Goal: Task Accomplishment & Management: Use online tool/utility

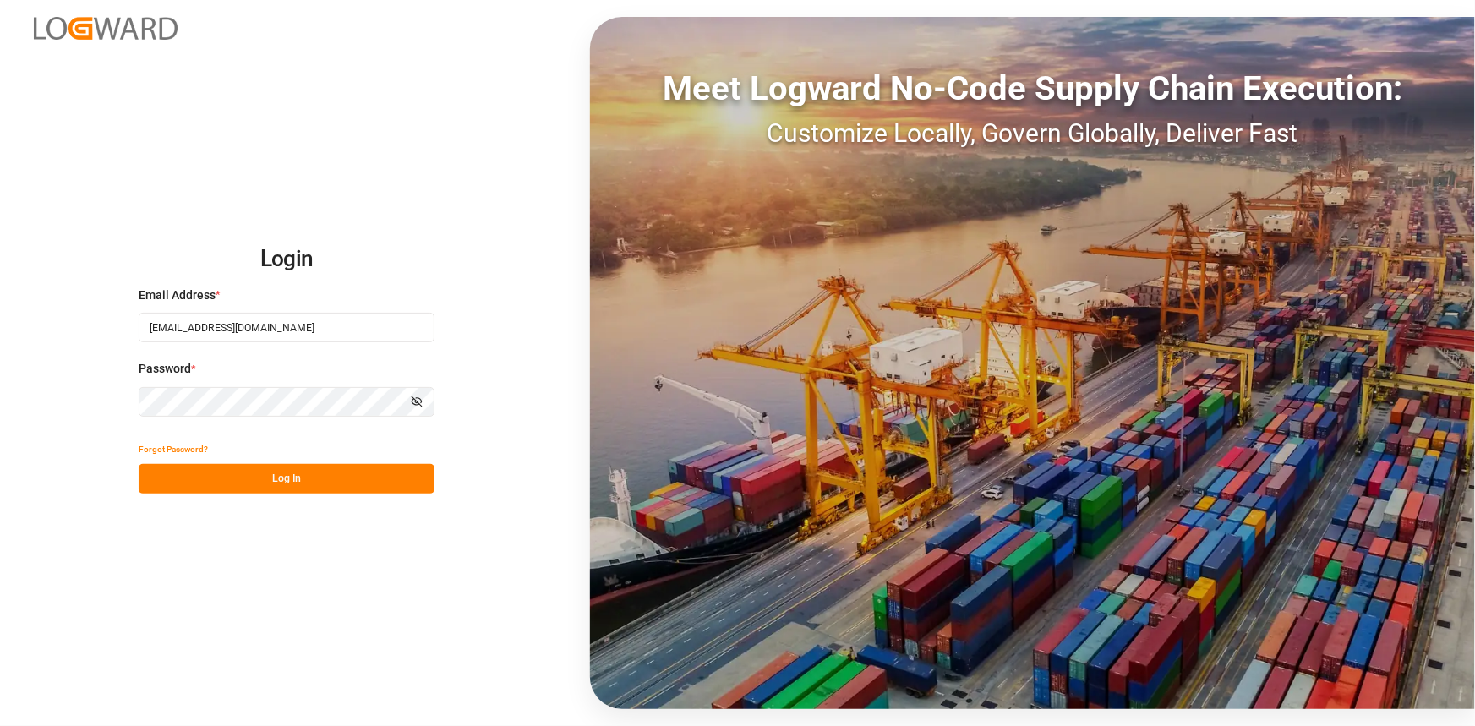
click at [339, 482] on button "Log In" at bounding box center [287, 479] width 296 height 30
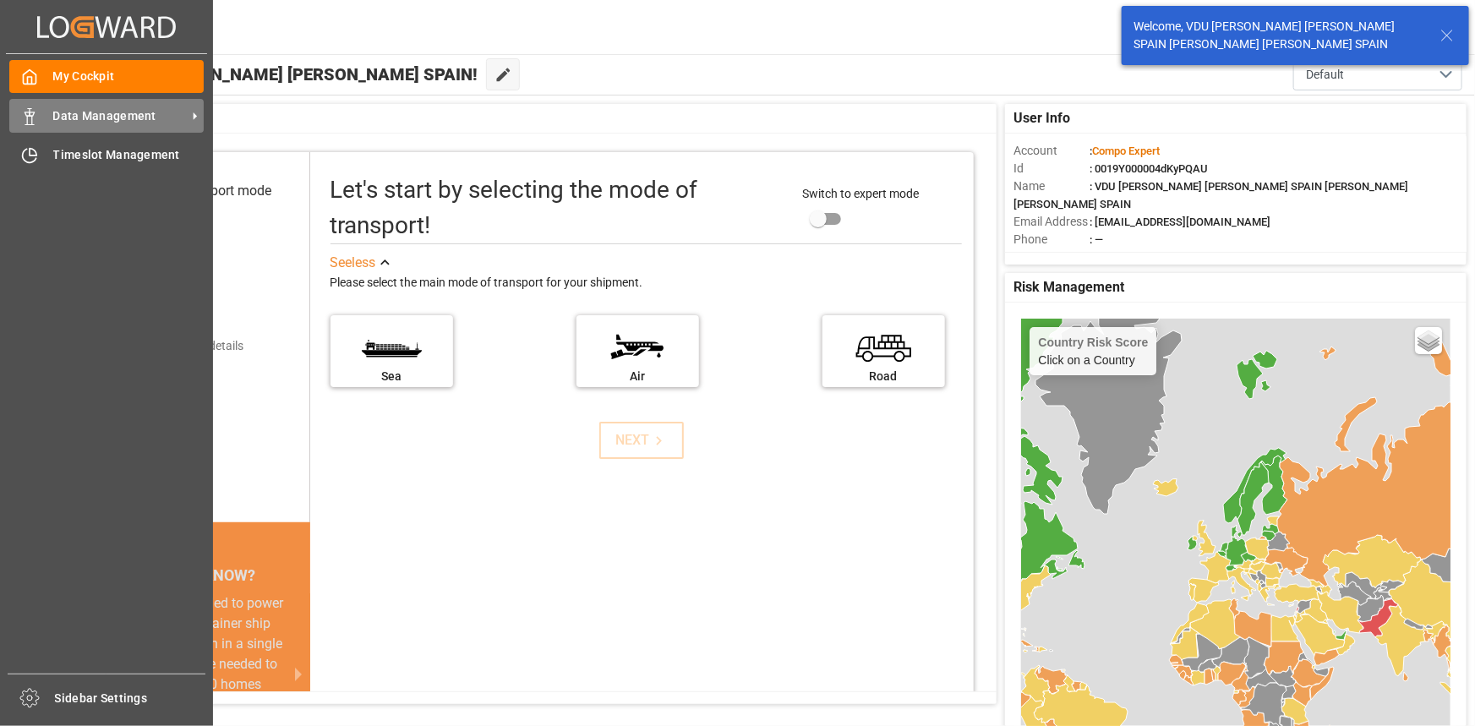
click at [73, 107] on div "Data Management Data Management" at bounding box center [106, 115] width 194 height 33
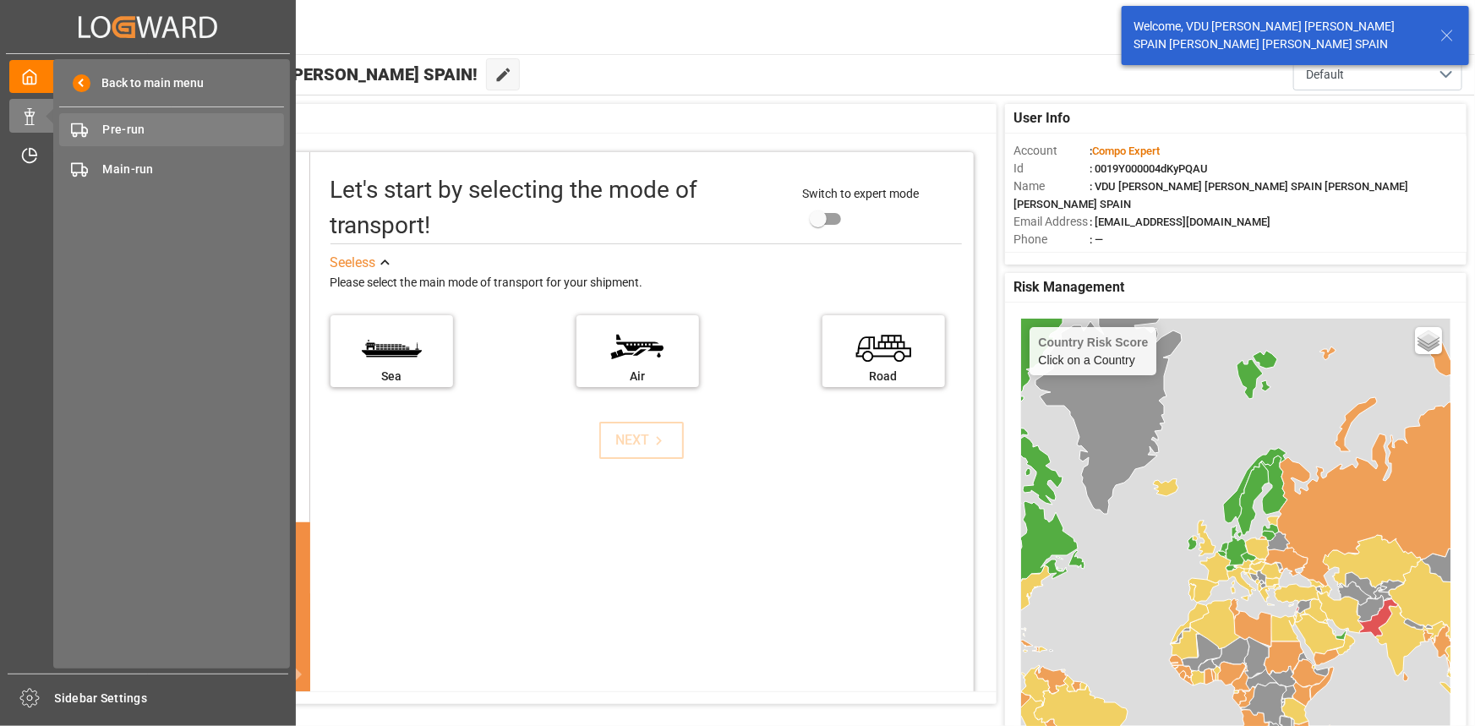
click at [118, 127] on span "Pre-run" at bounding box center [194, 130] width 182 height 18
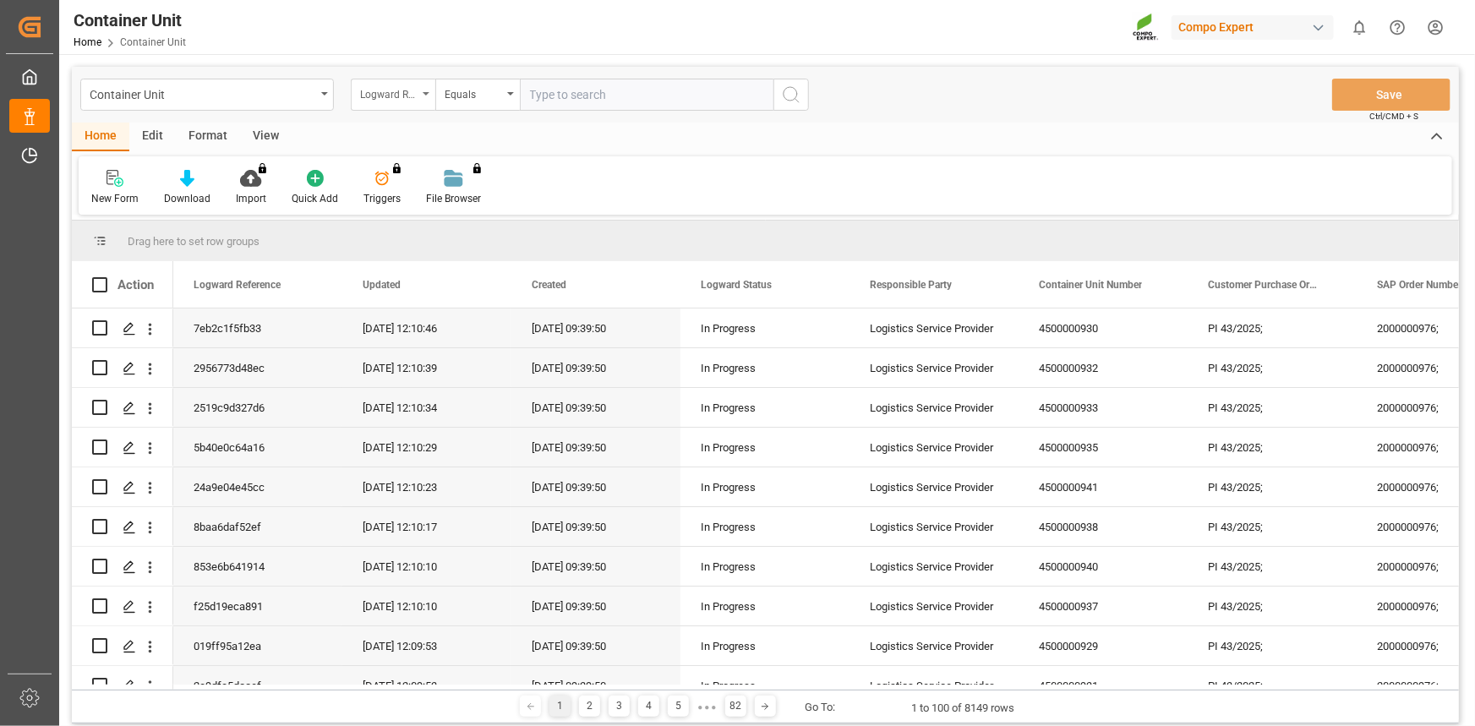
click at [378, 110] on div "Logward Reference" at bounding box center [393, 95] width 85 height 32
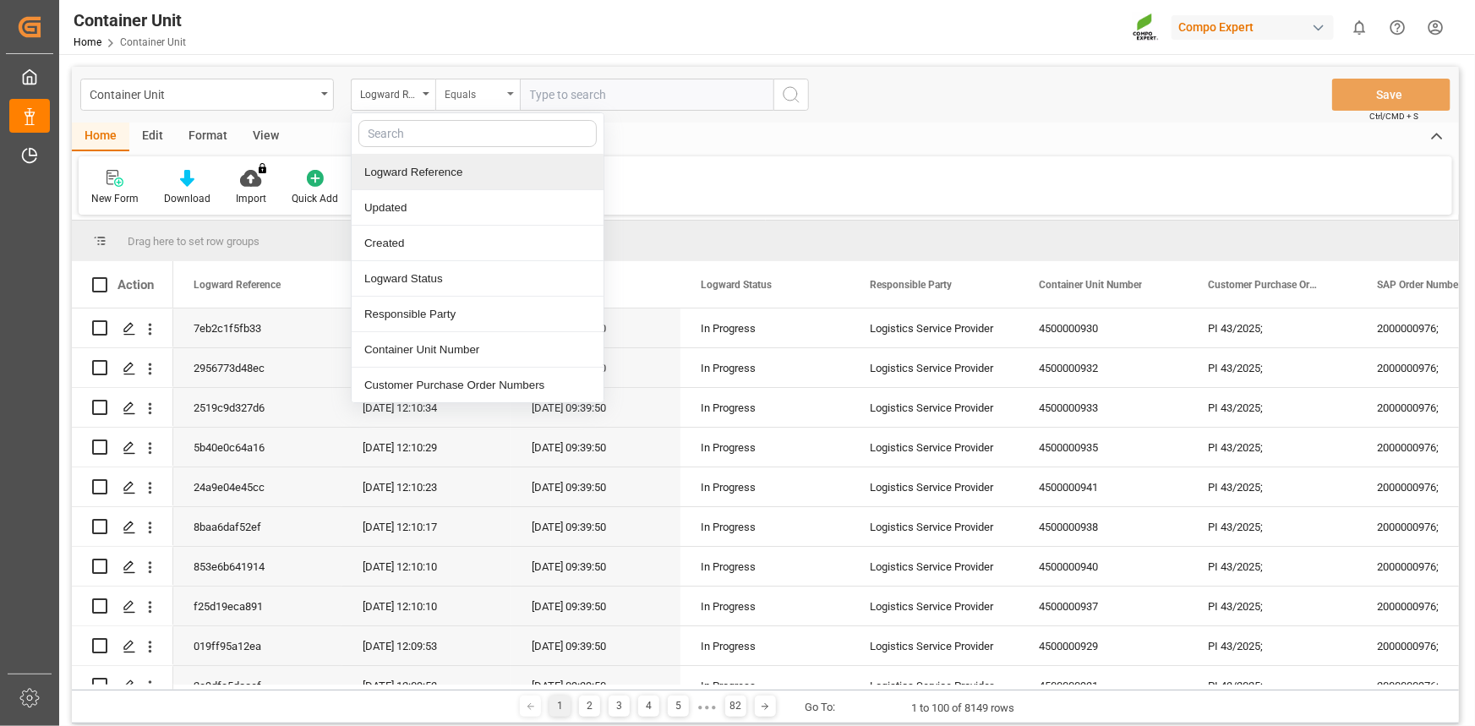
click at [497, 83] on div "Equals" at bounding box center [473, 92] width 57 height 19
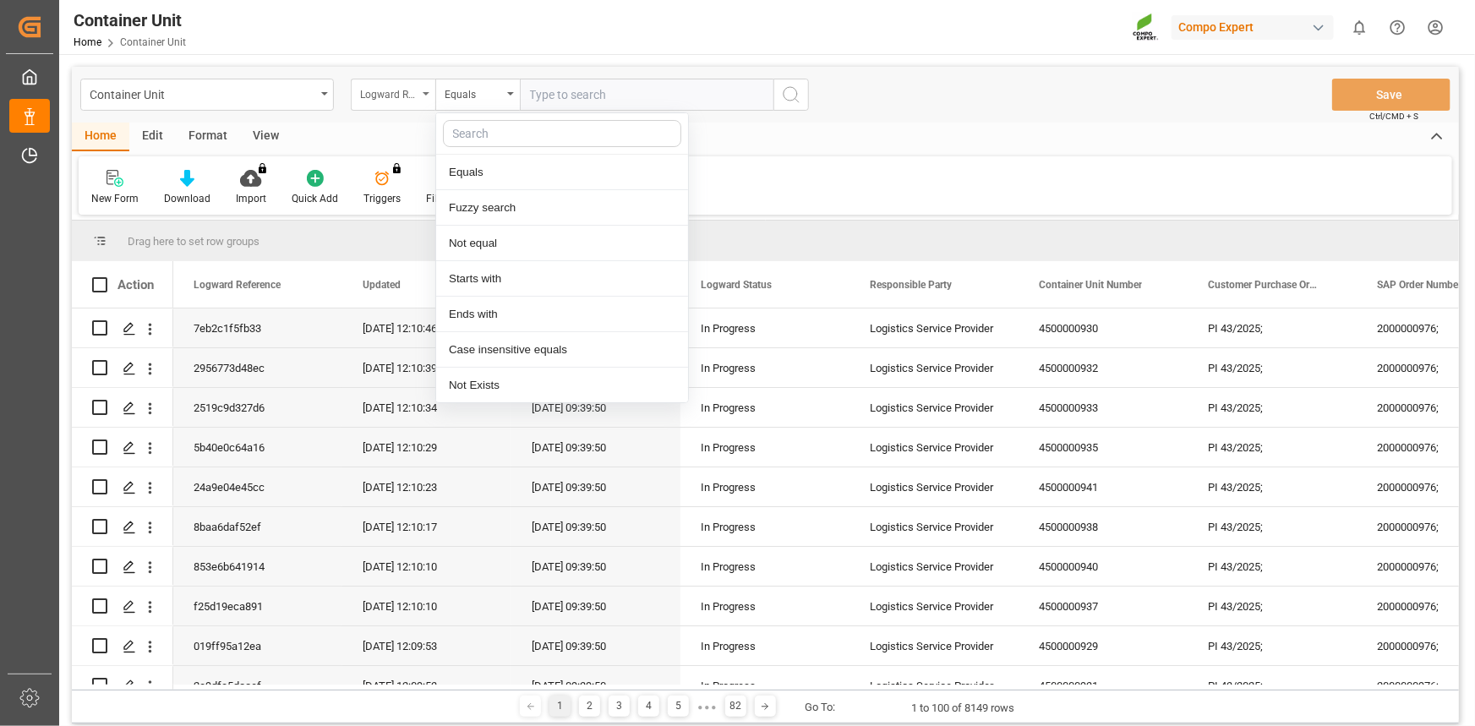
click at [371, 86] on div "Logward Reference" at bounding box center [388, 92] width 57 height 19
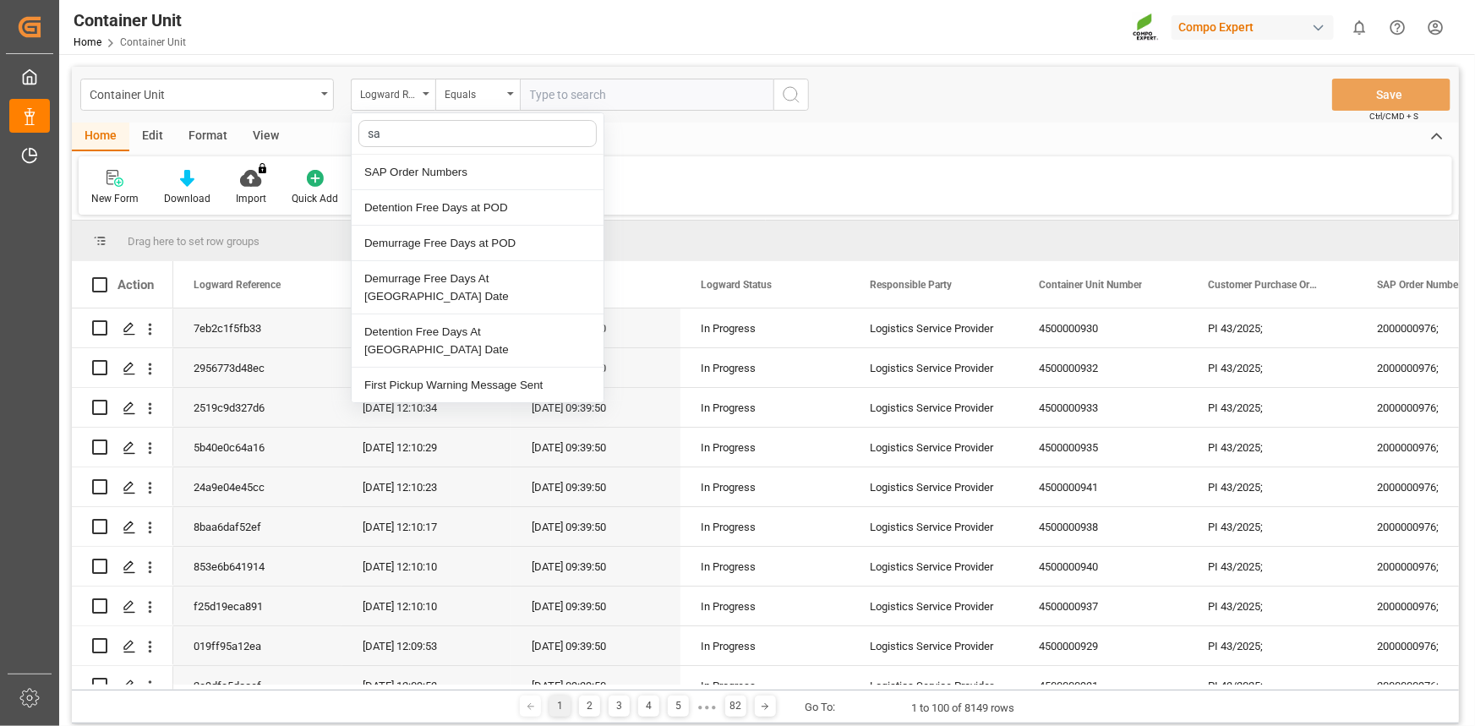
type input "sap"
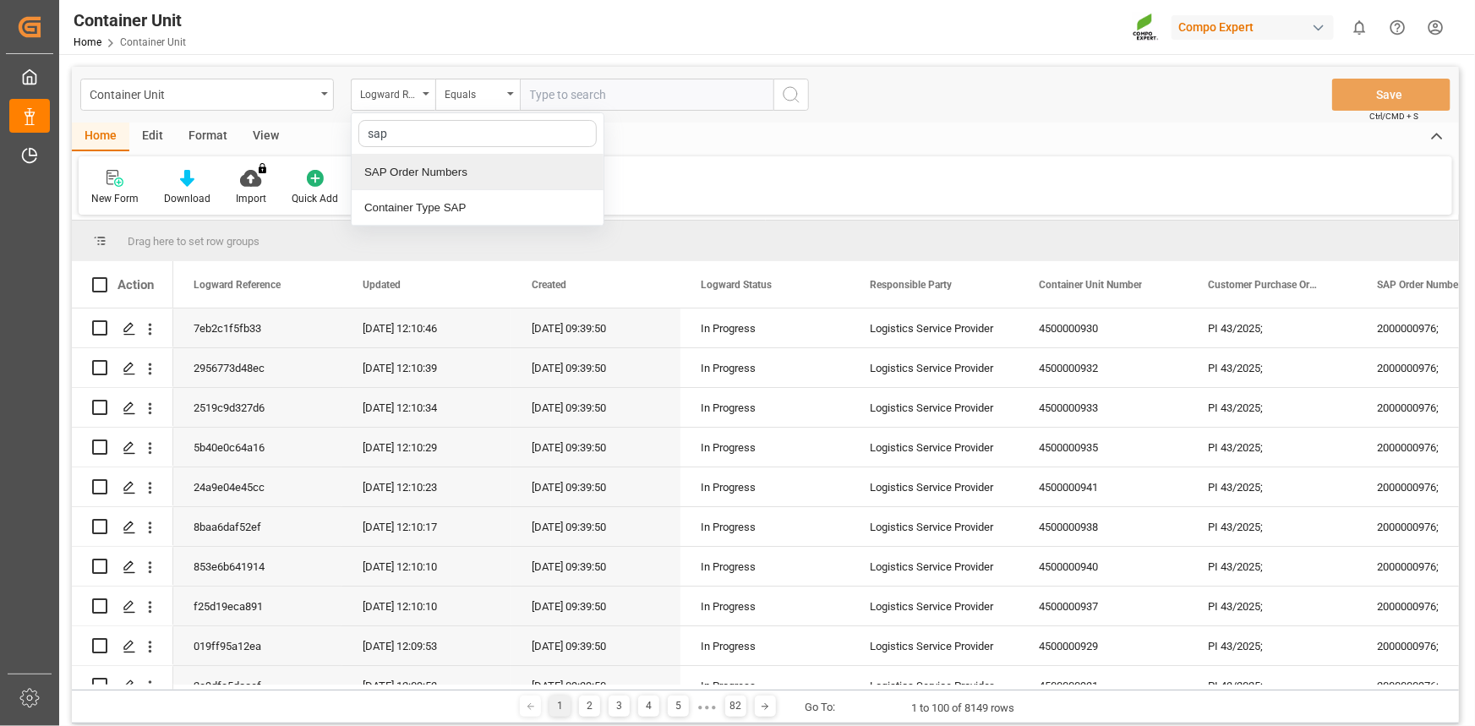
click at [412, 167] on div "SAP Order Numbers" at bounding box center [478, 173] width 252 height 36
click at [566, 106] on input "text" at bounding box center [647, 95] width 254 height 32
paste input "4510362016"
click at [490, 102] on div "Equals" at bounding box center [477, 95] width 85 height 32
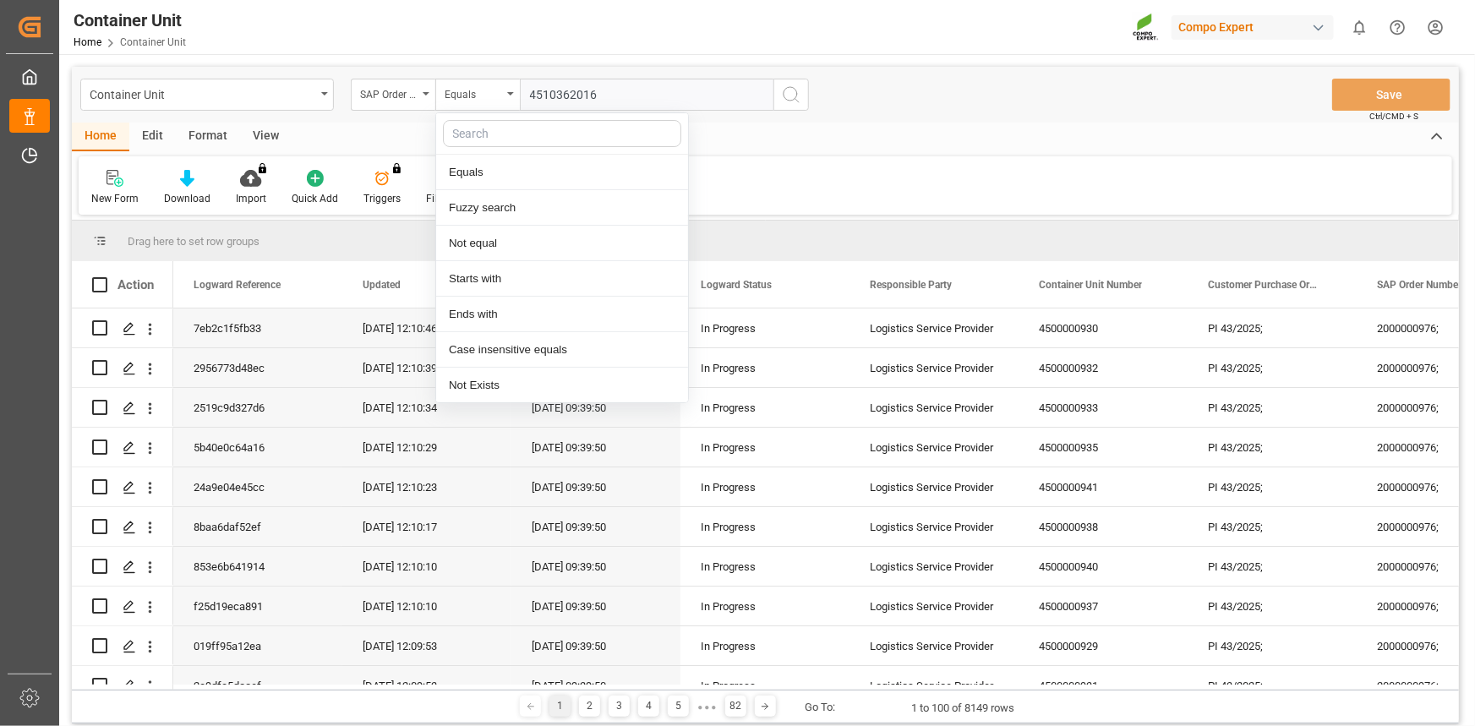
click at [637, 93] on input "4510362016" at bounding box center [647, 95] width 254 height 32
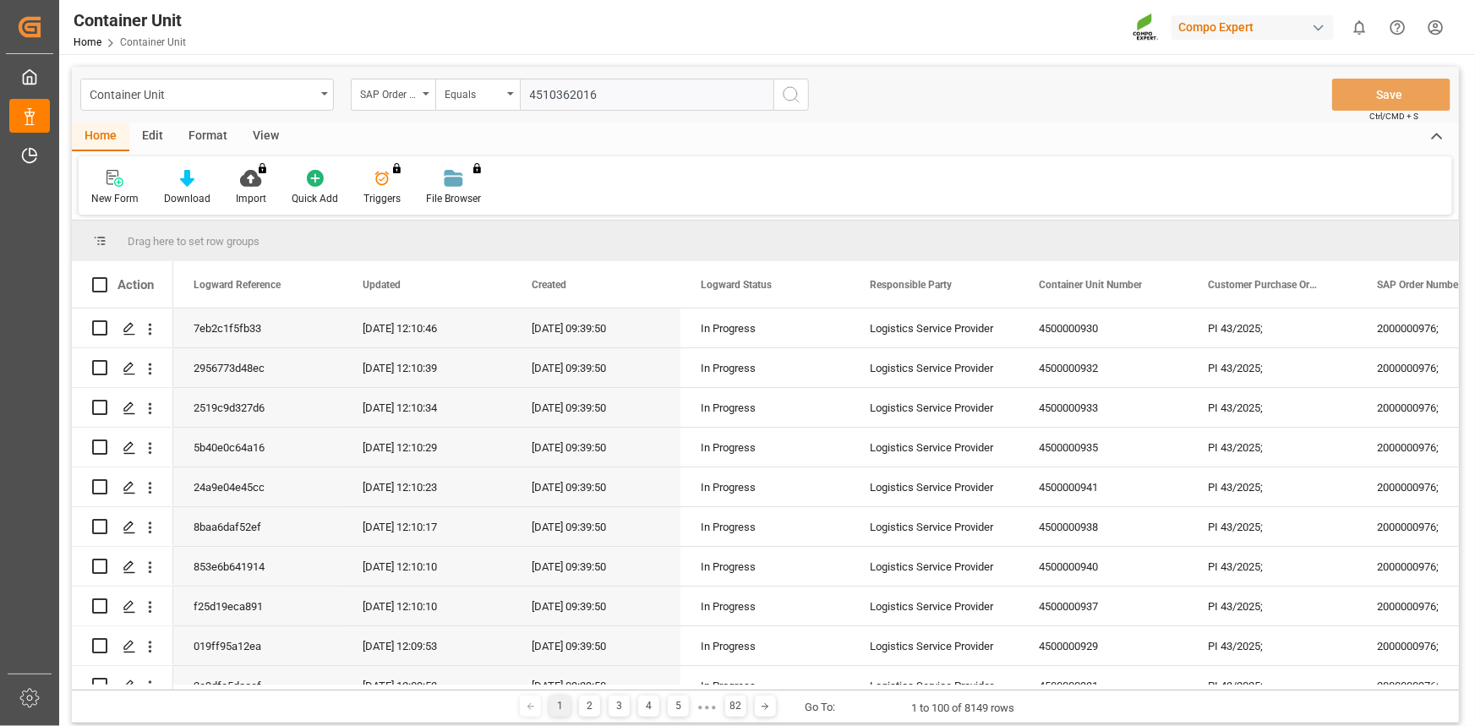
type input "4510362016;"
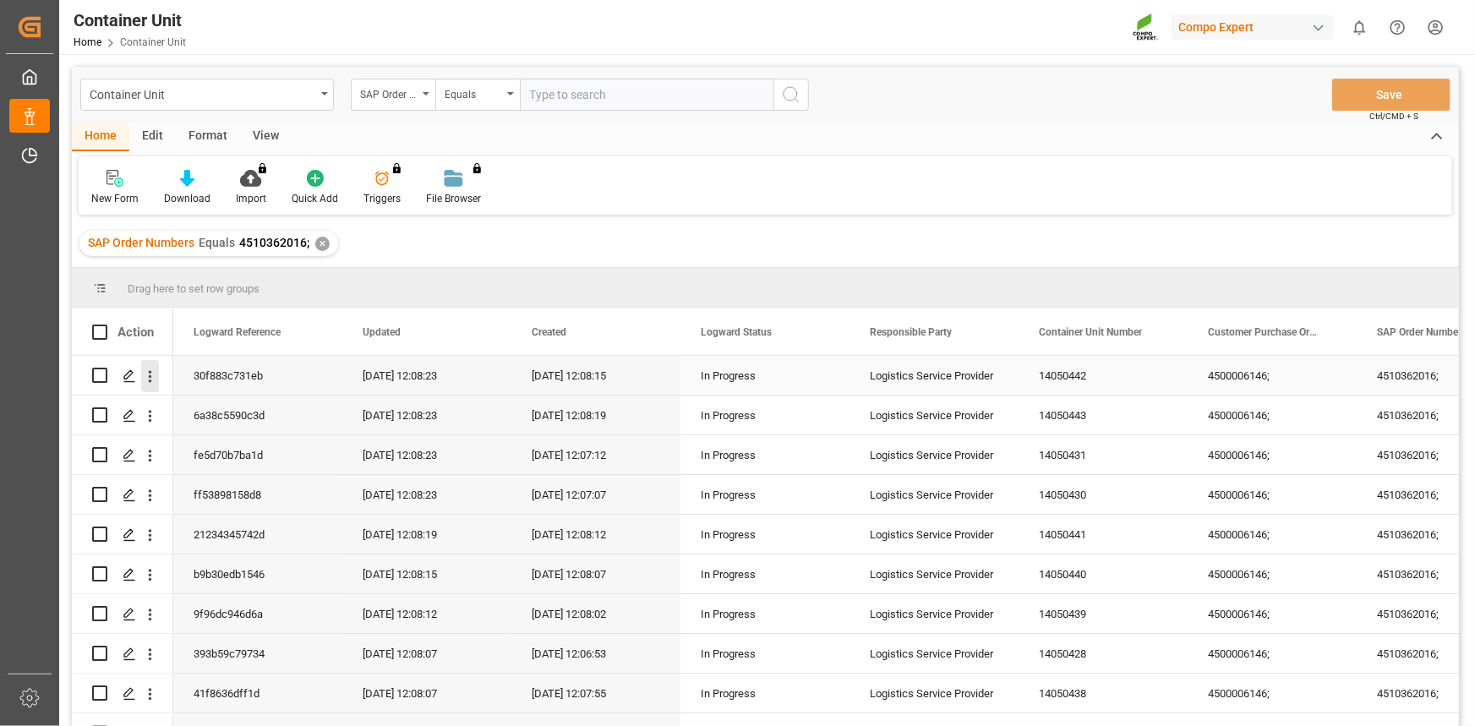
click at [145, 383] on icon "open menu" at bounding box center [150, 377] width 18 height 18
click at [256, 403] on span "Open in new tab" at bounding box center [261, 412] width 154 height 18
click at [150, 423] on icon "open menu" at bounding box center [150, 416] width 18 height 18
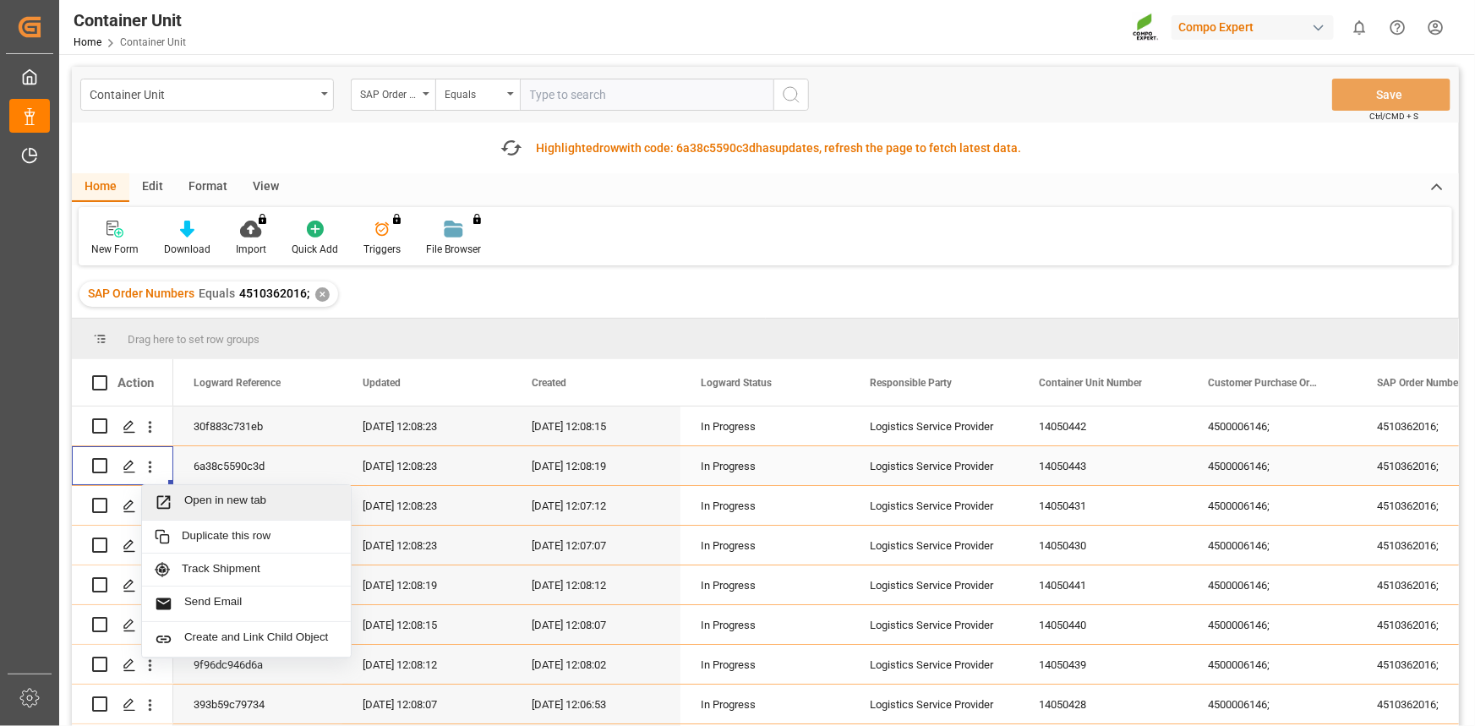
click at [252, 500] on span "Open in new tab" at bounding box center [261, 503] width 154 height 18
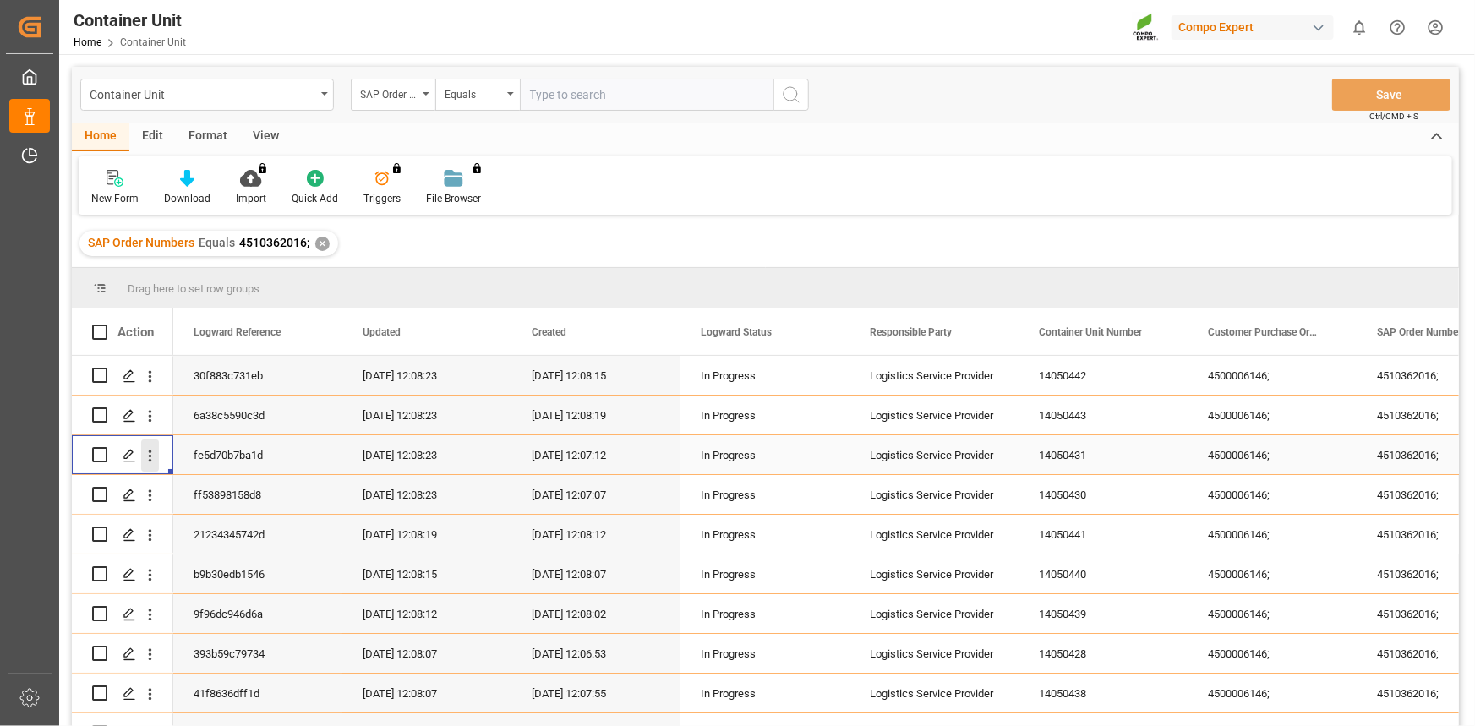
click at [152, 461] on icon "open menu" at bounding box center [150, 456] width 18 height 18
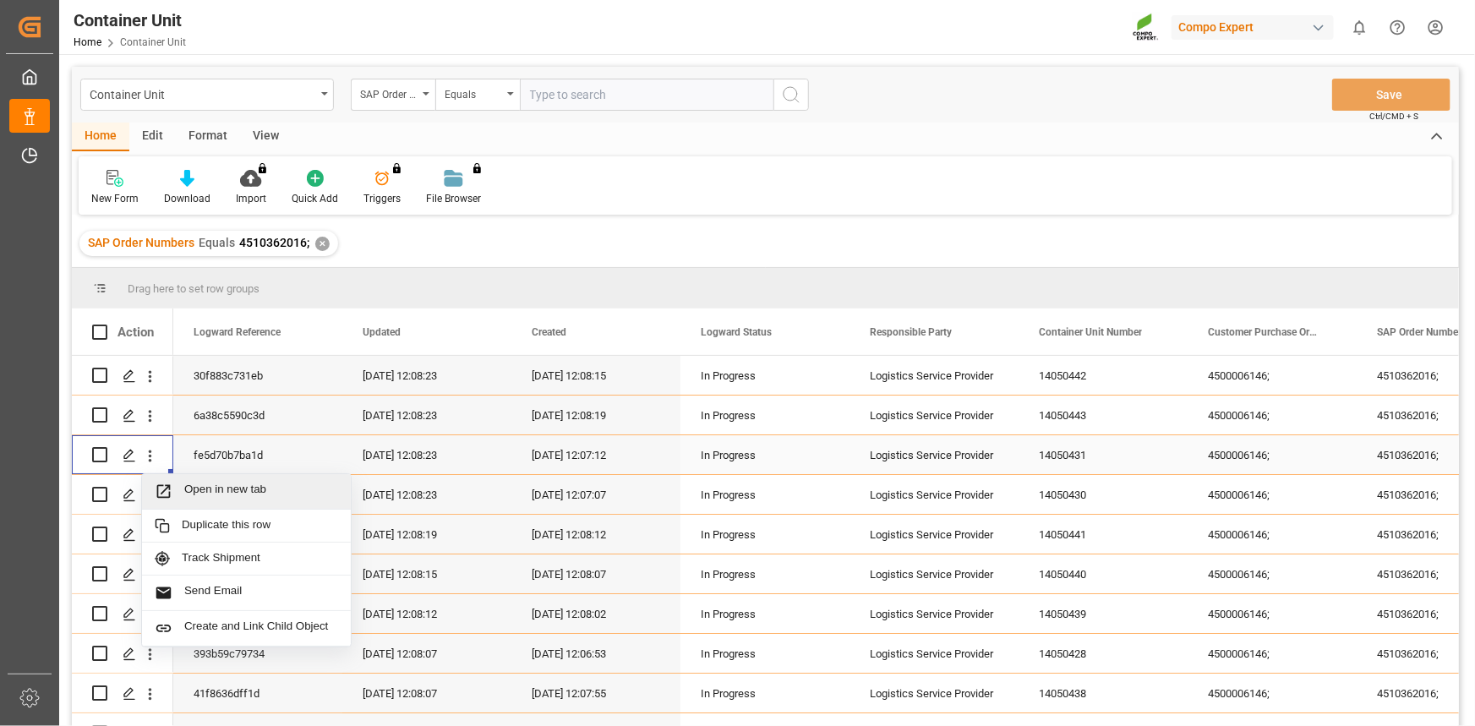
click at [194, 488] on span "Open in new tab" at bounding box center [261, 492] width 154 height 18
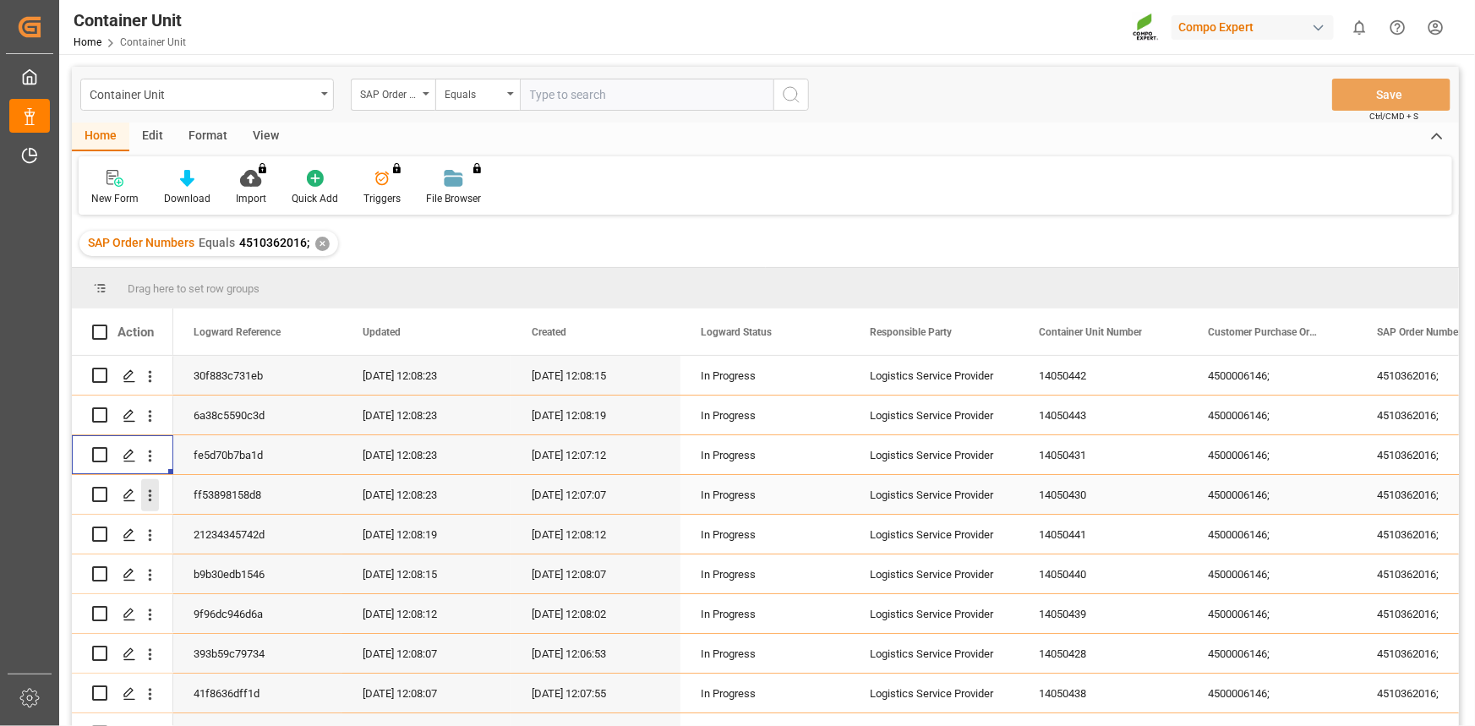
click at [152, 498] on icon "open menu" at bounding box center [150, 496] width 18 height 18
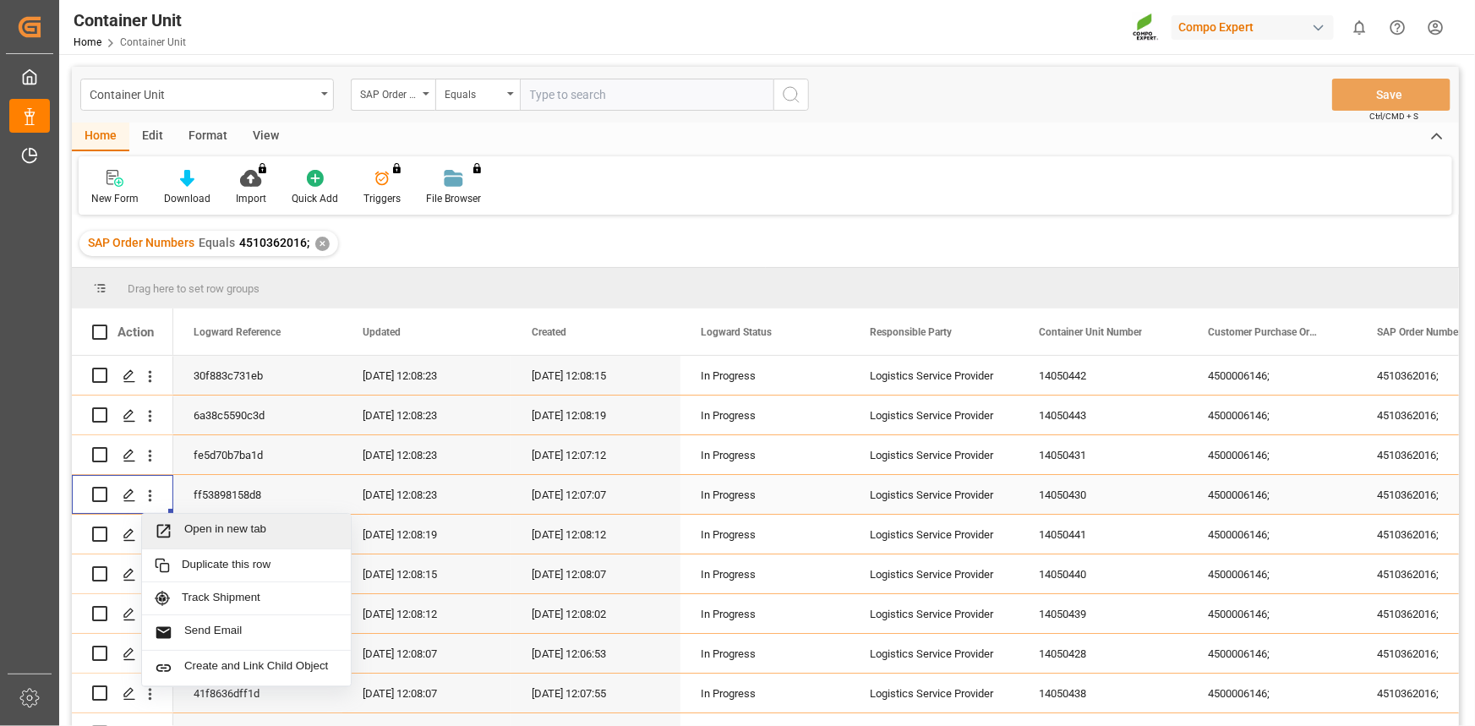
click at [205, 524] on span "Open in new tab" at bounding box center [261, 531] width 154 height 18
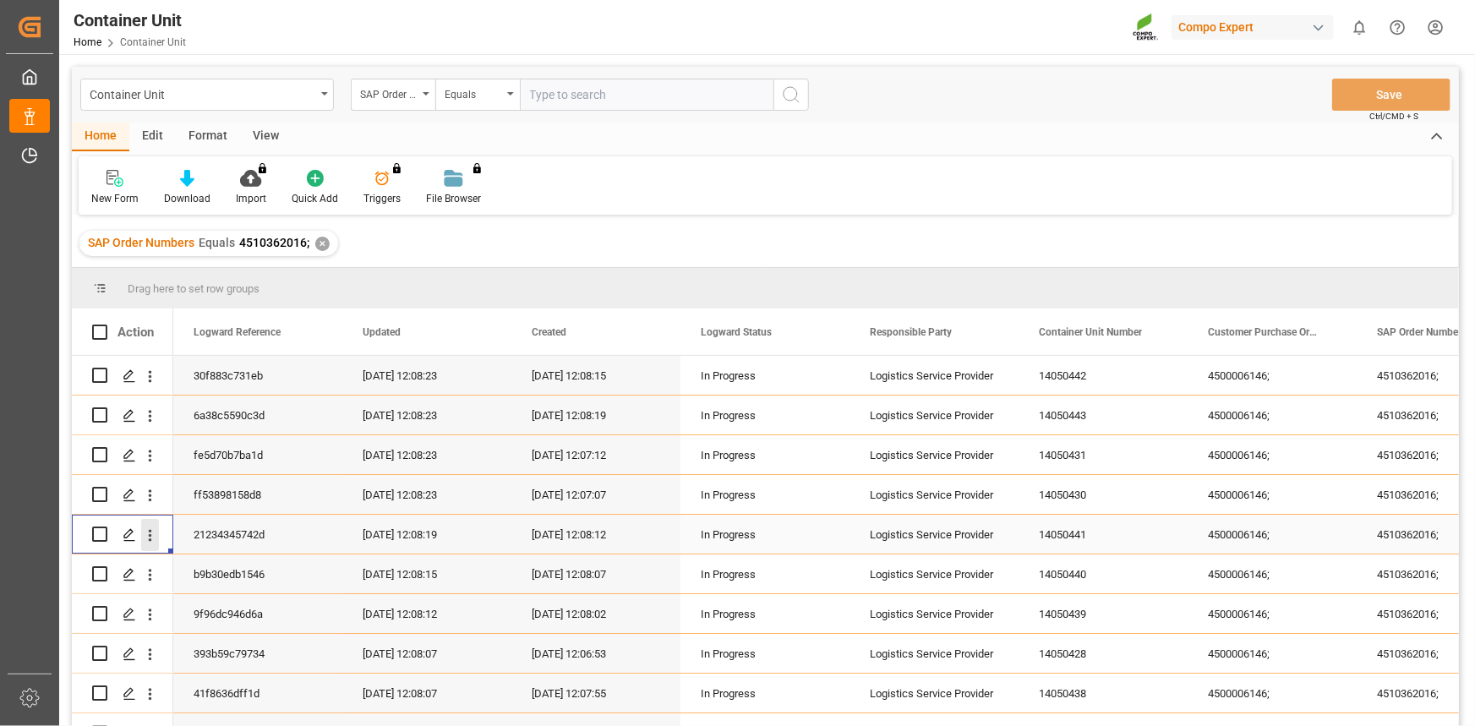
click at [152, 544] on button "open menu" at bounding box center [150, 535] width 18 height 32
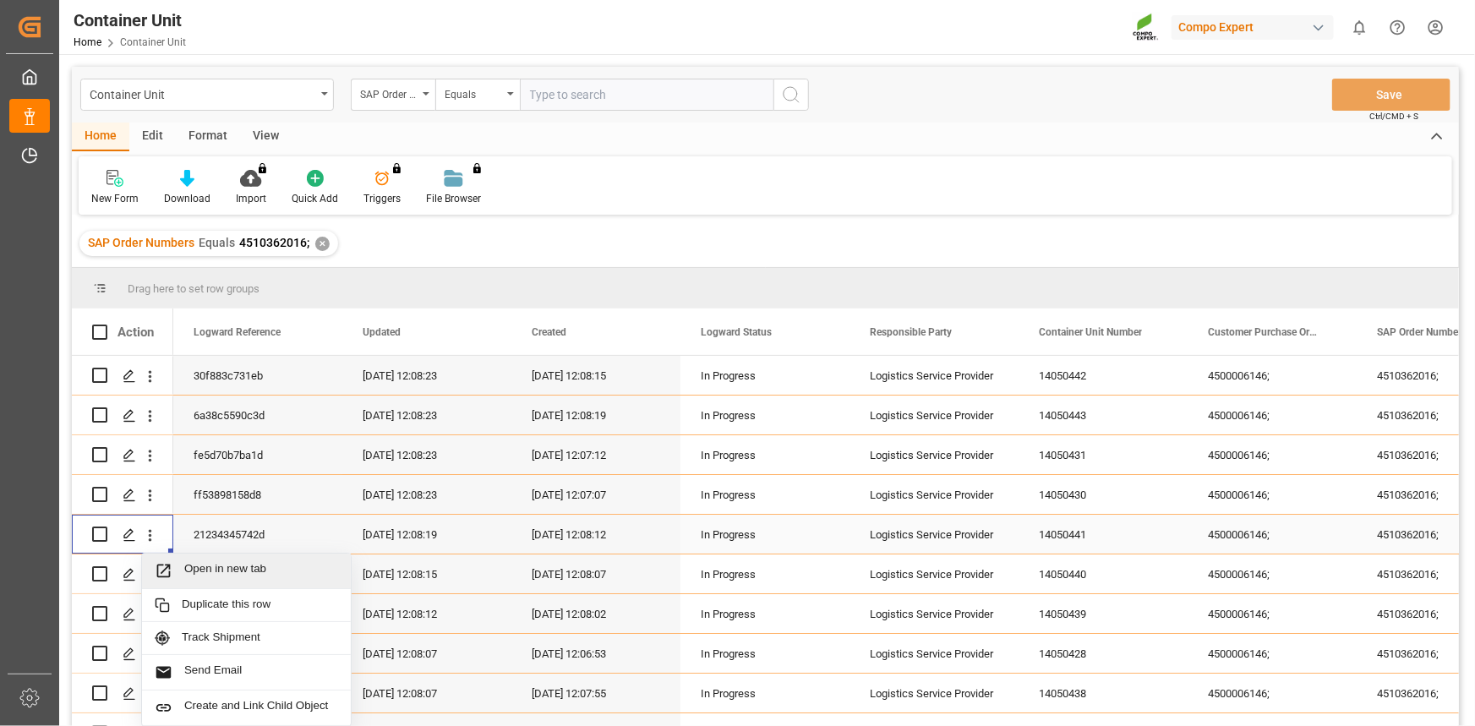
click at [194, 568] on span "Open in new tab" at bounding box center [261, 571] width 154 height 18
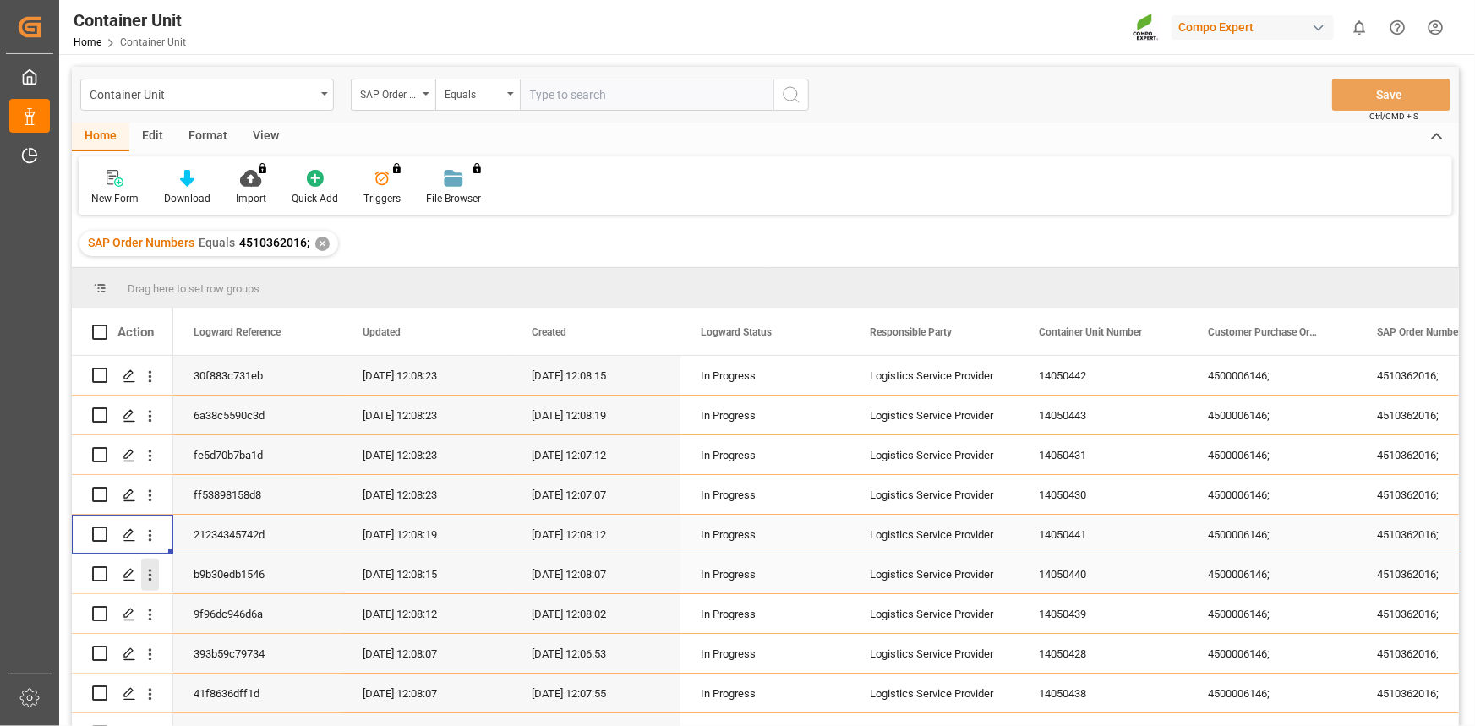
click at [151, 579] on icon "open menu" at bounding box center [150, 575] width 3 height 12
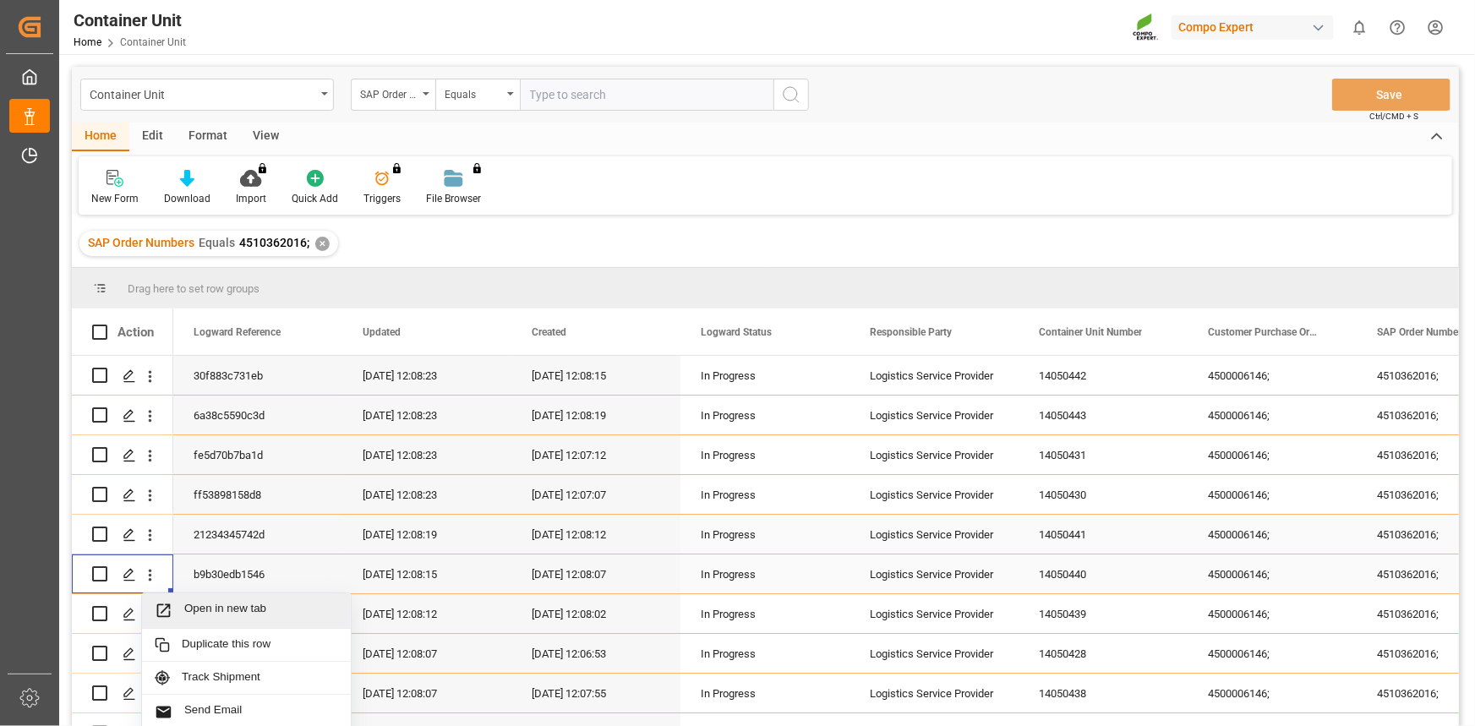
click at [187, 604] on span "Open in new tab" at bounding box center [261, 611] width 154 height 18
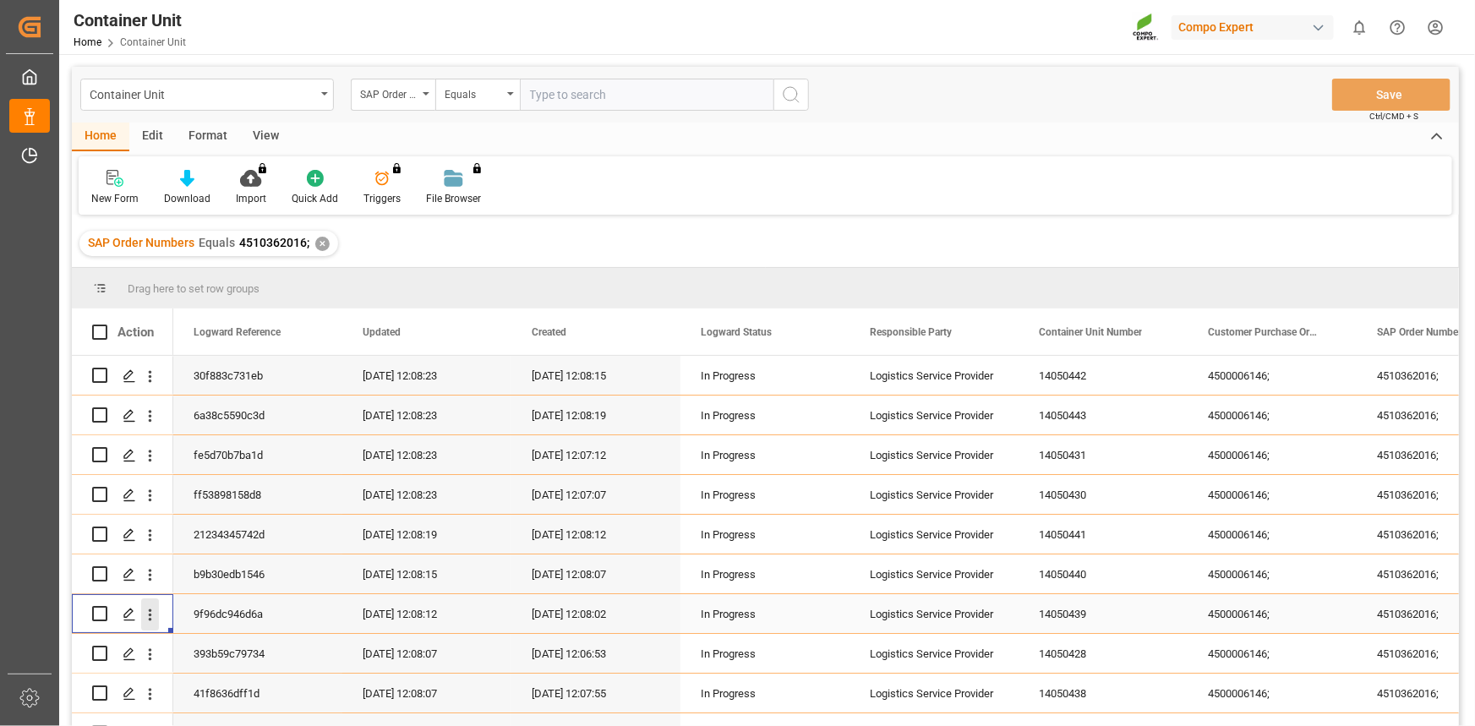
click at [155, 618] on icon "open menu" at bounding box center [150, 615] width 18 height 18
click at [216, 653] on span "Open in new tab" at bounding box center [261, 651] width 154 height 18
click at [150, 658] on icon "open menu" at bounding box center [150, 654] width 3 height 12
click at [210, 688] on span "Open in new tab" at bounding box center [261, 690] width 154 height 18
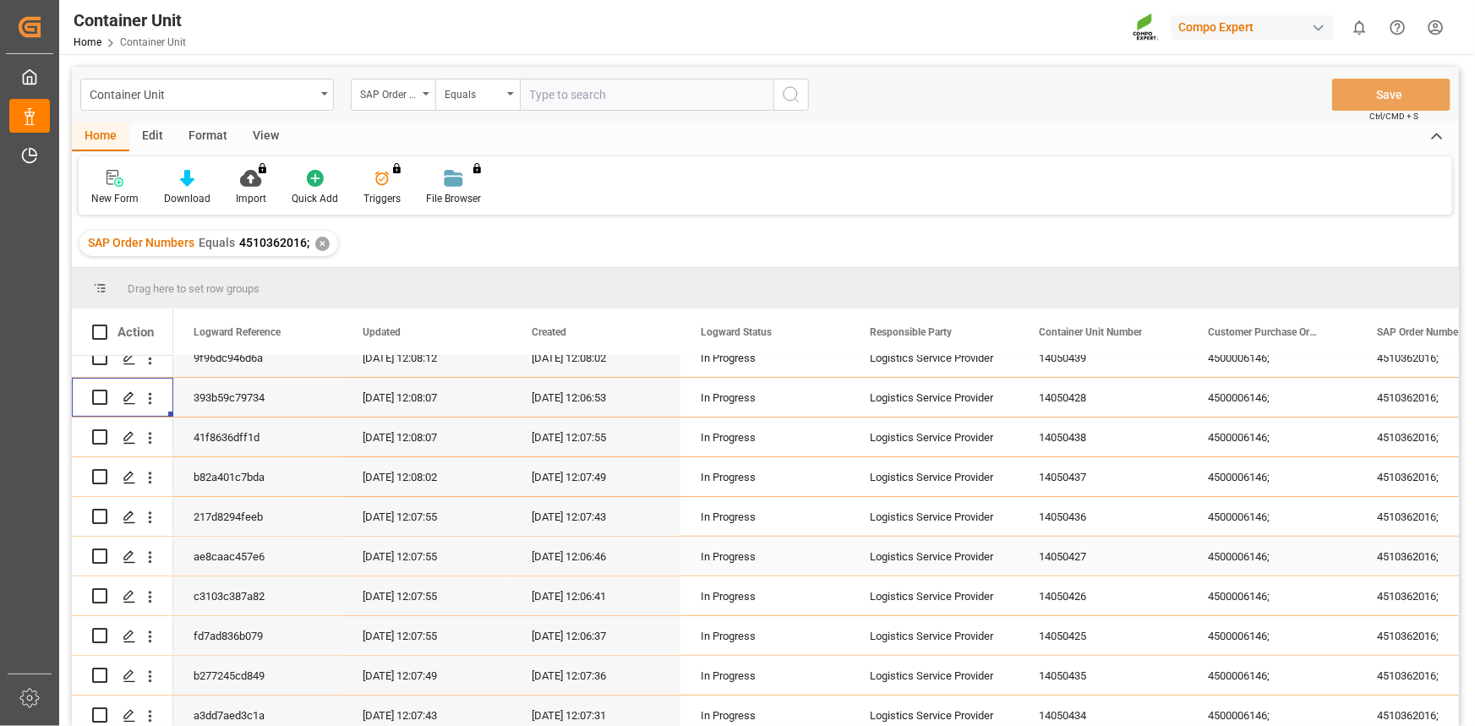
scroll to position [230, 0]
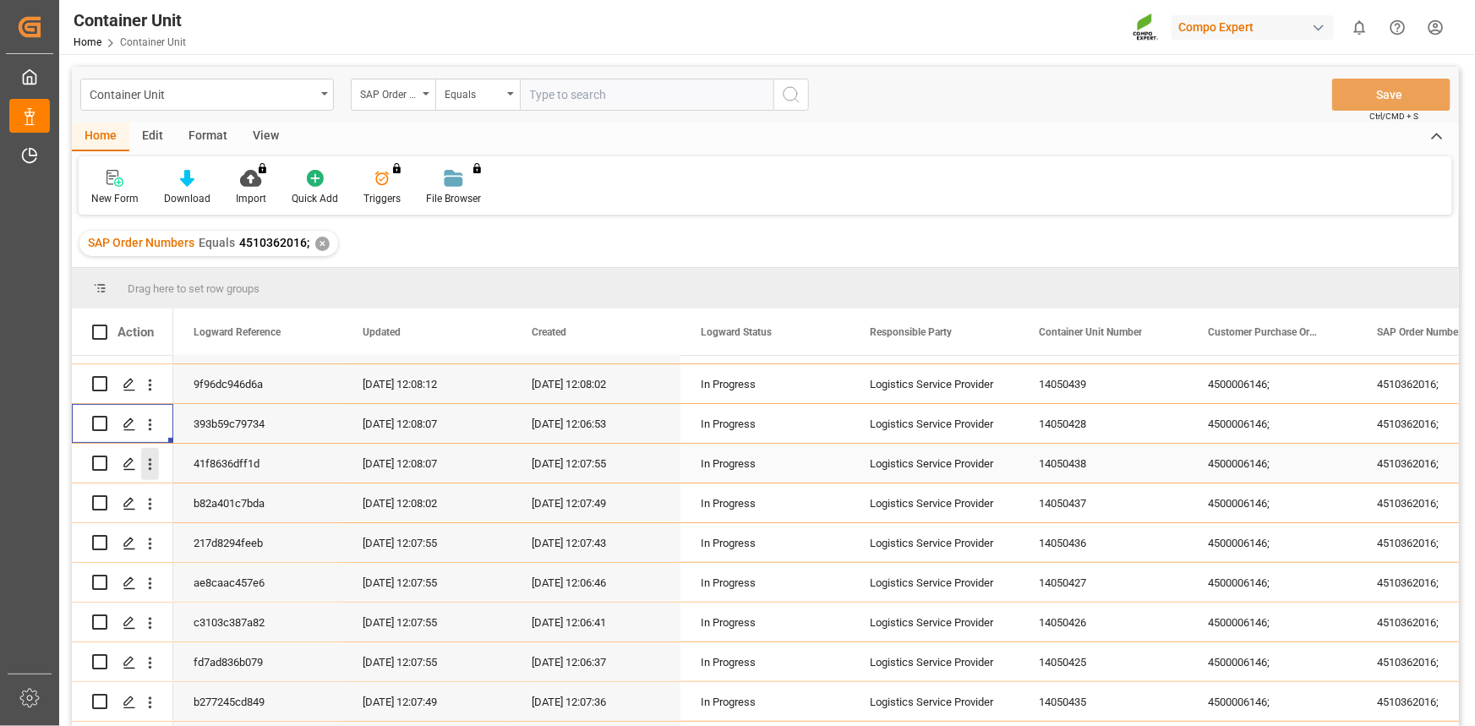
click at [151, 468] on icon "open menu" at bounding box center [150, 464] width 3 height 12
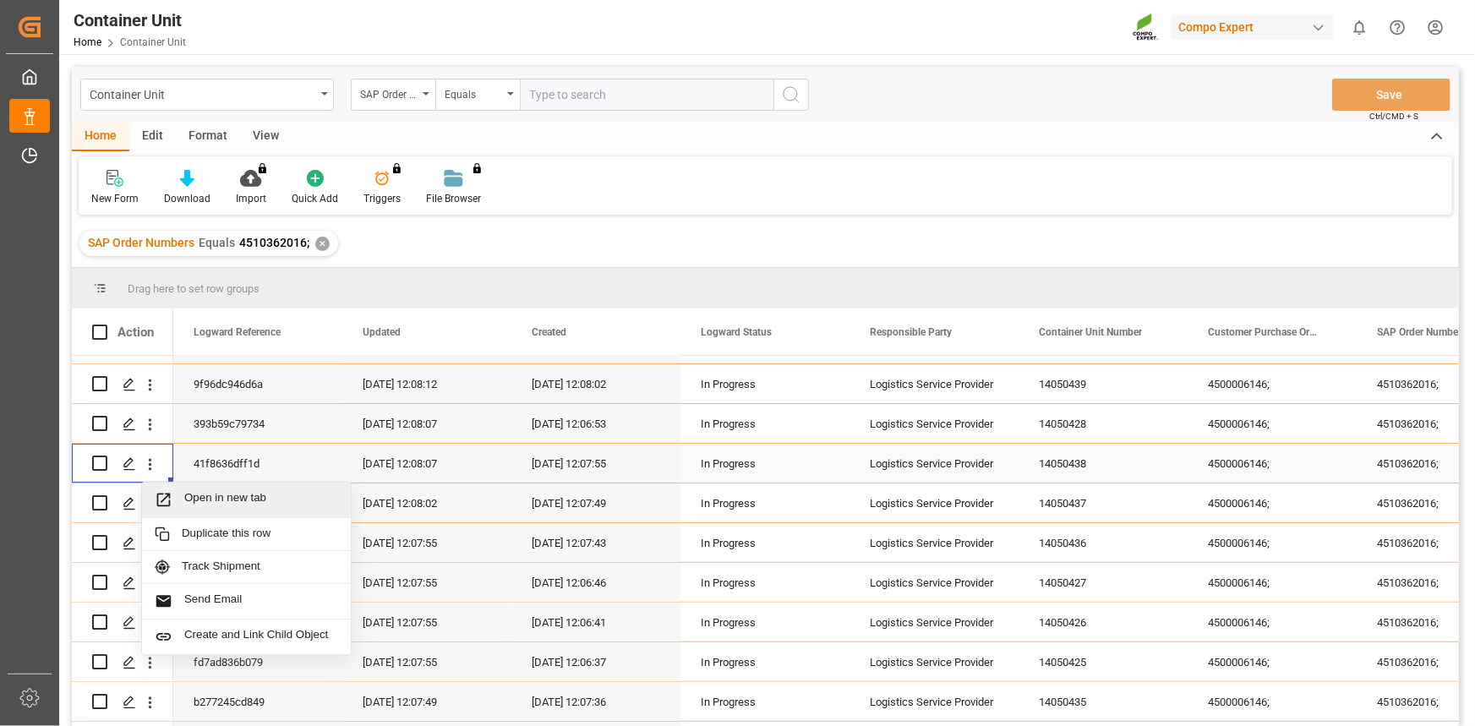
click at [189, 491] on span "Open in new tab" at bounding box center [261, 500] width 154 height 18
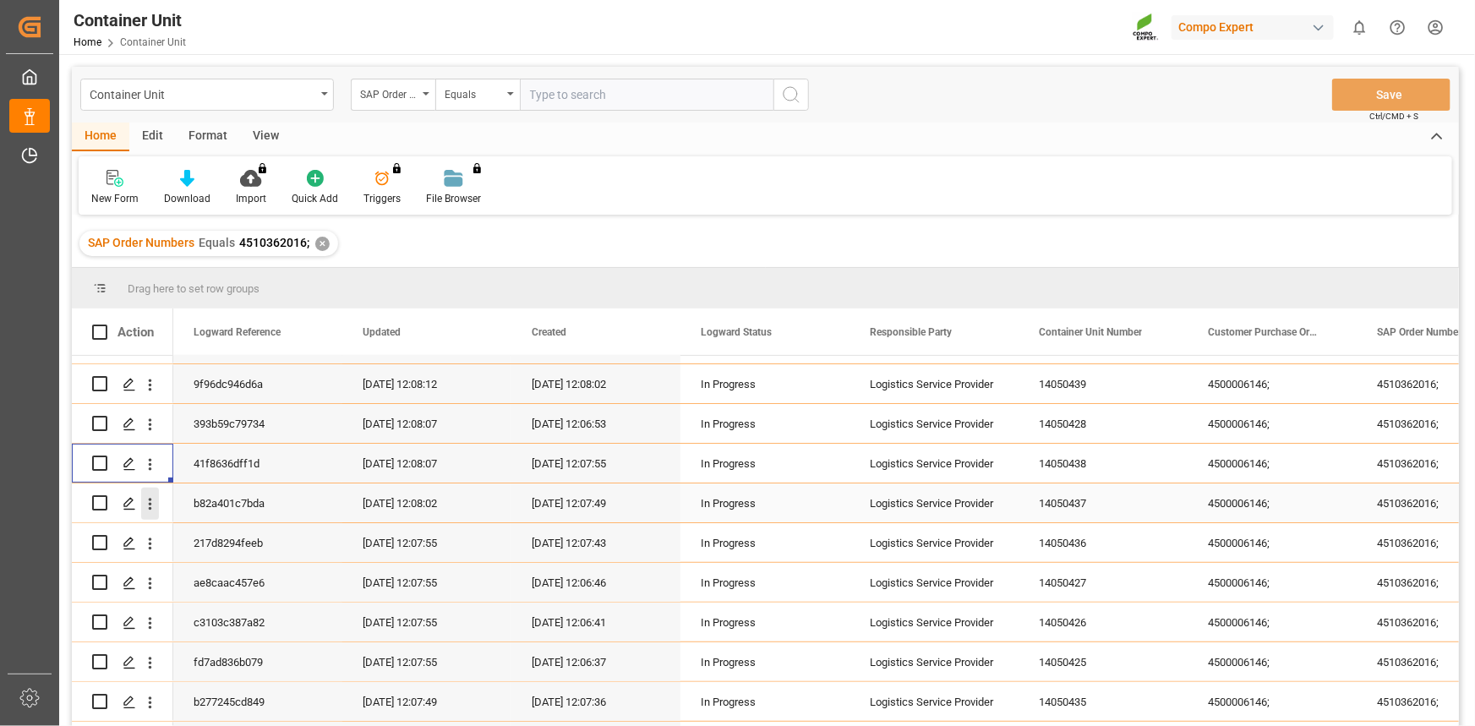
click at [150, 504] on icon "open menu" at bounding box center [150, 504] width 3 height 12
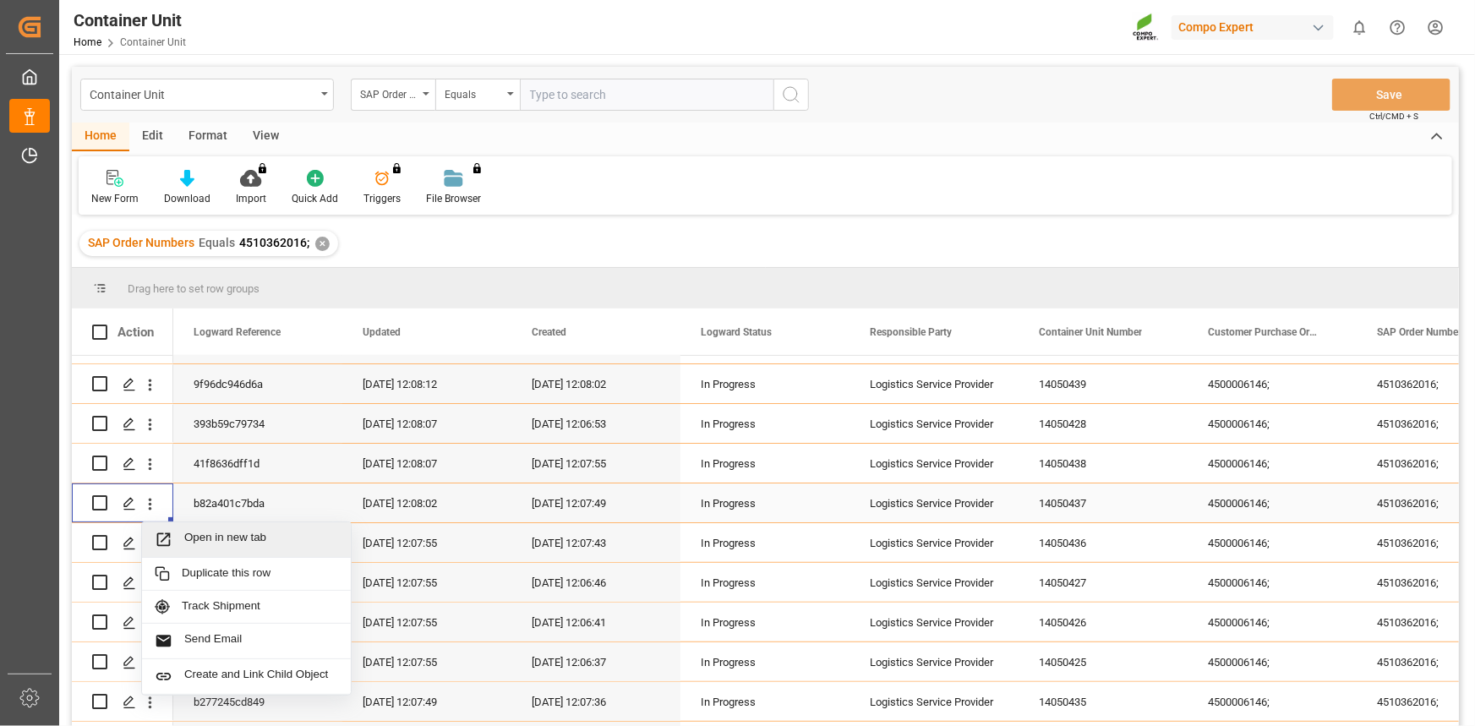
click at [208, 533] on span "Open in new tab" at bounding box center [261, 540] width 154 height 18
click at [150, 549] on icon "open menu" at bounding box center [150, 544] width 18 height 18
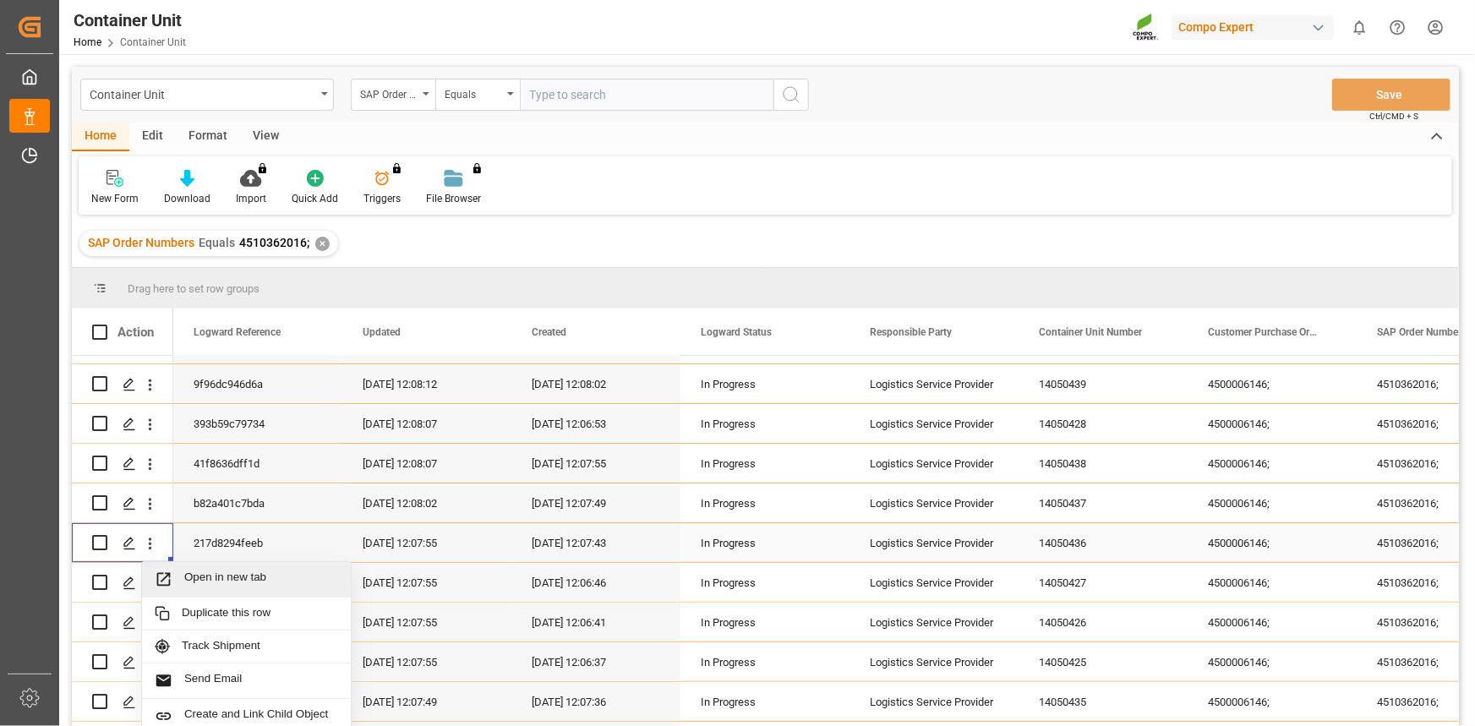
click at [216, 579] on span "Open in new tab" at bounding box center [261, 580] width 154 height 18
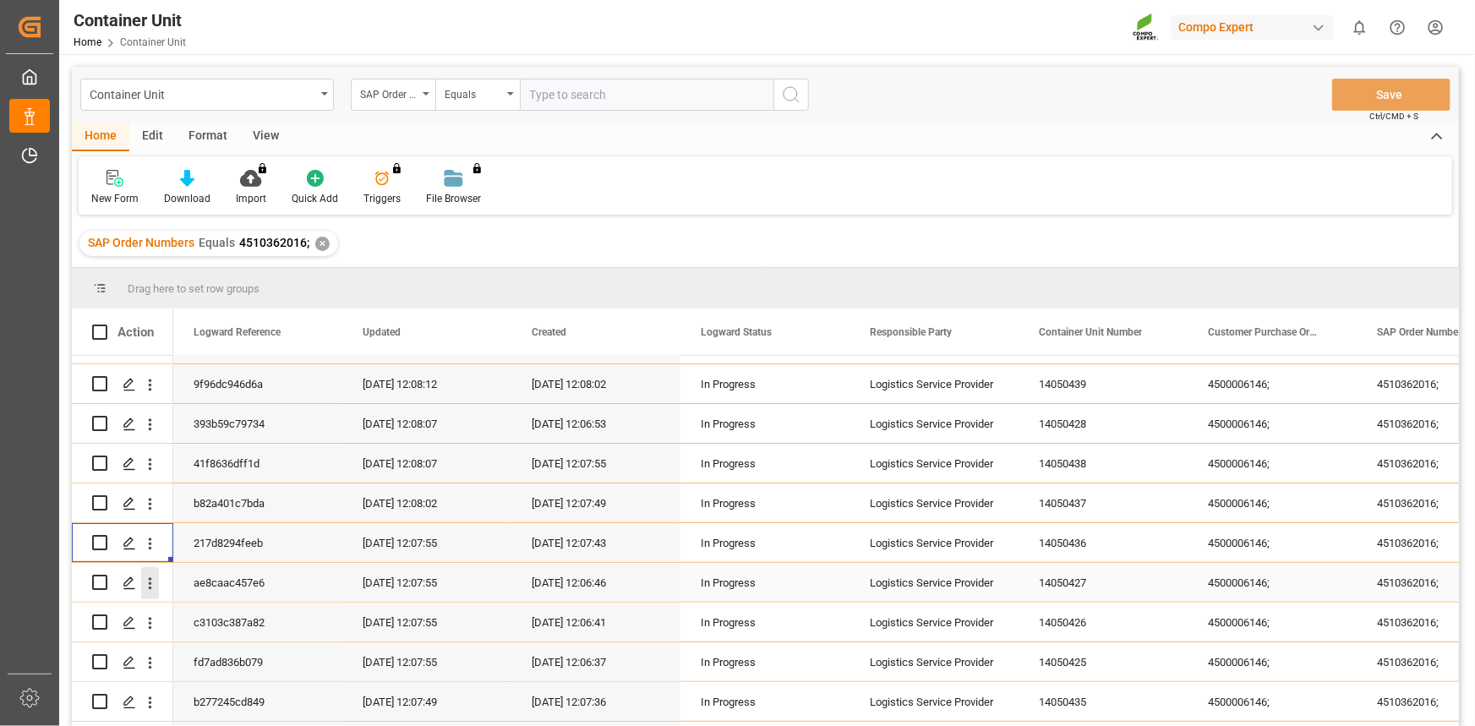
click at [145, 583] on icon "open menu" at bounding box center [150, 584] width 18 height 18
click at [212, 614] on span "Open in new tab" at bounding box center [261, 619] width 154 height 18
click at [145, 623] on icon "open menu" at bounding box center [150, 624] width 18 height 18
click at [194, 647] on div "Open in new tab" at bounding box center [246, 660] width 209 height 36
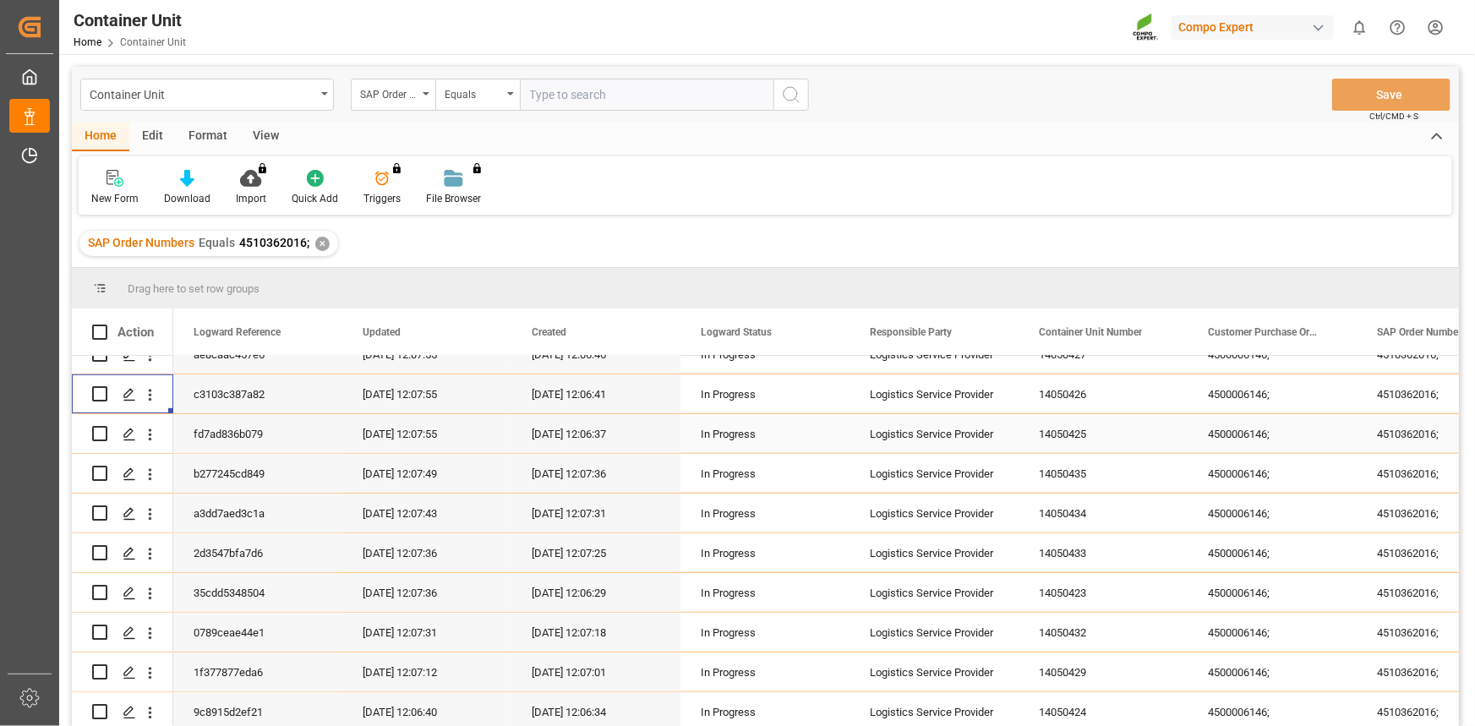
scroll to position [461, 0]
click at [148, 430] on icon "open menu" at bounding box center [150, 435] width 18 height 18
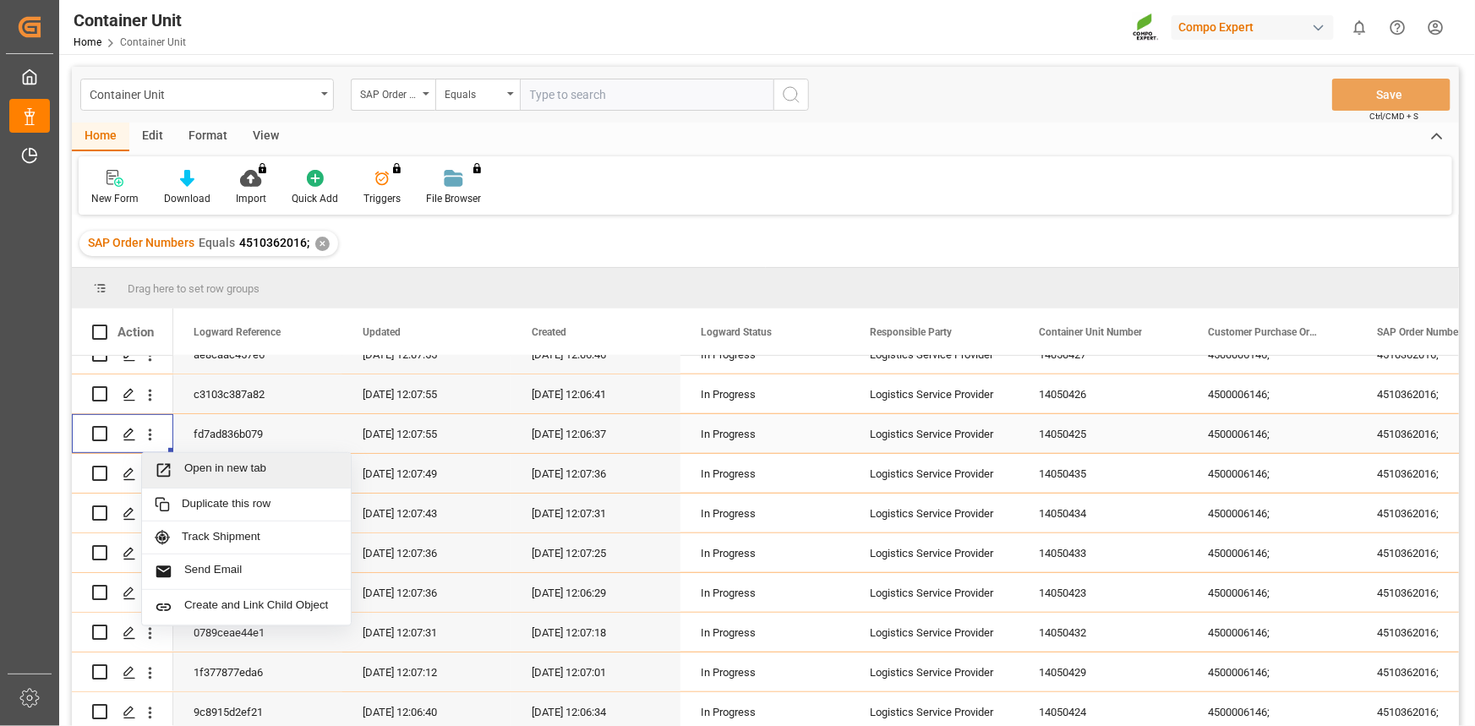
click at [185, 462] on span "Open in new tab" at bounding box center [261, 471] width 154 height 18
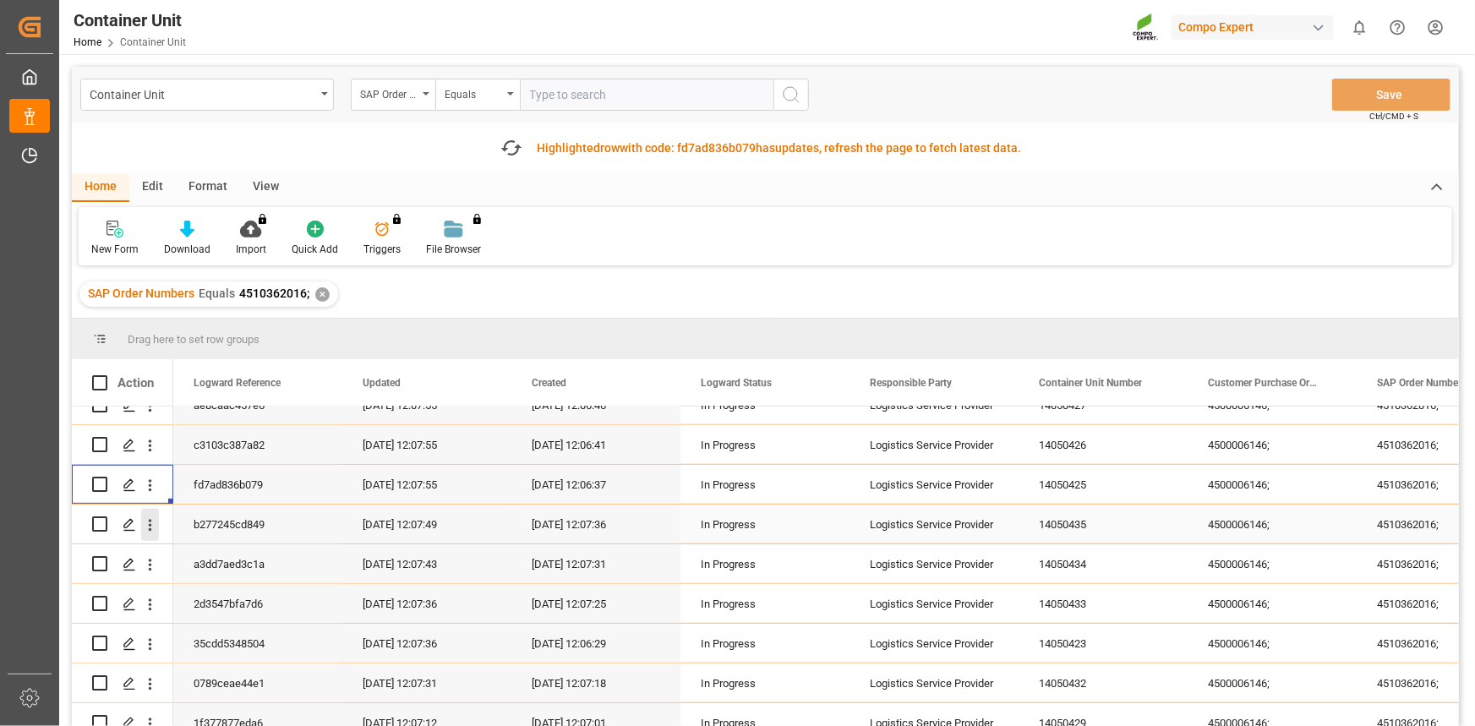
click at [146, 524] on icon "open menu" at bounding box center [150, 525] width 18 height 18
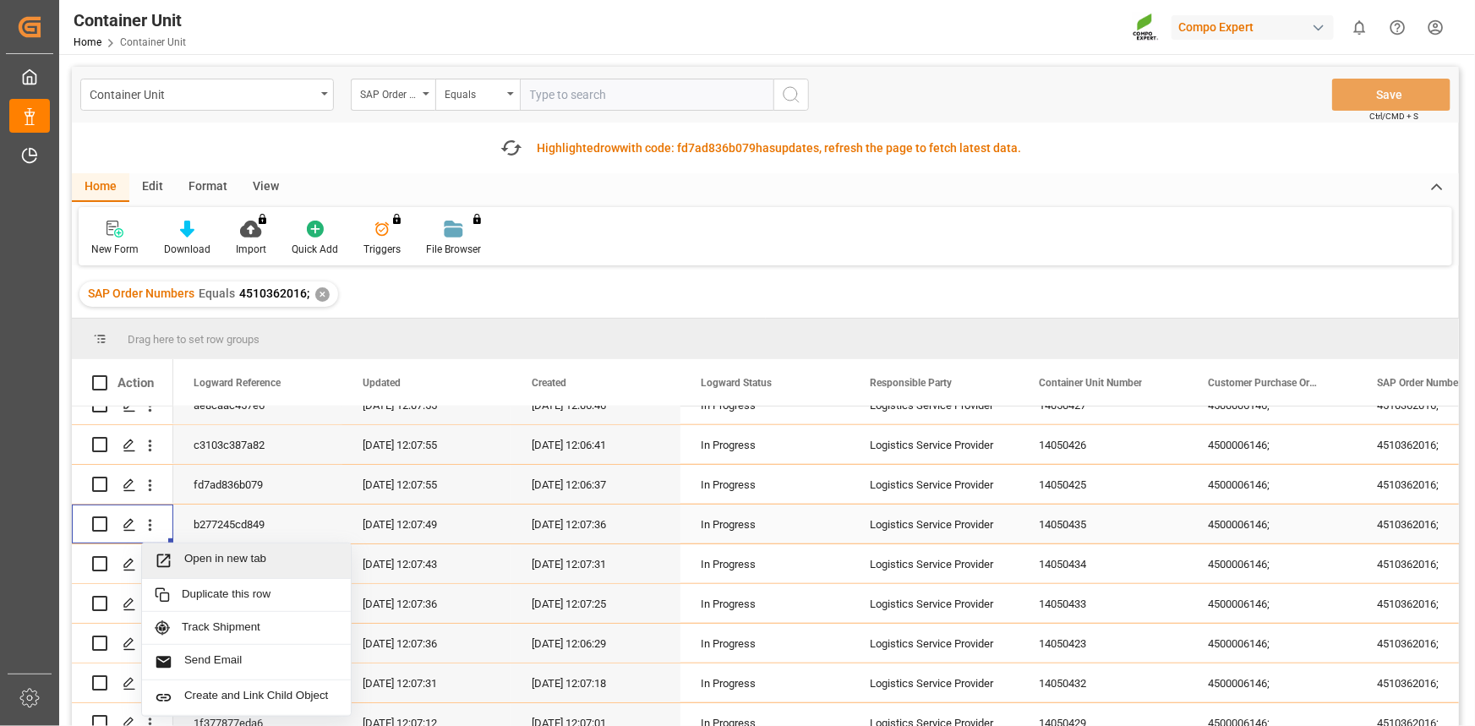
click at [181, 552] on span "Press SPACE to select this row." at bounding box center [170, 561] width 30 height 18
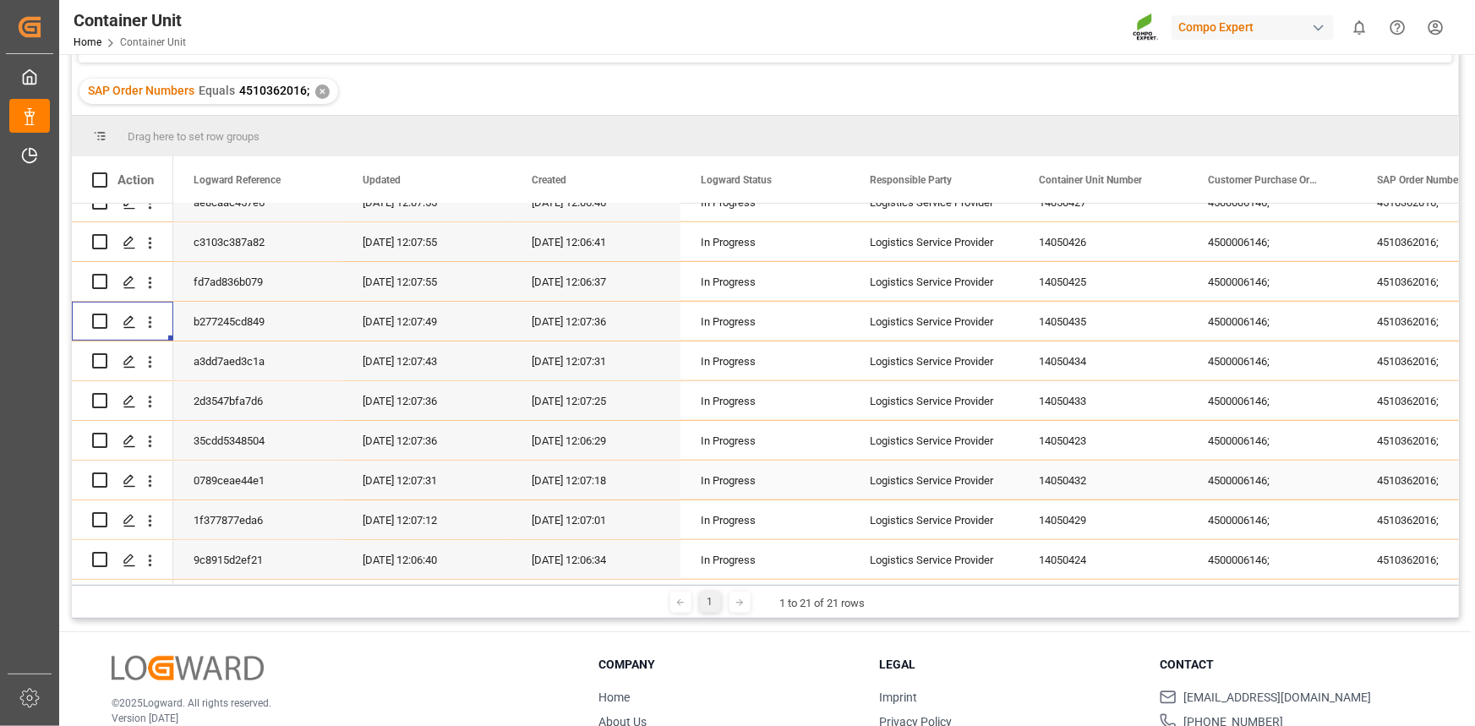
scroll to position [153, 0]
click at [150, 356] on icon "open menu" at bounding box center [150, 361] width 3 height 12
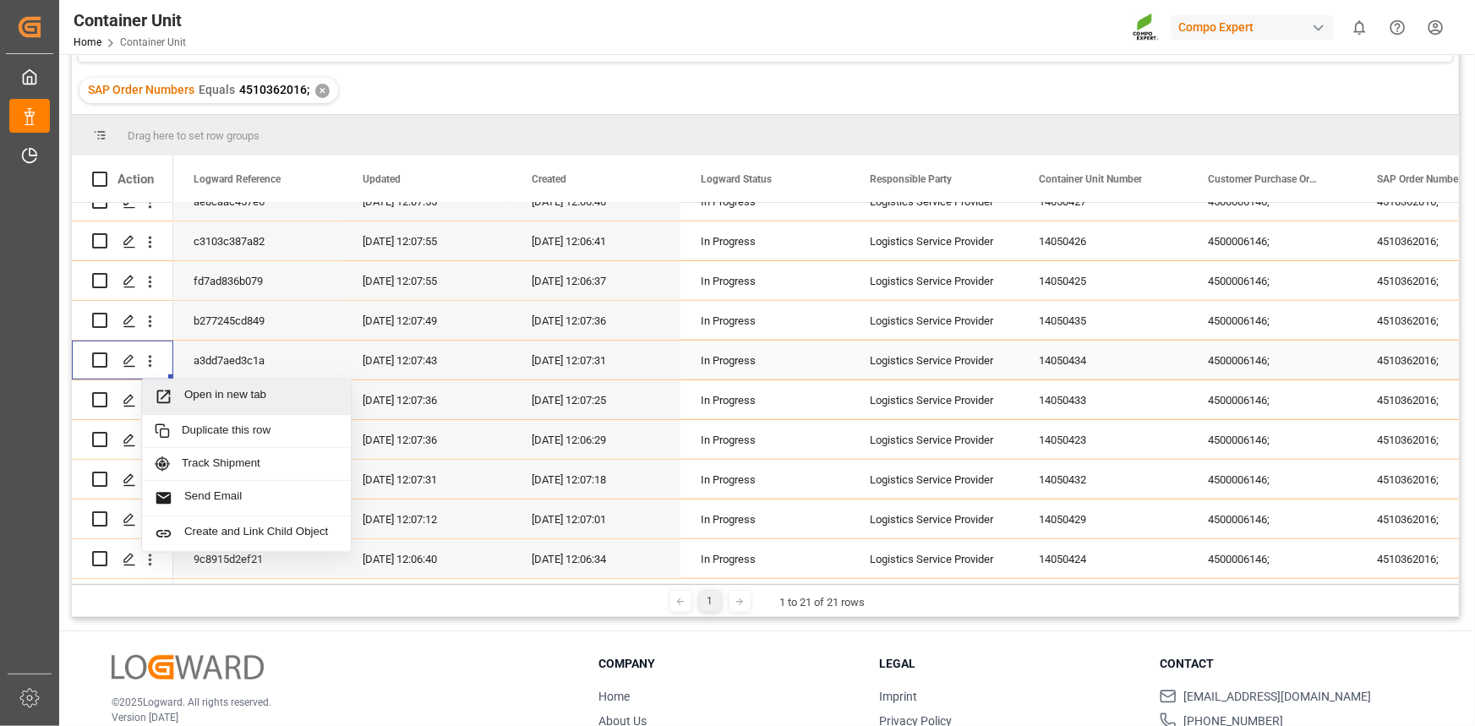
click at [202, 388] on span "Open in new tab" at bounding box center [261, 397] width 154 height 18
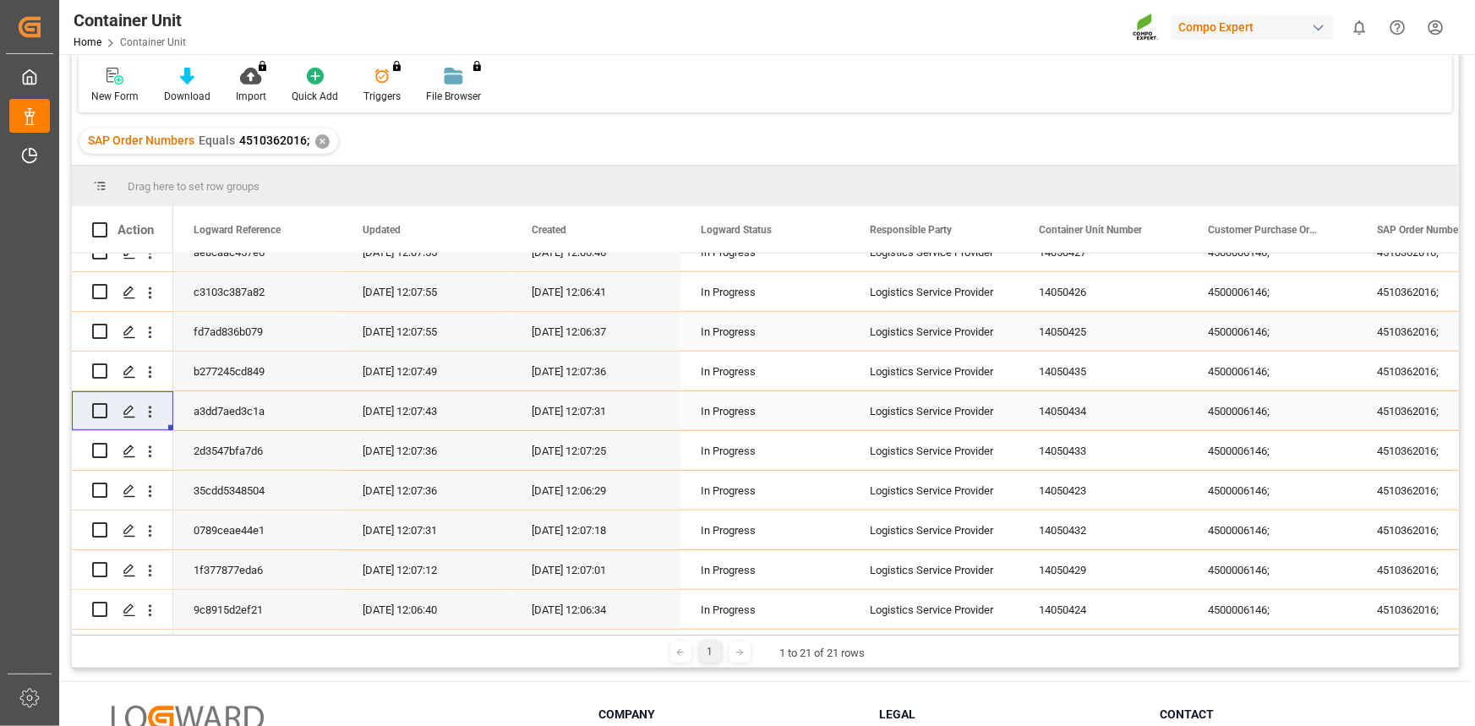
scroll to position [204, 0]
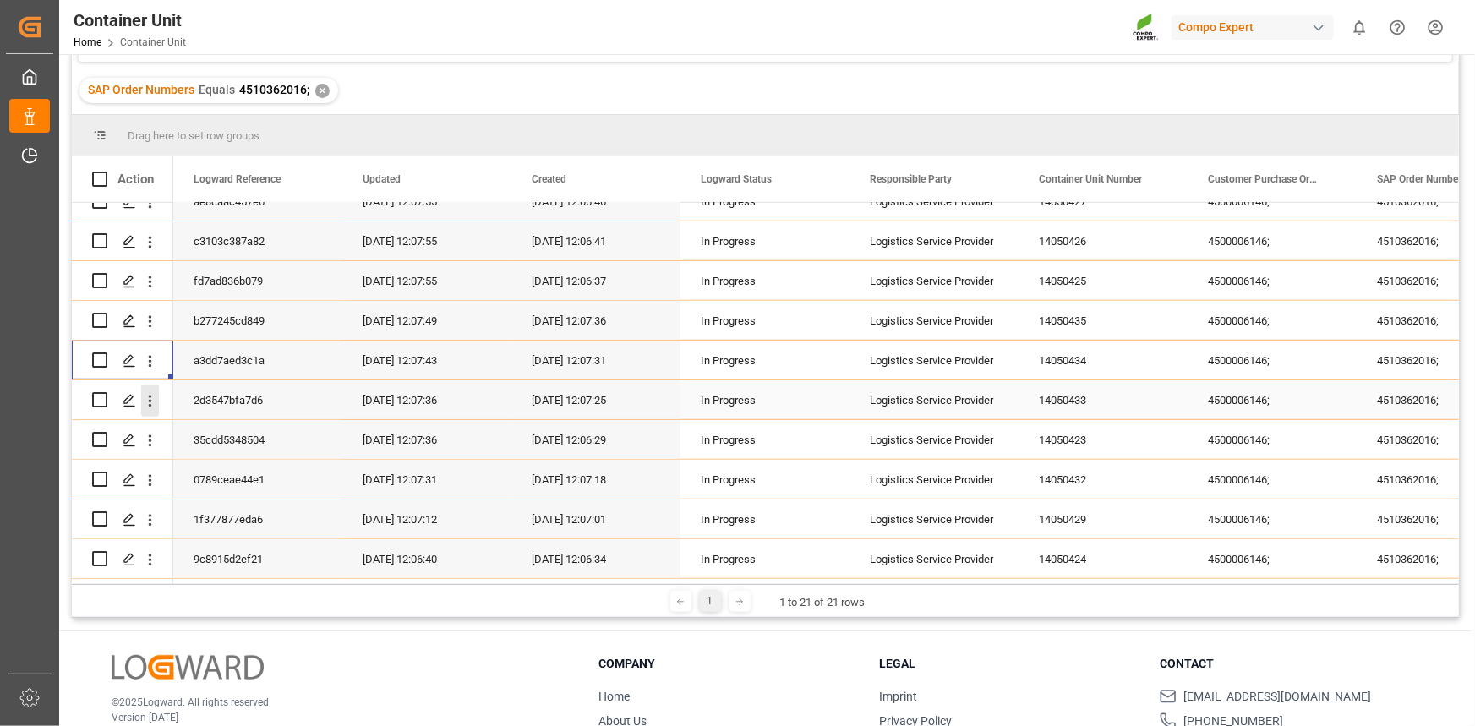
click at [150, 393] on icon "open menu" at bounding box center [150, 401] width 18 height 18
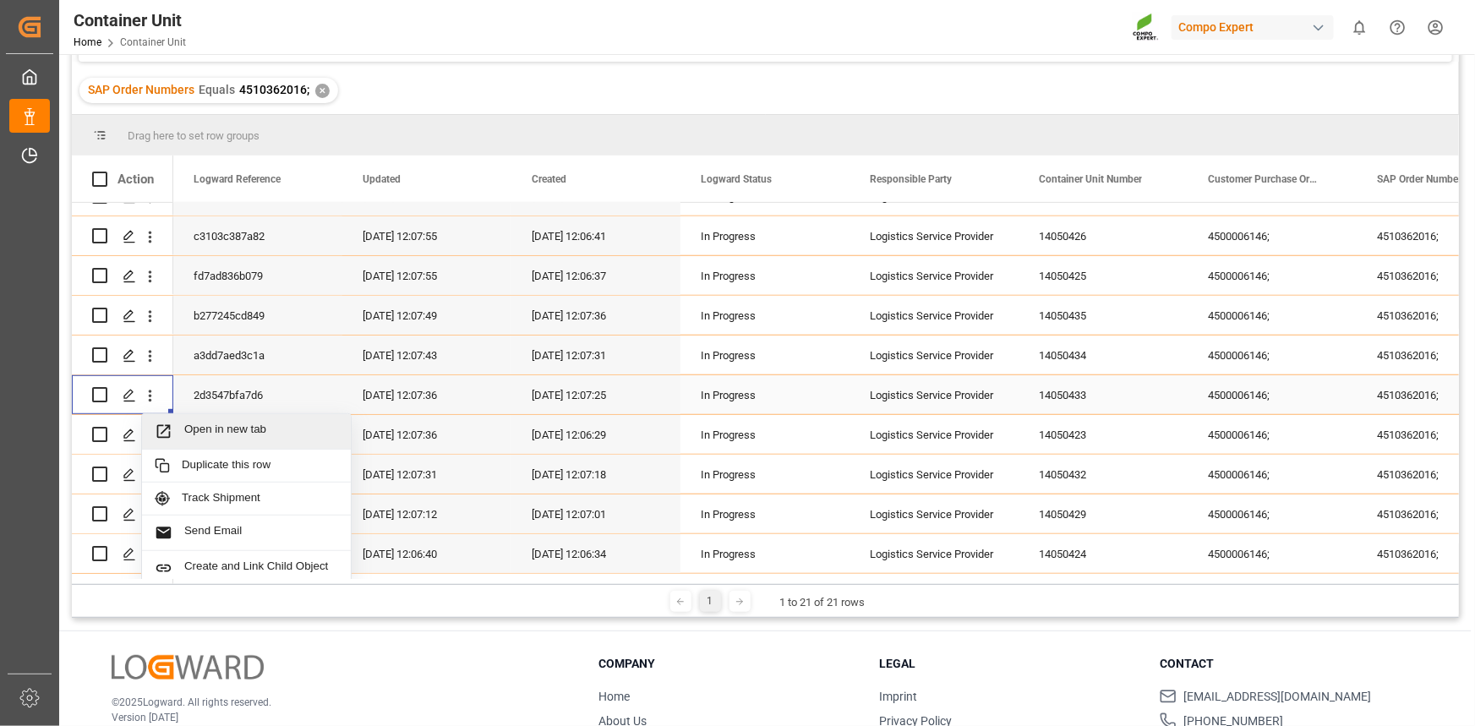
click at [189, 423] on span "Open in new tab" at bounding box center [261, 432] width 154 height 18
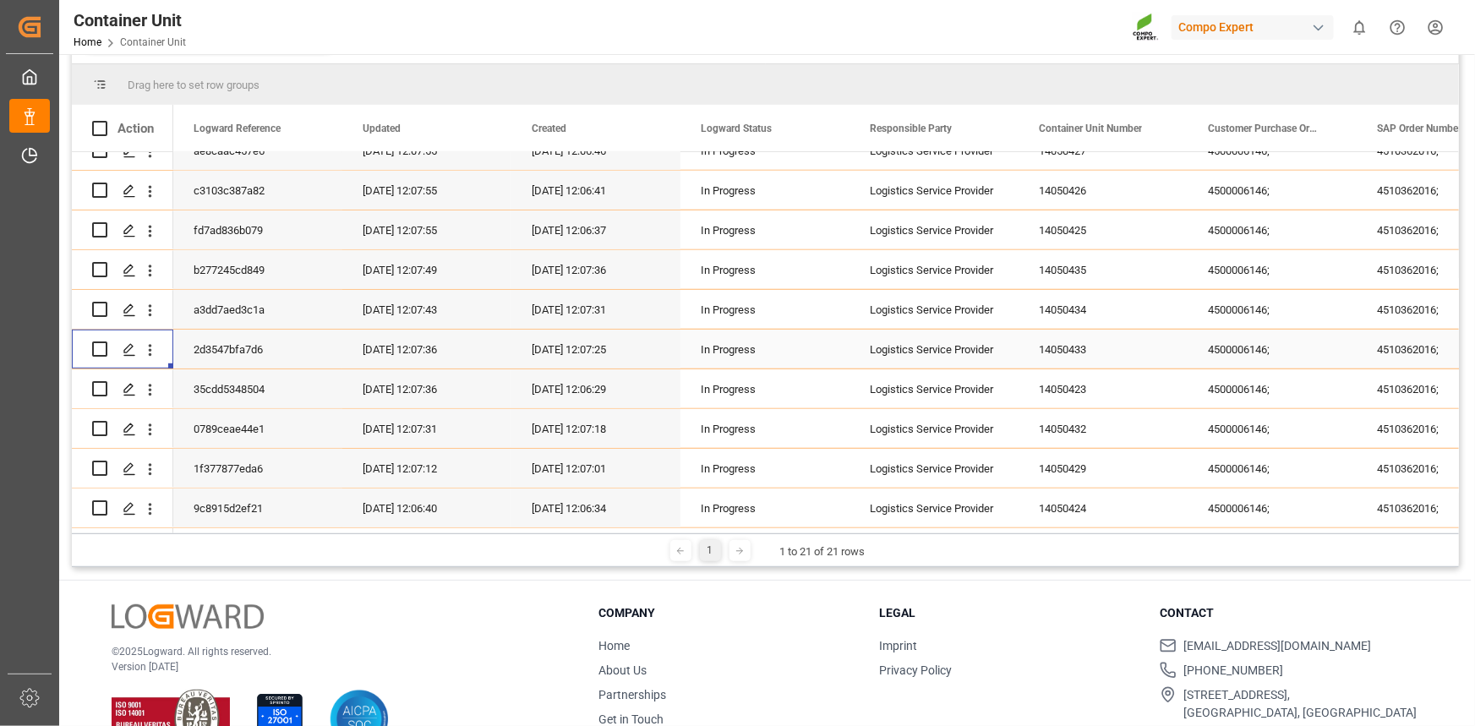
scroll to position [153, 0]
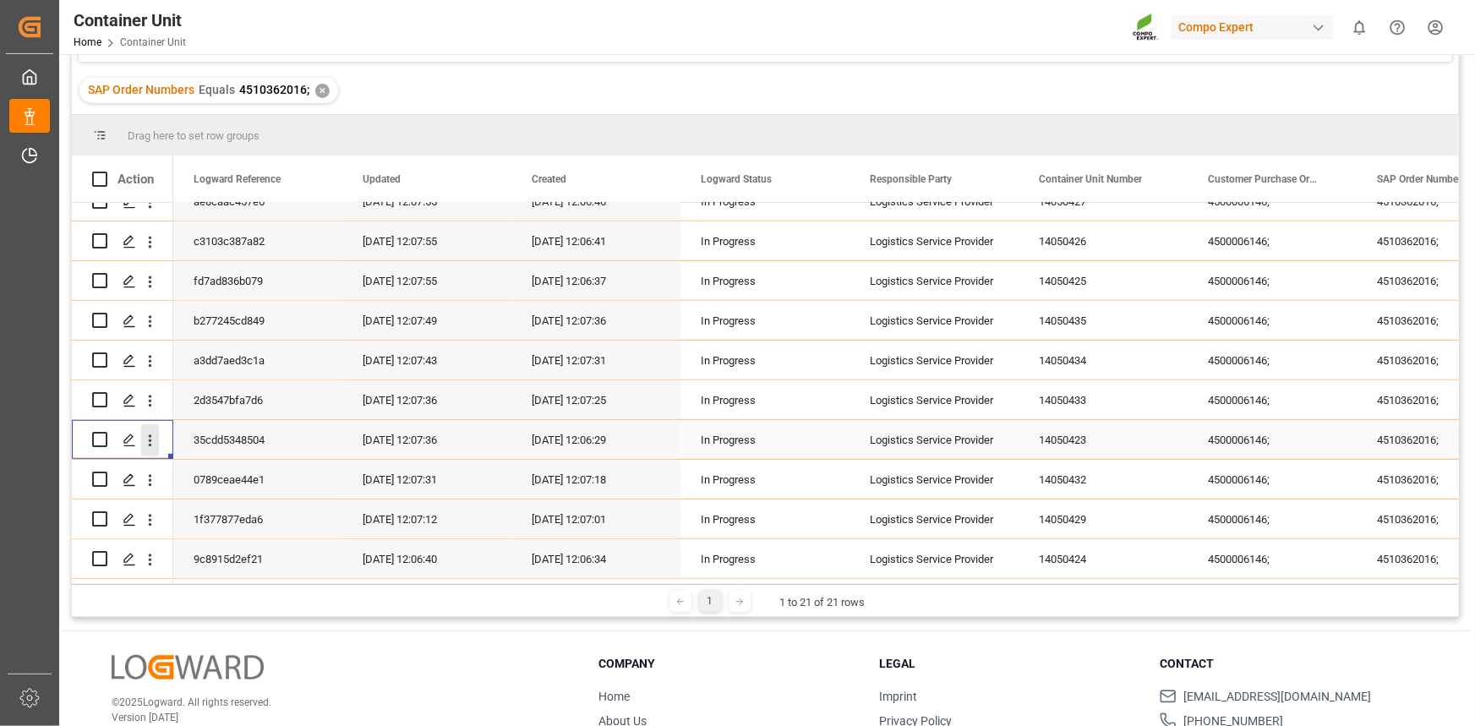
click at [149, 437] on icon "open menu" at bounding box center [150, 441] width 18 height 18
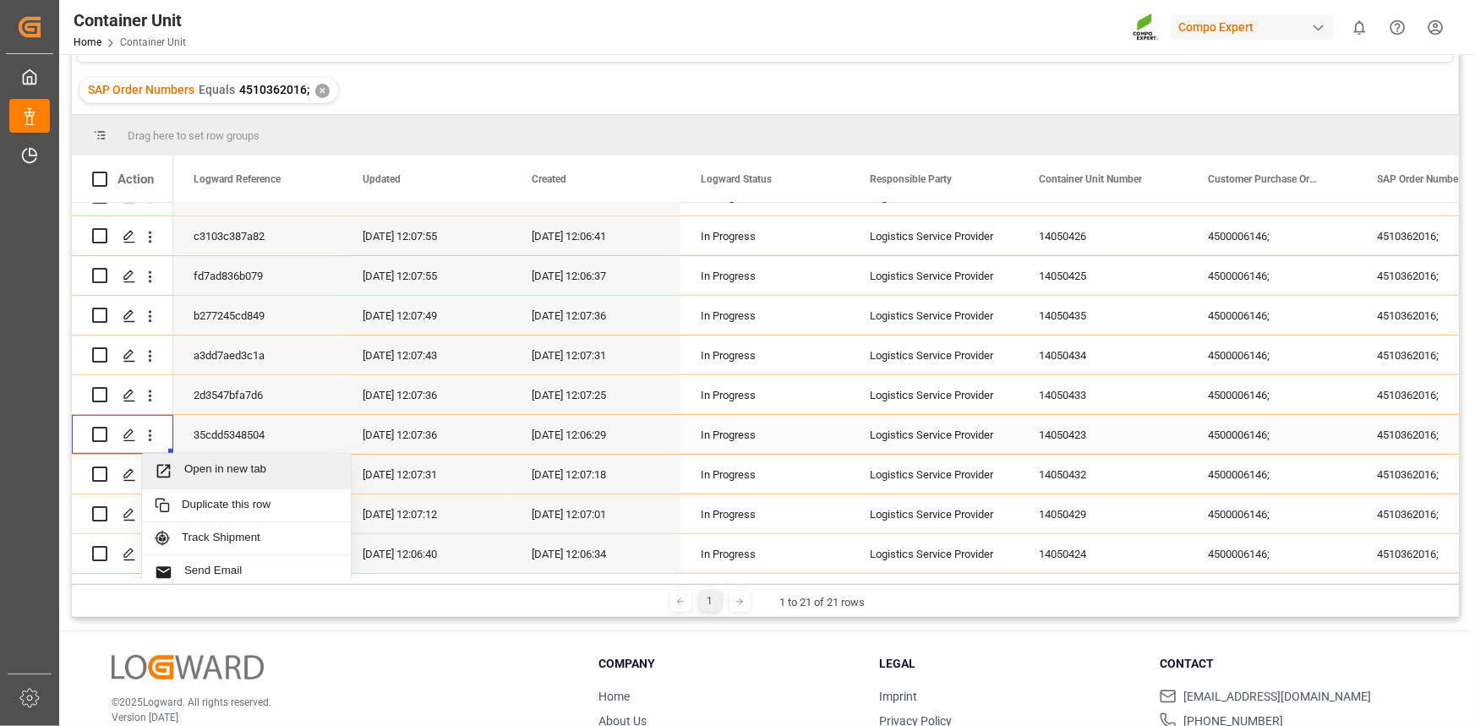
click at [190, 460] on div "Open in new tab" at bounding box center [246, 472] width 209 height 36
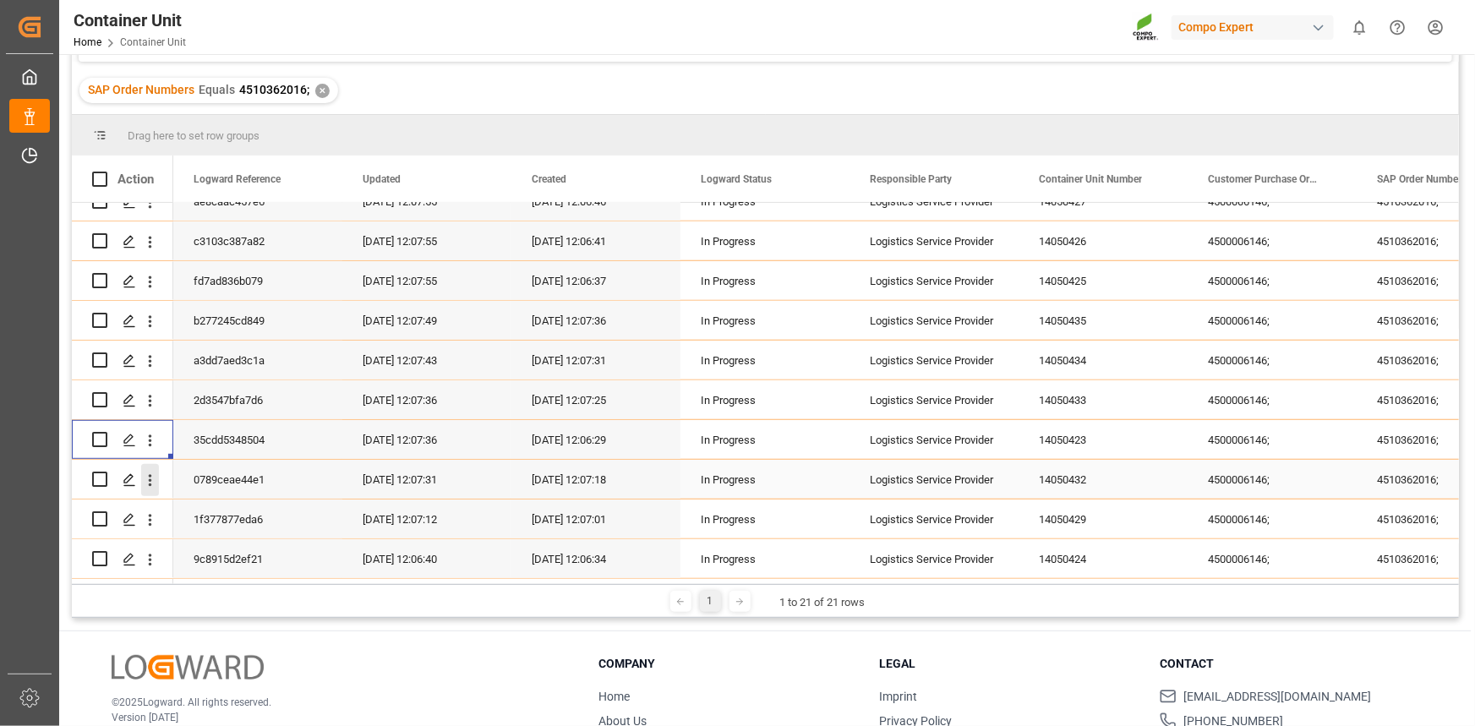
click at [145, 475] on icon "open menu" at bounding box center [150, 481] width 18 height 18
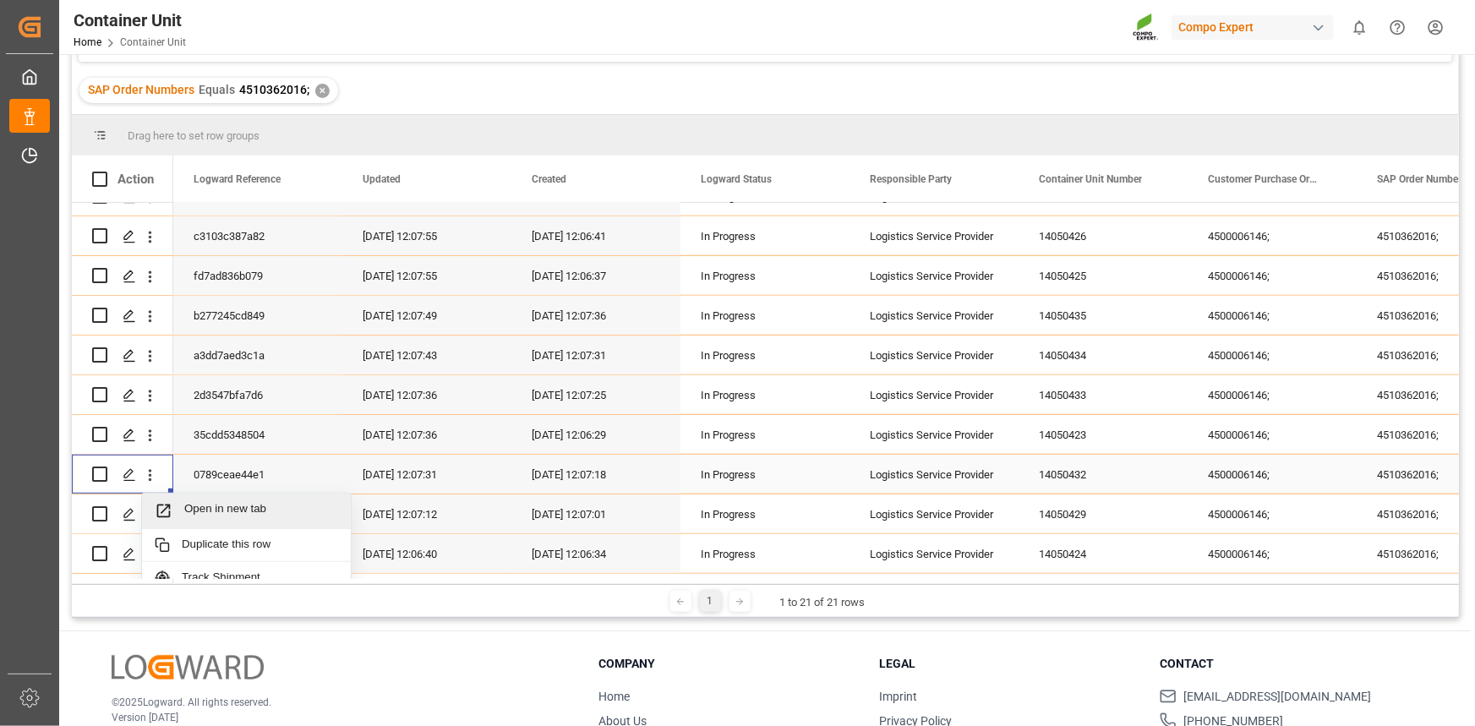
click at [195, 507] on span "Open in new tab" at bounding box center [261, 511] width 154 height 18
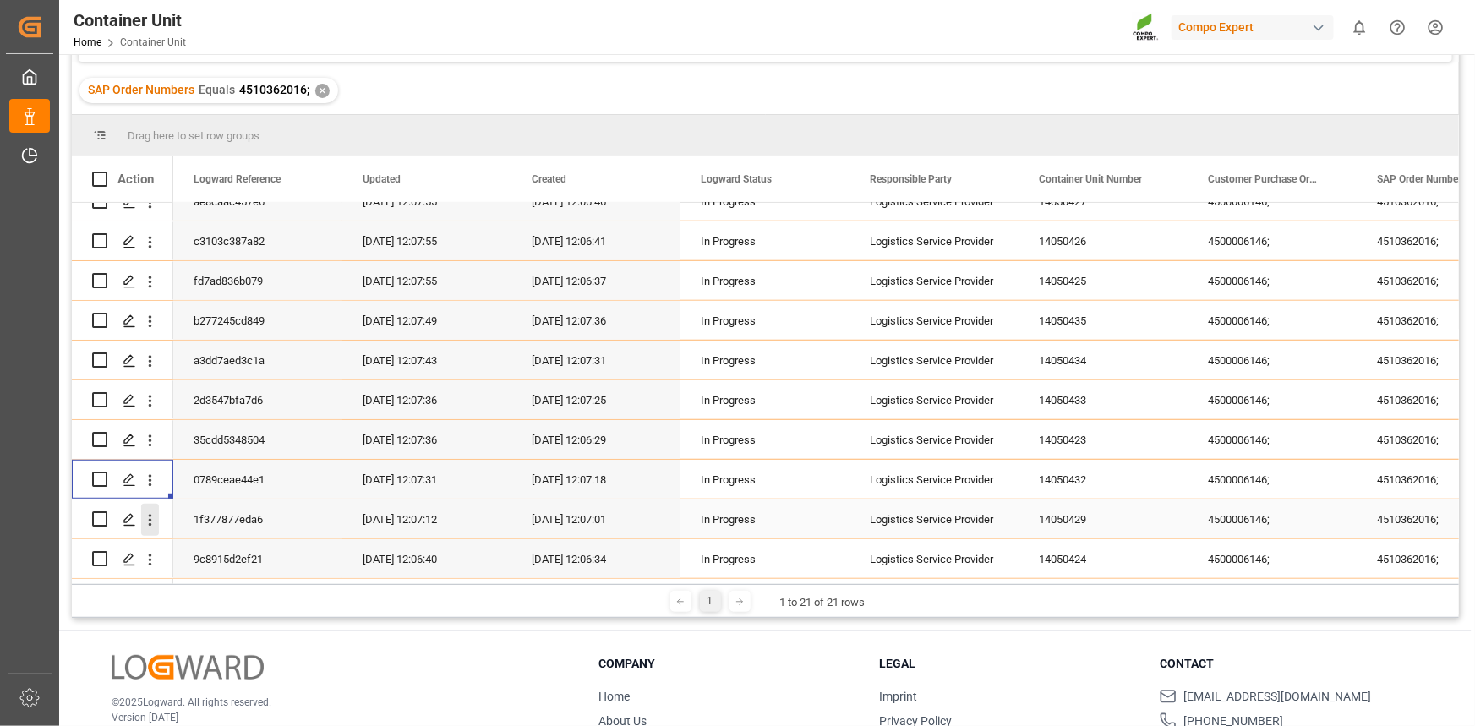
click at [152, 521] on icon "open menu" at bounding box center [150, 520] width 18 height 18
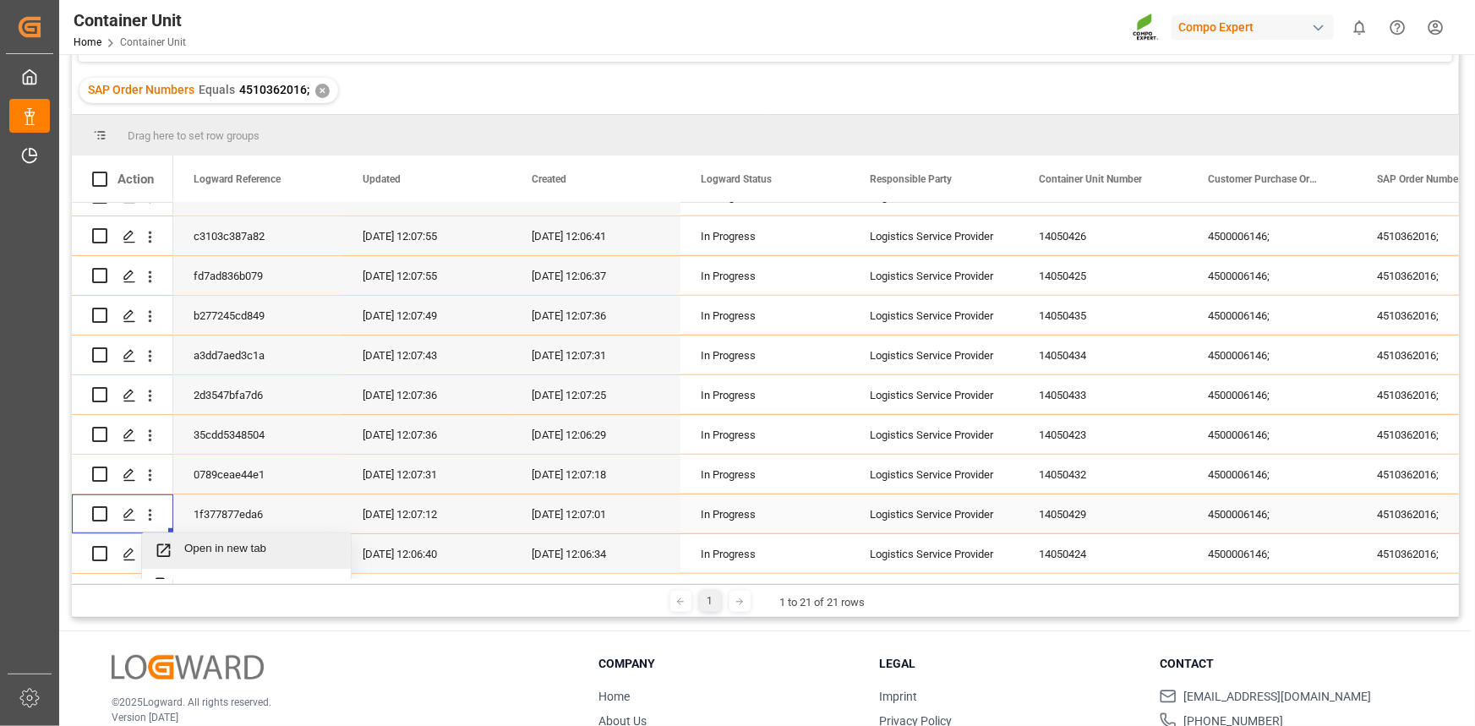
click at [221, 546] on span "Open in new tab" at bounding box center [261, 551] width 154 height 18
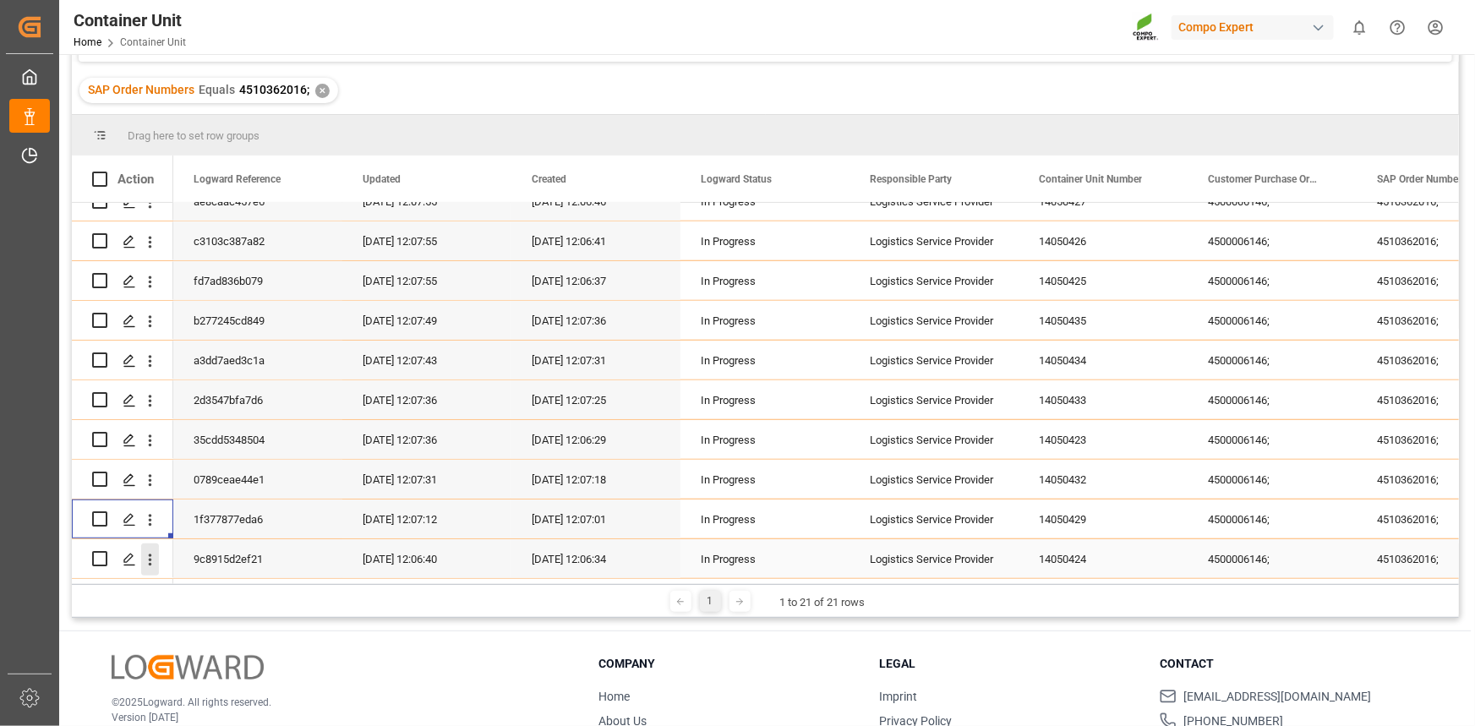
click at [147, 563] on button "open menu" at bounding box center [150, 560] width 18 height 32
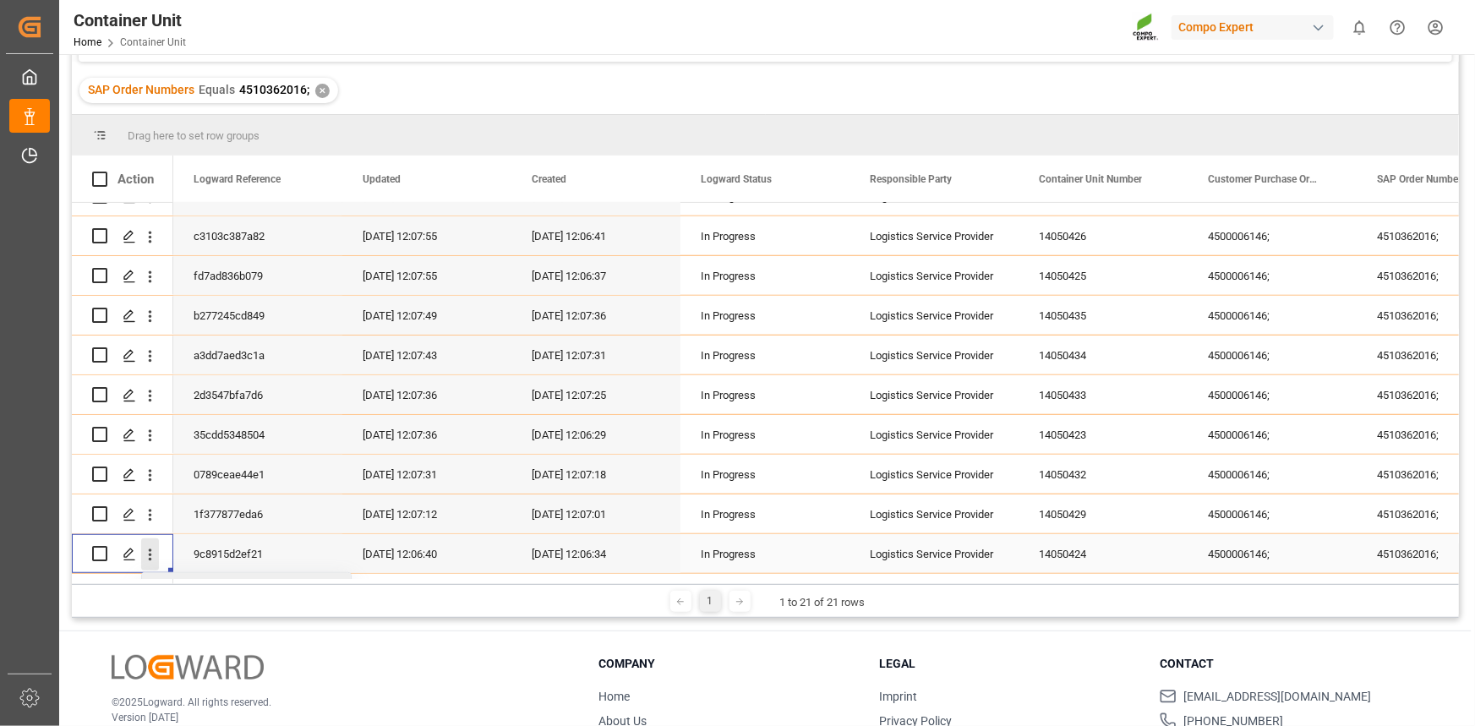
click at [154, 559] on icon "close menu" at bounding box center [150, 555] width 18 height 18
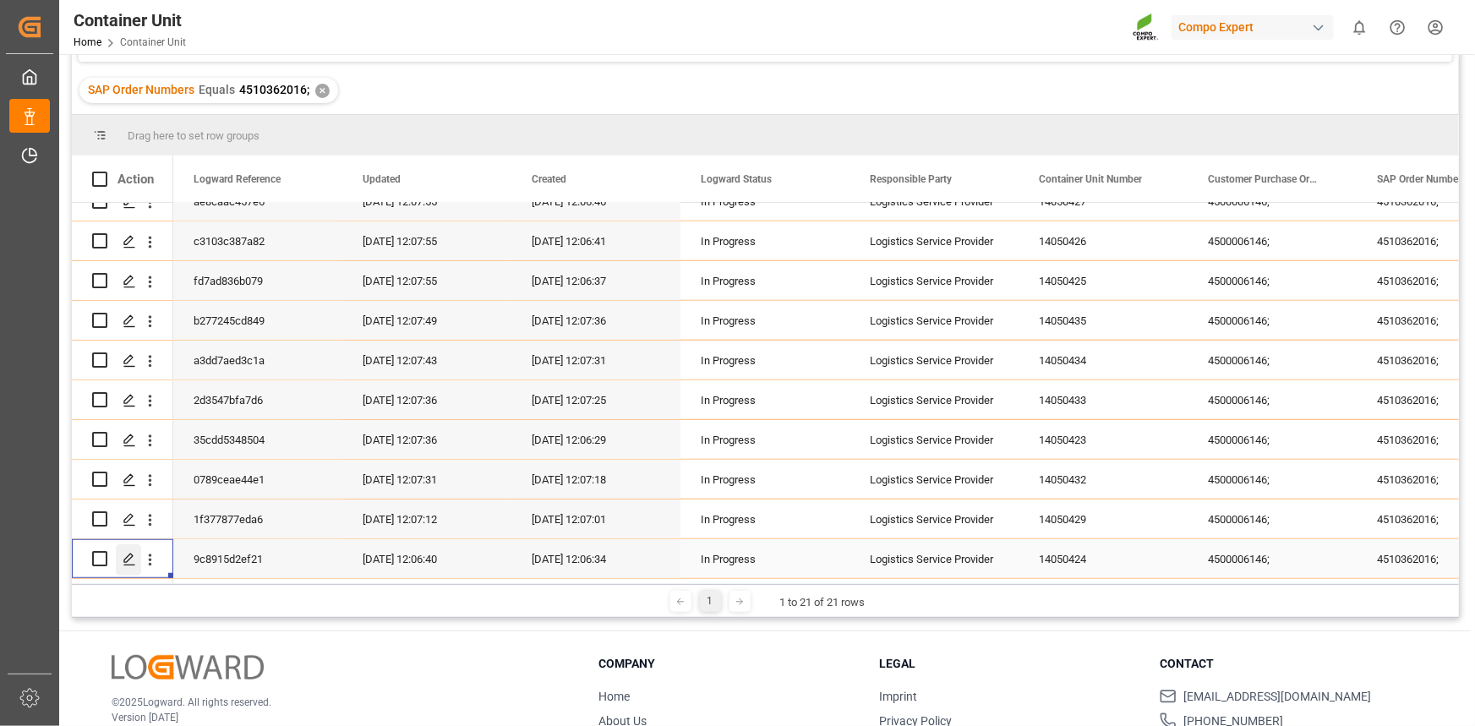
click at [139, 549] on div "Press SPACE to select this row." at bounding box center [128, 559] width 25 height 31
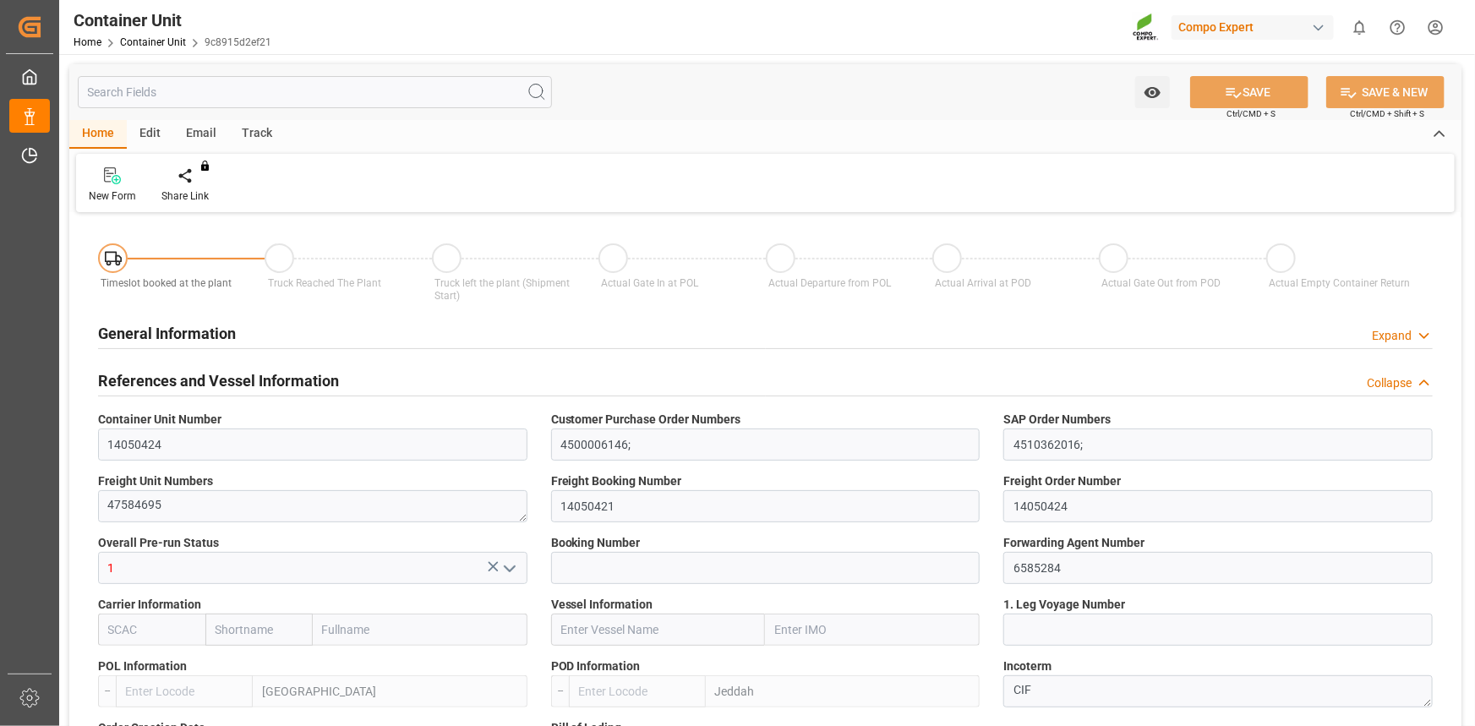
type input "ESVLC"
type input "SAJED"
type input "7"
type input "0"
type input "8"
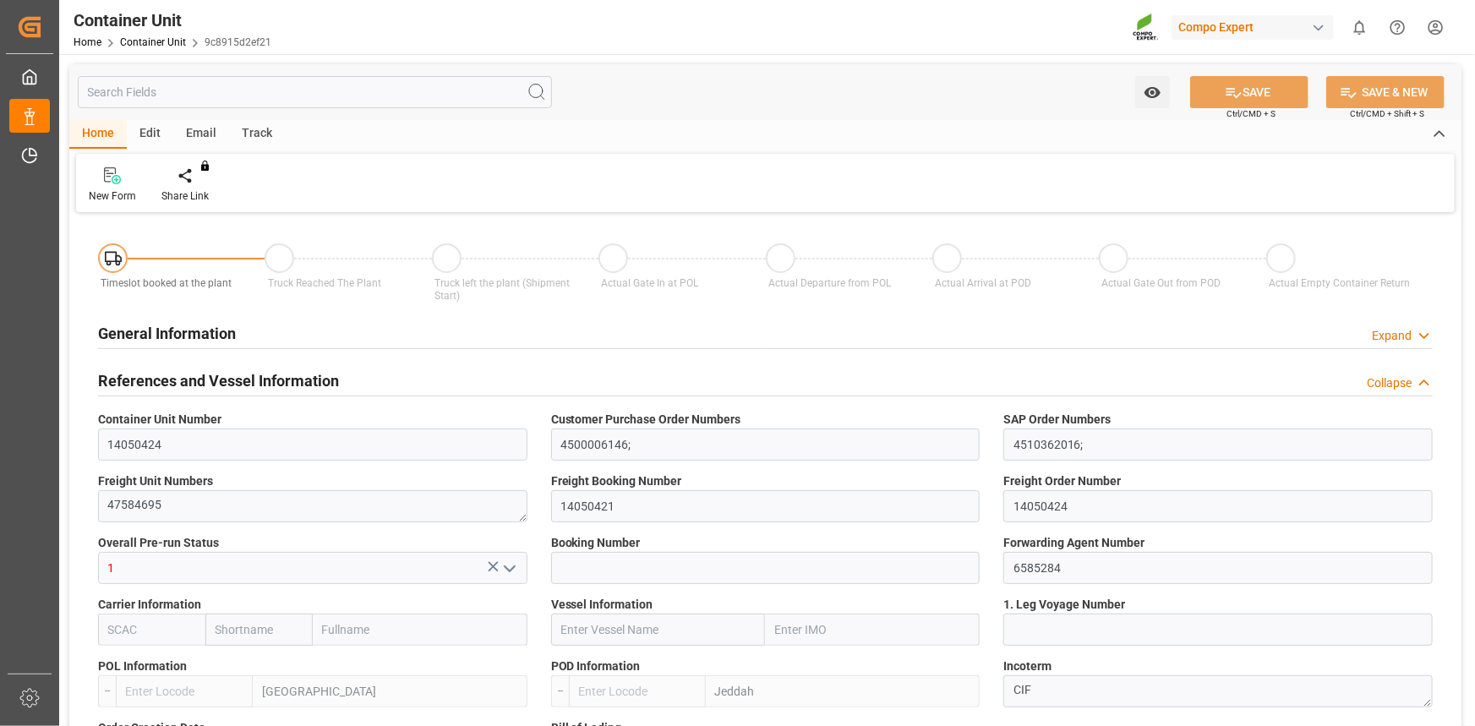
type input "0"
type input "420"
type input "24576"
type input "[DATE] 12:06"
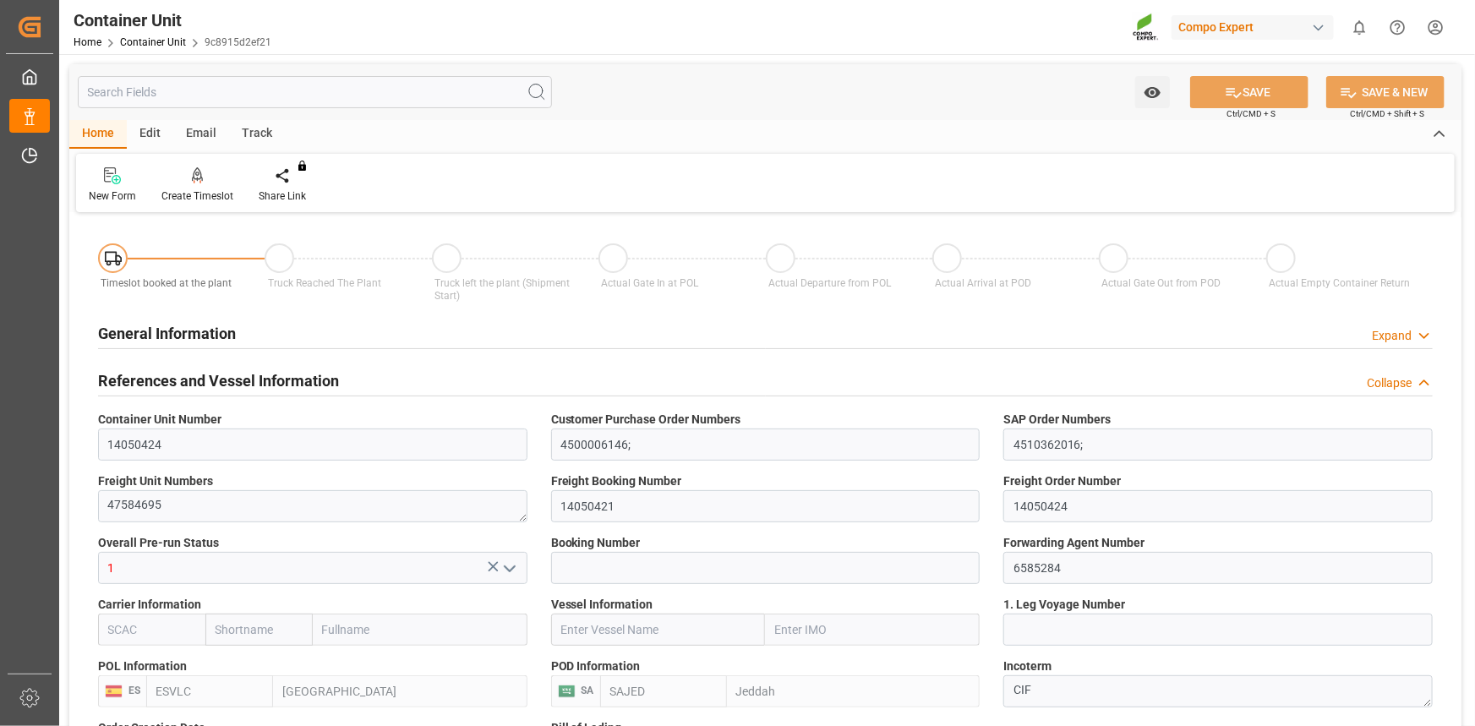
type input "22.09.2025"
click at [189, 195] on div "Create Timeslot" at bounding box center [197, 196] width 72 height 15
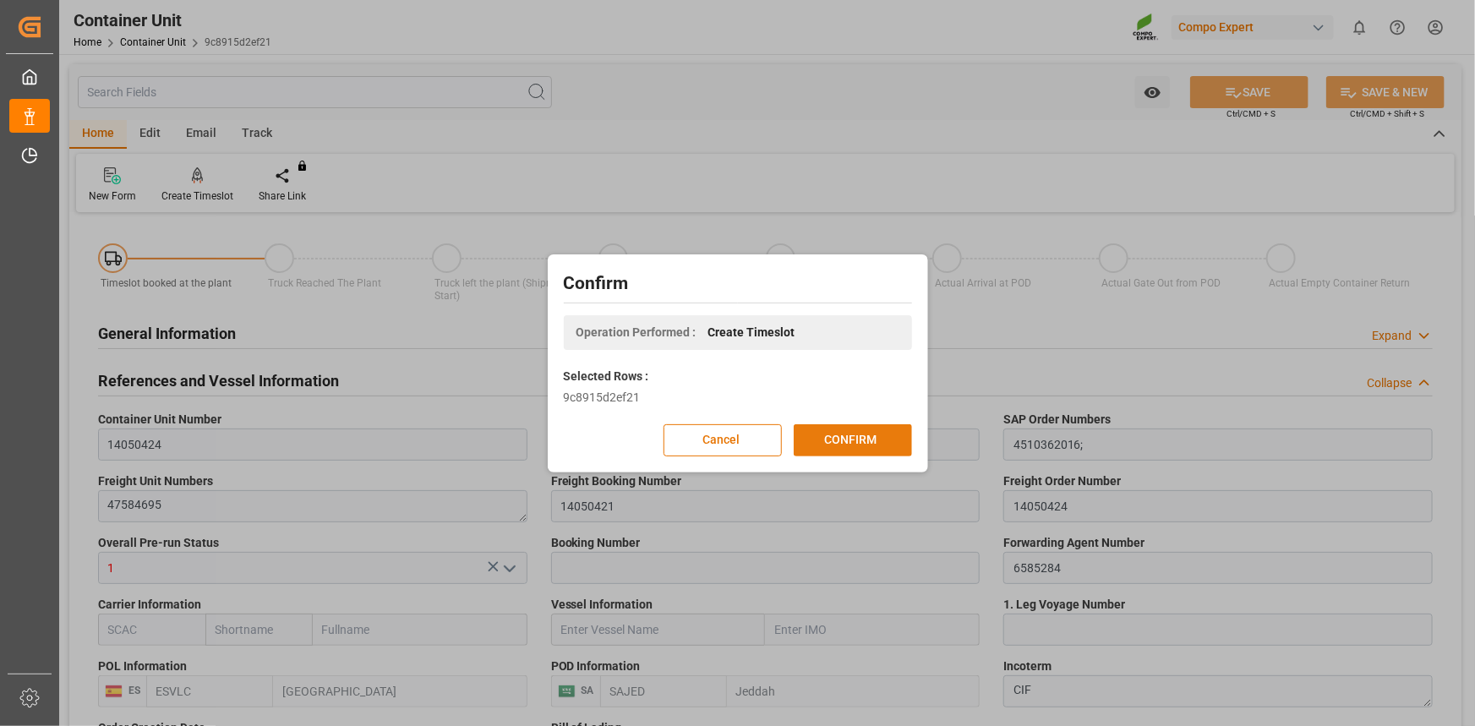
click at [870, 446] on button "CONFIRM" at bounding box center [853, 440] width 118 height 32
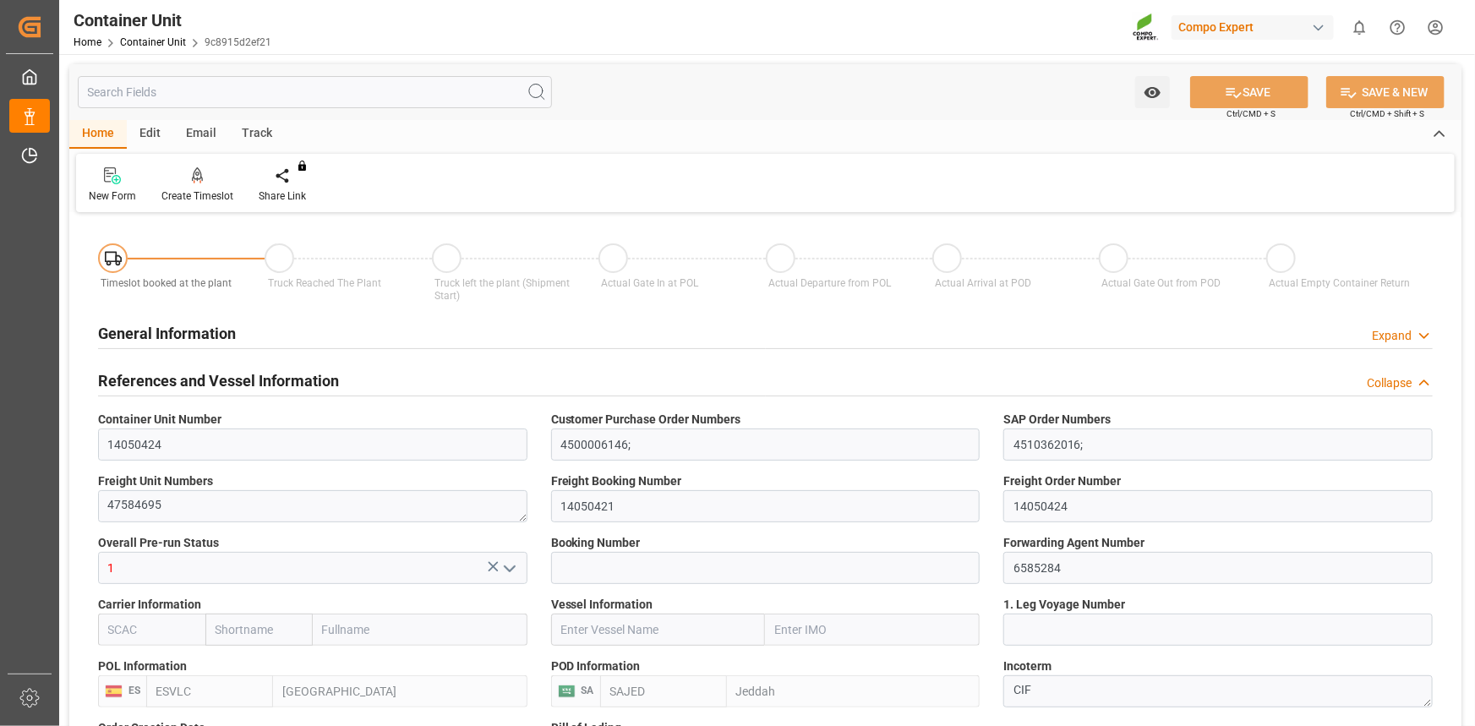
type input "ESVLC"
type input "SAJED"
type input "7"
type input "0"
type input "8"
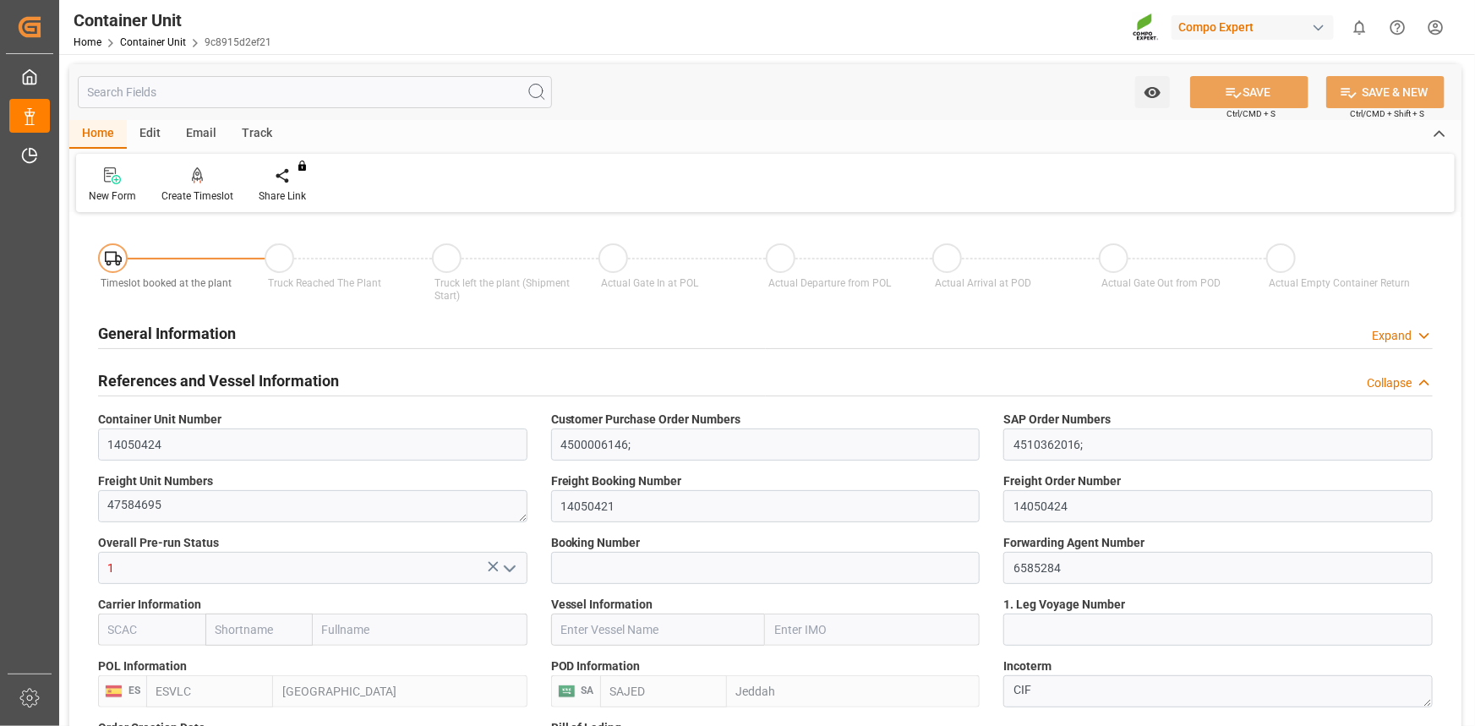
type input "0"
type input "420"
type input "24576"
type input "[DATE] 12:06"
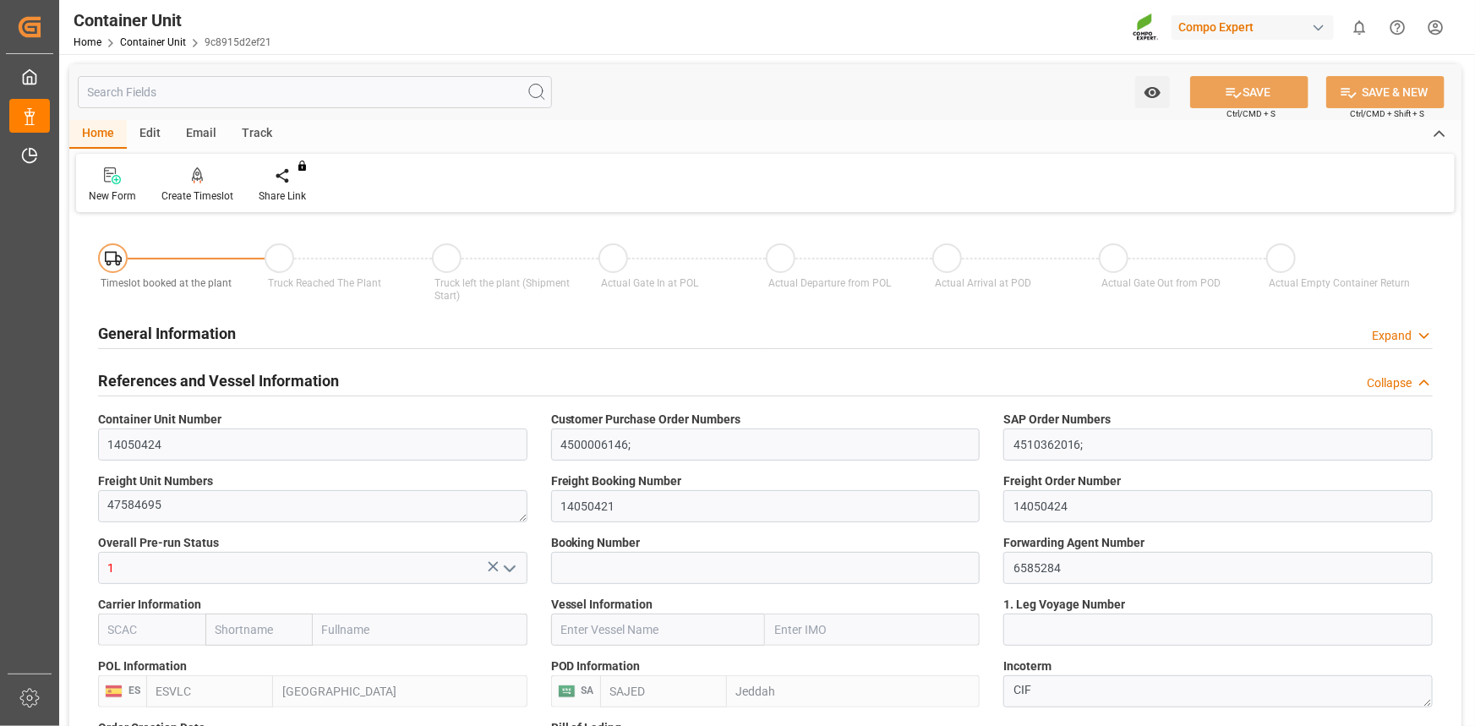
type input "22.09.2025"
click at [128, 41] on link "Container Unit" at bounding box center [153, 42] width 66 height 12
type input "ESVLC"
type input "SAJED"
type input "0"
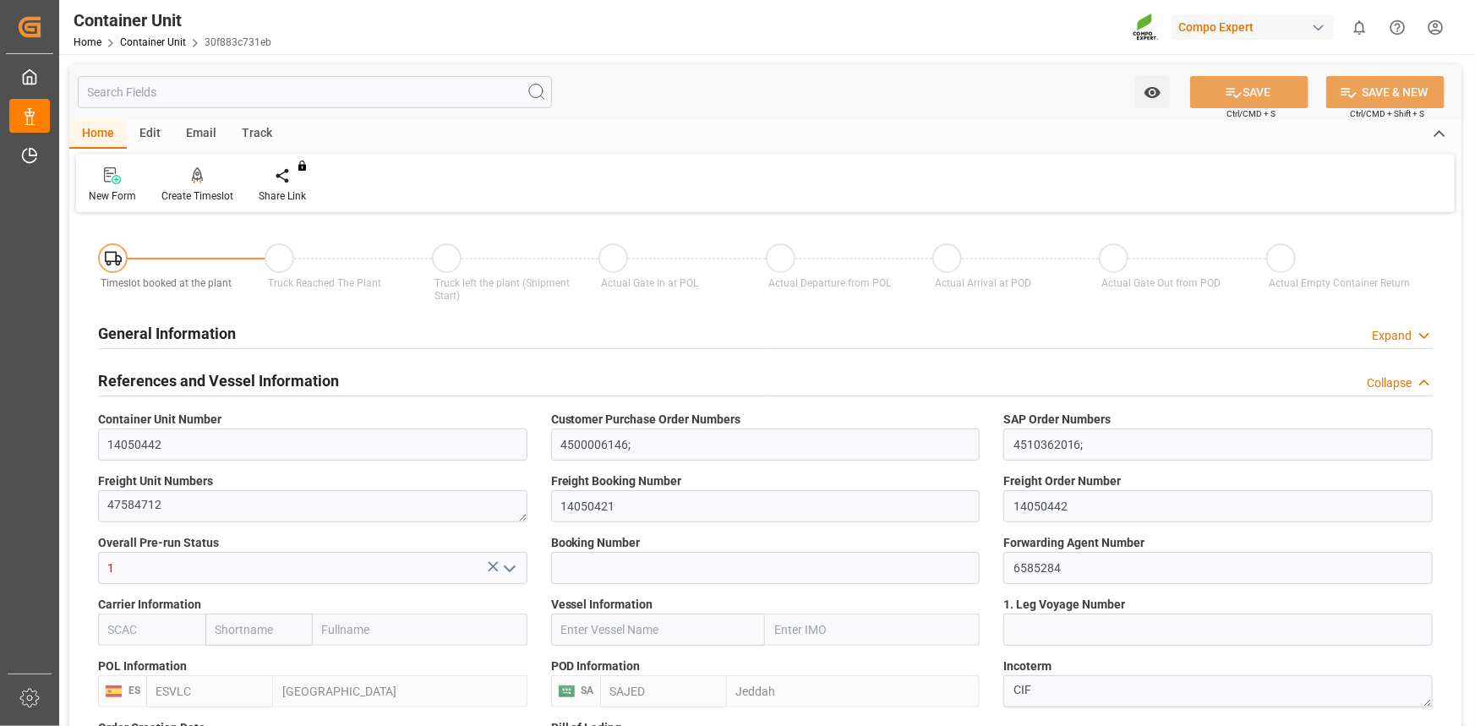
type input "0"
type input "420"
type input "24576"
type input "[DATE] 12:06"
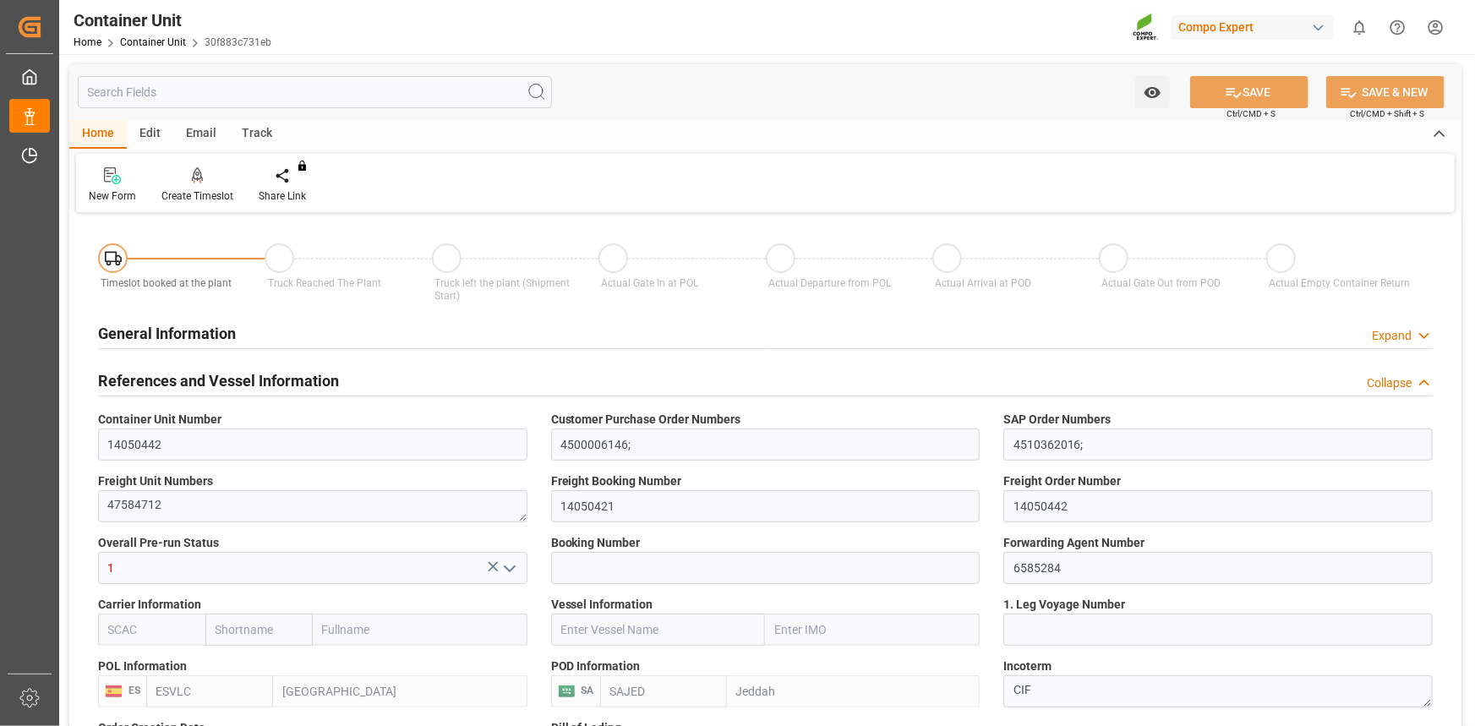
type input "[DATE]"
click at [178, 189] on div "Create Timeslot" at bounding box center [197, 196] width 72 height 15
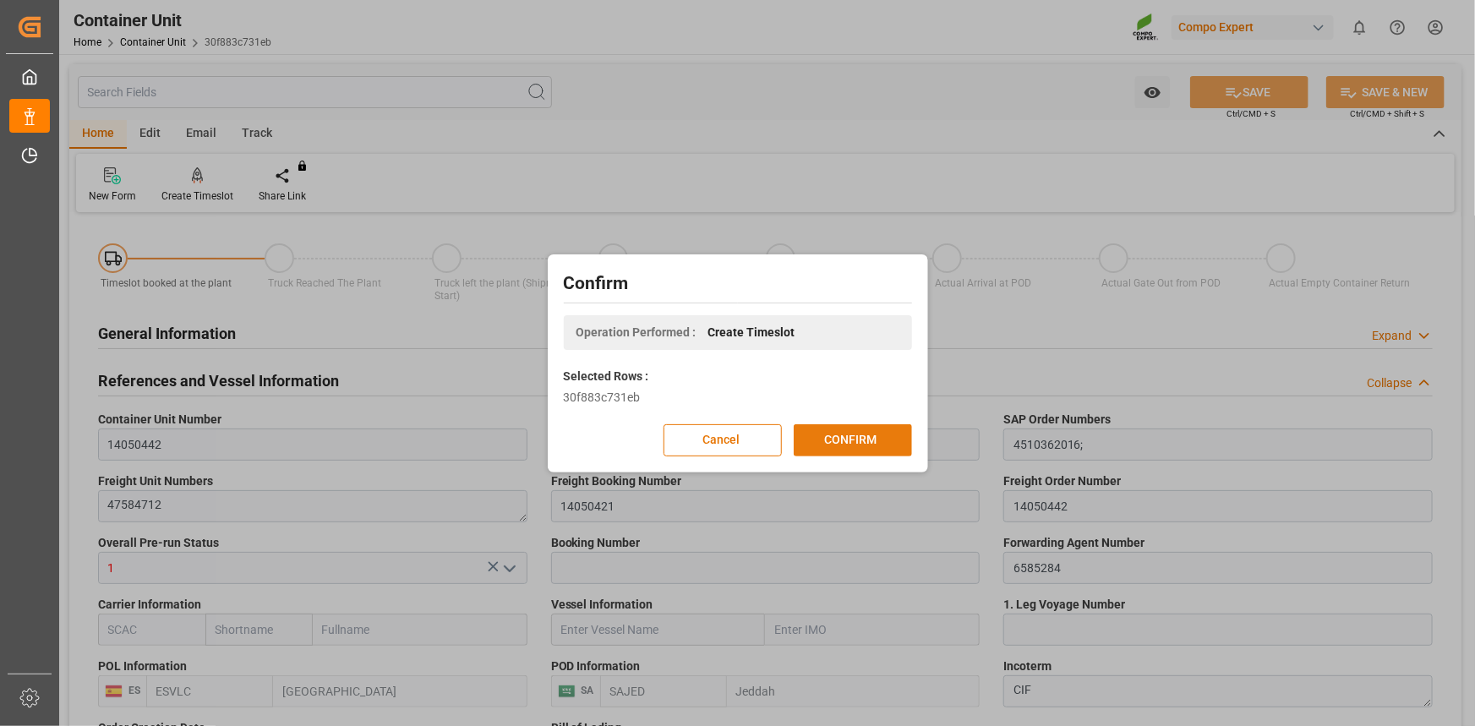
click at [861, 434] on button "CONFIRM" at bounding box center [853, 440] width 118 height 32
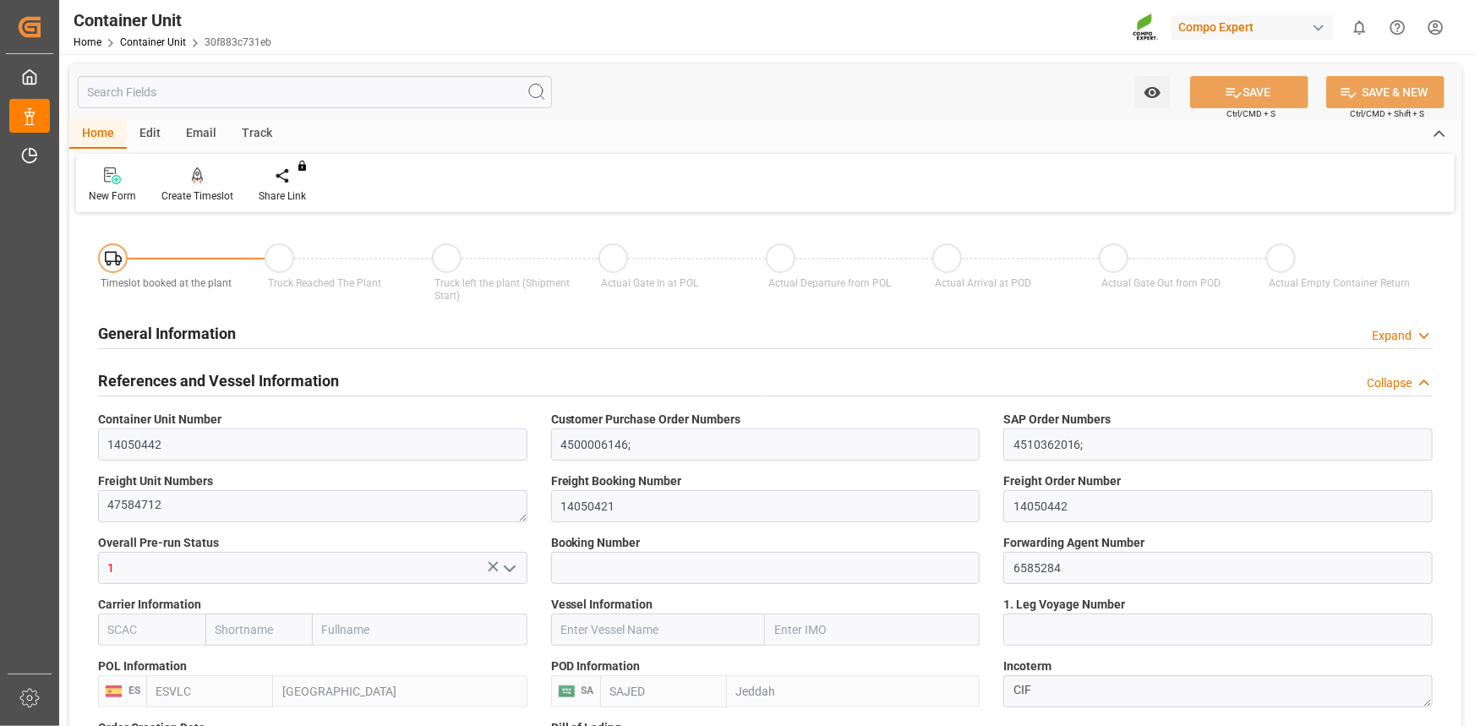
type input "ESVLC"
type input "SAJED"
type input "7"
type input "0"
type input "8"
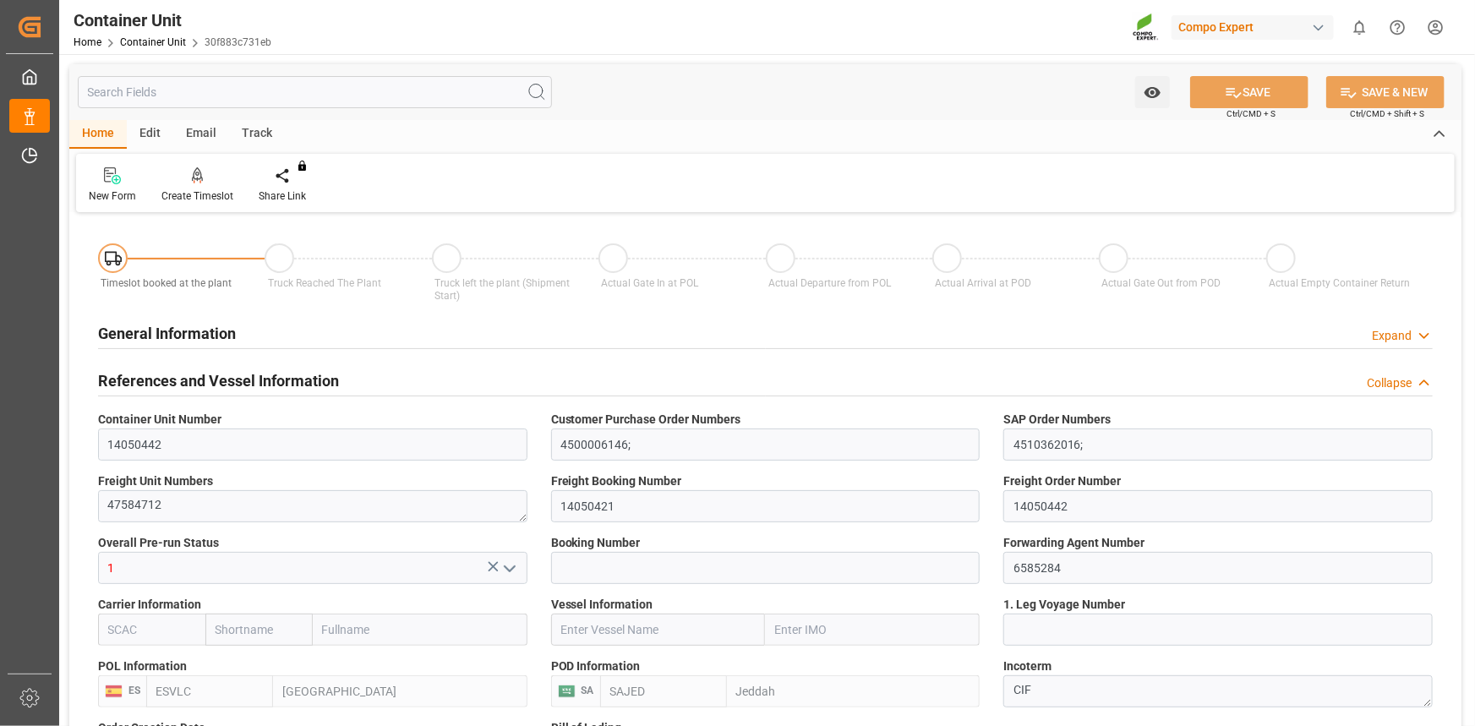
type input "0"
type input "420"
type input "24576"
type input "[DATE] 12:06"
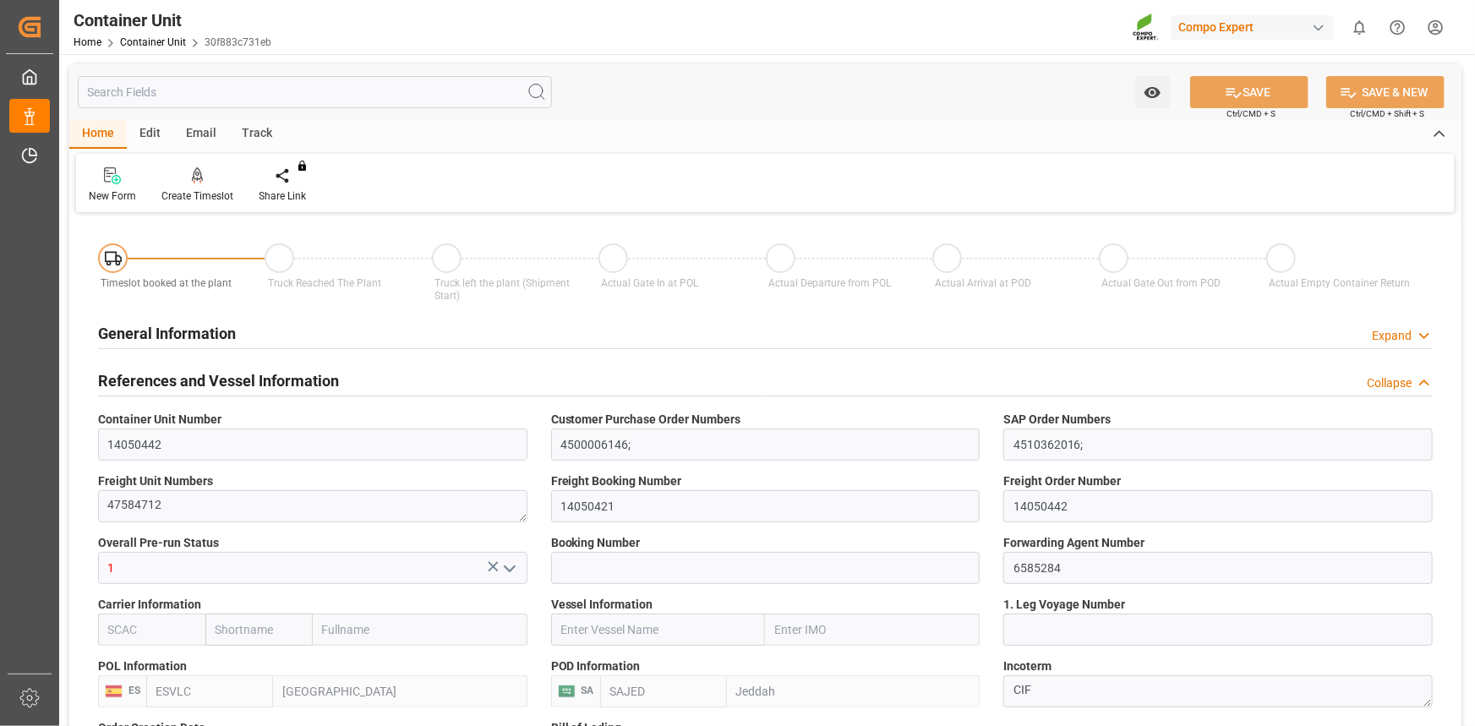
type input "[DATE]"
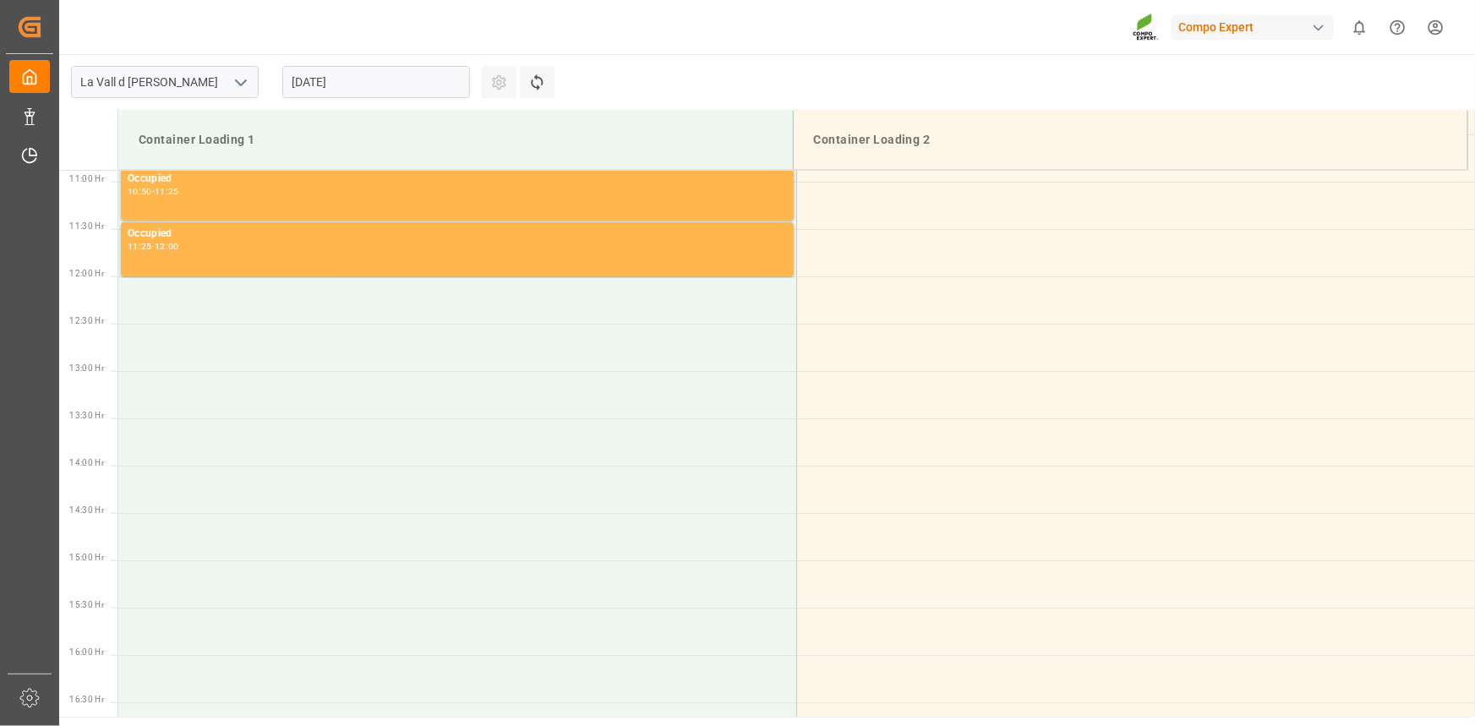
scroll to position [1030, 0]
click at [388, 71] on input "27.08.2025" at bounding box center [376, 82] width 188 height 32
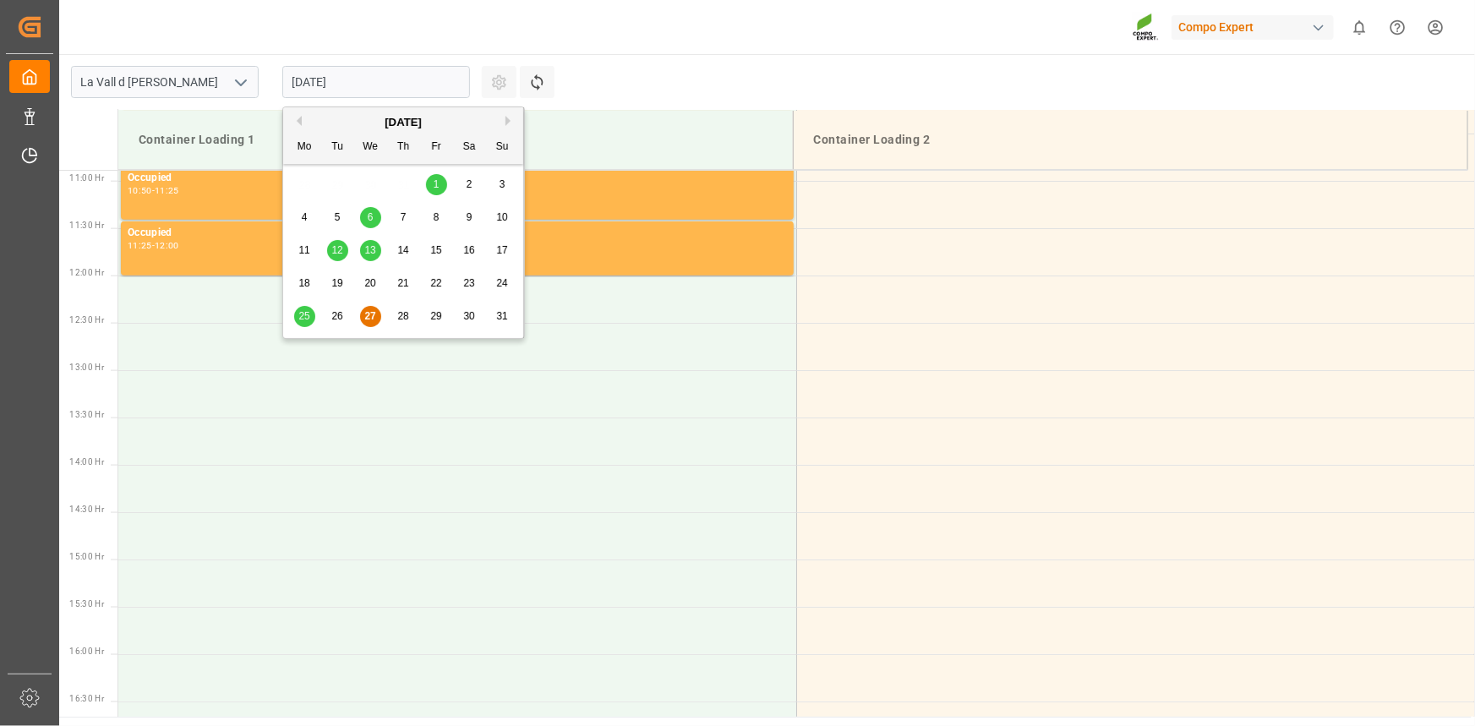
click at [507, 120] on button "Next Month" at bounding box center [510, 121] width 10 height 10
click at [363, 184] on div "3" at bounding box center [370, 185] width 21 height 20
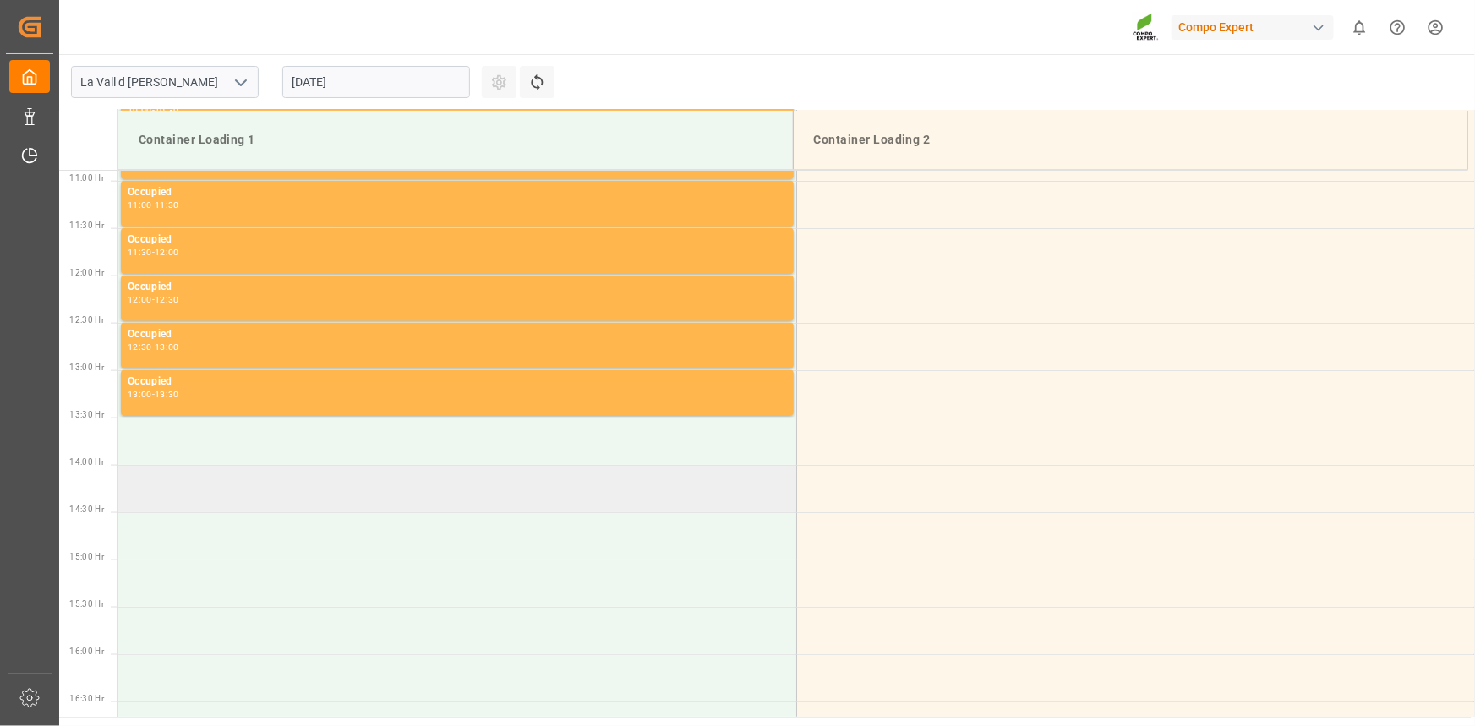
click at [185, 481] on td at bounding box center [457, 488] width 678 height 47
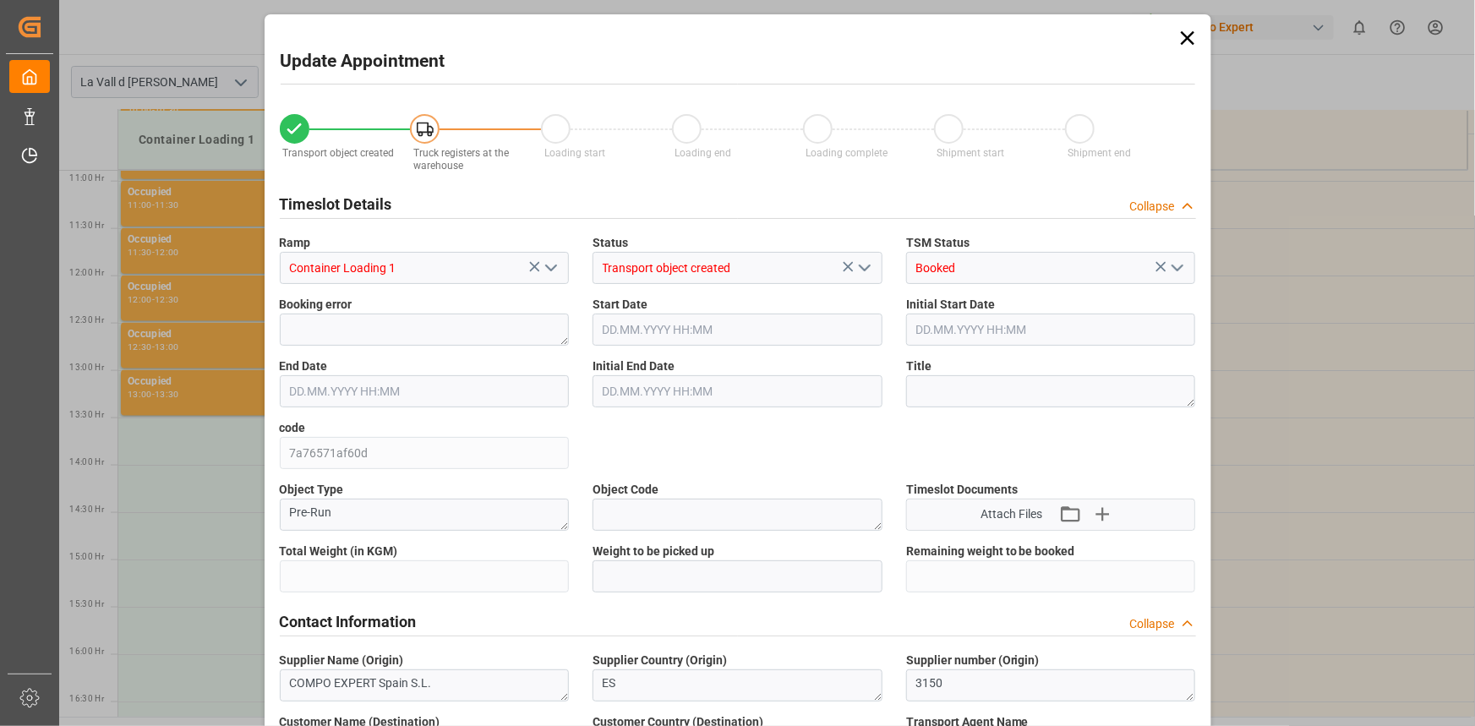
type input "24576"
type input "420"
type input "03.09.2025 14:00"
type input "03.09.2025 14:30"
type input "[DATE] 12:06"
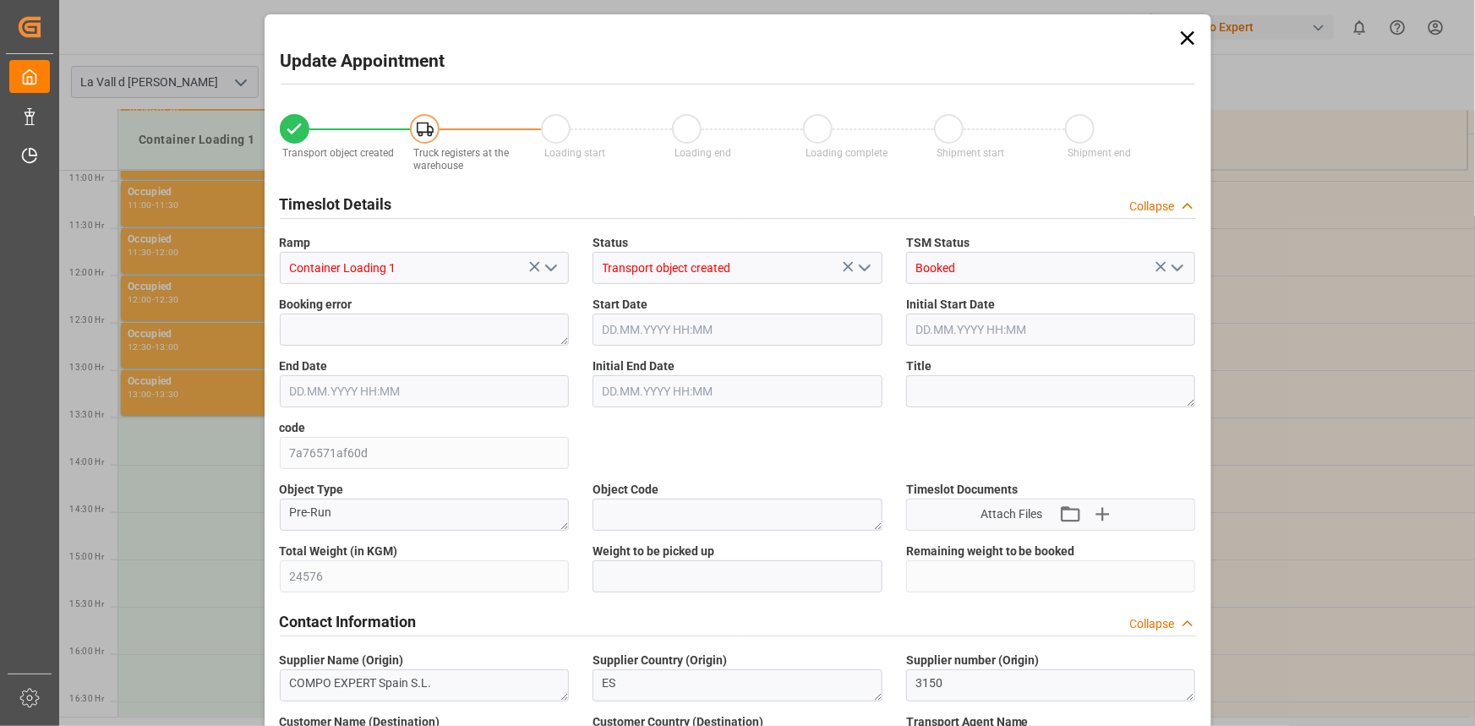
type input "[DATE] 10:11"
click at [646, 575] on input "text" at bounding box center [738, 576] width 290 height 32
paste input "24576"
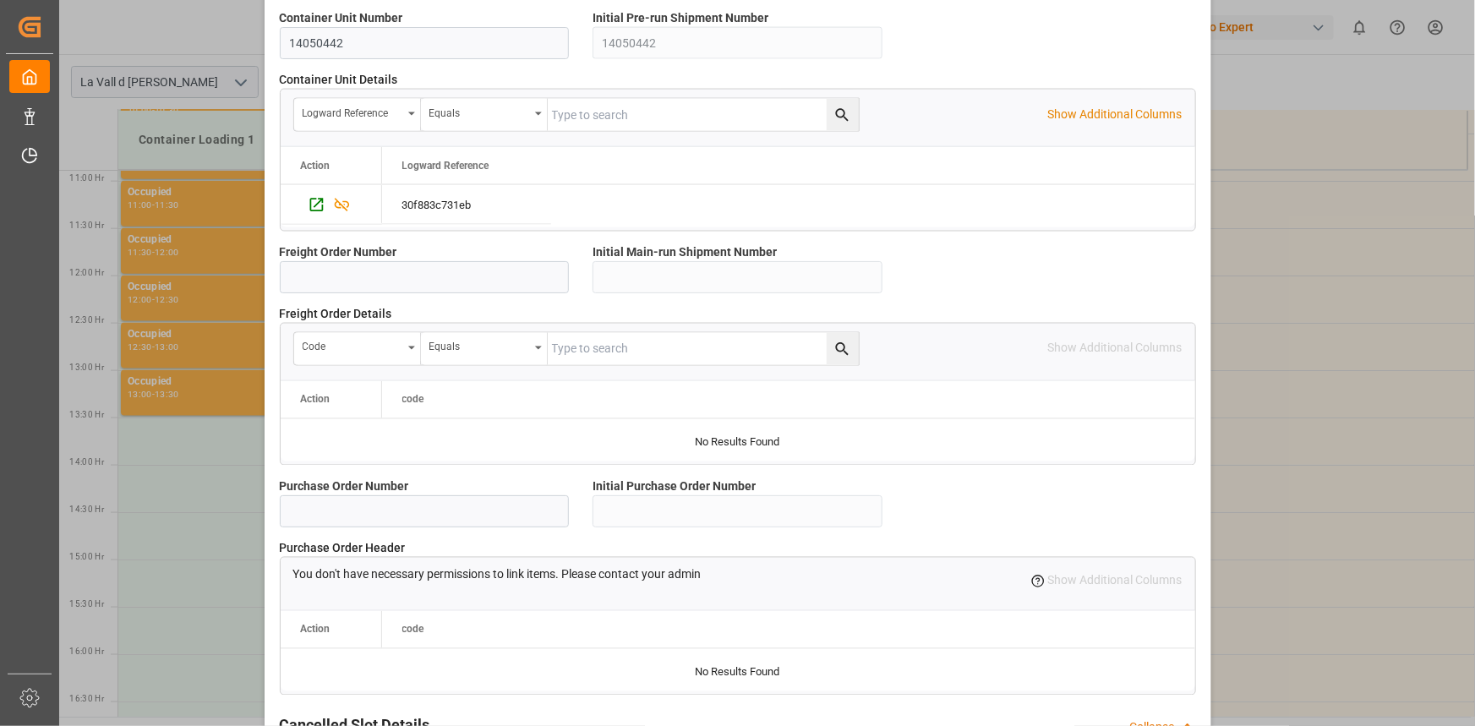
scroll to position [1502, 0]
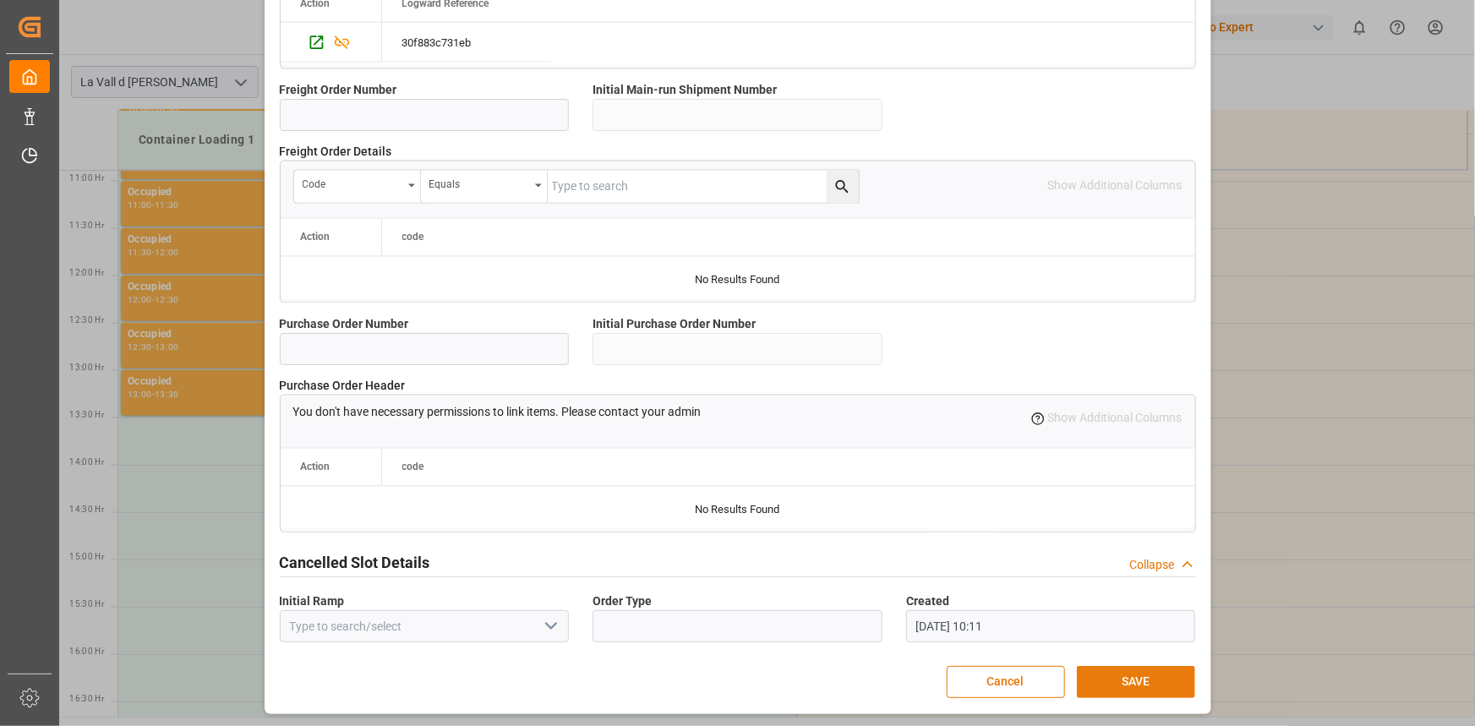
type input "24576"
click at [1150, 673] on button "SAVE" at bounding box center [1136, 682] width 118 height 32
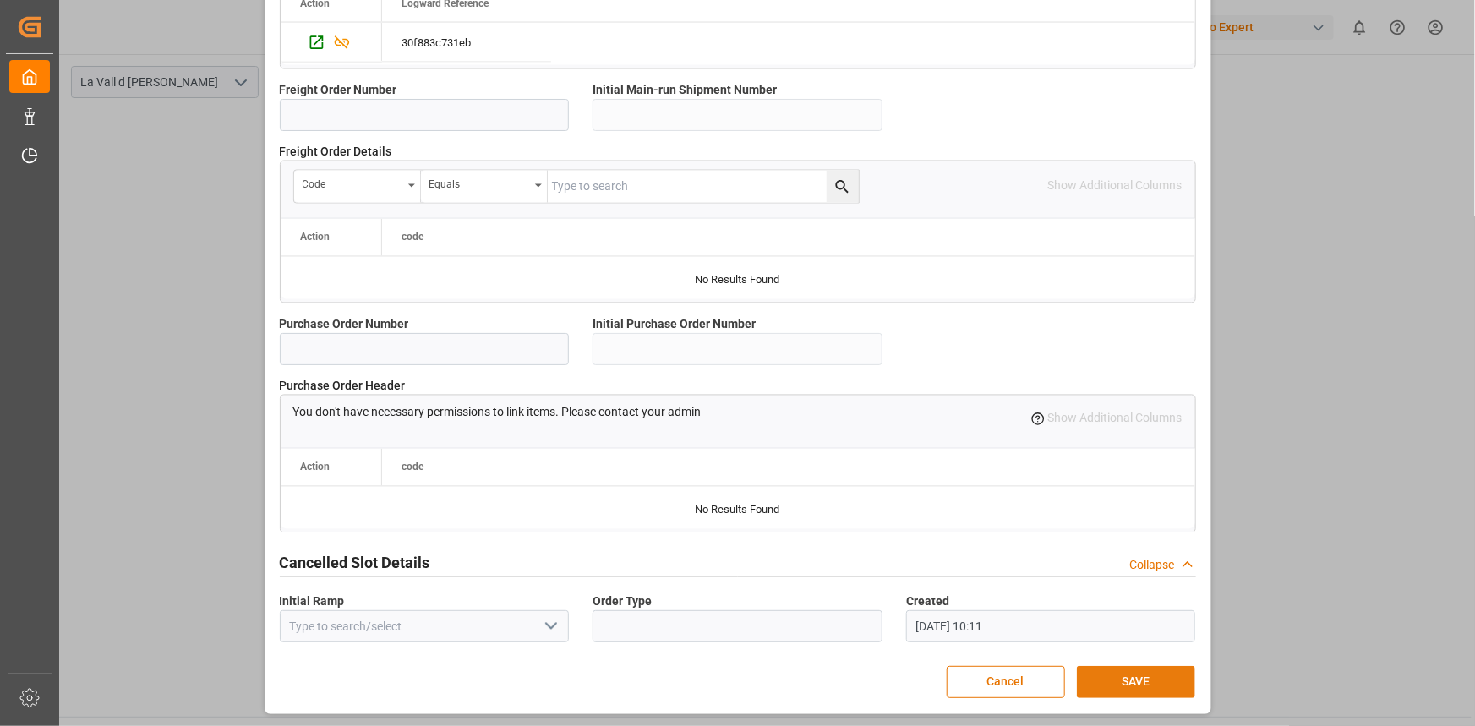
click at [1150, 673] on button "SAVE" at bounding box center [1136, 682] width 118 height 32
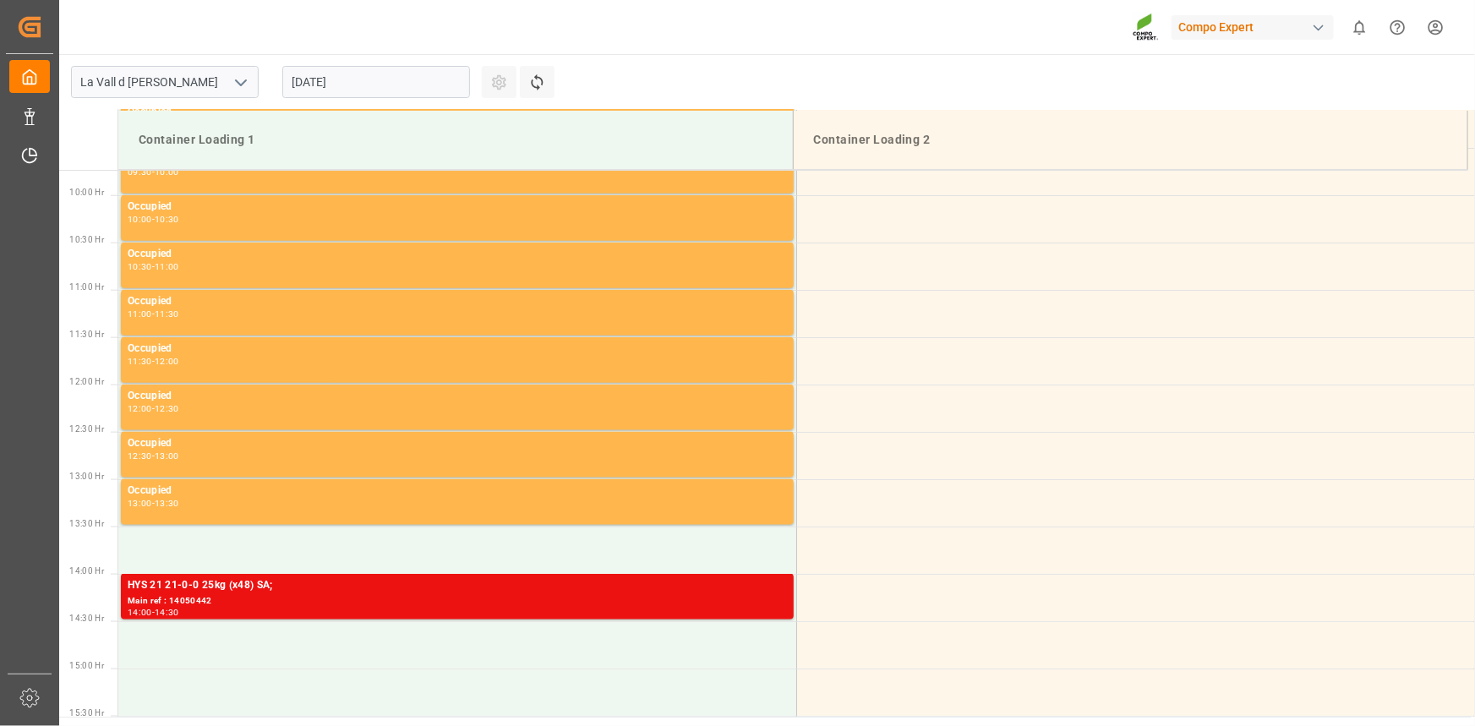
scroll to position [998, 0]
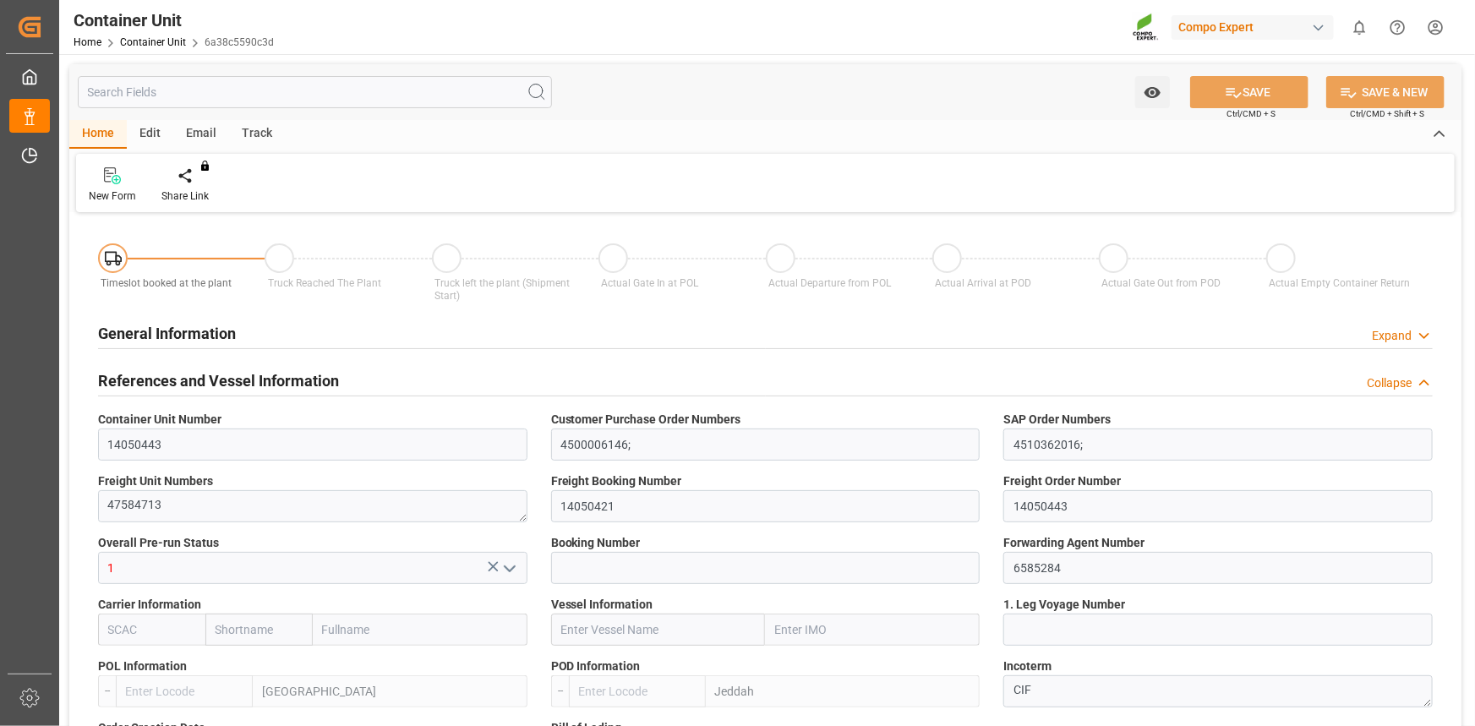
type input "ESVLC"
type input "SAJED"
type input "7"
type input "0"
type input "8"
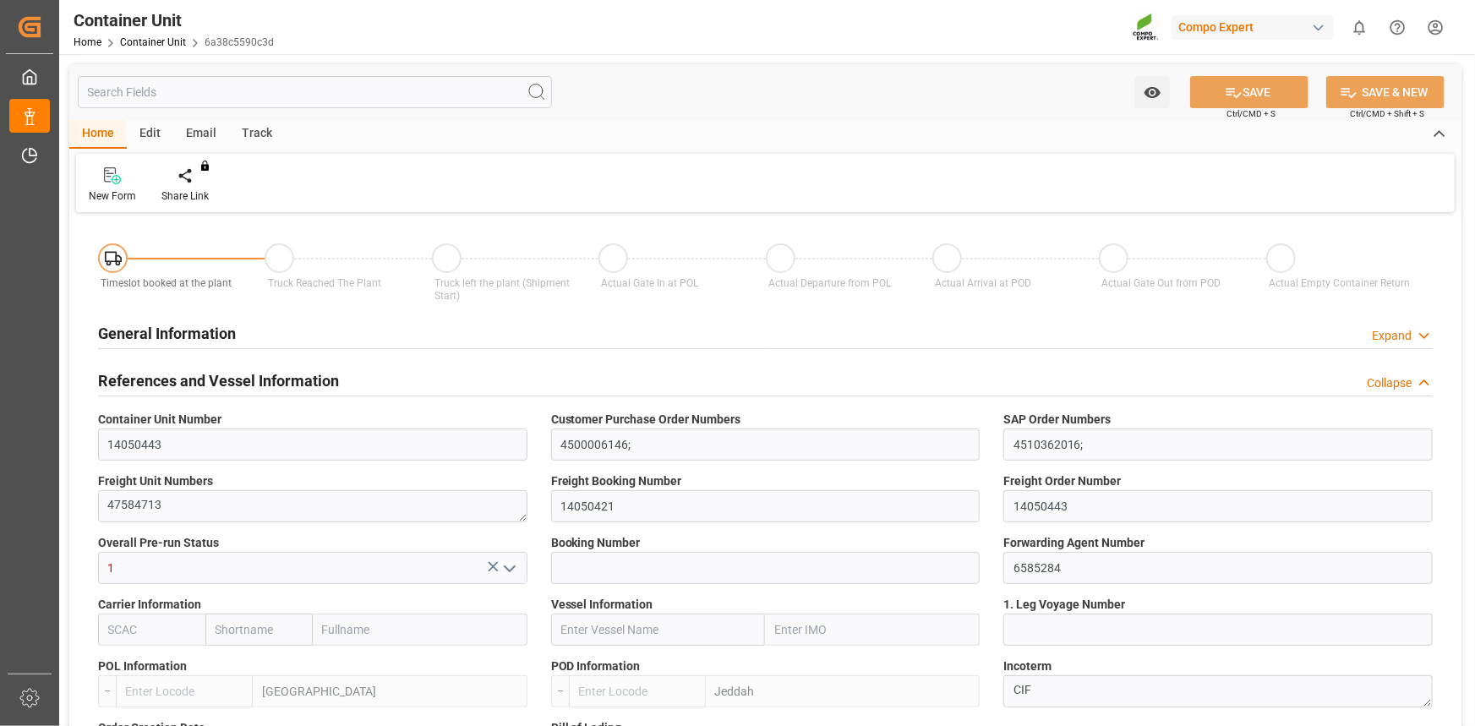
type input "0"
type input "420"
type input "24576"
type input "[DATE] 12:06"
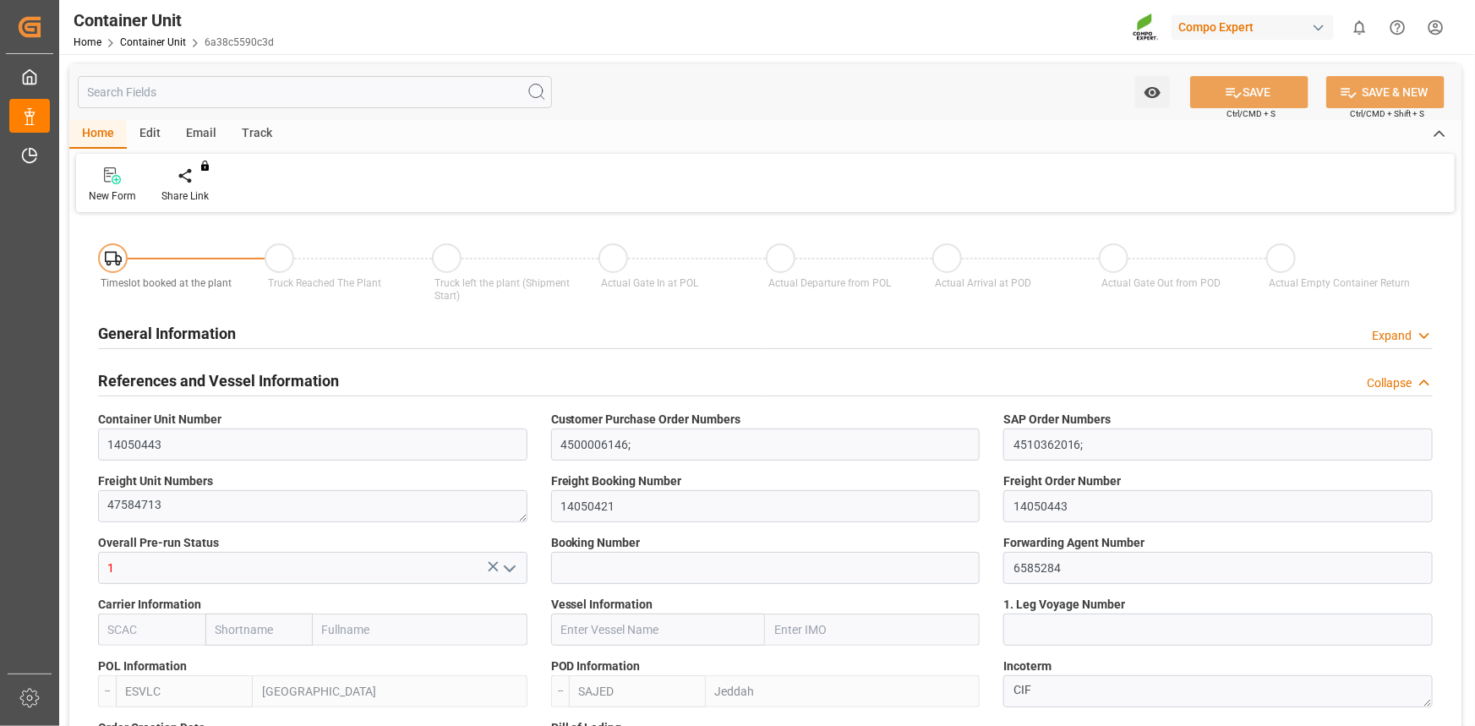
type input "[DATE]"
click at [197, 194] on div "Create Timeslot" at bounding box center [197, 196] width 72 height 15
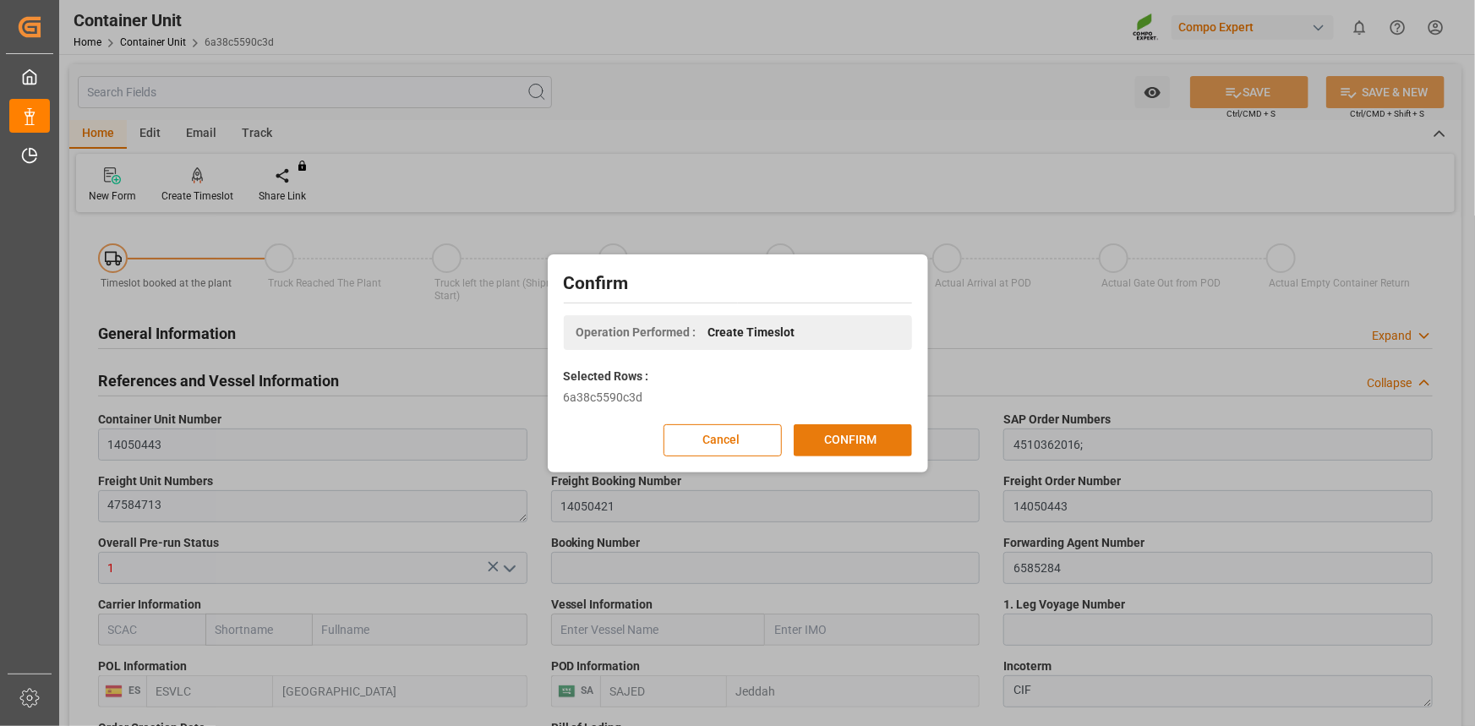
click at [882, 440] on button "CONFIRM" at bounding box center [853, 440] width 118 height 32
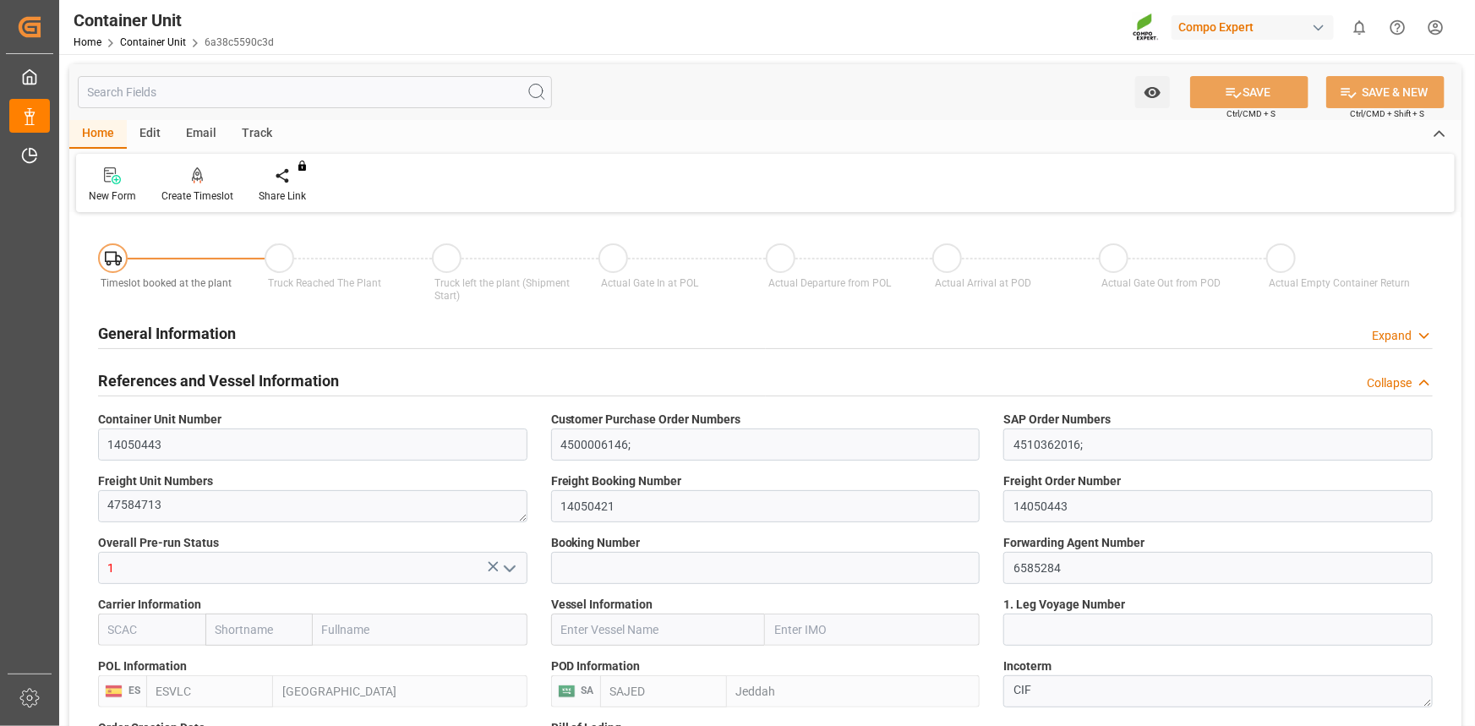
type input "ESVLC"
type input "SAJED"
type input "7"
type input "0"
type input "8"
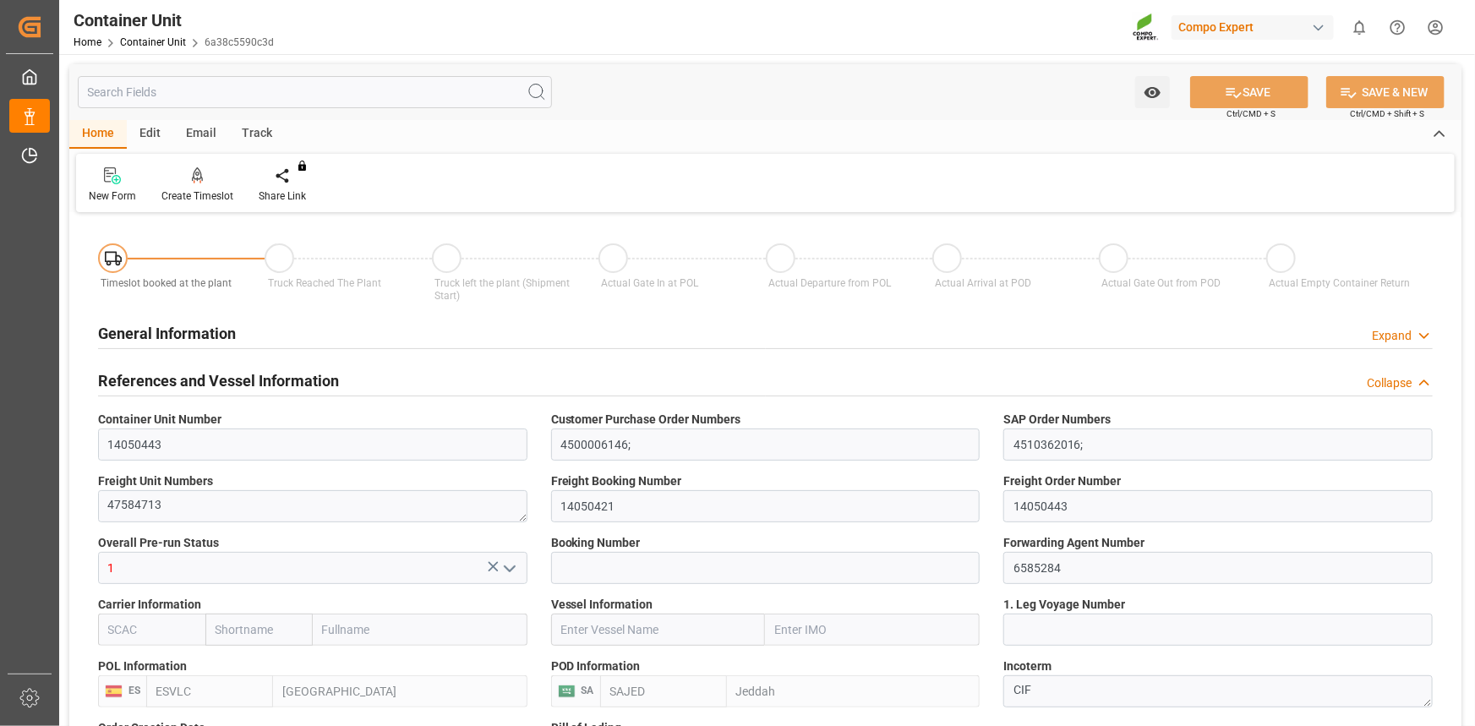
type input "0"
type input "420"
type input "24576"
type input "[DATE] 12:06"
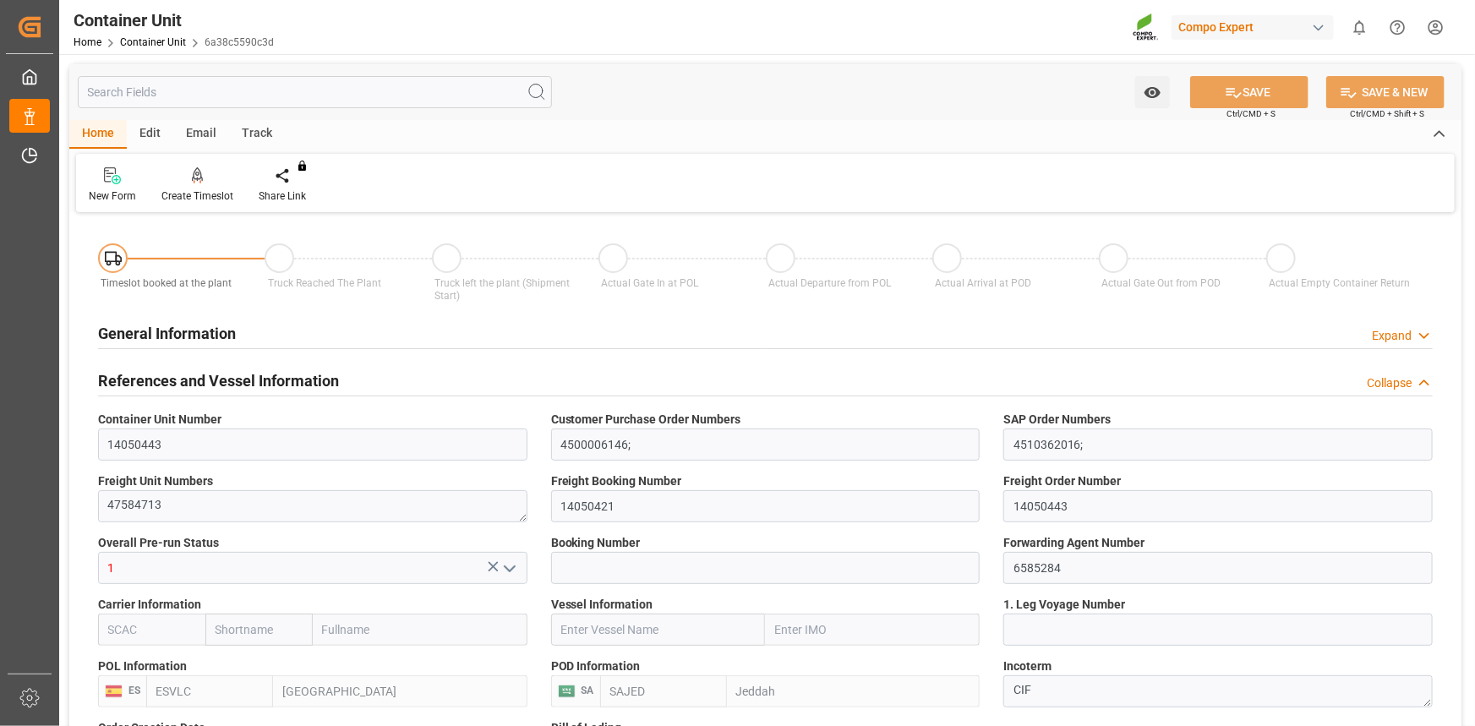
type input "22.09.2025"
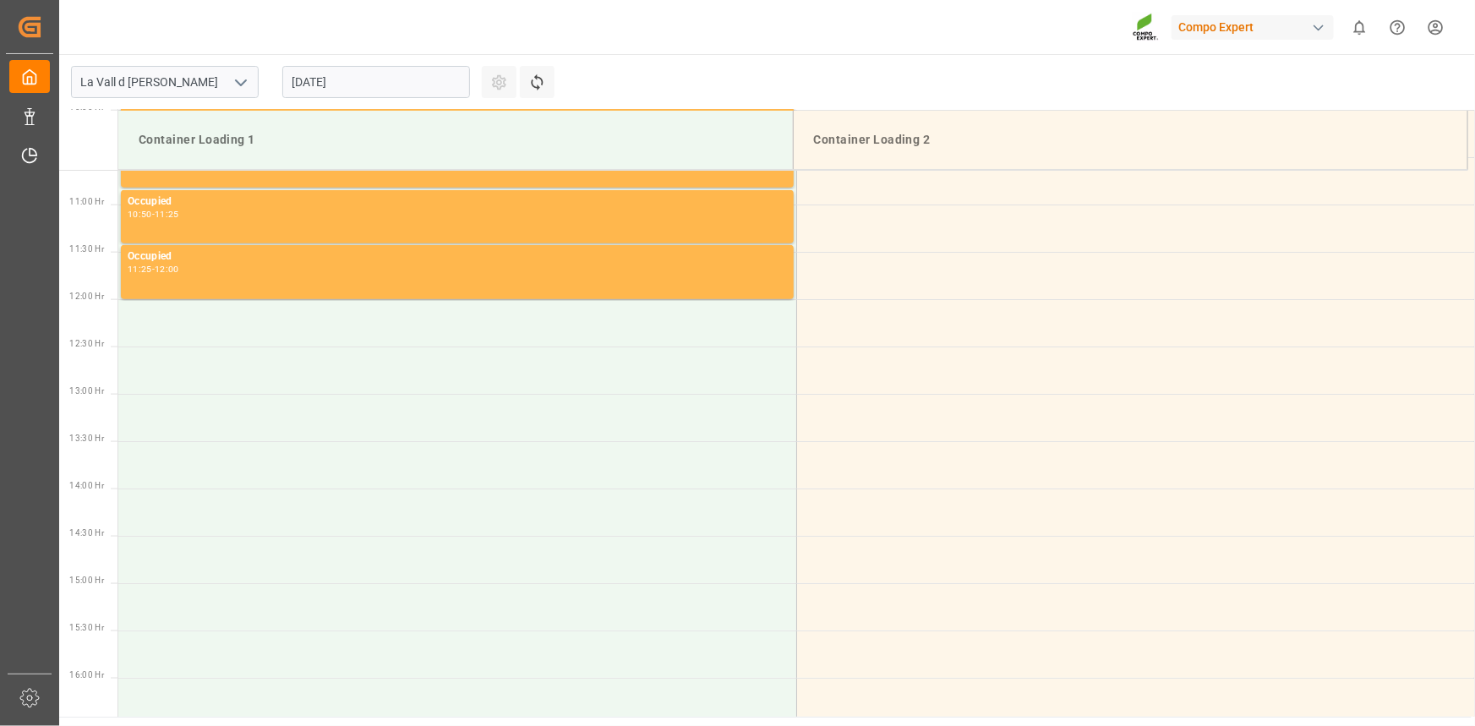
scroll to position [1030, 0]
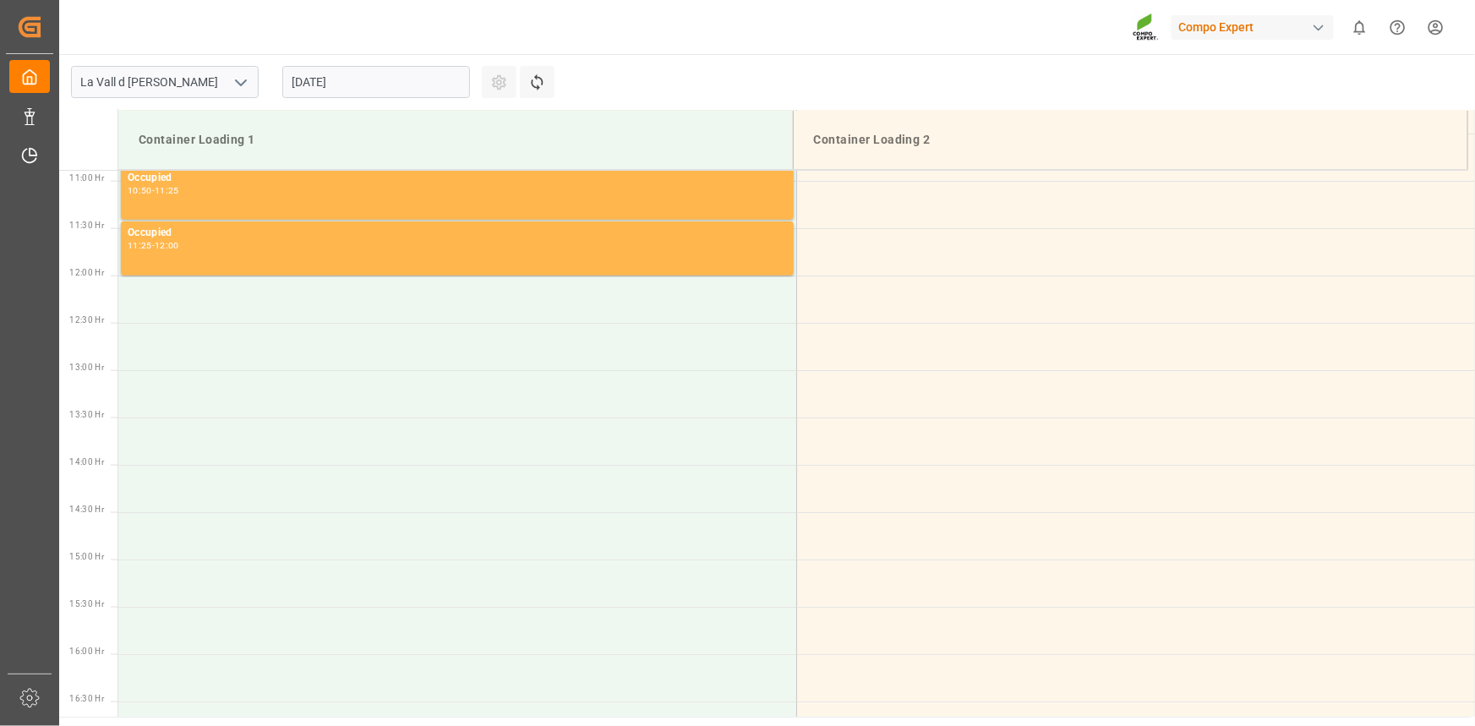
click at [799, 72] on main "[GEOGRAPHIC_DATA] [DATE] Settings Refresh Time Slots Container Loading 1 Contai…" at bounding box center [765, 385] width 1412 height 663
click at [395, 83] on input "[DATE]" at bounding box center [376, 82] width 188 height 32
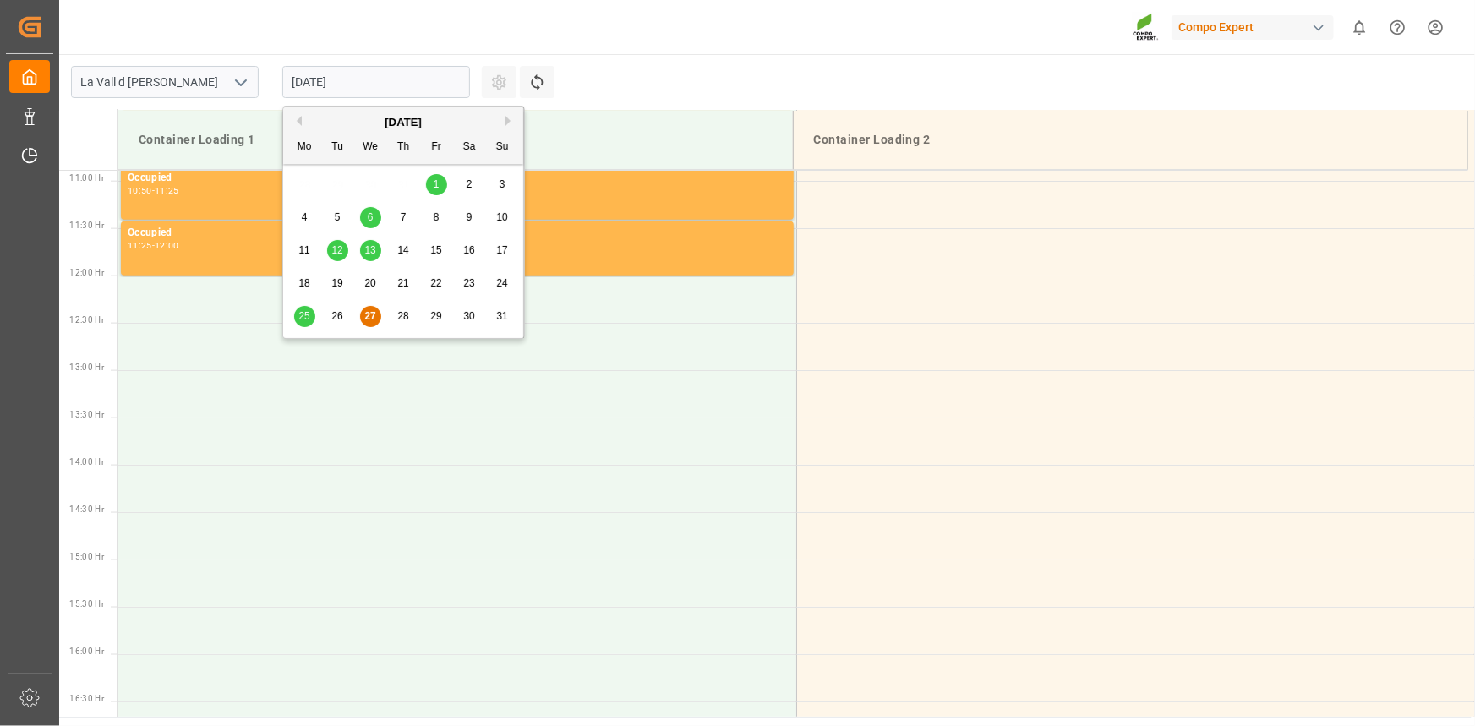
click at [509, 123] on button "Next Month" at bounding box center [510, 121] width 10 height 10
click at [369, 189] on span "3" at bounding box center [371, 184] width 6 height 12
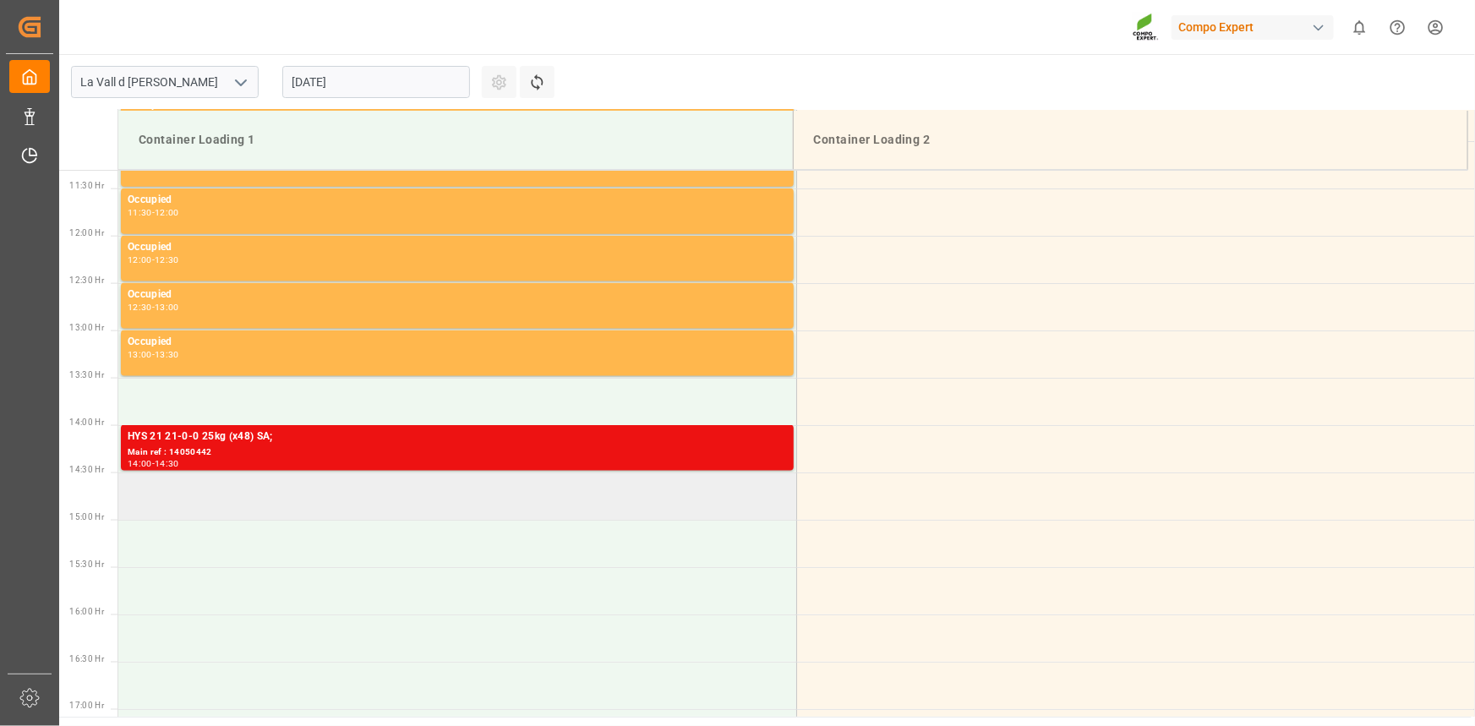
scroll to position [1107, 0]
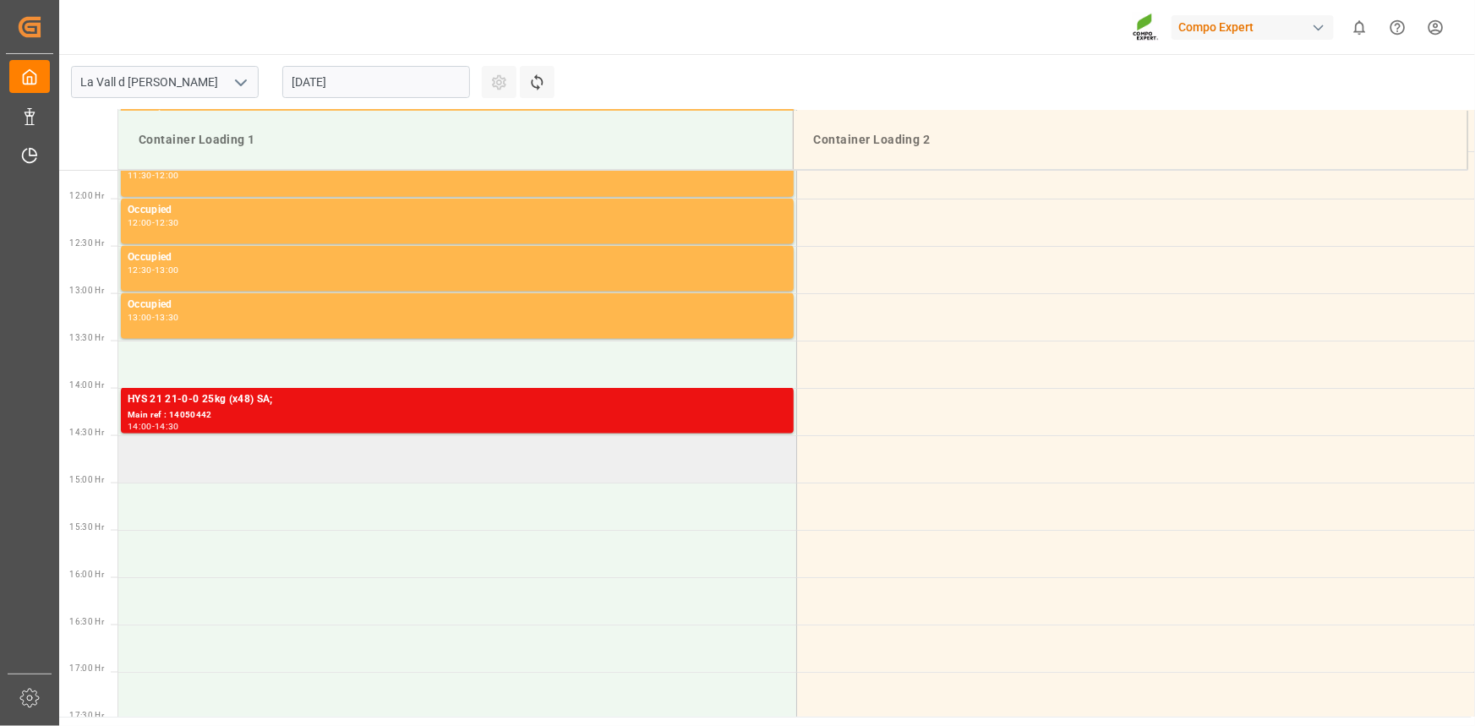
click at [177, 456] on td at bounding box center [457, 458] width 678 height 47
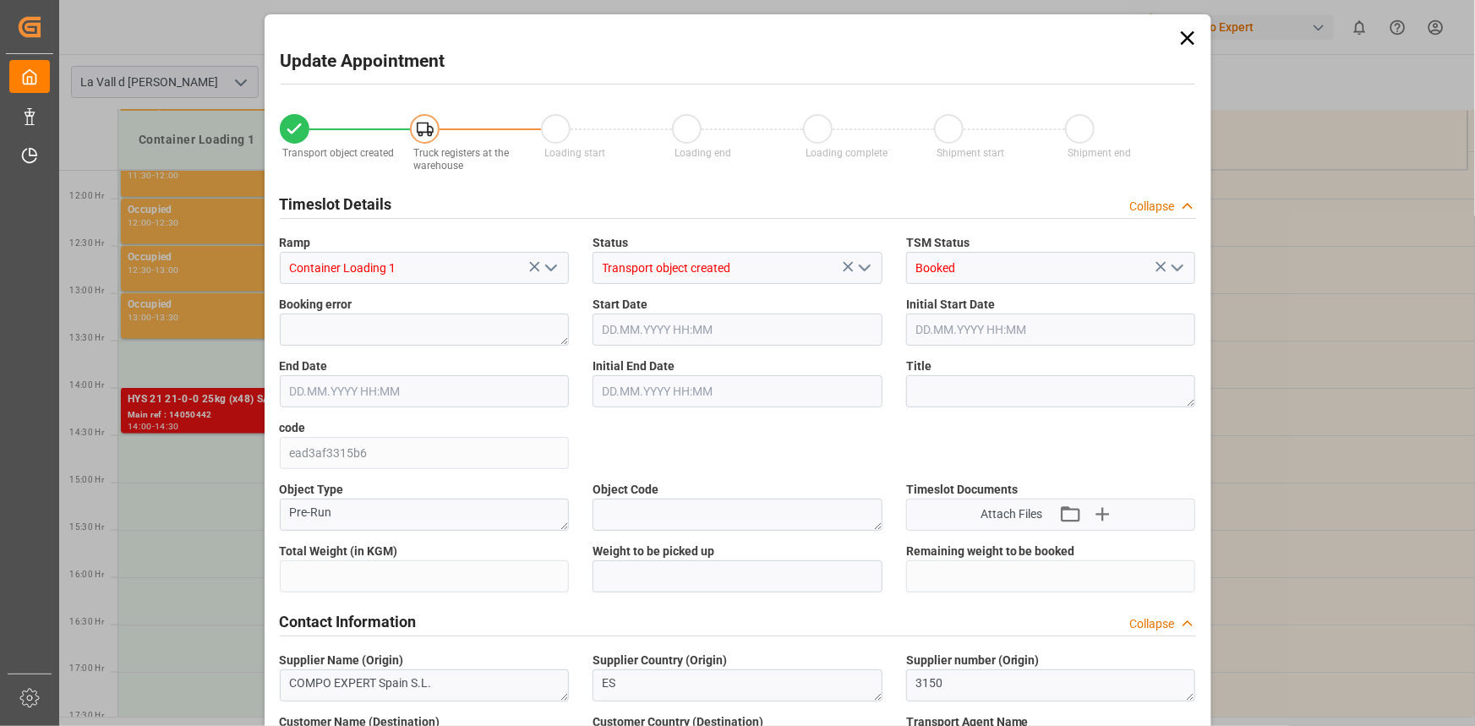
type input "24576"
type input "420"
type input "03.09.2025 14:30"
type input "03.09.2025 15:00"
type input "[DATE] 12:06"
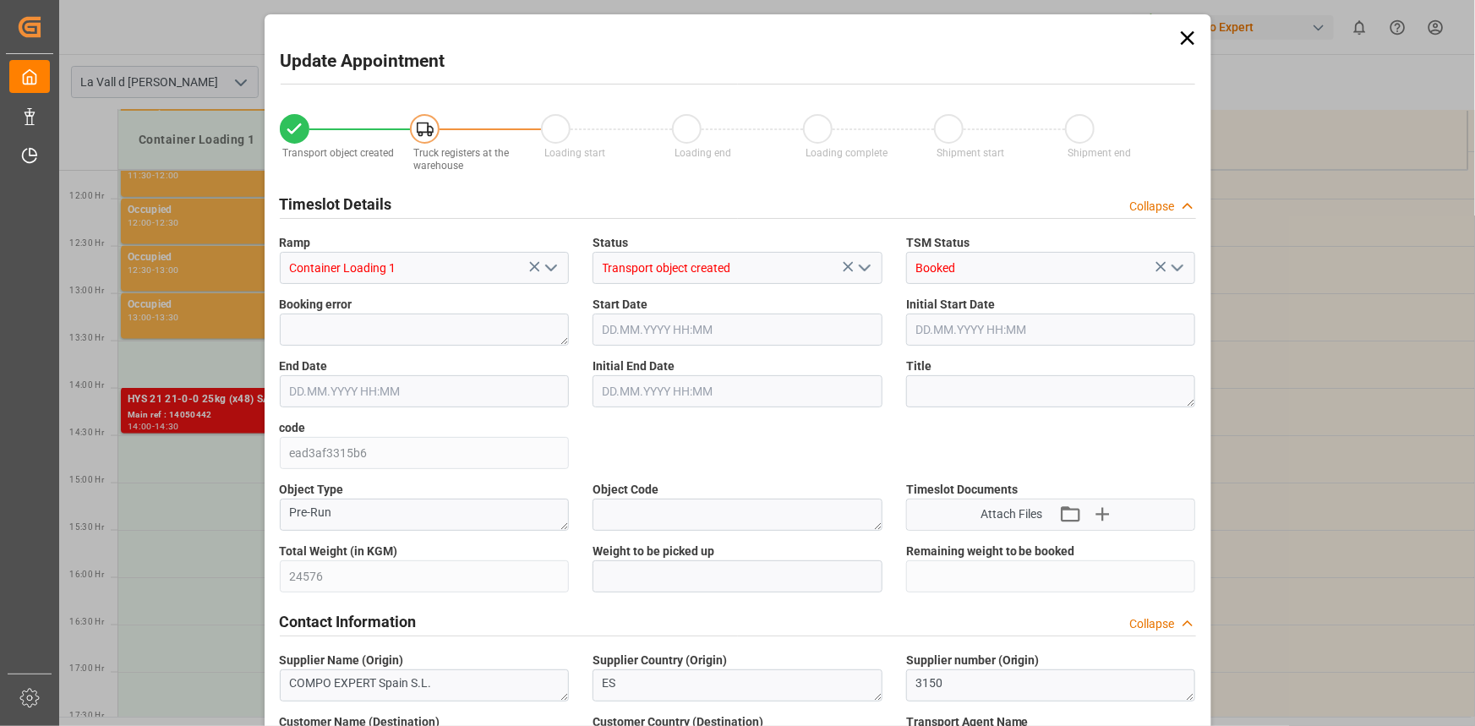
type input "27.08.2025 10:12"
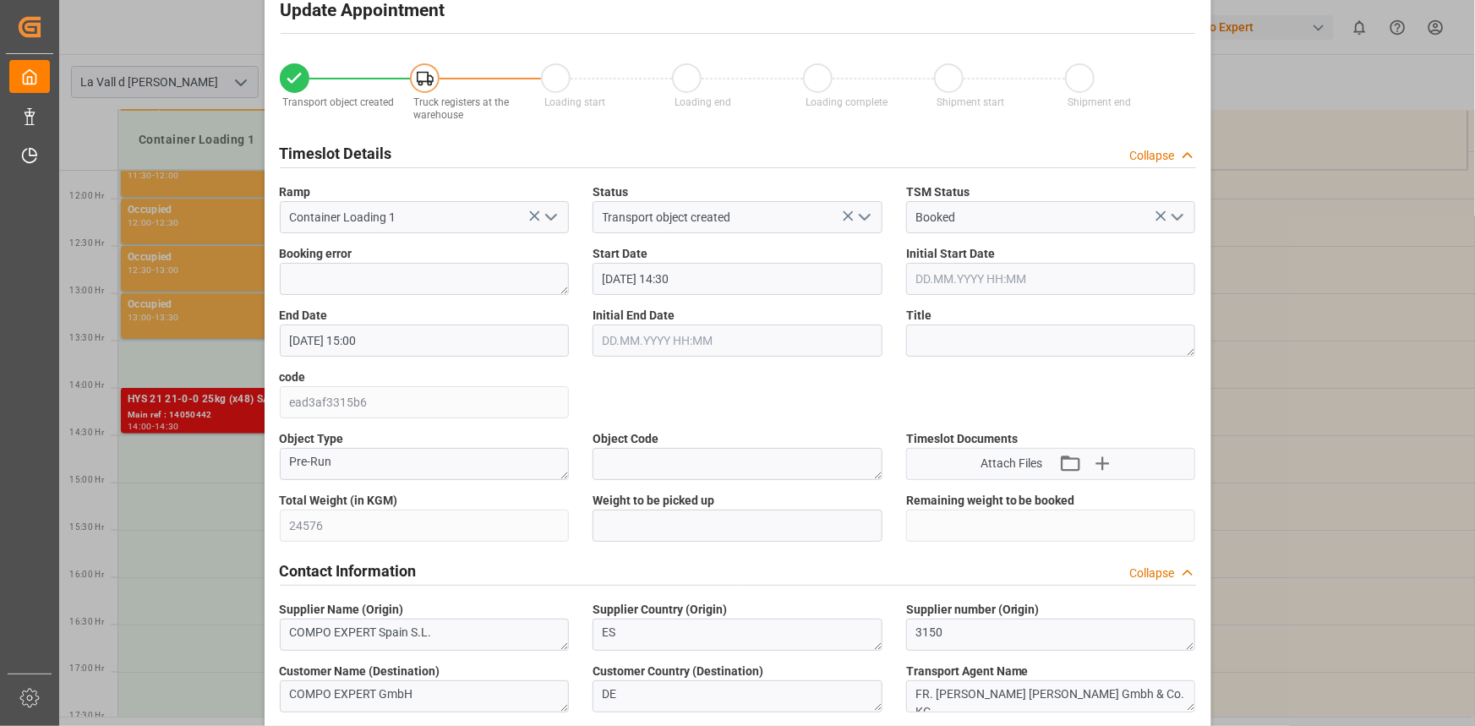
scroll to position [76, 0]
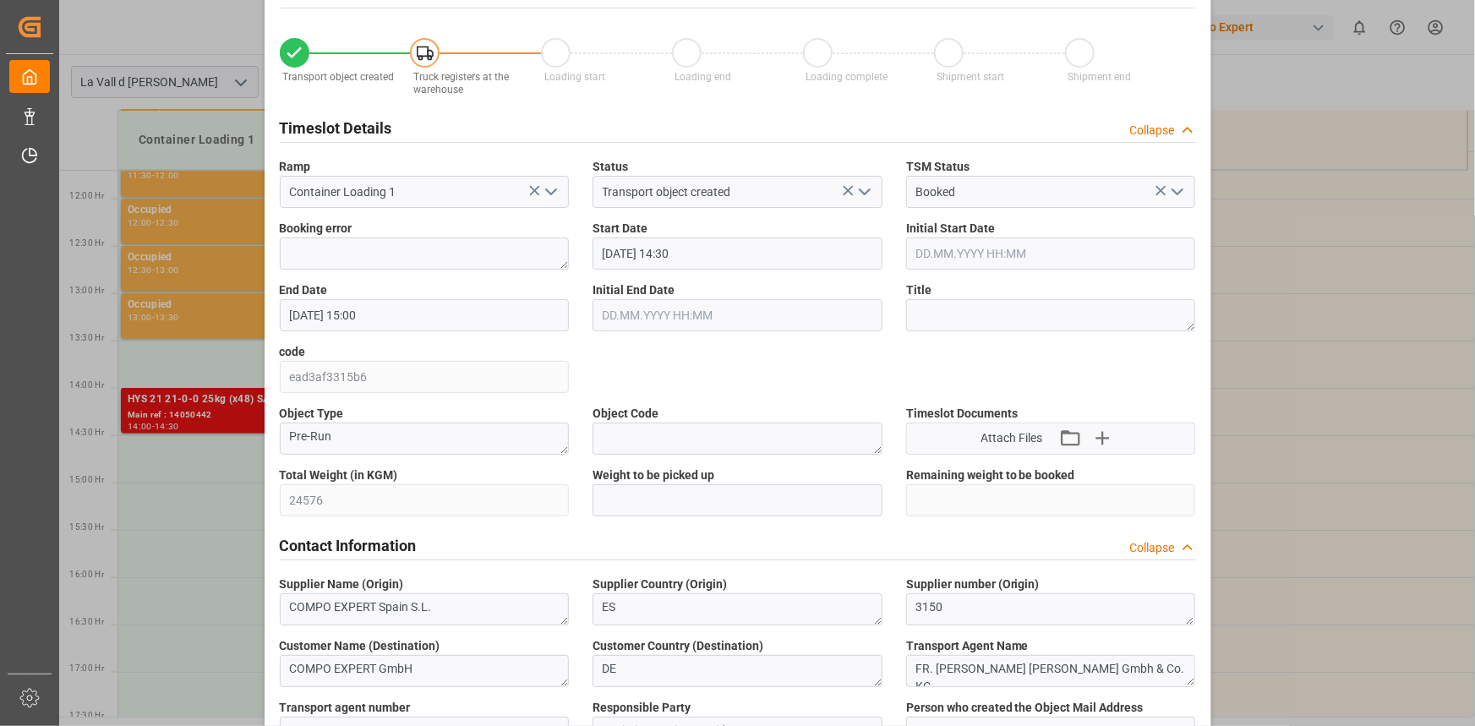
click at [257, 498] on div "Update Appointment Transport object created Truck registers at the warehouse Lo…" at bounding box center [737, 363] width 1475 height 726
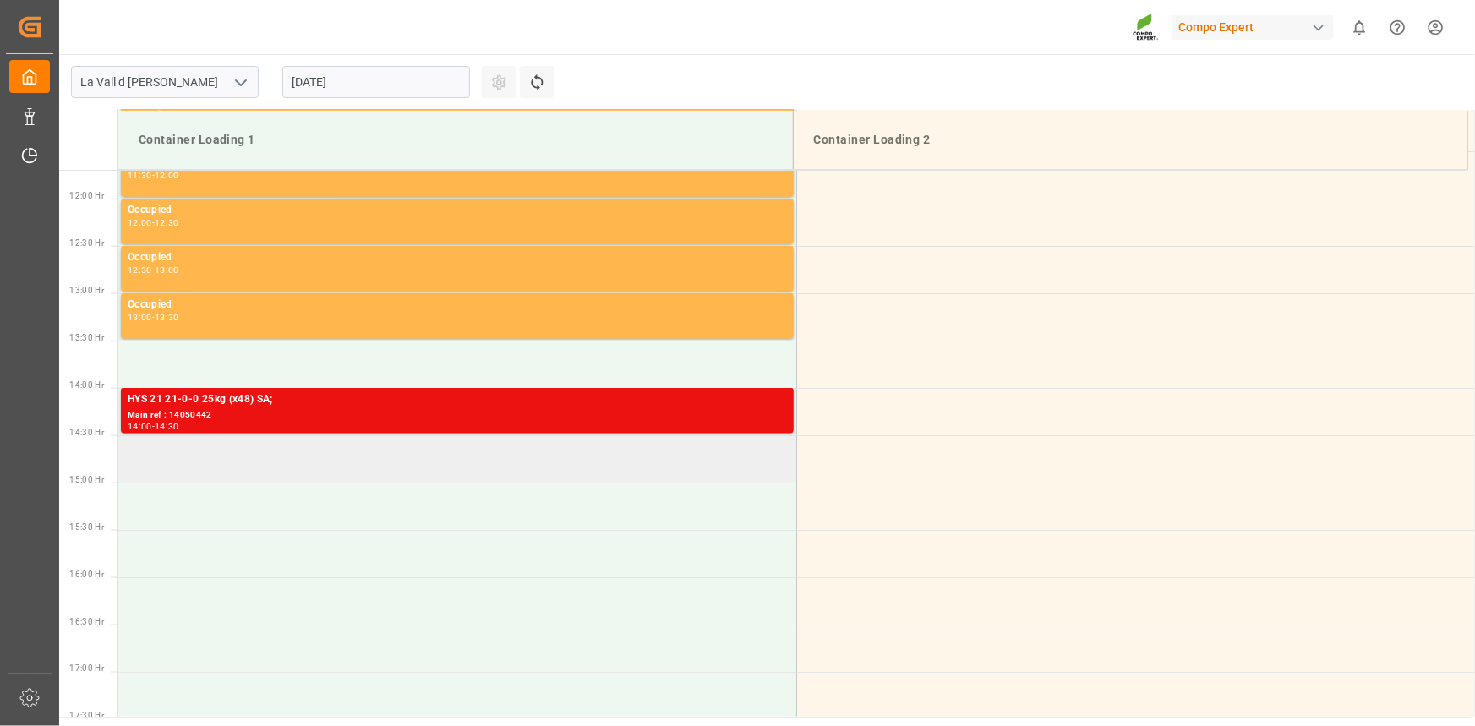
click at [241, 461] on td at bounding box center [457, 458] width 678 height 47
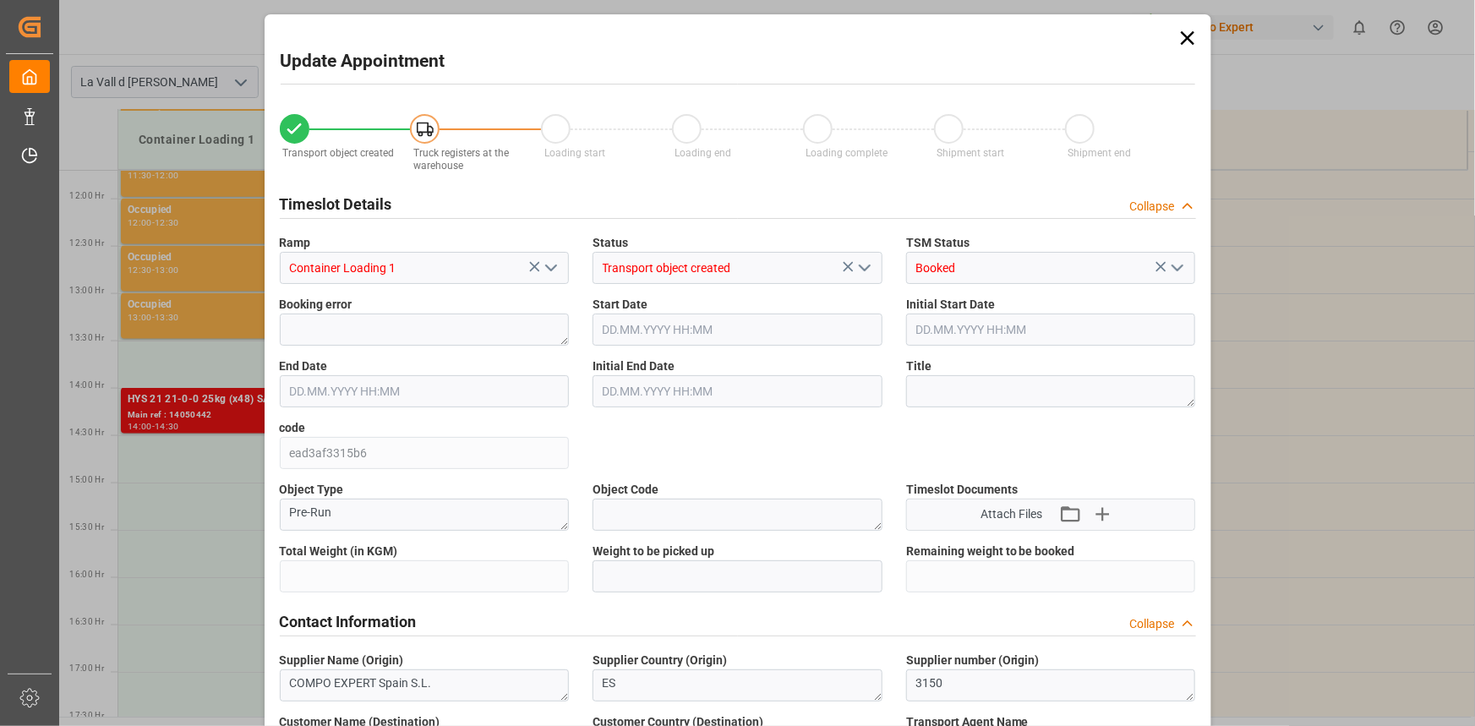
type input "24576"
type input "420"
type input "03.09.2025 14:30"
type input "03.09.2025 15:00"
type input "[DATE] 12:06"
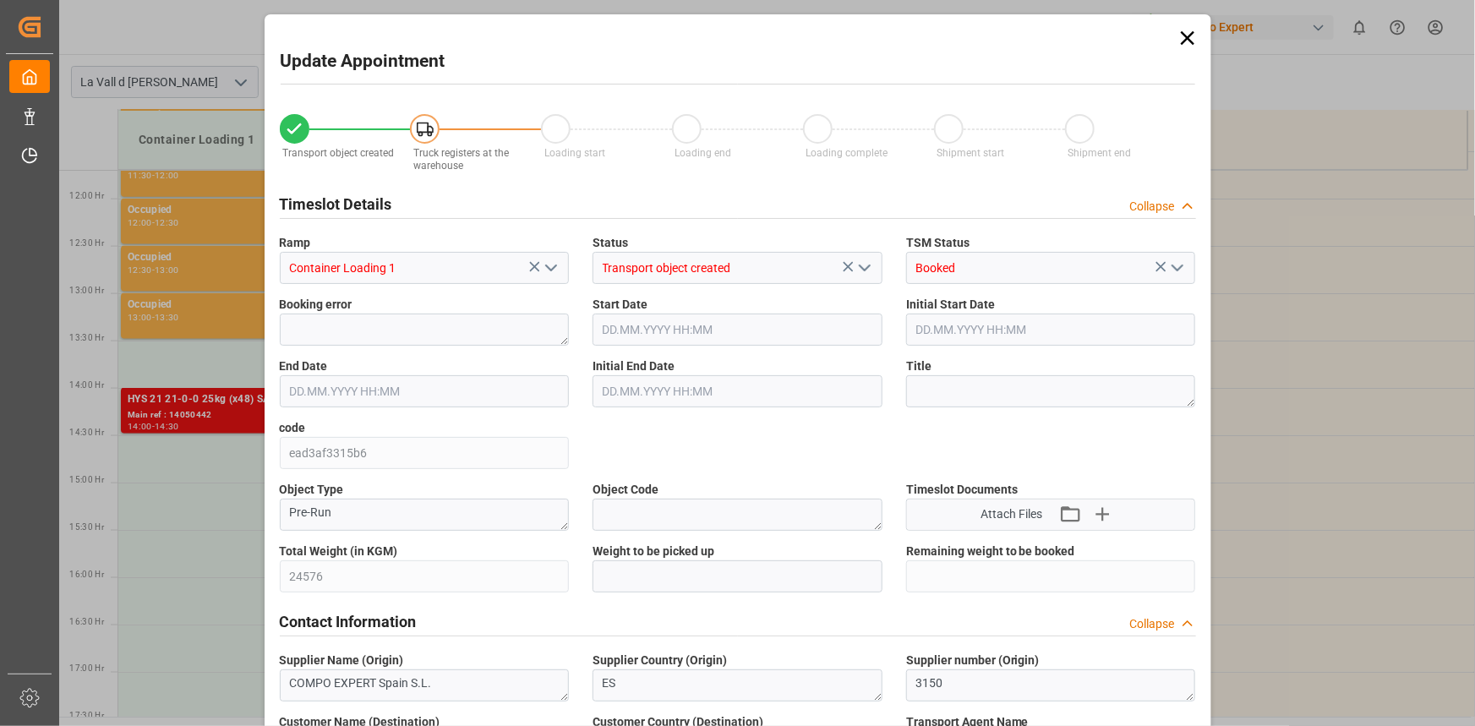
type input "27.08.2025 10:12"
click at [269, 562] on div "Total Weight (in KGM) 24576" at bounding box center [425, 568] width 314 height 62
click at [609, 571] on input "text" at bounding box center [738, 576] width 290 height 32
paste input "24576"
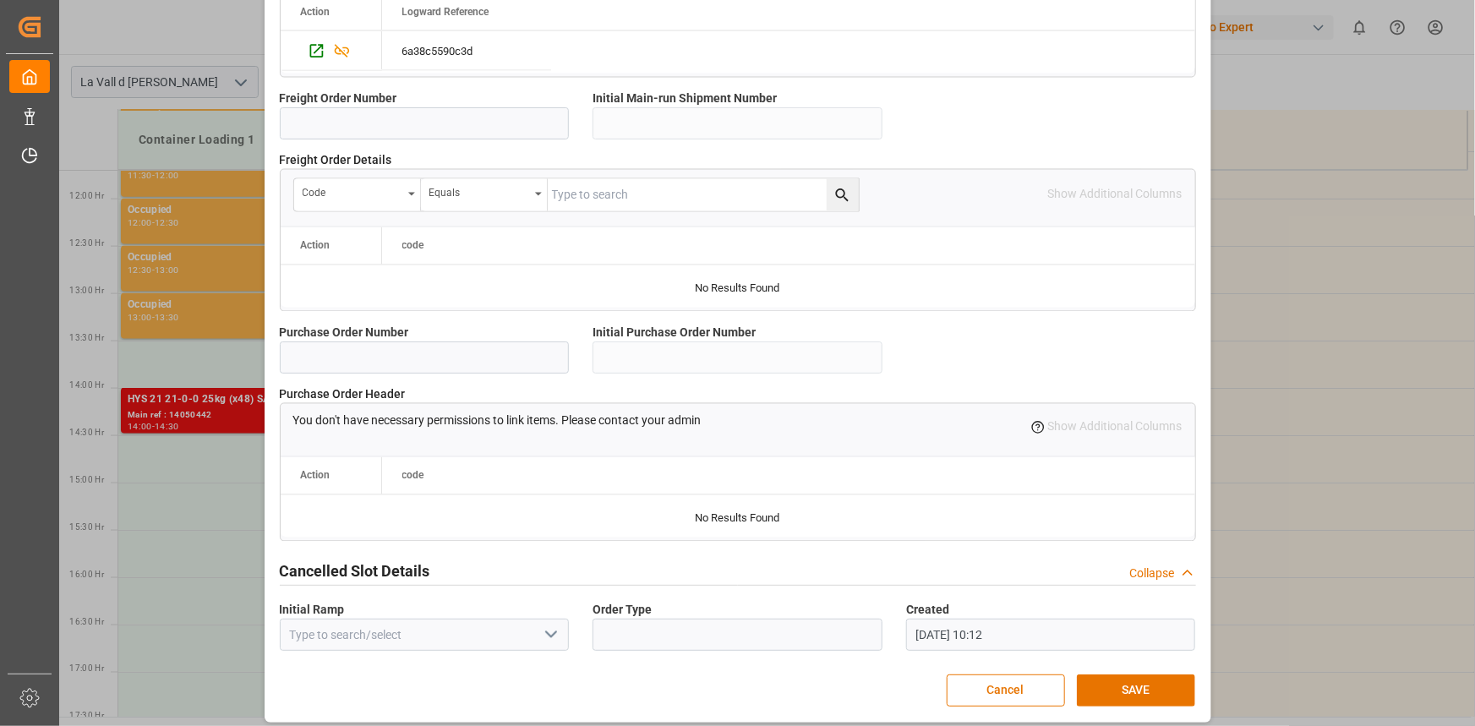
scroll to position [1502, 0]
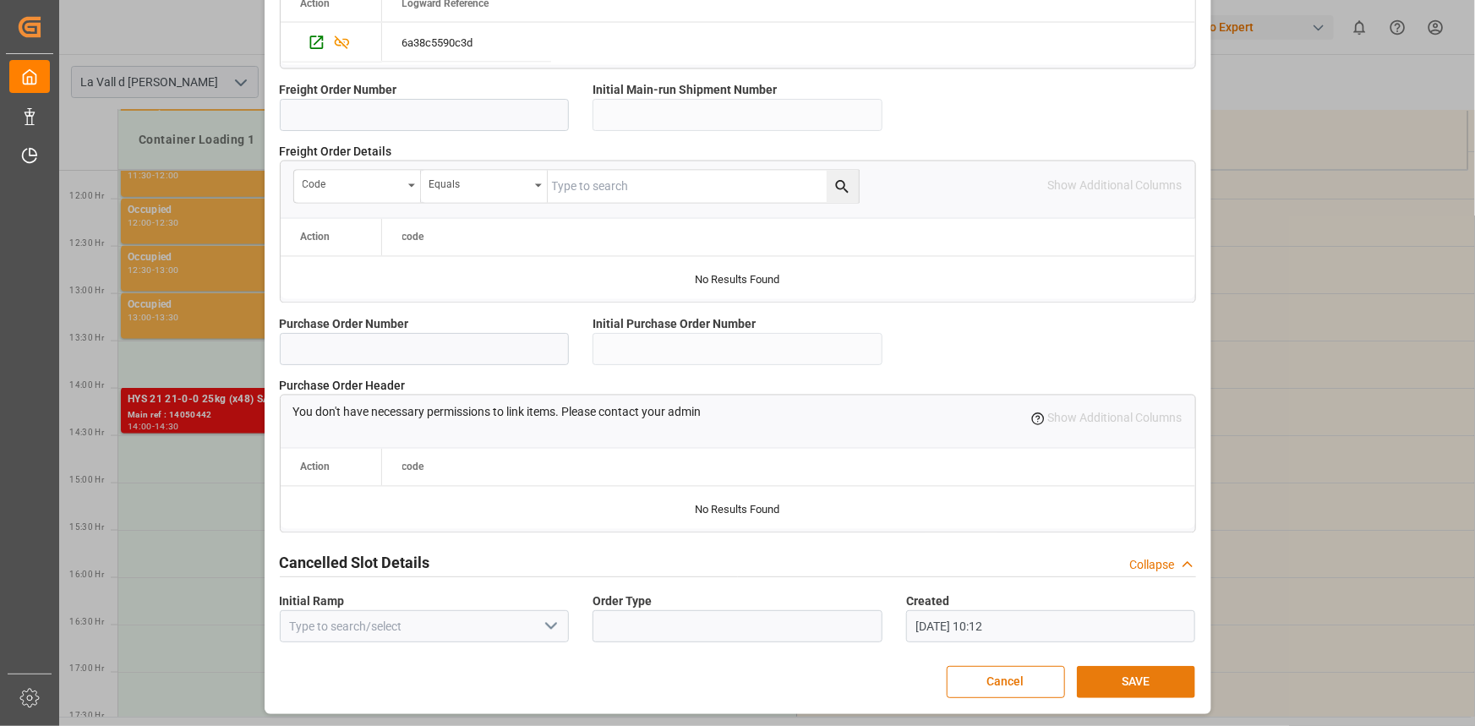
type input "24576"
click at [1153, 681] on button "SAVE" at bounding box center [1136, 682] width 118 height 32
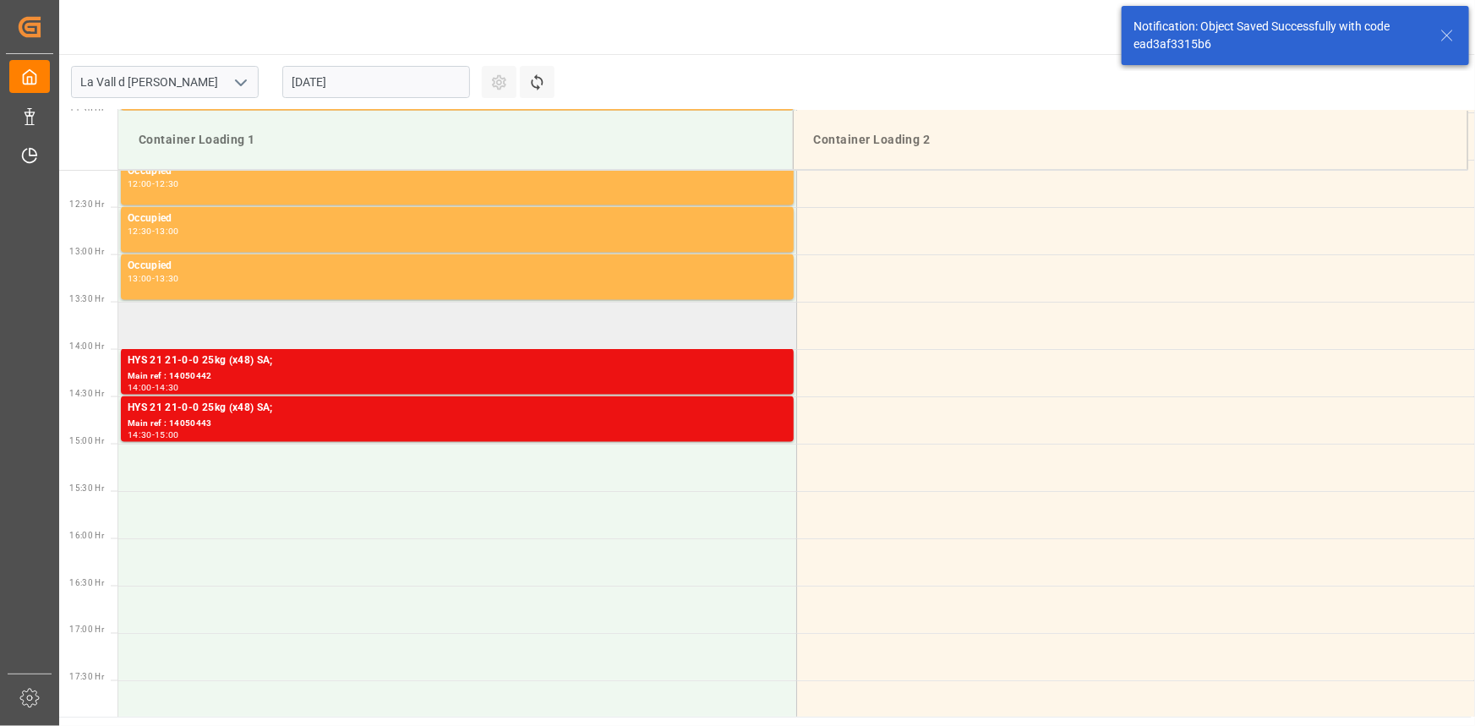
scroll to position [1160, 0]
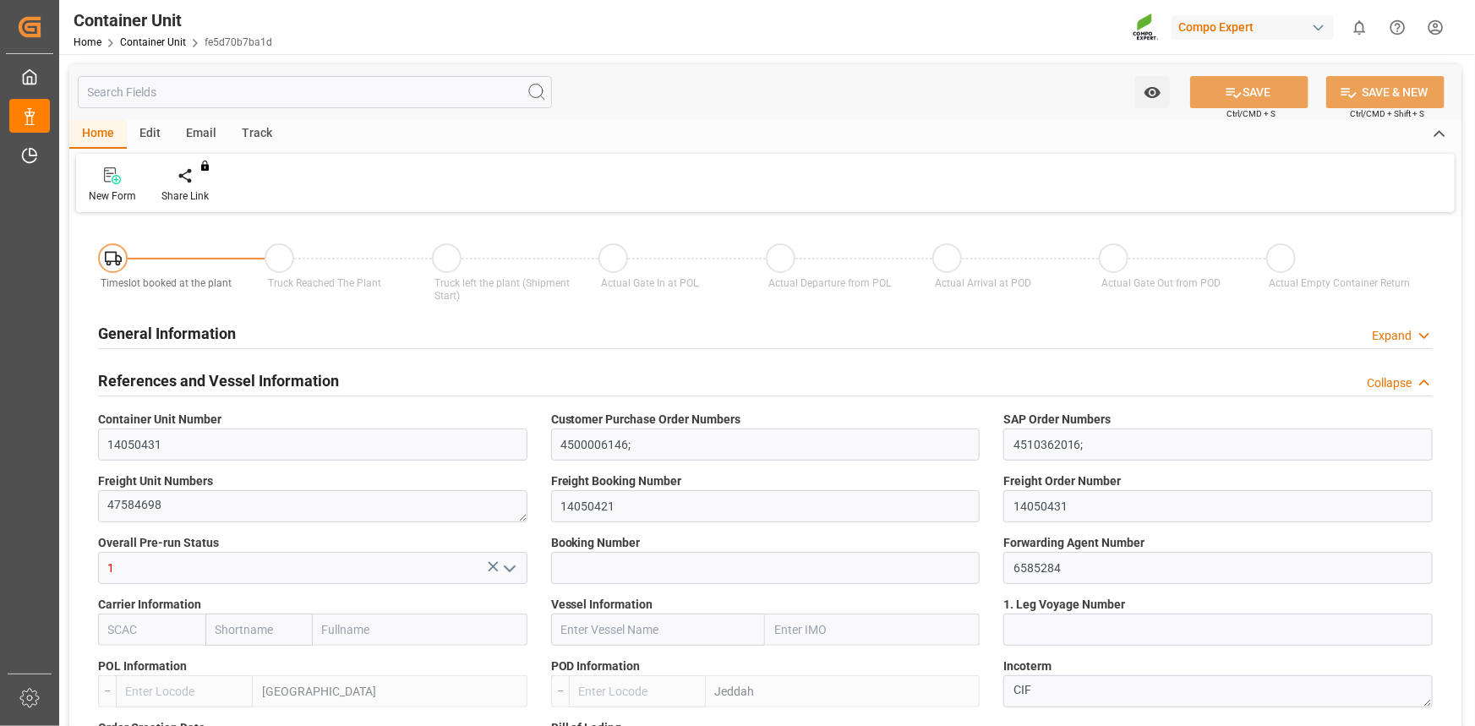
type input "ESVLC"
type input "SAJED"
type input "7"
type input "0"
type input "8"
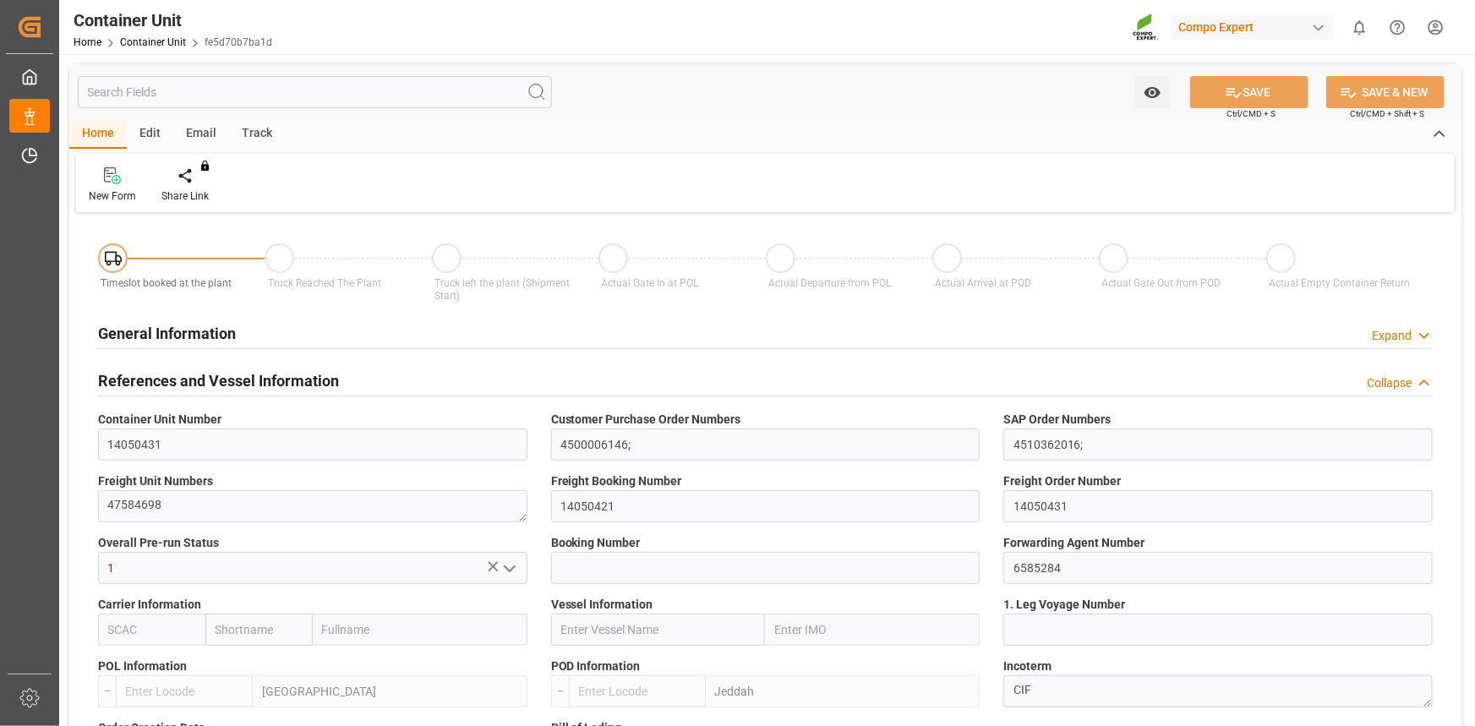
type input "0"
type input "420"
type input "24576"
type input "[DATE] 12:06"
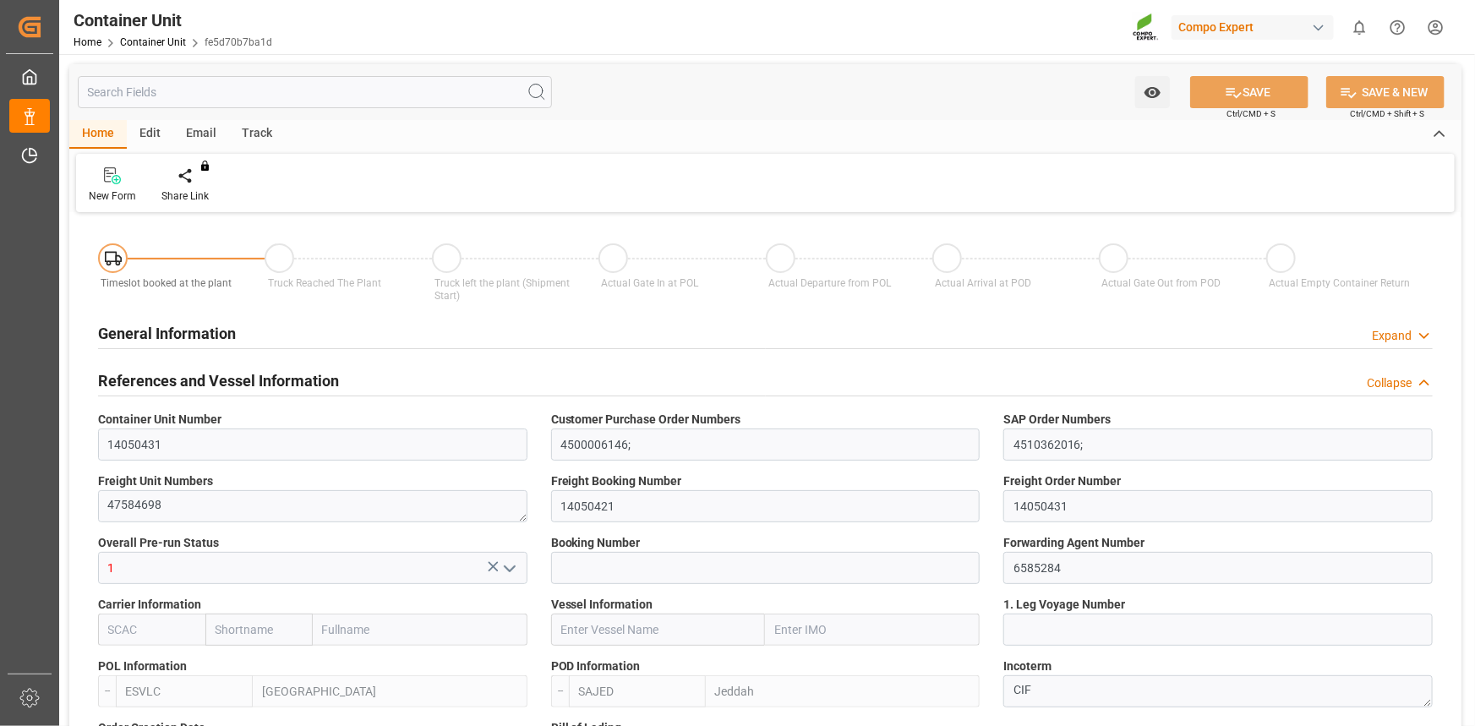
type input "[DATE]"
click at [173, 191] on div "Create Timeslot" at bounding box center [197, 196] width 72 height 15
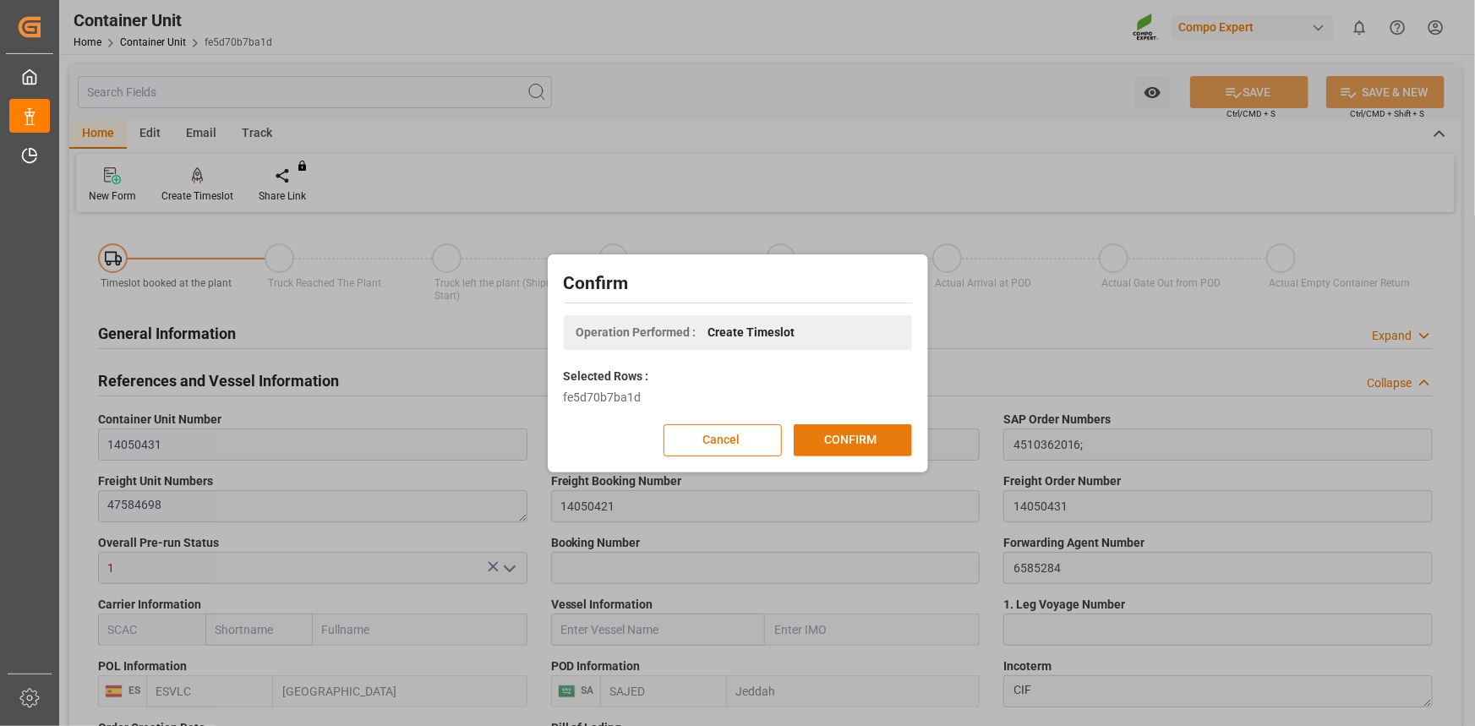
click at [870, 441] on button "CONFIRM" at bounding box center [853, 440] width 118 height 32
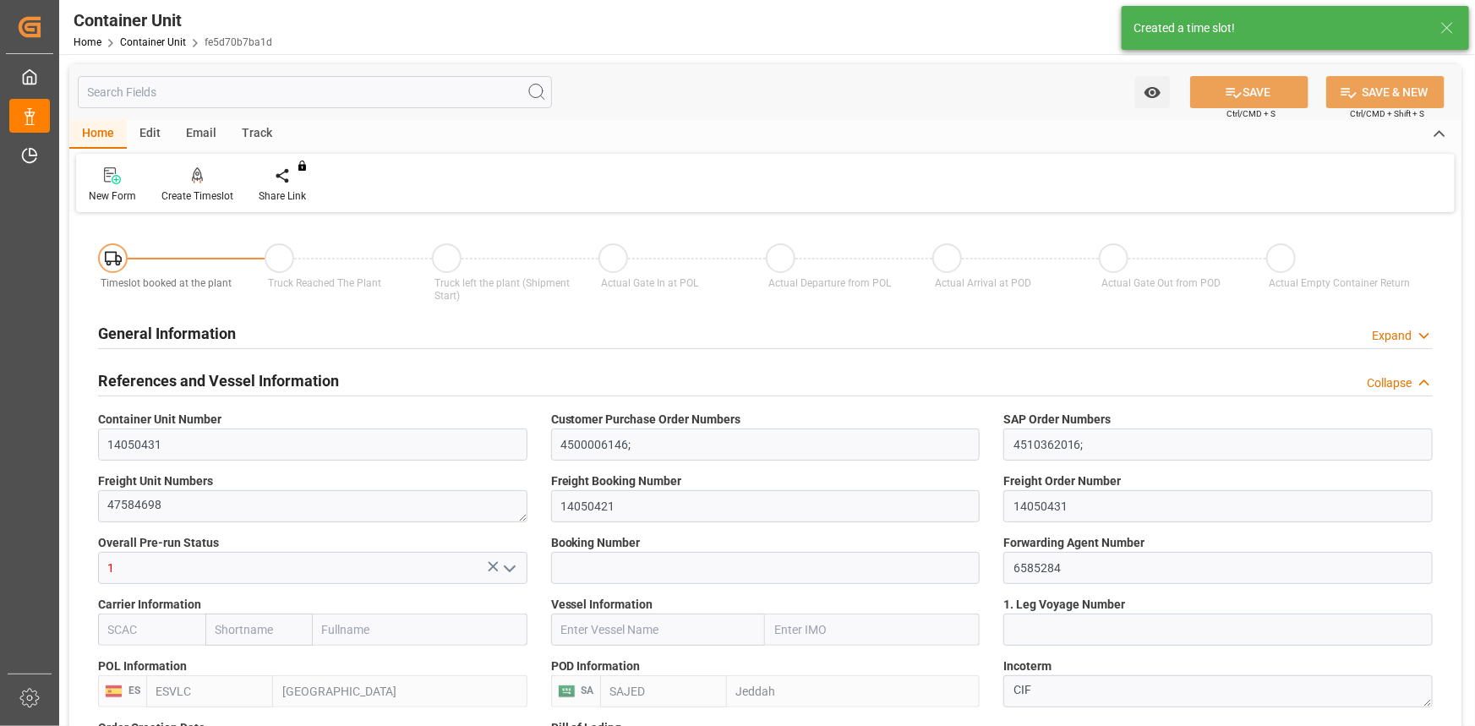
type input "ESVLC"
type input "SAJED"
type input "7"
type input "0"
type input "8"
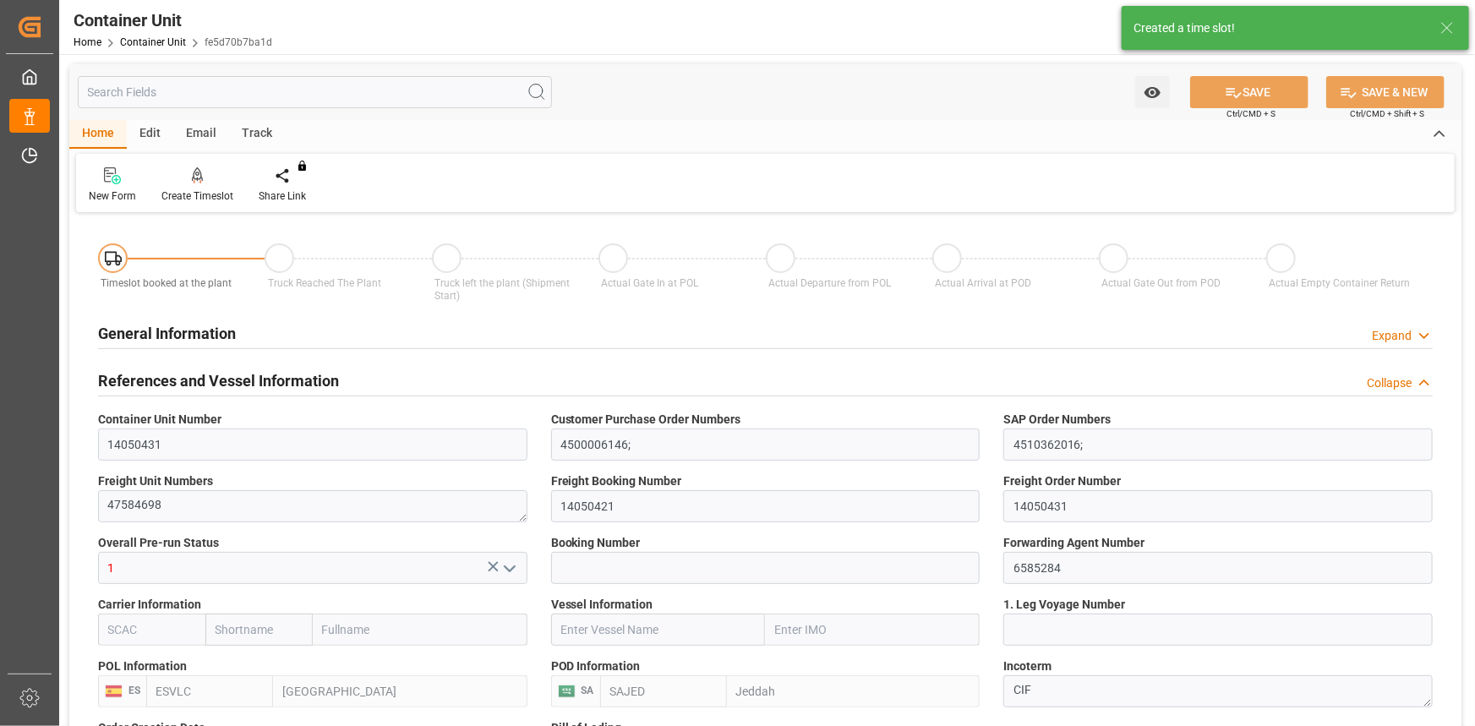
type input "0"
type input "420"
type input "24576"
type input "[DATE] 12:06"
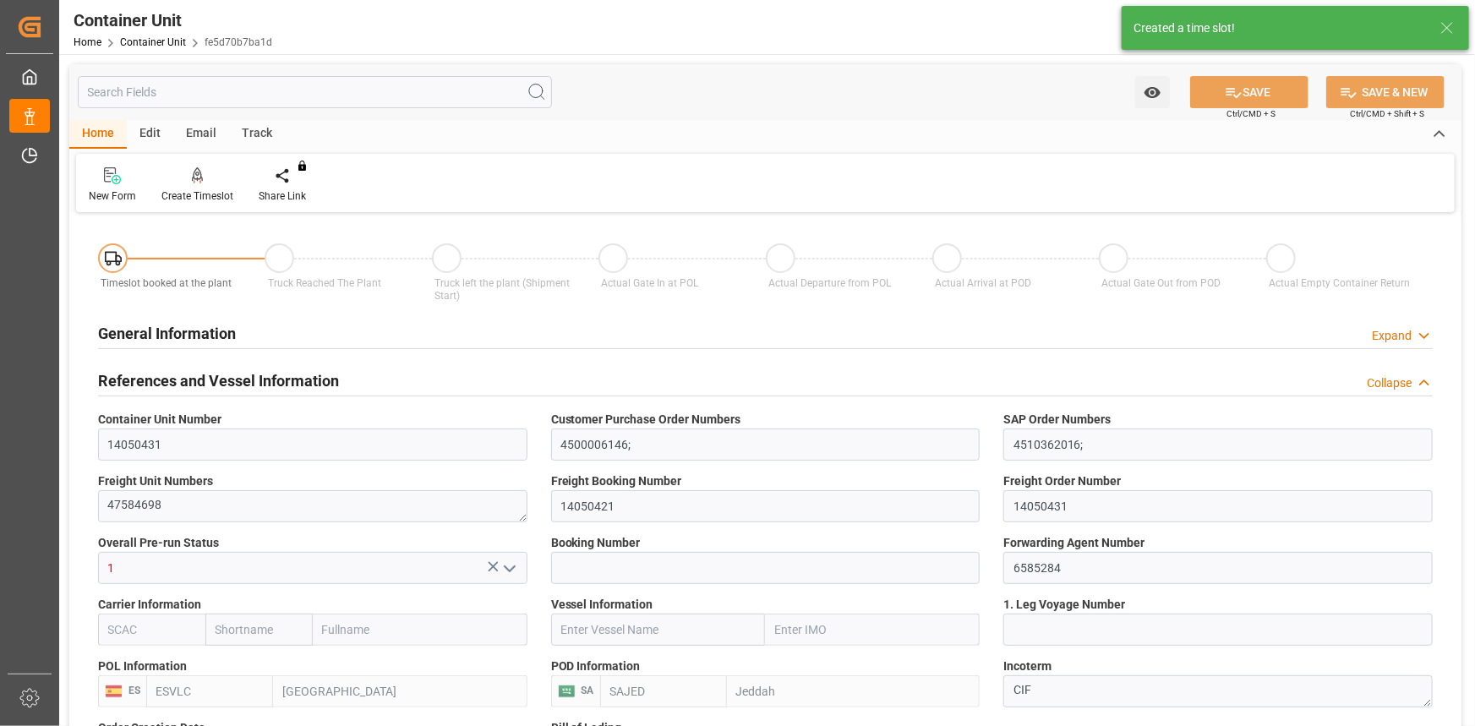
type input "[DATE]"
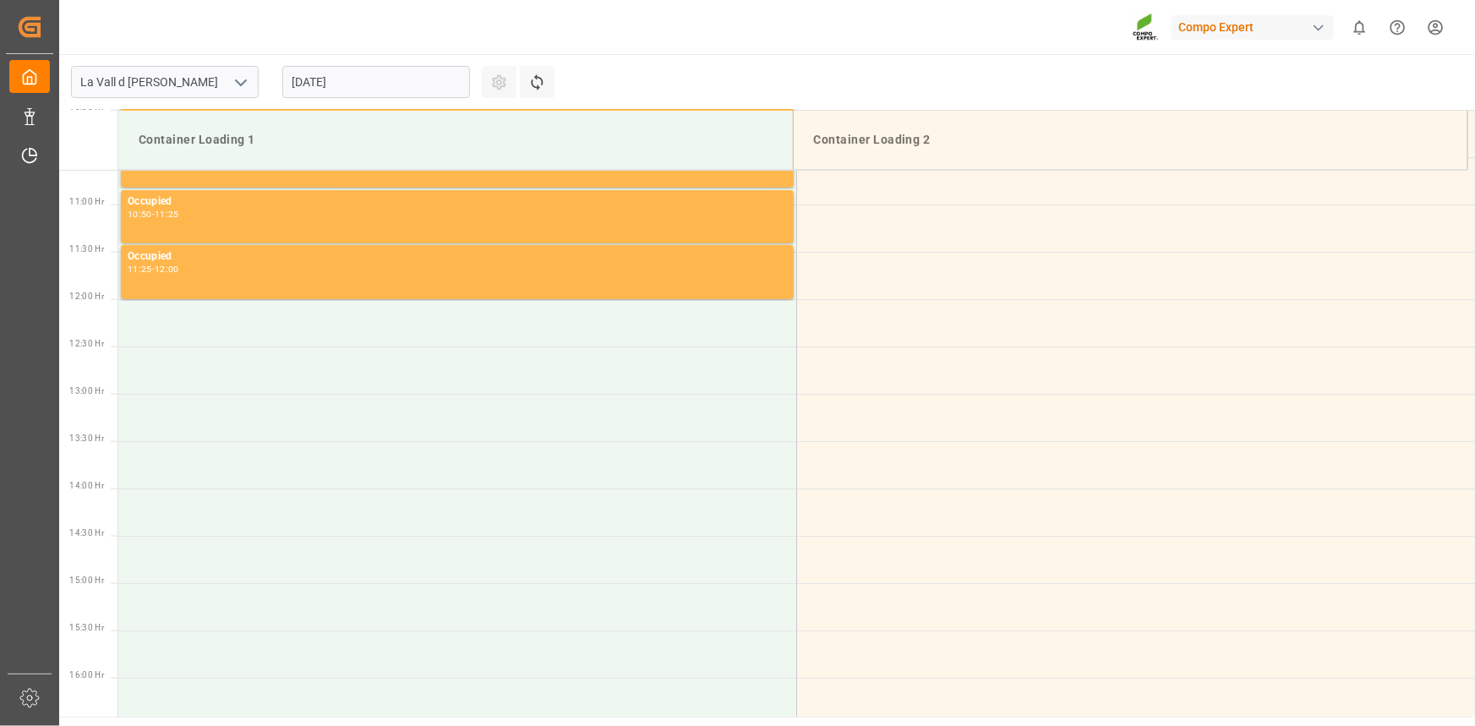
scroll to position [1030, 0]
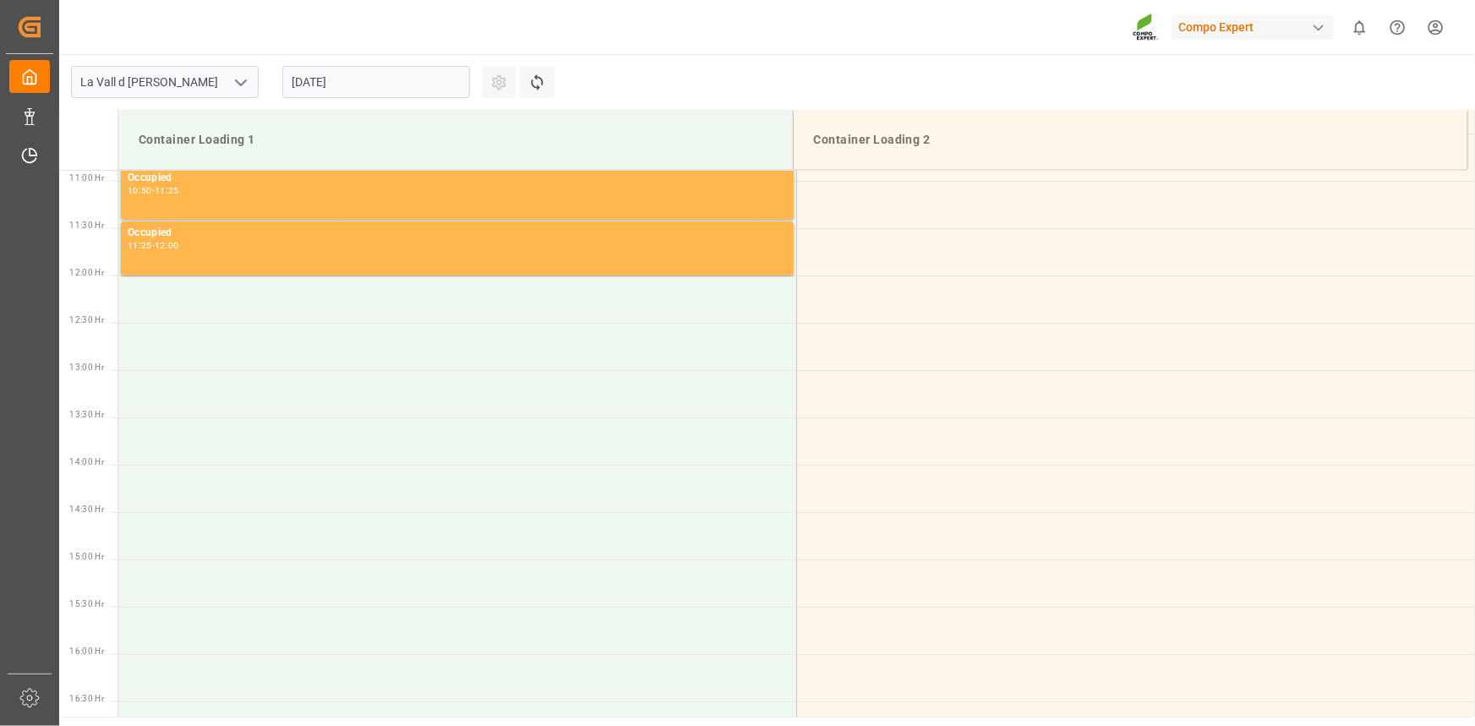
click at [348, 81] on input "[DATE]" at bounding box center [376, 82] width 188 height 32
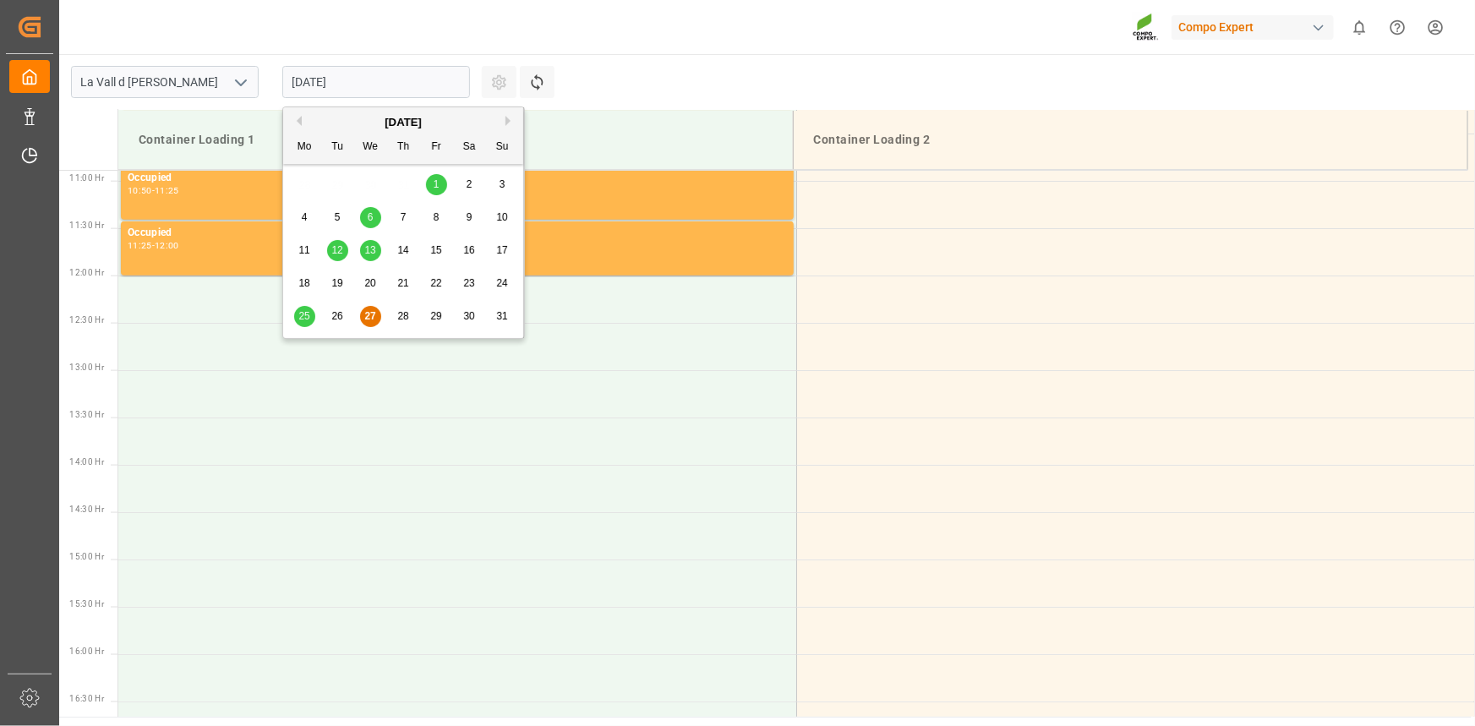
click at [504, 114] on div "[DATE]" at bounding box center [403, 122] width 240 height 17
click at [508, 117] on button "Next Month" at bounding box center [510, 121] width 10 height 10
click at [366, 183] on div "3" at bounding box center [370, 185] width 21 height 20
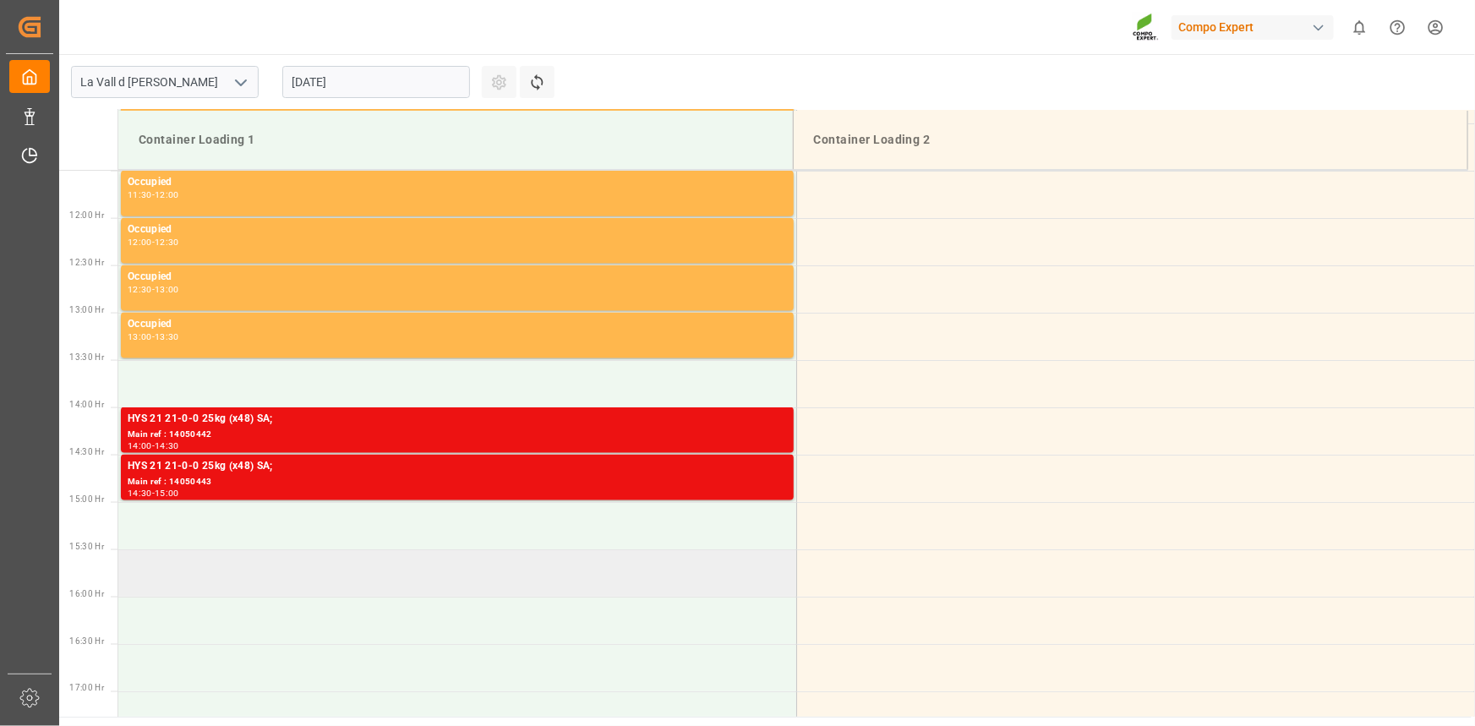
scroll to position [1183, 0]
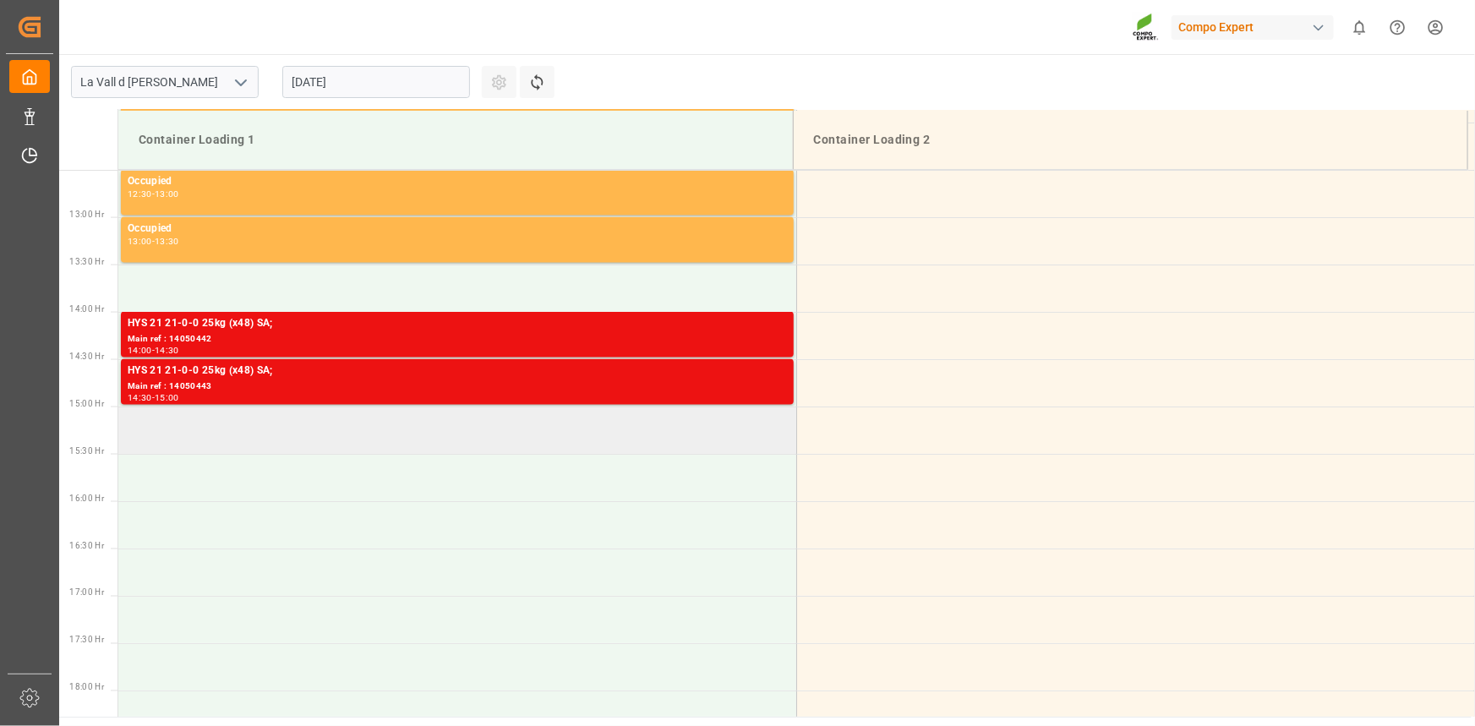
click at [266, 422] on td at bounding box center [457, 430] width 678 height 47
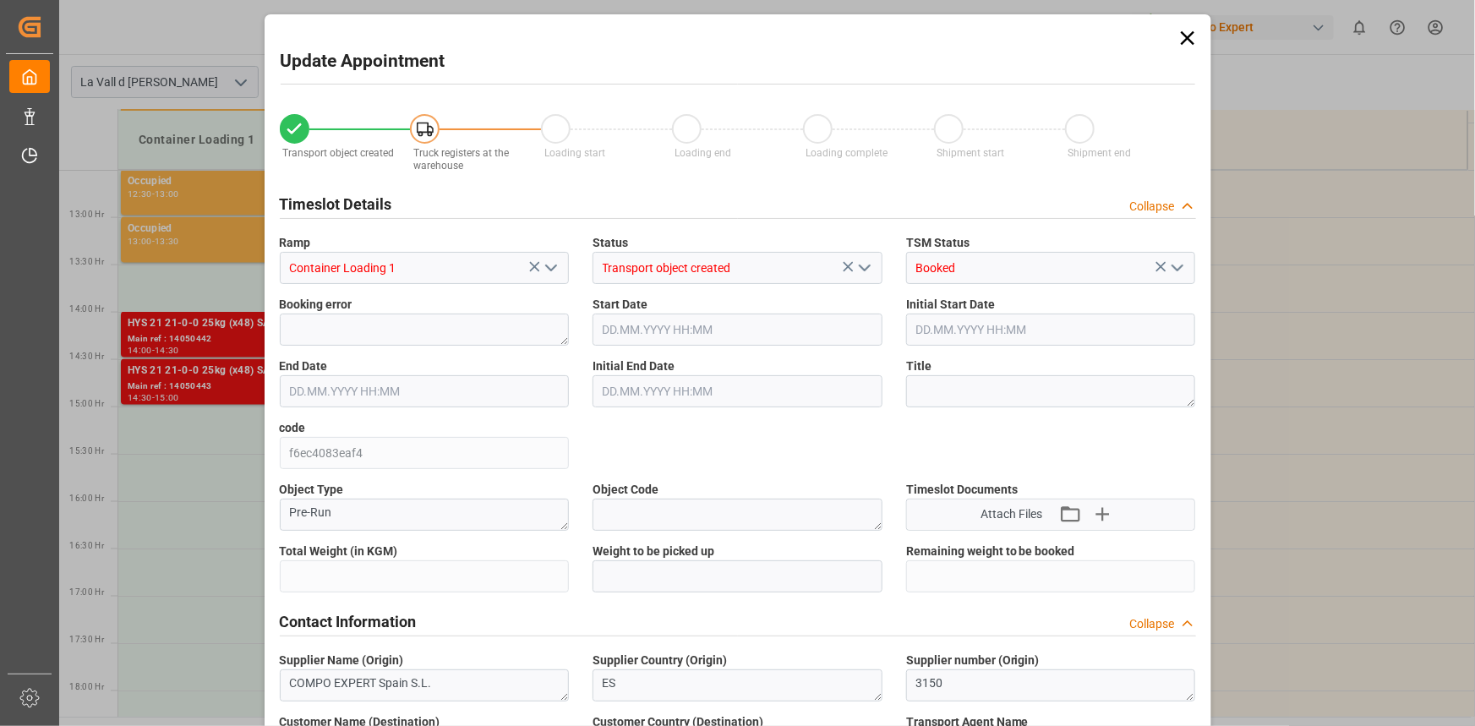
type input "24576"
type input "420"
type input "[DATE] 15:00"
type input "[DATE] 15:30"
type input "[DATE] 12:06"
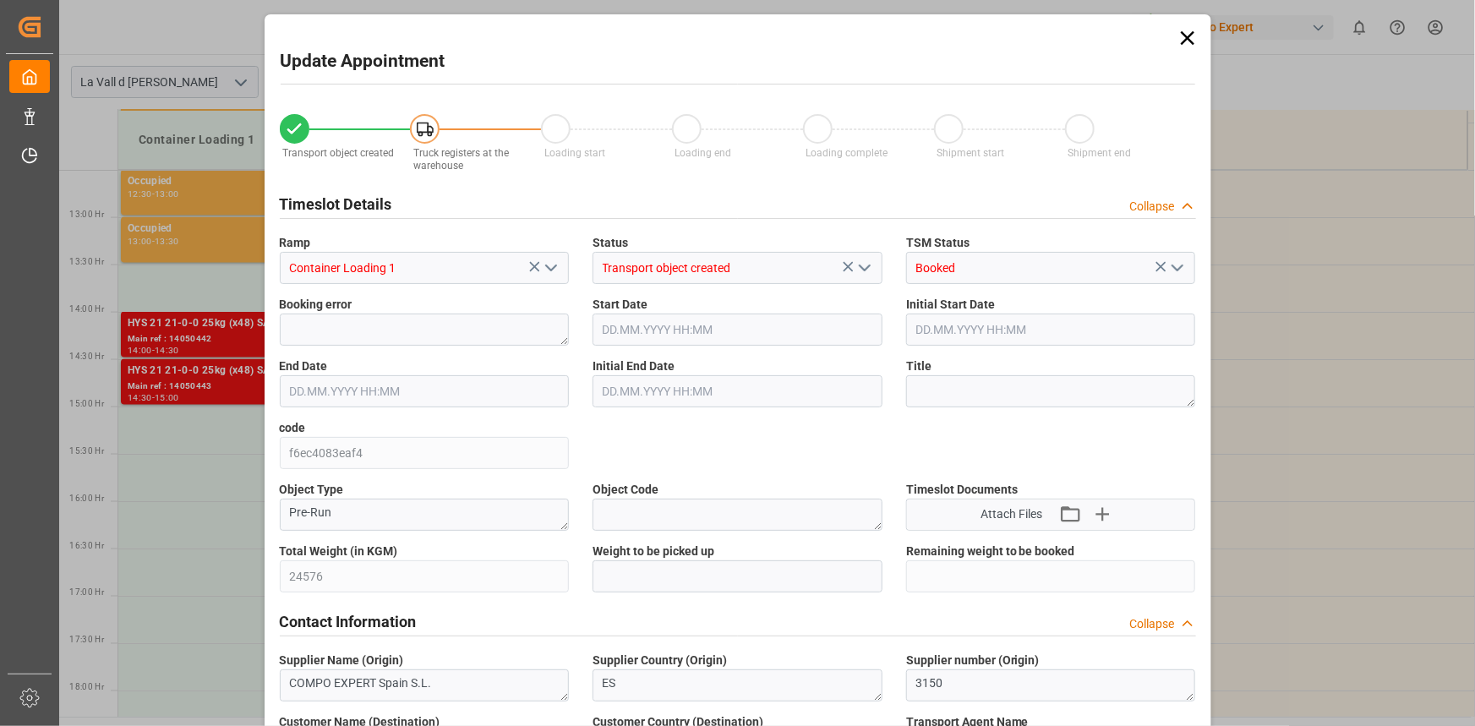
type input "27.08.2025 10:13"
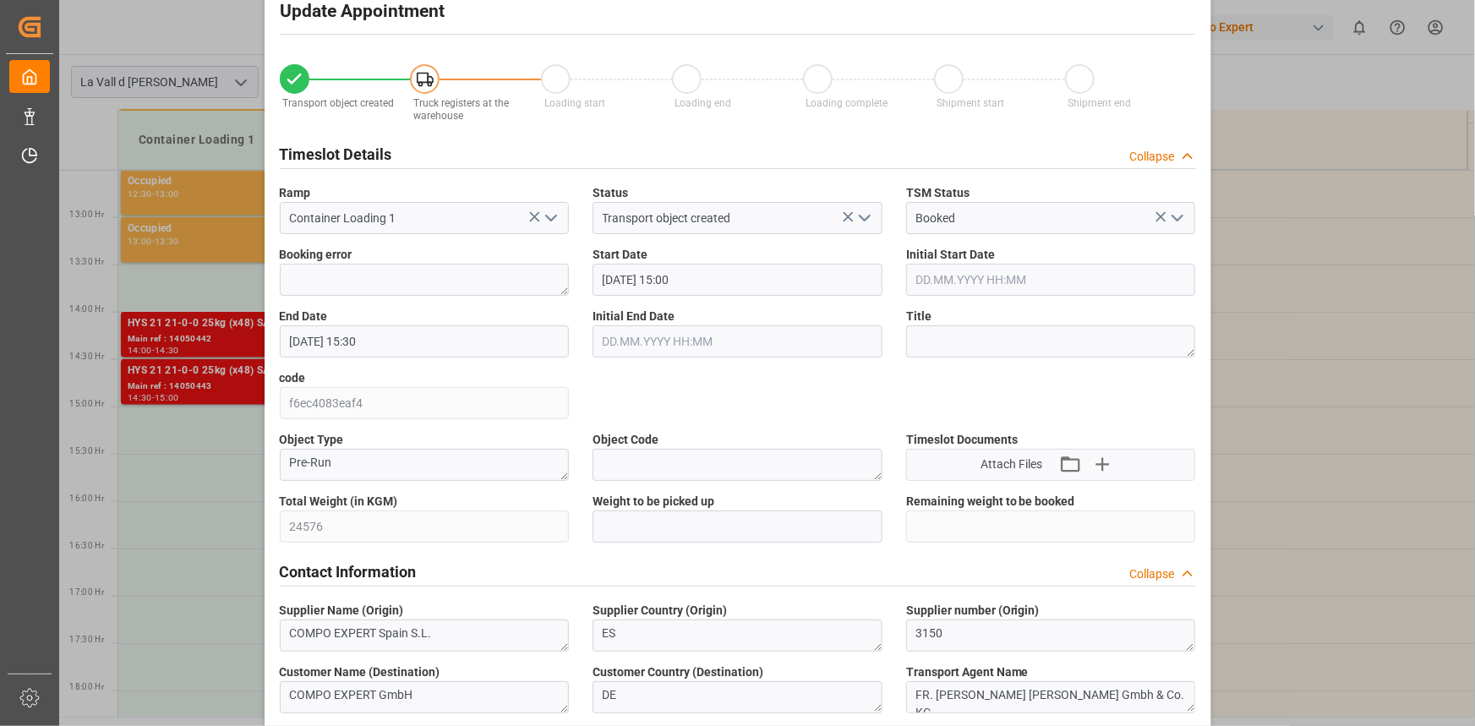
scroll to position [76, 0]
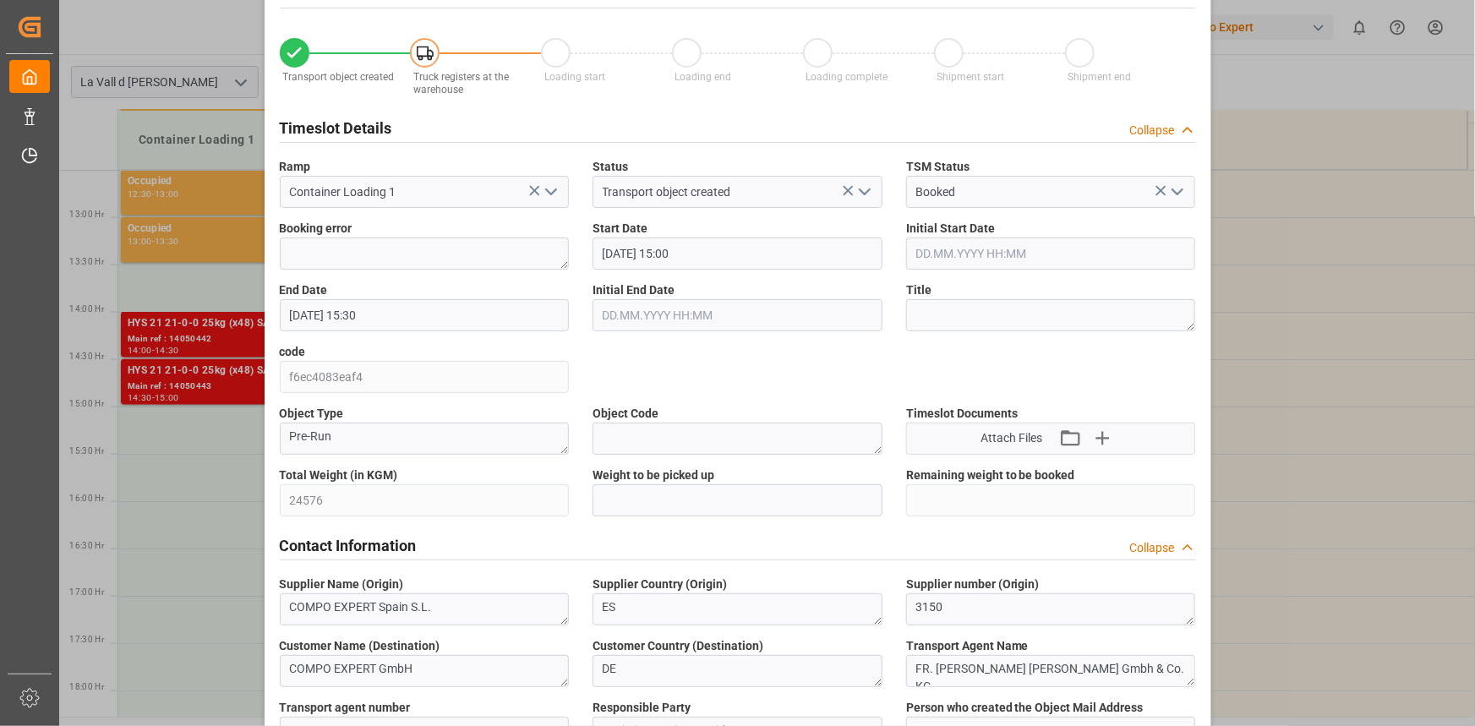
click at [708, 509] on input "text" at bounding box center [738, 500] width 290 height 32
paste input "24576"
type input "24576"
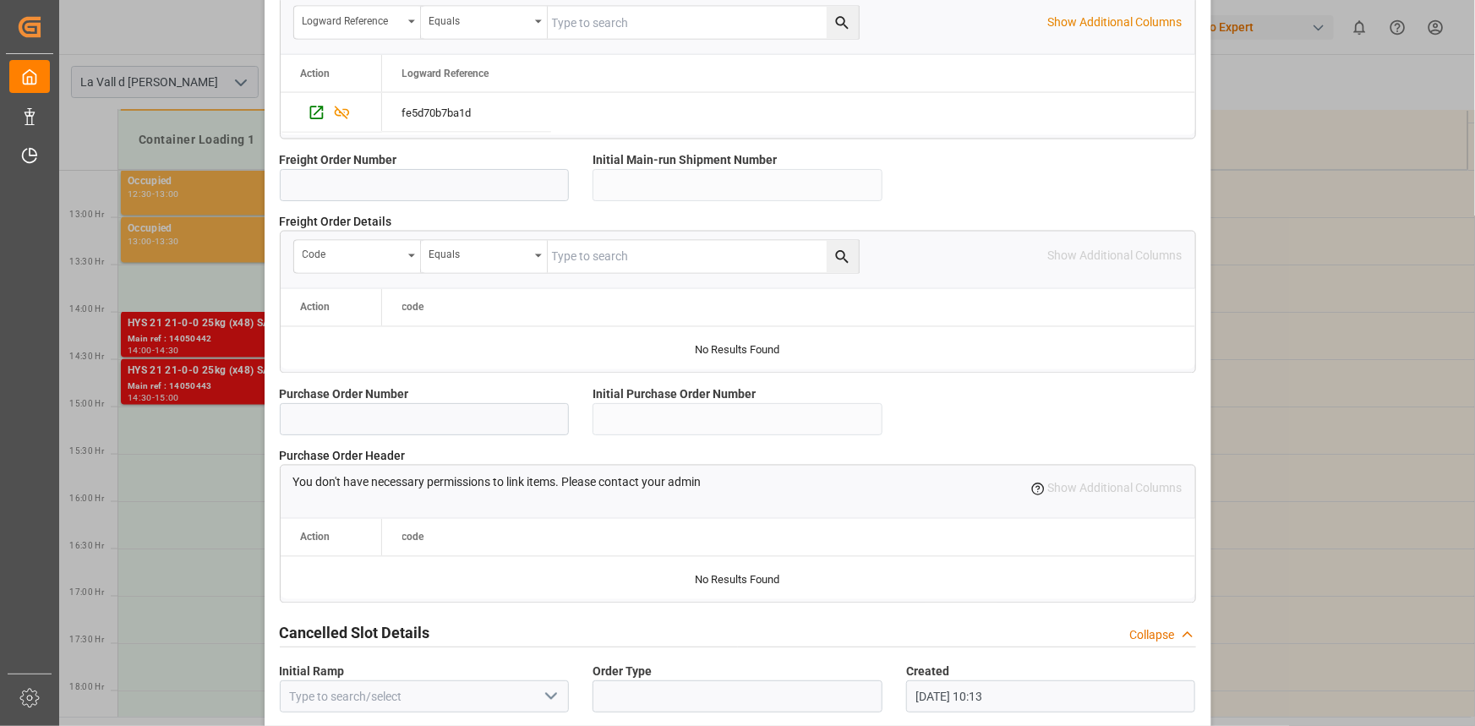
scroll to position [1502, 0]
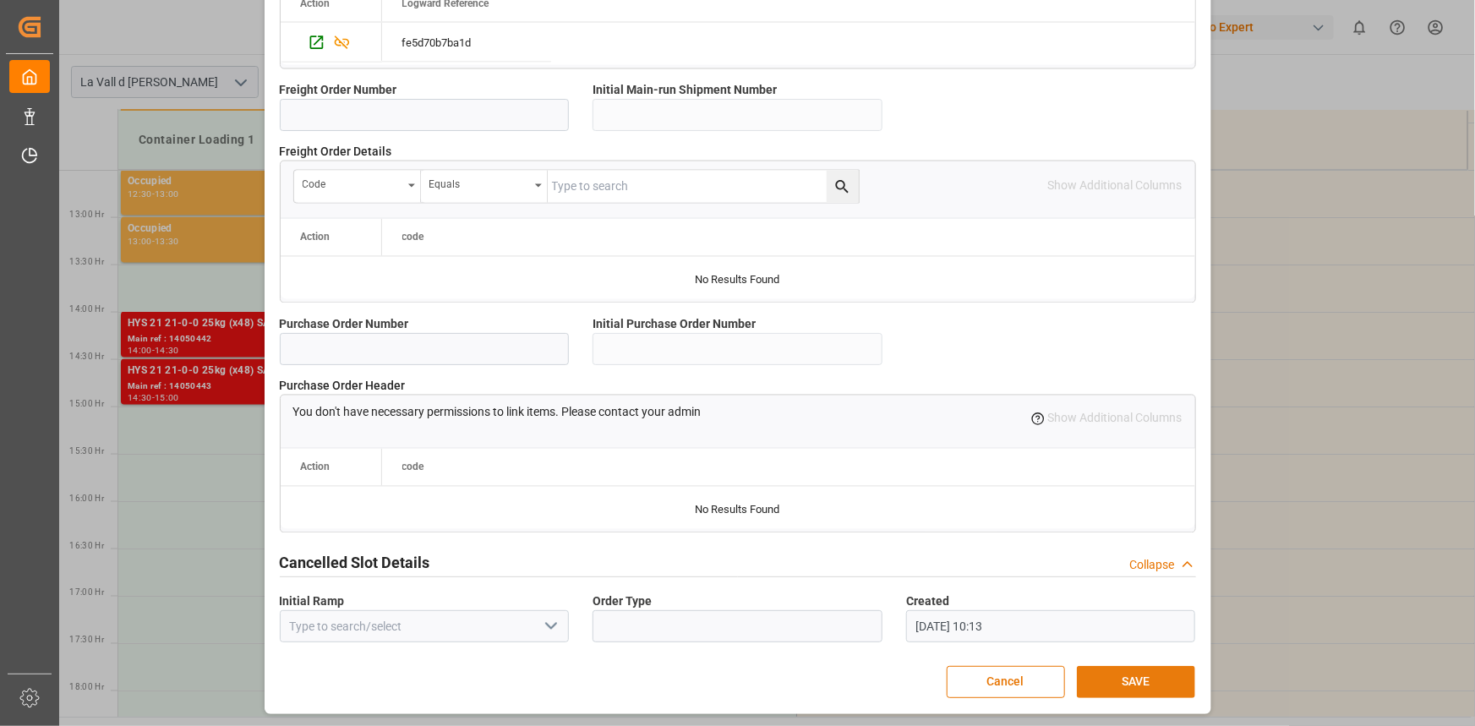
click at [1167, 672] on button "SAVE" at bounding box center [1136, 682] width 118 height 32
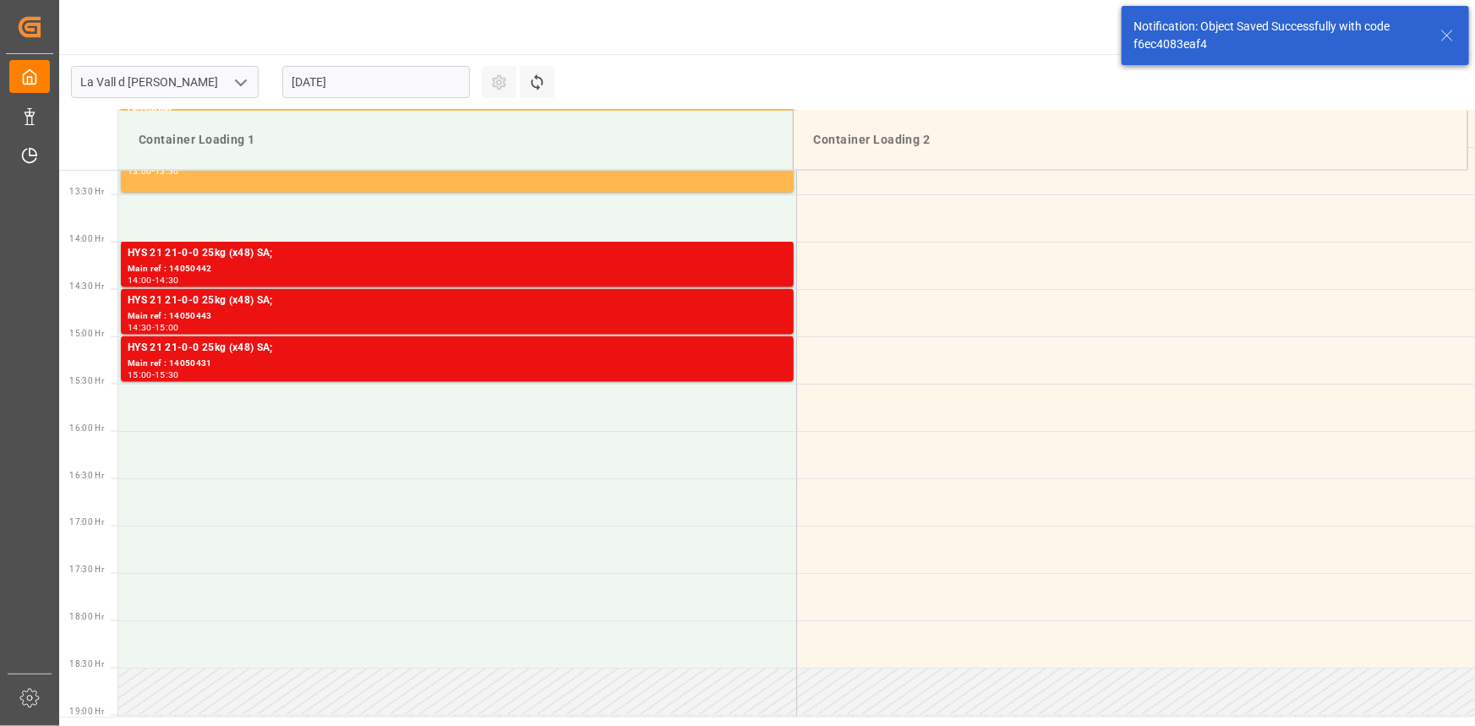
scroll to position [1314, 0]
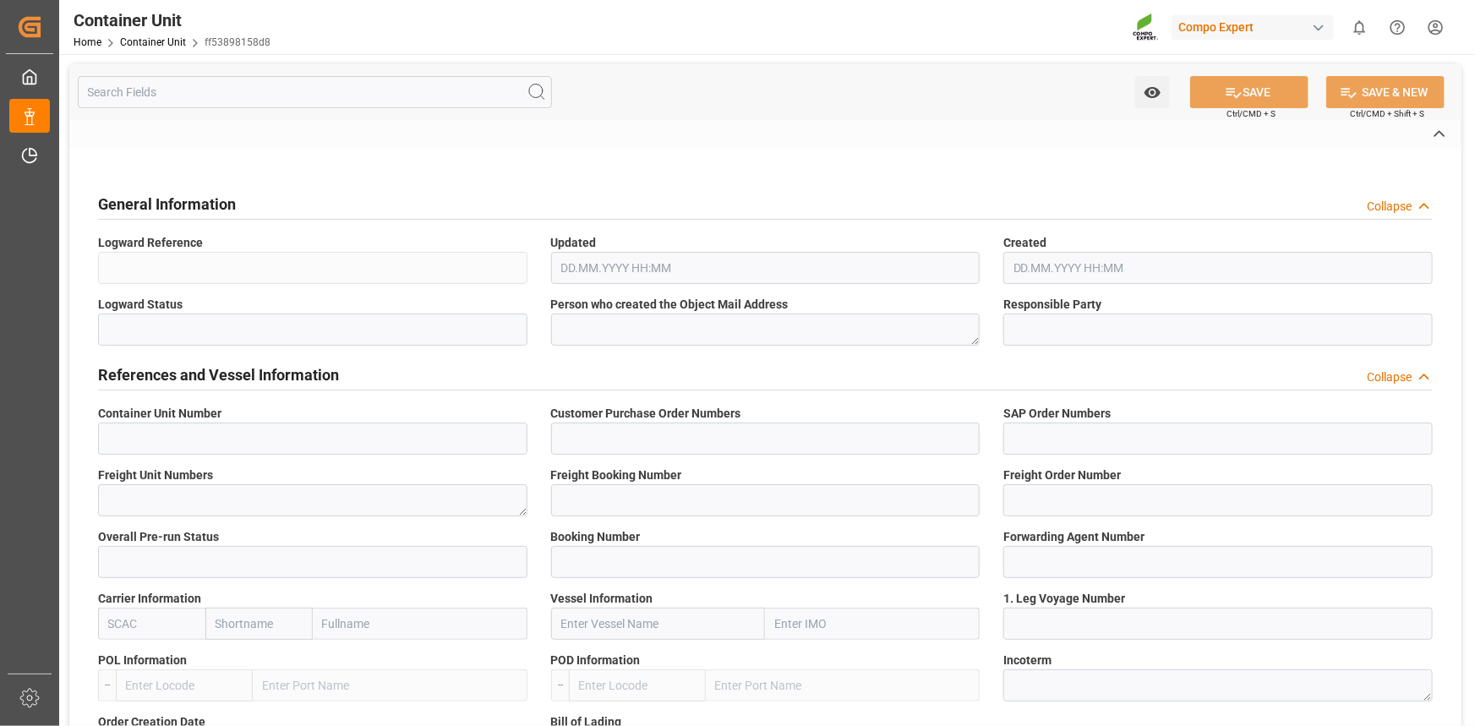
type input "14050430"
type input "4500006146;"
type input "4510362016;"
type textarea "47584699"
type input "14050421"
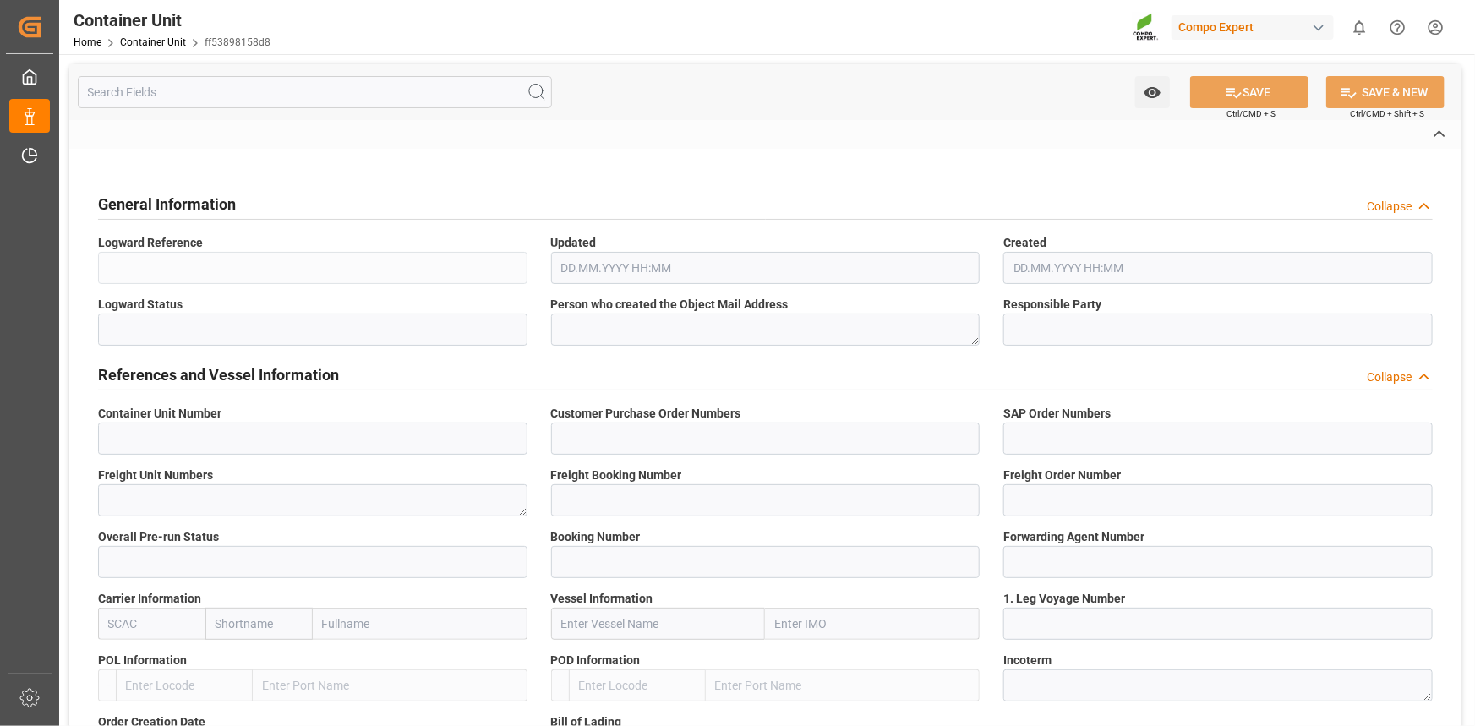
type input "14050430"
type input "1"
type input "6585284"
type input "Valencia"
type input "Jeddah"
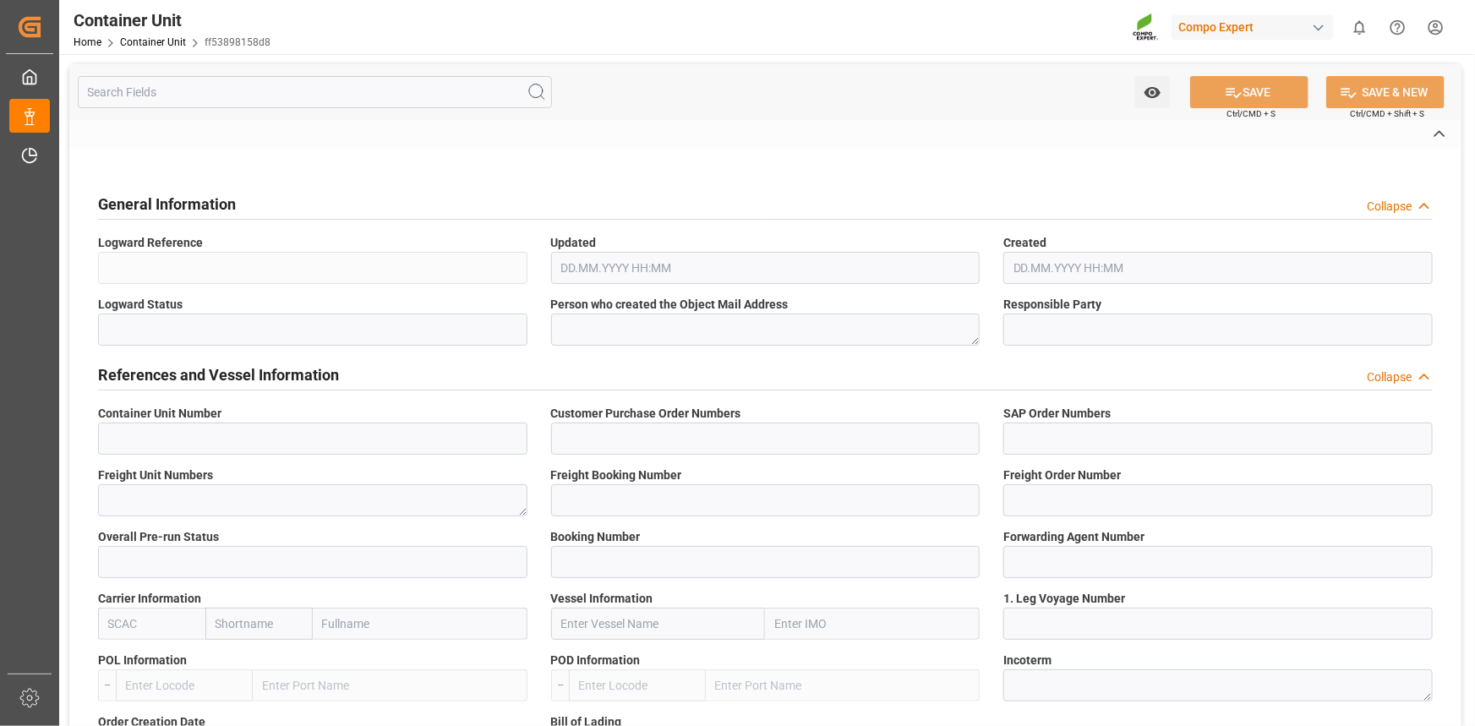
type textarea "CIF"
type input "No"
type input "20GP"
type input "2"
type textarea "30"
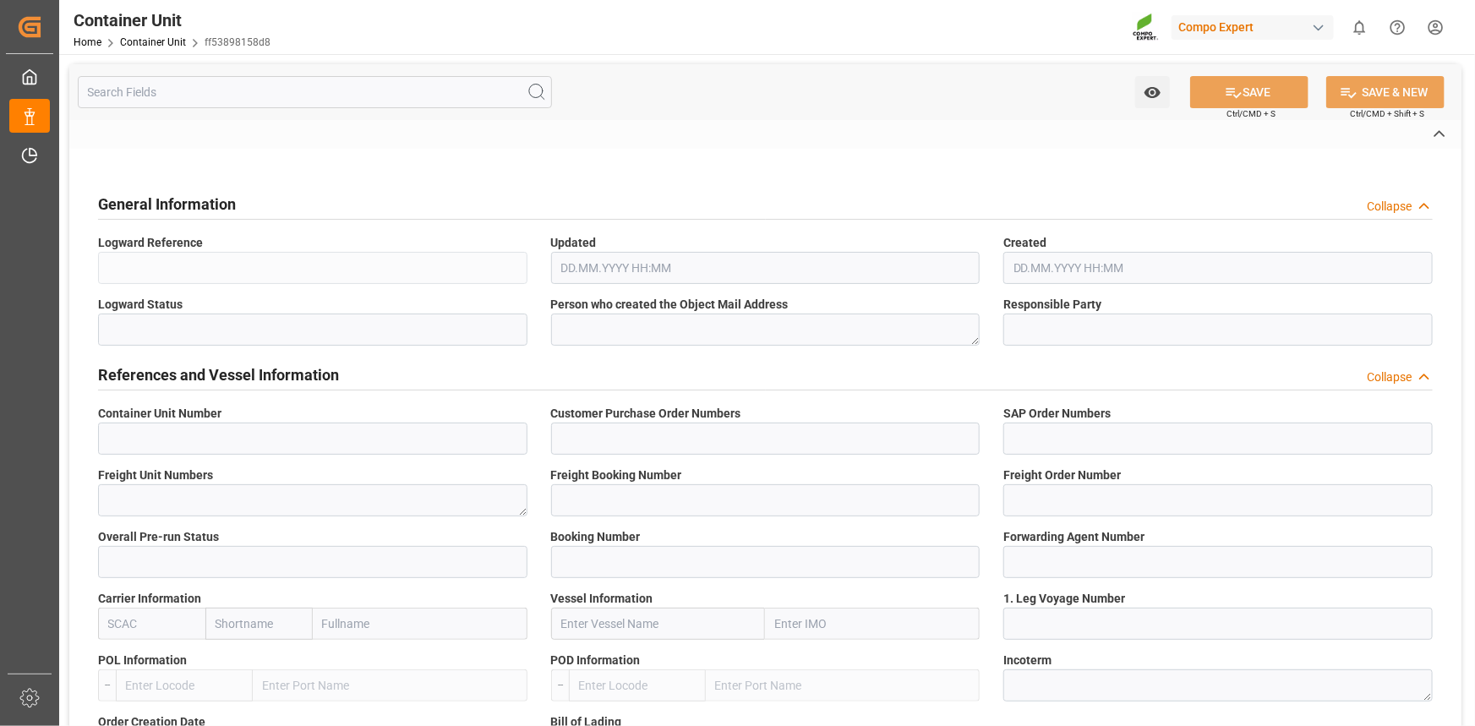
type textarea "Z3"
type input "CE07"
type textarea "COMPO Centro de Producción"
type textarea "12600"
type input "Spain"
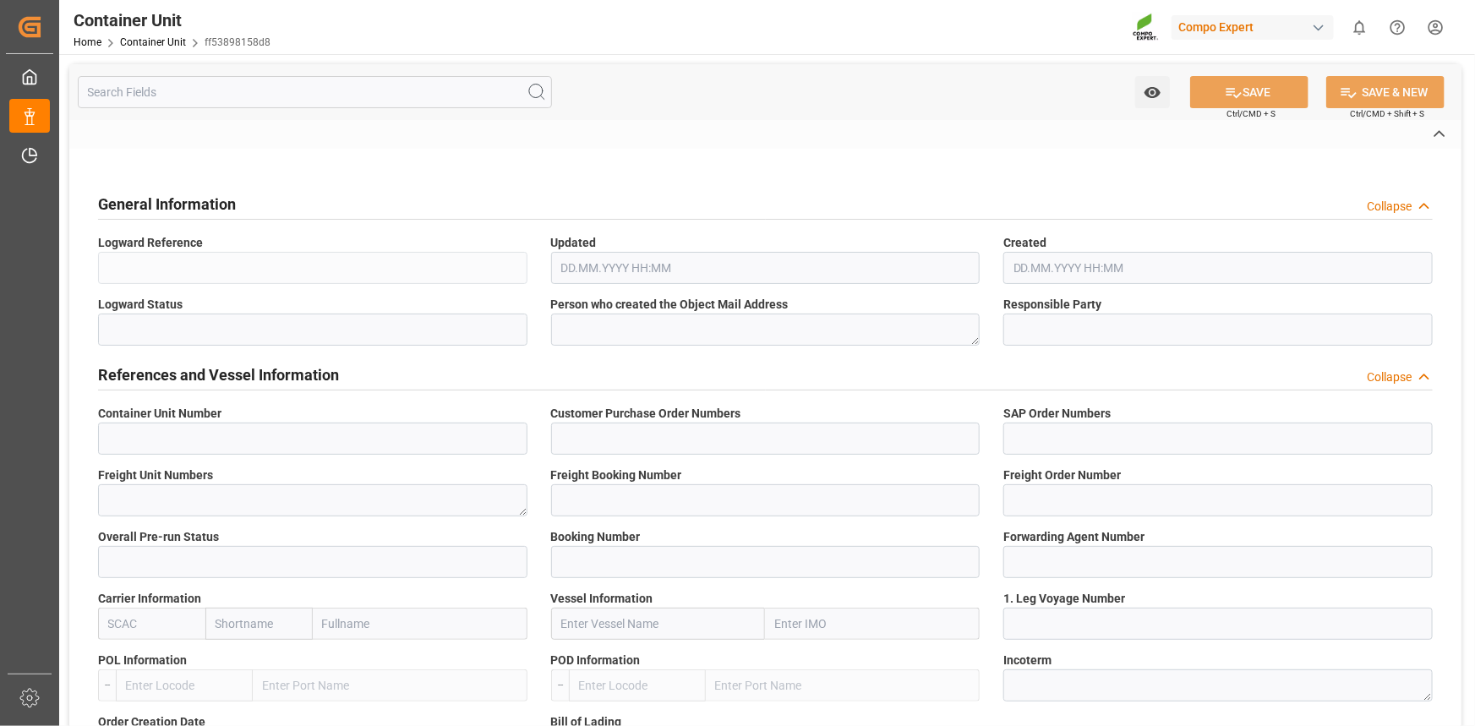
type textarea "00000-1149"
type input "Saudi Arabia"
type input "EUR"
type textarea "CE31"
type textarea "HYS 21 21-0-0 25kg (x48) SA;"
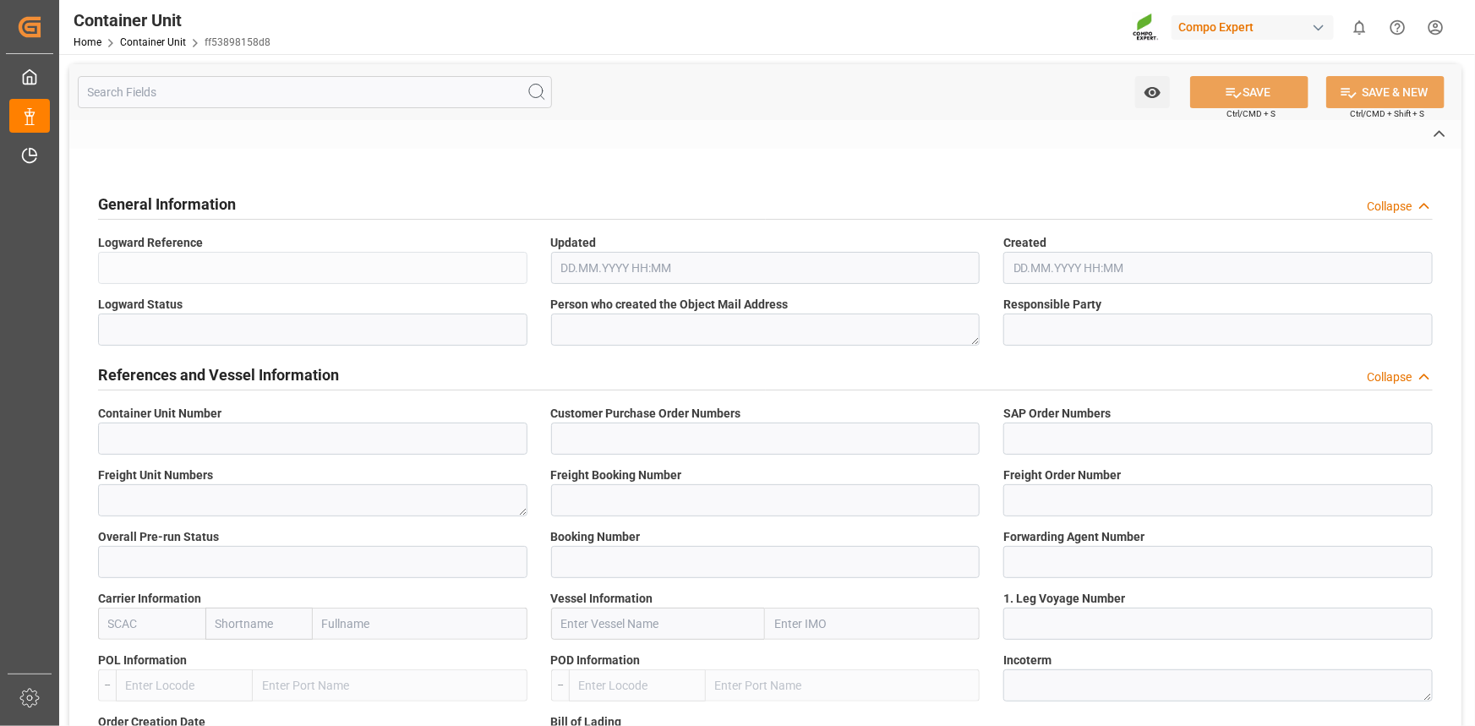
type textarea "2273002899;"
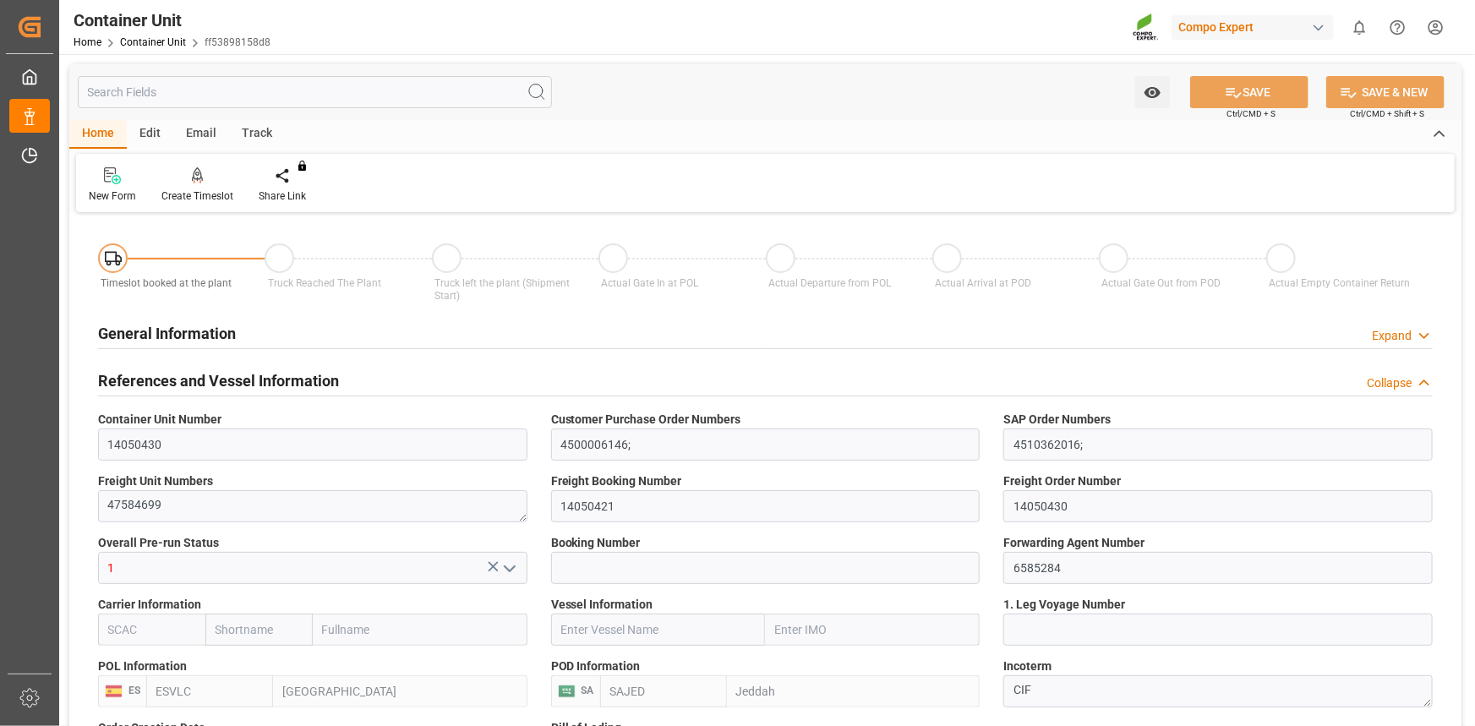
type input "ESVLC"
type input "SAJED"
type input "7"
type input "0"
type input "8"
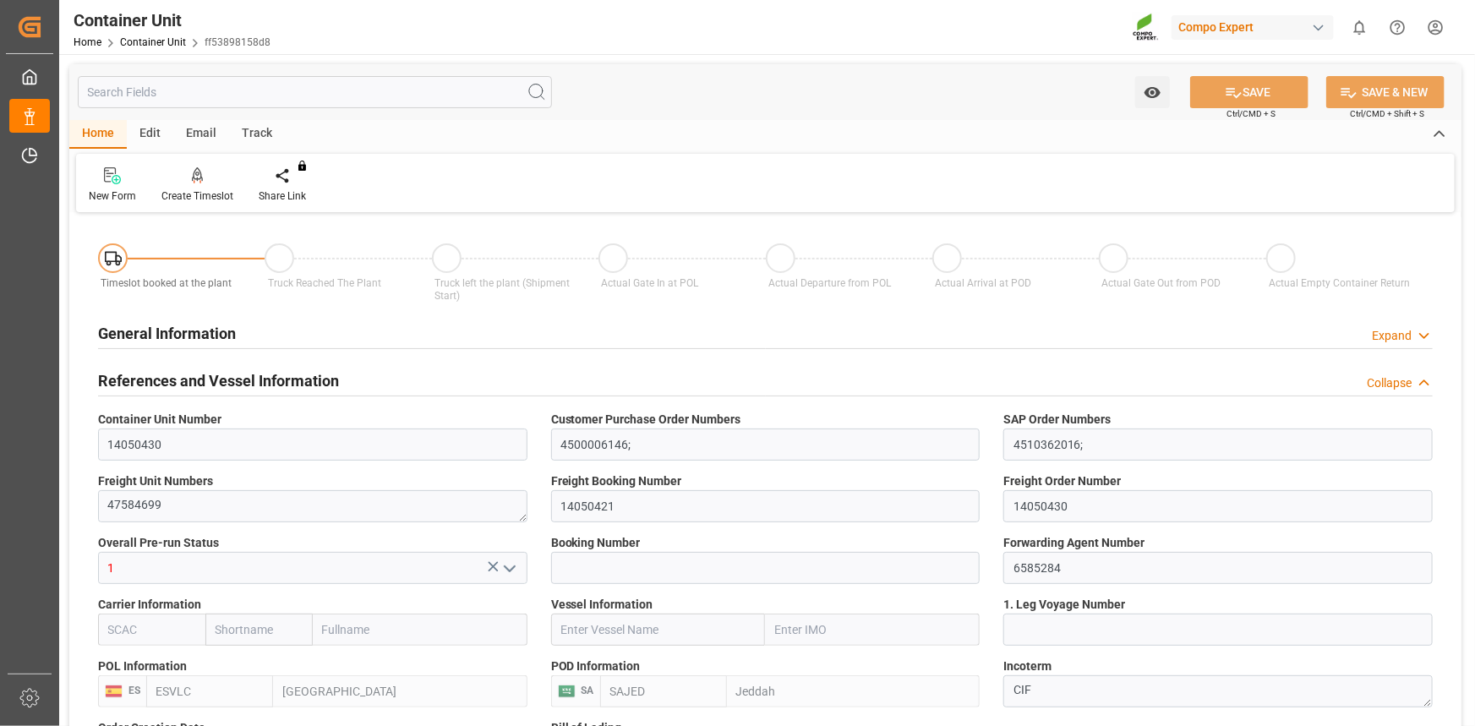
type input "0"
type input "420"
type input "24576"
type input "[DATE] 12:06"
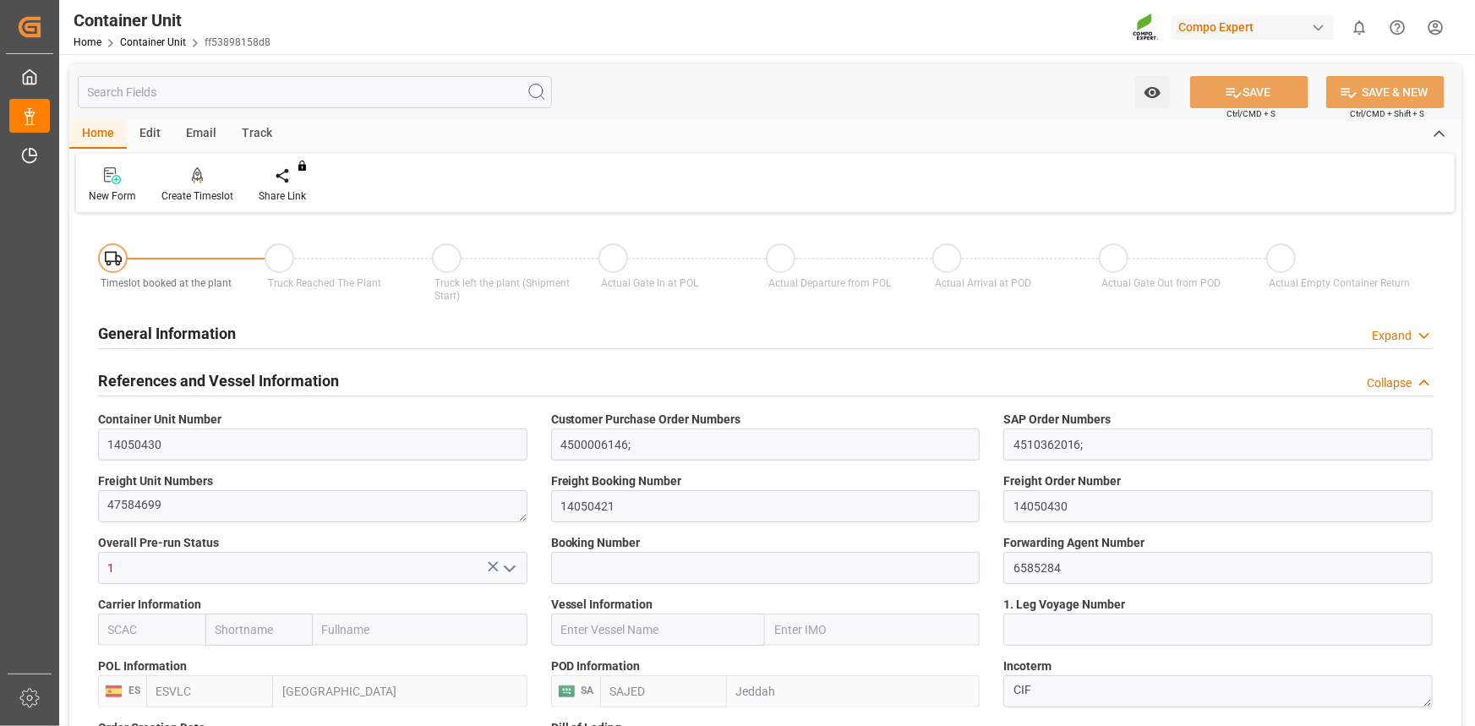
type input "22.09.2025"
click at [195, 185] on div "Create Timeslot" at bounding box center [197, 185] width 97 height 37
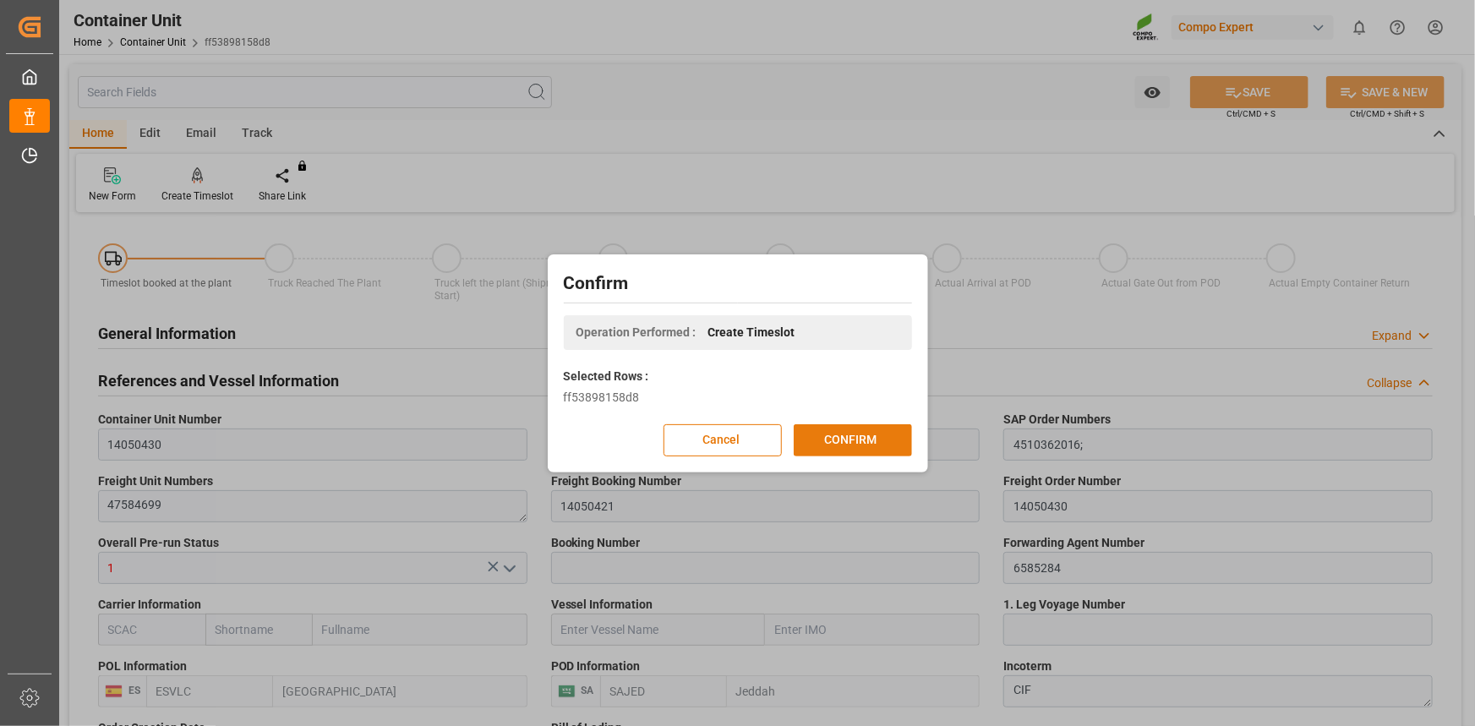
click at [834, 436] on button "CONFIRM" at bounding box center [853, 440] width 118 height 32
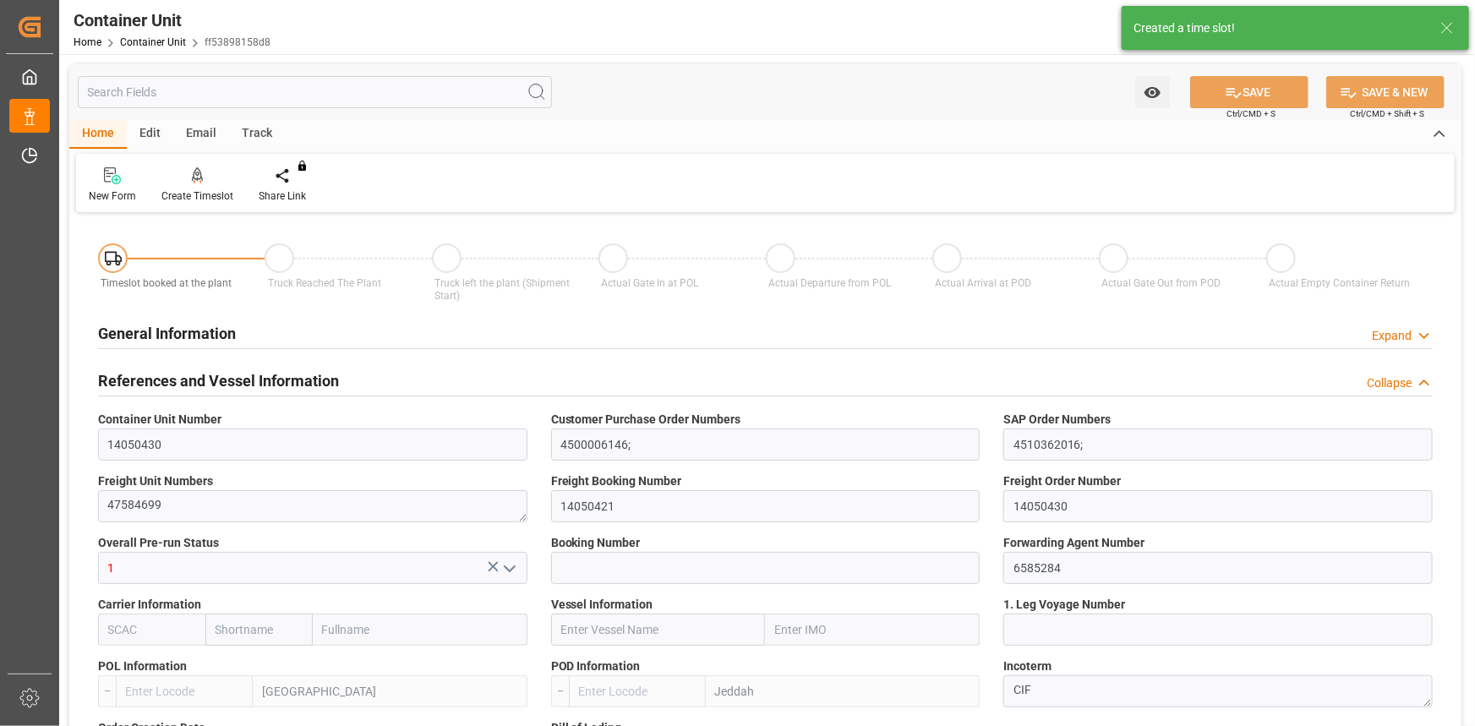
type input "ESVLC"
type input "SAJED"
type input "7"
type input "0"
type input "8"
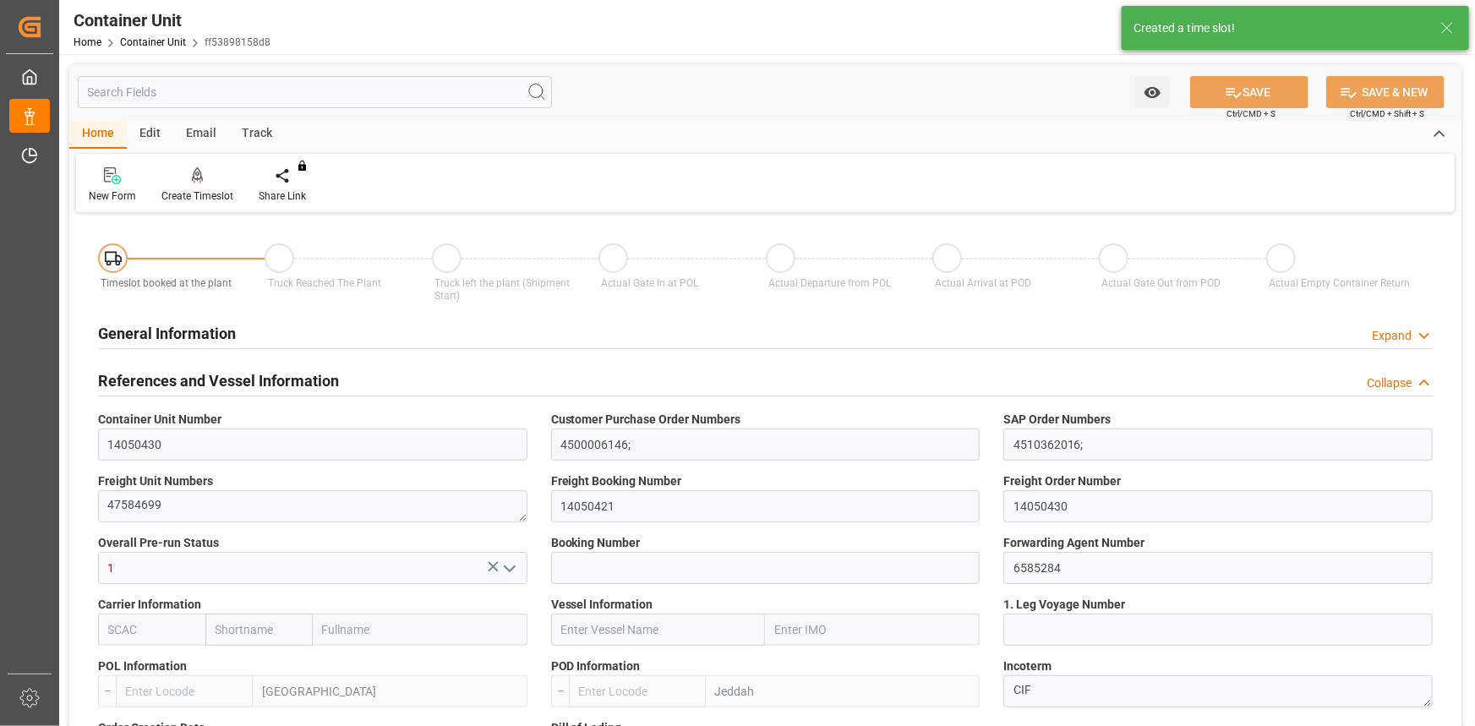
type input "0"
type input "420"
type input "24576"
type input "[DATE] 12:06"
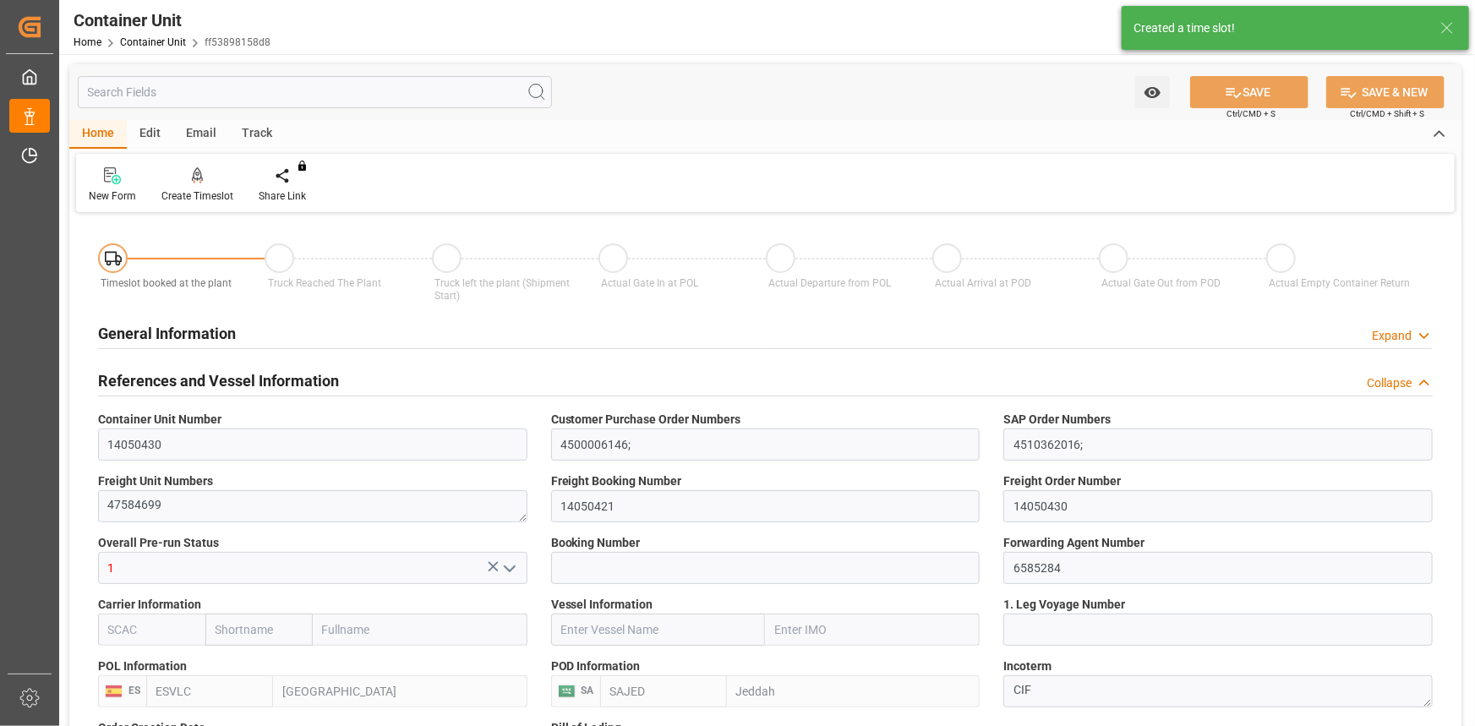
type input "22.09.2025"
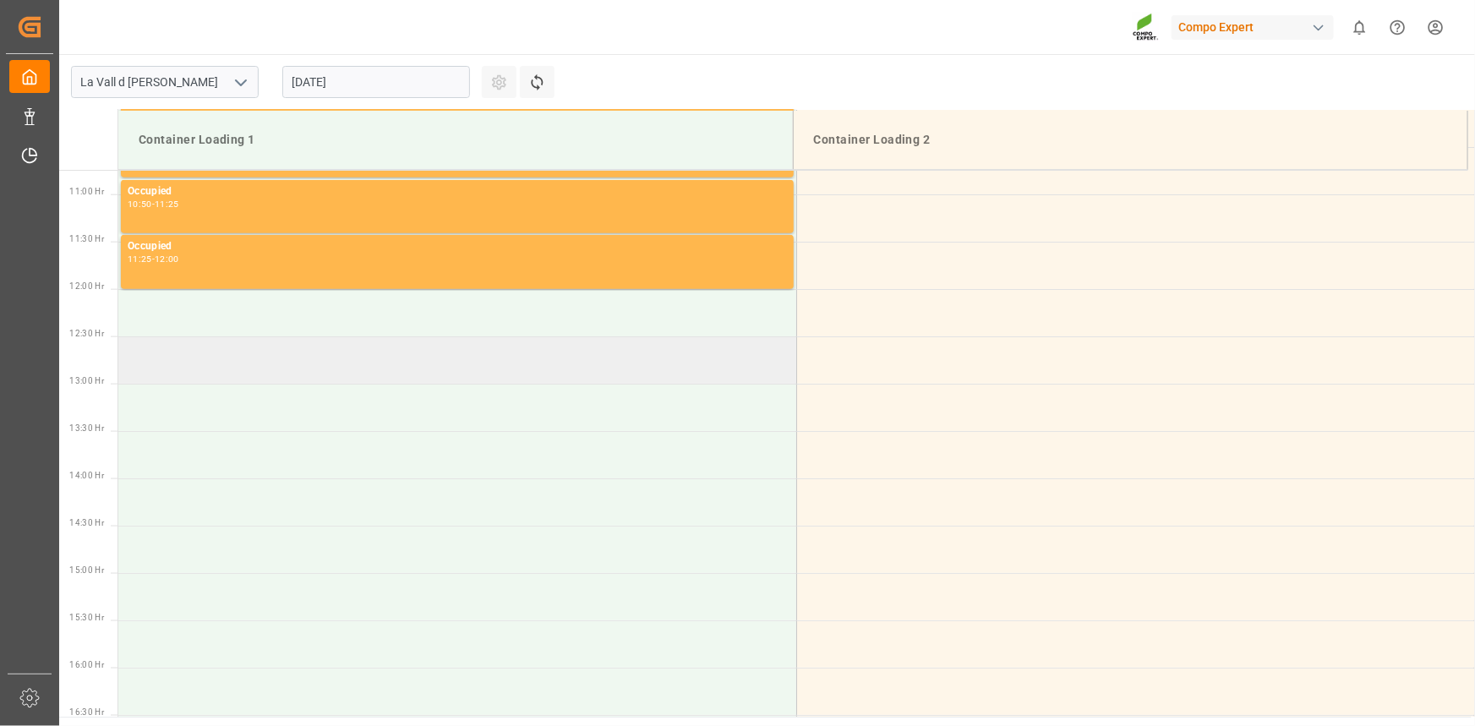
scroll to position [1030, 0]
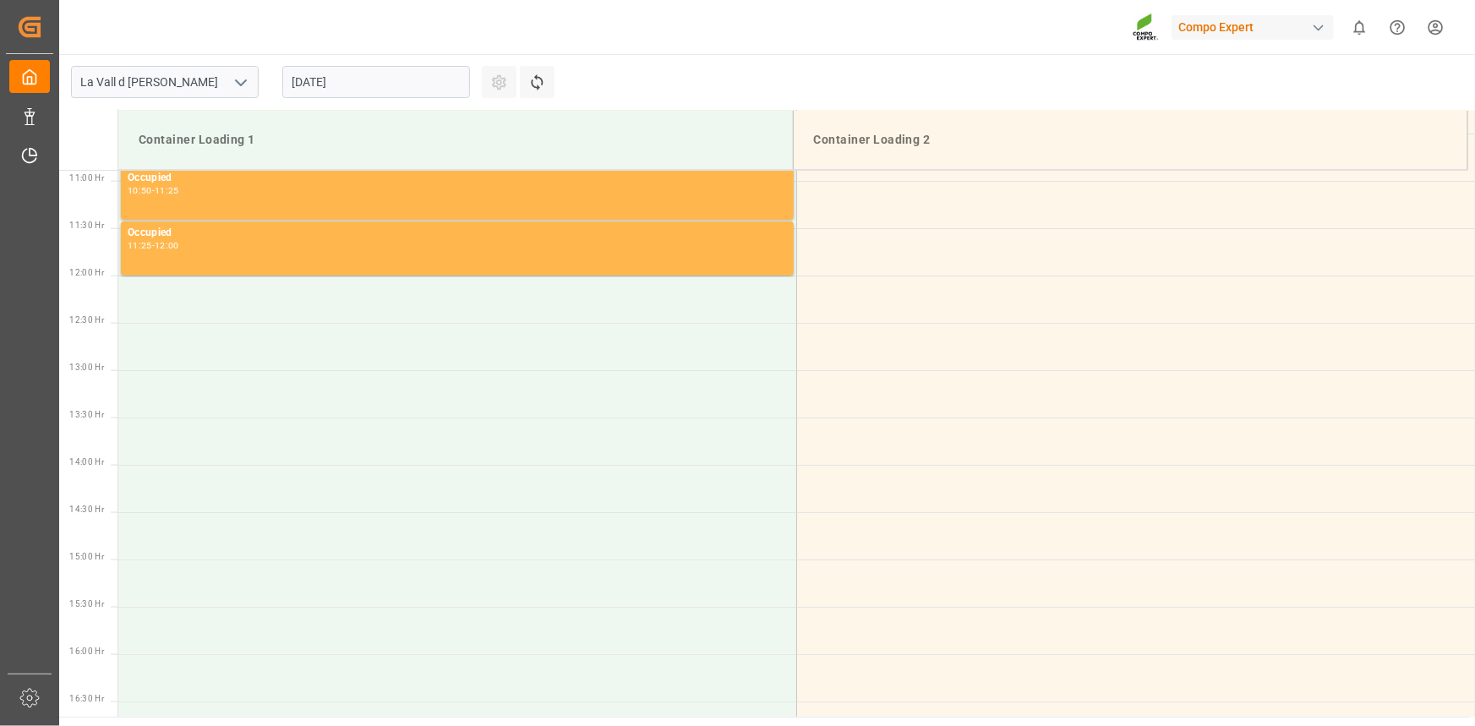
click at [372, 79] on input "[DATE]" at bounding box center [376, 82] width 188 height 32
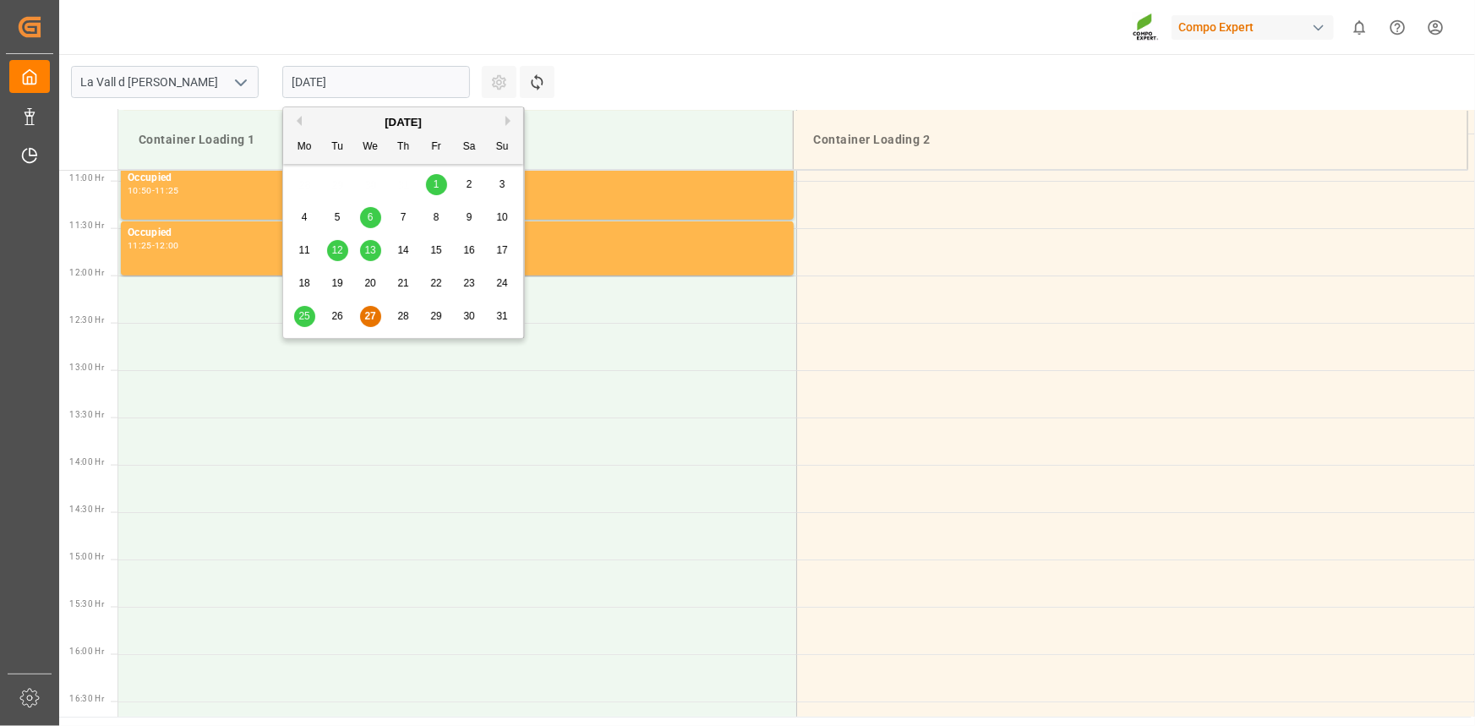
click at [510, 117] on button "Next Month" at bounding box center [510, 121] width 10 height 10
click at [371, 185] on span "3" at bounding box center [371, 184] width 6 height 12
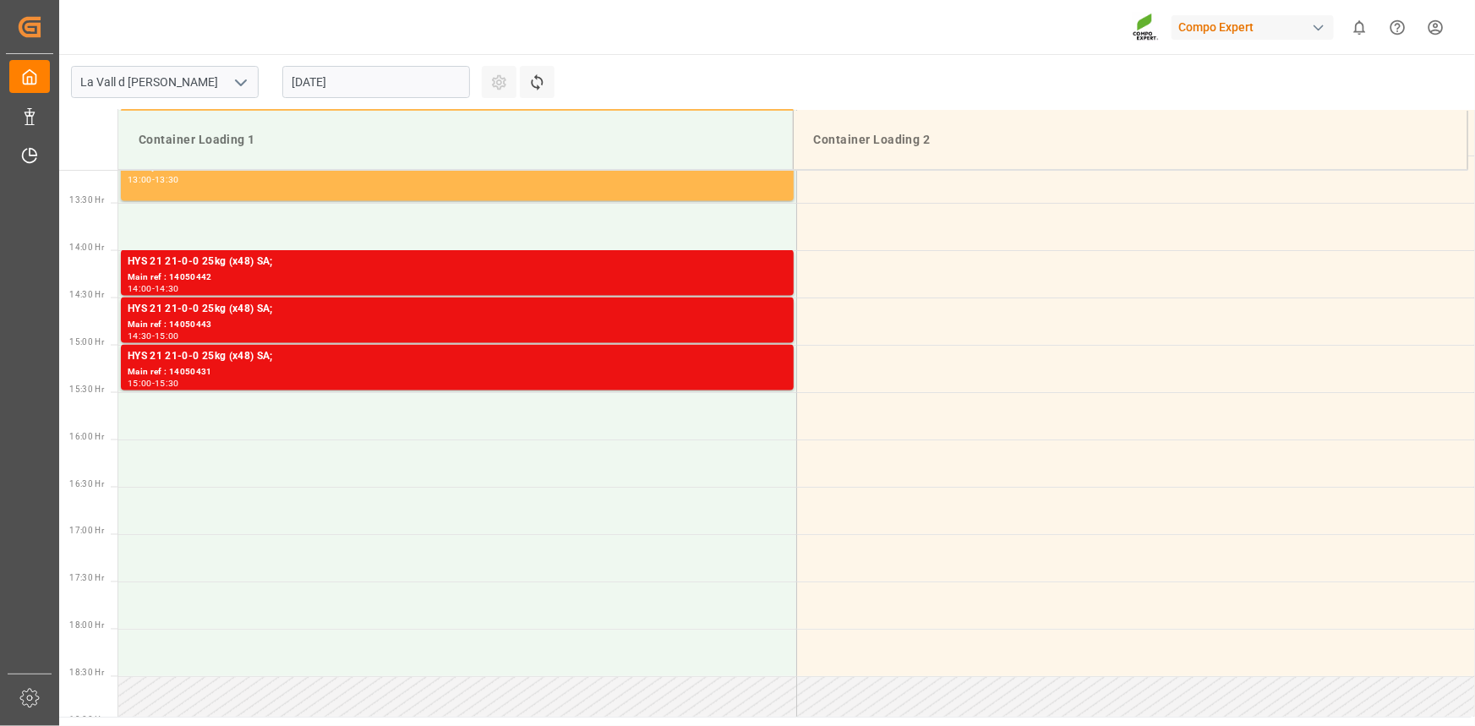
scroll to position [1260, 0]
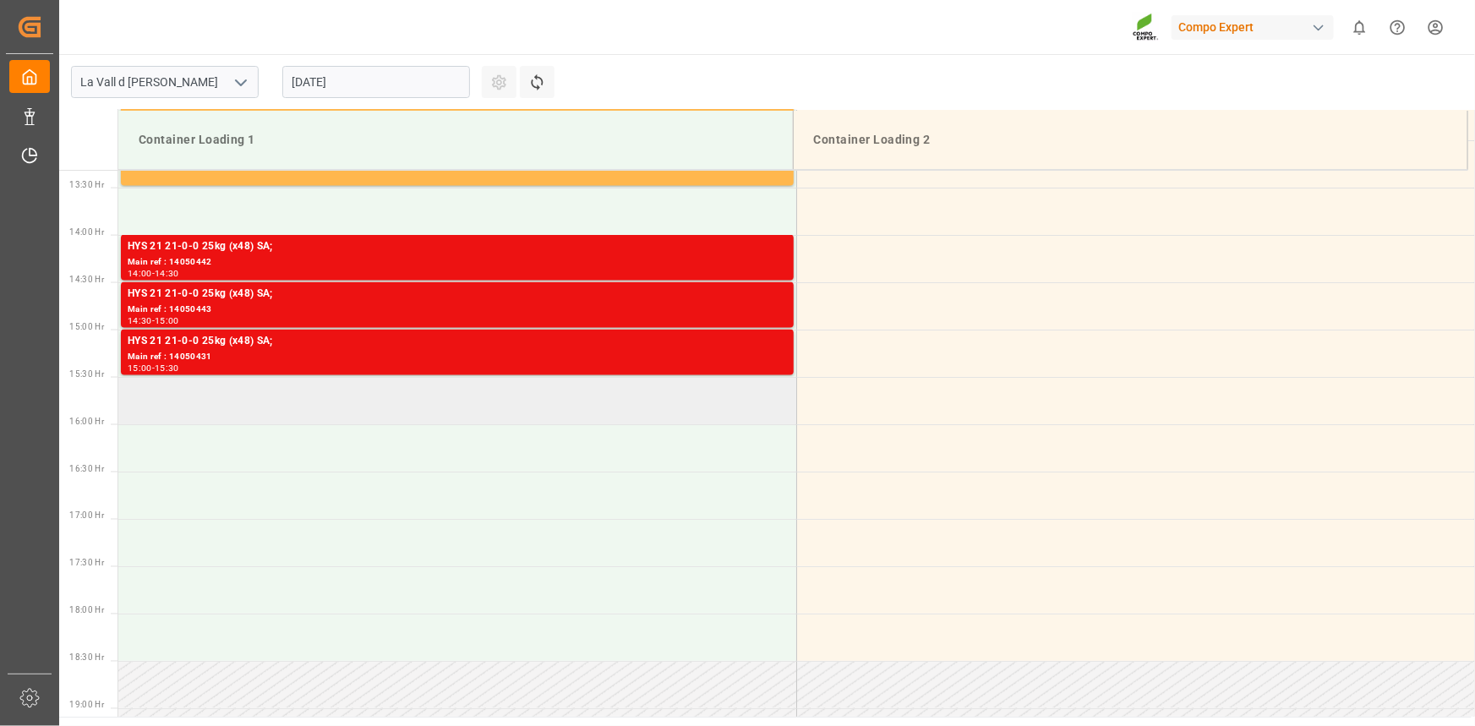
click at [185, 398] on td at bounding box center [457, 400] width 678 height 47
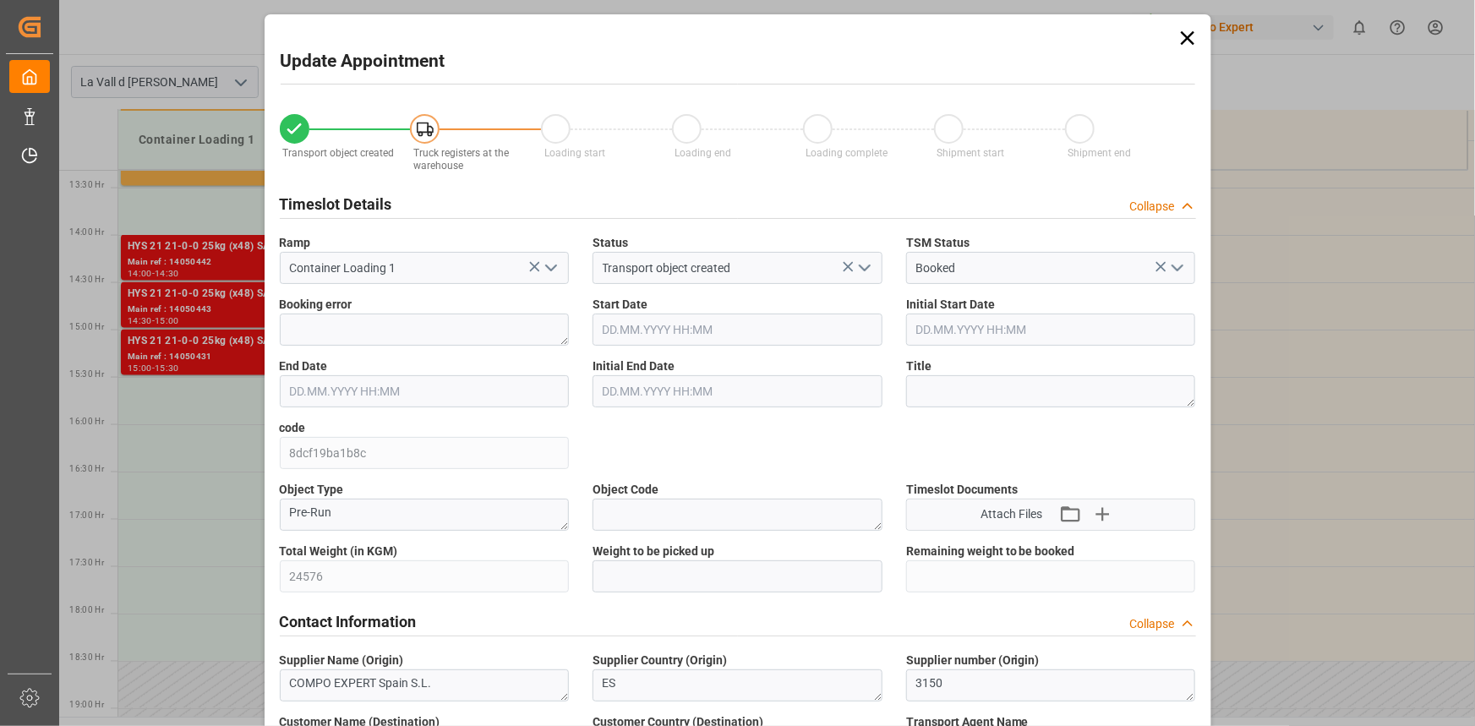
type input "24576"
type input "420"
type input "03.09.2025 15:30"
type input "03.09.2025 16:00"
type input "[DATE] 12:06"
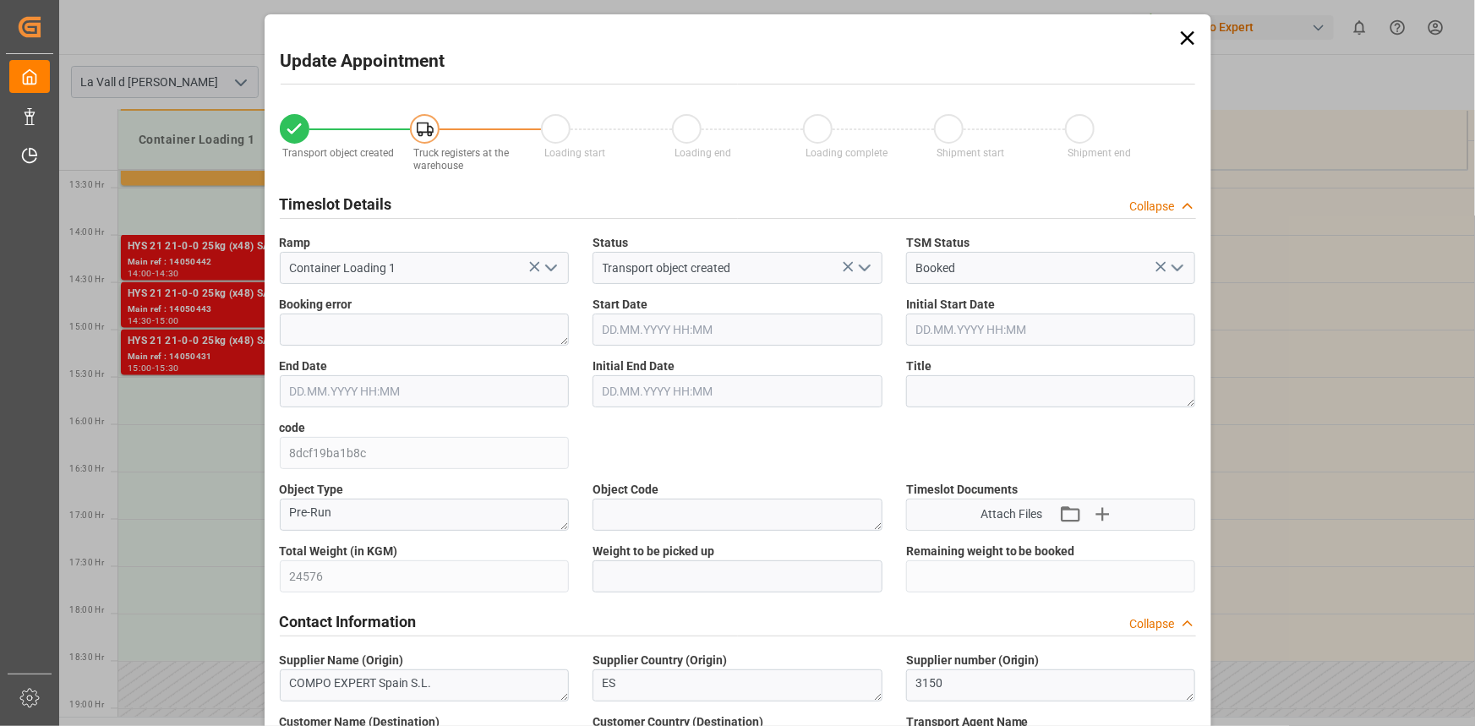
type input "27.08.2025 10:14"
click at [669, 584] on input "text" at bounding box center [738, 576] width 290 height 32
paste input "24576"
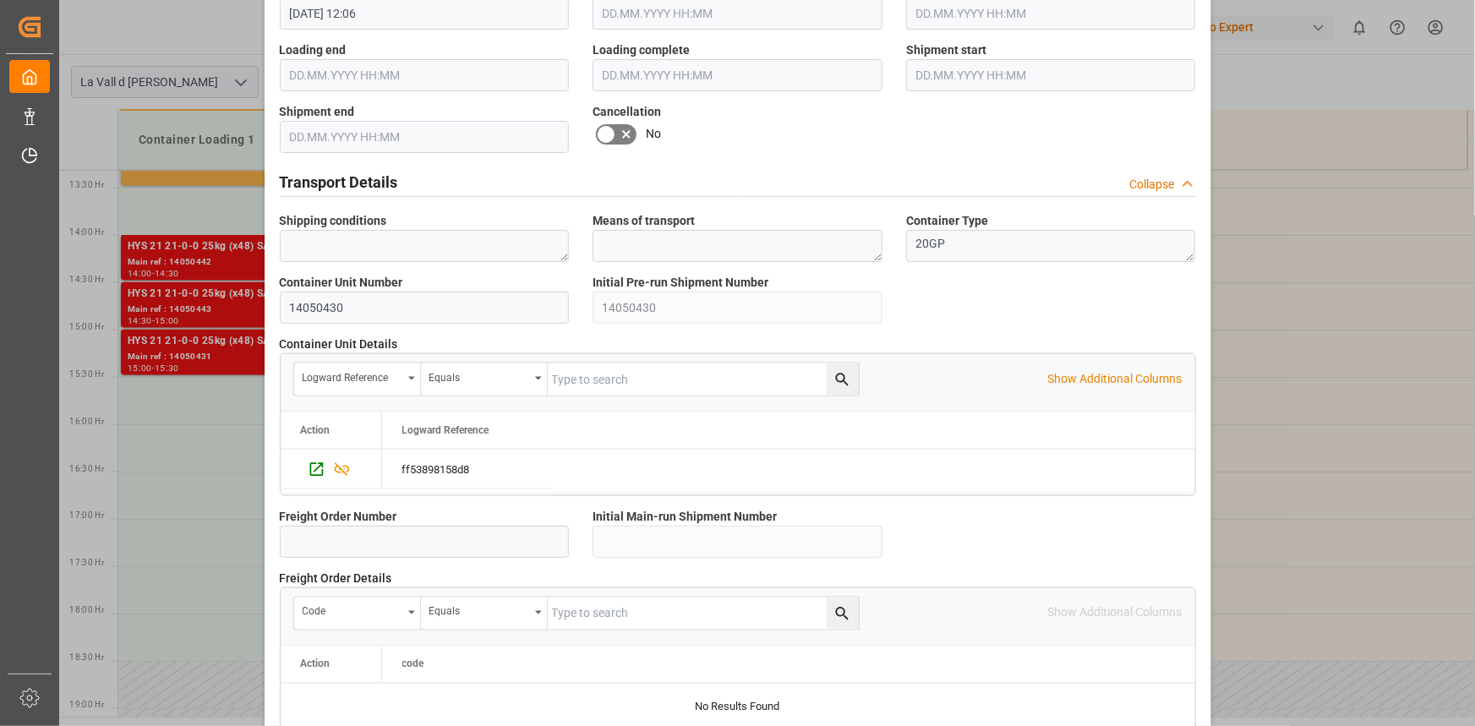
scroll to position [1502, 0]
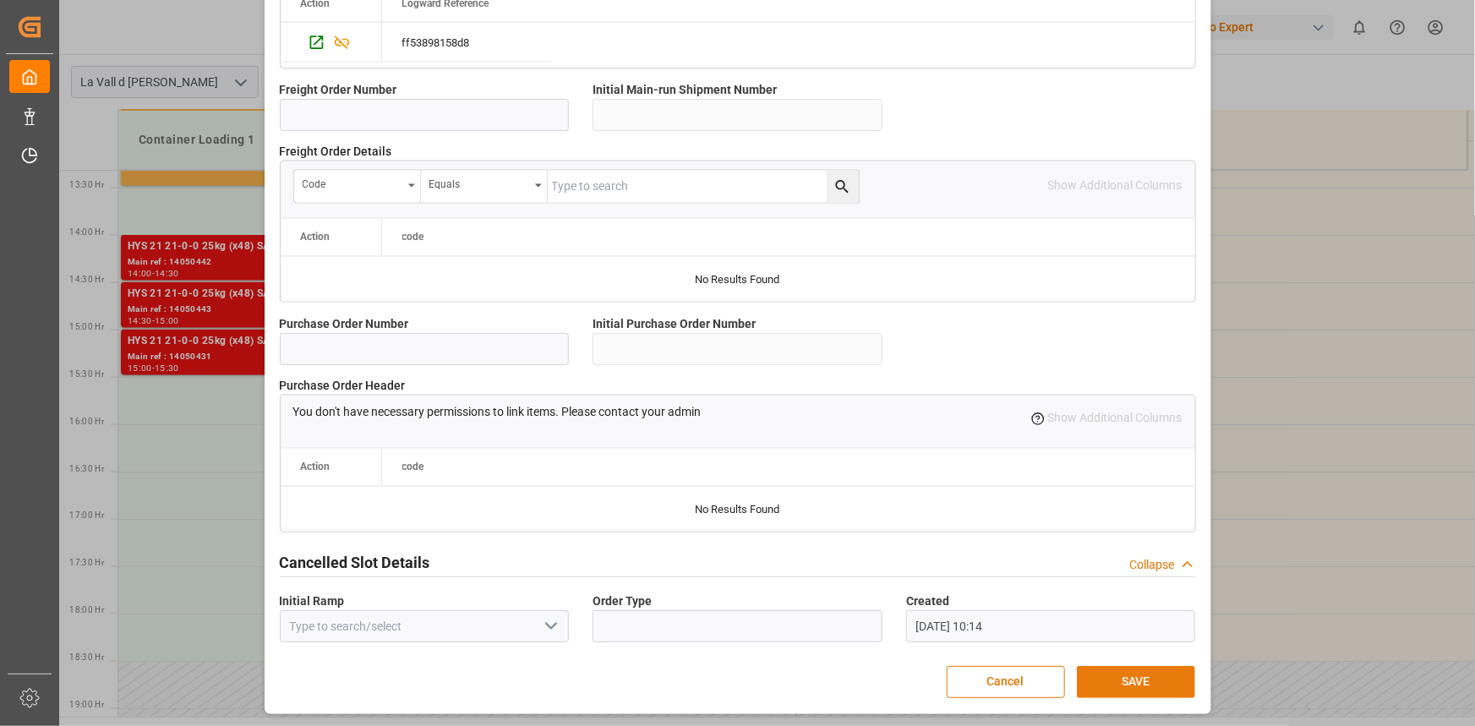
type input "24576"
click at [1156, 680] on button "SAVE" at bounding box center [1136, 682] width 118 height 32
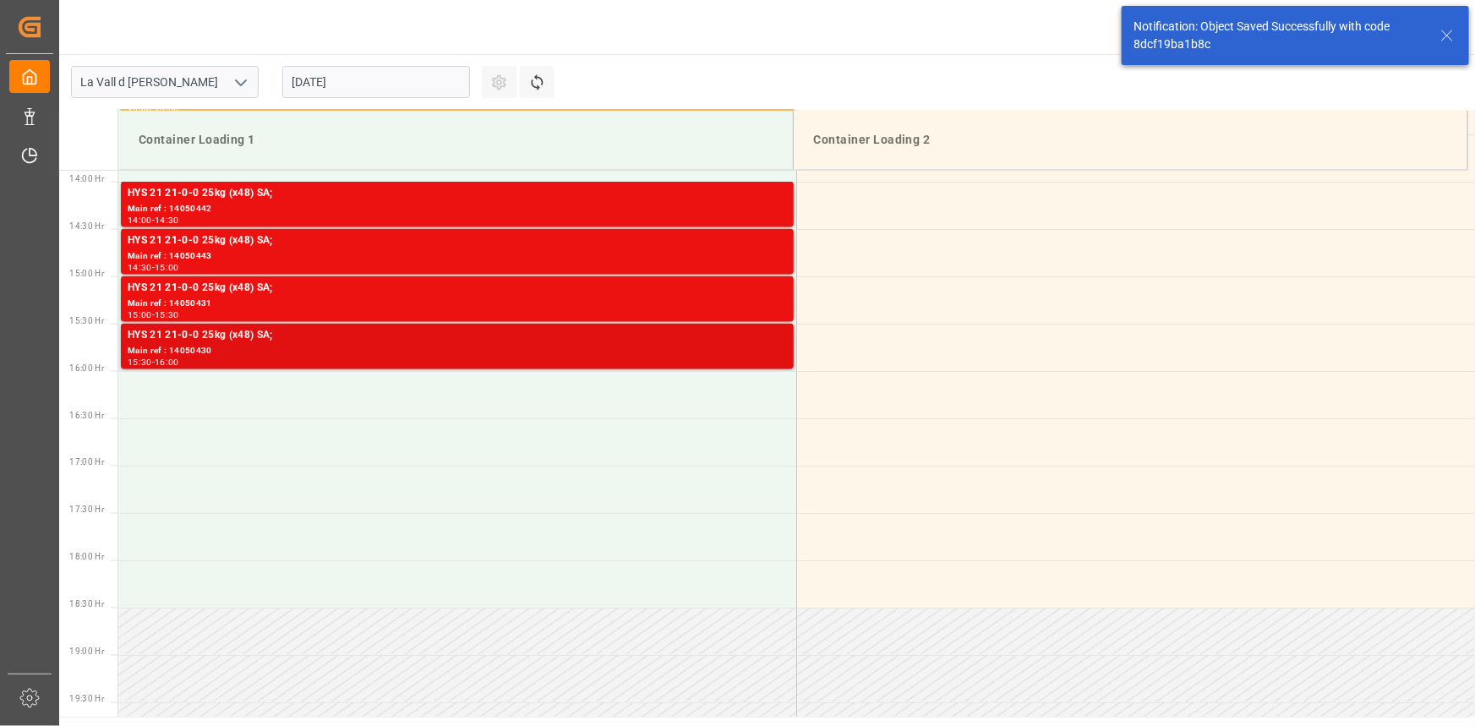
scroll to position [1314, 0]
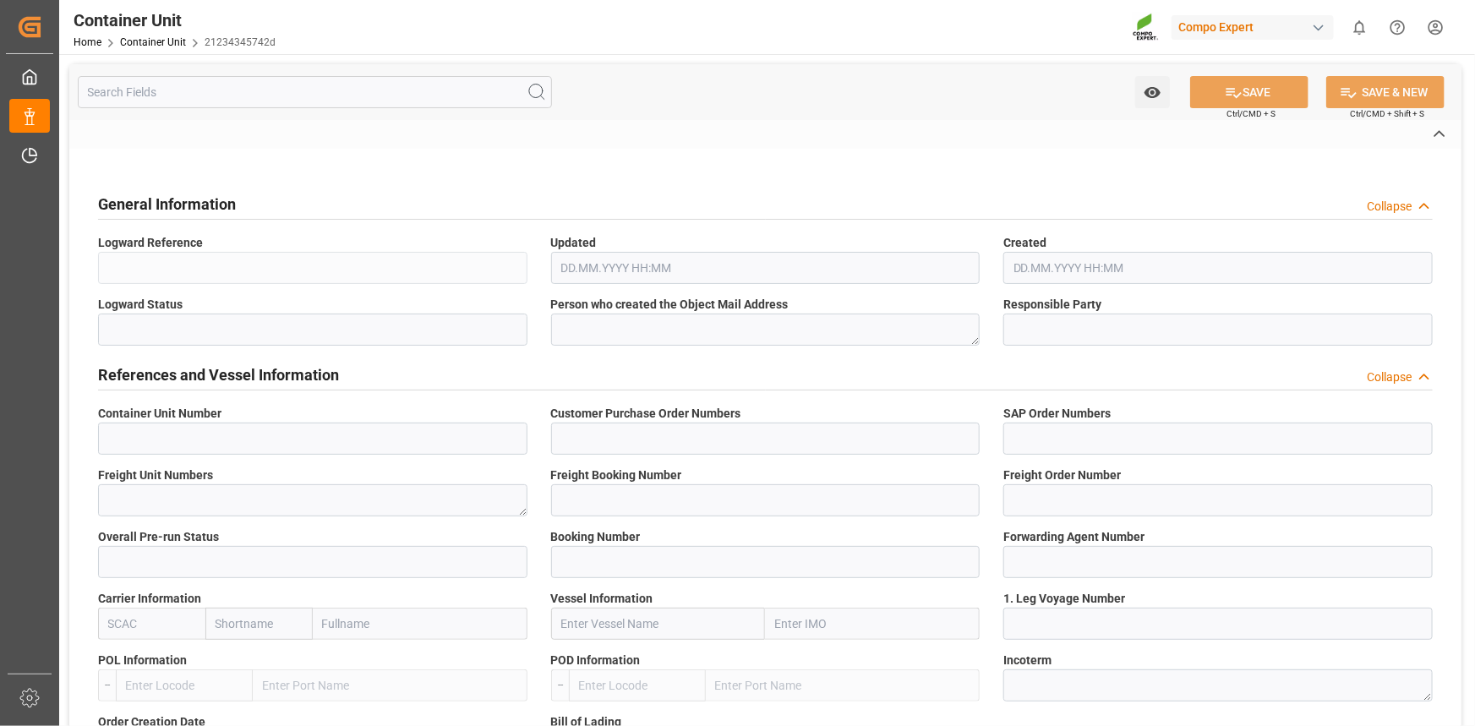
type input "14050441"
type input "4500006146;"
type input "4510362016;"
type textarea "47584708"
type input "14050421"
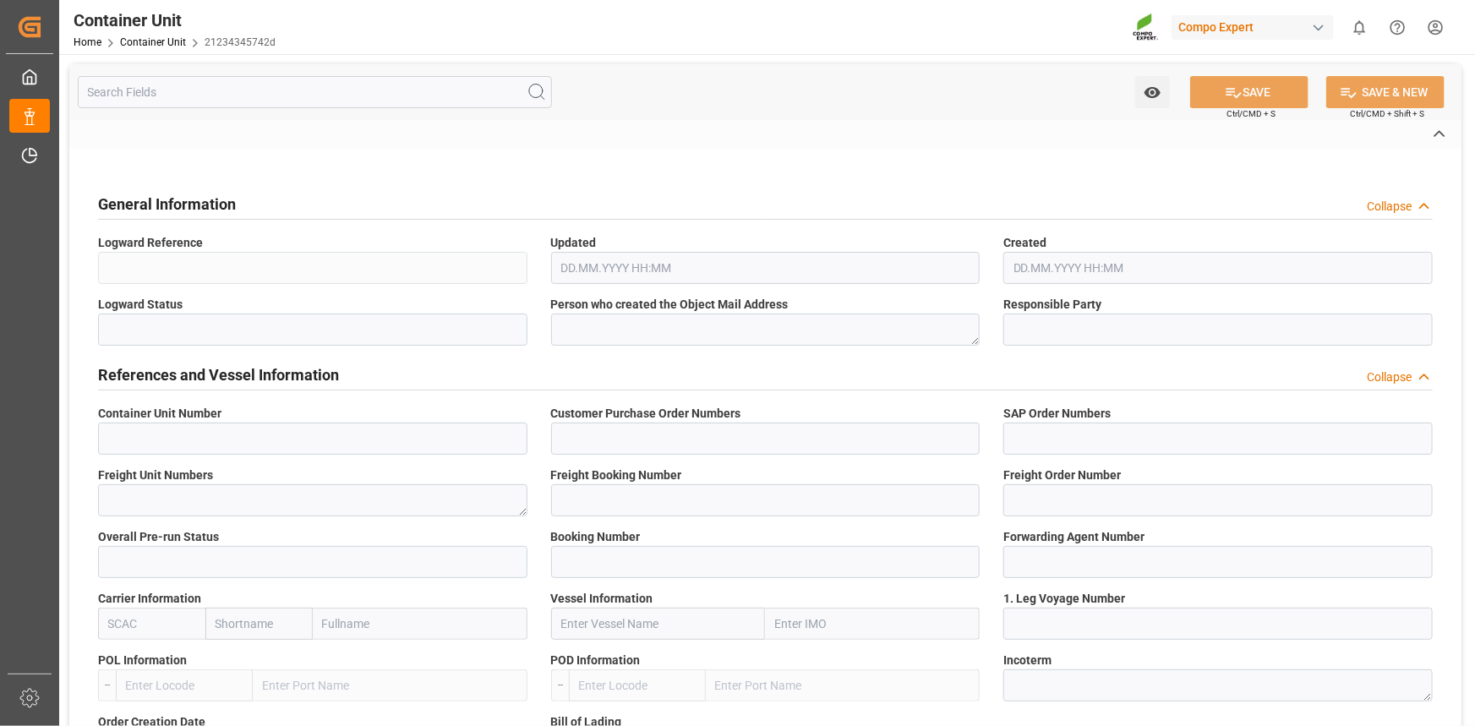
type input "14050441"
type input "1"
type input "6585284"
type input "[GEOGRAPHIC_DATA]"
type input "Jeddah"
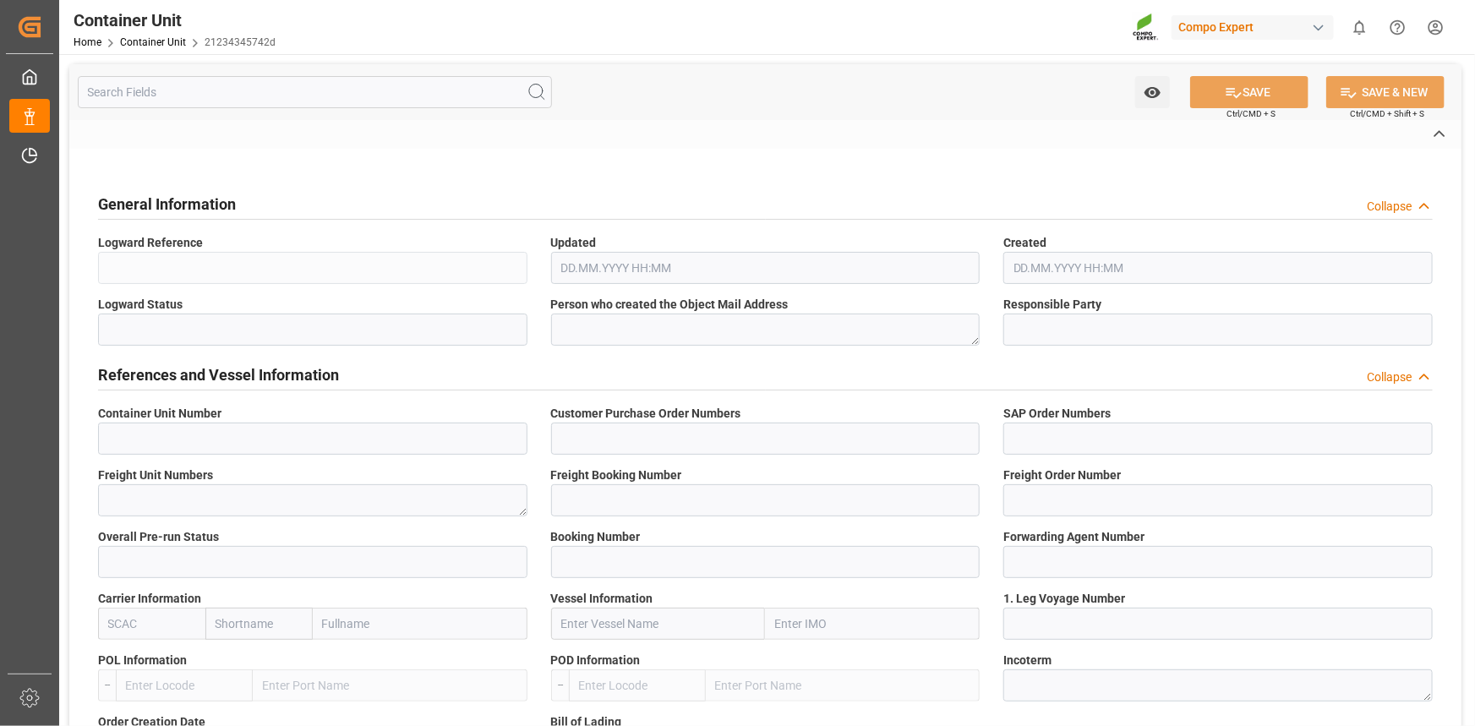
type textarea "CIF"
type input "No"
type input "20GP"
type input "2"
type textarea "30"
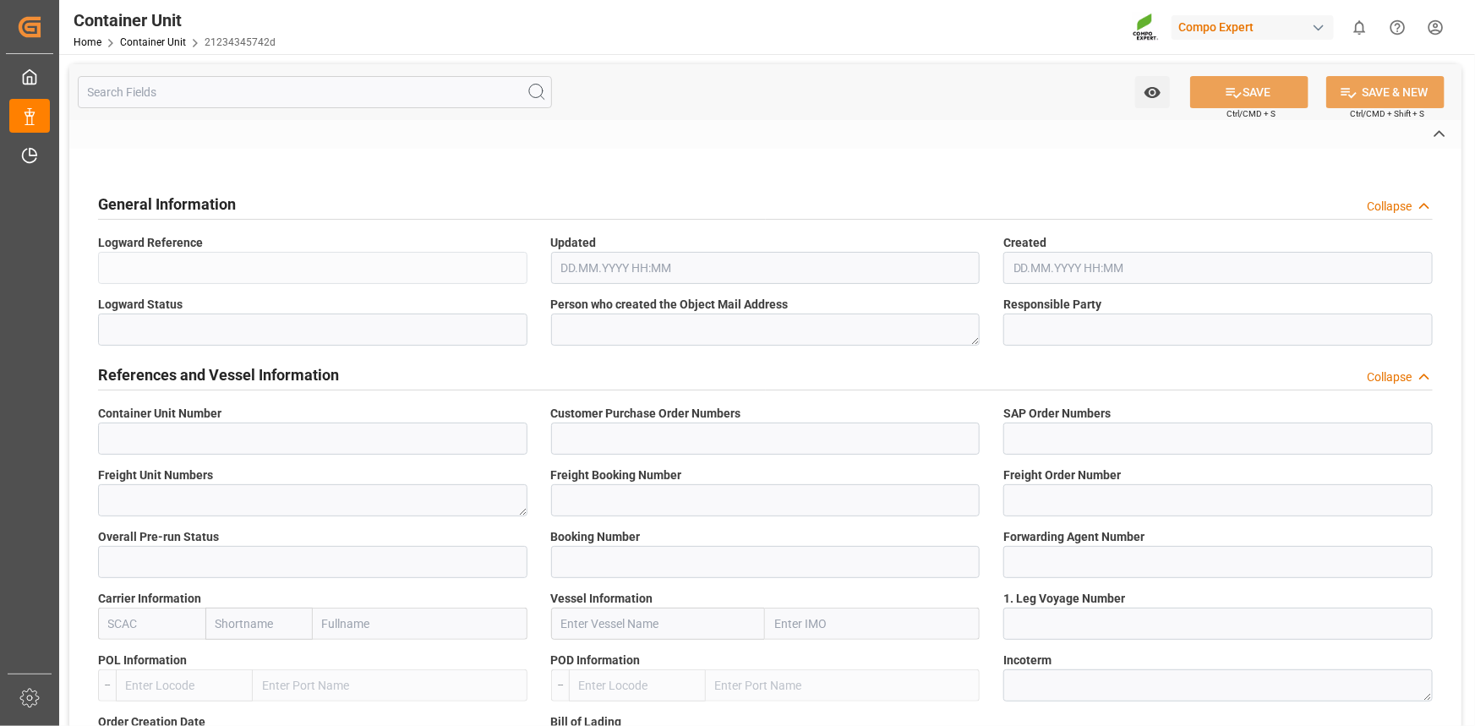
type textarea "Z3"
type input "[DATE]"
type textarea "COMPO Centro de Producción"
type textarea "12600"
type input "[GEOGRAPHIC_DATA]"
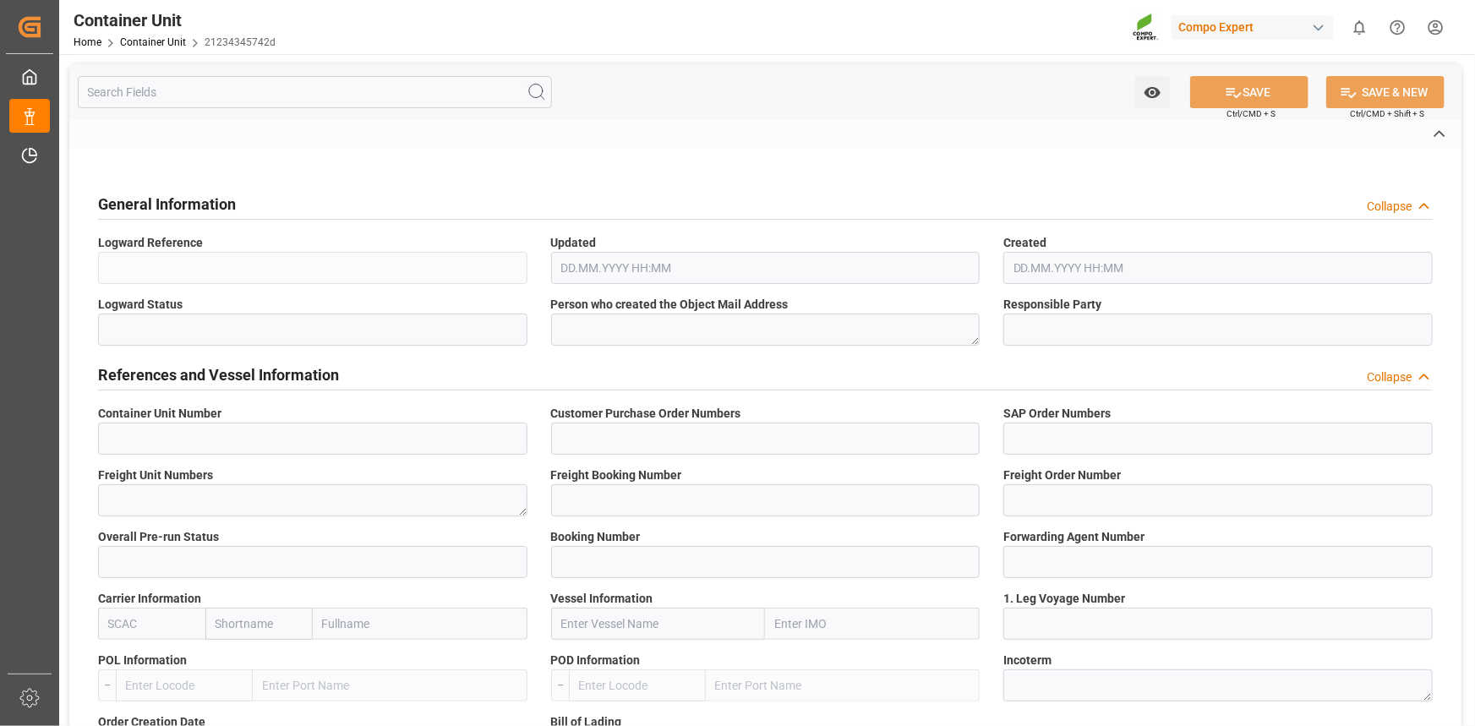
type textarea "00000-1149"
type input "[GEOGRAPHIC_DATA]"
type input "EUR"
type textarea "[DATE]"
type textarea "HYS 21 21-0-0 25kg (x48) SA;"
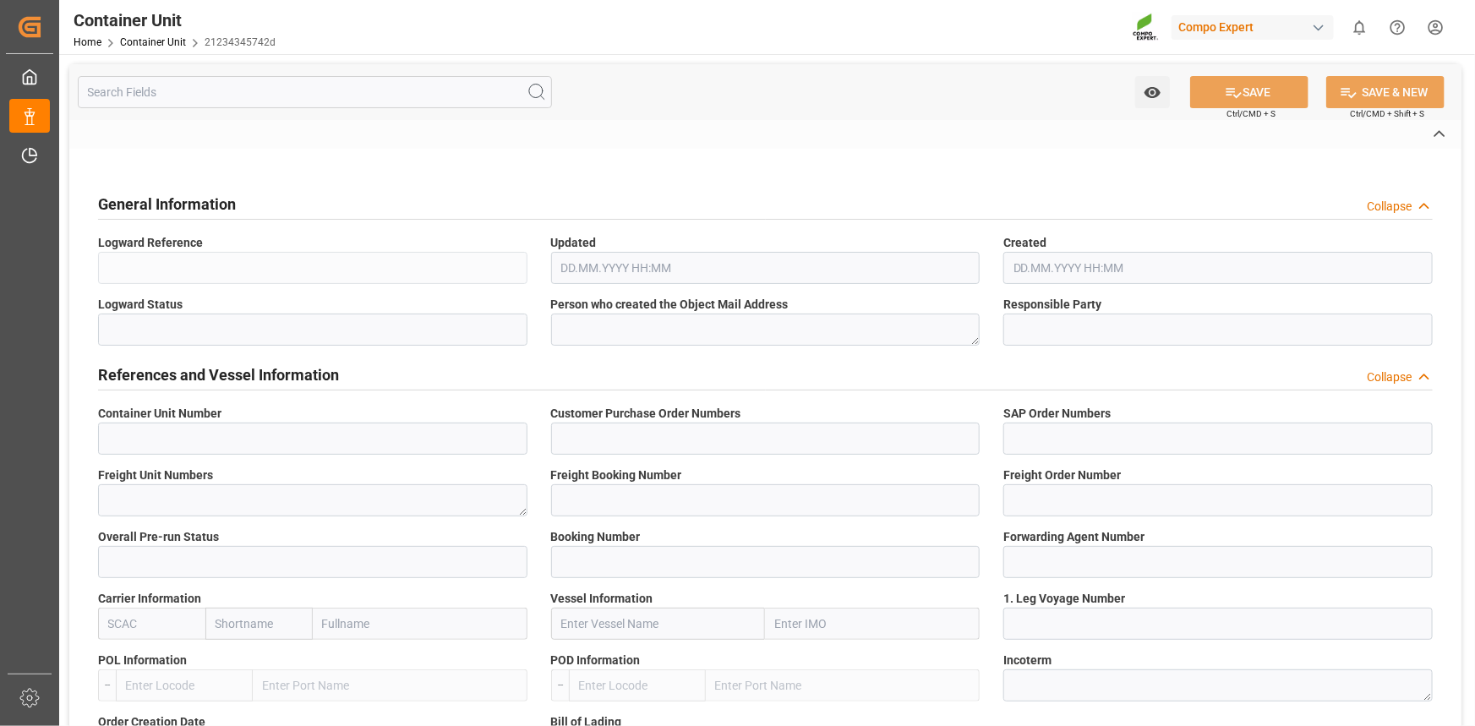
type textarea "2273002899;"
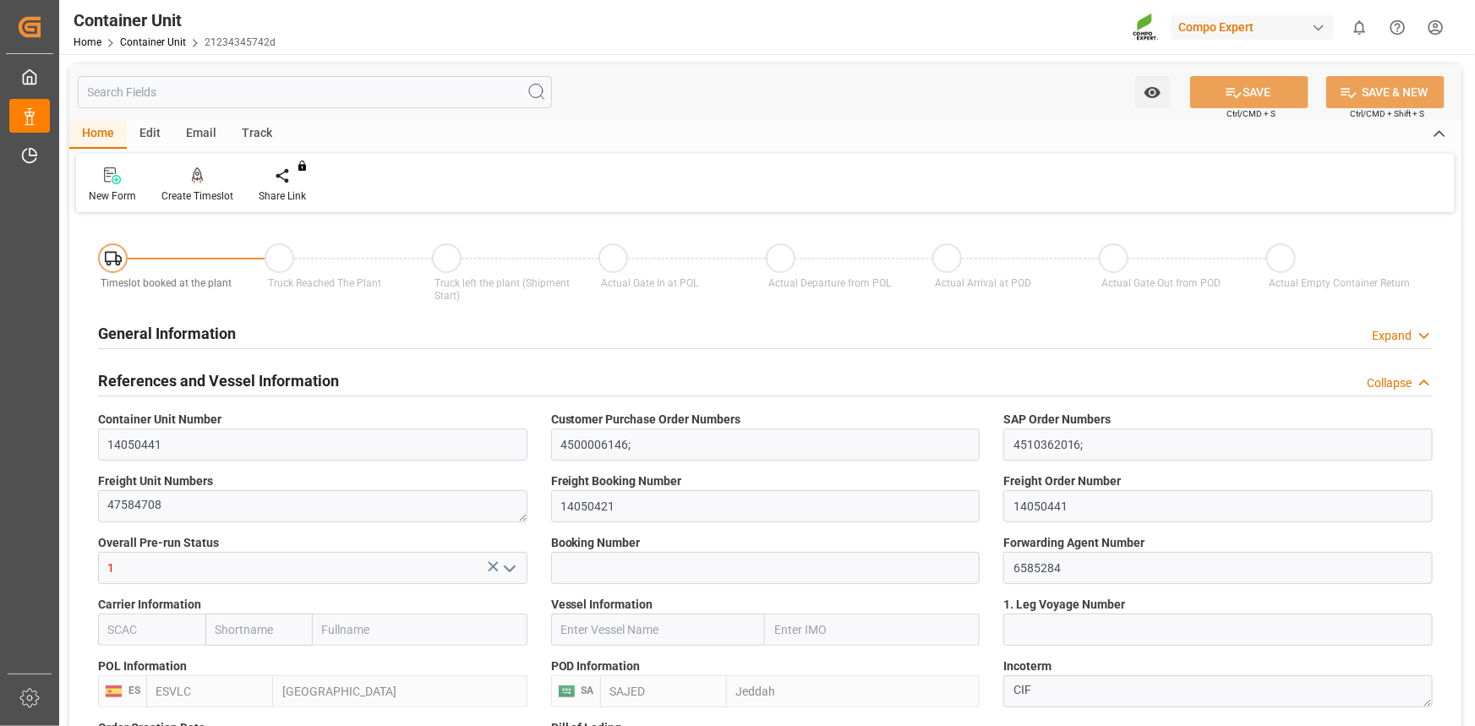
type input "ESVLC"
type input "SAJED"
type input "7"
type input "0"
type input "8"
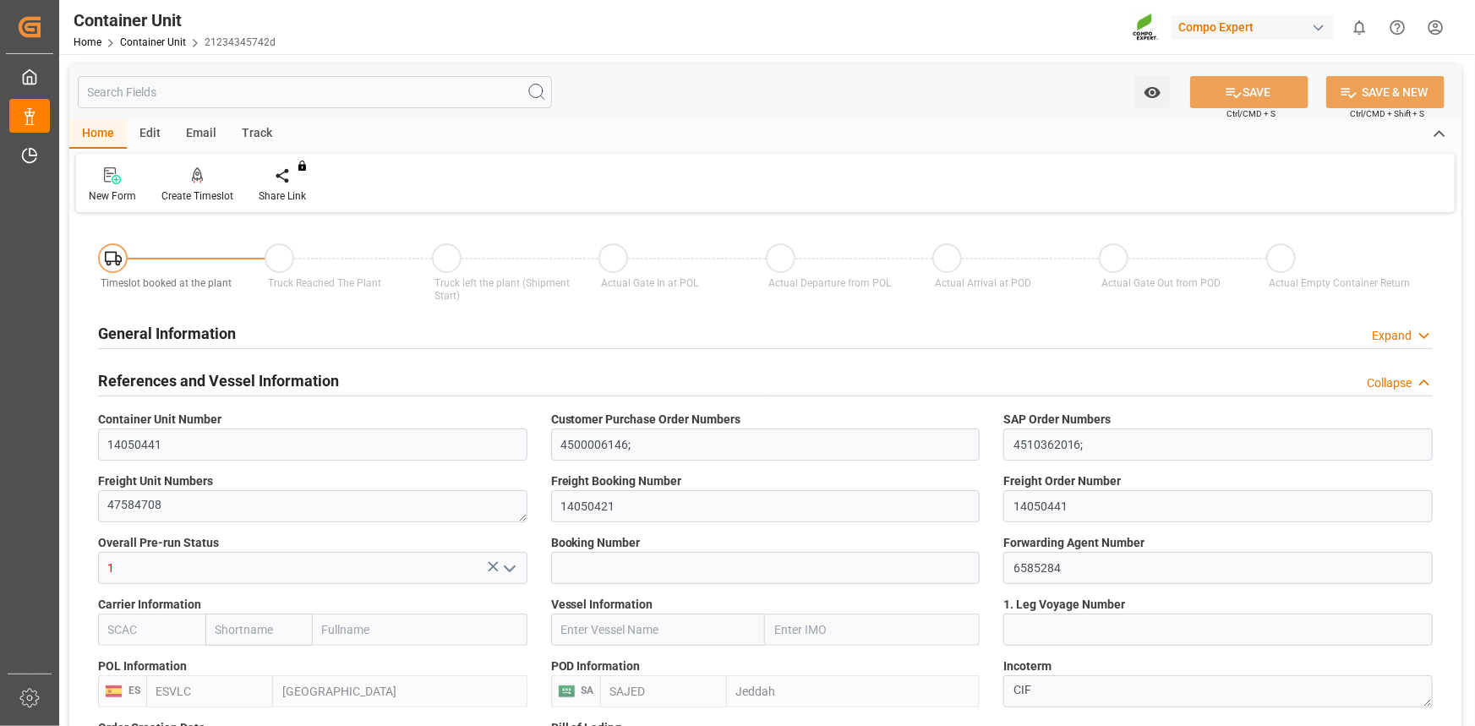
type input "0"
type input "420"
type input "24576"
type input "[DATE] 12:06"
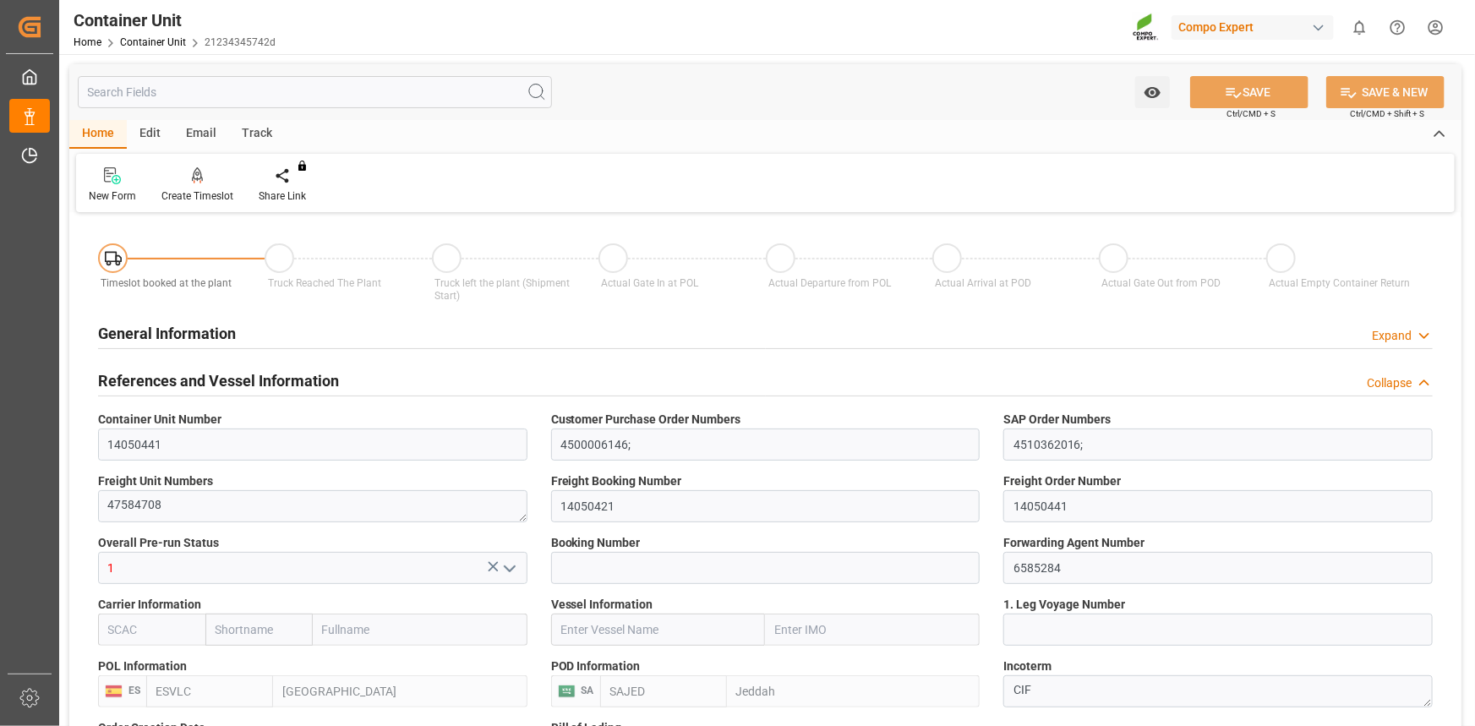
type input "[DATE]"
click at [209, 189] on div "Create Timeslot" at bounding box center [197, 196] width 72 height 15
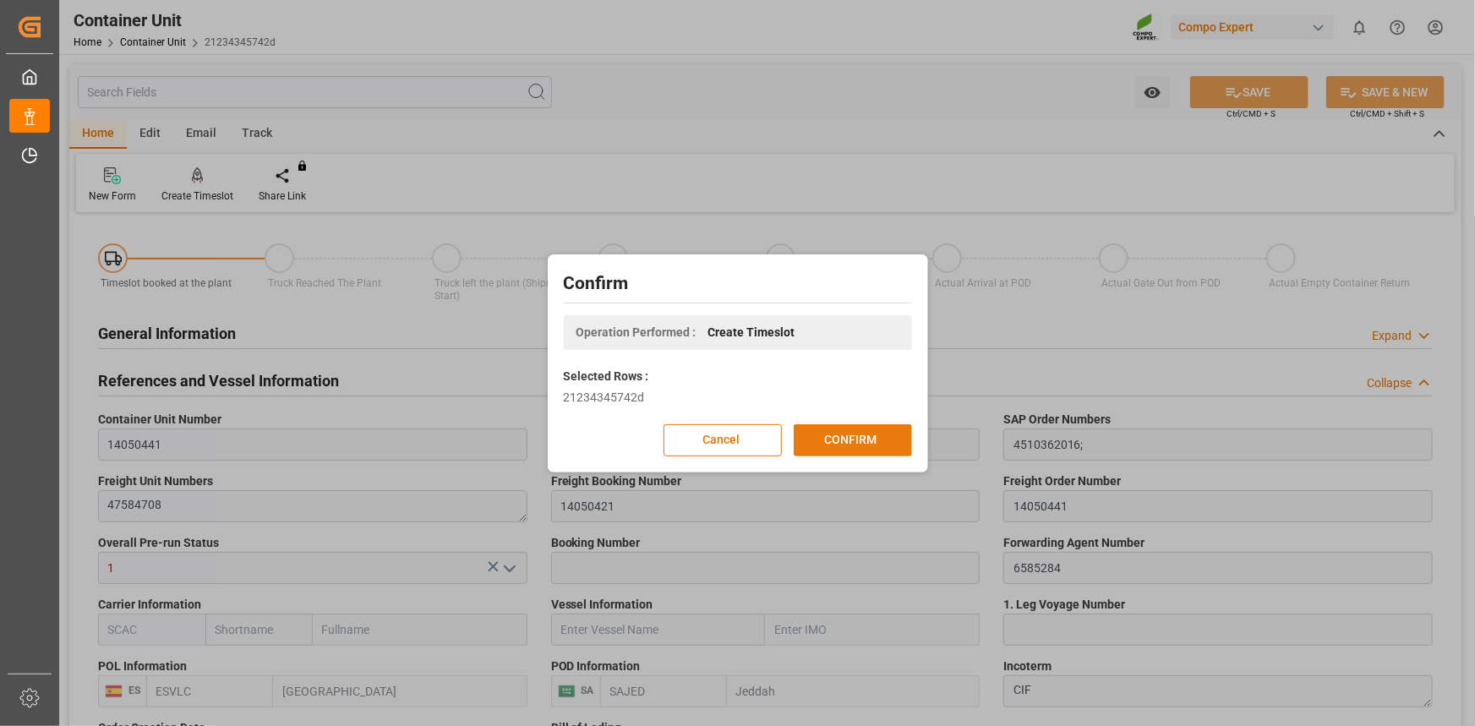
click at [892, 451] on button "CONFIRM" at bounding box center [853, 440] width 118 height 32
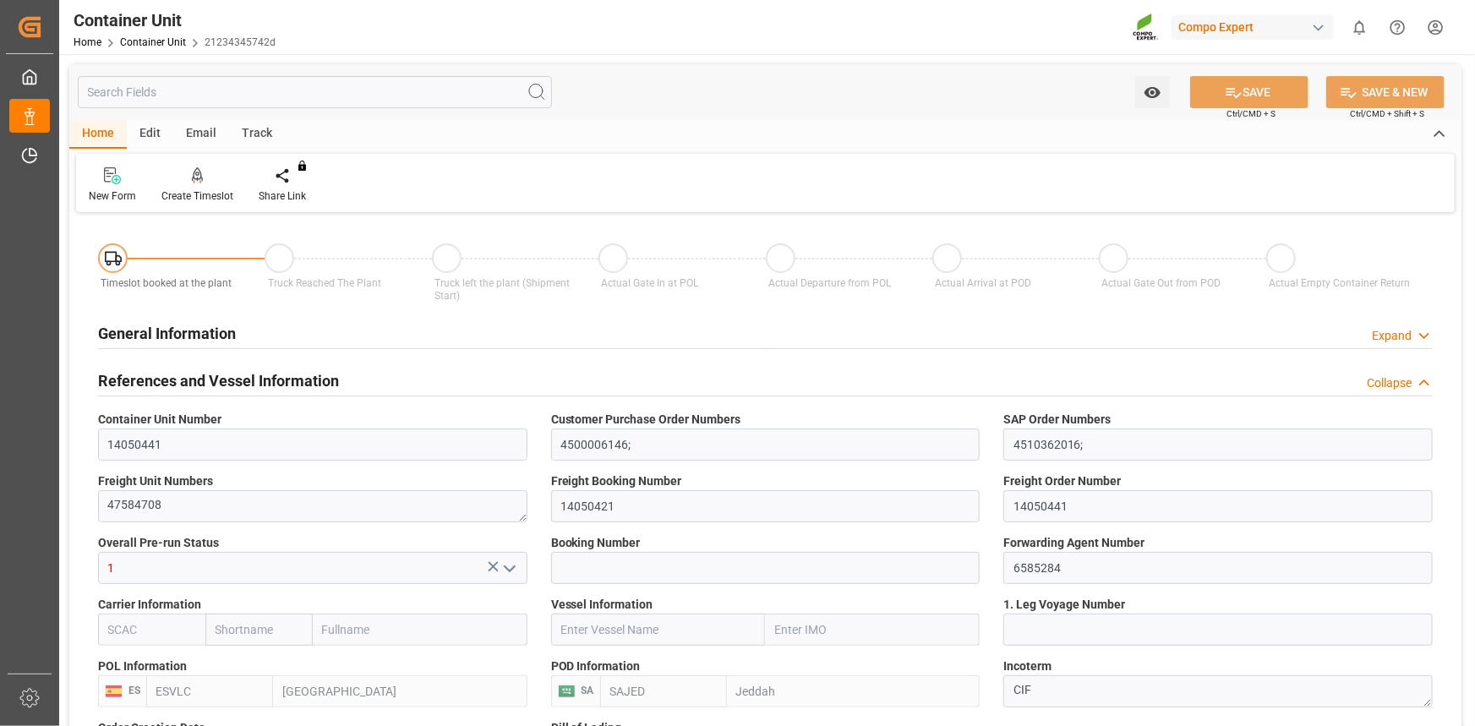
type input "ESVLC"
type input "SAJED"
type input "7"
type input "0"
type input "8"
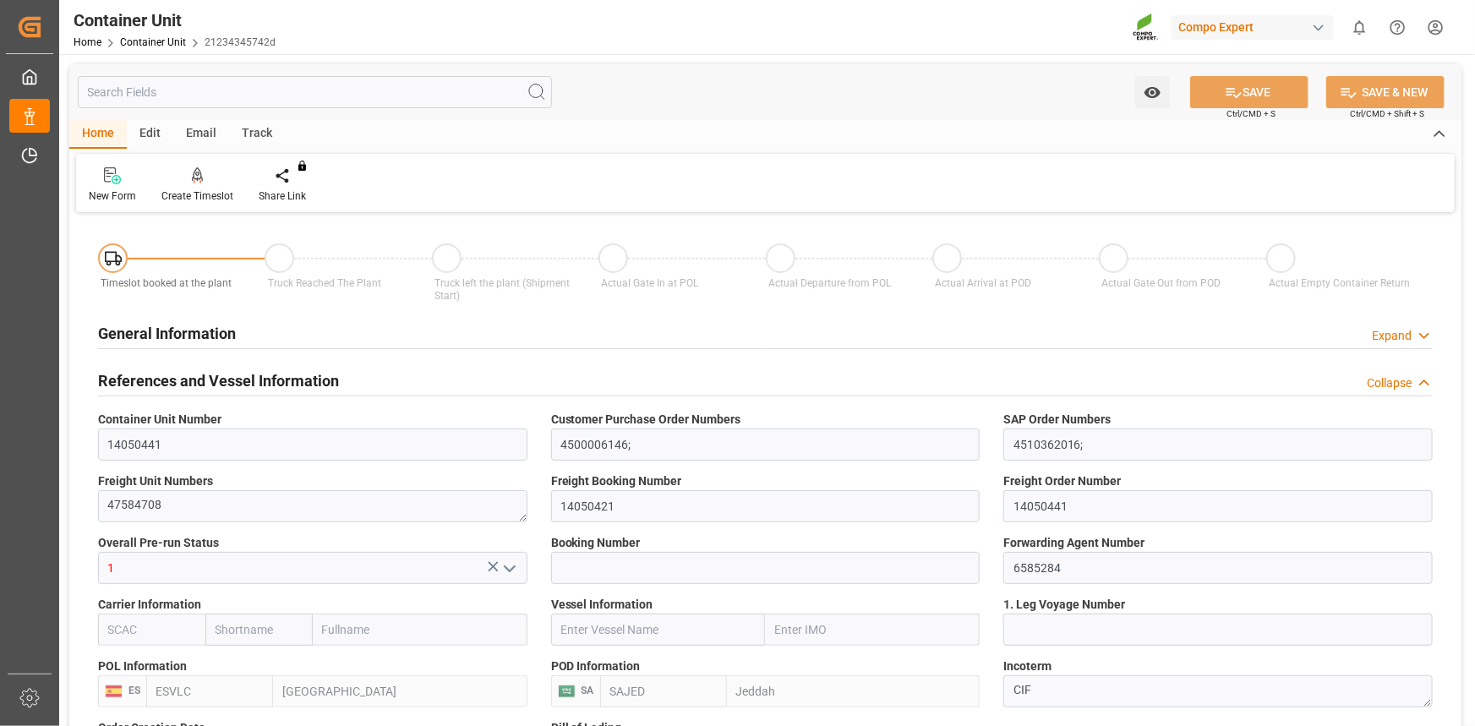
type input "0"
type input "420"
type input "24576"
type input "[DATE] 12:06"
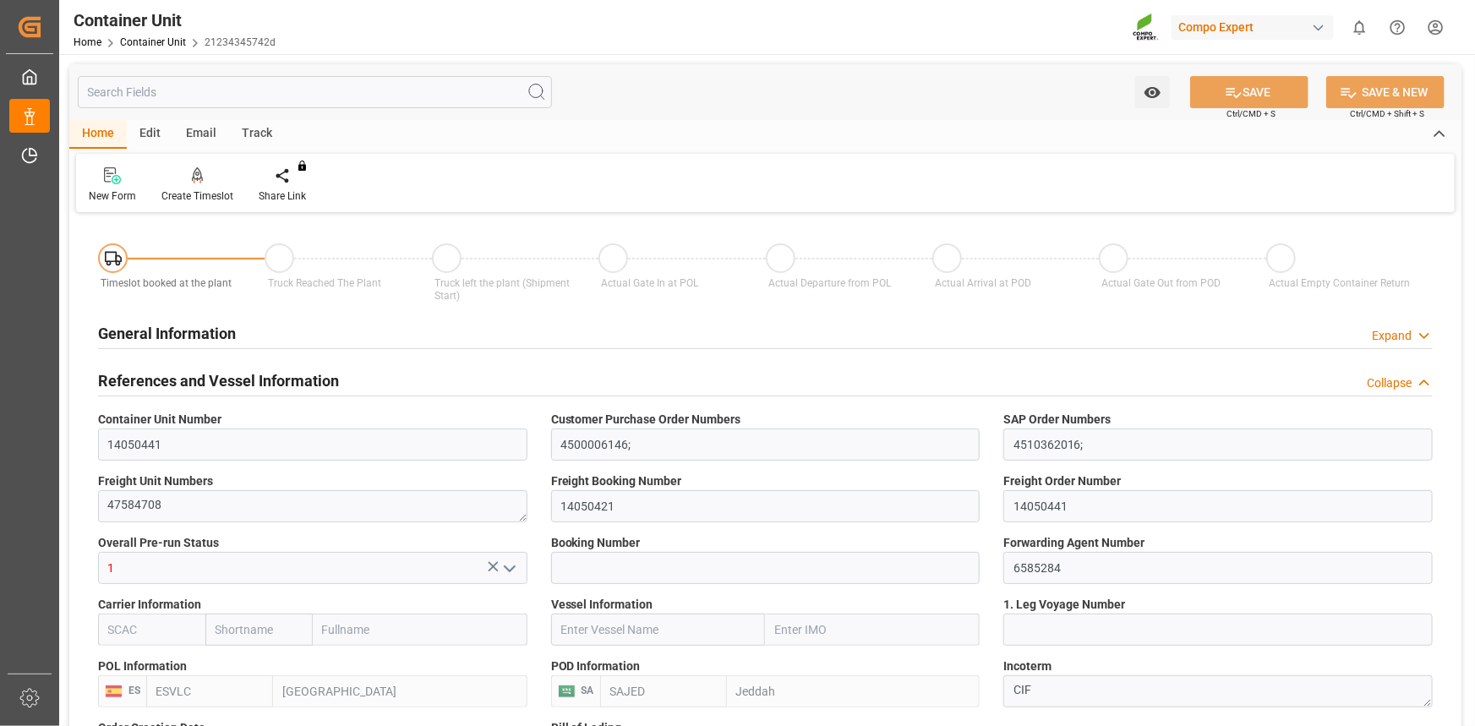
type input "[DATE]"
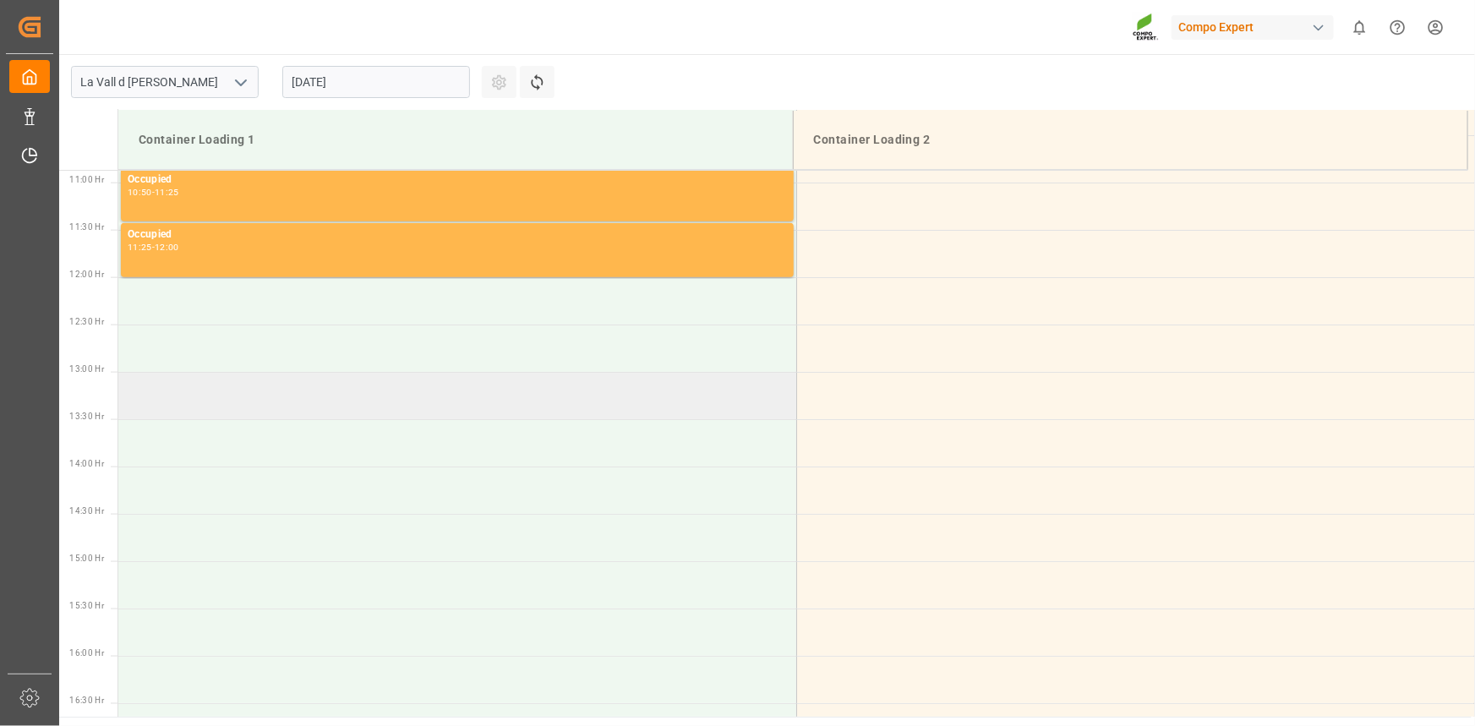
scroll to position [1030, 0]
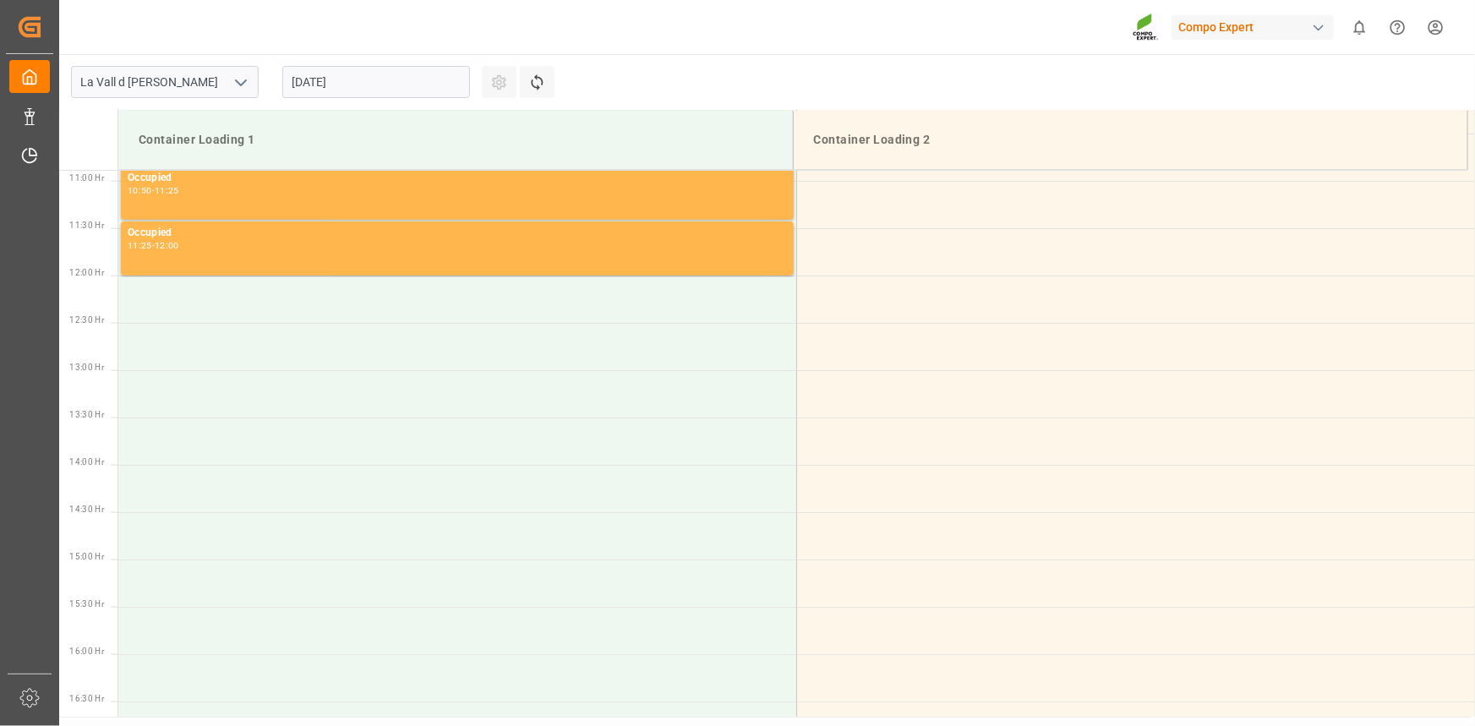
click at [342, 77] on input "[DATE]" at bounding box center [376, 82] width 188 height 32
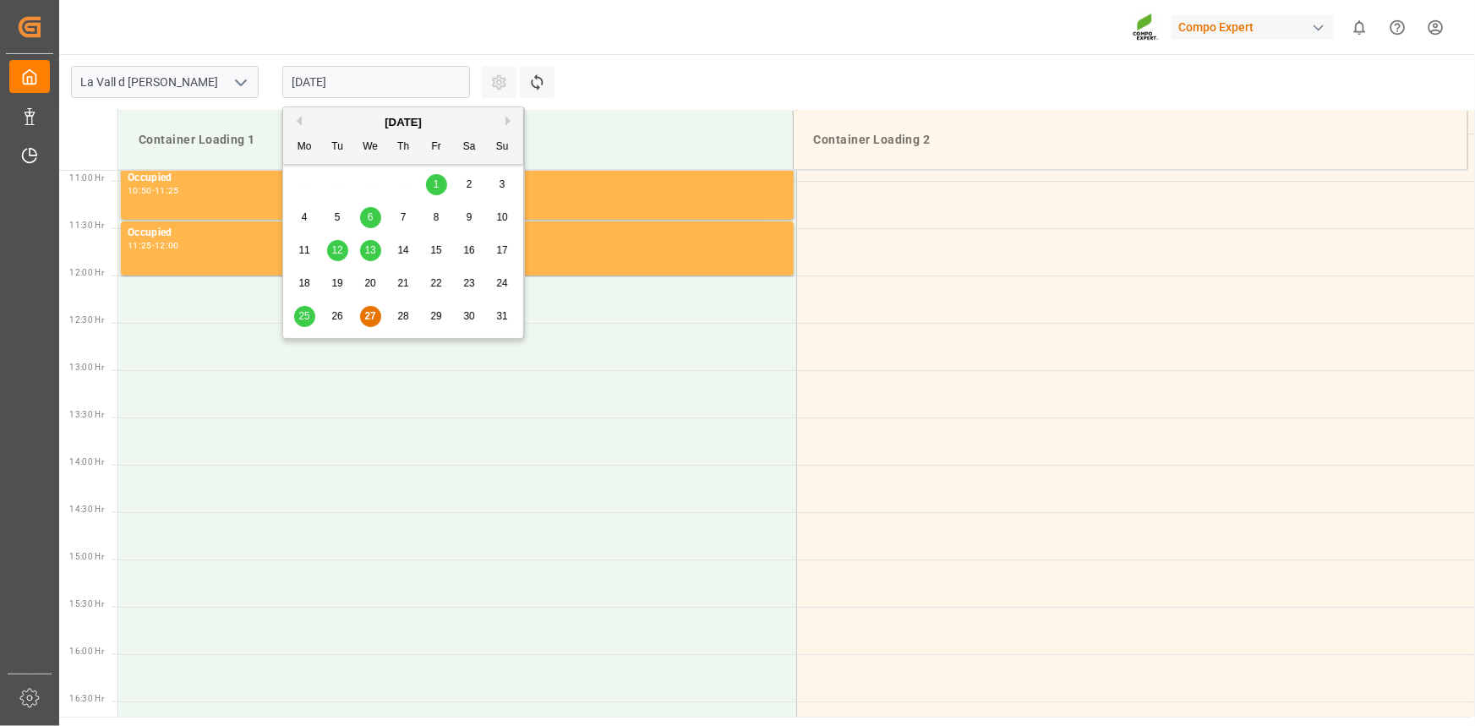
click at [508, 120] on button "Next Month" at bounding box center [510, 121] width 10 height 10
click at [362, 183] on div "3" at bounding box center [370, 185] width 21 height 20
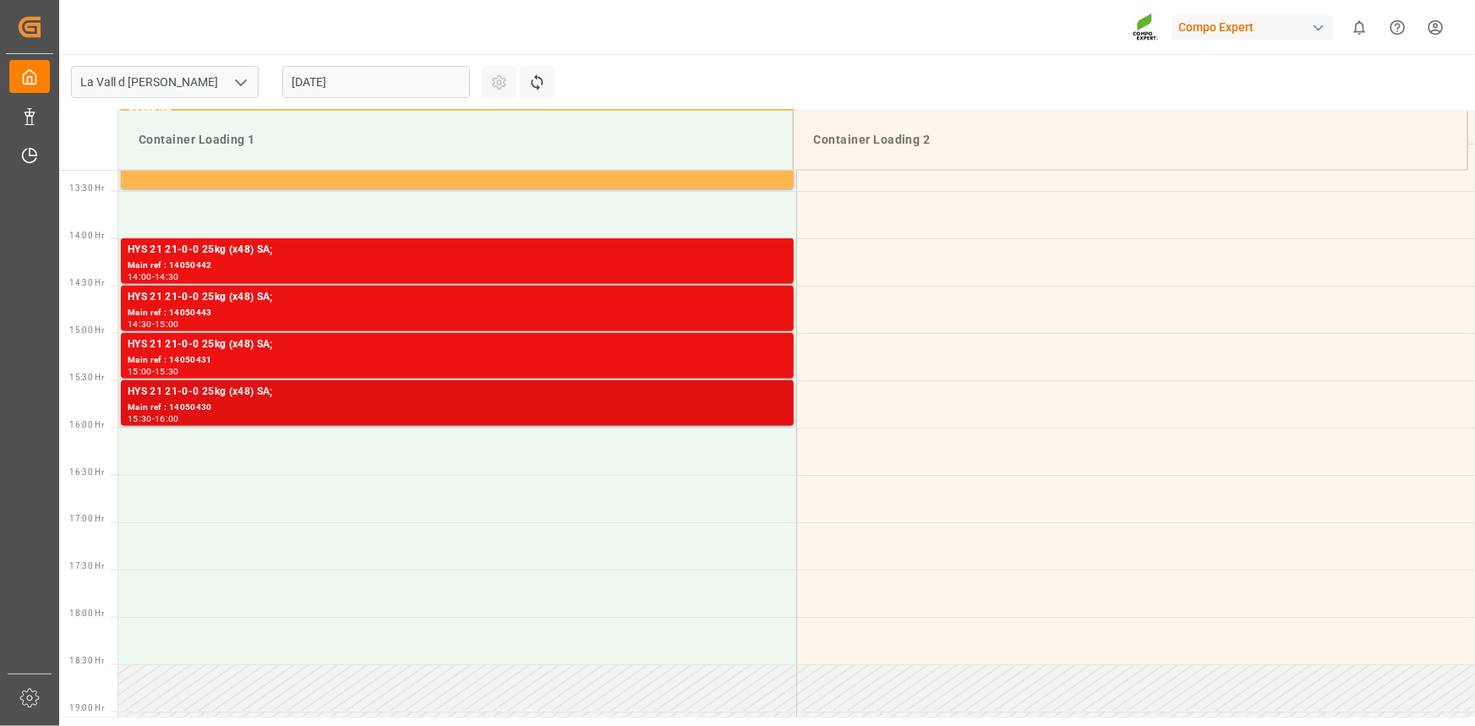
scroll to position [1260, 0]
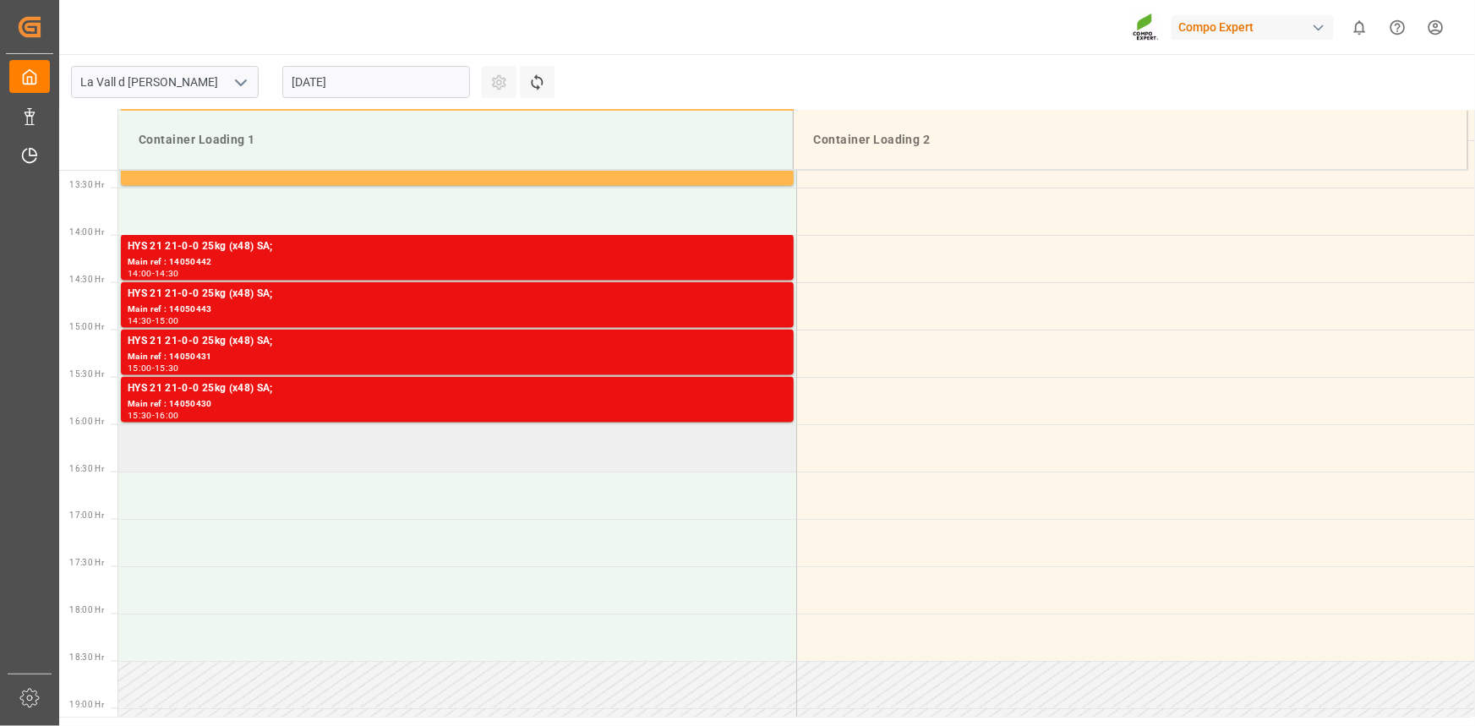
click at [198, 445] on td at bounding box center [457, 447] width 678 height 47
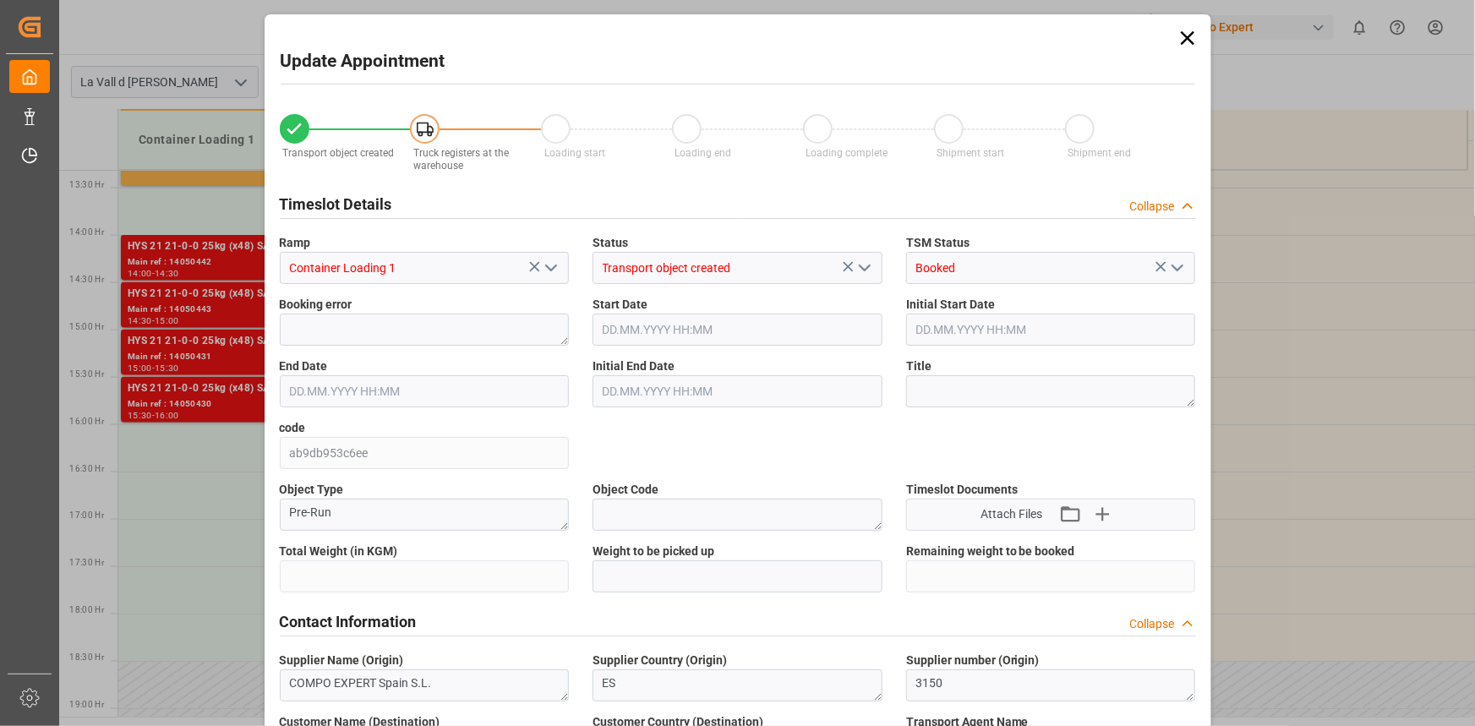
type input "24576"
type input "420"
type input "03.09.2025 16:00"
type input "03.09.2025 16:30"
type input "[DATE] 12:06"
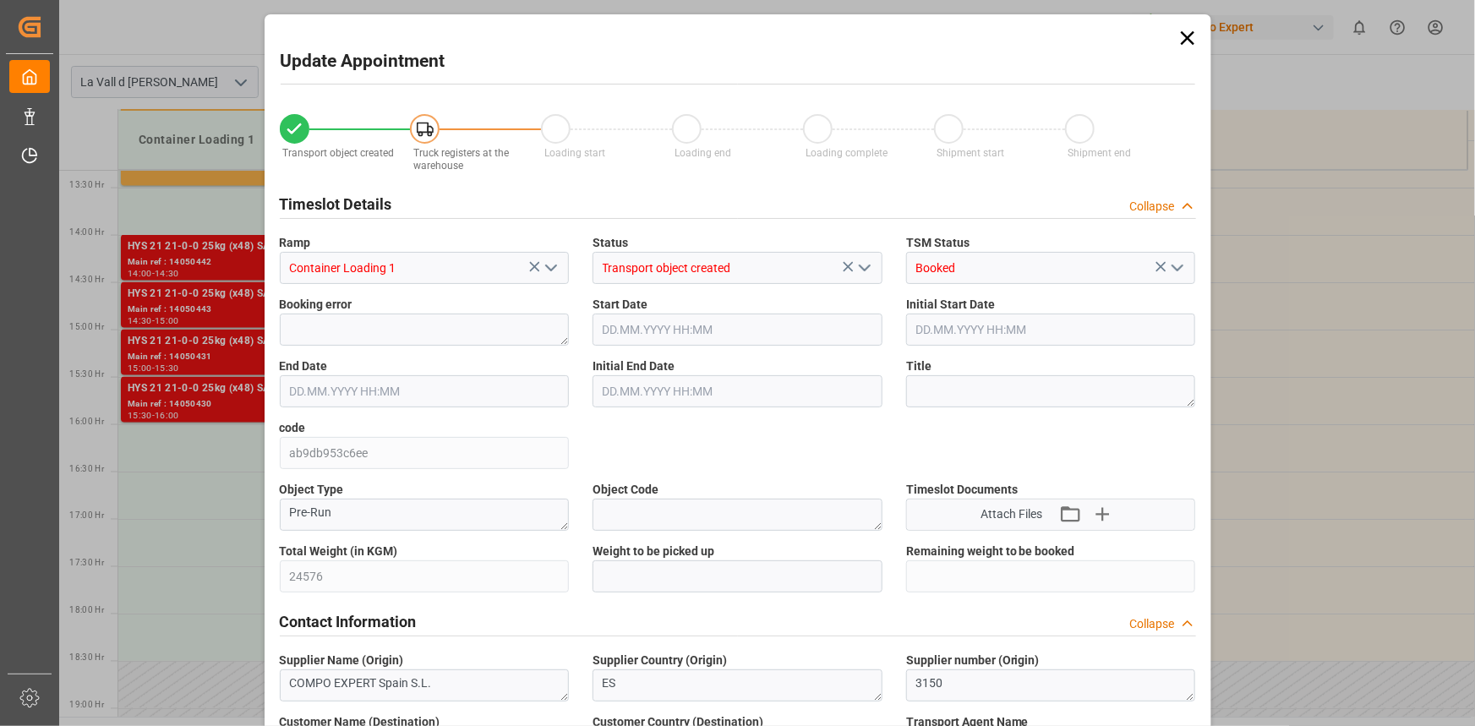
type input "27.08.2025 10:15"
click at [685, 572] on input "text" at bounding box center [738, 576] width 290 height 32
paste input "24576"
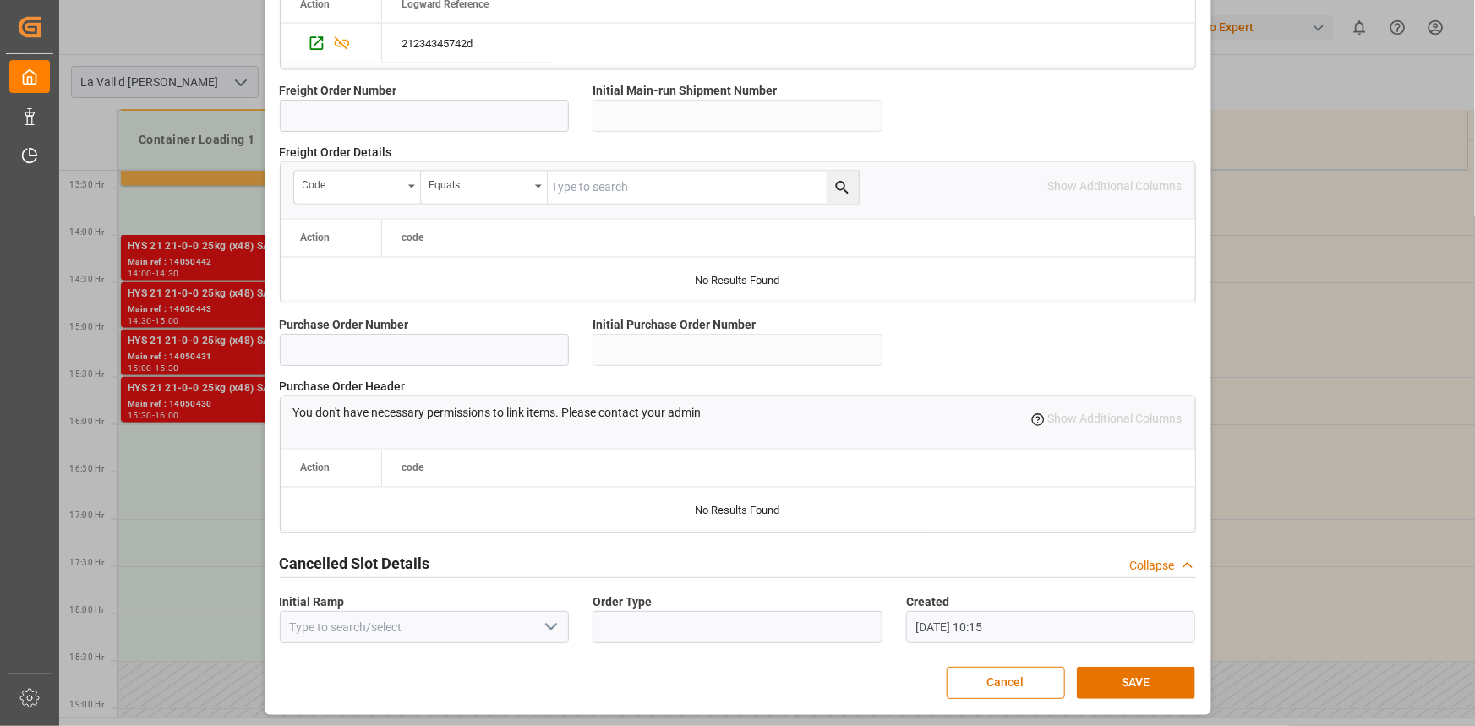
scroll to position [1502, 0]
type input "24576"
click at [1156, 681] on button "SAVE" at bounding box center [1136, 682] width 118 height 32
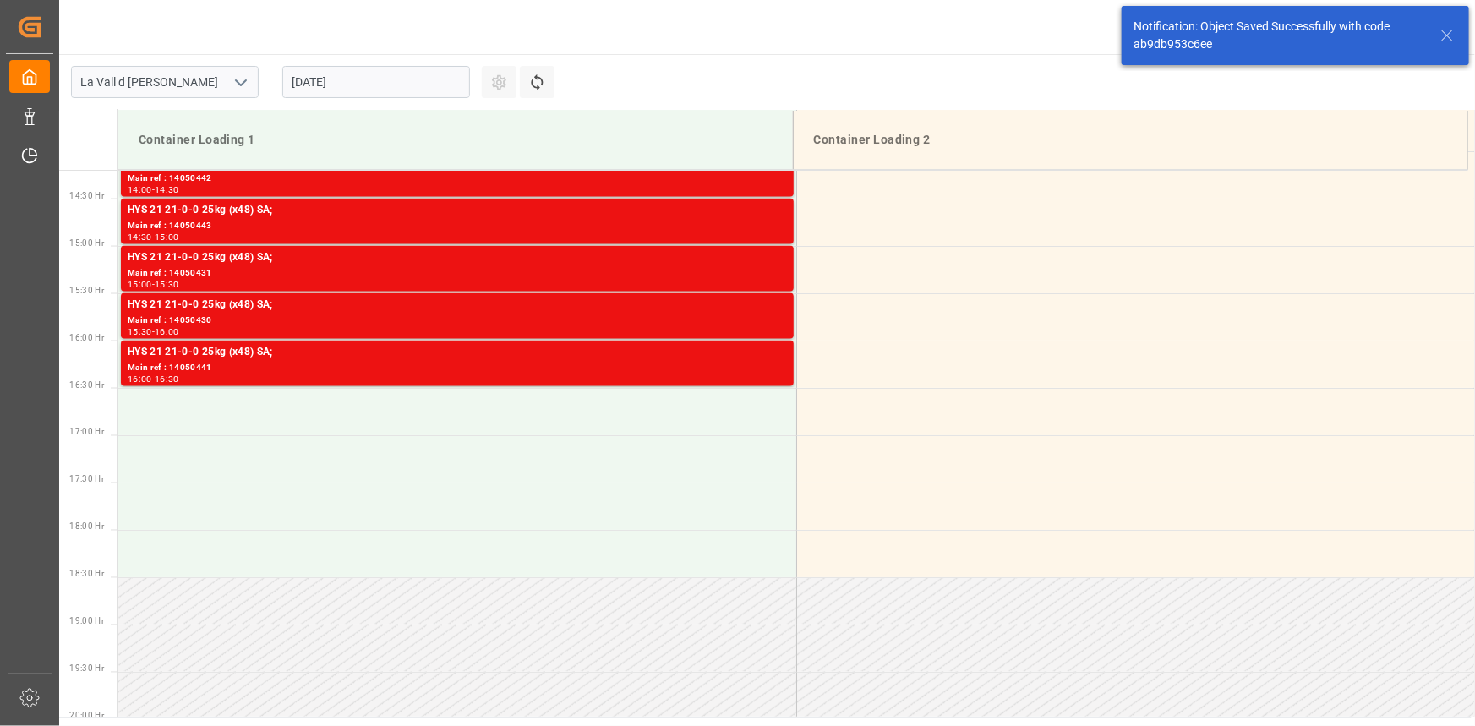
scroll to position [1409, 0]
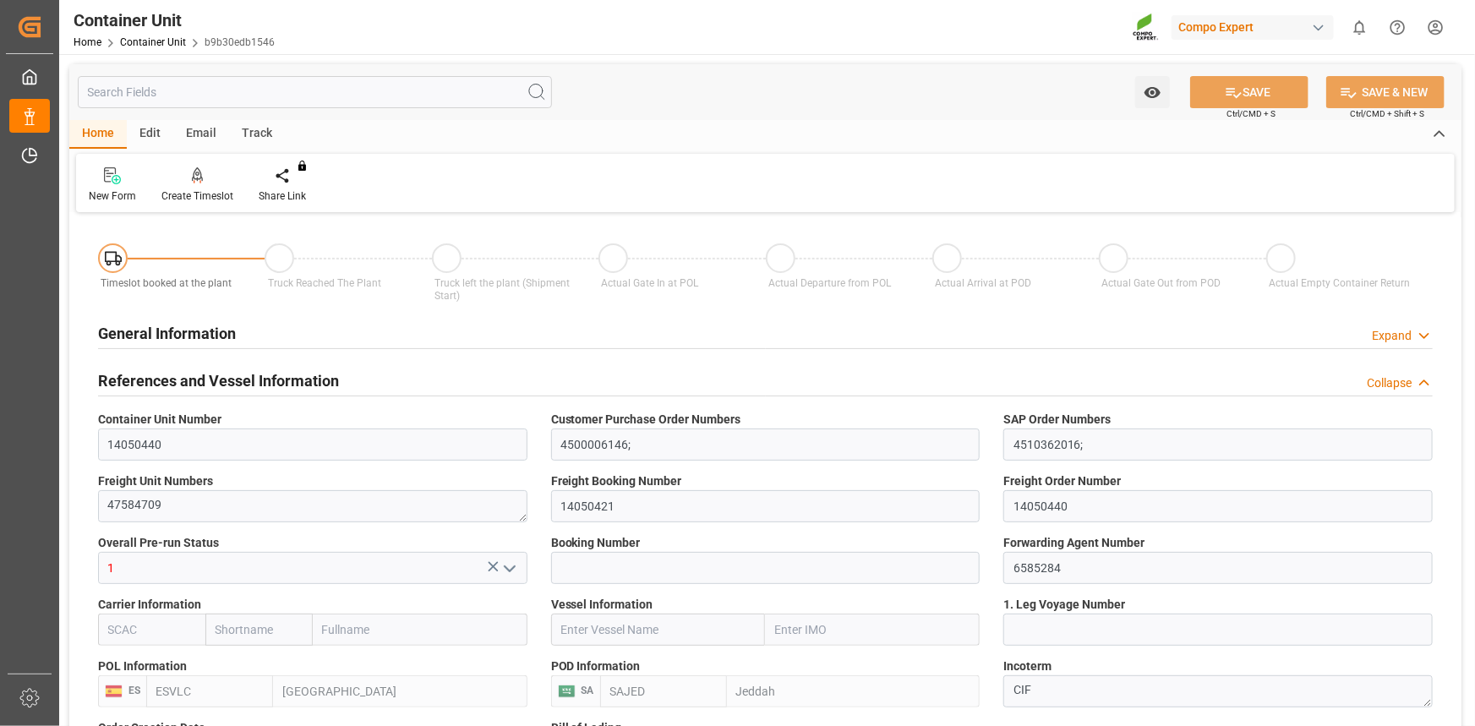
type input "ESVLC"
type input "SAJED"
type input "7"
type input "0"
type input "8"
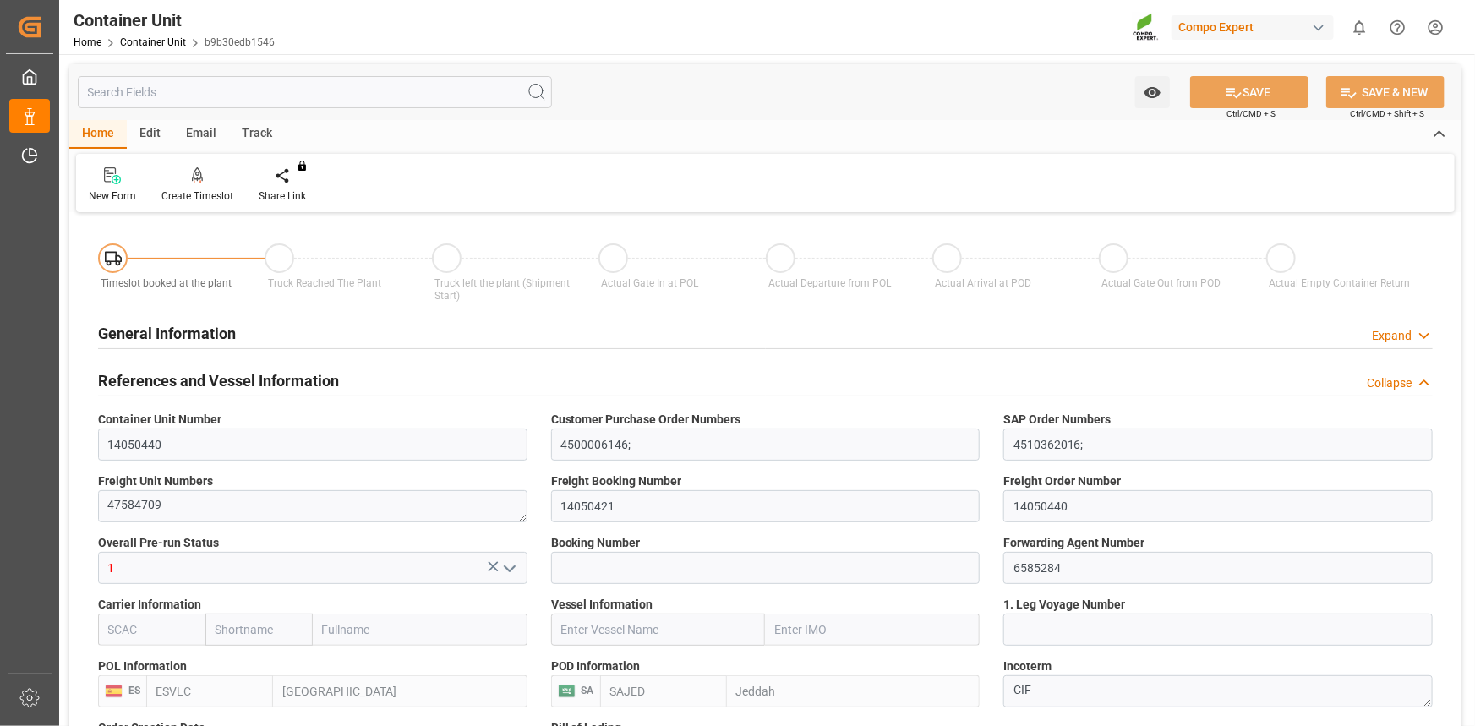
type input "0"
type input "420"
type input "24576"
type input "[DATE] 12:06"
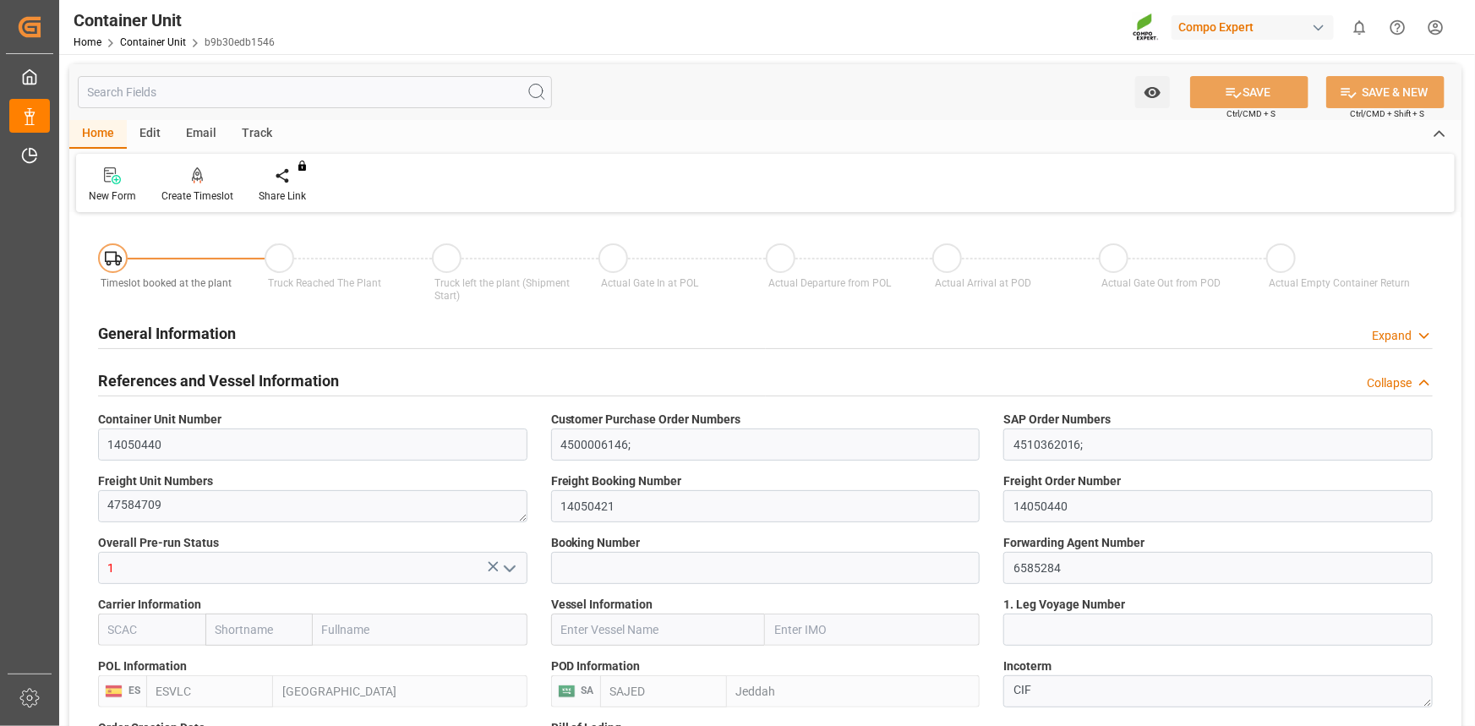
type input "22.09.2025"
click at [210, 201] on div "Create Timeslot" at bounding box center [197, 196] width 72 height 15
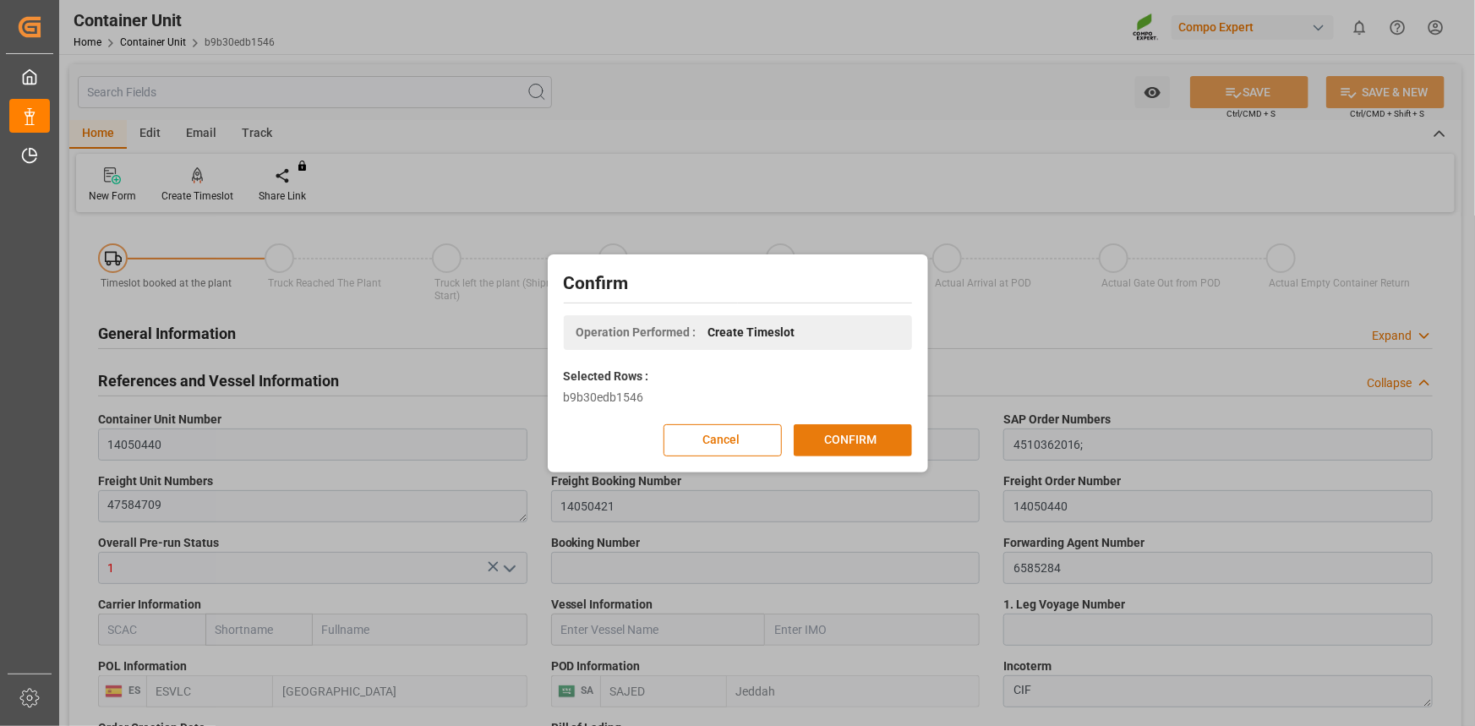
click at [854, 449] on button "CONFIRM" at bounding box center [853, 440] width 118 height 32
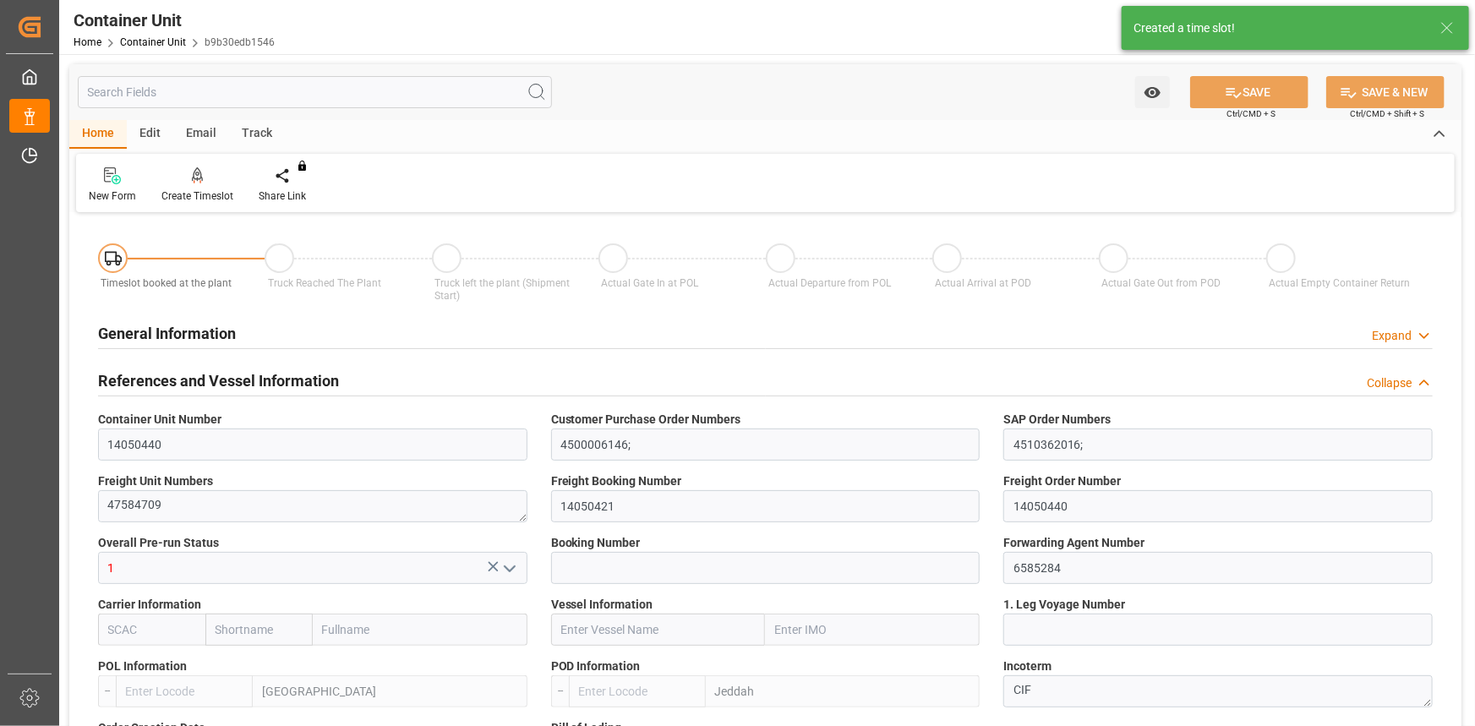
type input "ESVLC"
type input "SAJED"
type input "7"
type input "0"
type input "8"
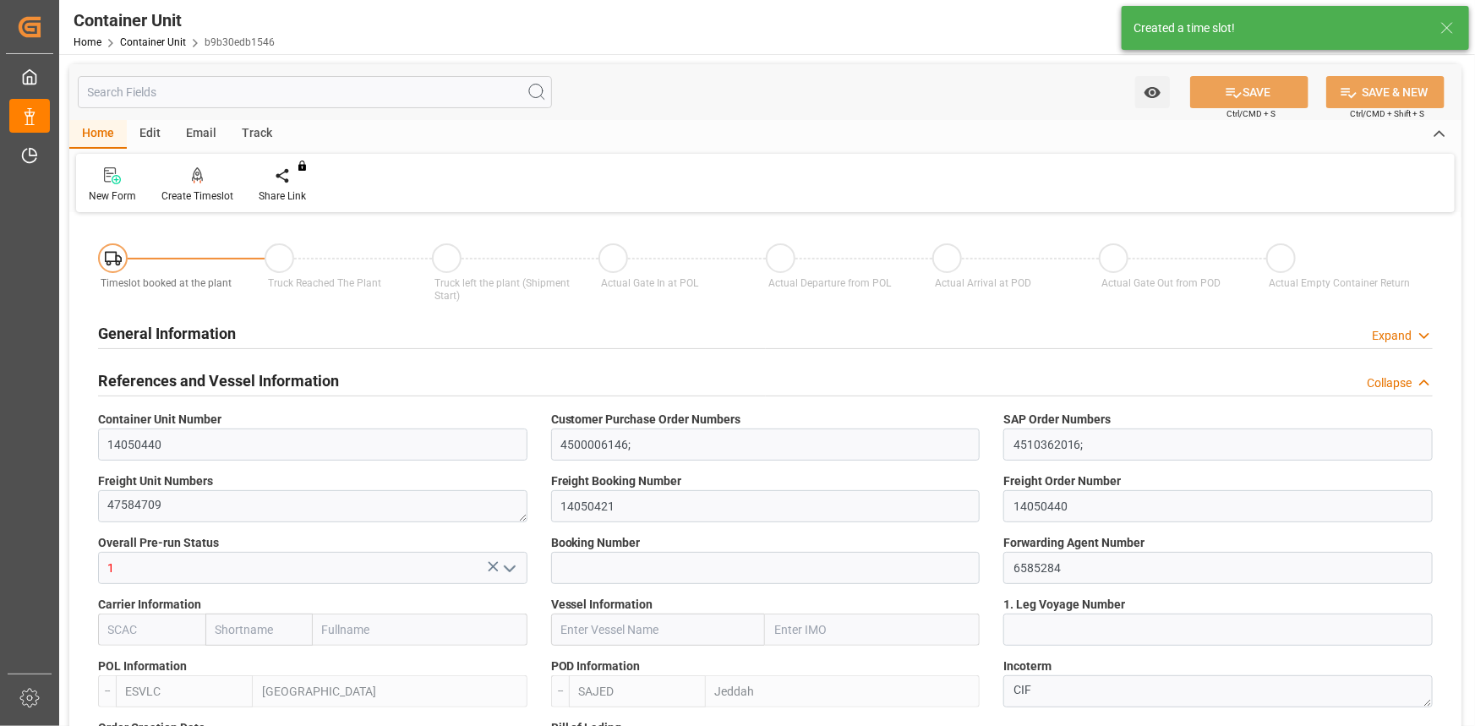
type input "0"
type input "420"
type input "24576"
type input "[DATE] 12:06"
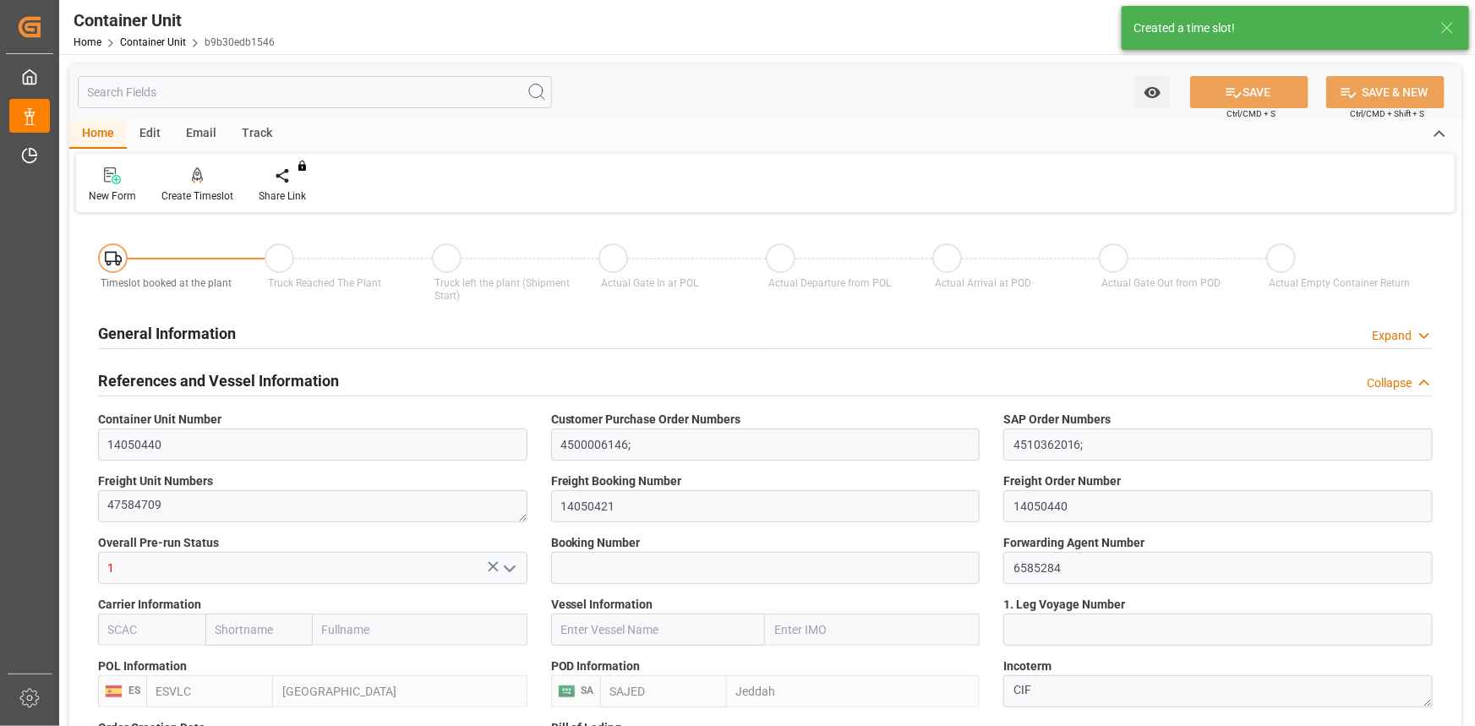
type input "[DATE]"
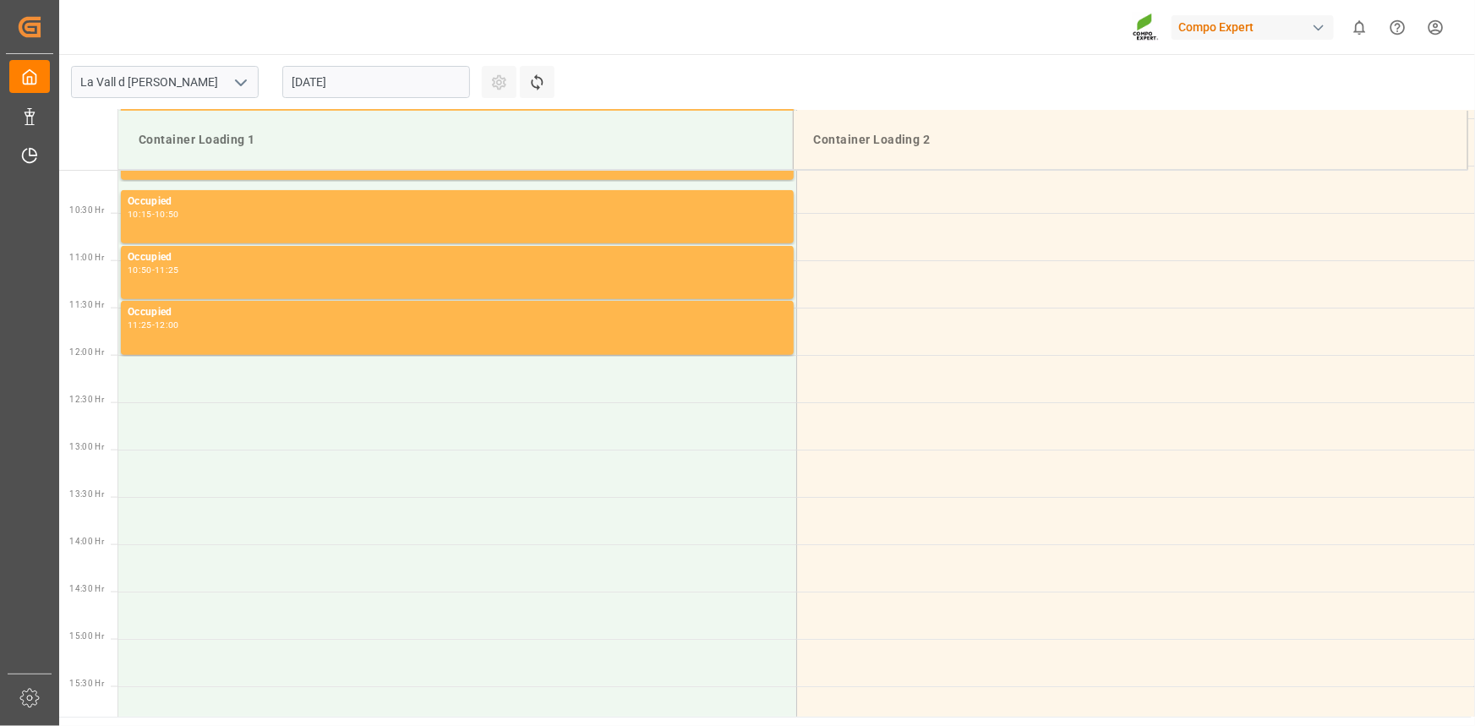
scroll to position [1030, 0]
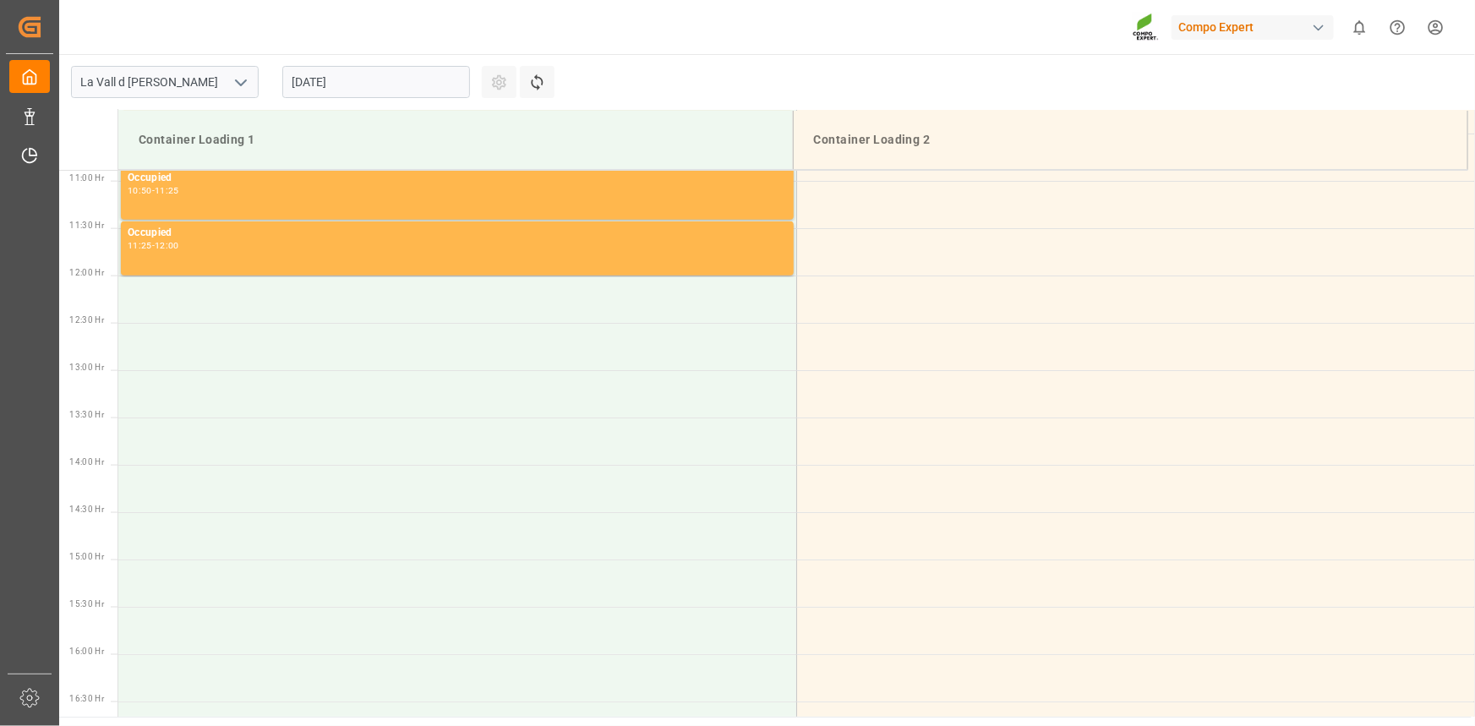
click at [385, 89] on input "[DATE]" at bounding box center [376, 82] width 188 height 32
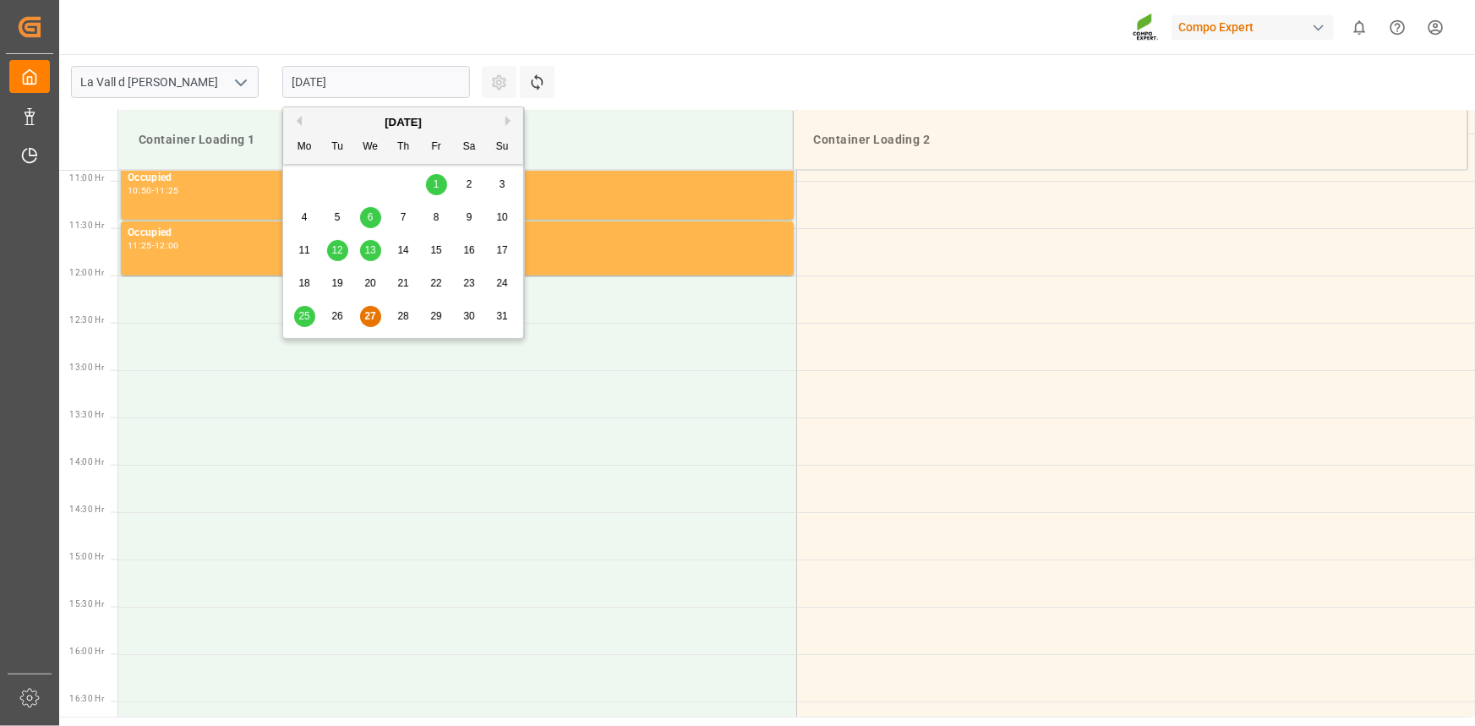
click at [506, 119] on button "Next Month" at bounding box center [510, 121] width 10 height 10
click at [402, 186] on span "4" at bounding box center [404, 184] width 6 height 12
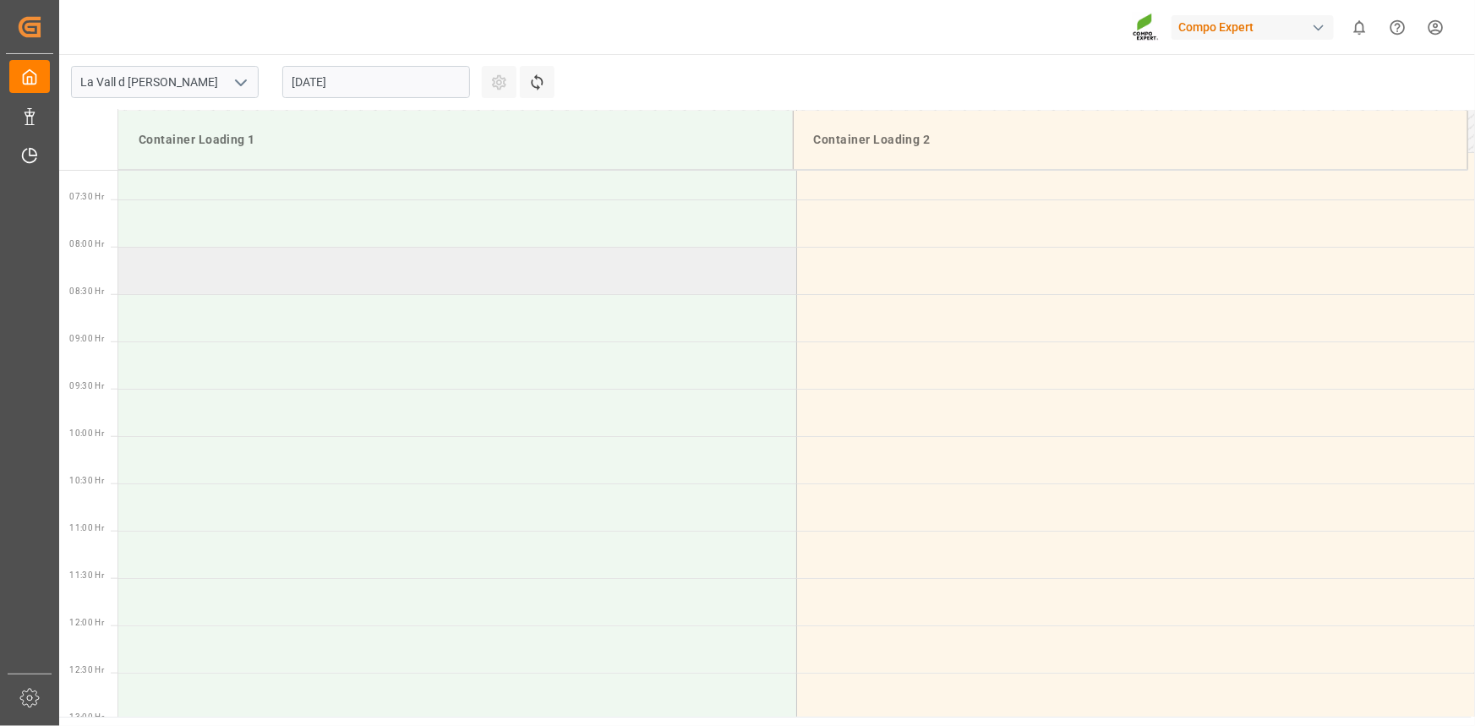
scroll to position [646, 0]
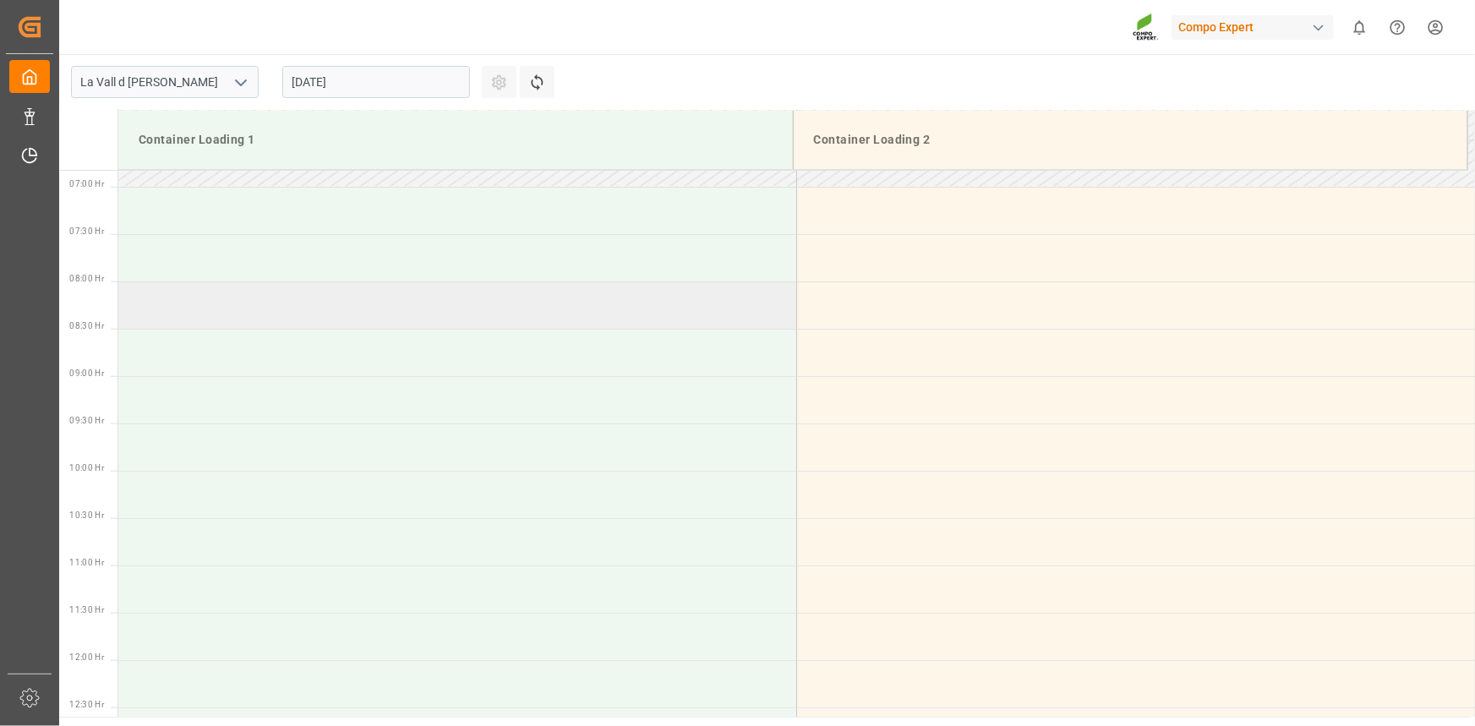
click at [194, 306] on td at bounding box center [457, 304] width 678 height 47
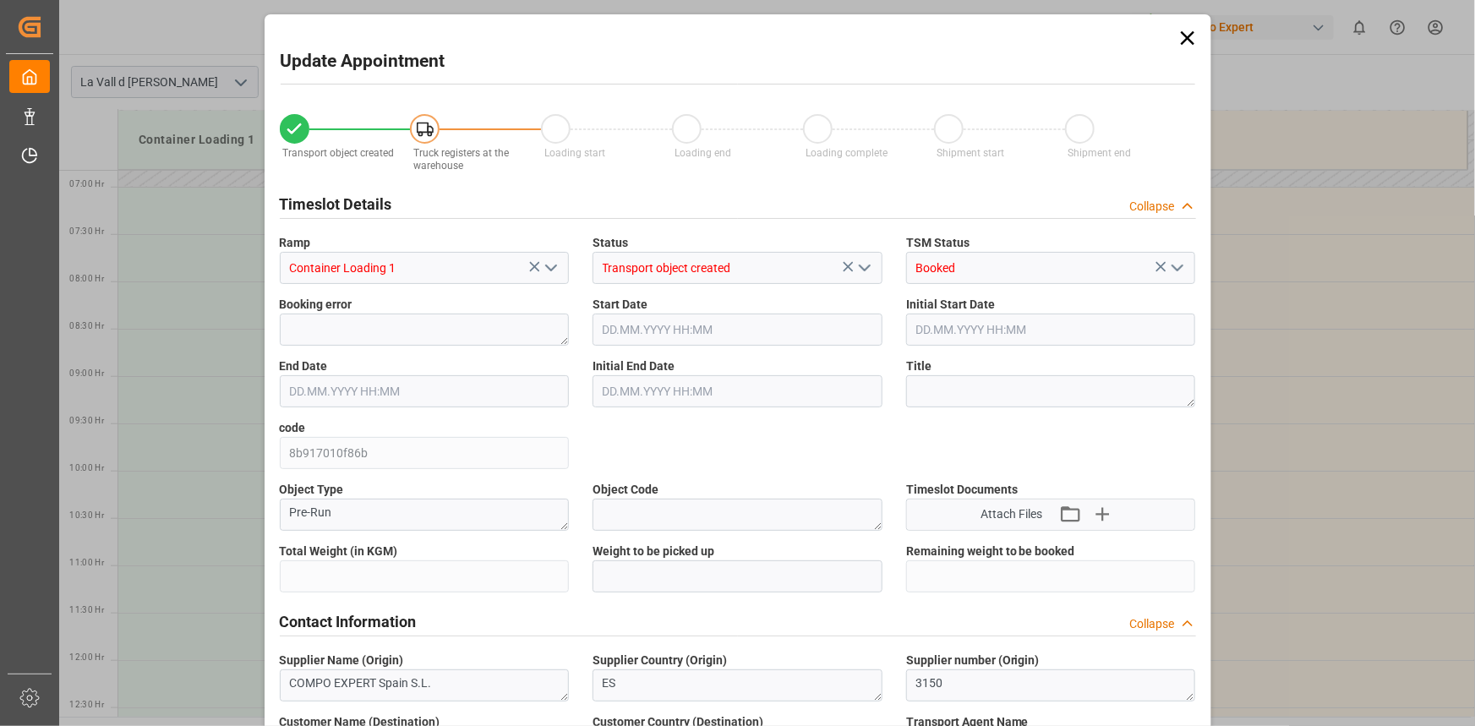
type input "24576"
type input "420"
type input "[DATE] 08:00"
type input "[DATE] 08:30"
type input "[DATE] 12:06"
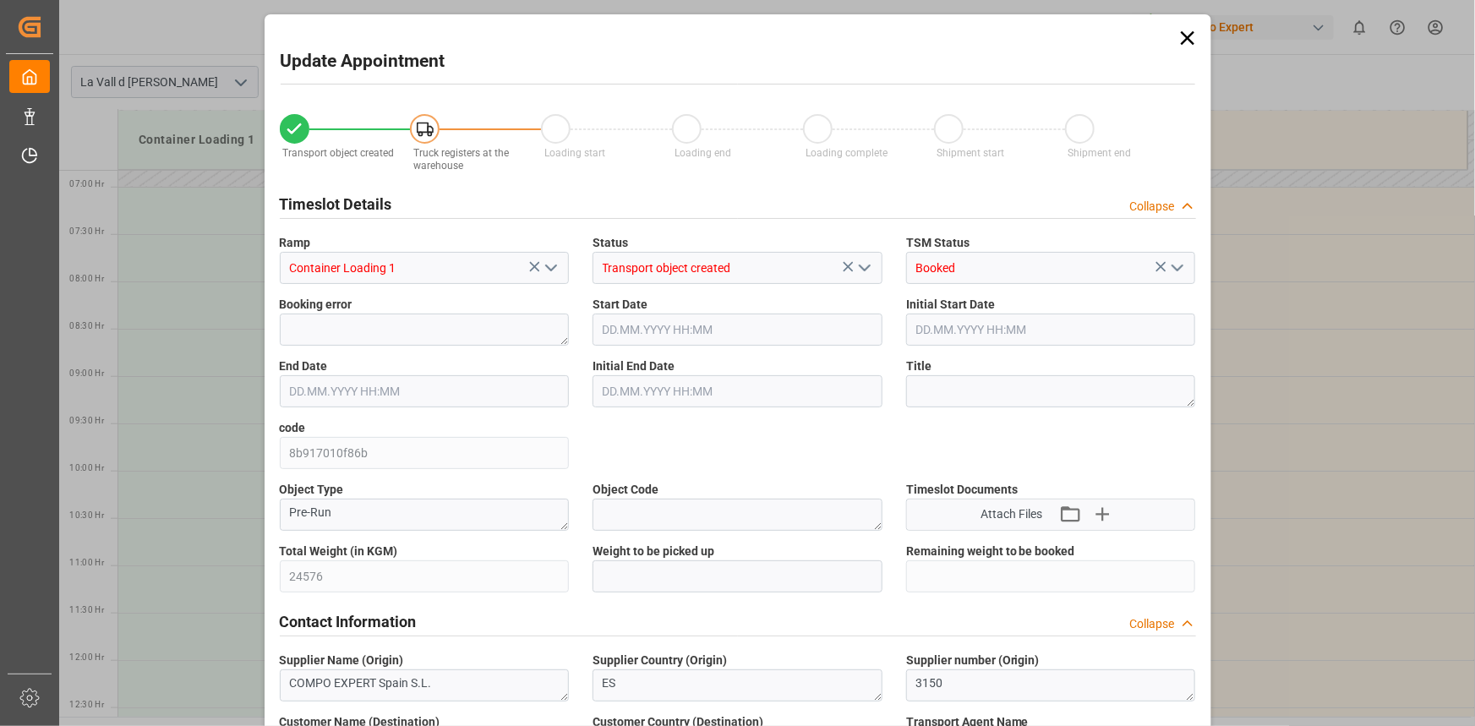
type input "[DATE] 10:16"
click at [270, 575] on div "Total Weight (in KGM) 24576" at bounding box center [425, 568] width 314 height 62
click at [659, 592] on div "Weight to be picked up" at bounding box center [738, 568] width 314 height 62
click at [663, 586] on input "text" at bounding box center [738, 576] width 290 height 32
paste input "24576"
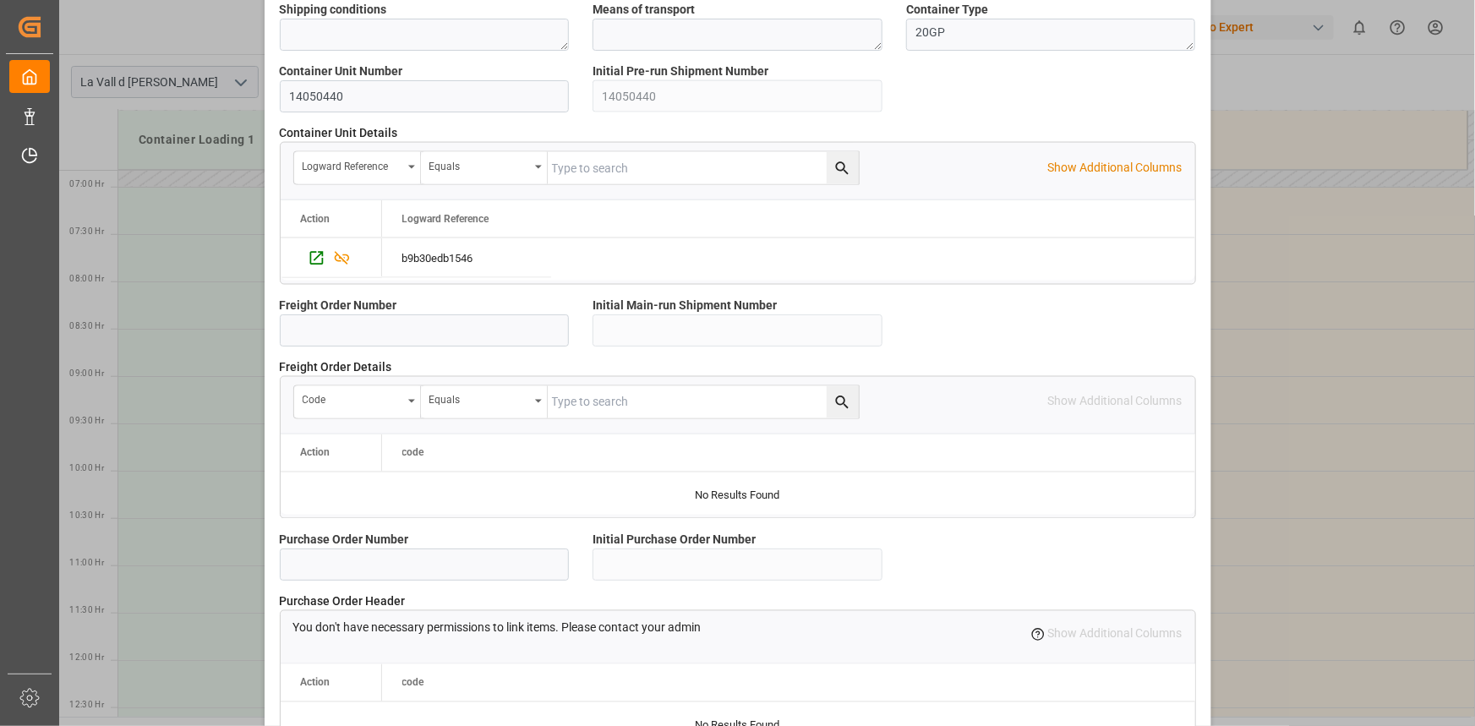
scroll to position [1502, 0]
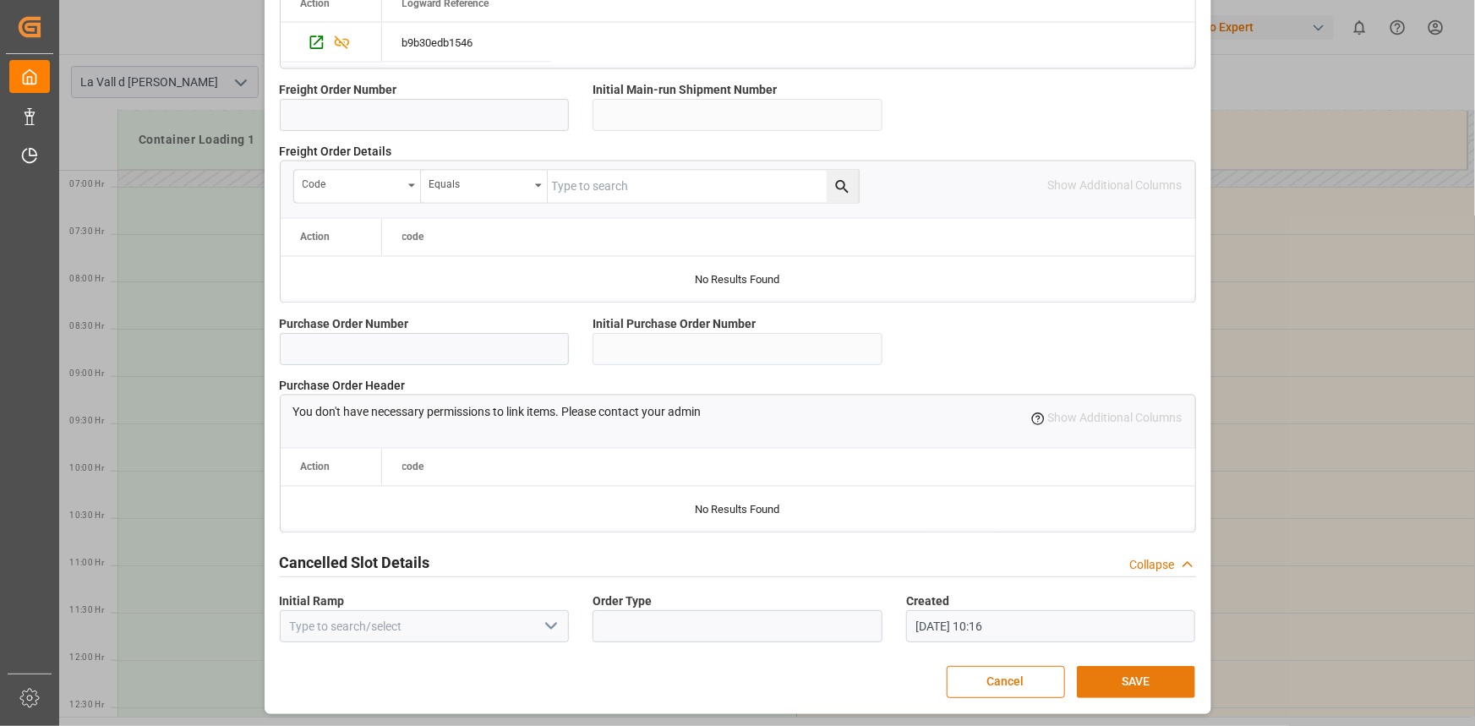
type input "24576"
click at [1168, 686] on button "SAVE" at bounding box center [1136, 682] width 118 height 32
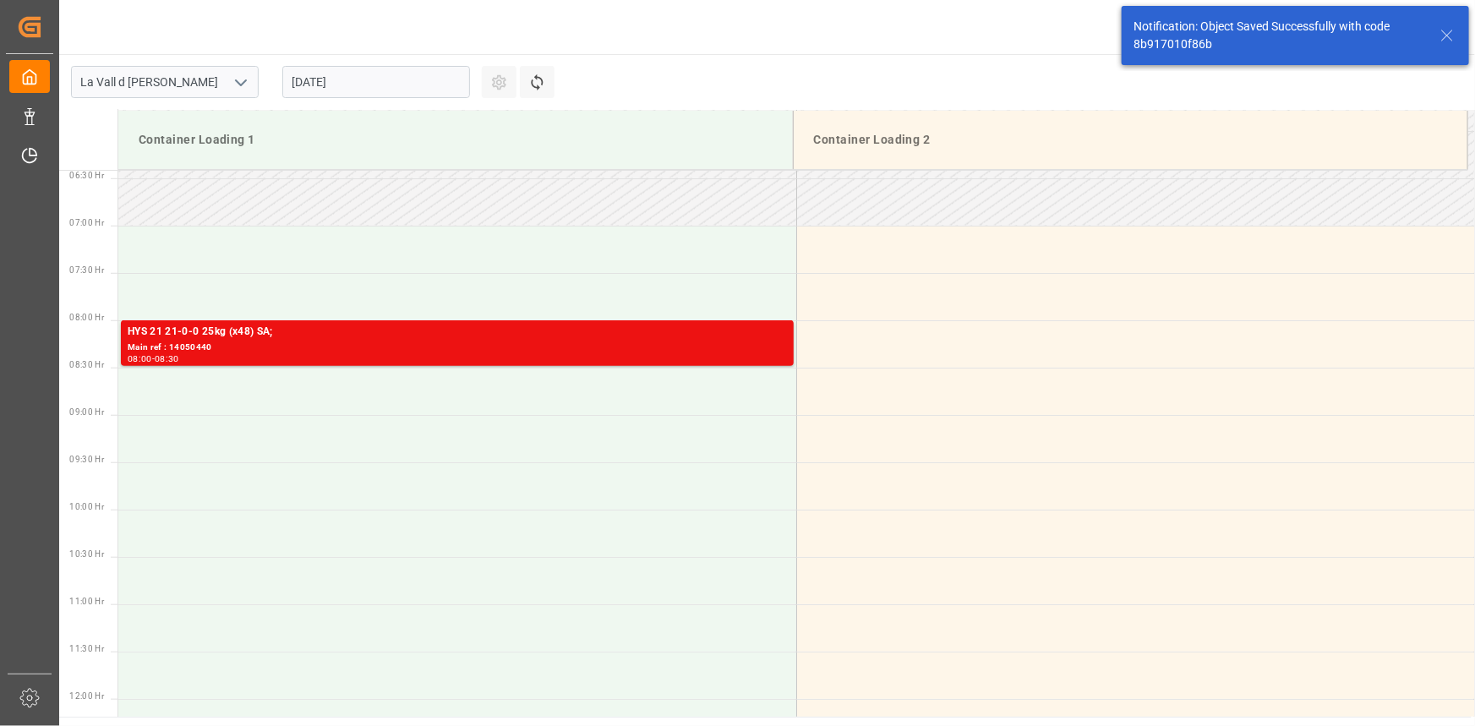
scroll to position [651, 0]
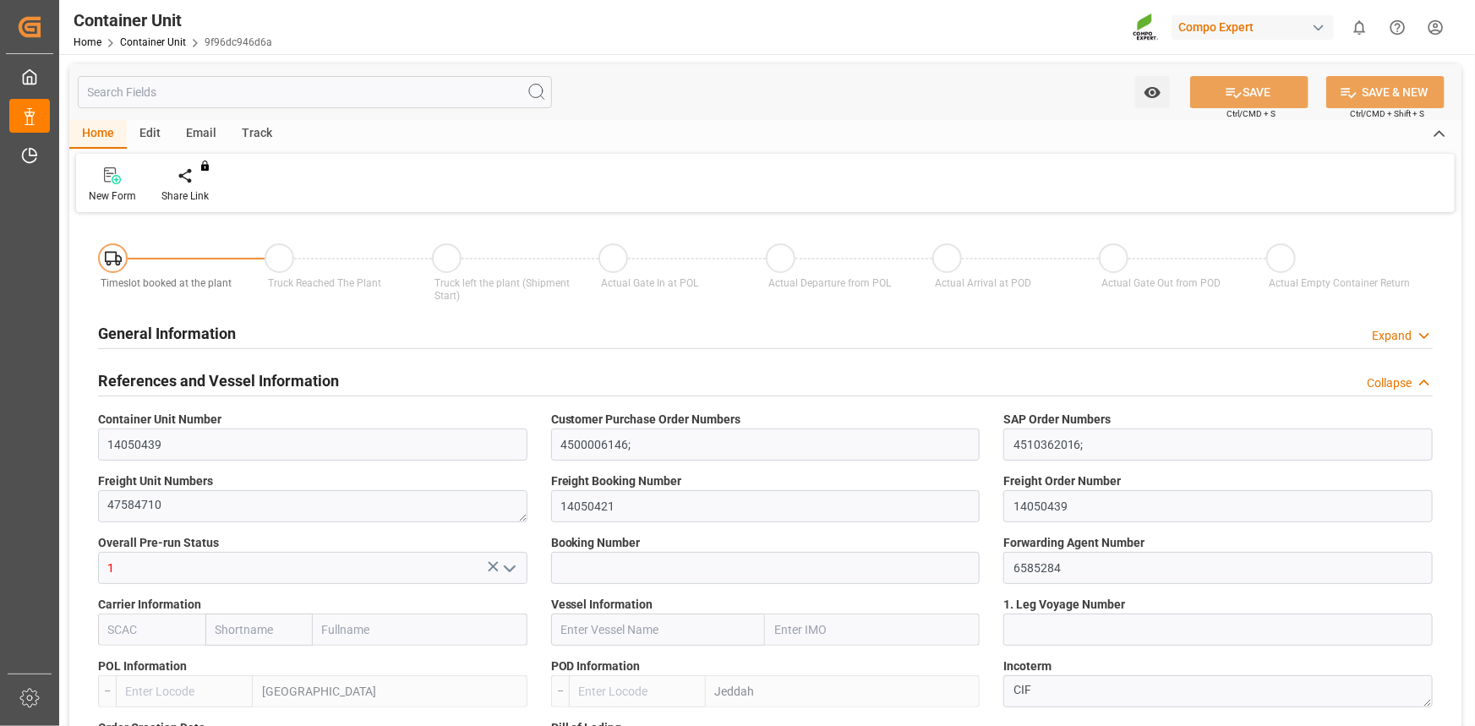
type input "ESVLC"
type input "SAJED"
type input "7"
type input "0"
type input "8"
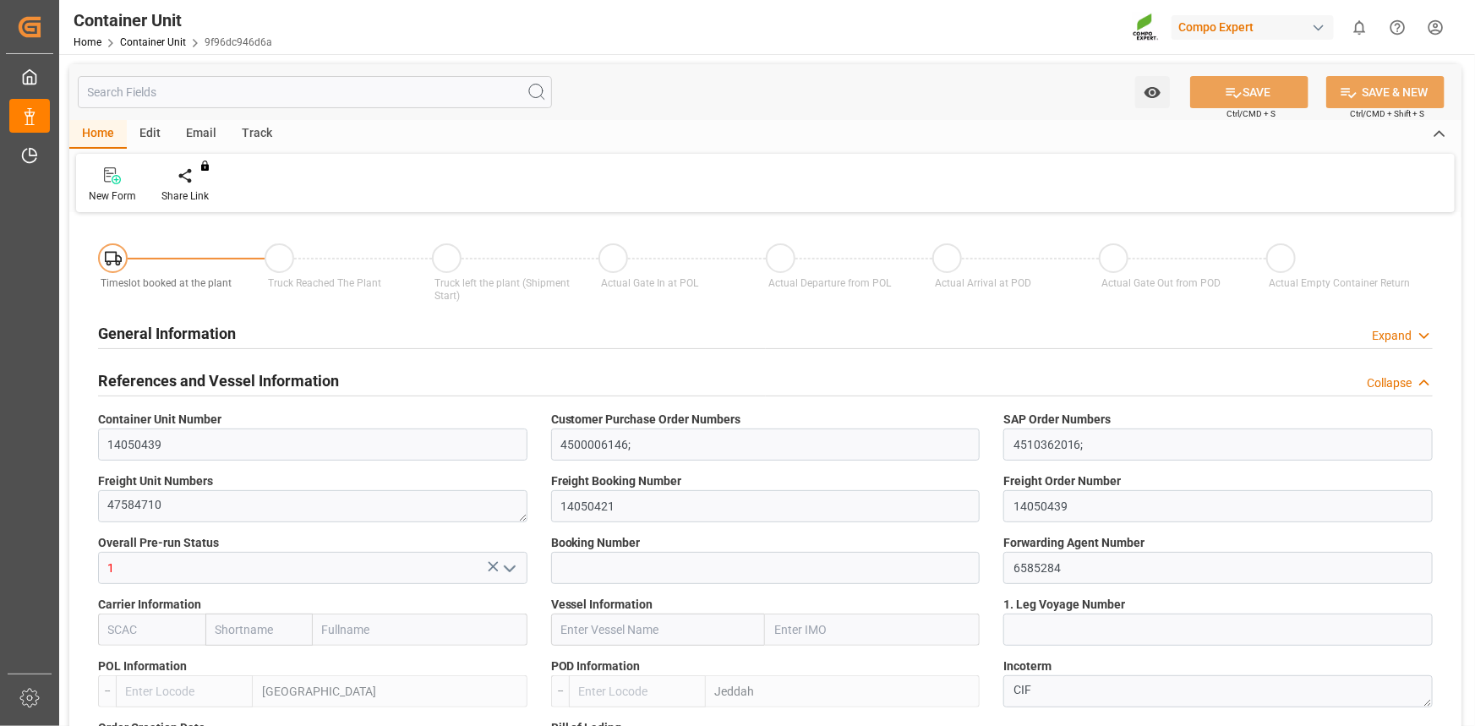
type input "0"
type input "420"
type input "24576"
type input "[DATE] 12:06"
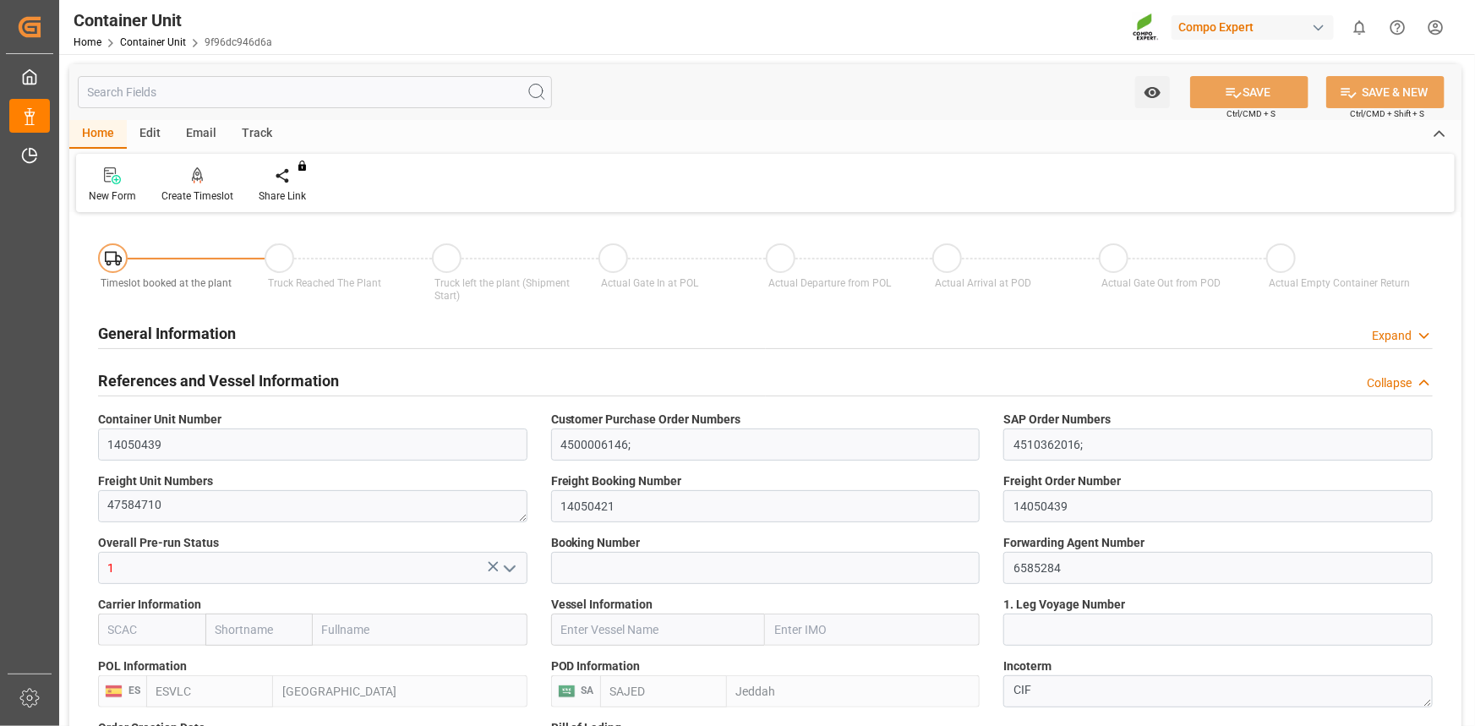
type input "22.09.2025"
click at [193, 185] on div "Create Timeslot" at bounding box center [197, 185] width 97 height 37
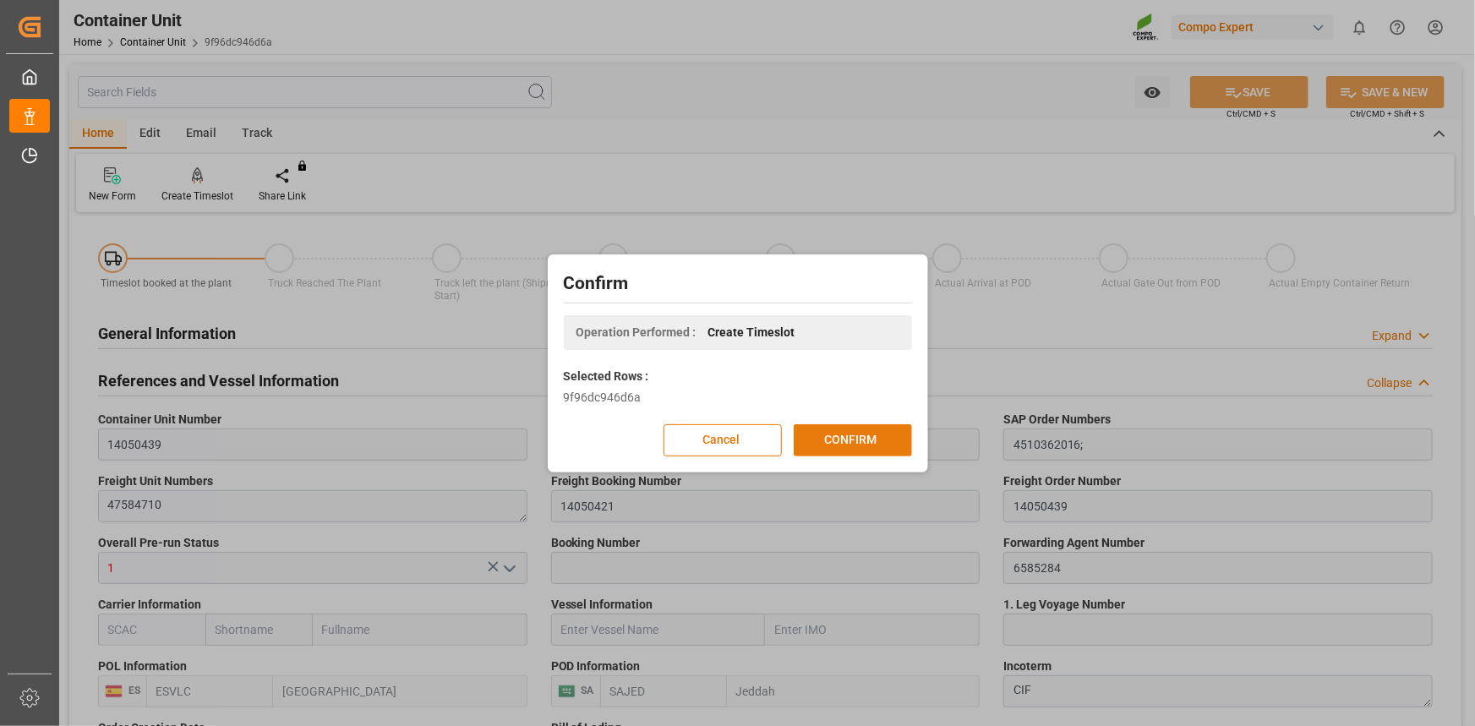
click at [891, 436] on button "CONFIRM" at bounding box center [853, 440] width 118 height 32
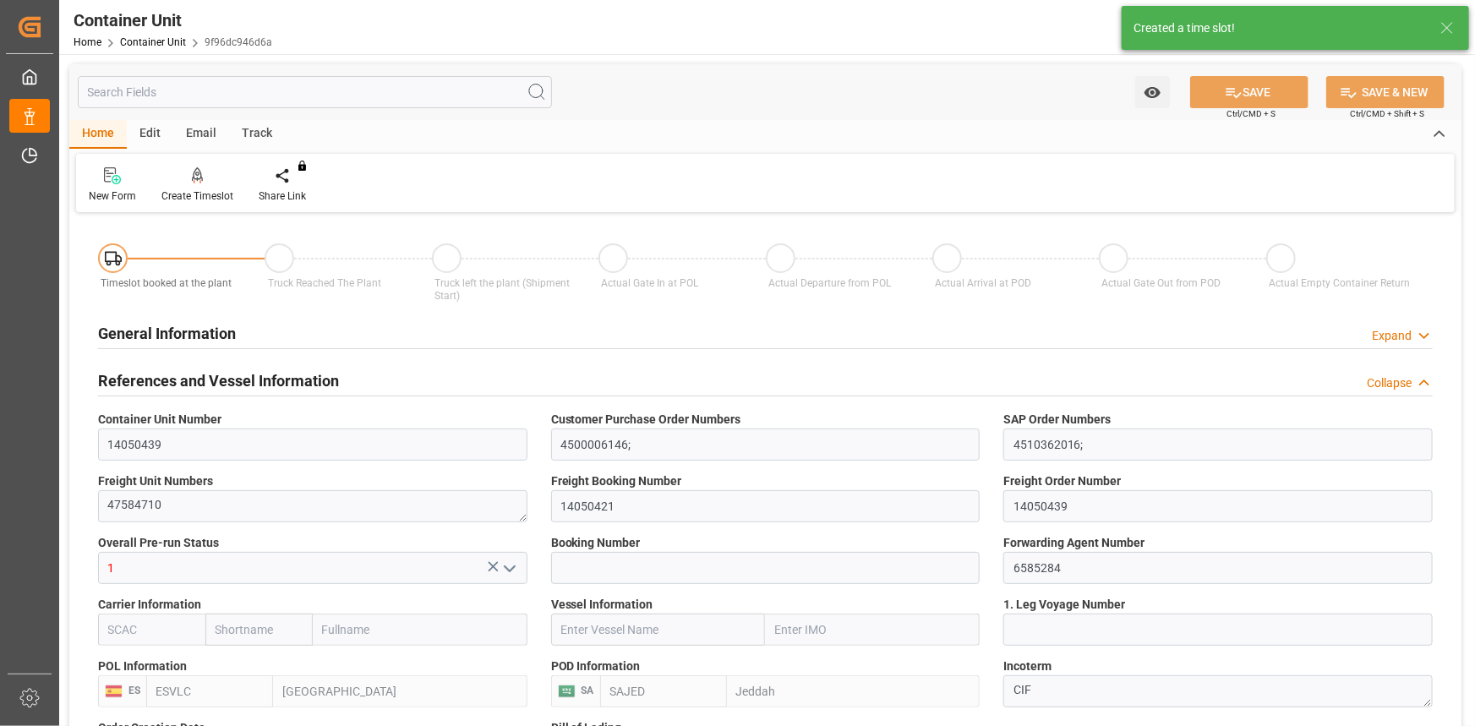
type input "ESVLC"
type input "SAJED"
type input "7"
type input "0"
type input "8"
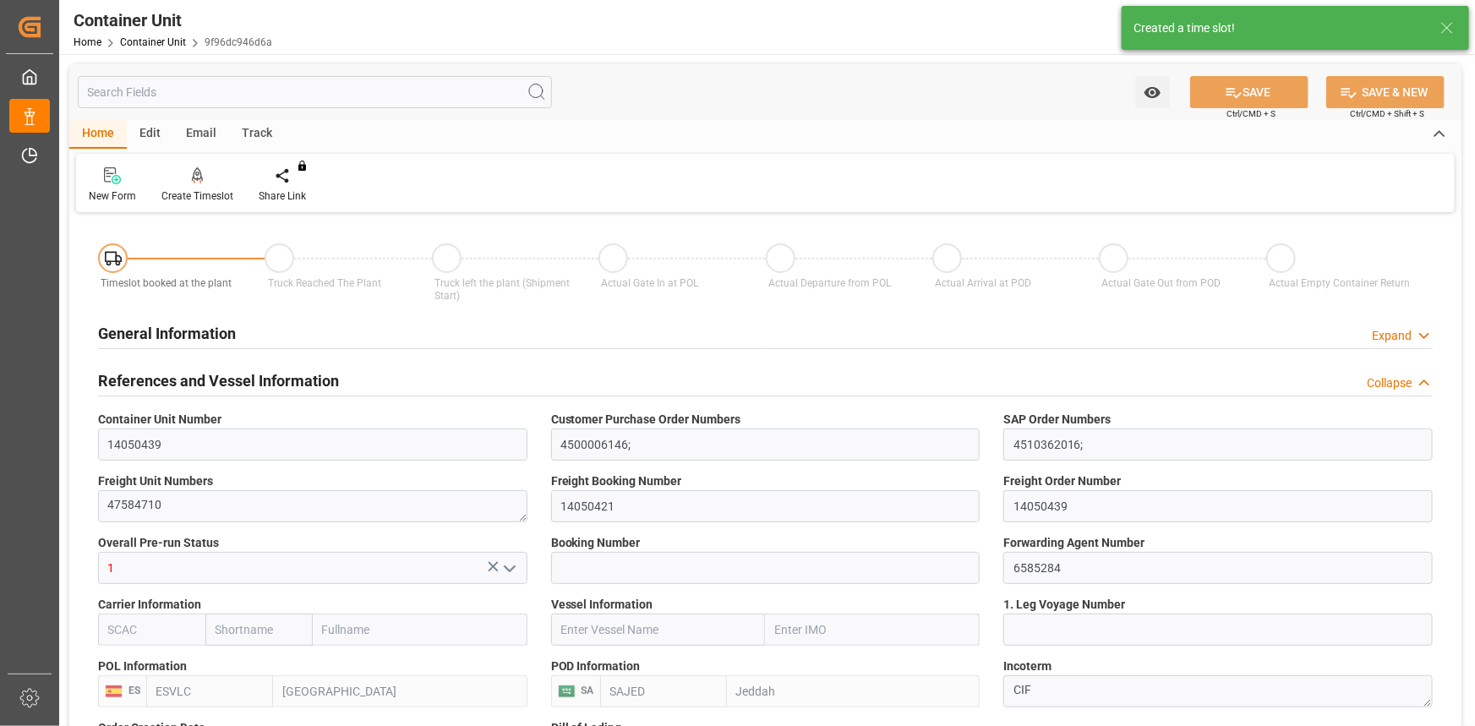
type input "0"
type input "420"
type input "24576"
type input "[DATE] 12:06"
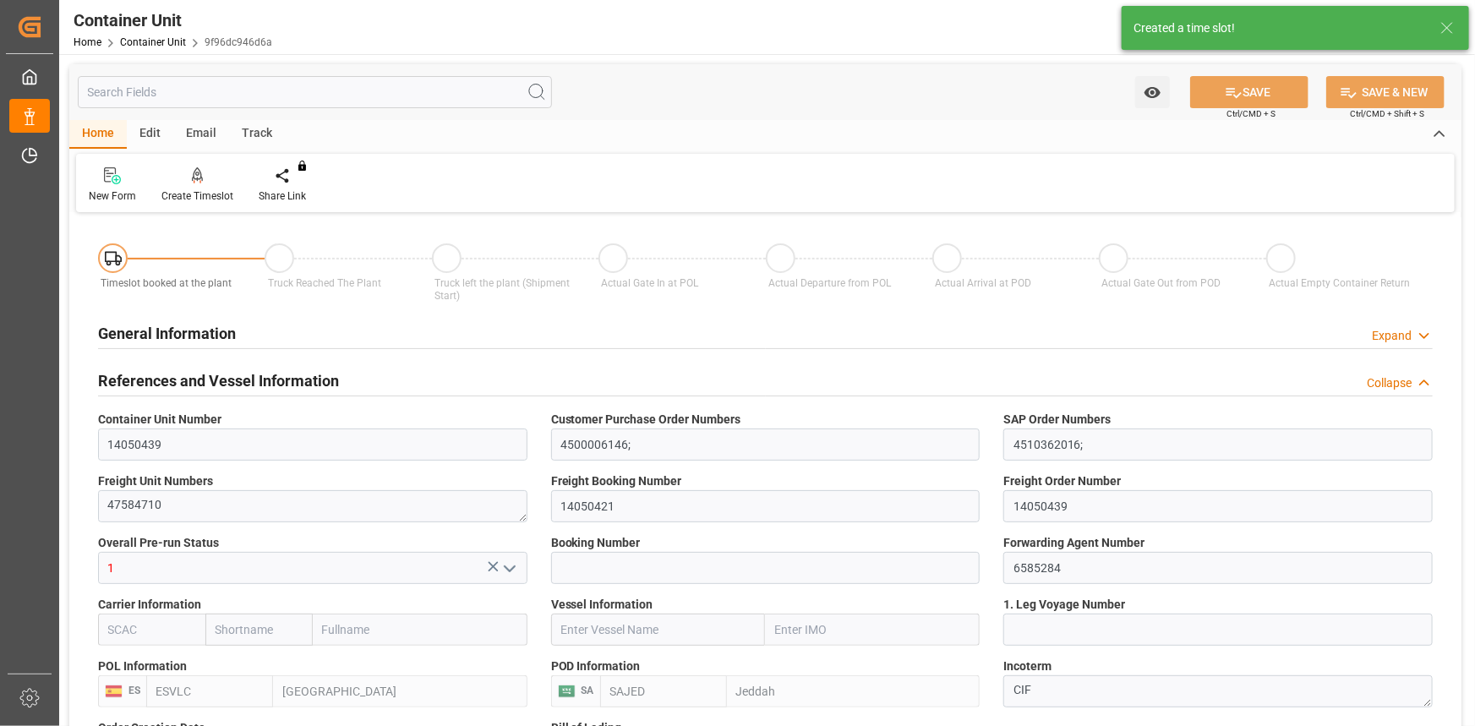
type input "[DATE]"
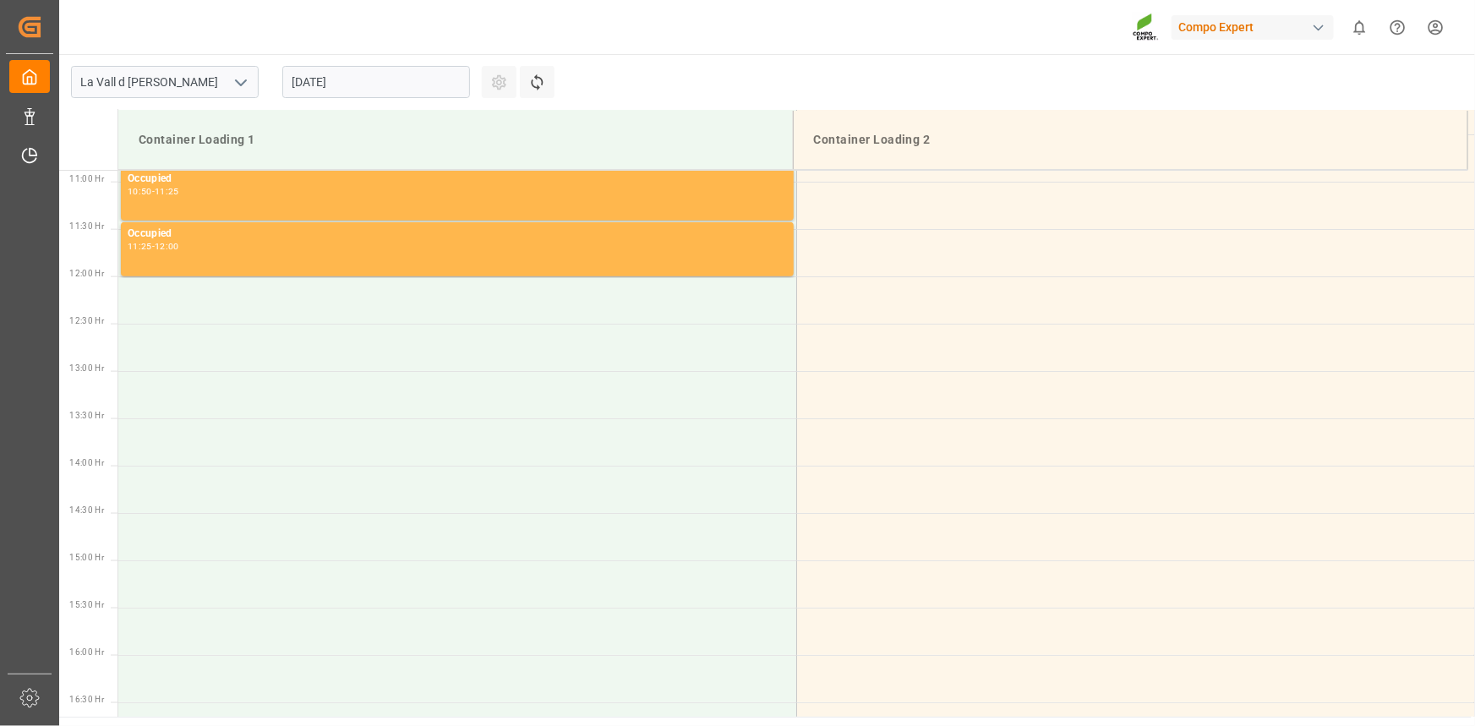
scroll to position [1030, 0]
click at [447, 84] on input "[DATE]" at bounding box center [376, 82] width 188 height 32
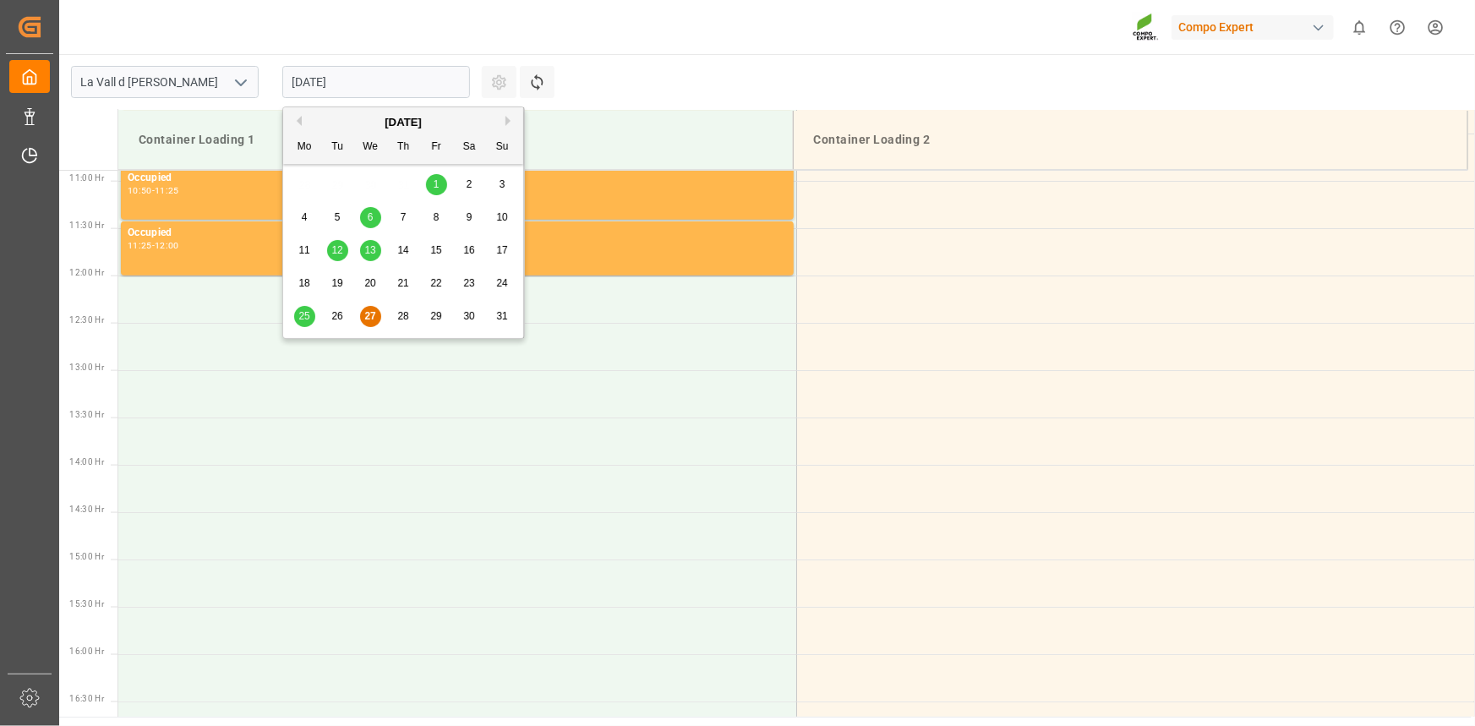
click at [512, 118] on button "Next Month" at bounding box center [510, 121] width 10 height 10
click at [419, 175] on div "1 2 3 4 5 6 7" at bounding box center [403, 184] width 231 height 33
click at [405, 189] on span "4" at bounding box center [404, 184] width 6 height 12
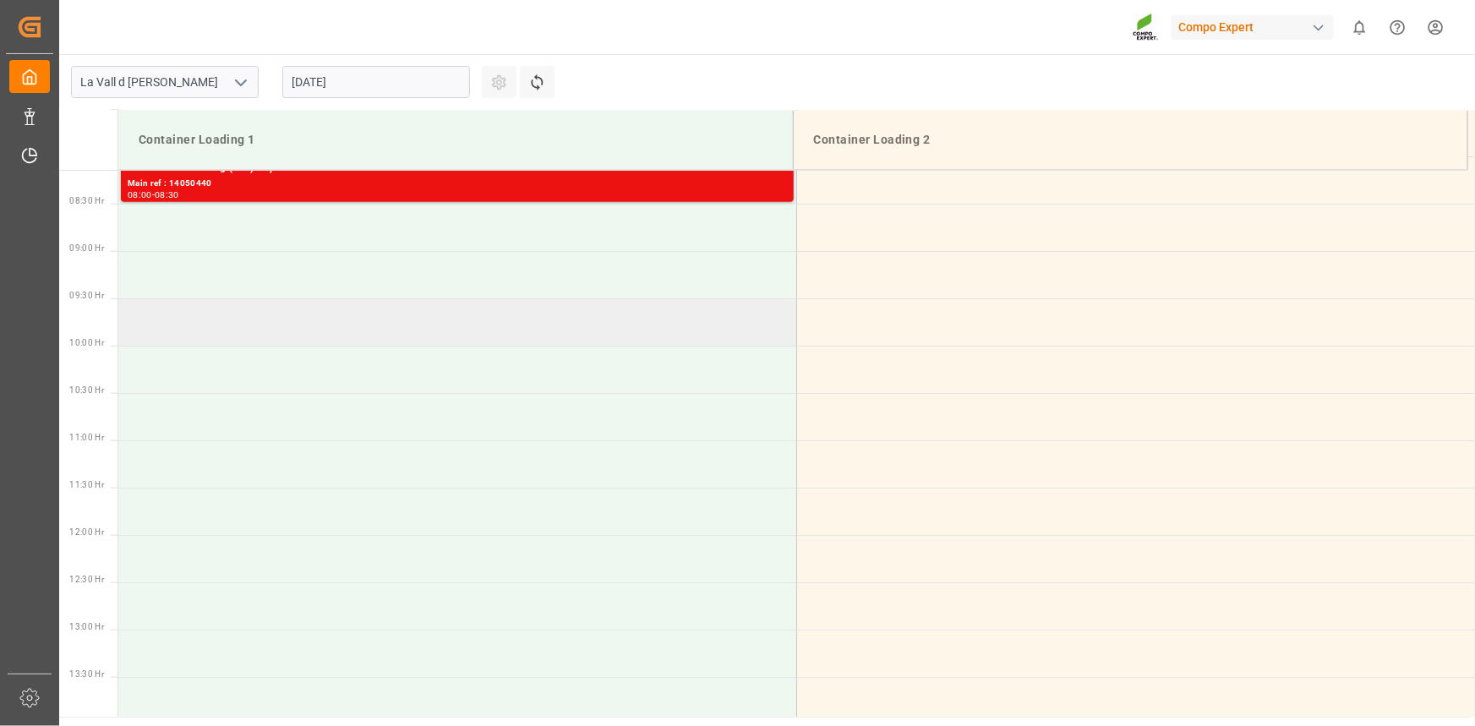
scroll to position [723, 0]
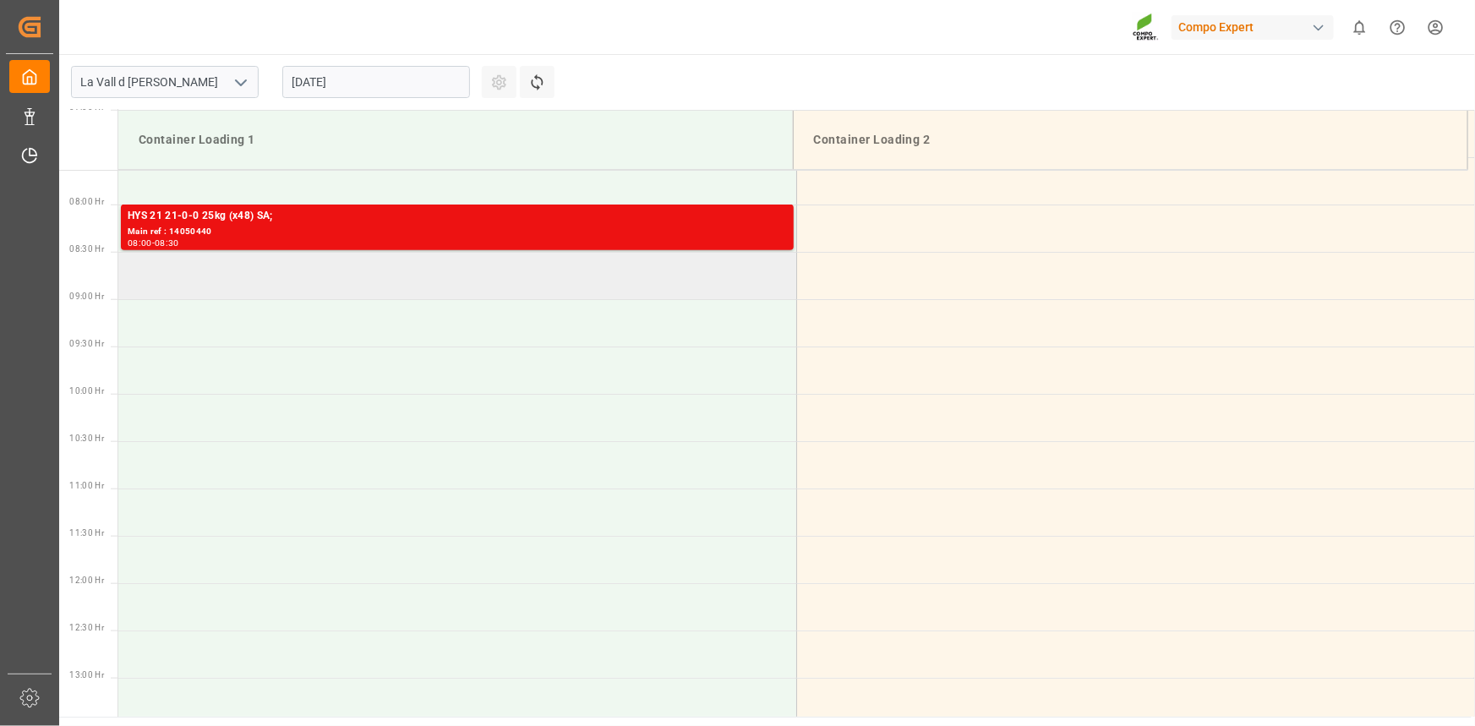
click at [176, 278] on td at bounding box center [457, 275] width 678 height 47
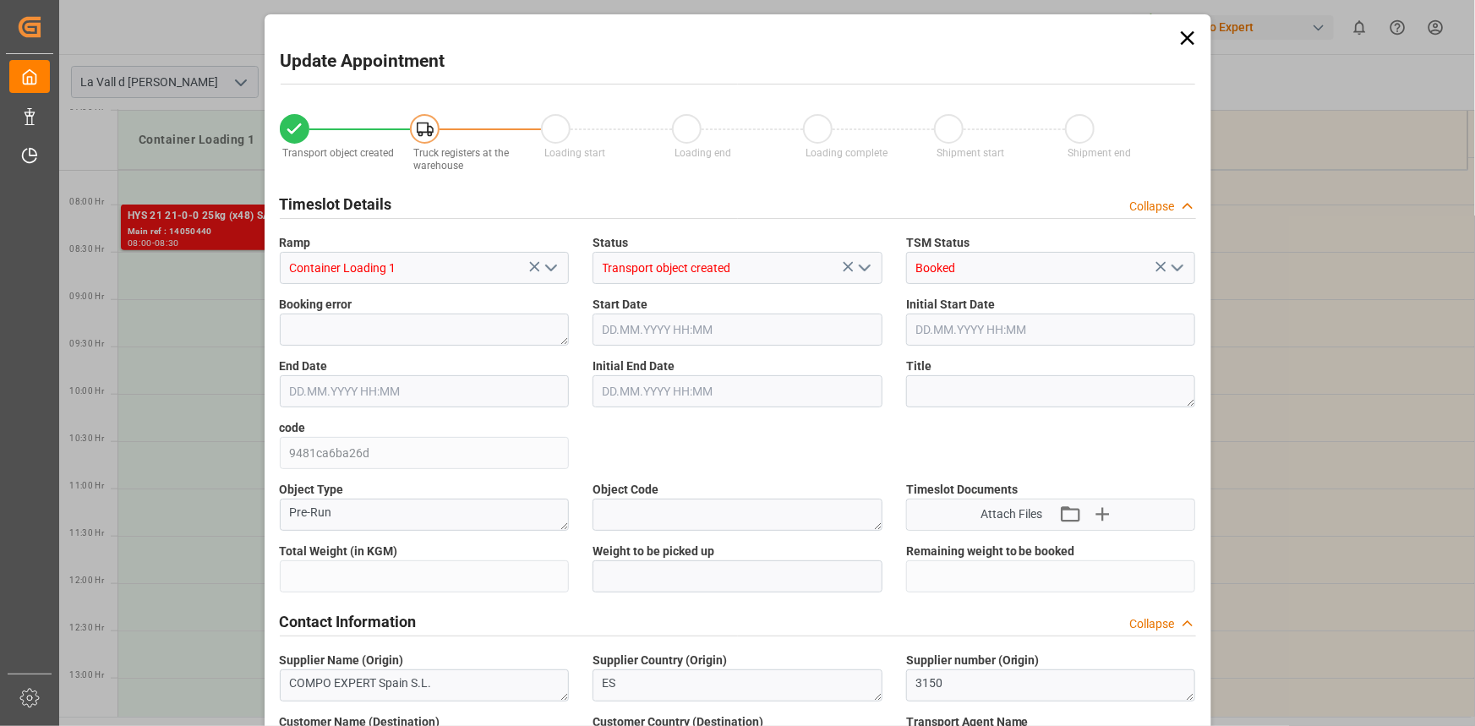
type input "24576"
type input "420"
type input "[DATE] 08:30"
type input "[DATE] 09:00"
type input "[DATE] 12:06"
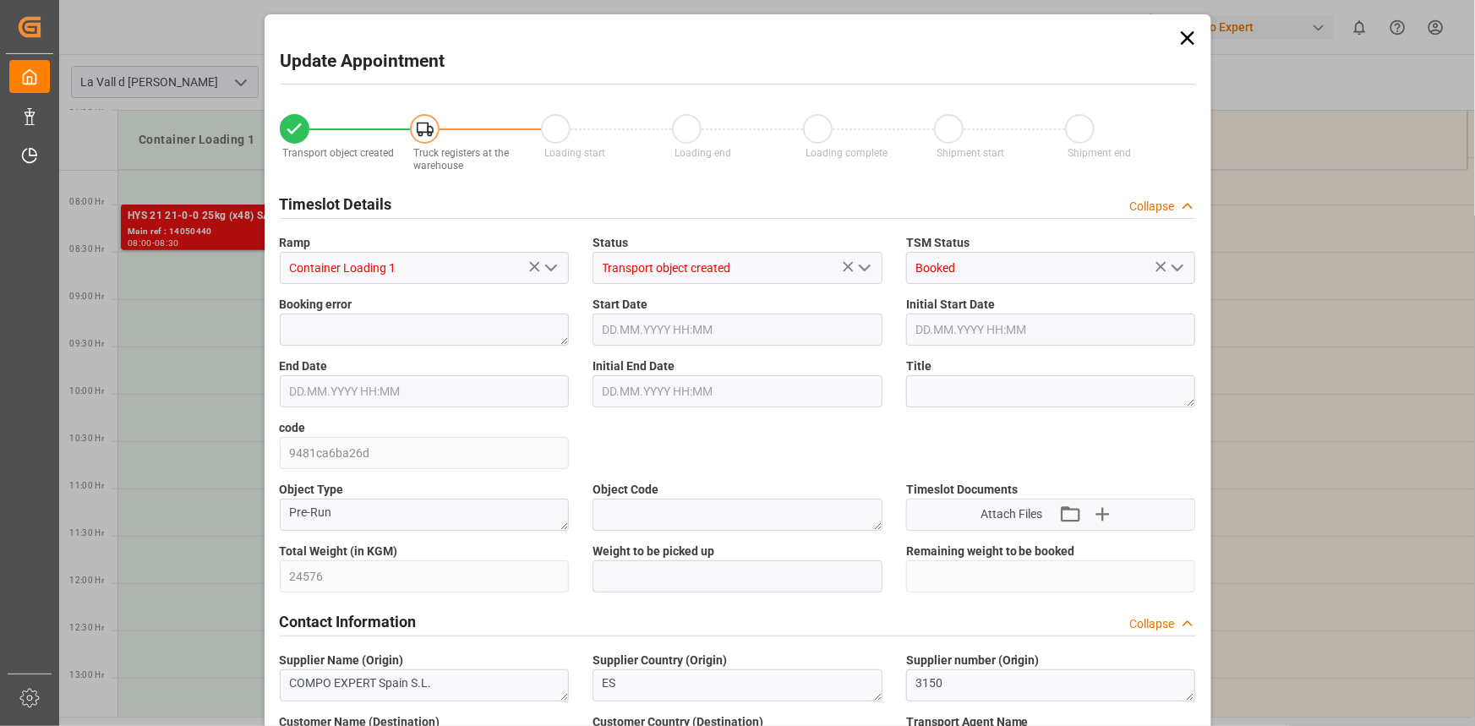
type input "[DATE] 10:18"
click at [656, 577] on input "text" at bounding box center [738, 576] width 290 height 32
paste input "24576"
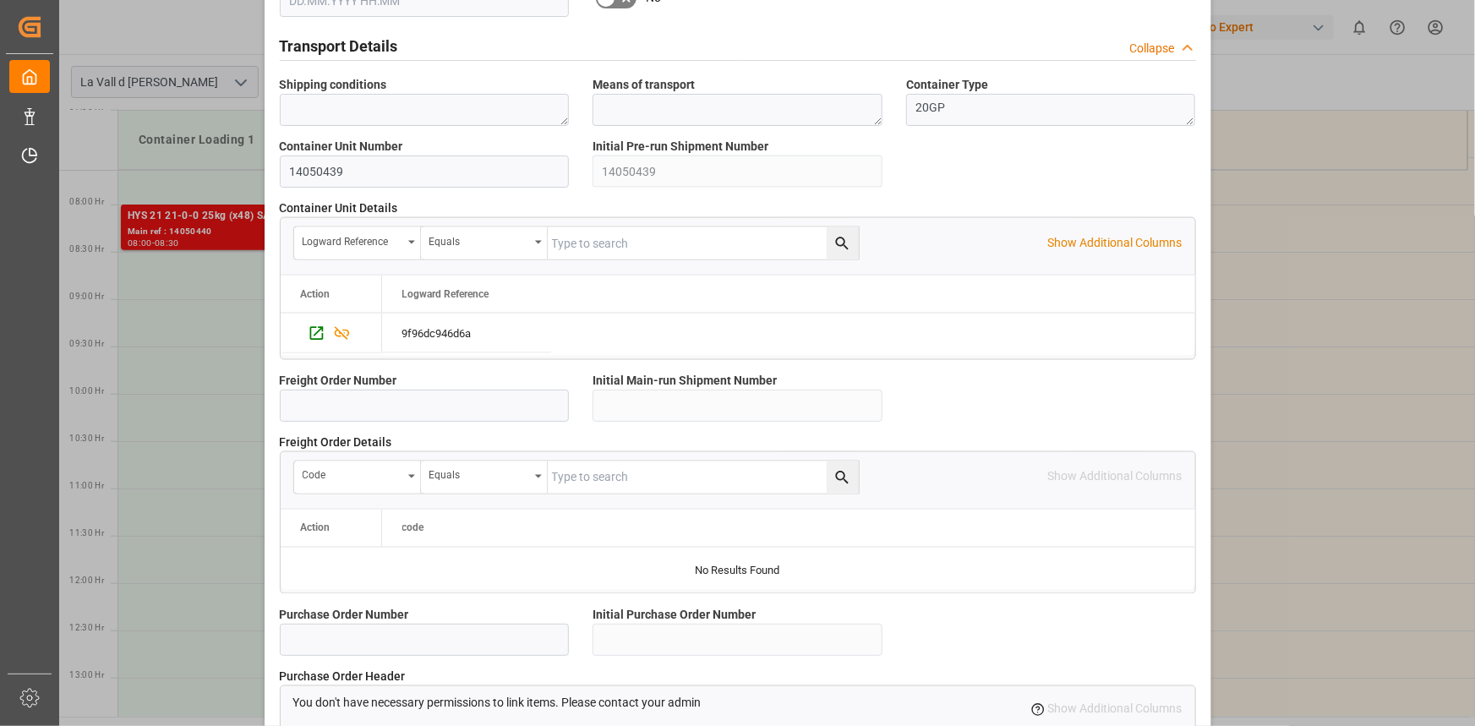
scroll to position [1502, 0]
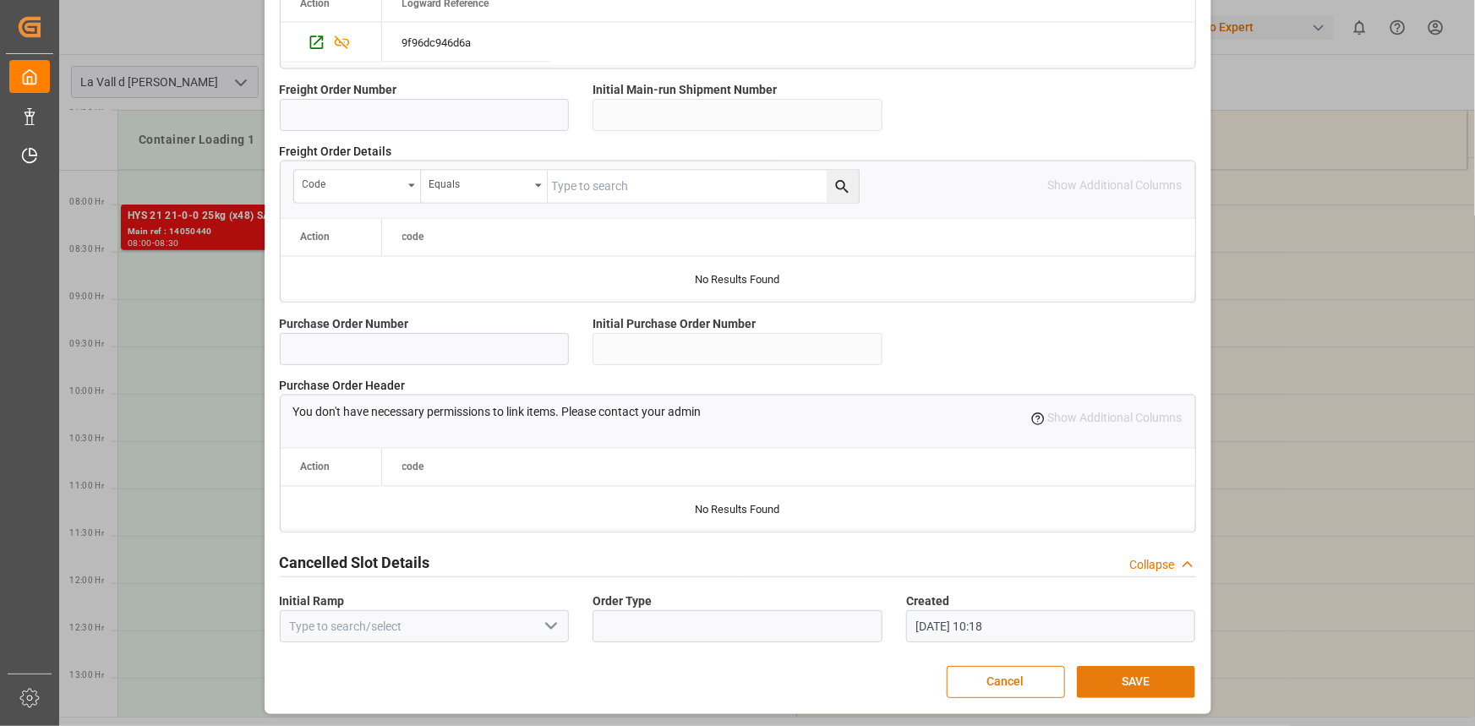
type input "24576"
click at [1147, 671] on button "SAVE" at bounding box center [1136, 682] width 118 height 32
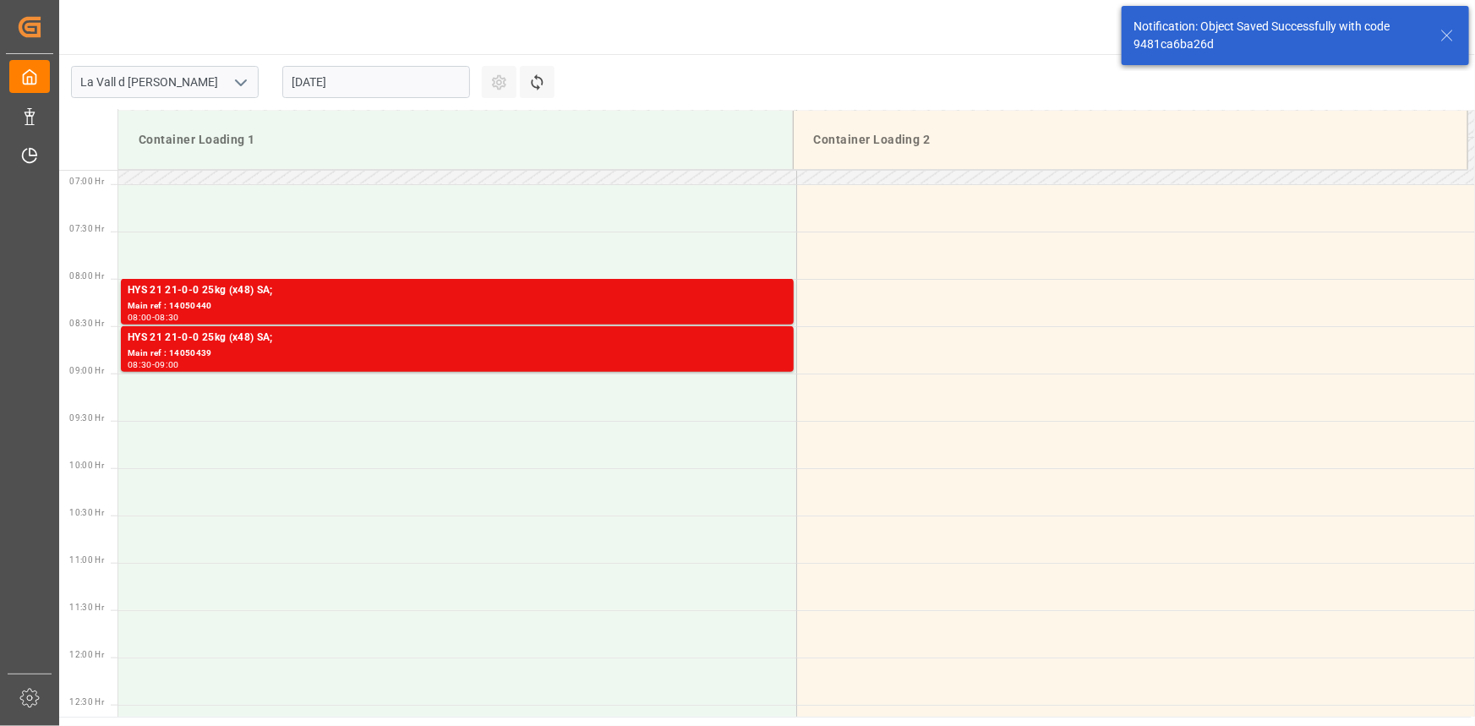
scroll to position [651, 0]
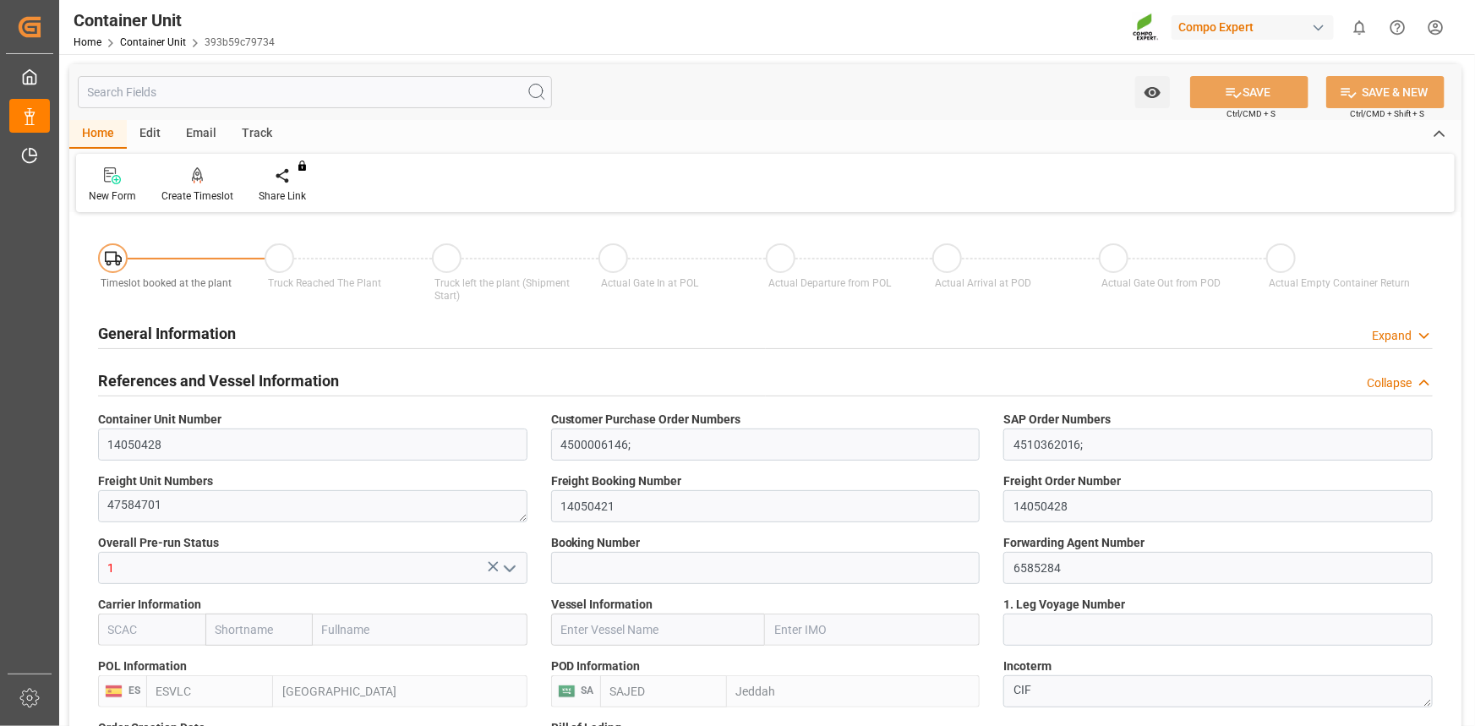
type input "ESVLC"
type input "SAJED"
type input "7"
type input "0"
type input "8"
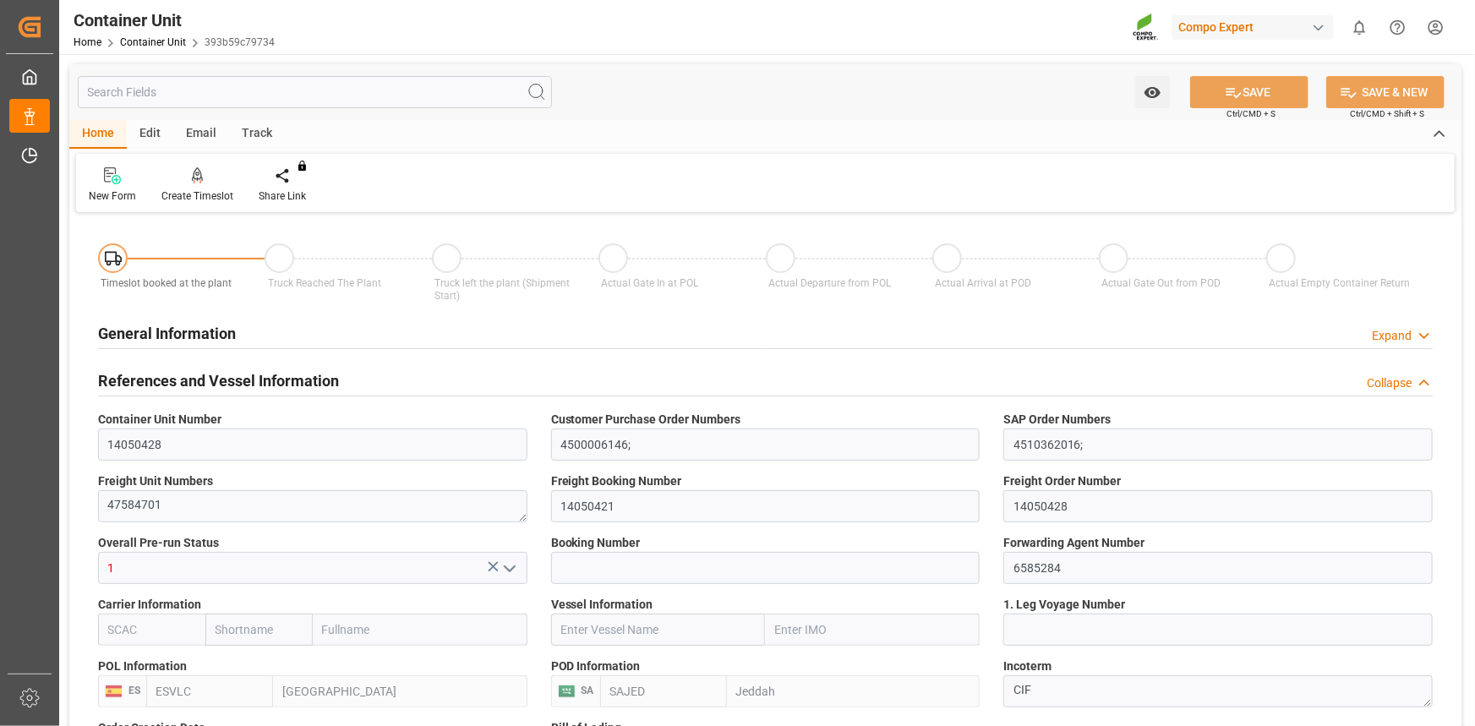
type input "0"
type input "420"
type input "24576"
type input "[DATE] 12:06"
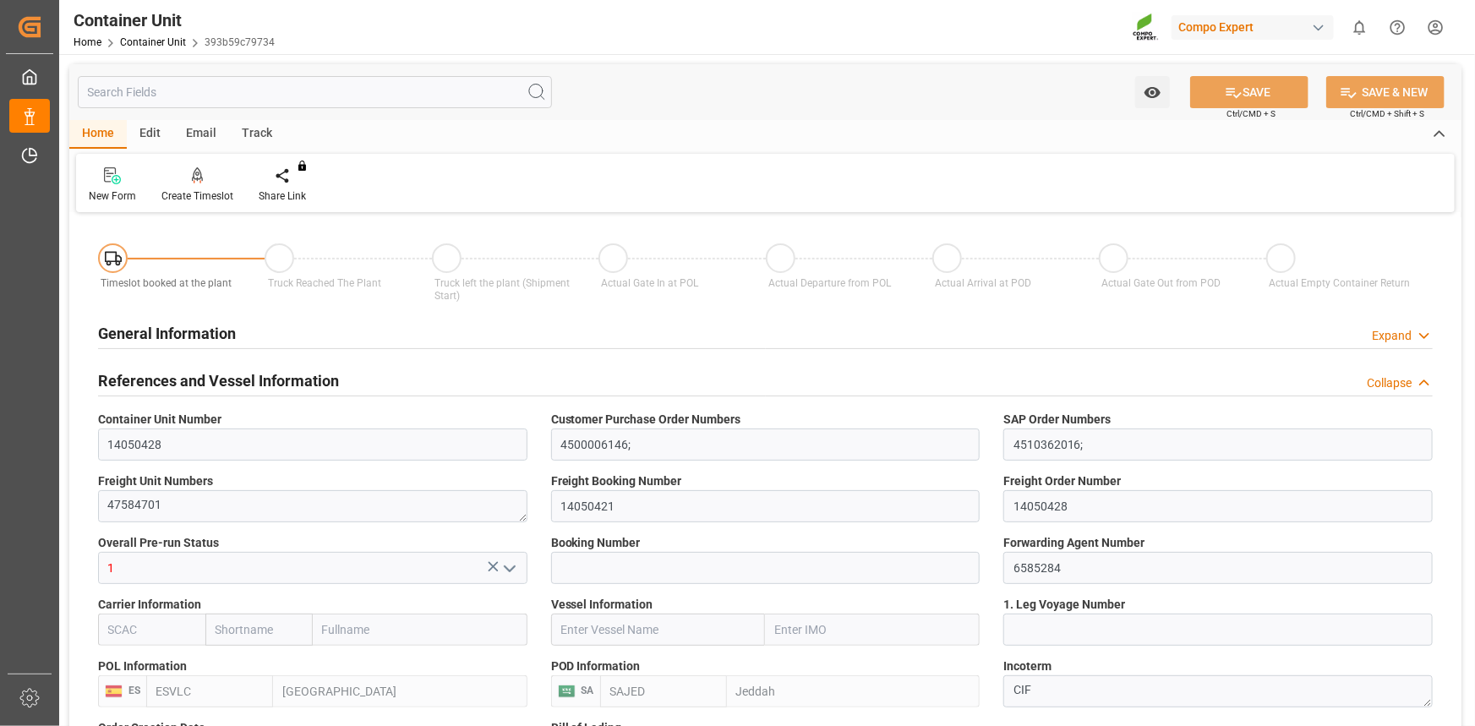
type input "22.09.2025"
click at [194, 189] on div "Create Timeslot" at bounding box center [197, 196] width 72 height 15
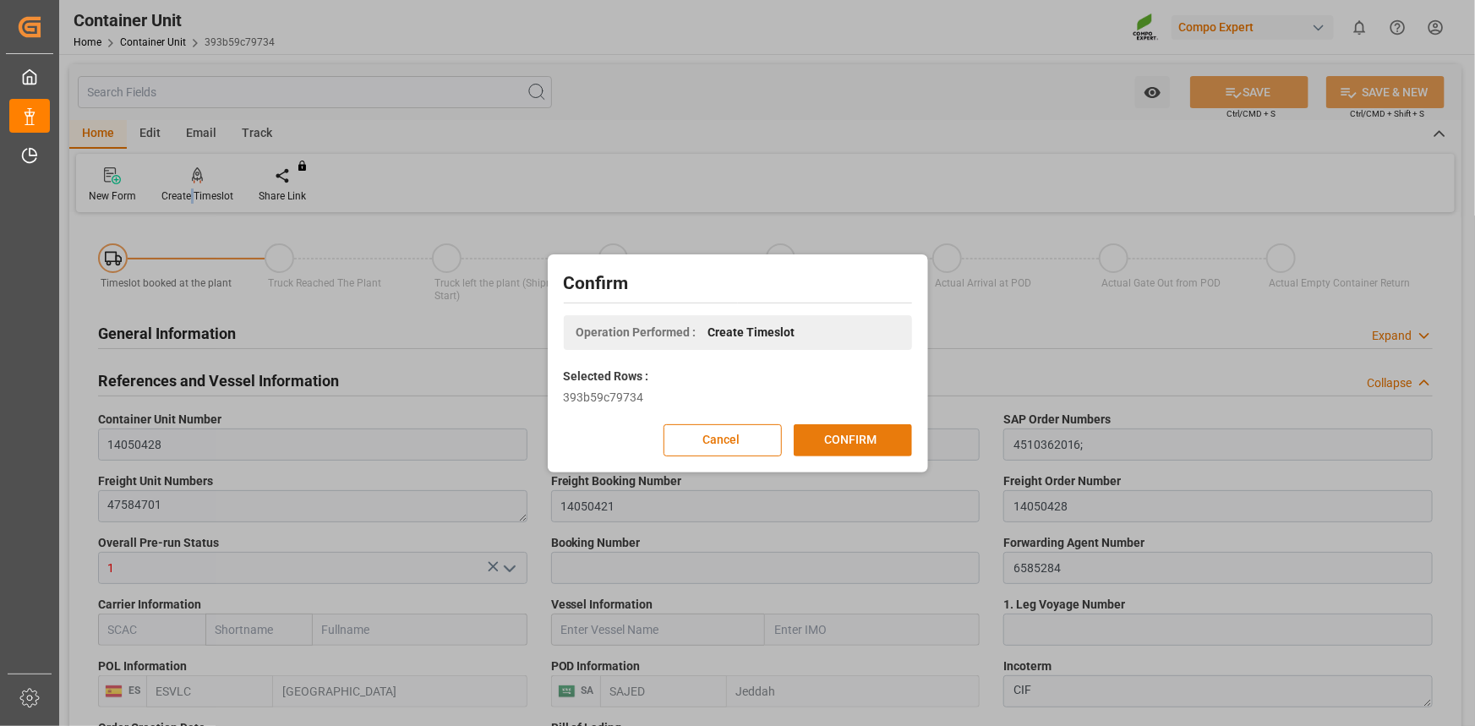
click at [879, 449] on button "CONFIRM" at bounding box center [853, 440] width 118 height 32
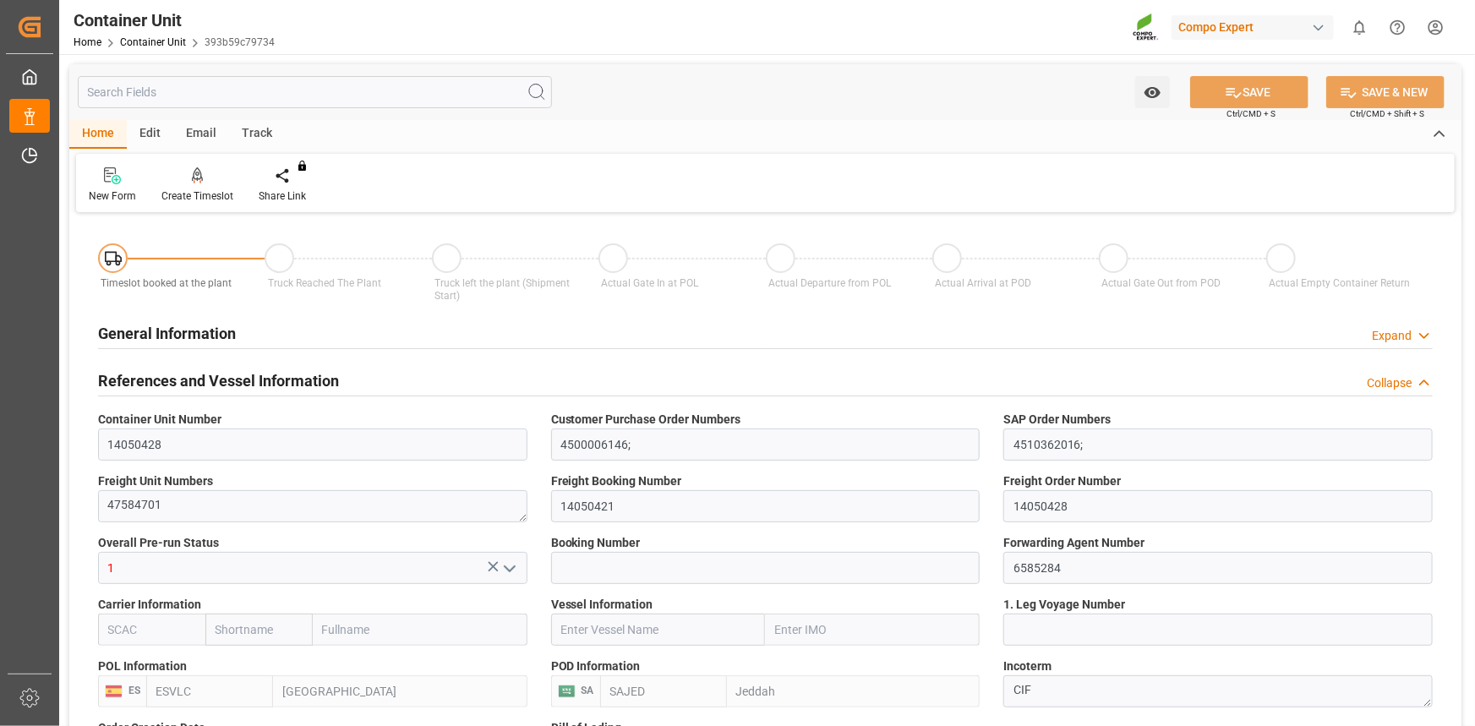
type input "ESVLC"
type input "SAJED"
type input "7"
type input "0"
type input "8"
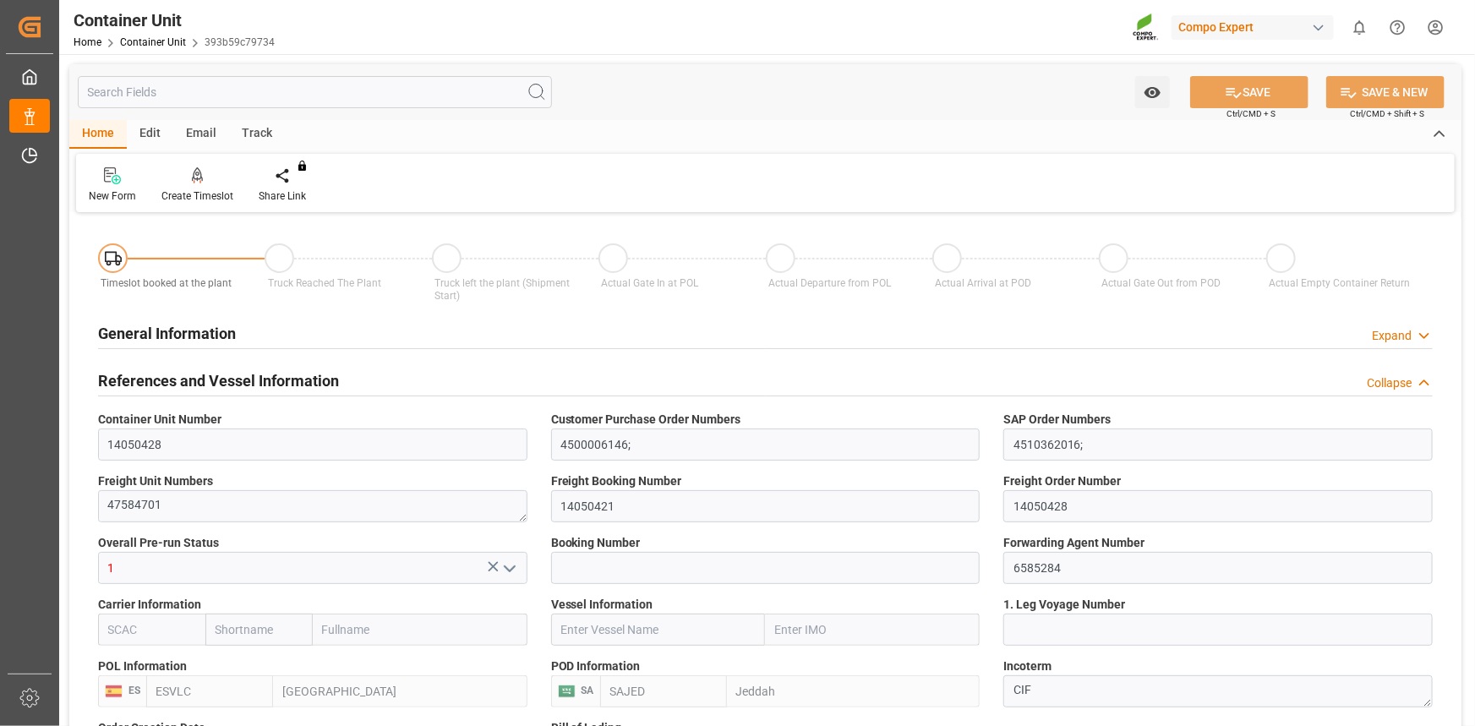
type input "0"
type input "420"
type input "24576"
type input "[DATE] 12:06"
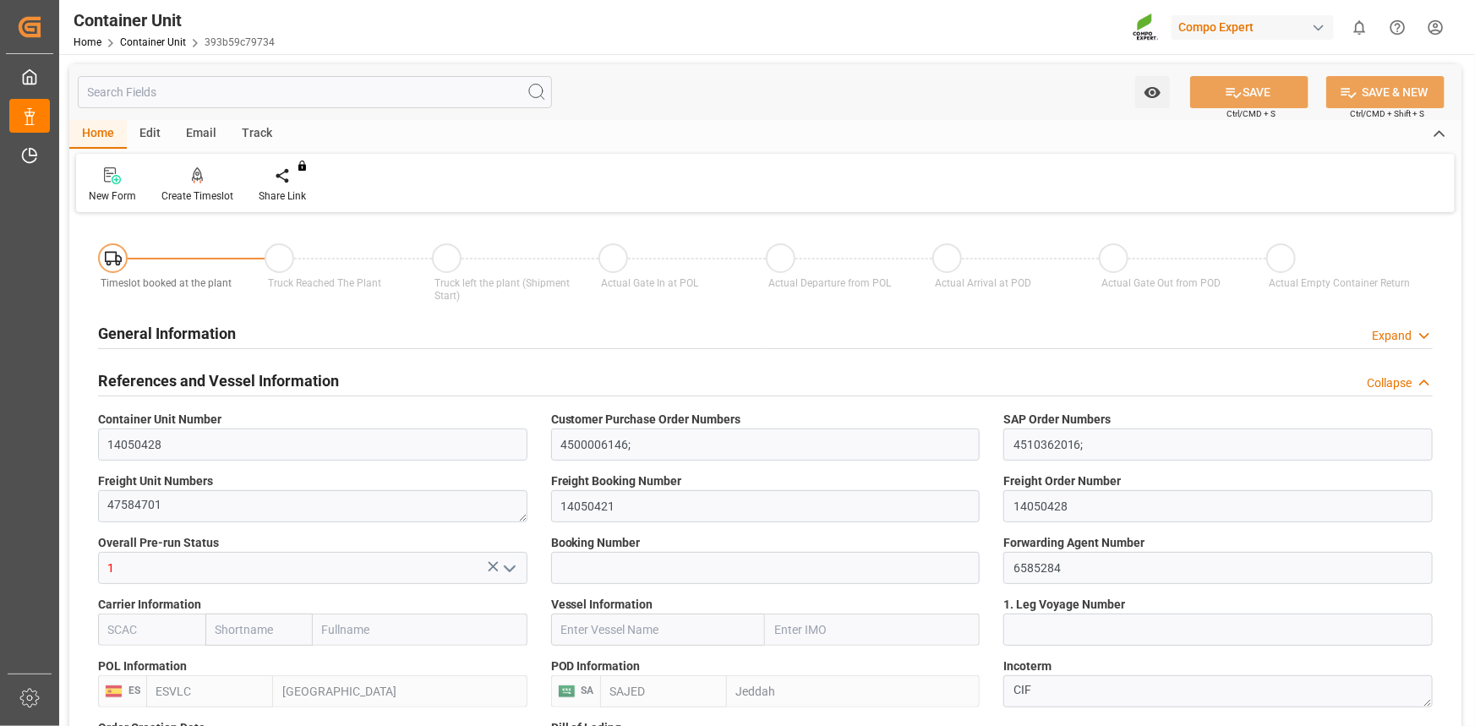
type input "[DATE]"
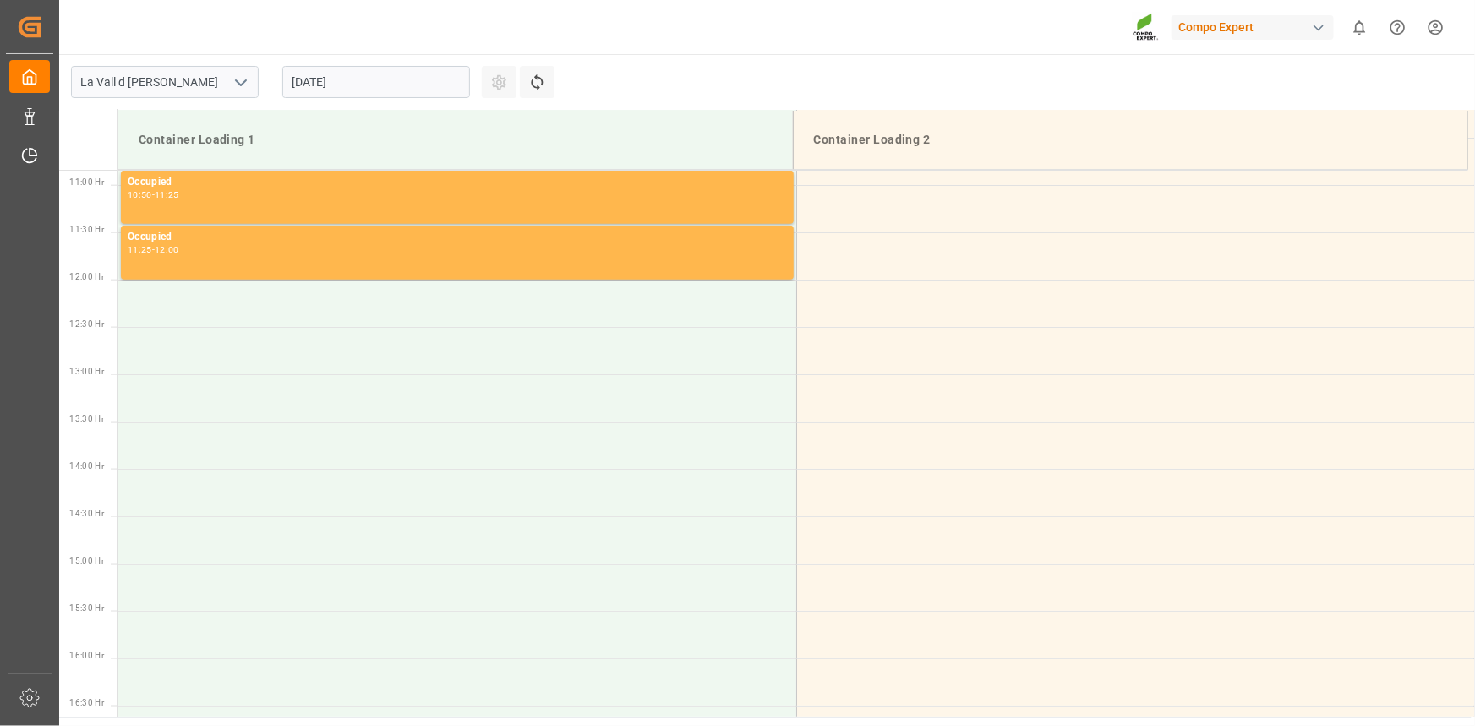
scroll to position [1030, 0]
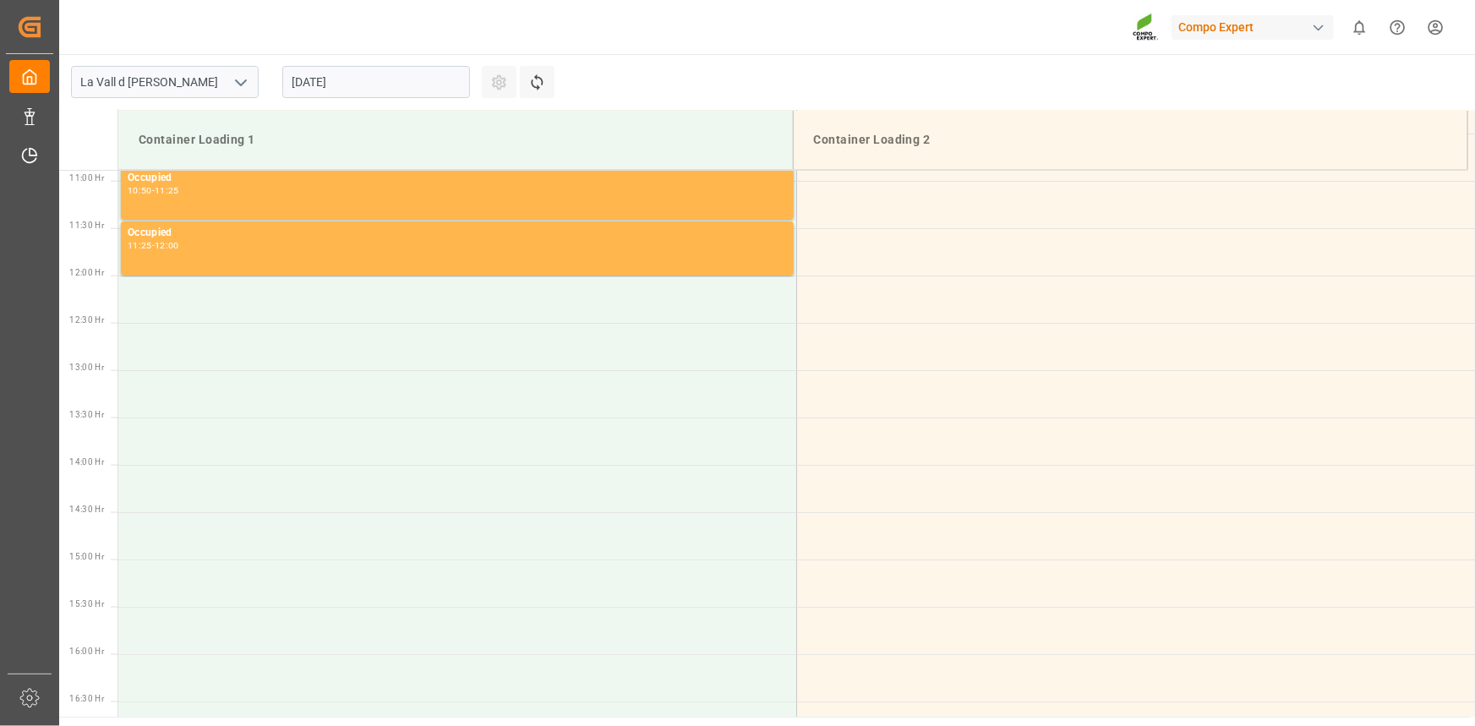
click at [364, 76] on input "[DATE]" at bounding box center [376, 82] width 188 height 32
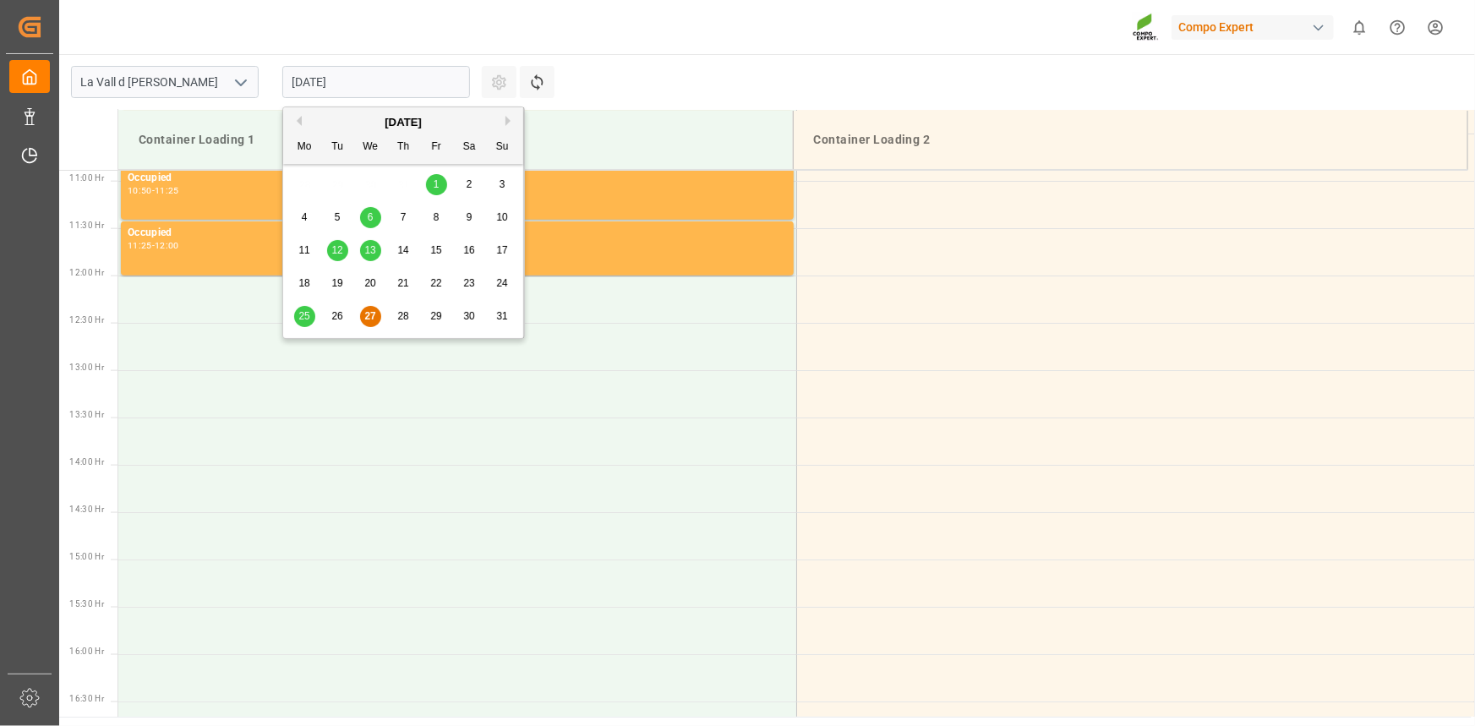
click at [503, 124] on div "[DATE]" at bounding box center [403, 122] width 240 height 17
click at [508, 124] on button "Next Month" at bounding box center [510, 121] width 10 height 10
click at [405, 183] on span "4" at bounding box center [404, 184] width 6 height 12
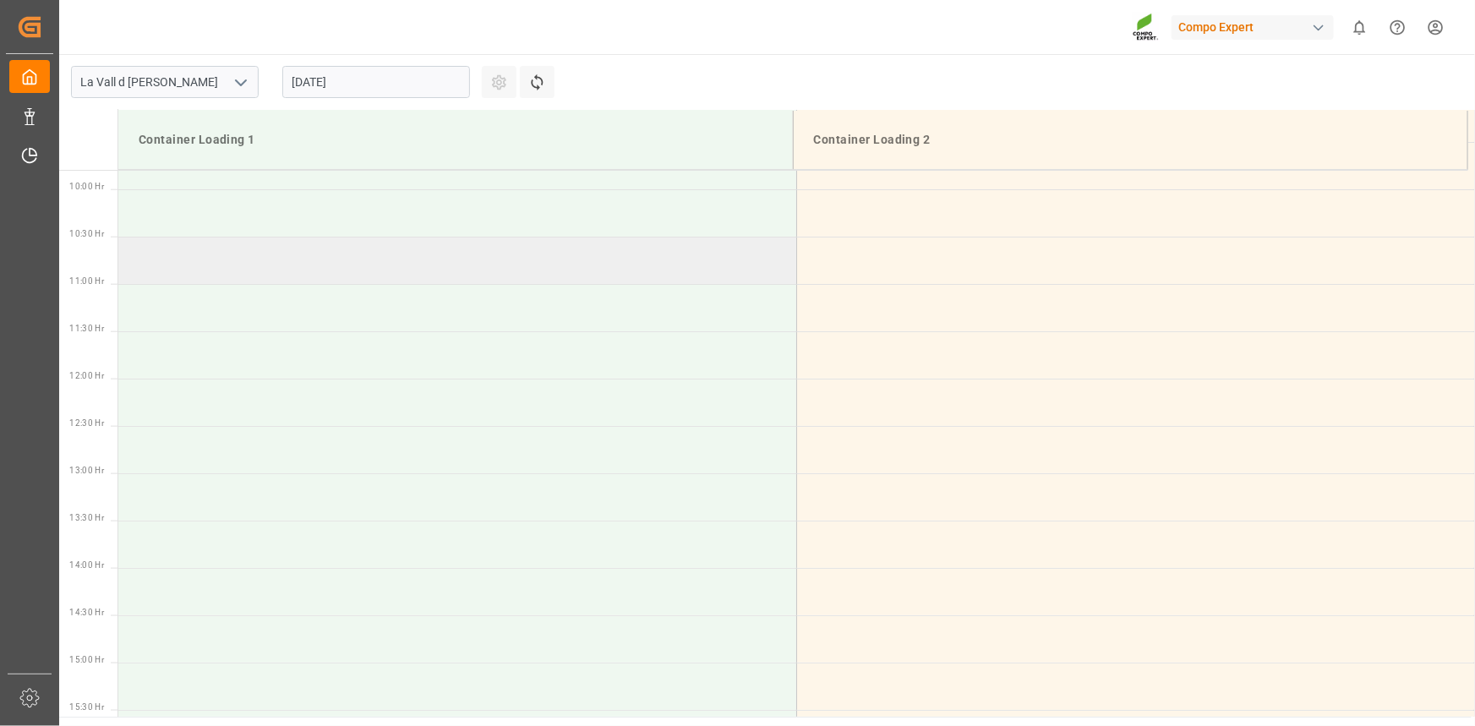
scroll to position [646, 0]
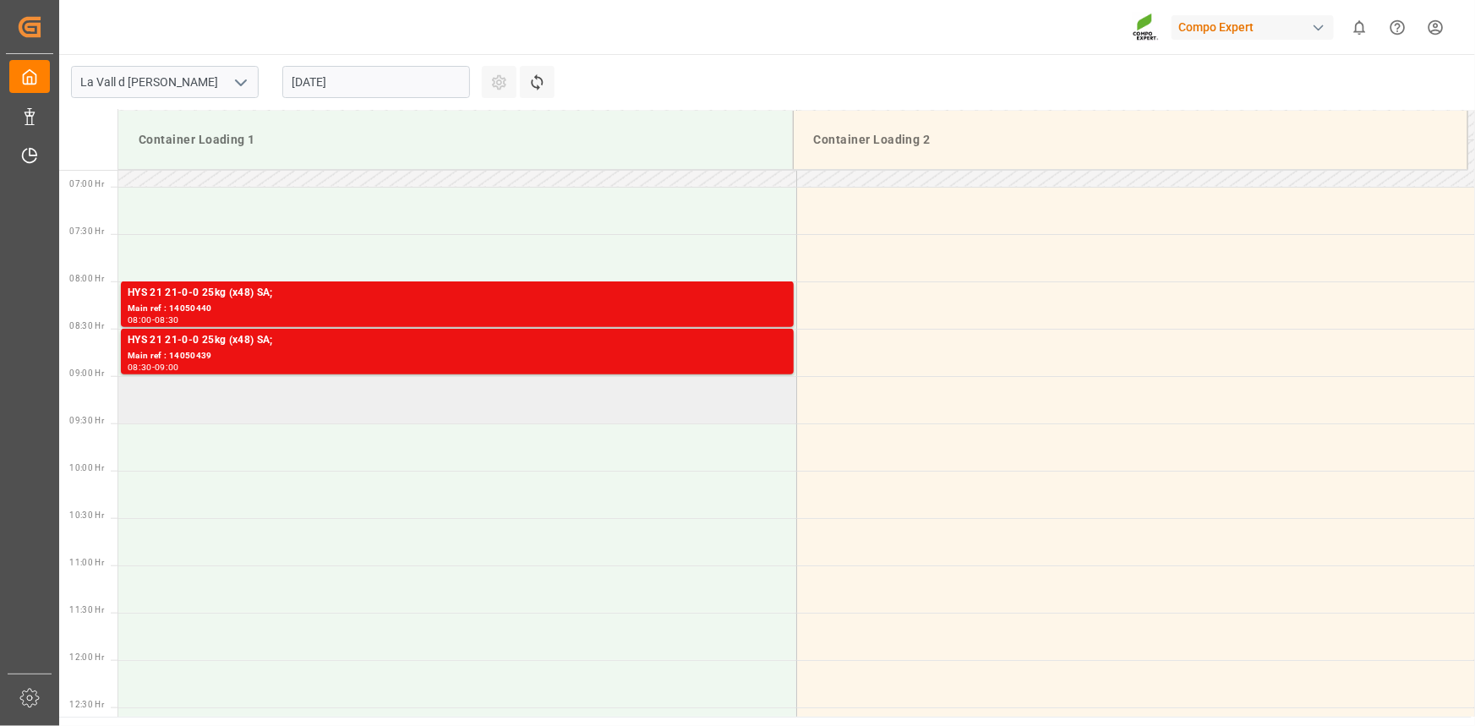
click at [208, 398] on td at bounding box center [457, 399] width 678 height 47
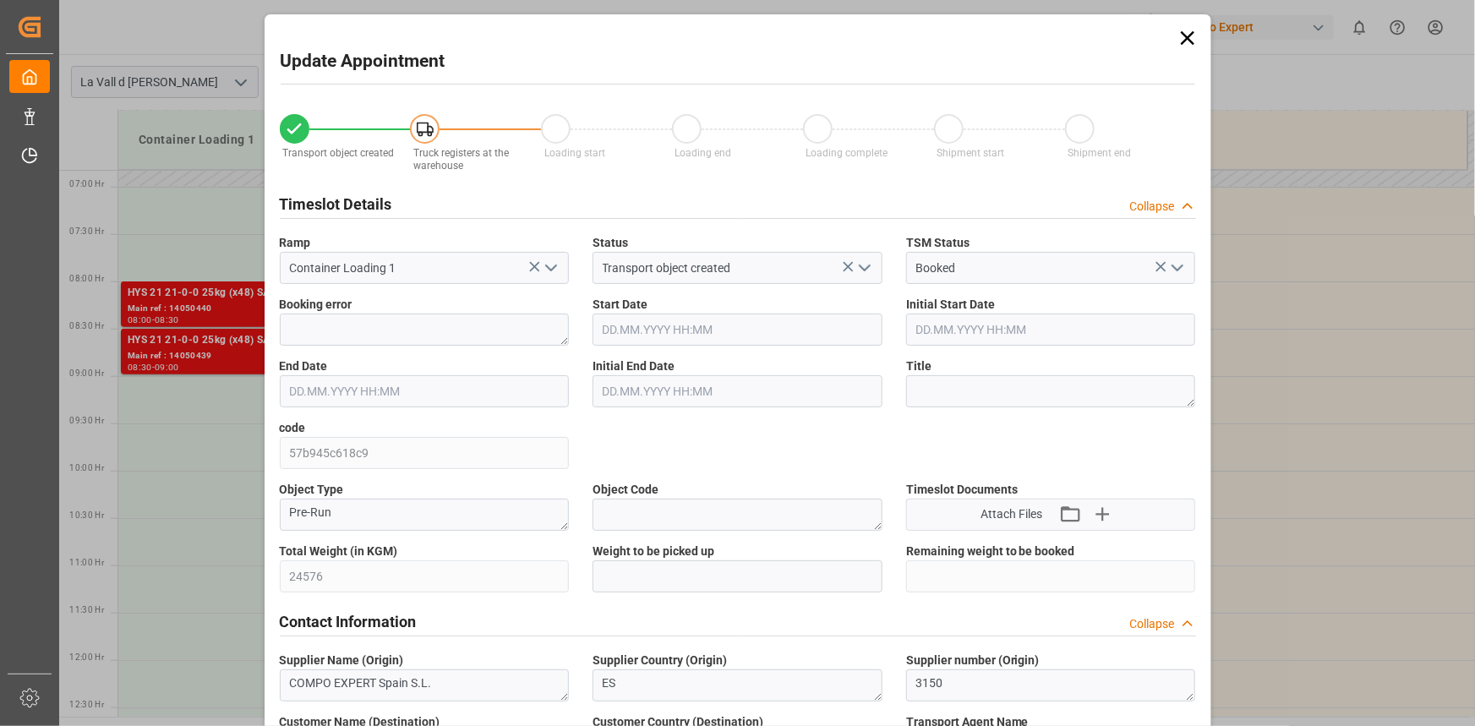
type input "[DATE] 09:00"
type input "[DATE] 09:30"
type input "[DATE] 12:06"
type input "[DATE] 10:18"
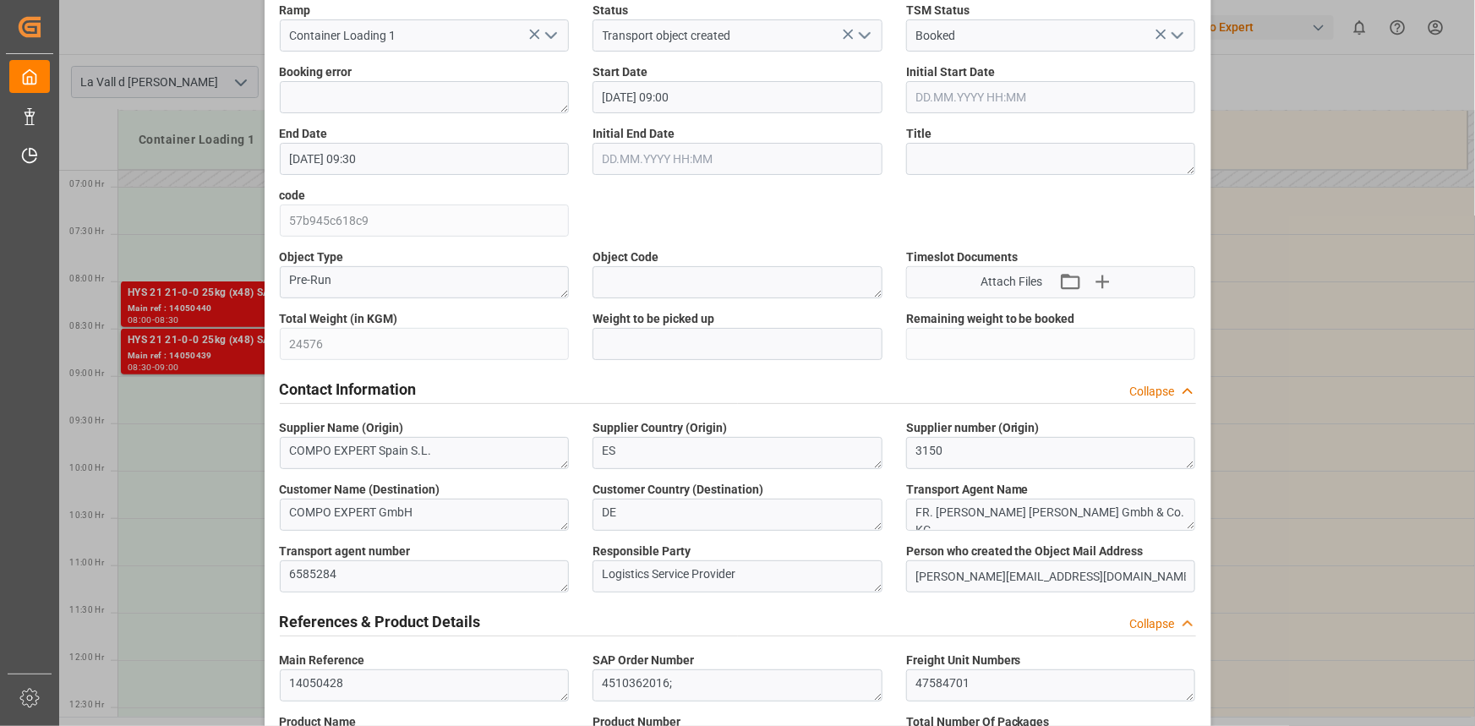
scroll to position [230, 0]
click at [252, 346] on div "Update Appointment Transport object created Truck registers at the warehouse Lo…" at bounding box center [737, 363] width 1475 height 726
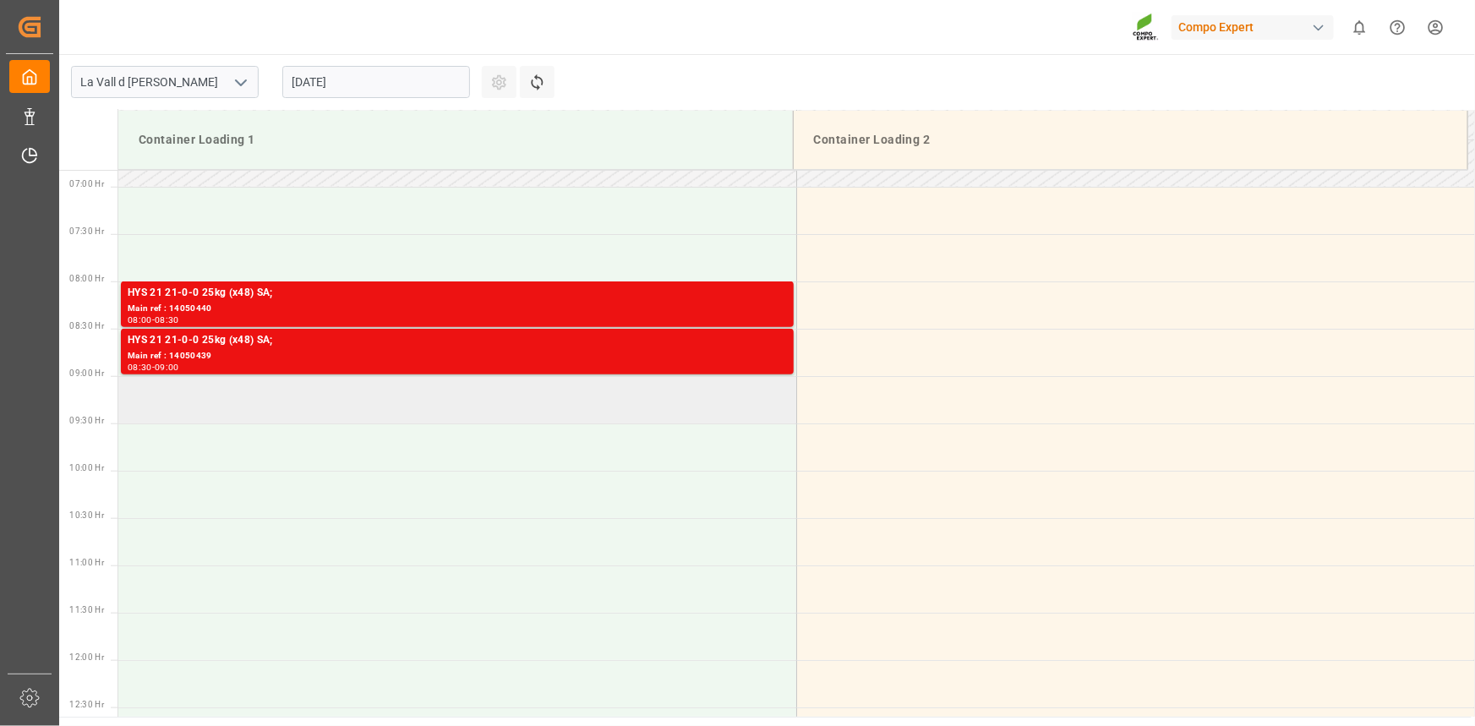
click at [278, 397] on td at bounding box center [457, 399] width 678 height 47
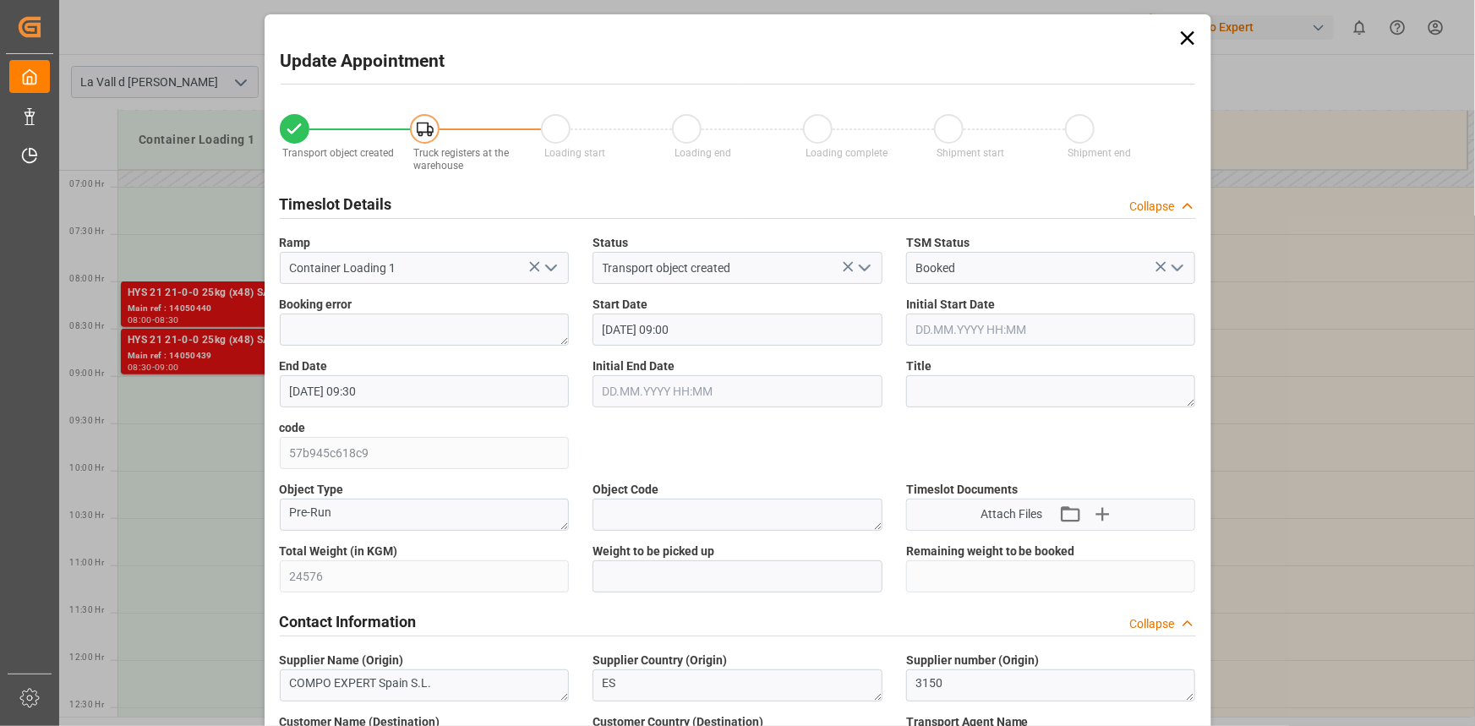
click at [675, 598] on div "Contact Information Collapse" at bounding box center [738, 621] width 940 height 47
click at [676, 583] on input "text" at bounding box center [738, 576] width 290 height 32
paste input "24576"
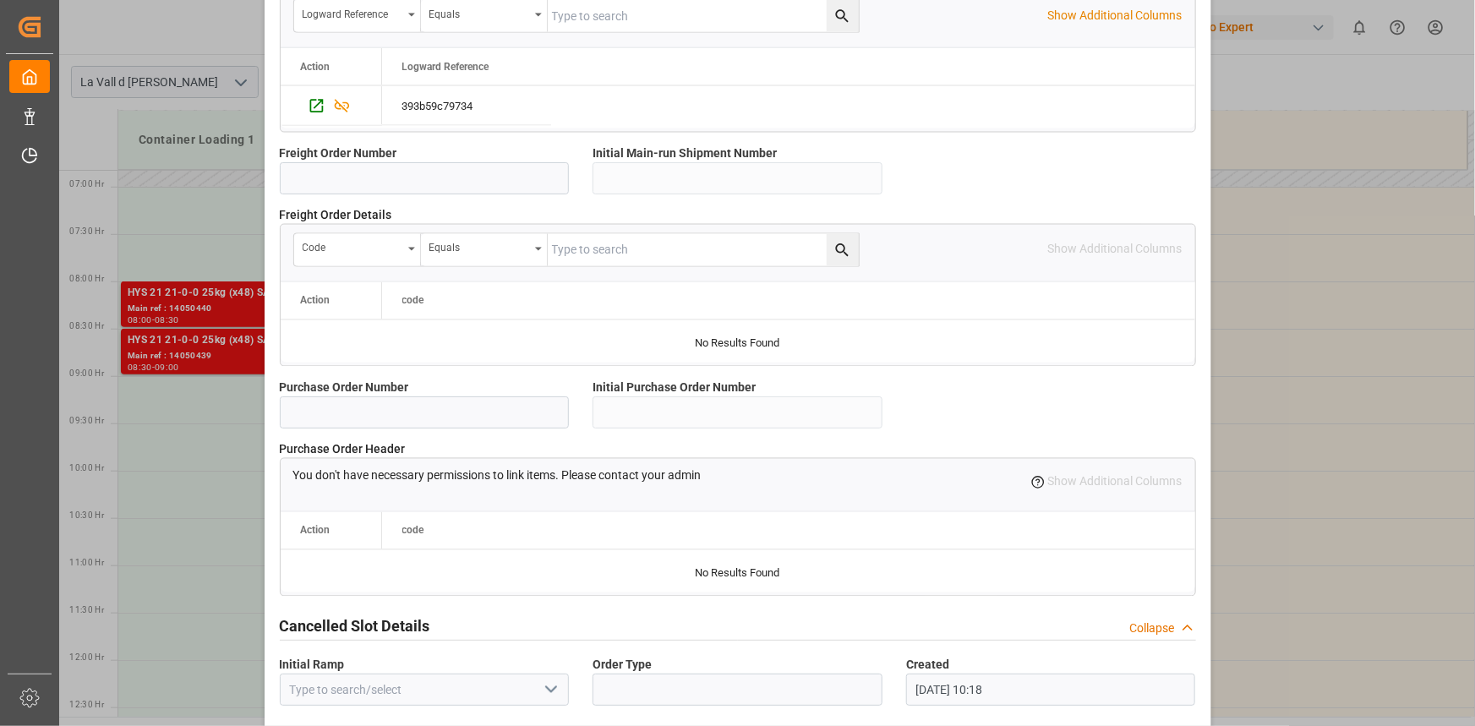
scroll to position [1502, 0]
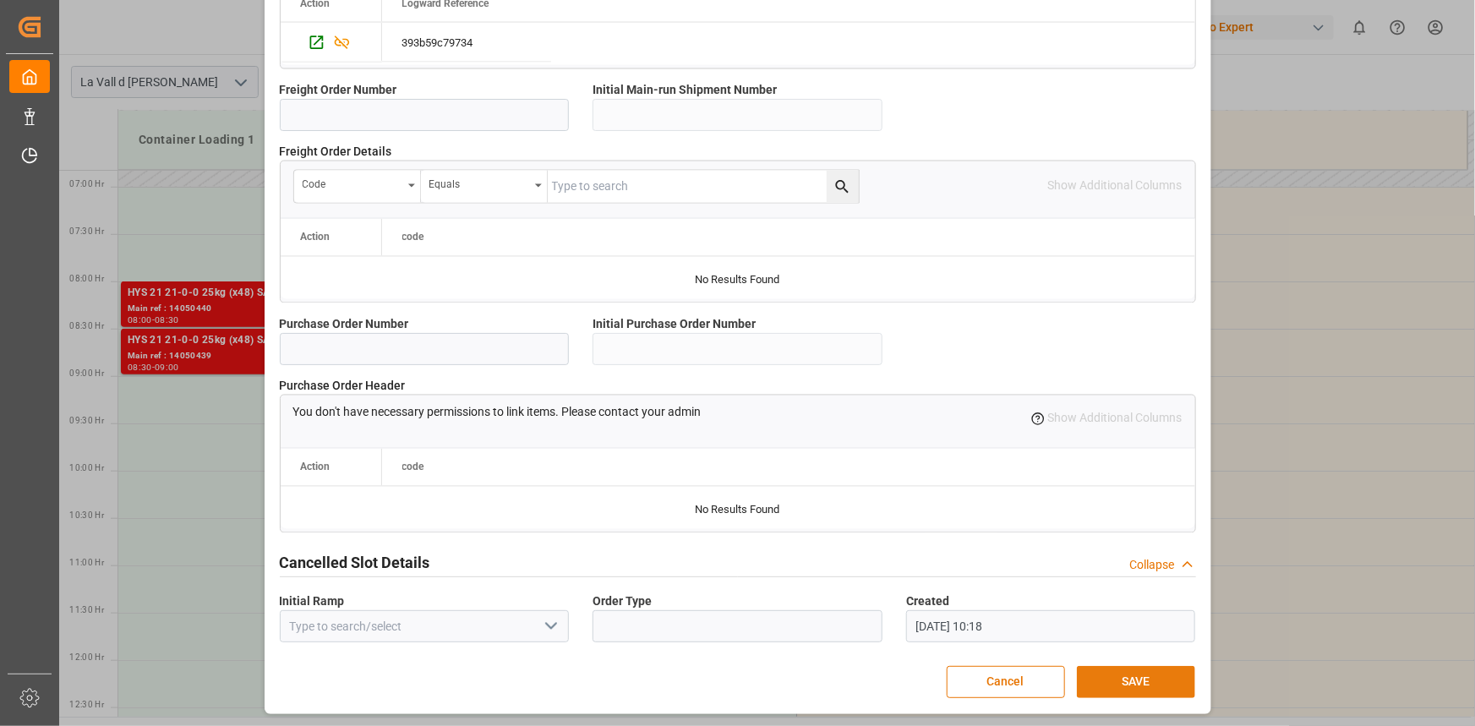
type input "24576"
click at [1164, 673] on button "SAVE" at bounding box center [1136, 682] width 118 height 32
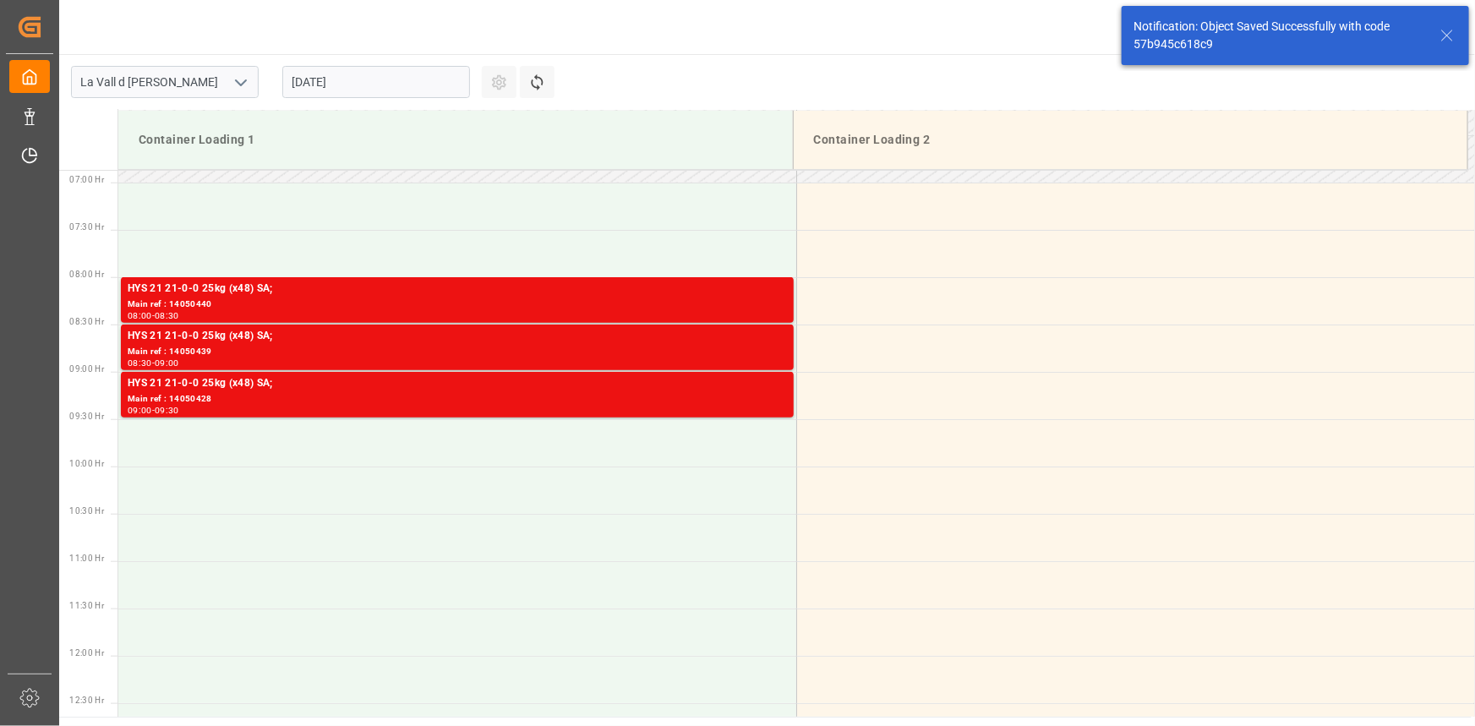
scroll to position [746, 0]
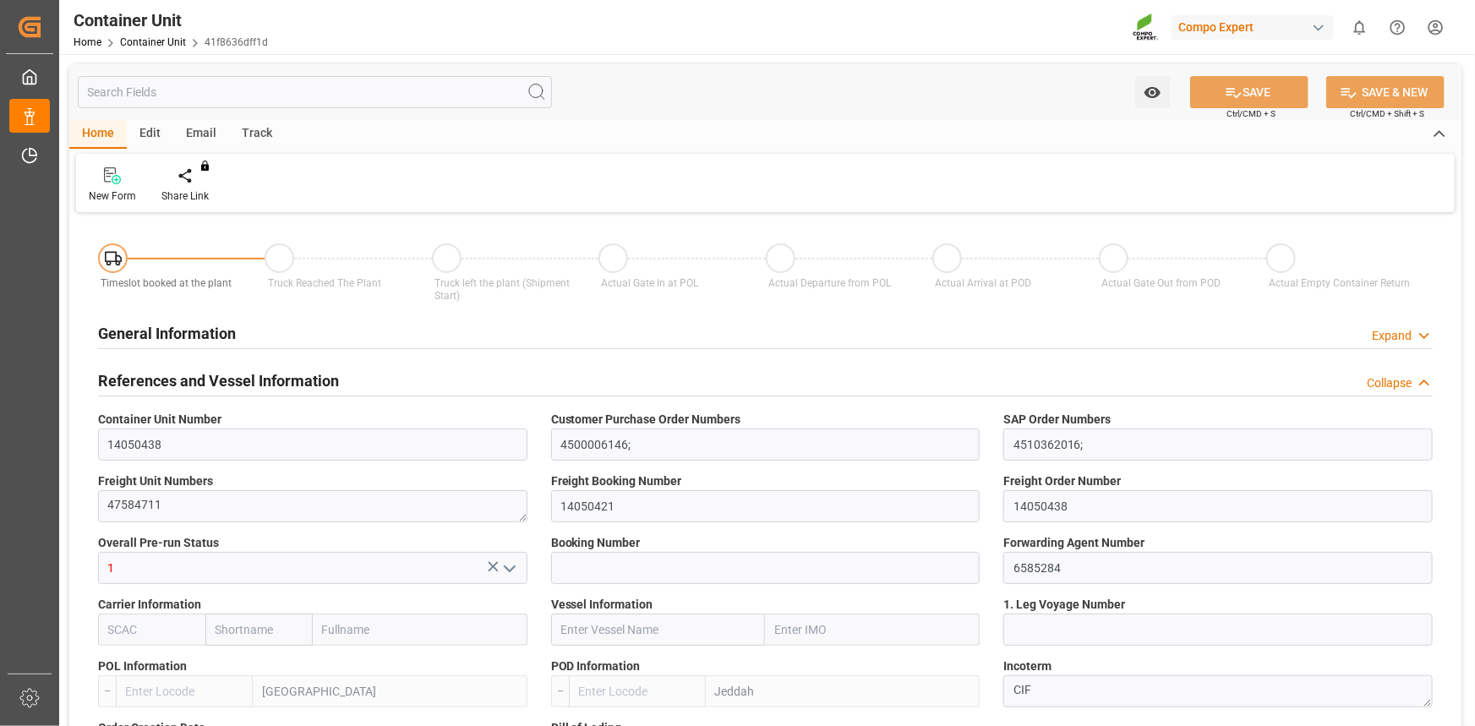
type input "ESVLC"
type input "SAJED"
type input "7"
type input "0"
type input "8"
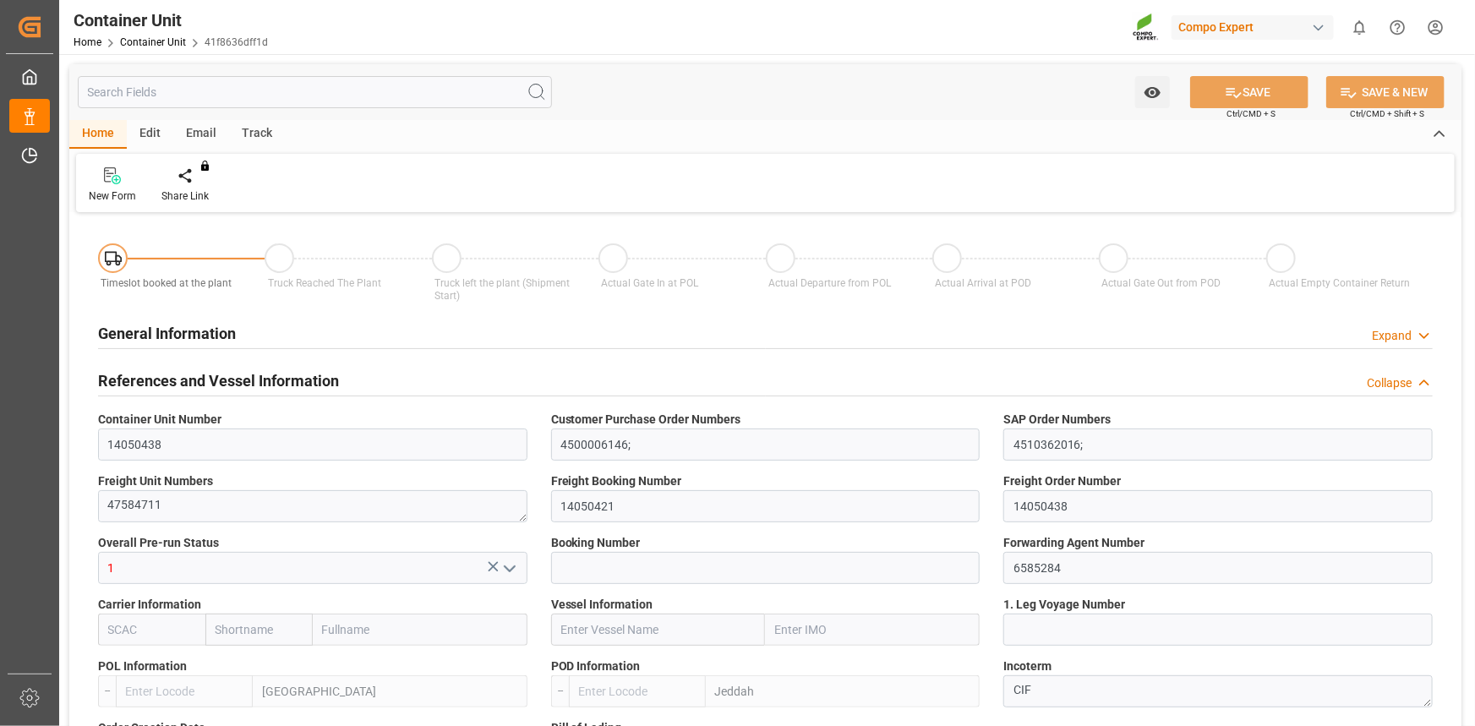
type input "0"
type input "420"
type input "24576"
type input "[DATE] 12:06"
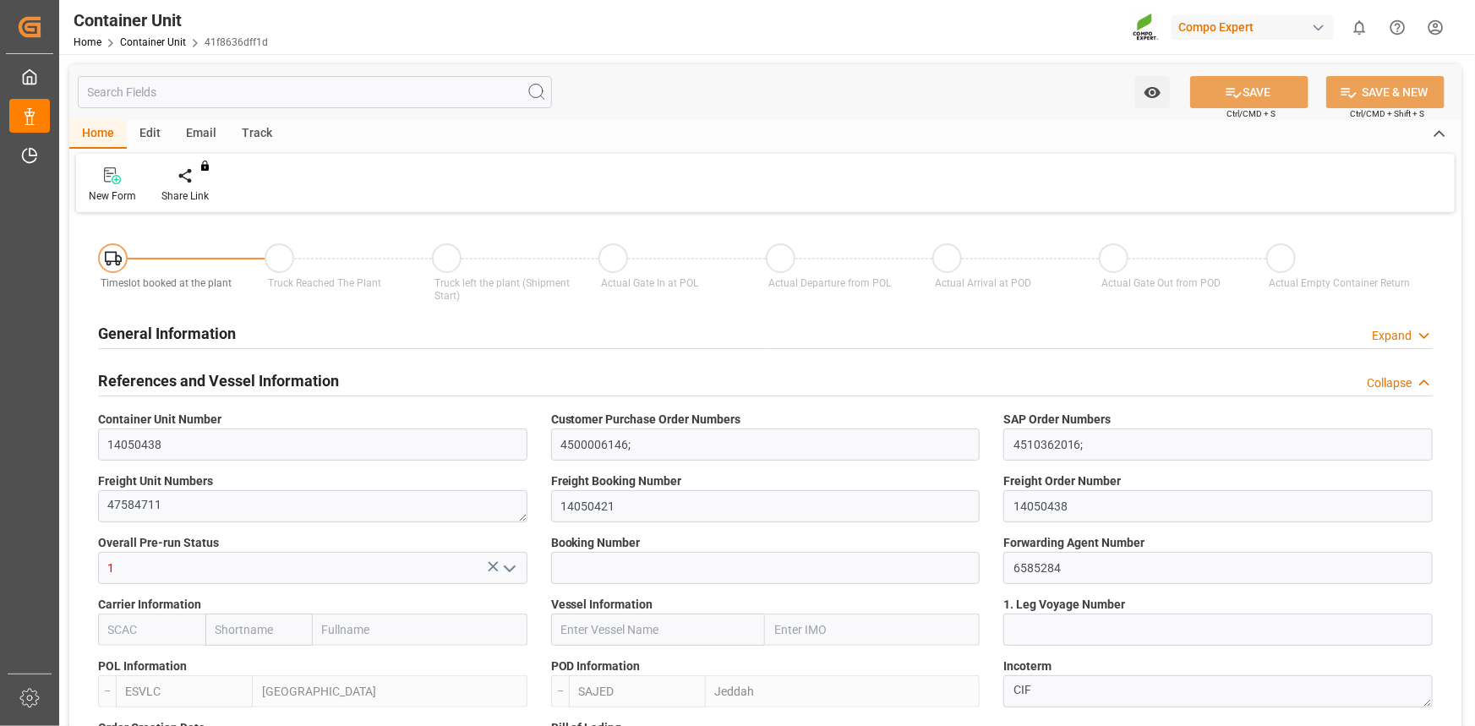
type input "[DATE]"
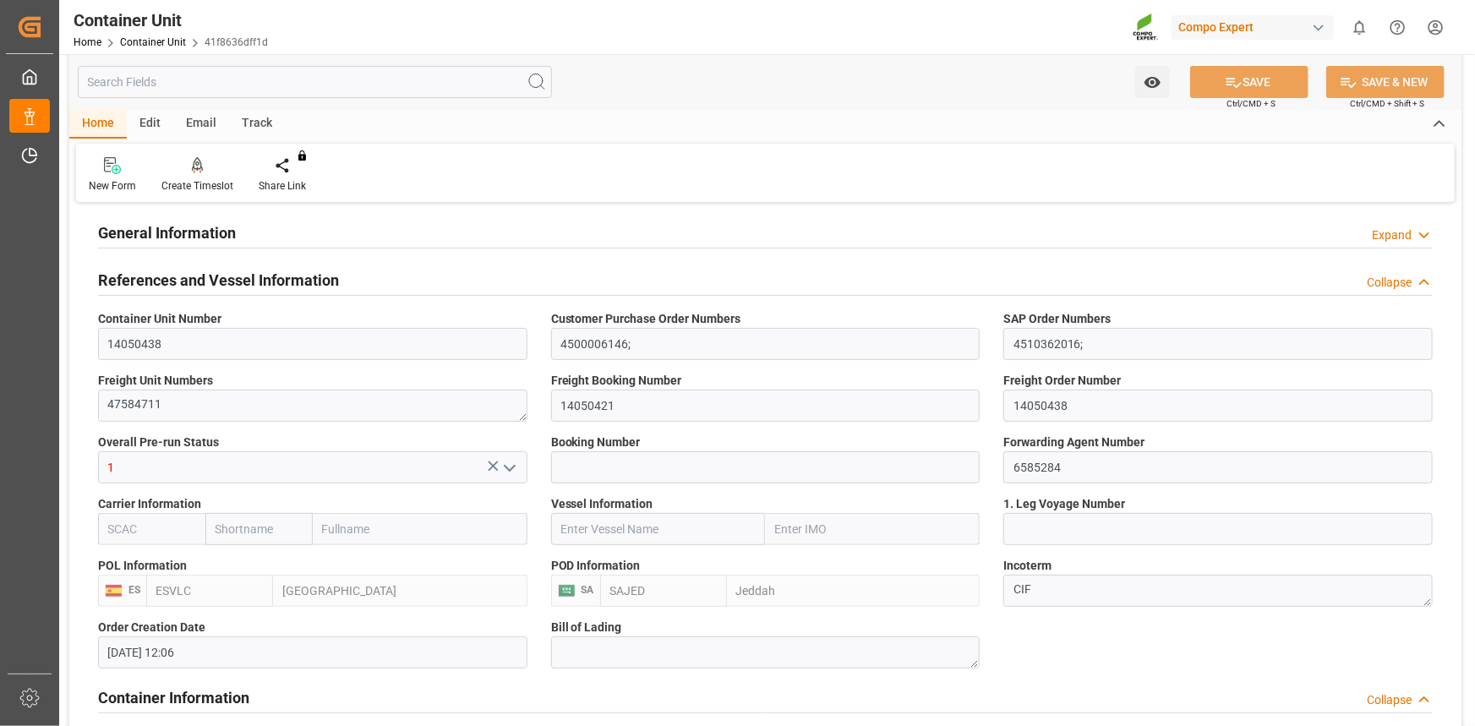
scroll to position [76, 0]
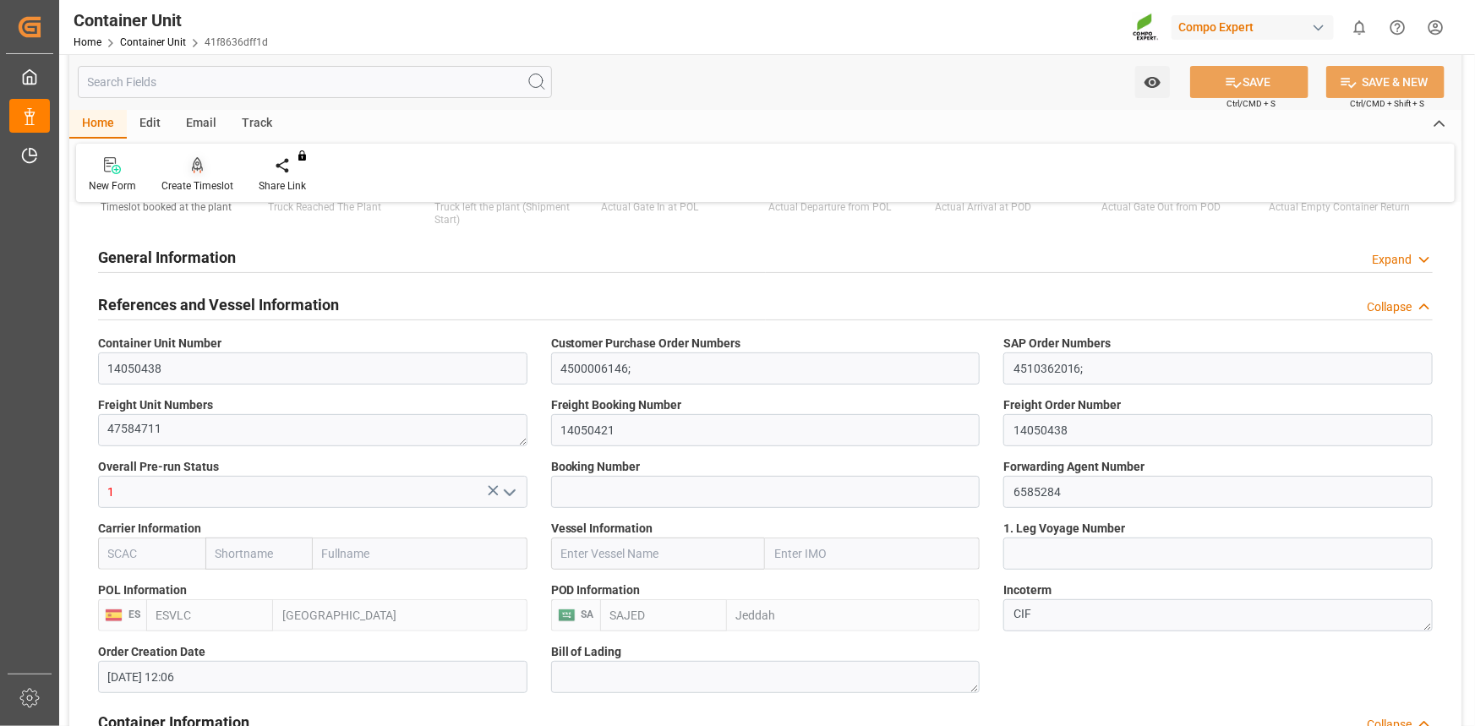
click at [197, 169] on icon at bounding box center [198, 164] width 12 height 14
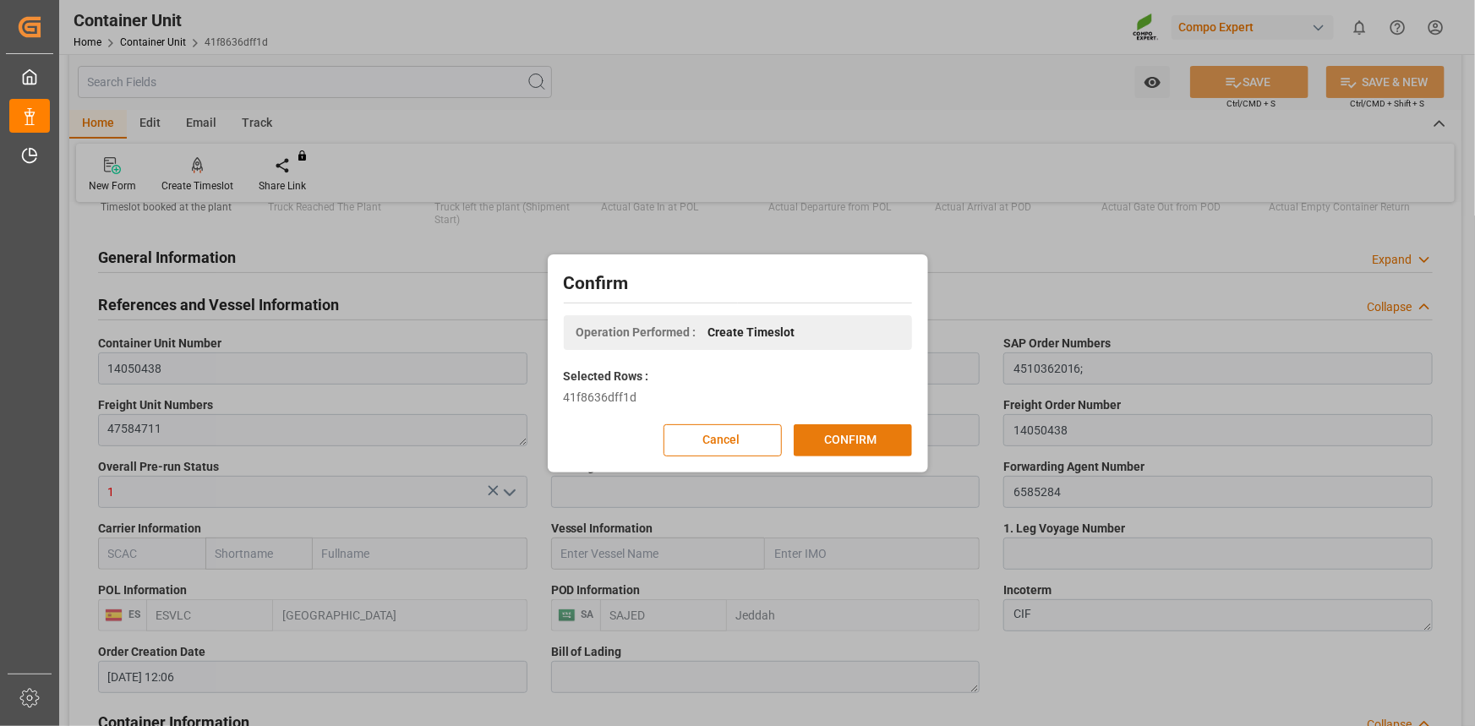
click at [844, 436] on button "CONFIRM" at bounding box center [853, 440] width 118 height 32
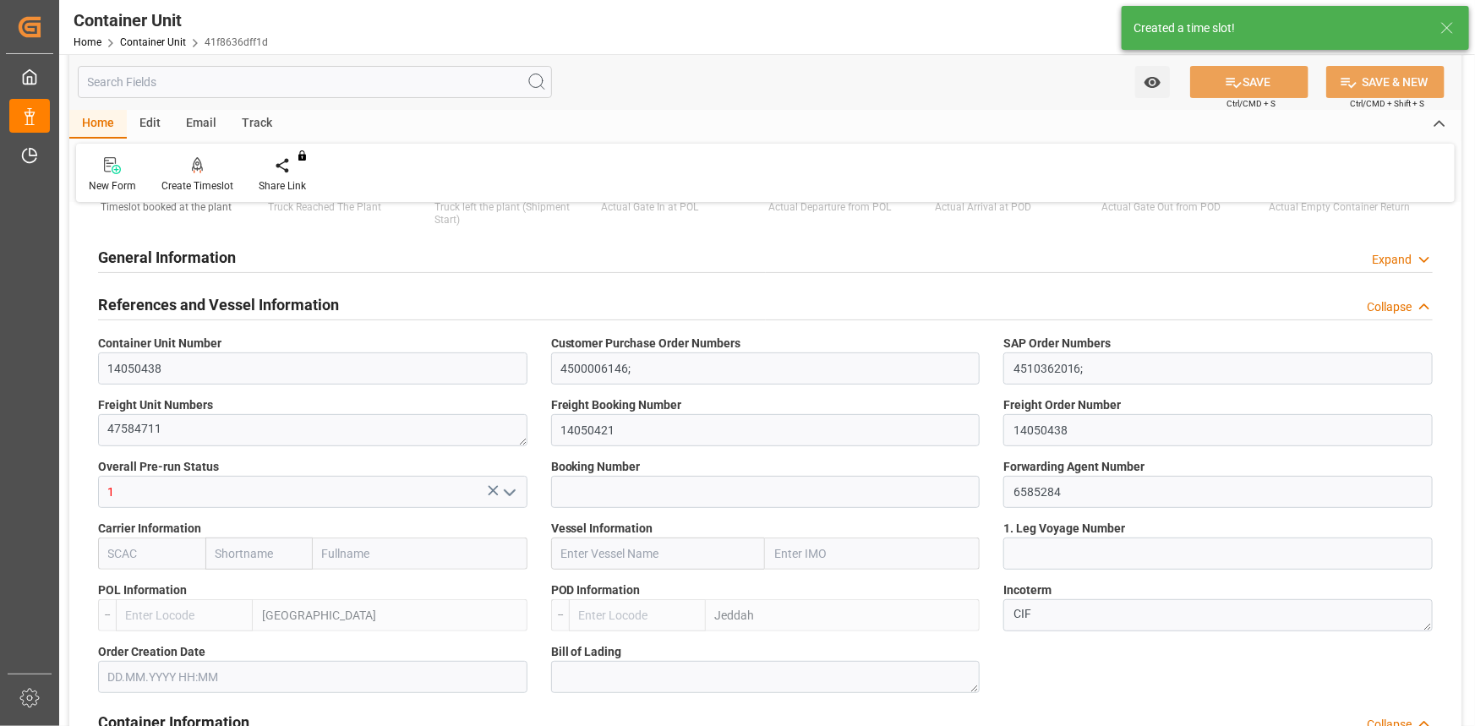
type input "ESVLC"
type input "SAJED"
type input "7"
type input "0"
type input "8"
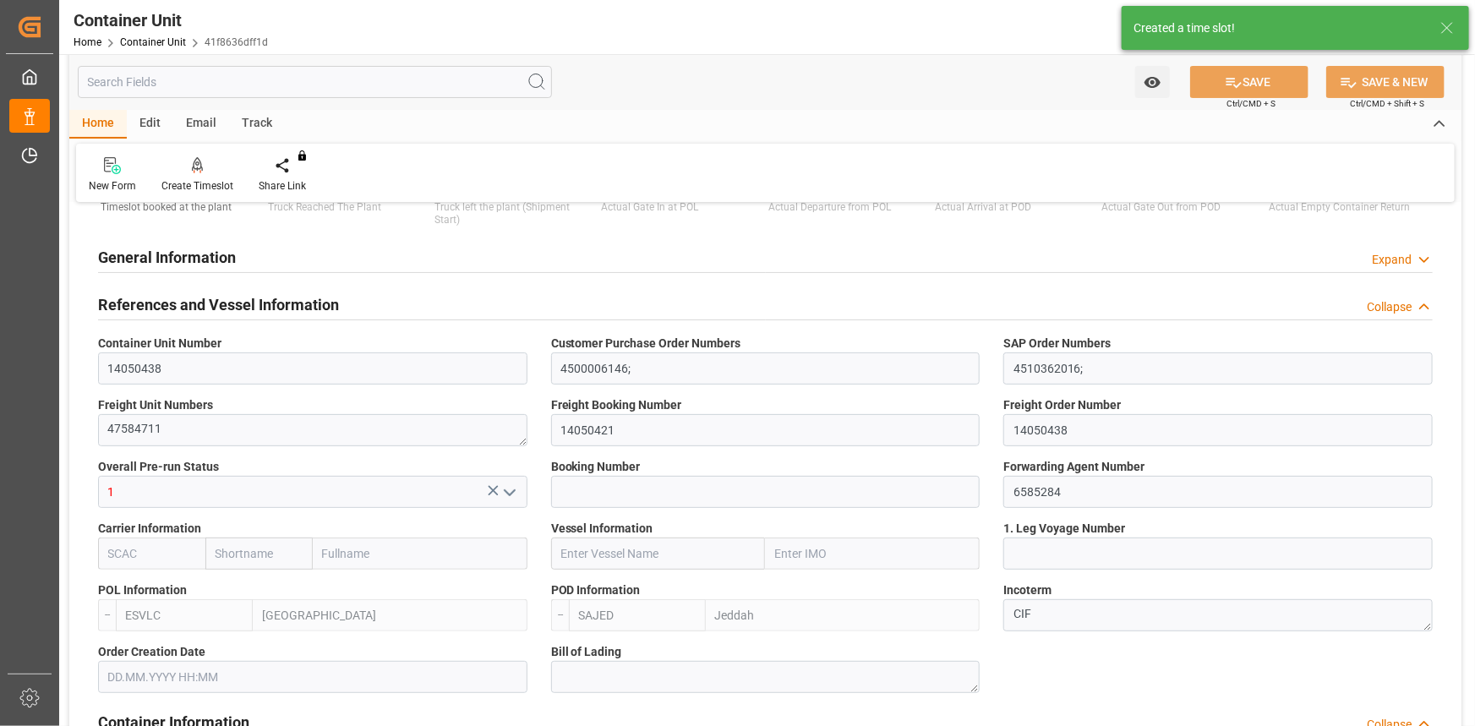
type input "0"
type input "420"
type input "24576"
type input "[DATE] 12:06"
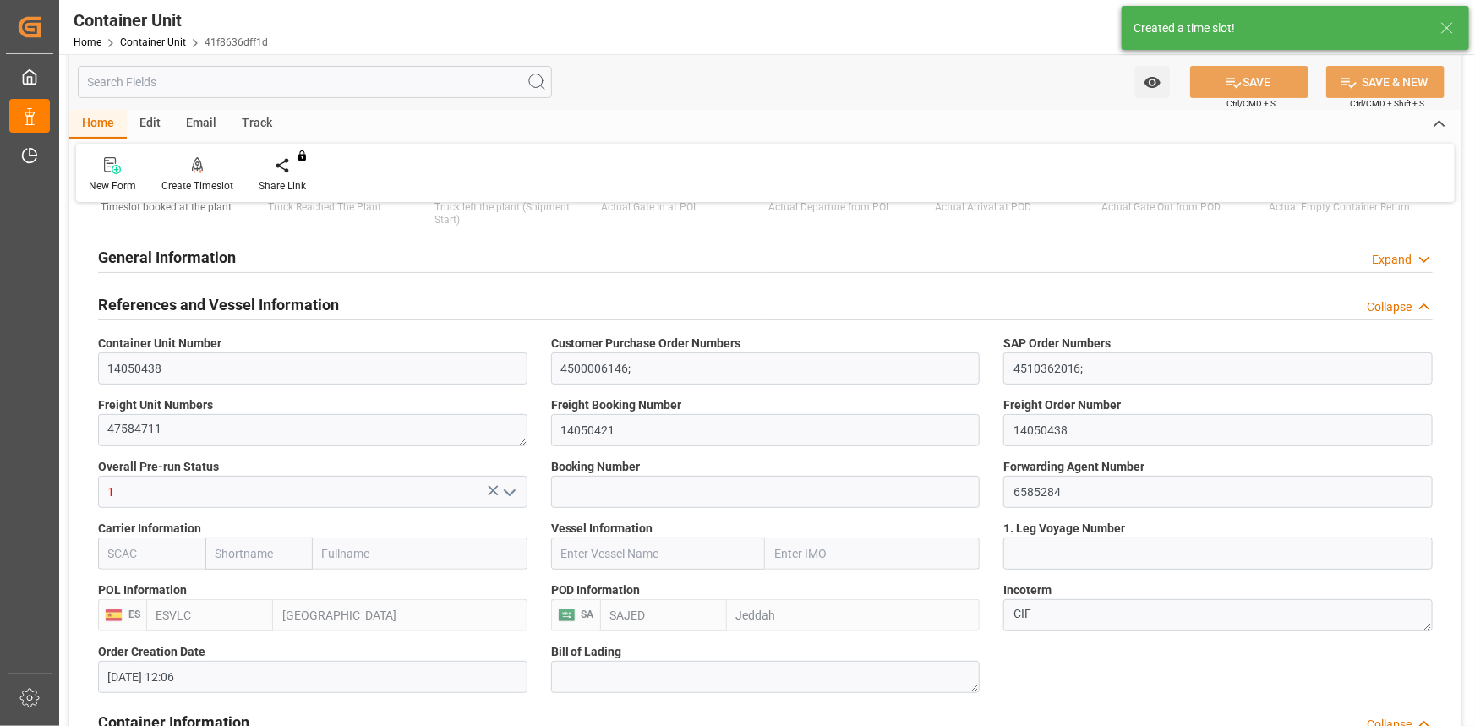
type input "22.09.2025"
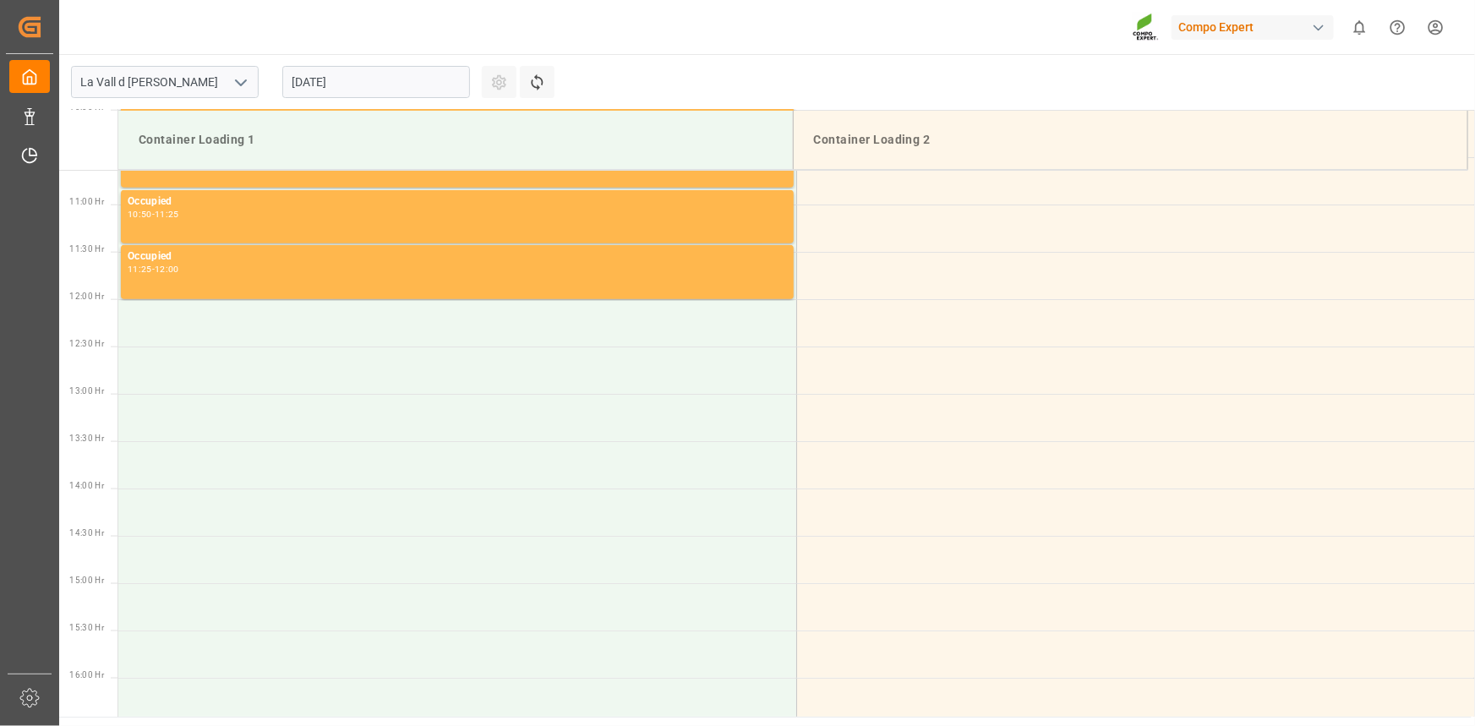
scroll to position [1030, 0]
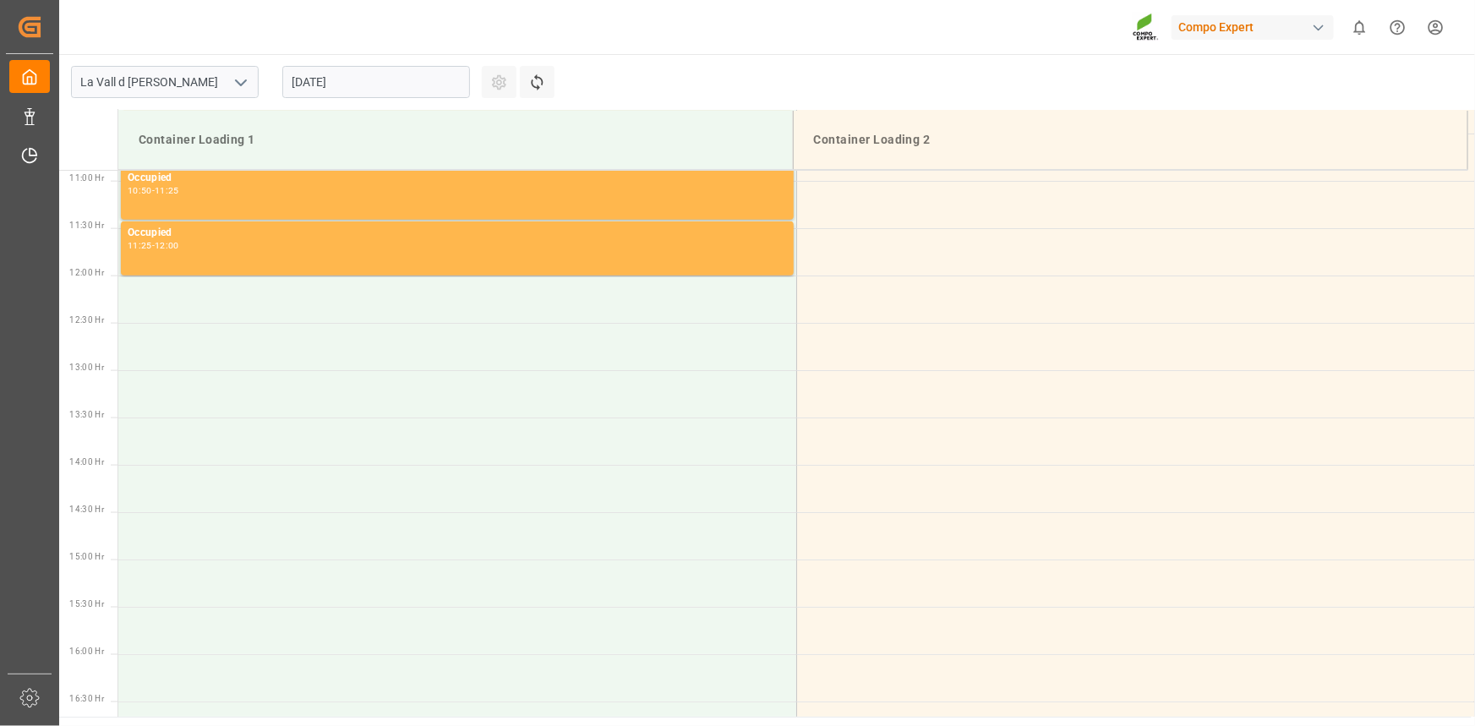
click at [347, 74] on input "[DATE]" at bounding box center [376, 82] width 188 height 32
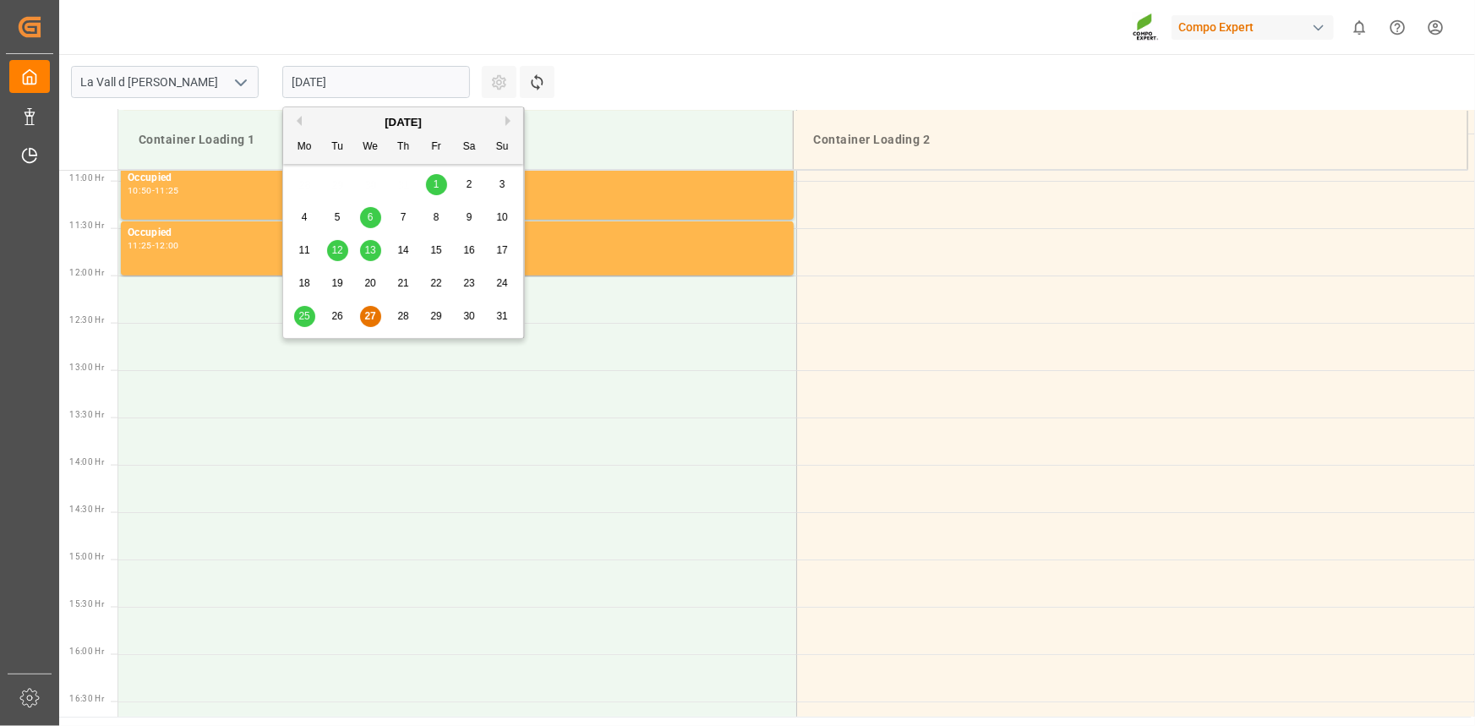
click at [507, 117] on button "Next Month" at bounding box center [510, 121] width 10 height 10
click at [403, 186] on span "4" at bounding box center [404, 184] width 6 height 12
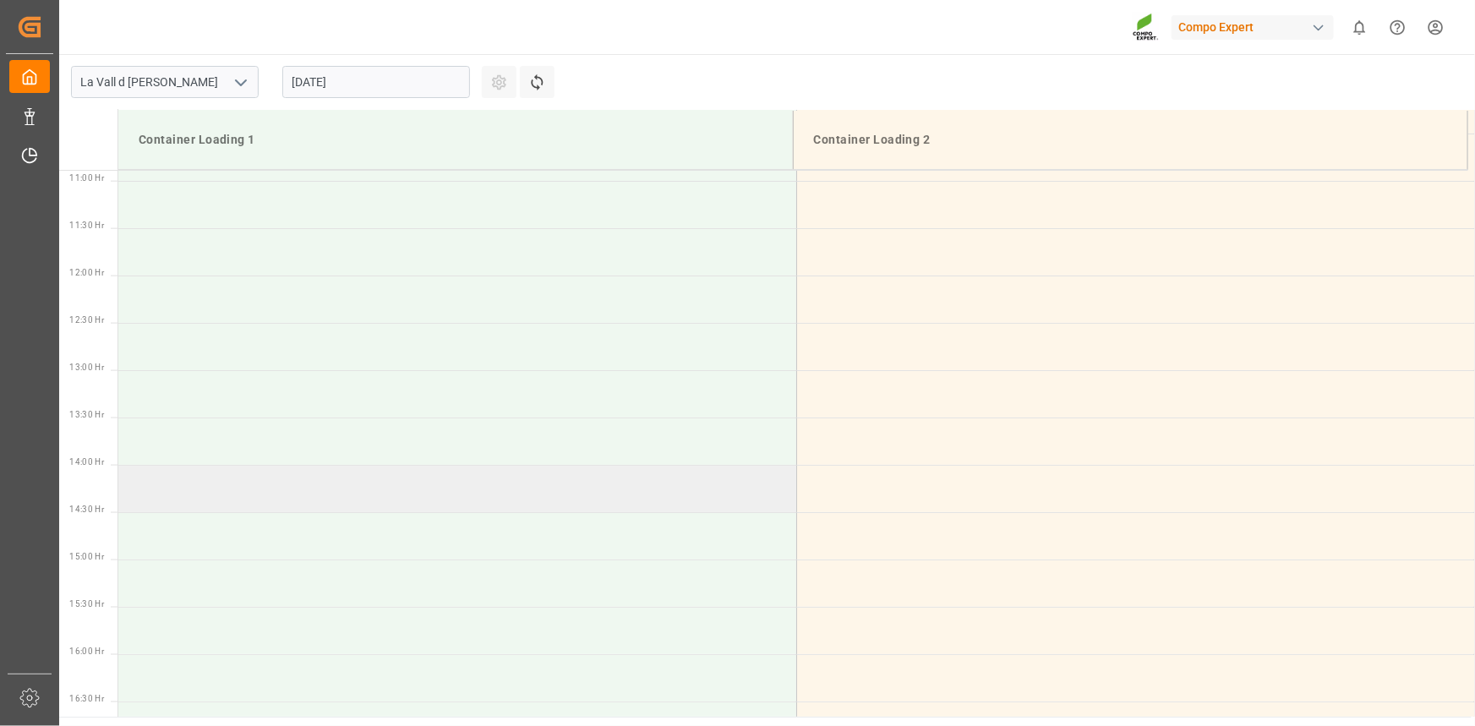
click at [206, 496] on td at bounding box center [457, 488] width 678 height 47
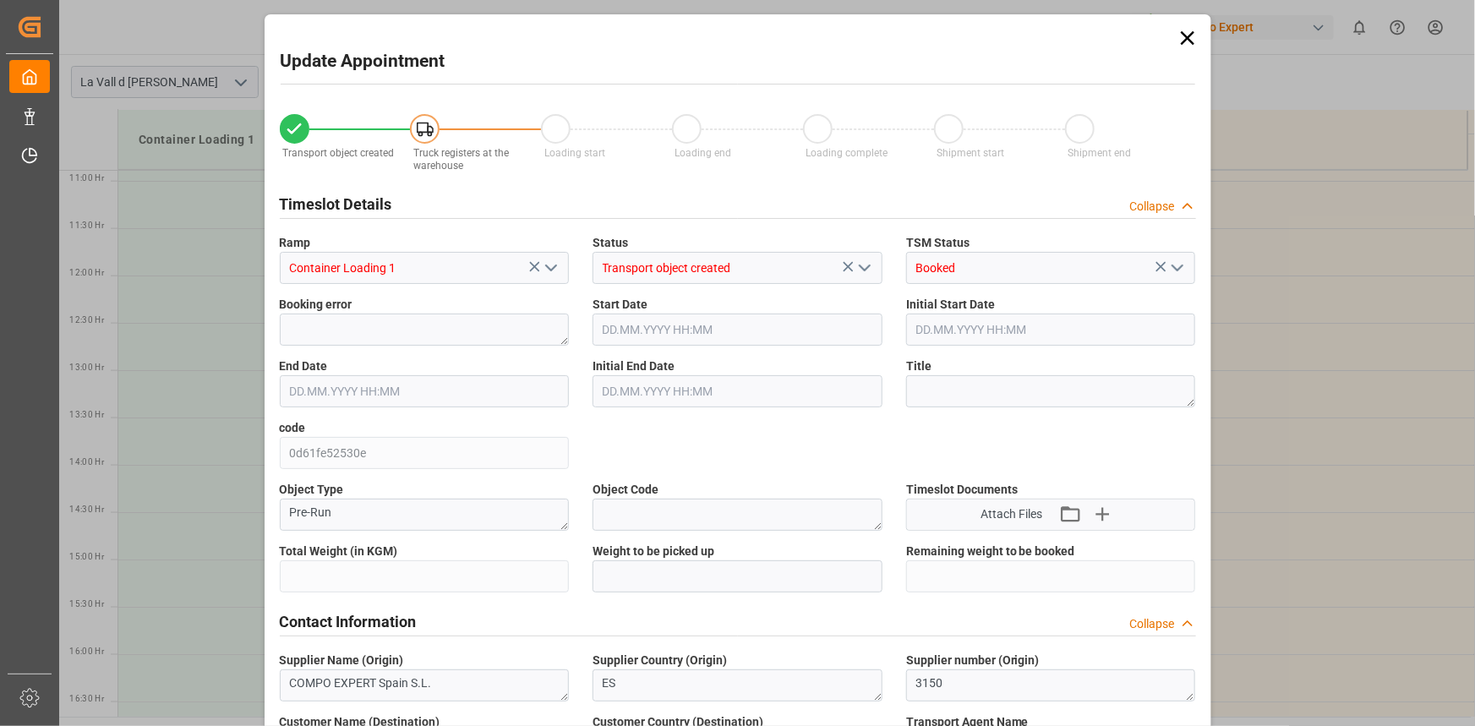
type input "24576"
type input "420"
type input "04.09.2025 14:00"
type input "04.09.2025 14:30"
type input "[DATE] 12:06"
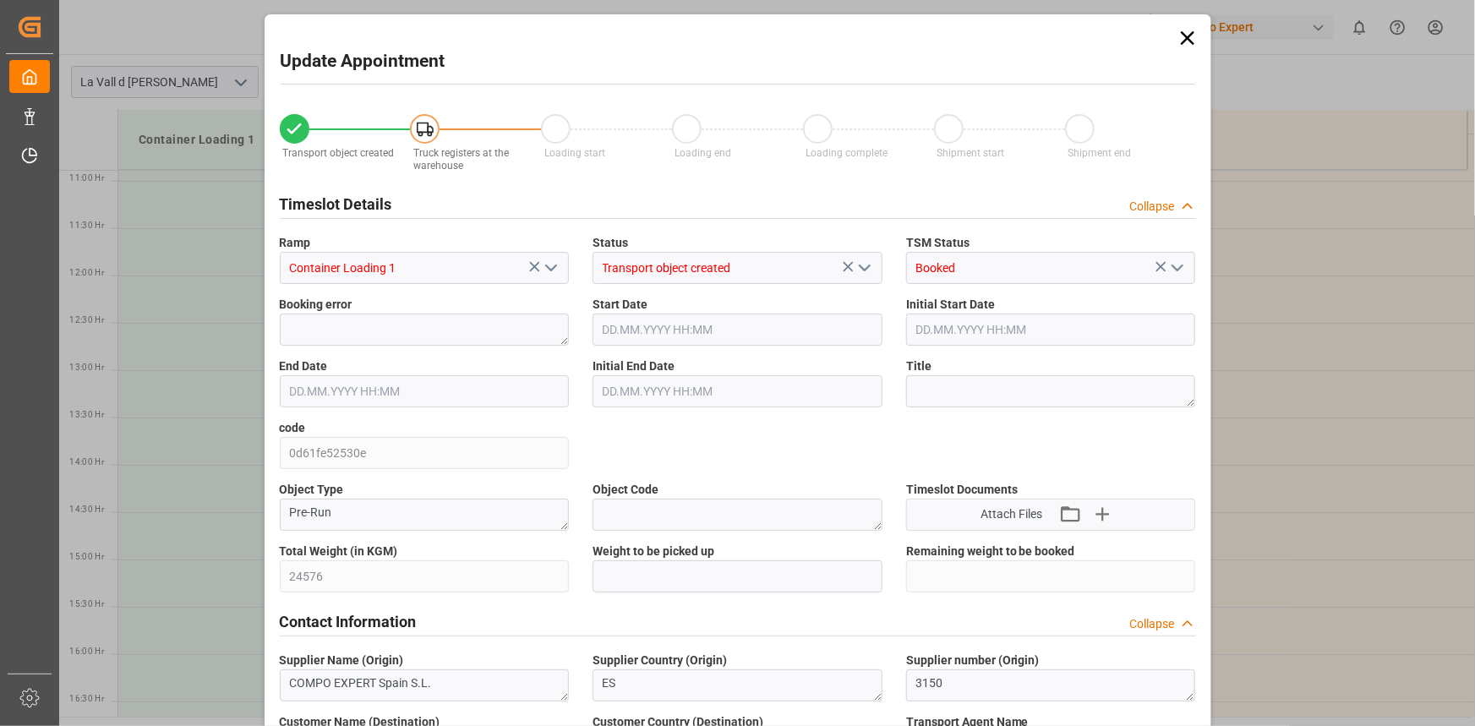
type input "27.08.2025 10:19"
click at [570, 588] on div "Total Weight (in KGM) 24576" at bounding box center [425, 568] width 314 height 62
click at [623, 569] on input "text" at bounding box center [738, 576] width 290 height 32
paste input "24576"
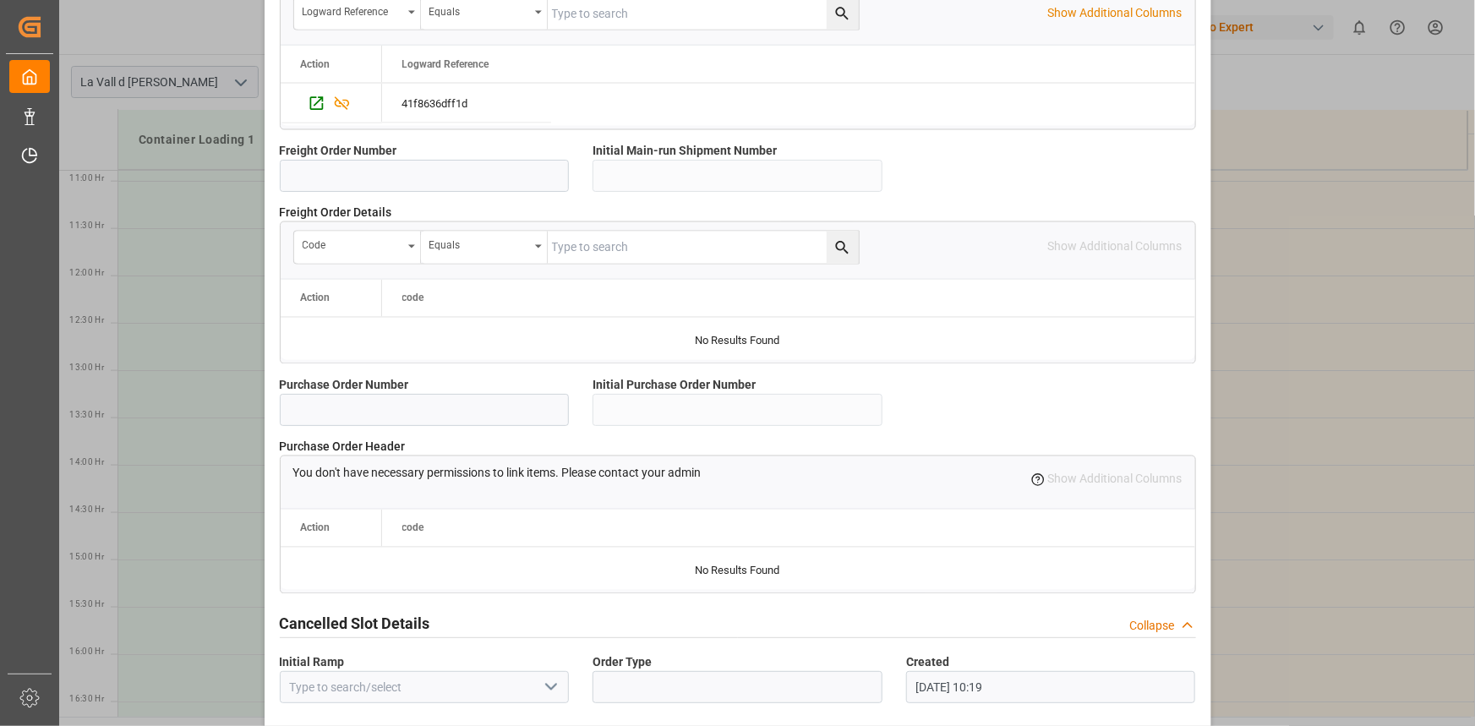
scroll to position [1502, 0]
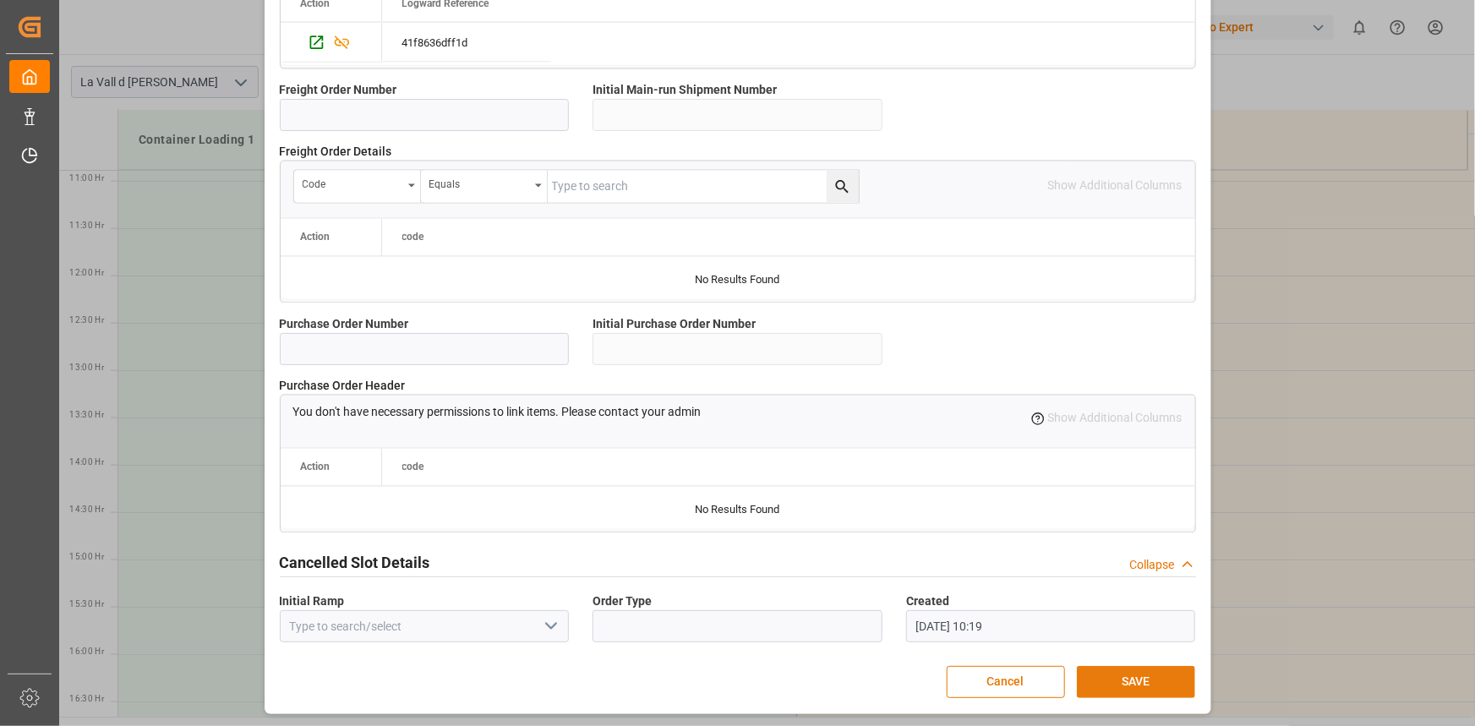
type input "24576"
click at [1149, 667] on button "SAVE" at bounding box center [1136, 682] width 118 height 32
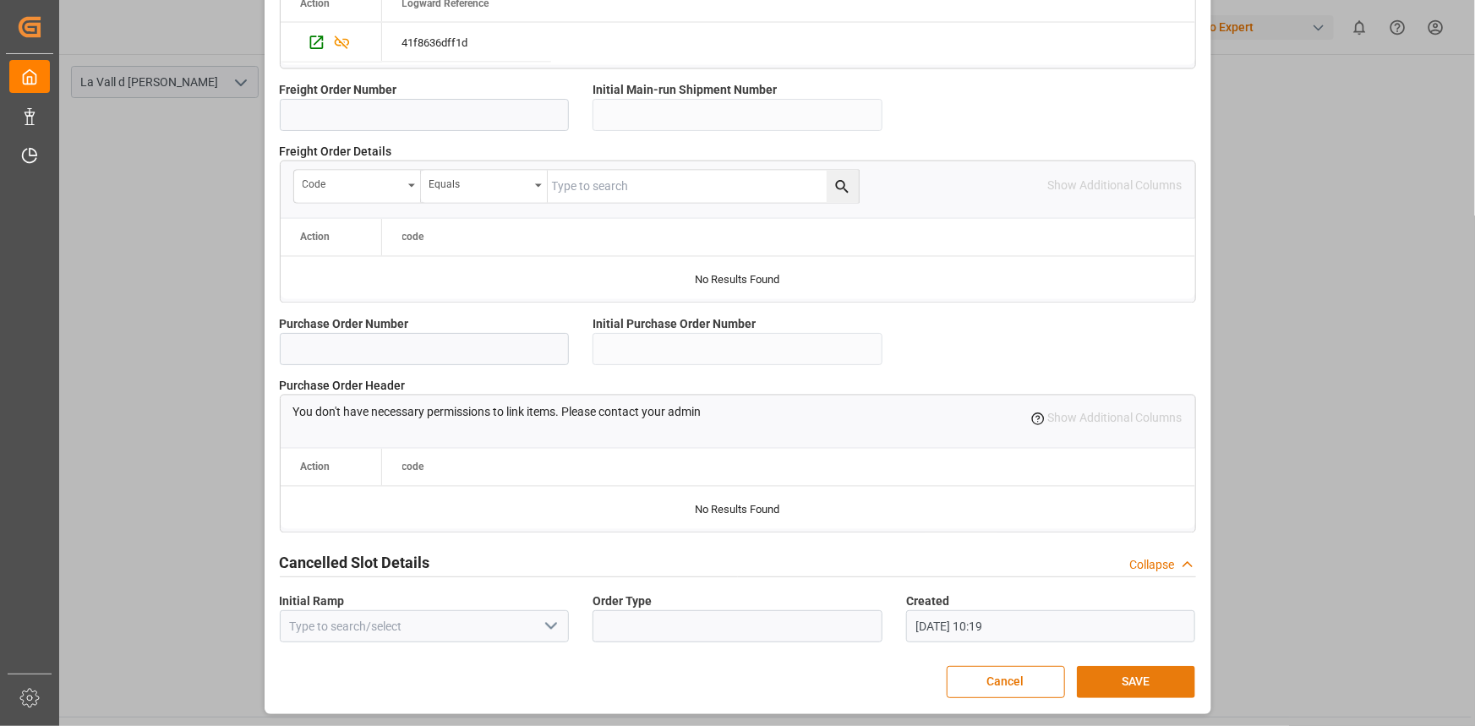
click at [1132, 675] on button "SAVE" at bounding box center [1136, 682] width 118 height 32
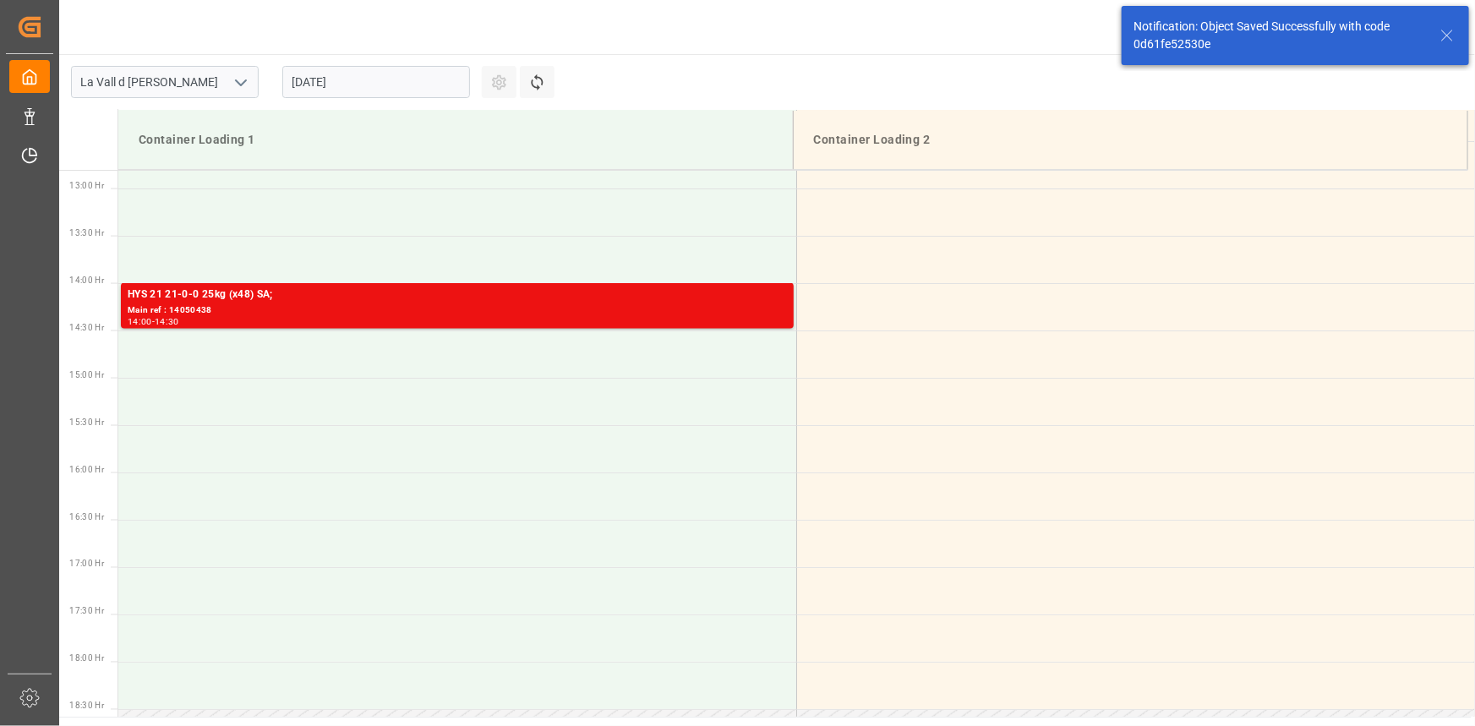
scroll to position [1219, 0]
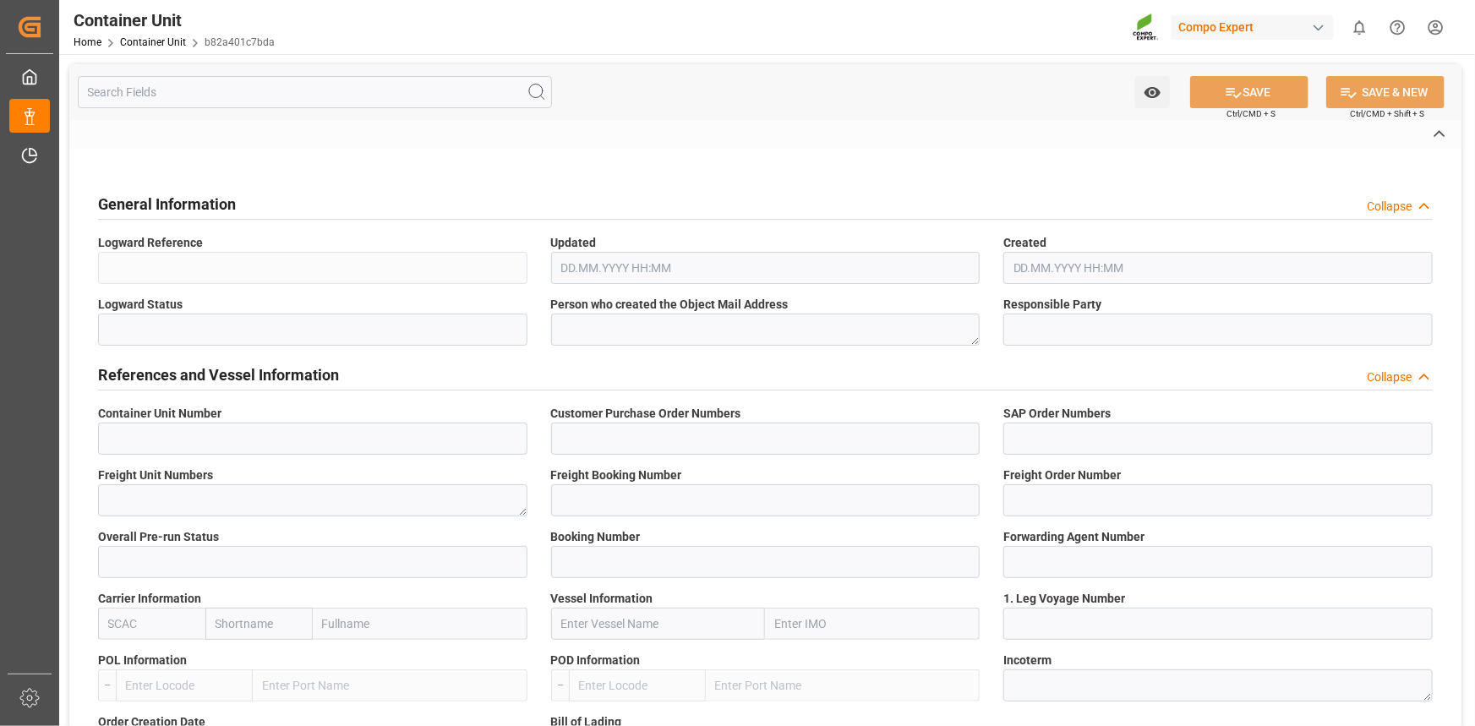
type input "14050437"
type input "4500006146;"
type input "4510362016;"
type textarea "47584707"
type input "14050421"
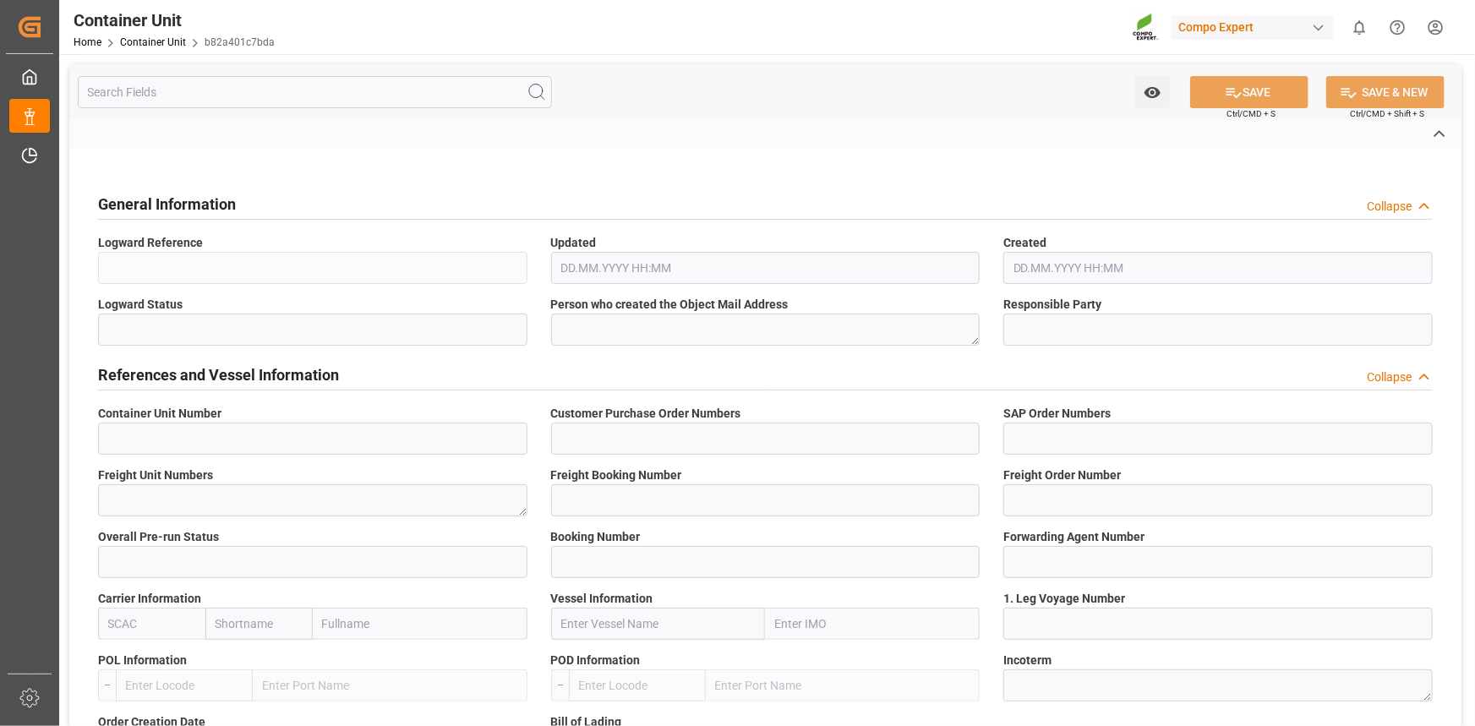
type input "14050437"
type input "1"
type input "6585284"
type input "[GEOGRAPHIC_DATA]"
type input "Jeddah"
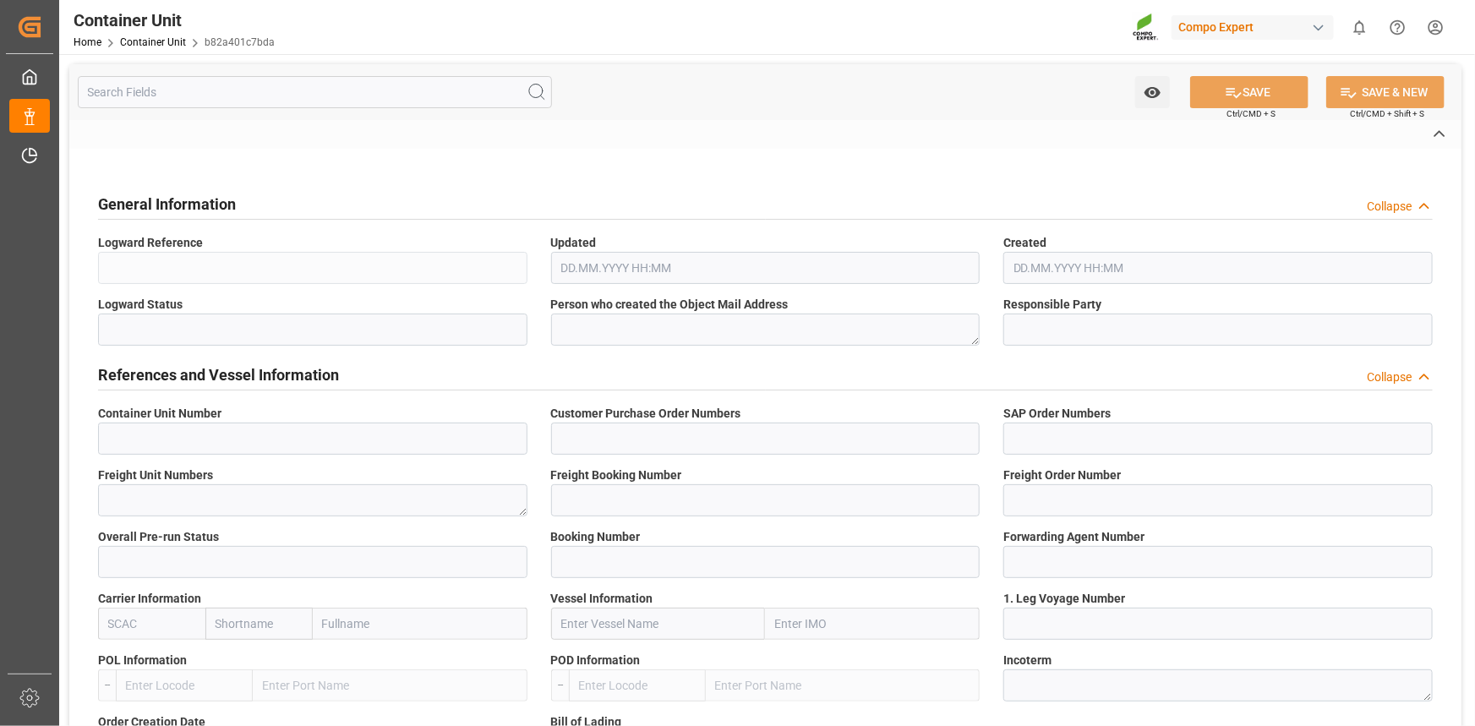
type textarea "CIF"
type input "No"
type input "20GP"
type input "2"
type textarea "30"
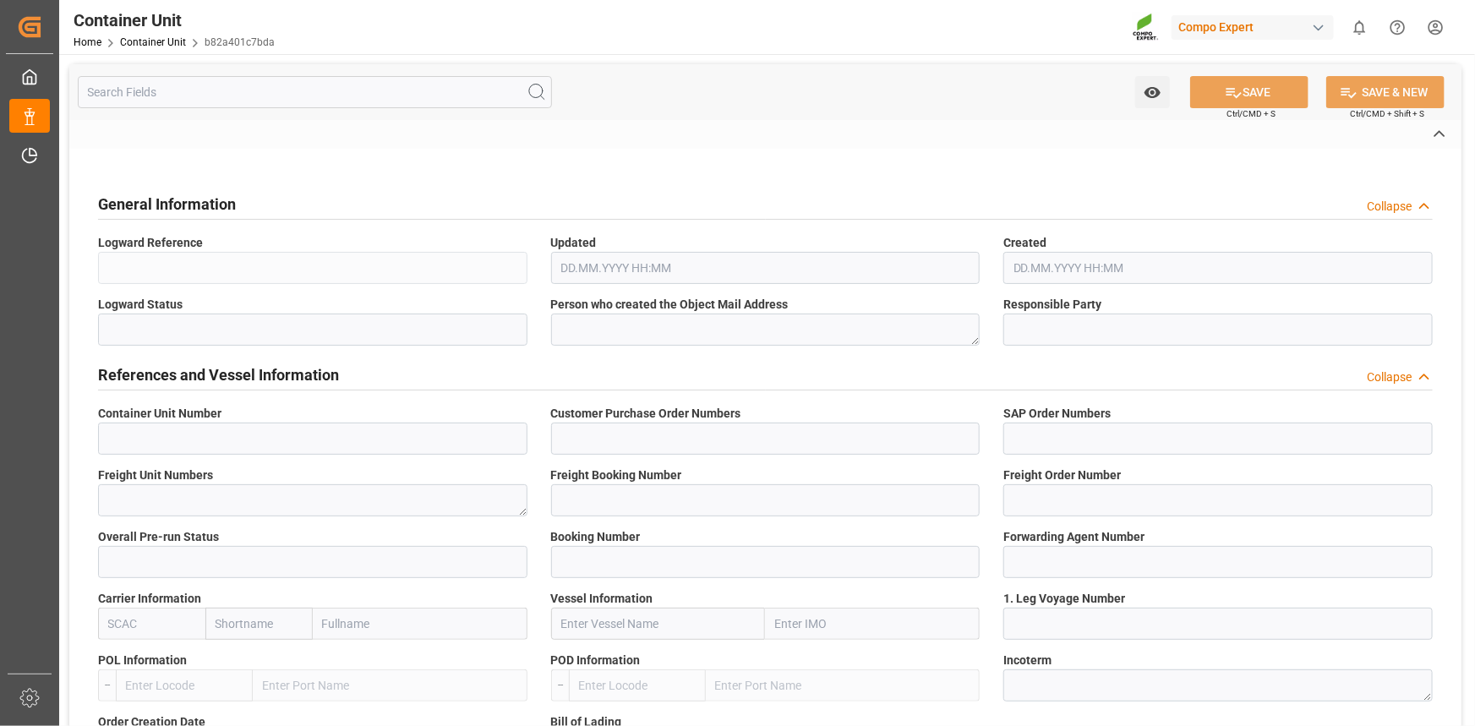
type textarea "Z3"
type input "CE07"
type textarea "COMPO Centro de Producción"
type textarea "12600"
type input "Spain"
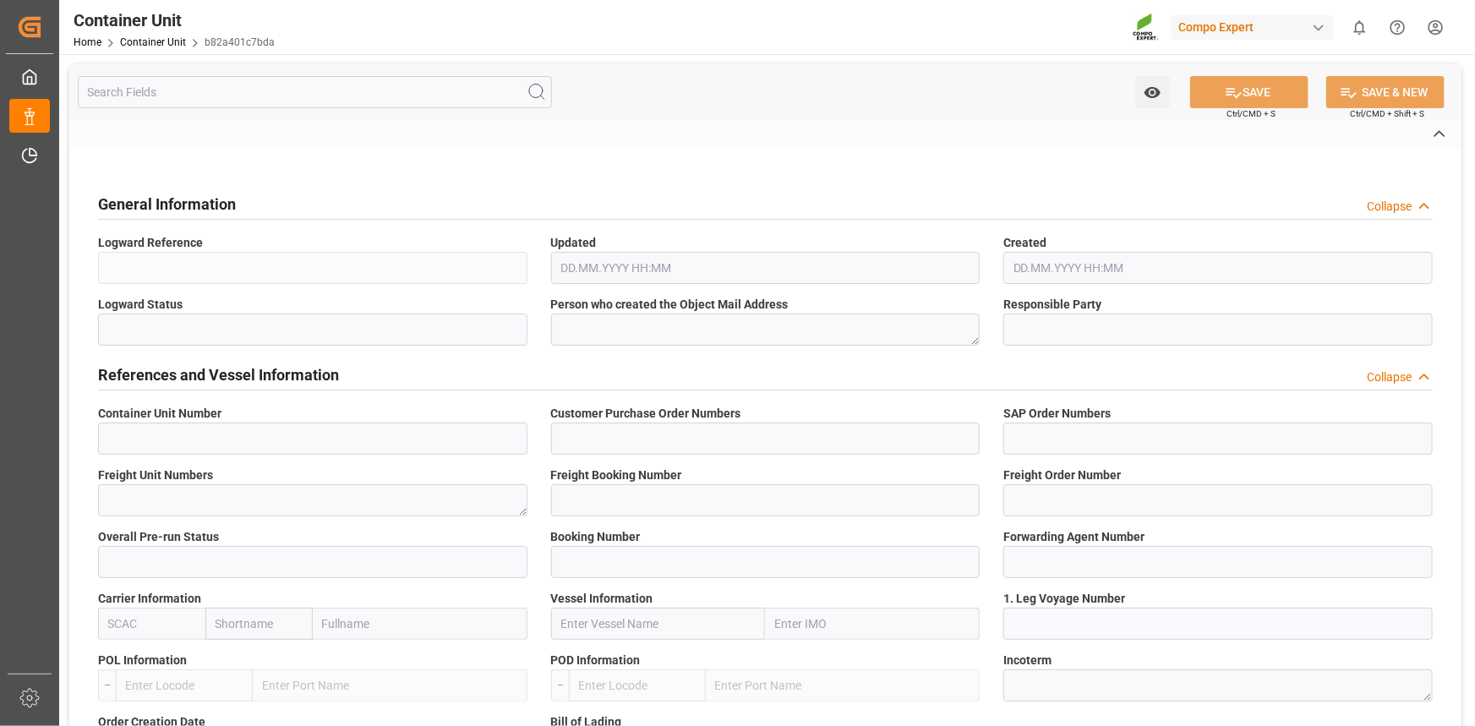
type textarea "00000-1149"
type input "Saudi Arabia"
type input "EUR"
type textarea "CE31"
type textarea "HYS 21 21-0-0 25kg (x48) SA;"
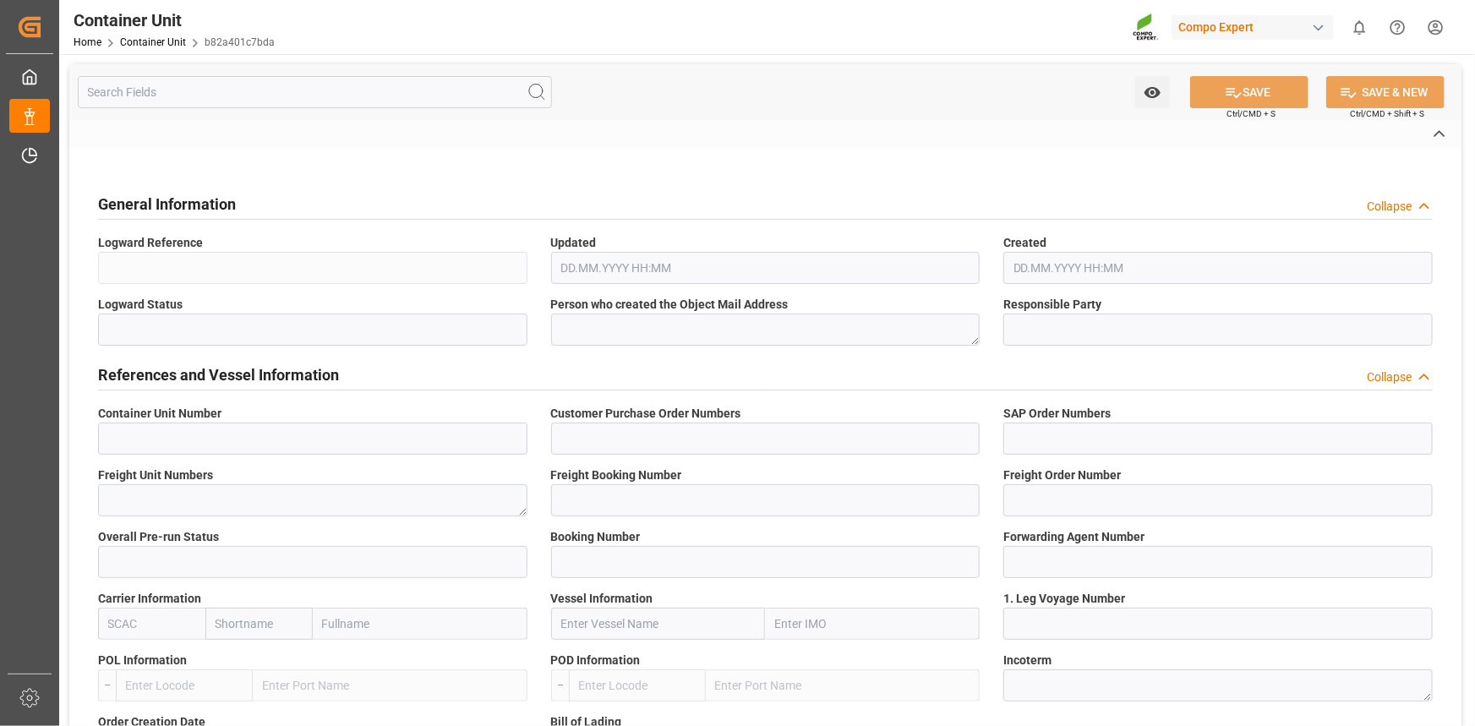
type textarea "2273002899;"
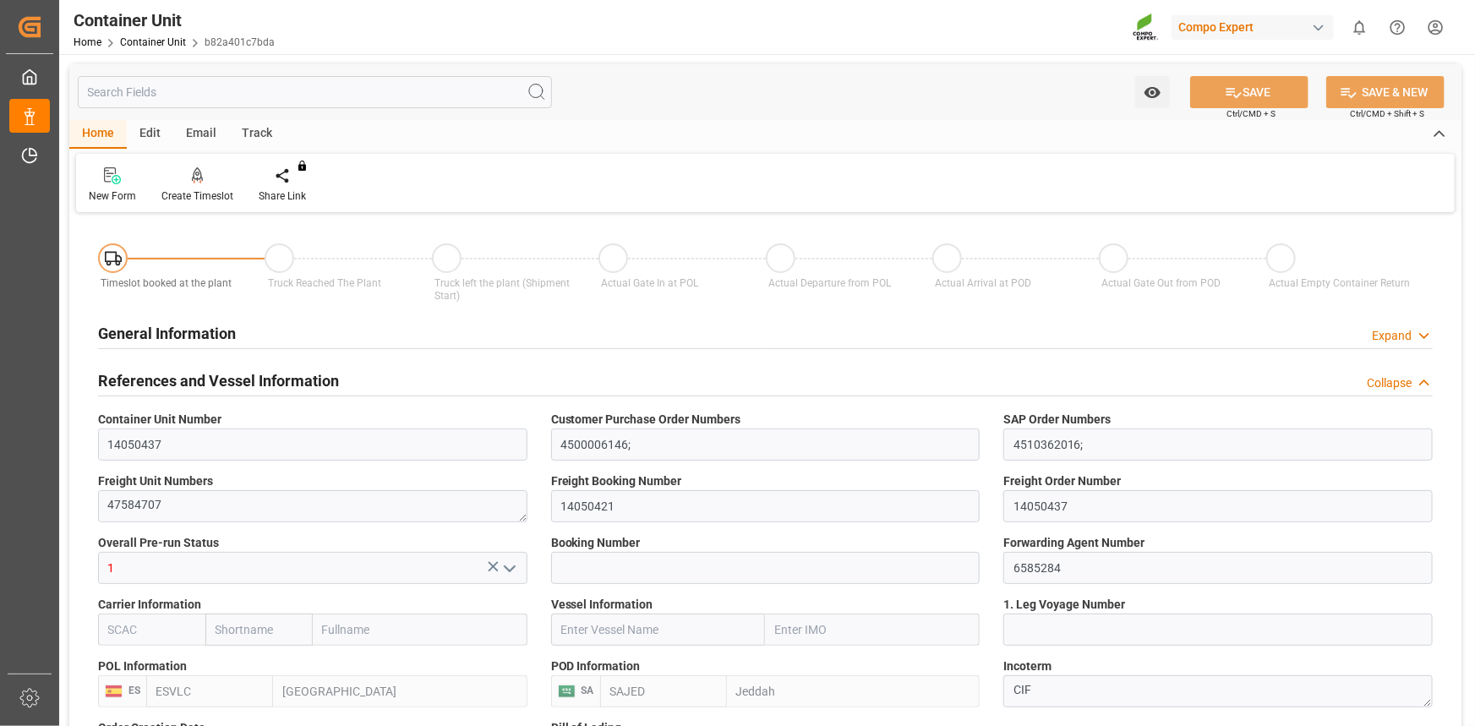
type input "ESVLC"
type input "SAJED"
type input "7"
type input "0"
type input "8"
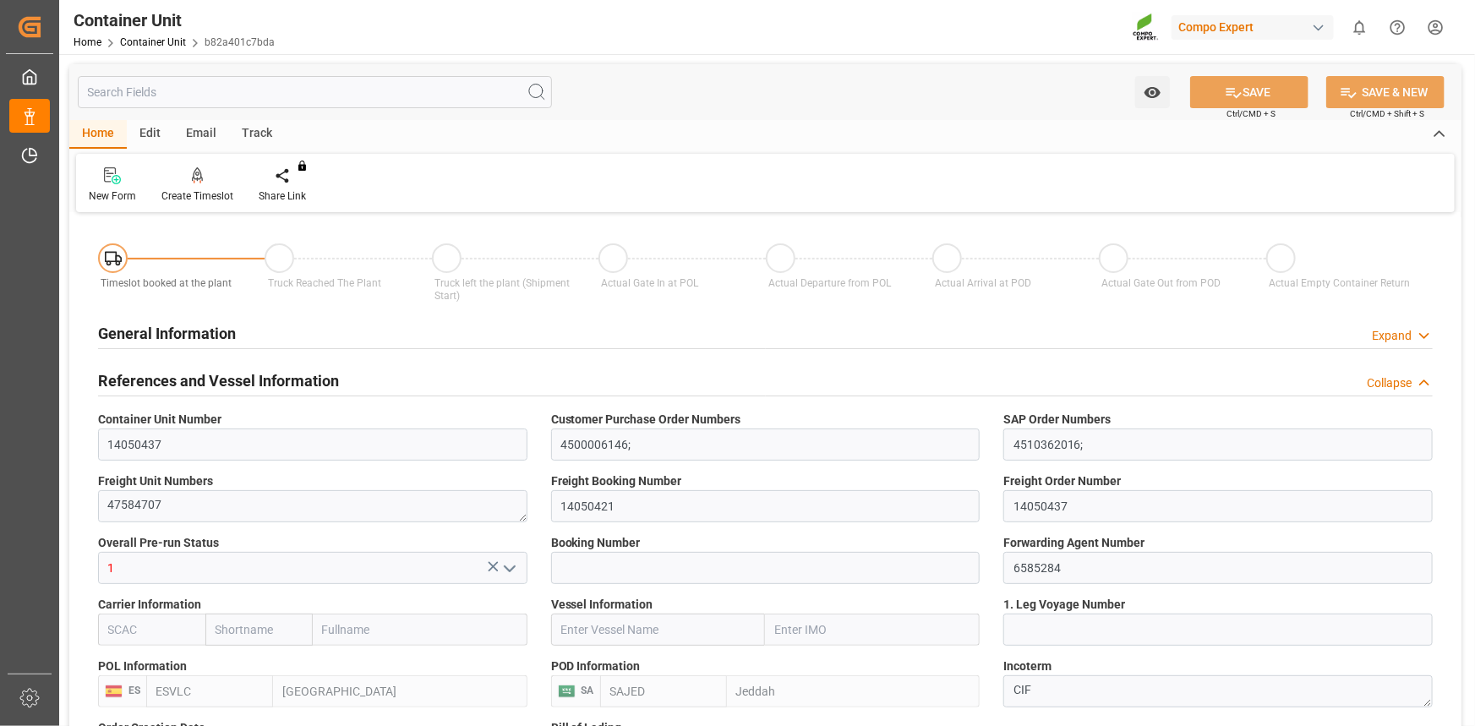
type input "0"
type input "420"
type input "24576"
type input "[DATE] 12:06"
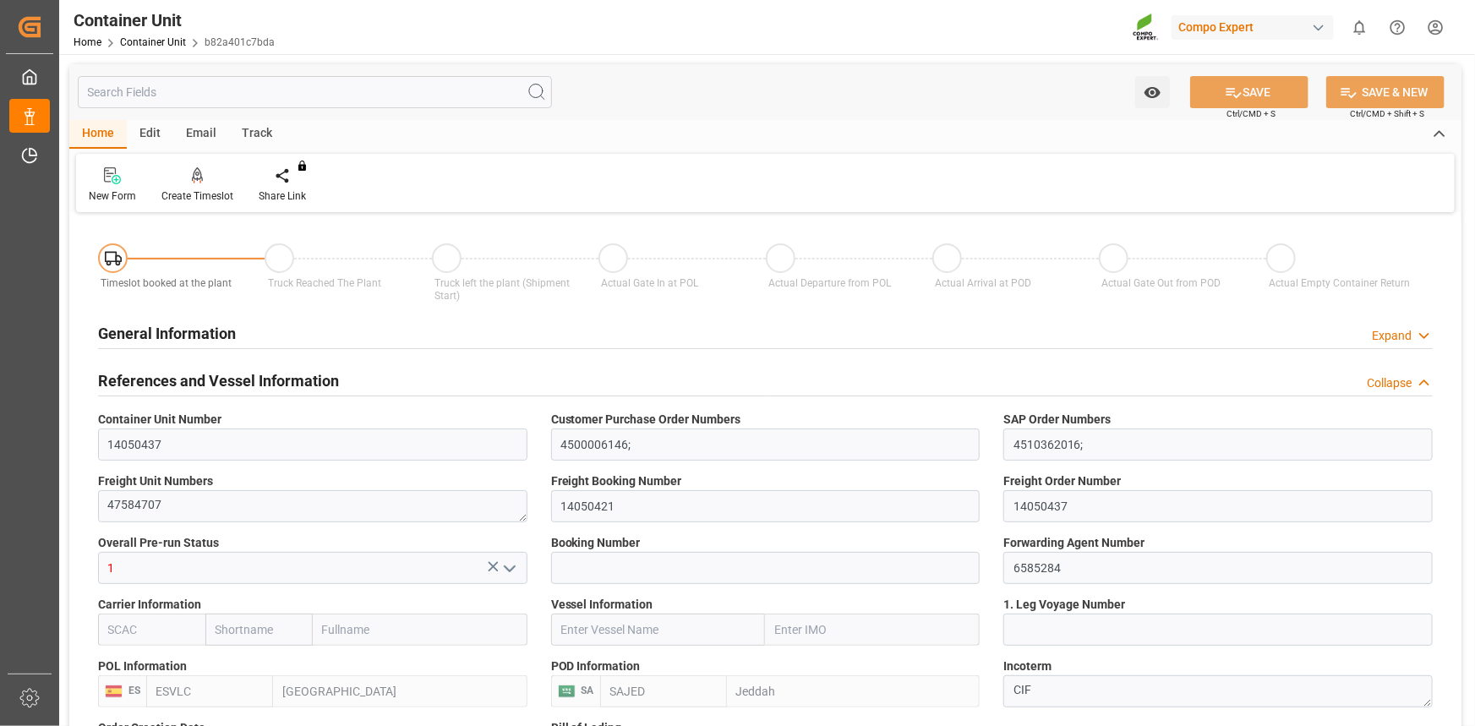
type input "22.09.2025"
click at [194, 184] on icon at bounding box center [198, 175] width 12 height 17
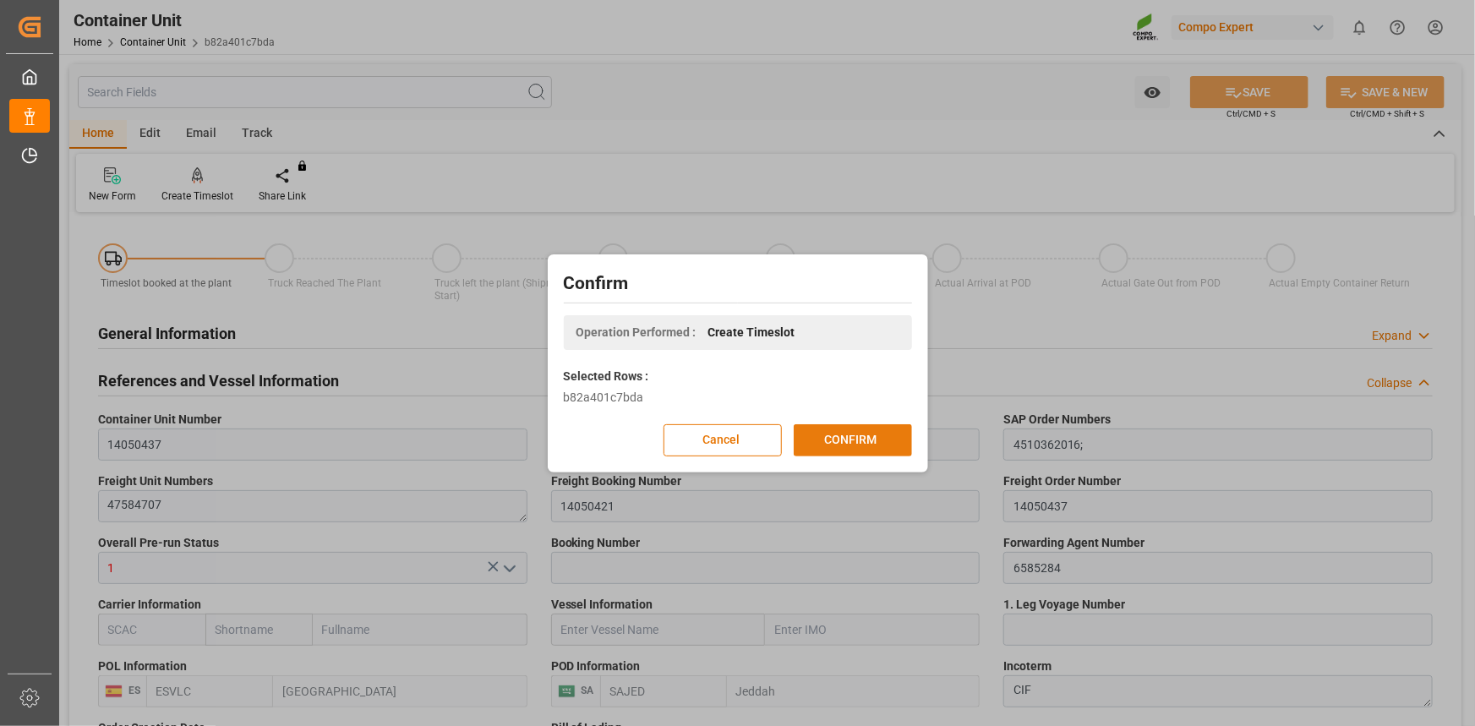
click at [860, 430] on button "CONFIRM" at bounding box center [853, 440] width 118 height 32
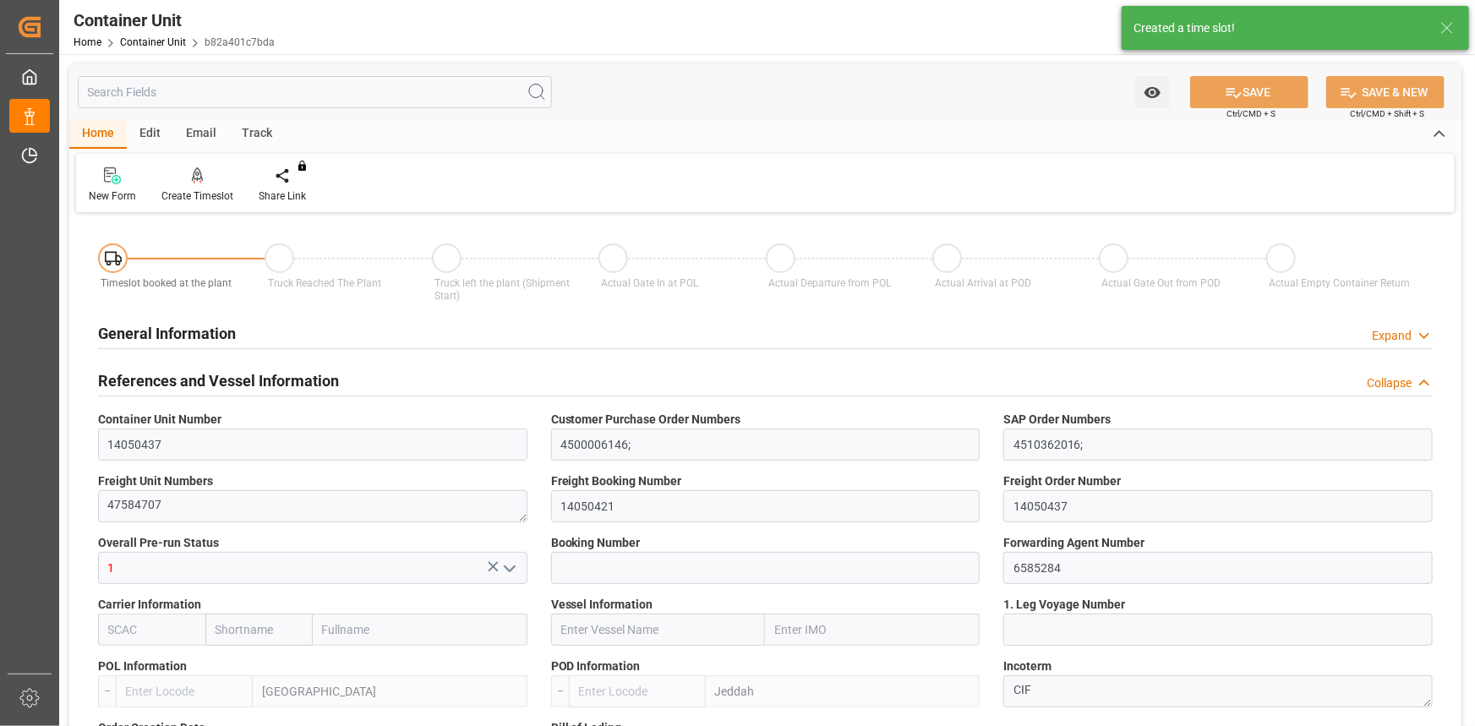
type input "ESVLC"
type input "SAJED"
type input "7"
type input "0"
type input "8"
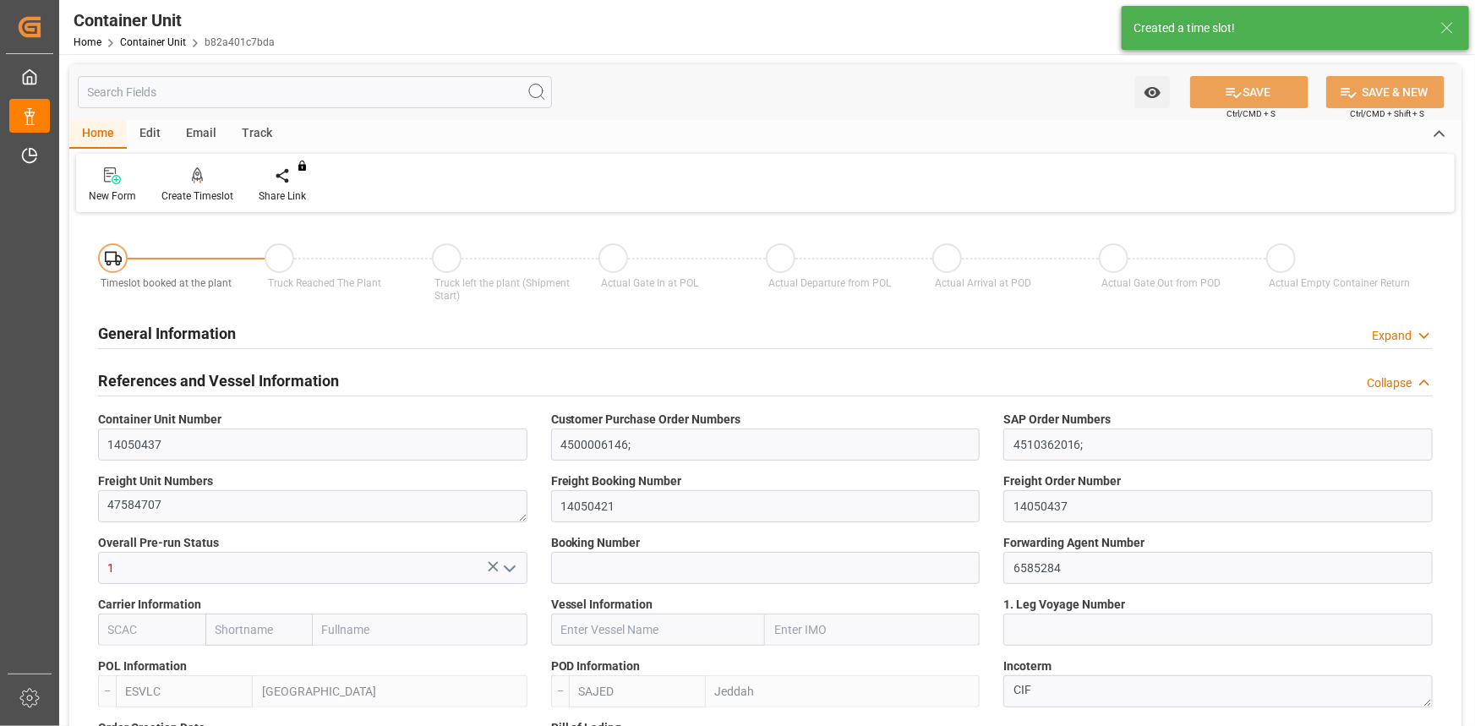
type input "0"
type input "420"
type input "24576"
type input "[DATE] 12:06"
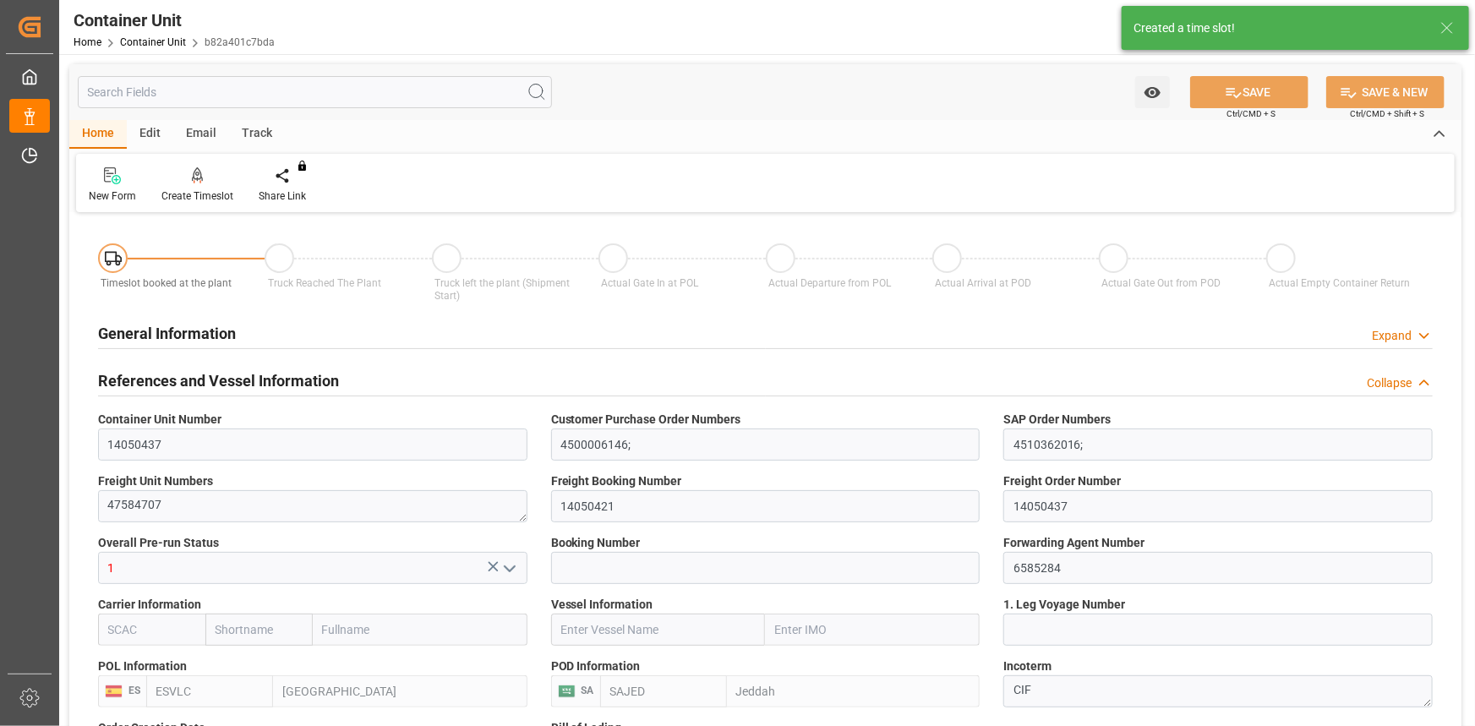
type input "22.09.2025"
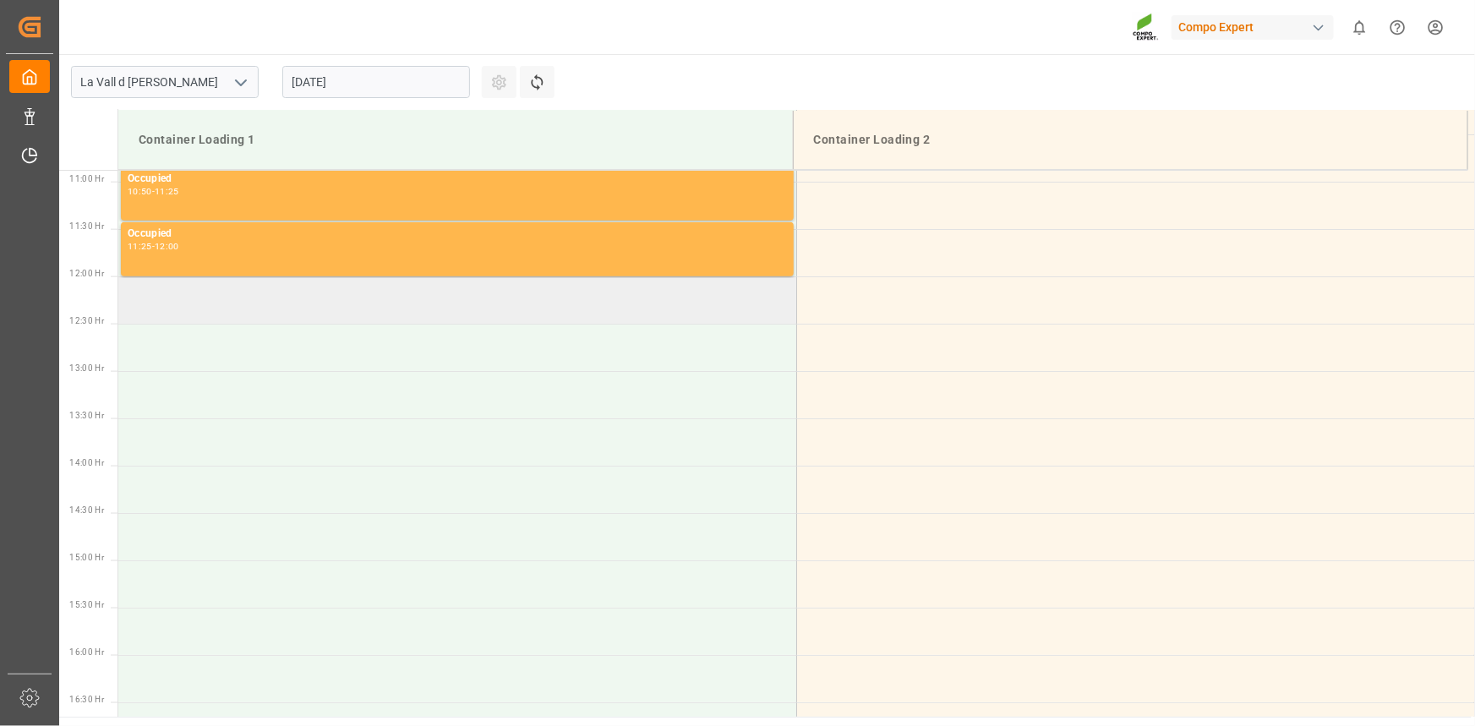
scroll to position [1030, 0]
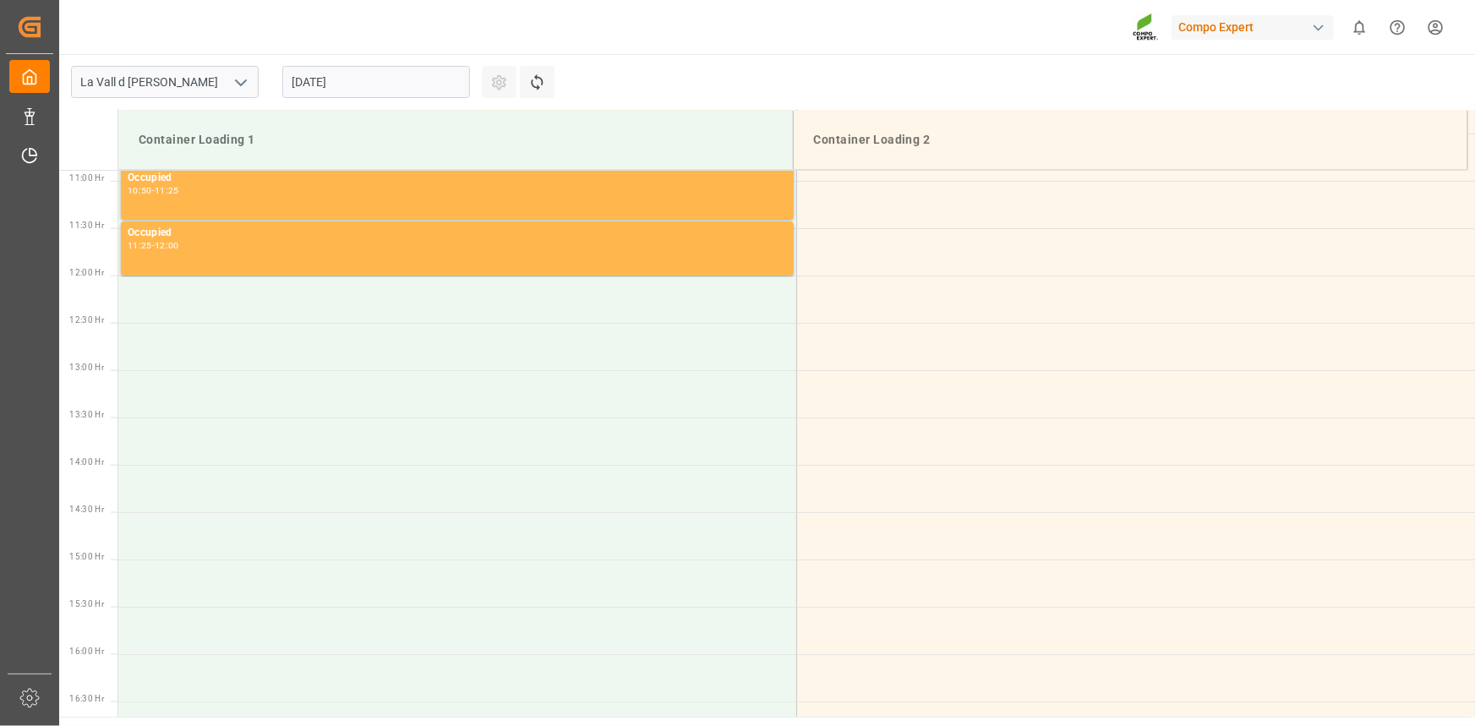
click at [374, 86] on input "[DATE]" at bounding box center [376, 82] width 188 height 32
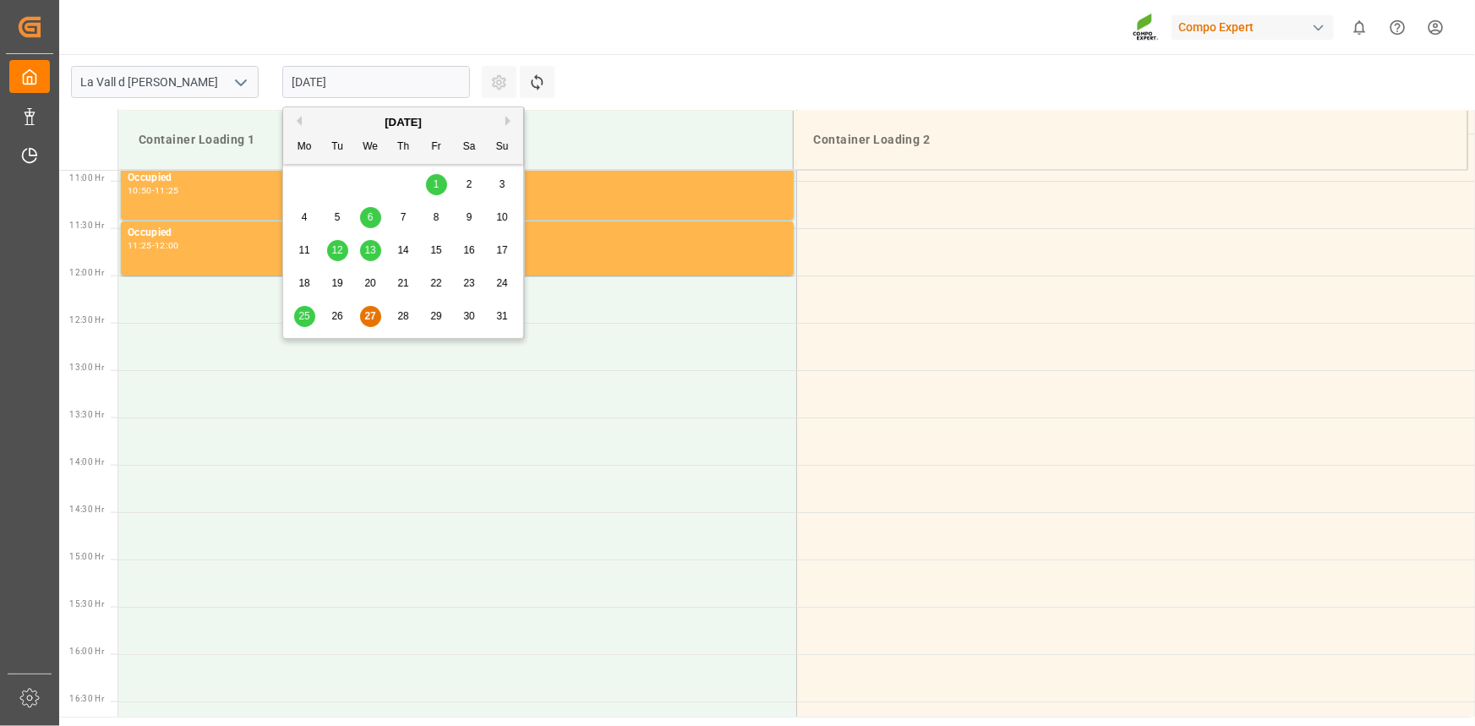
click at [507, 118] on button "Next Month" at bounding box center [510, 121] width 10 height 10
click at [398, 184] on div "4" at bounding box center [403, 185] width 21 height 20
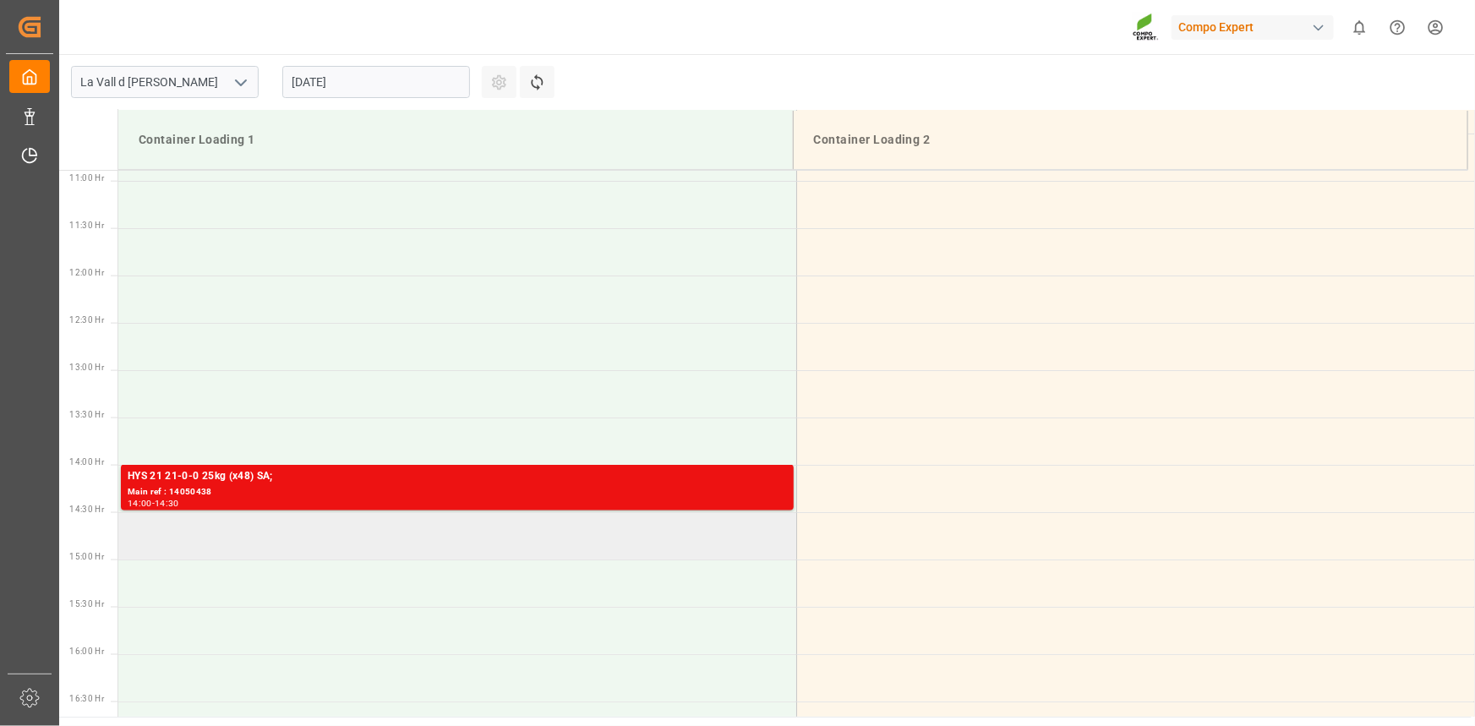
click at [182, 538] on td at bounding box center [457, 535] width 678 height 47
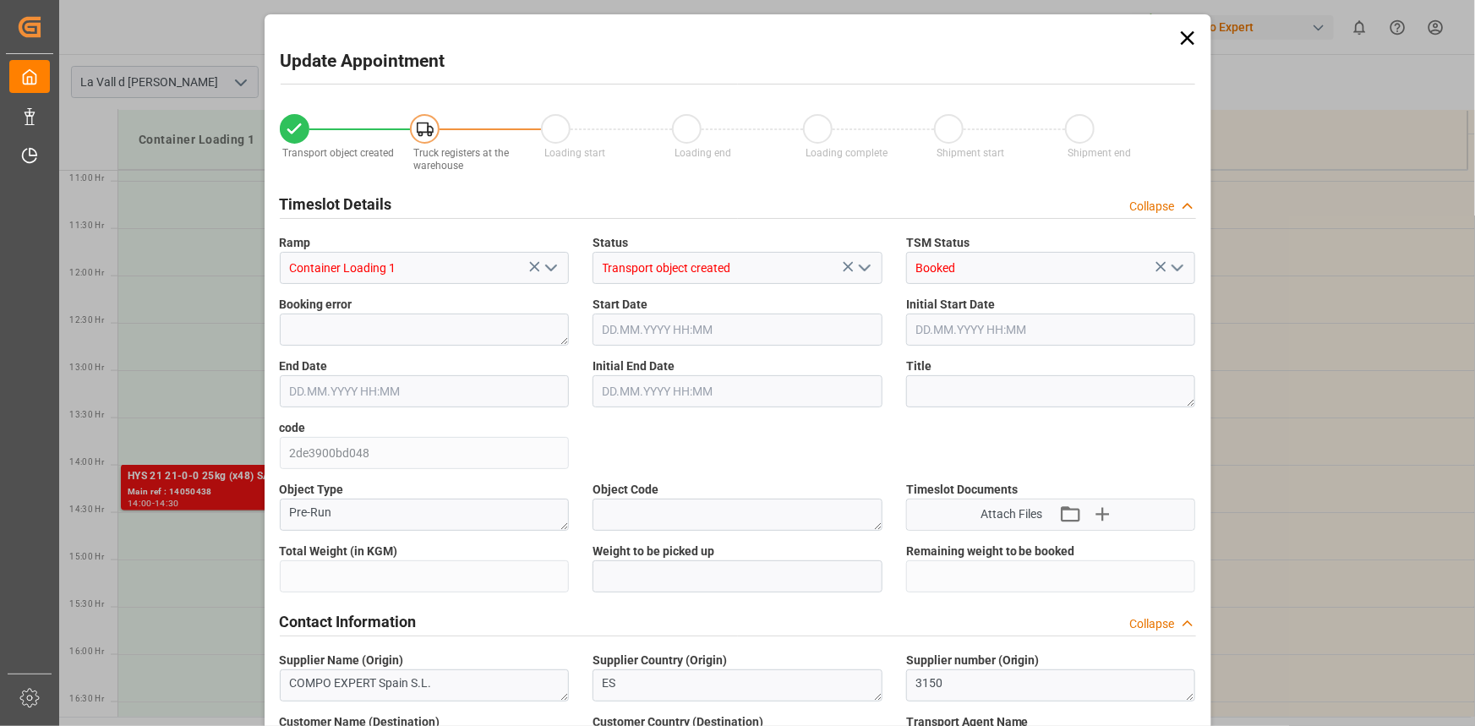
type input "24576"
type input "420"
type input "[DATE] 14:30"
type input "[DATE] 15:00"
type input "[DATE] 12:06"
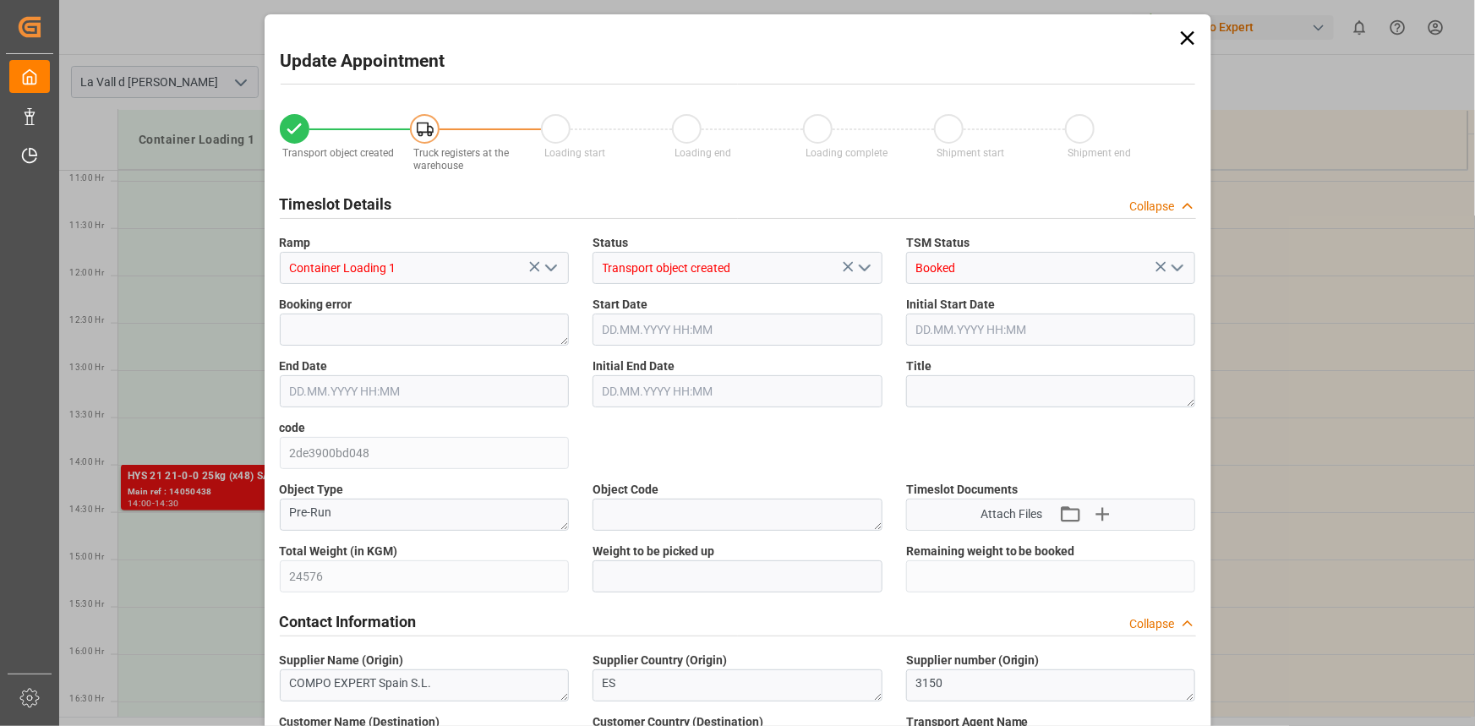
type input "[DATE] 10:21"
click at [686, 581] on input "text" at bounding box center [738, 576] width 290 height 32
paste input "24576"
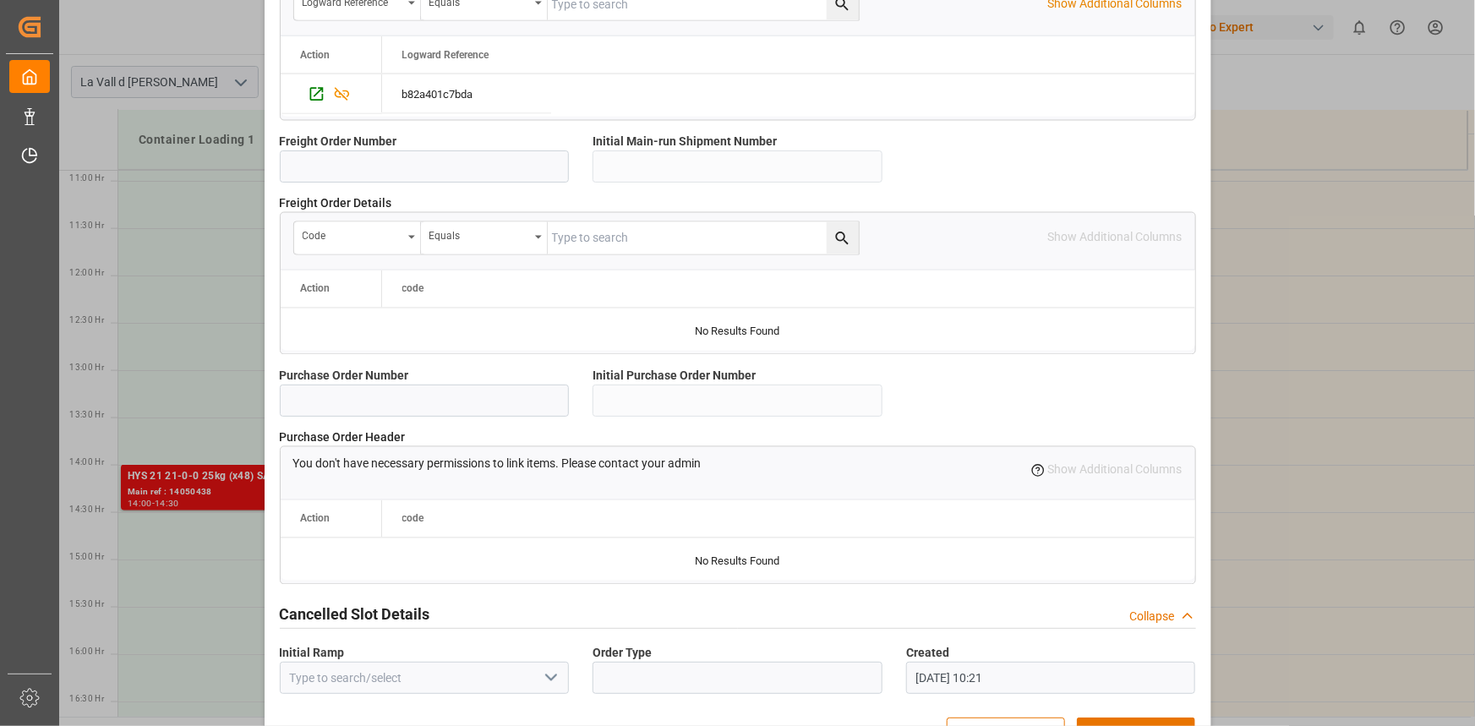
scroll to position [1502, 0]
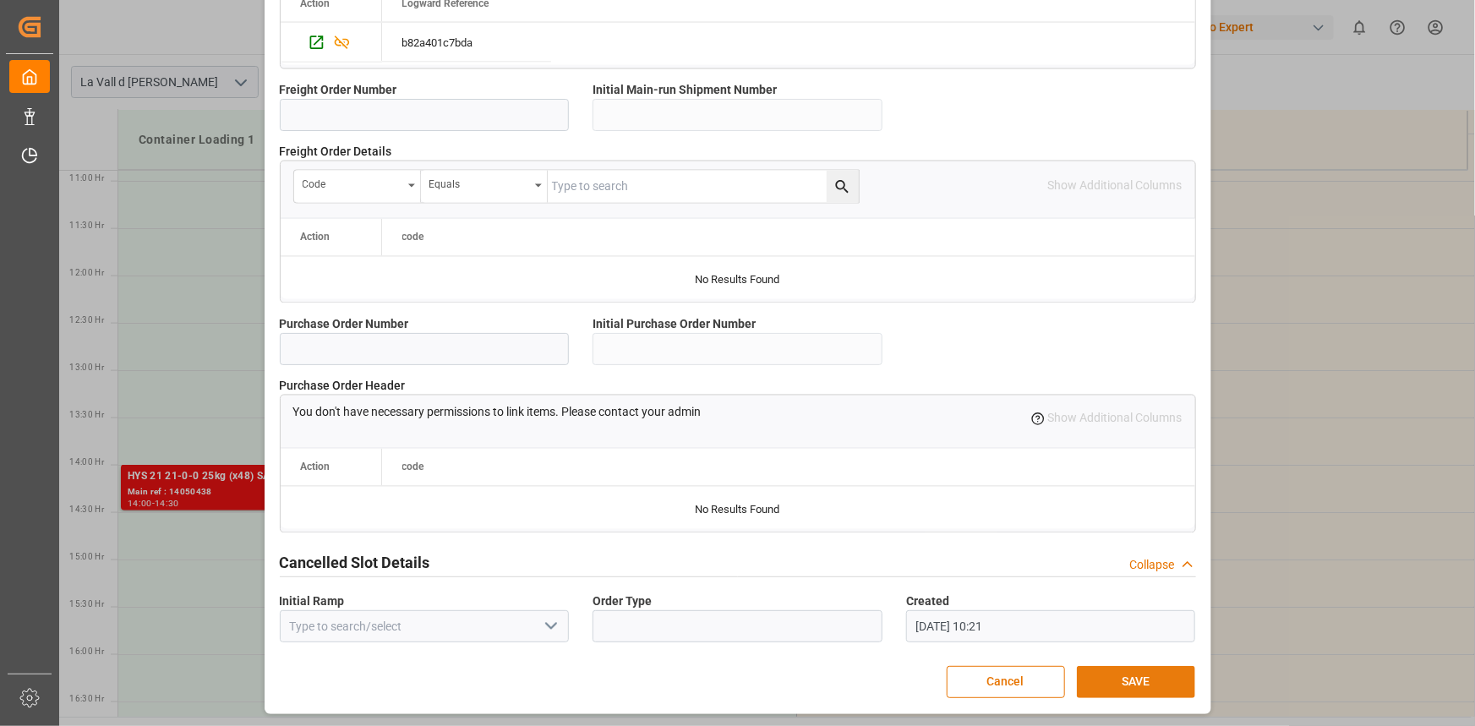
type input "24576"
click at [1146, 685] on button "SAVE" at bounding box center [1136, 682] width 118 height 32
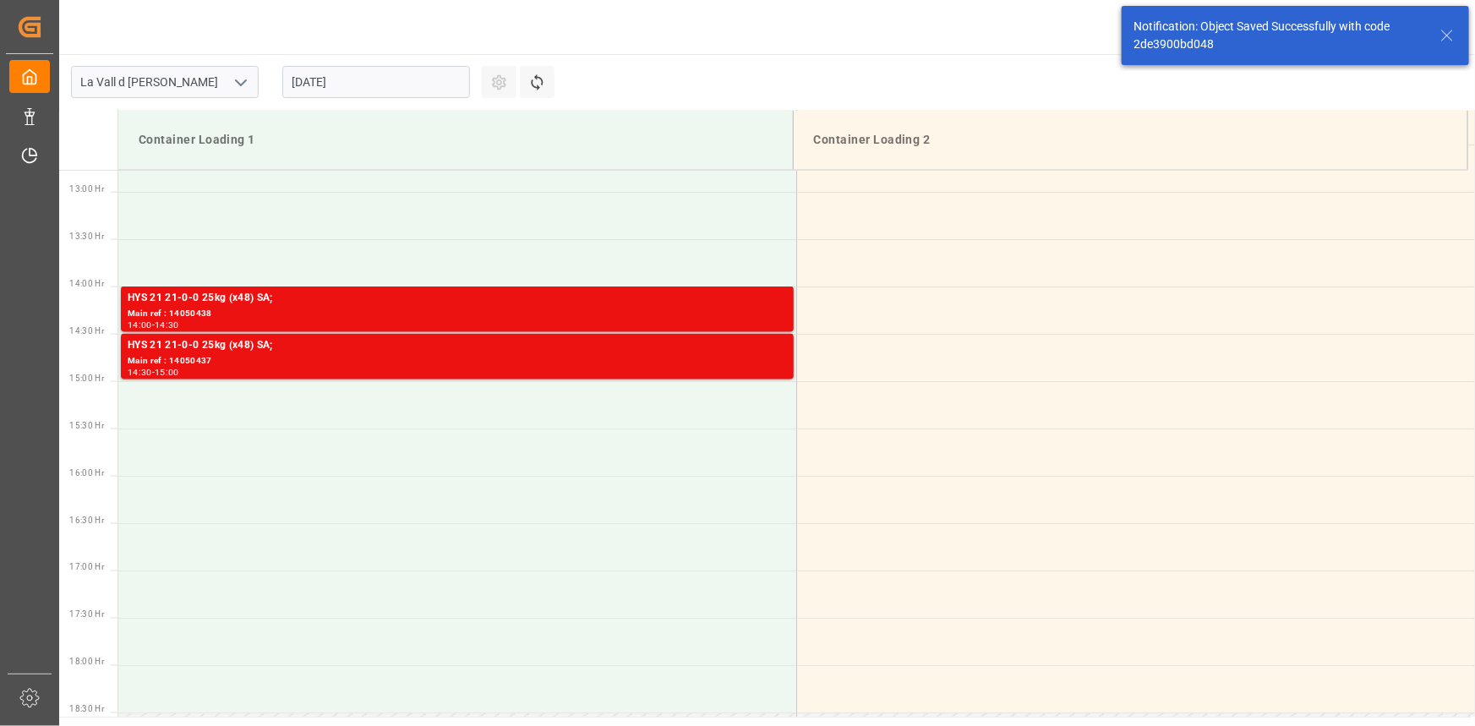
scroll to position [1219, 0]
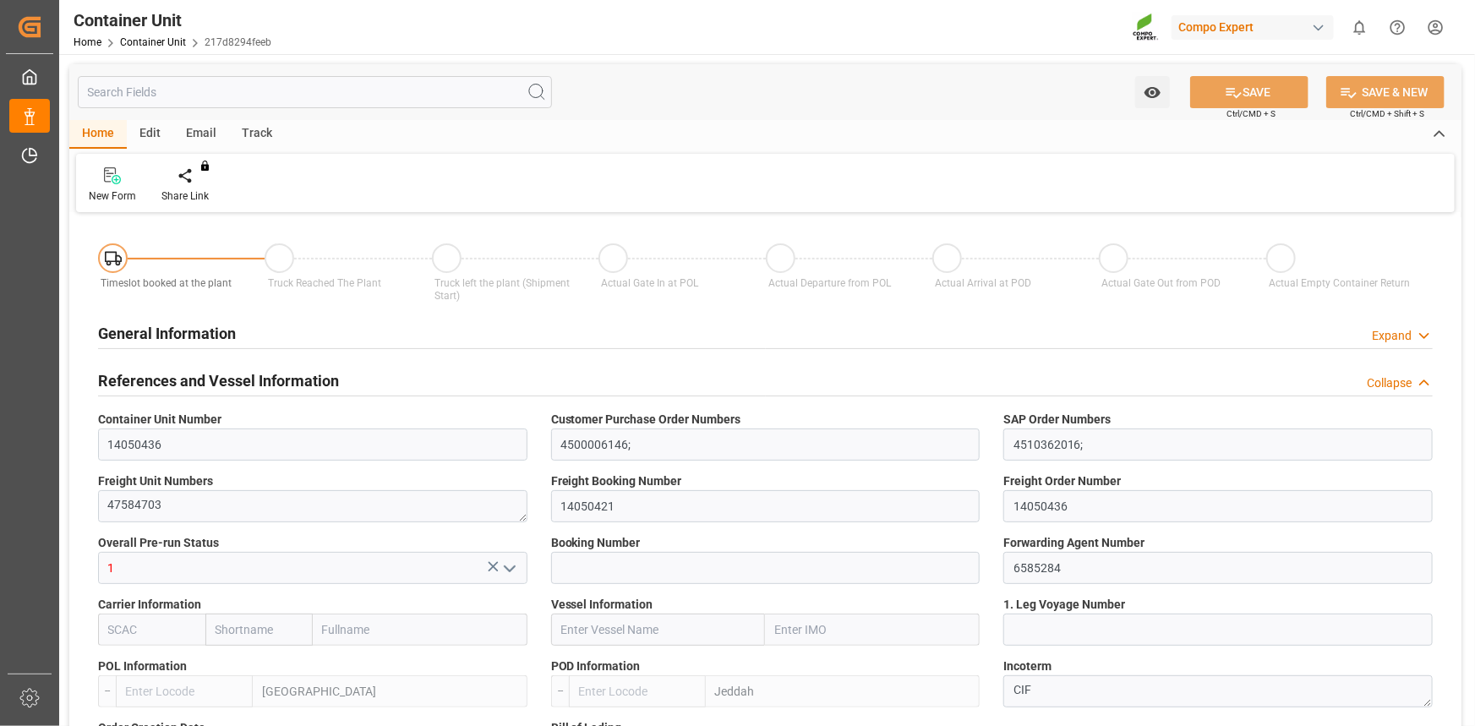
type input "ESVLC"
type input "SAJED"
type input "7"
type input "0"
type input "8"
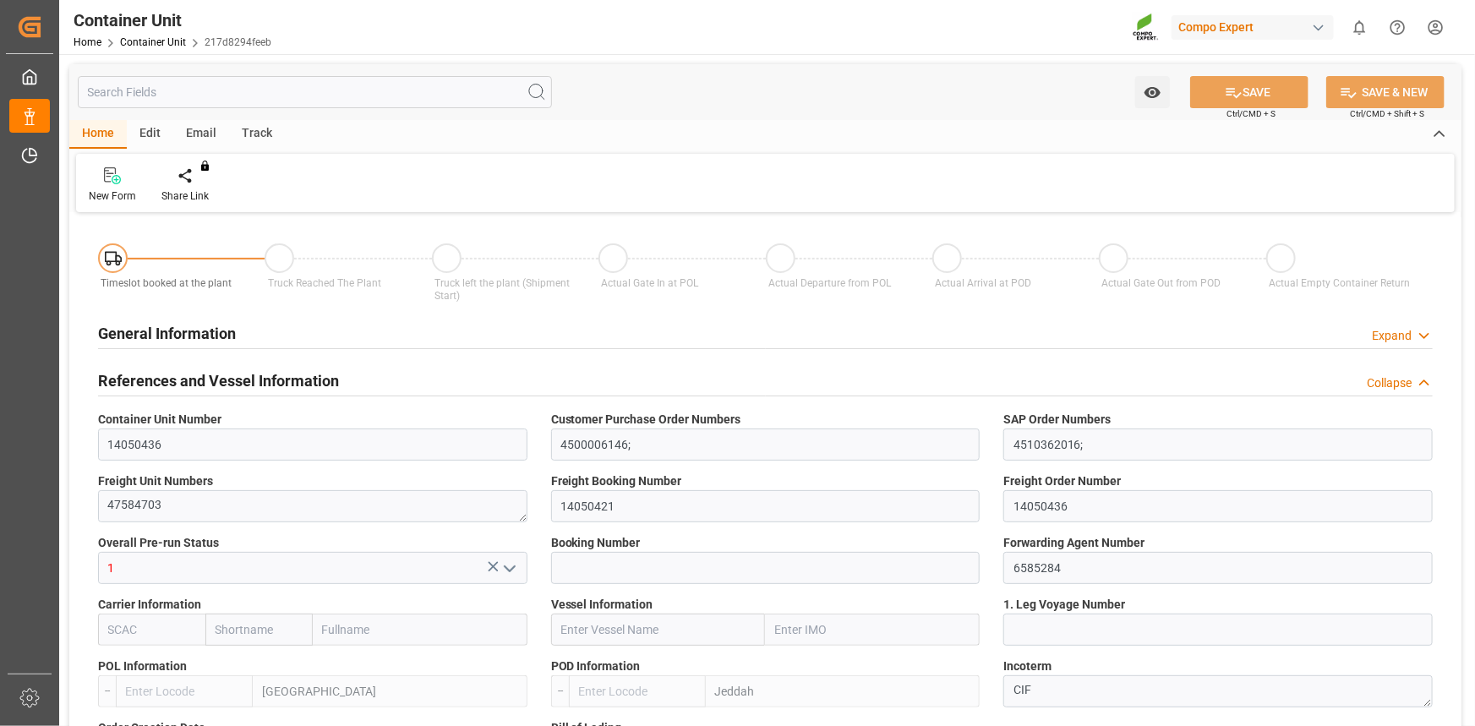
type input "0"
type input "420"
type input "24576"
type input "[DATE] 12:06"
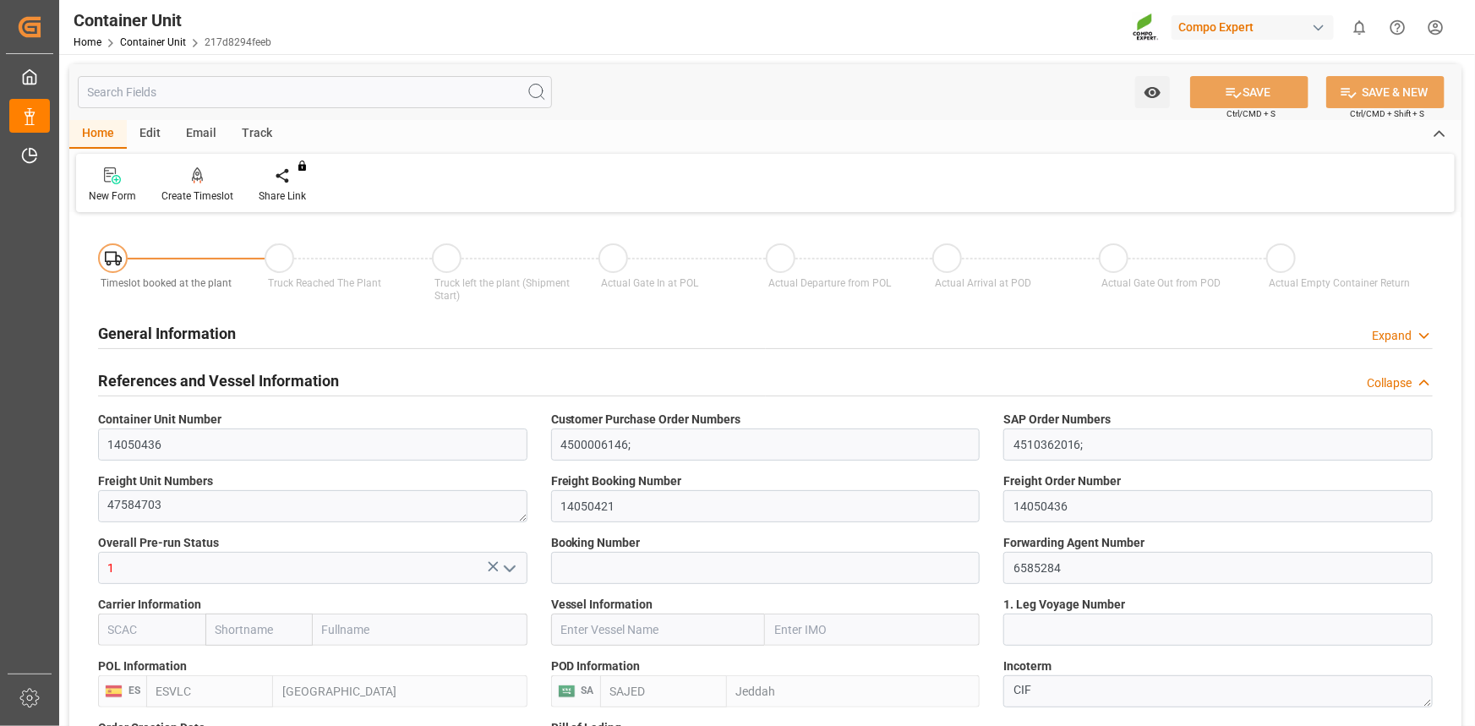
type input "[DATE]"
click at [194, 190] on div "Create Timeslot" at bounding box center [197, 196] width 72 height 15
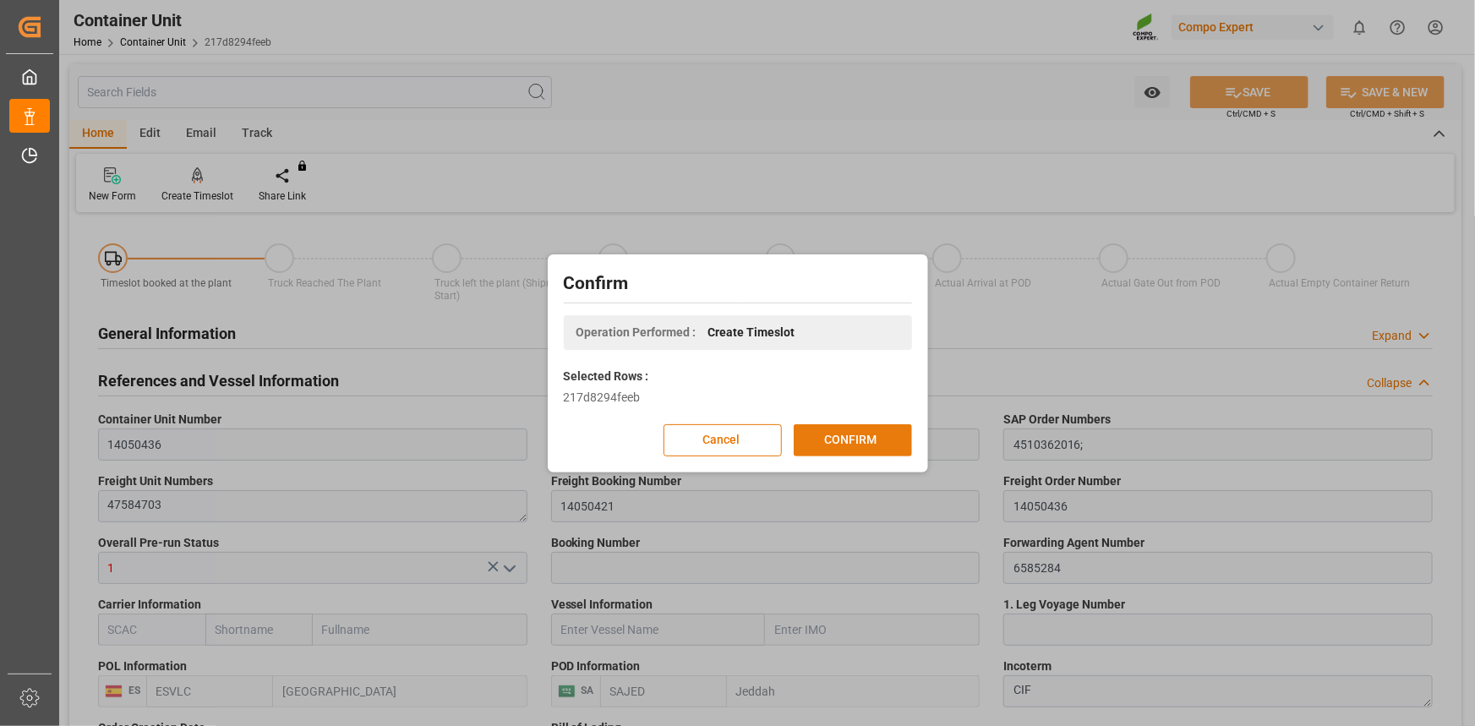
click at [844, 435] on button "CONFIRM" at bounding box center [853, 440] width 118 height 32
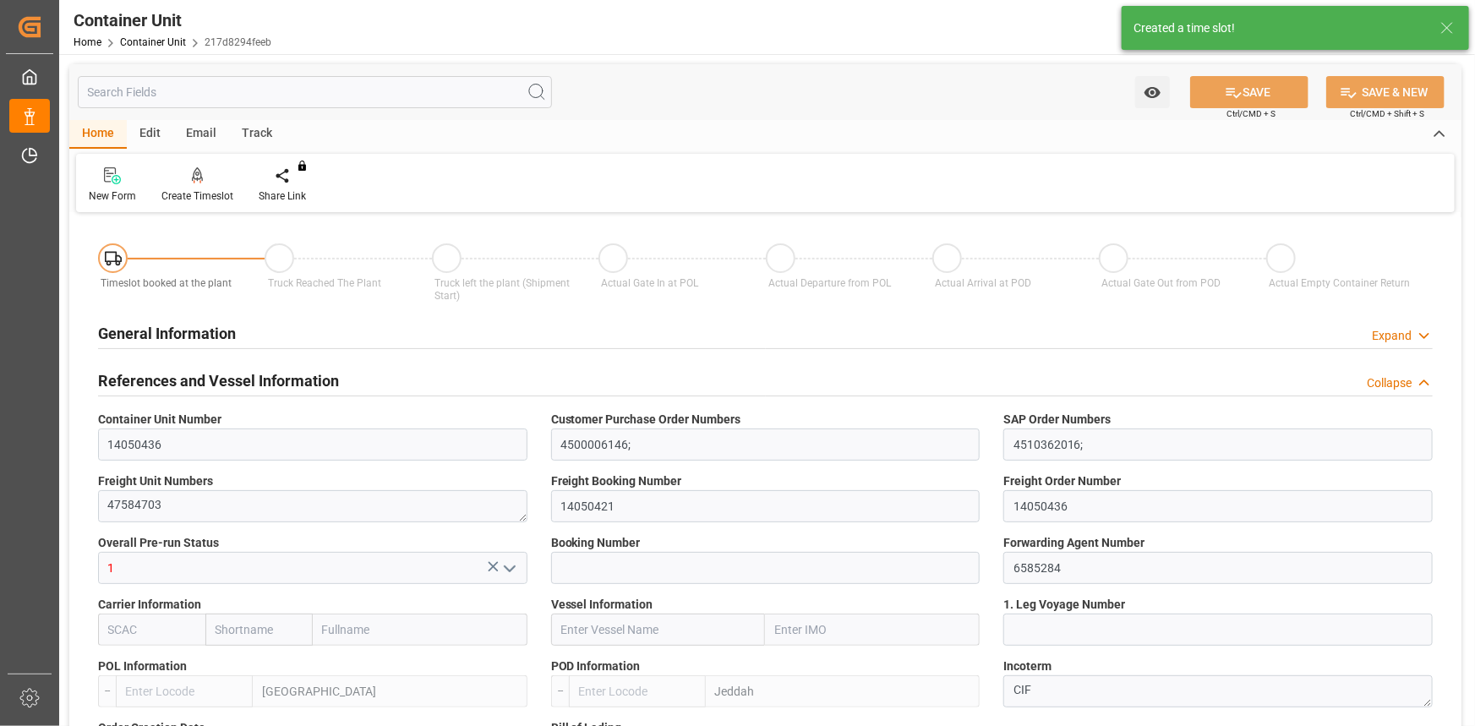
type input "ESVLC"
type input "SAJED"
type input "7"
type input "0"
type input "8"
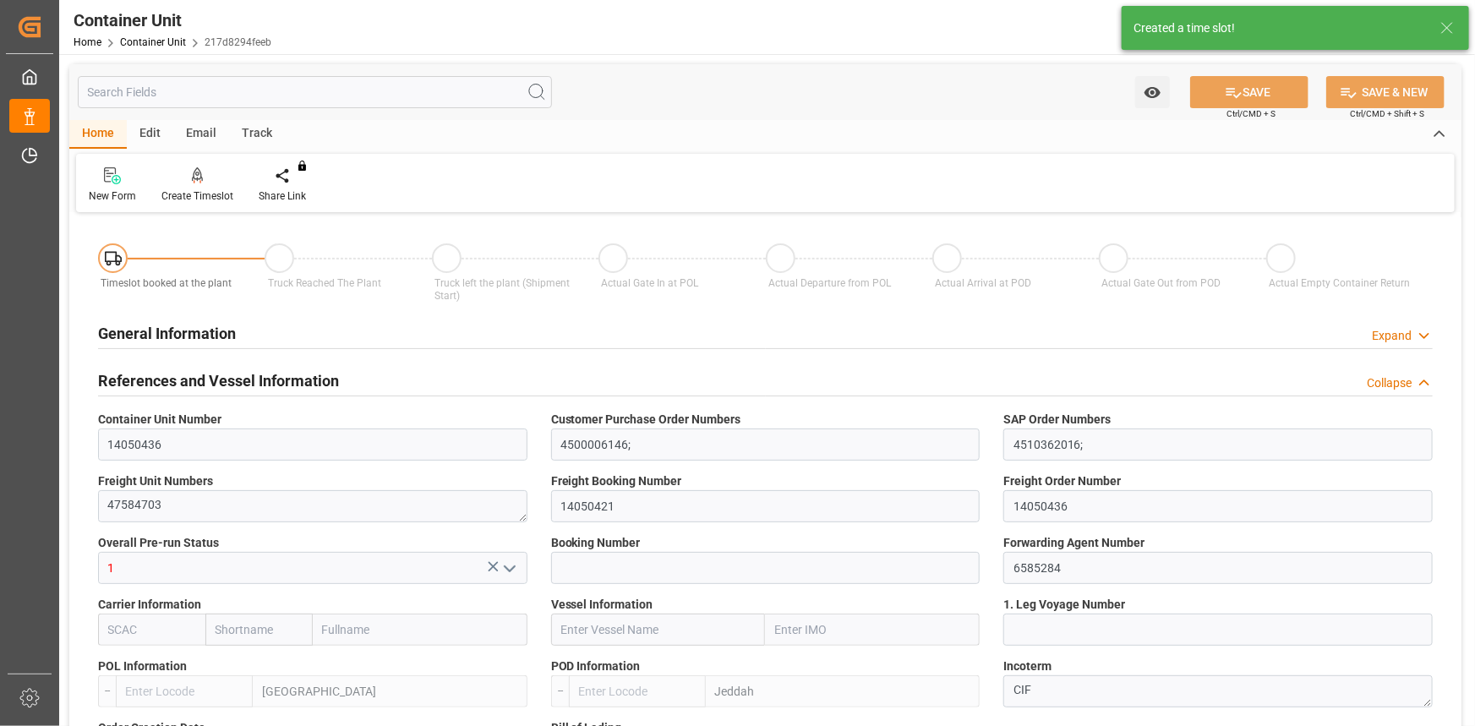
type input "0"
type input "420"
type input "24576"
type input "[DATE] 12:06"
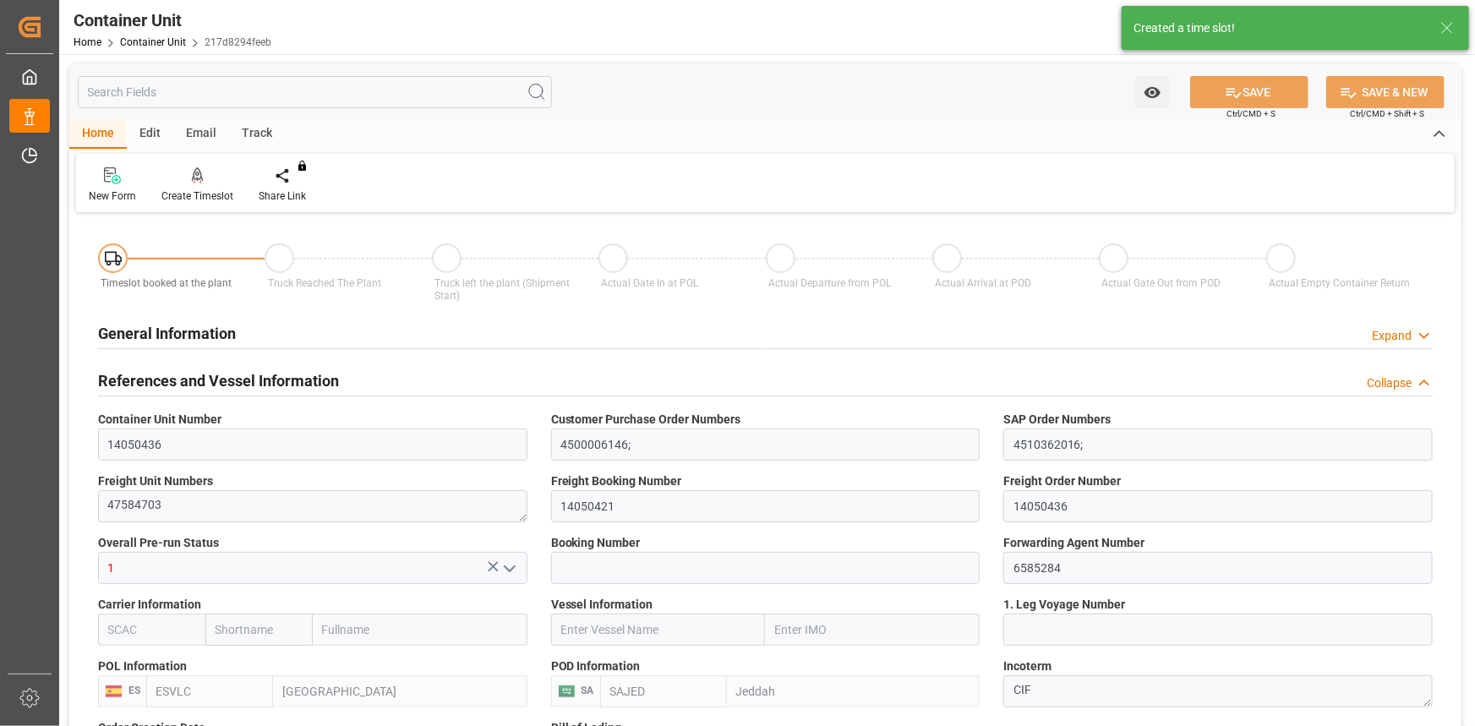
type input "[DATE]"
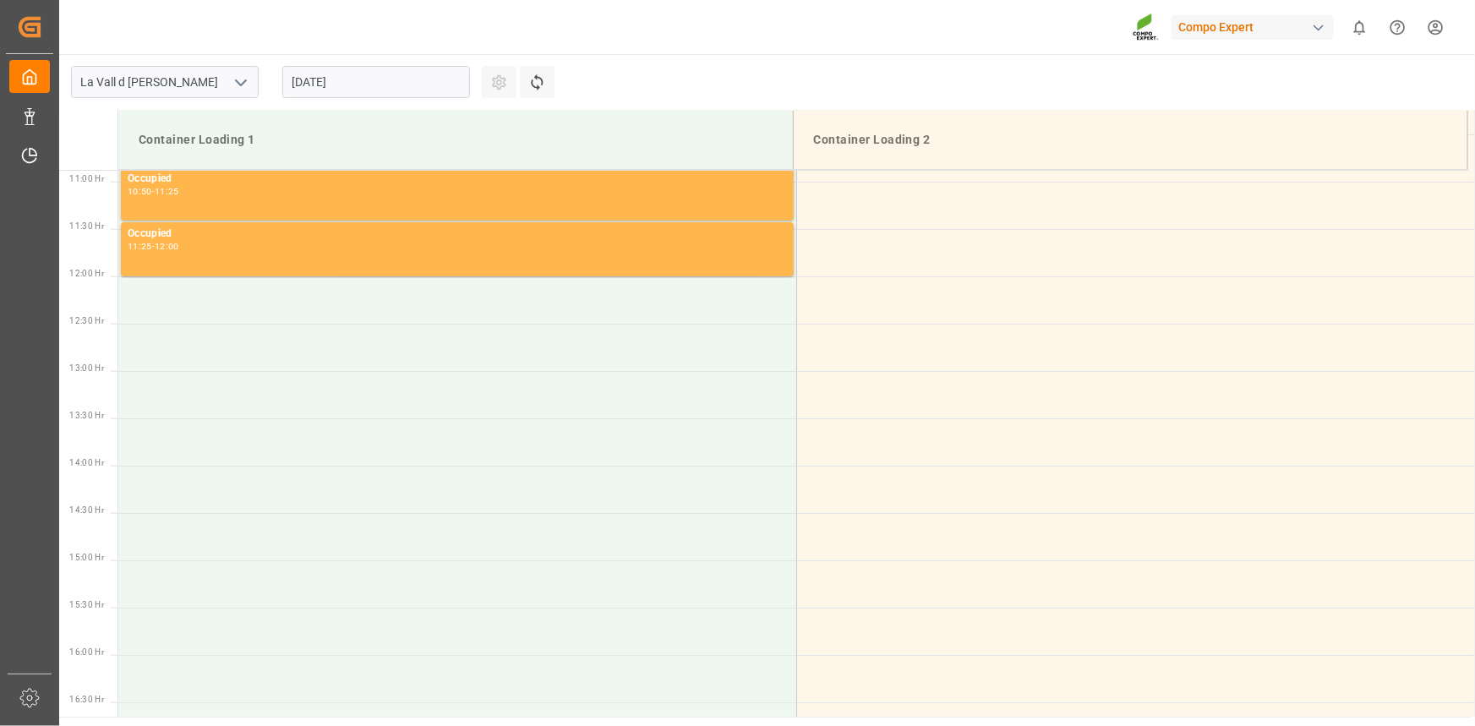
scroll to position [1030, 0]
click at [368, 85] on input "[DATE]" at bounding box center [376, 82] width 188 height 32
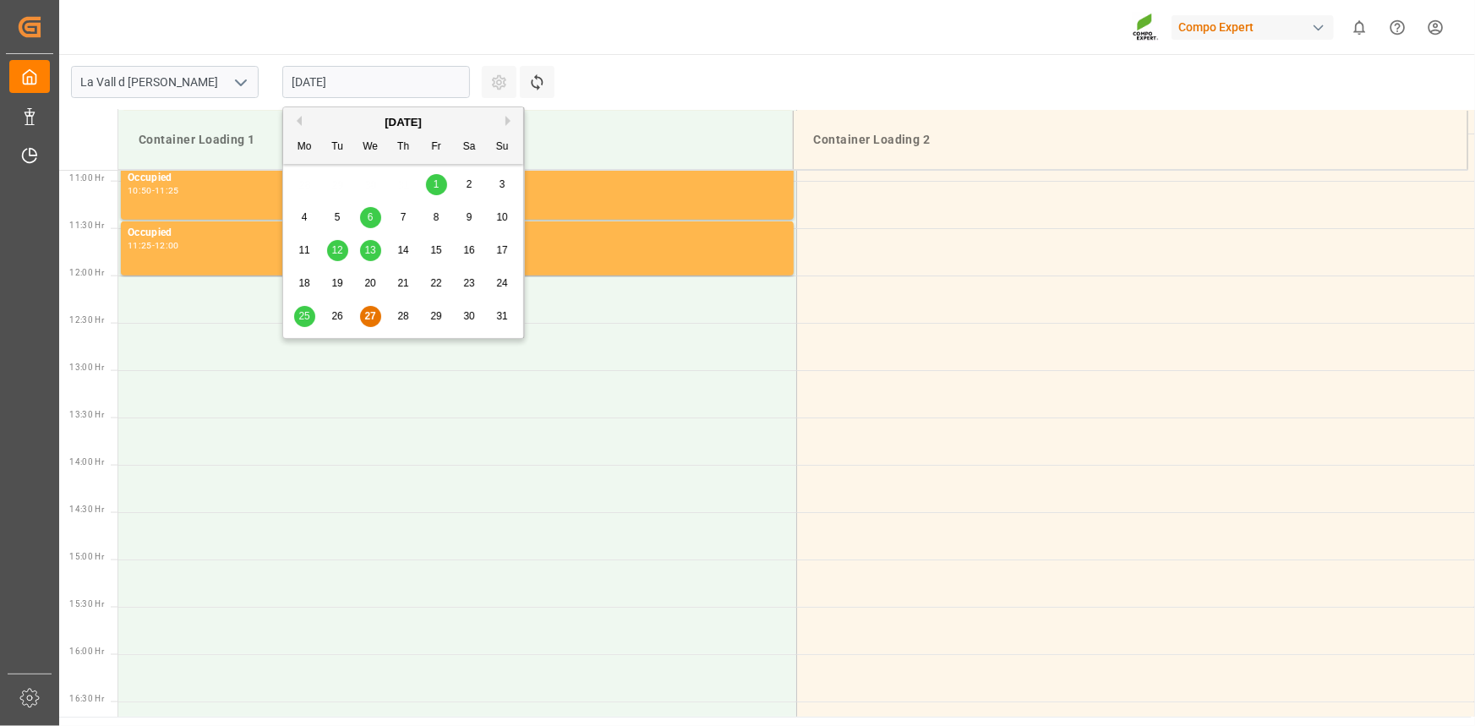
click at [510, 120] on button "Next Month" at bounding box center [510, 121] width 10 height 10
click at [401, 185] on span "4" at bounding box center [404, 184] width 6 height 12
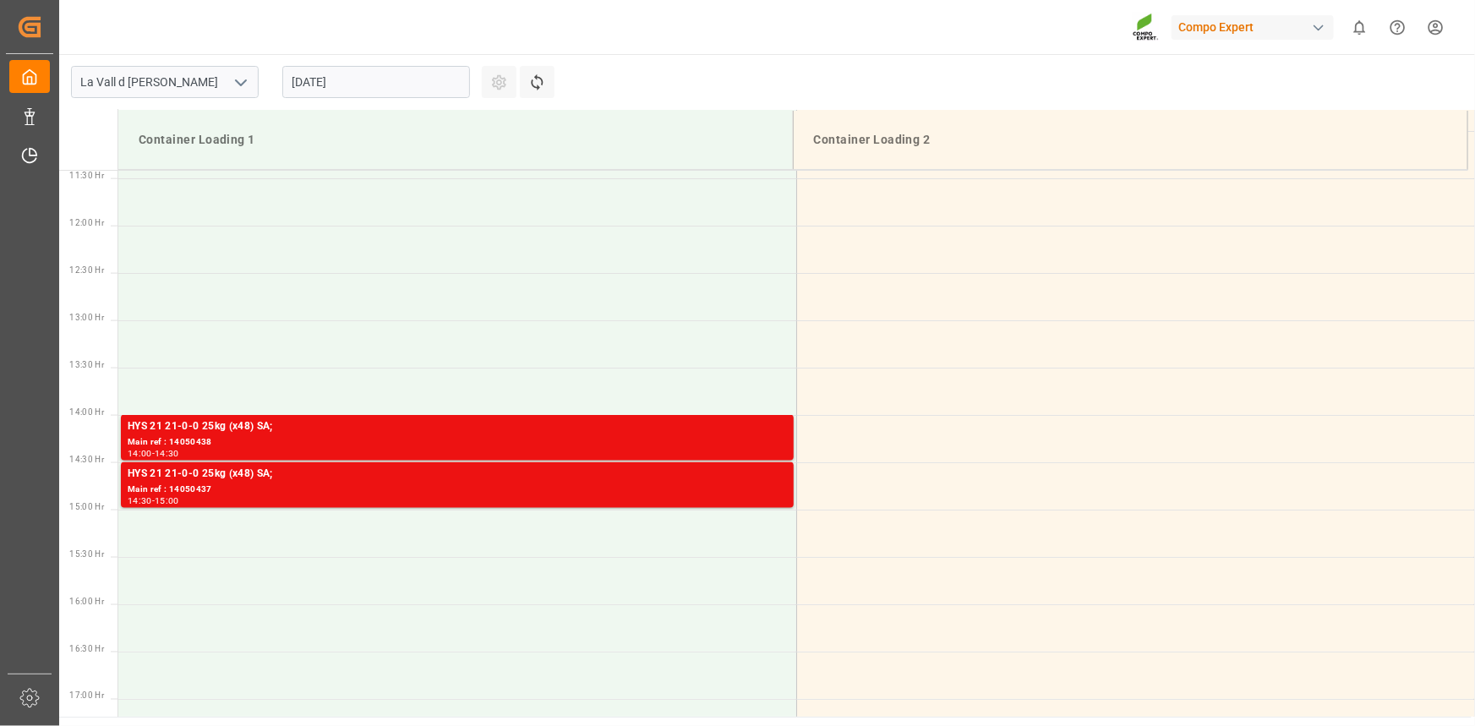
scroll to position [1107, 0]
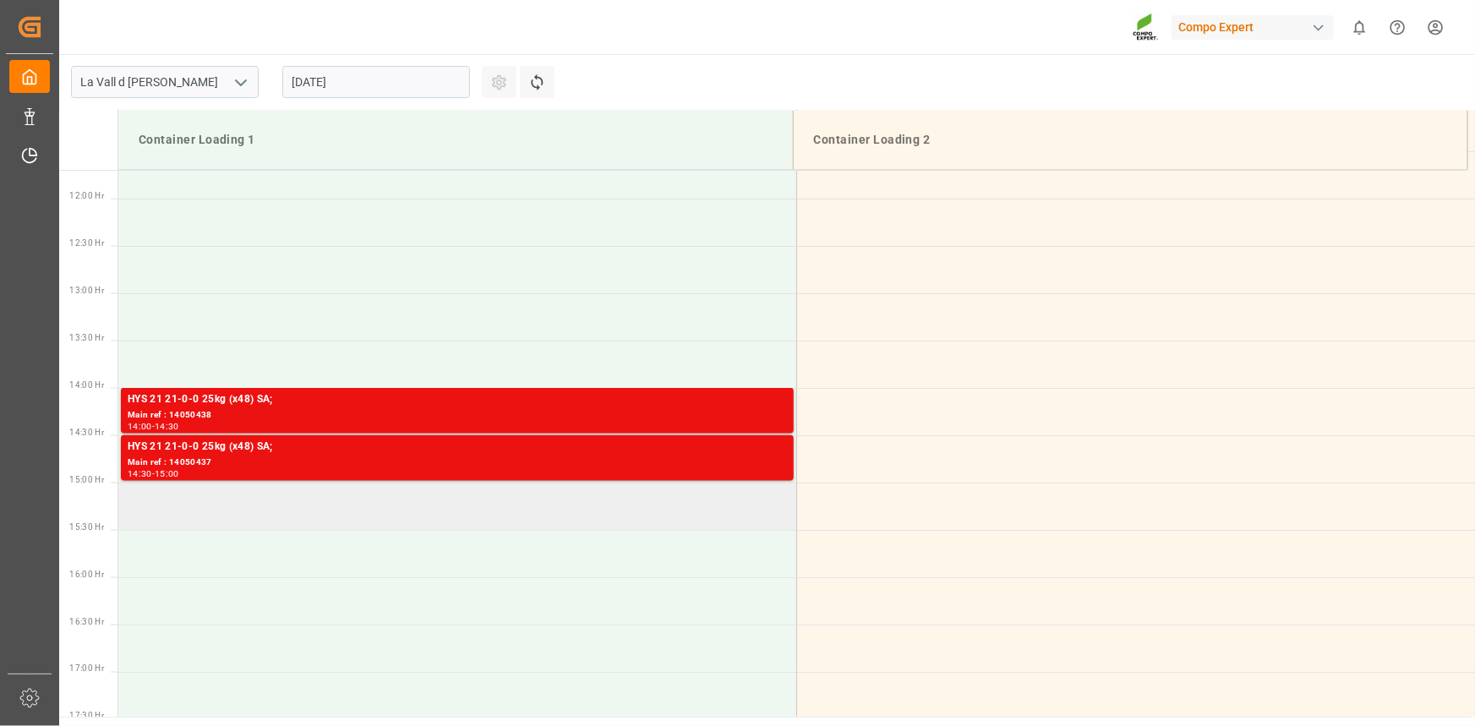
click at [172, 488] on td at bounding box center [457, 506] width 678 height 47
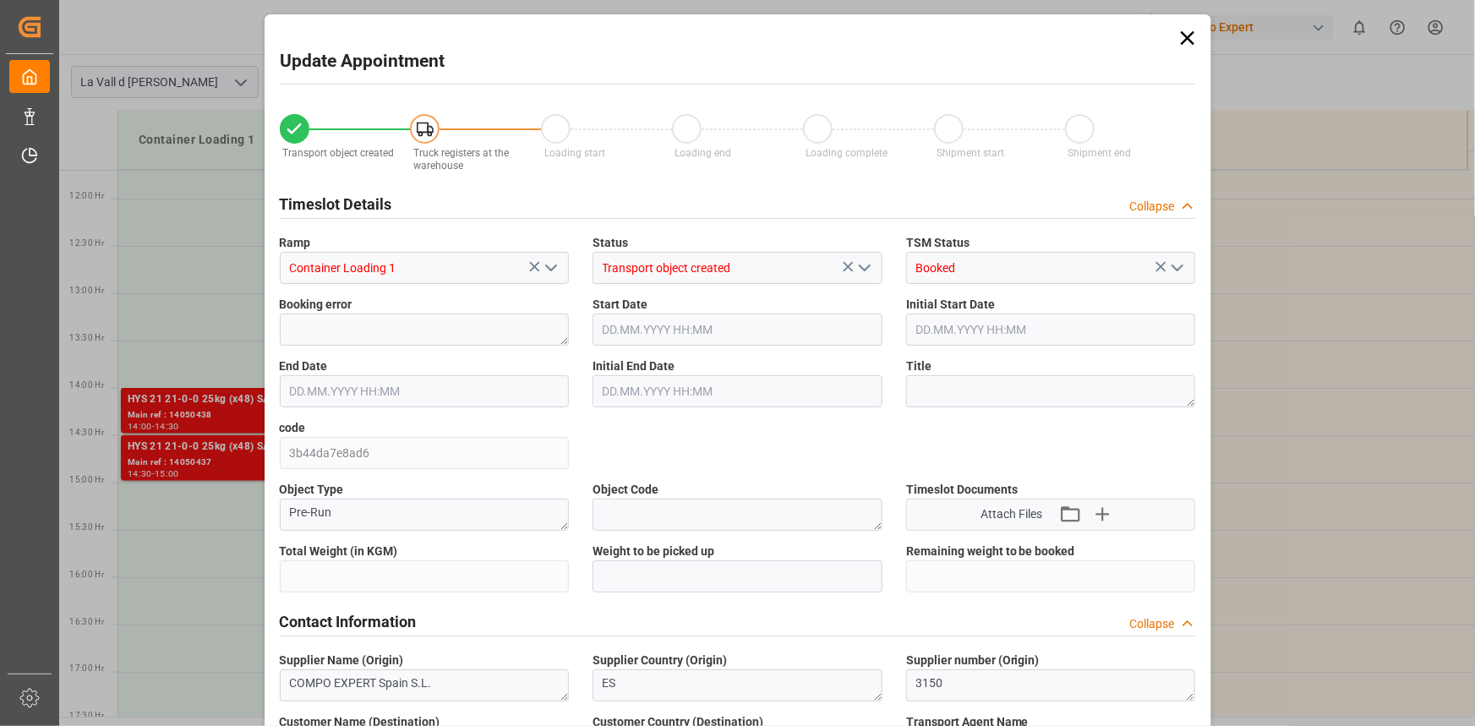
type input "24576"
type input "420"
type input "04.09.2025 15:00"
type input "04.09.2025 15:30"
type input "[DATE] 12:06"
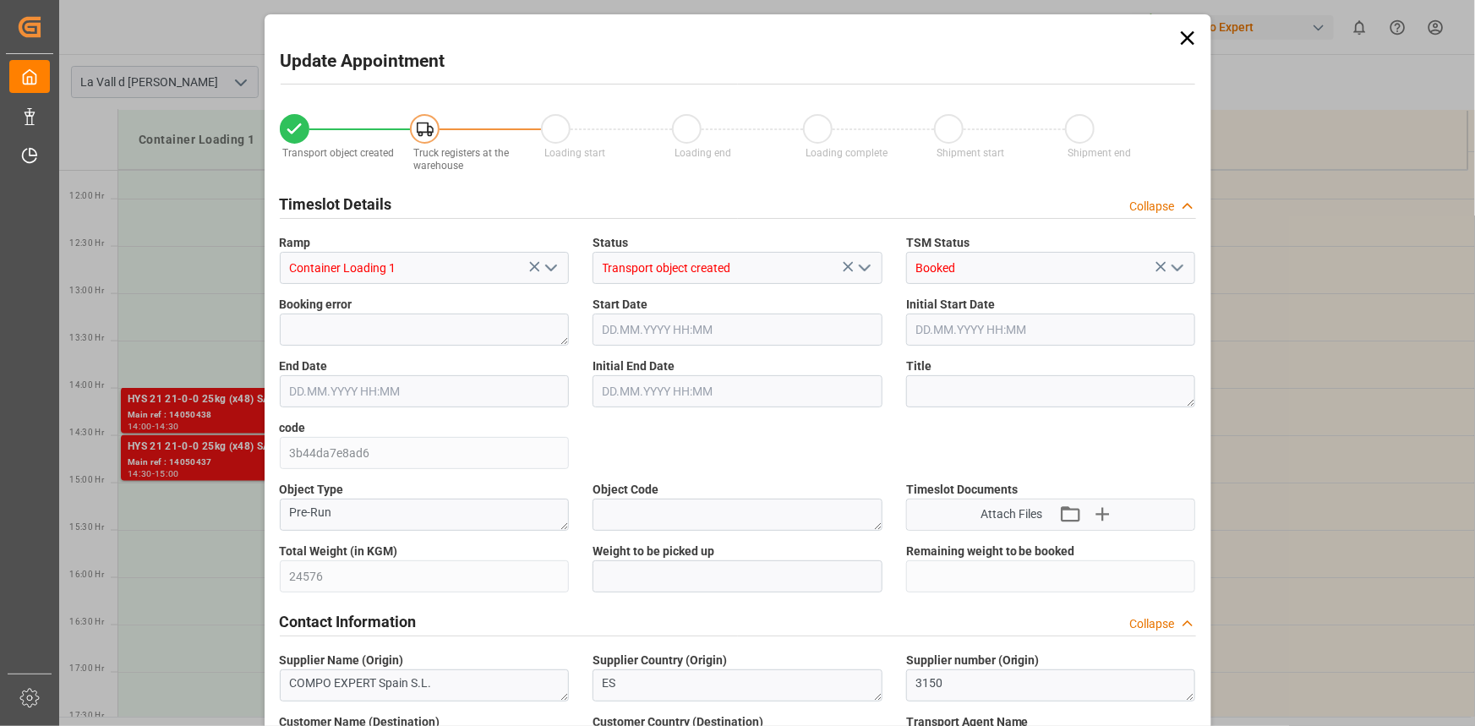
type input "27.08.2025 10:22"
click at [648, 566] on input "text" at bounding box center [738, 576] width 290 height 32
paste input "24576"
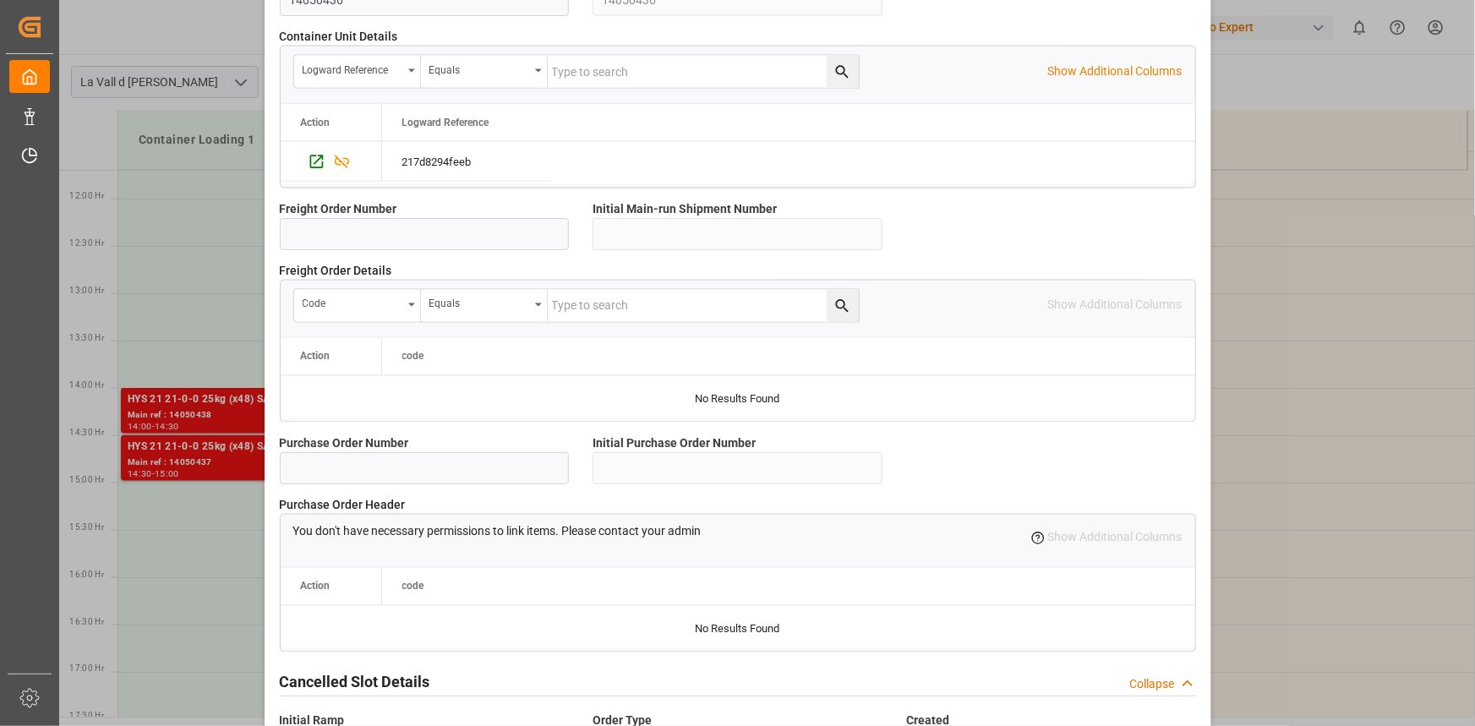
scroll to position [1502, 0]
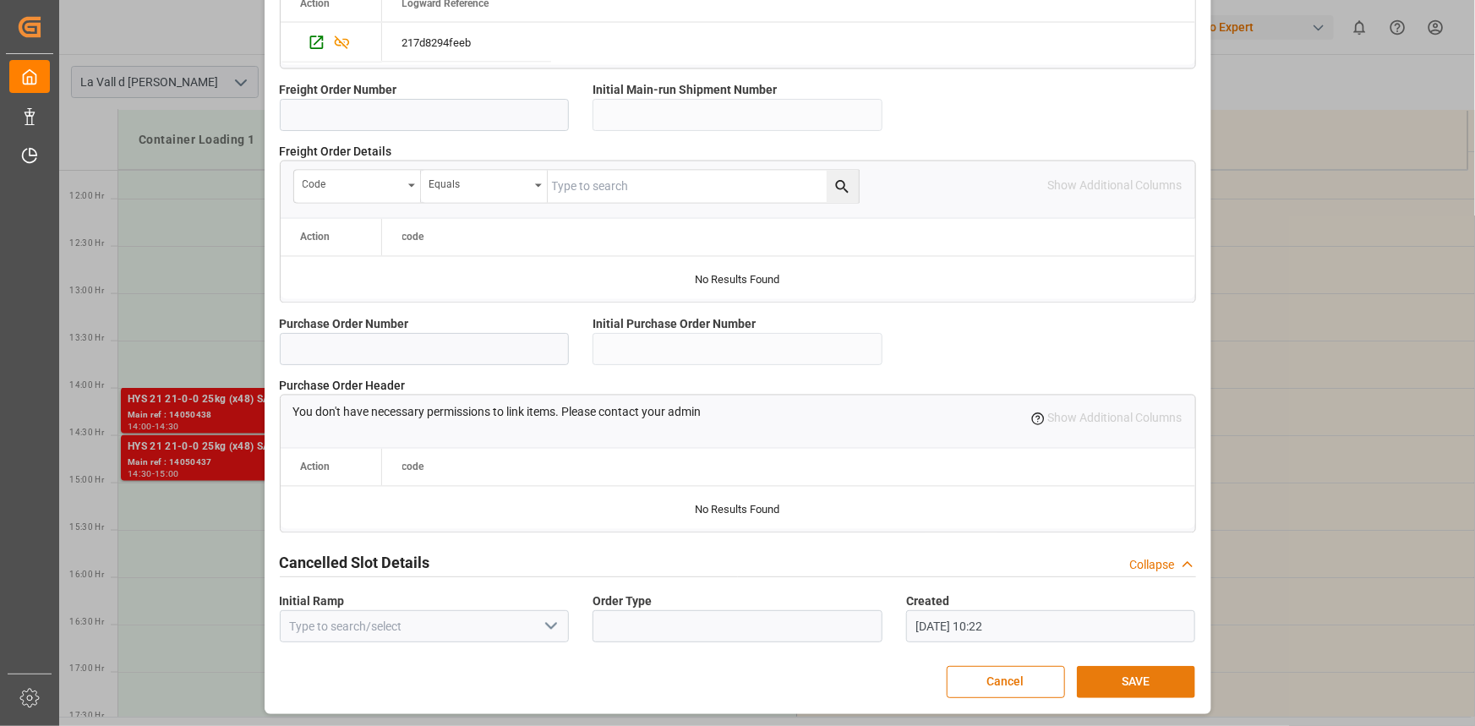
type input "24576"
click at [1129, 689] on button "SAVE" at bounding box center [1136, 682] width 118 height 32
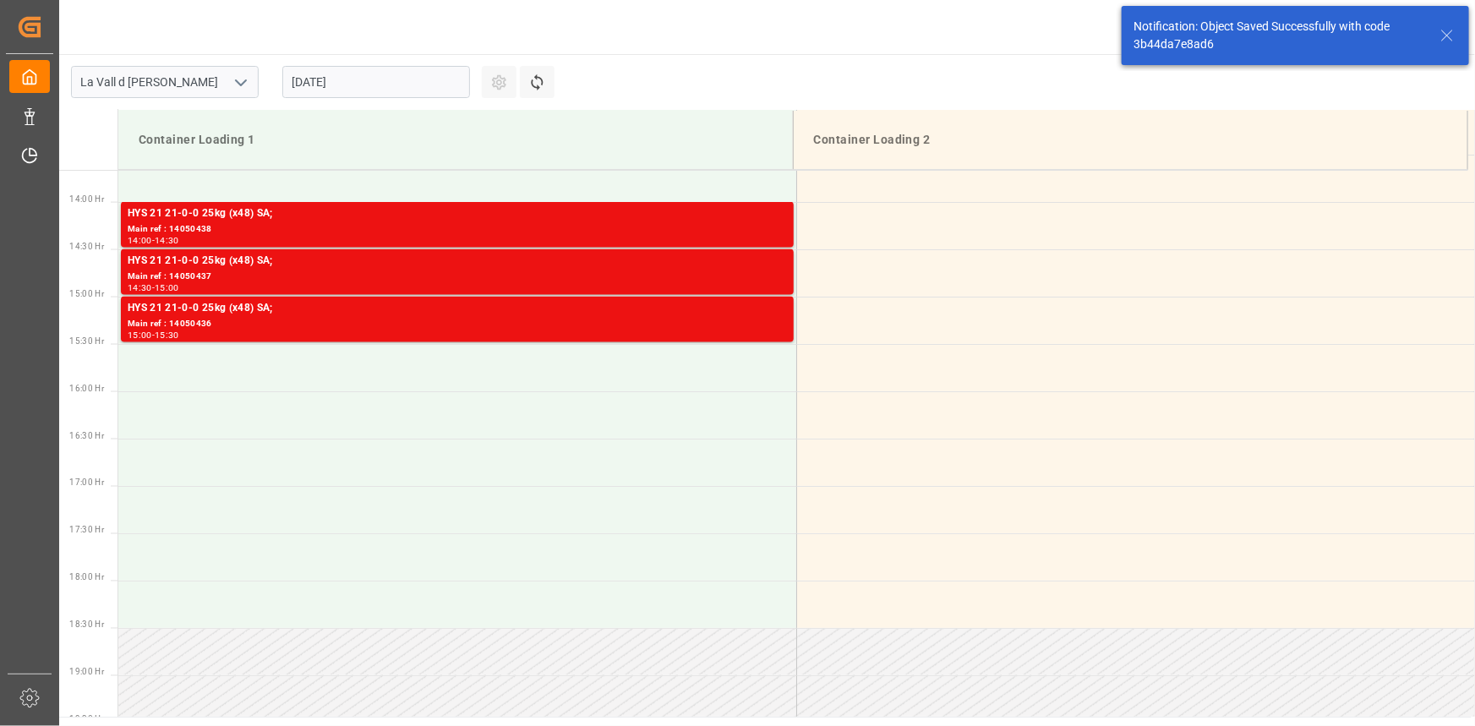
scroll to position [1314, 0]
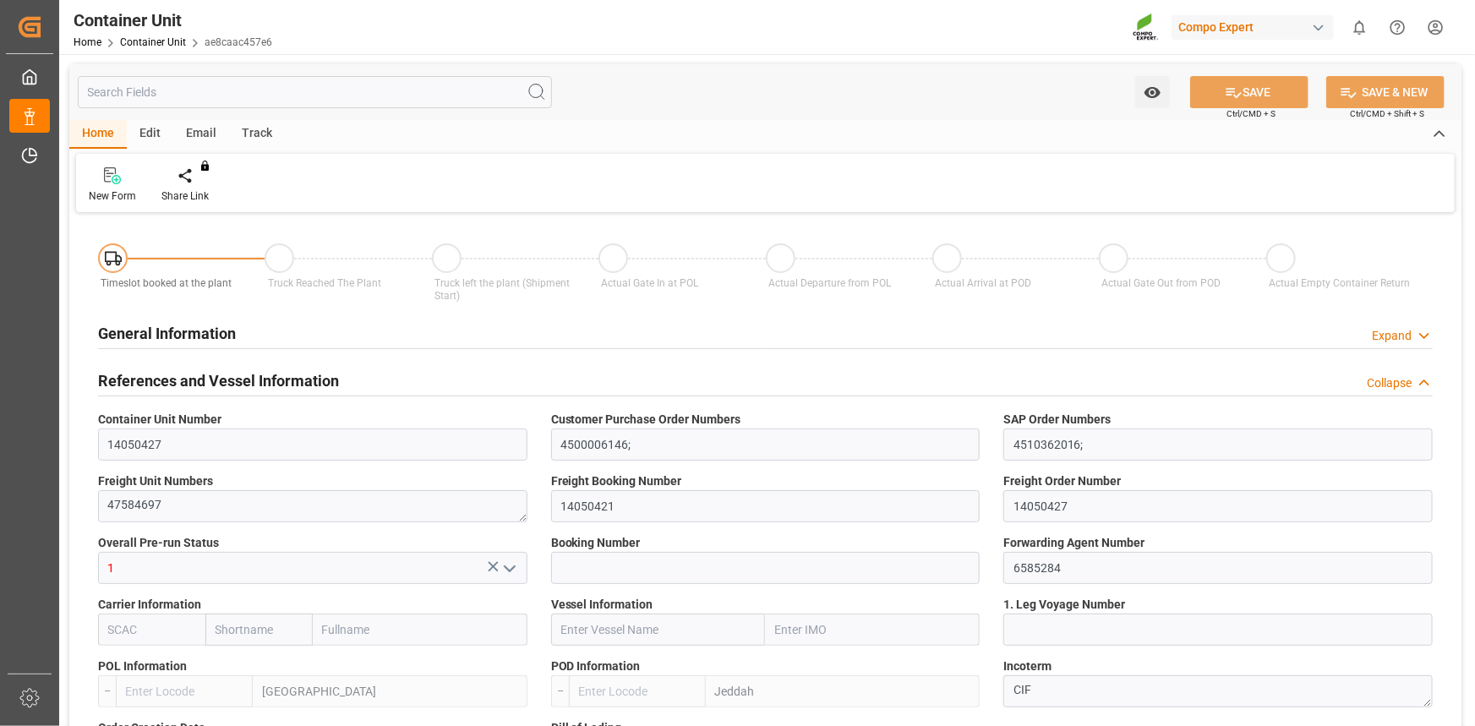
type input "ESVLC"
type input "SAJED"
type input "7"
type input "0"
type input "8"
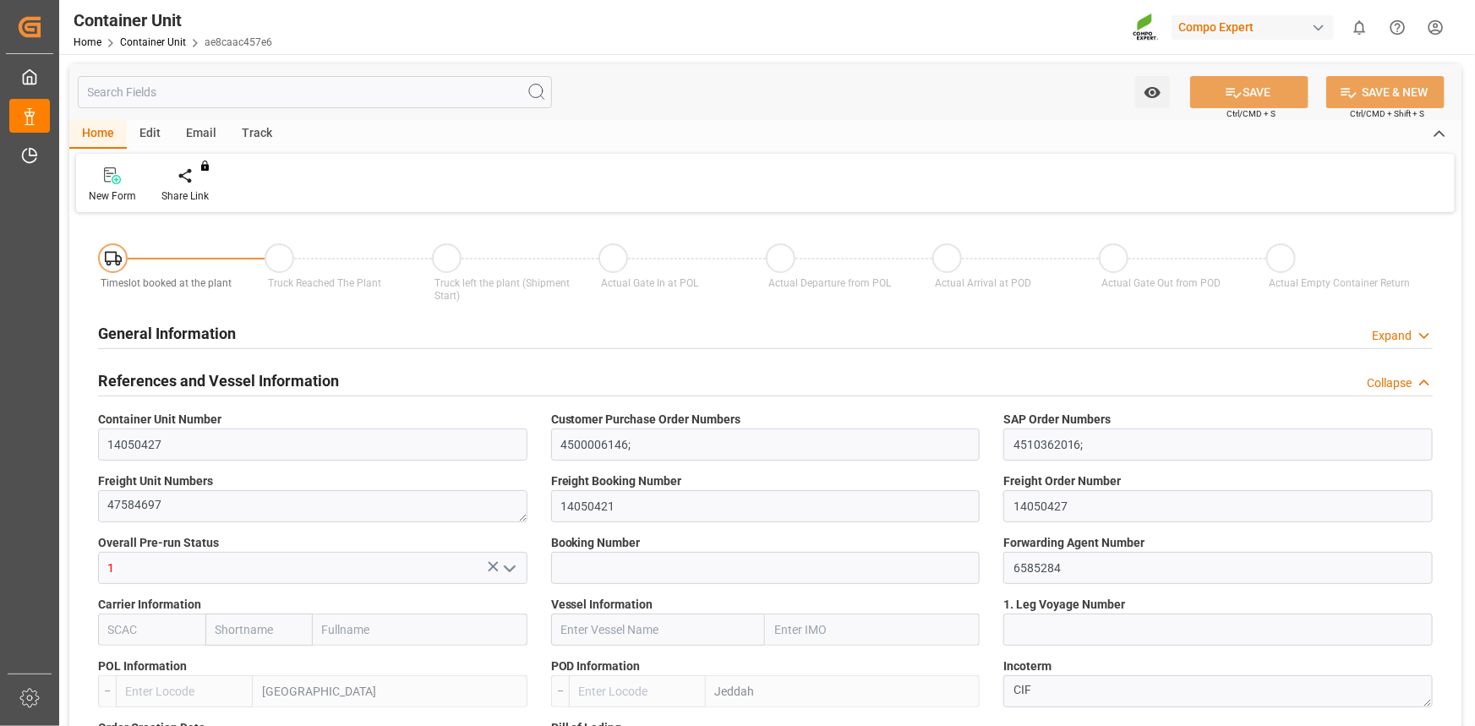
type input "0"
type input "420"
type input "24576"
type input "[DATE] 12:06"
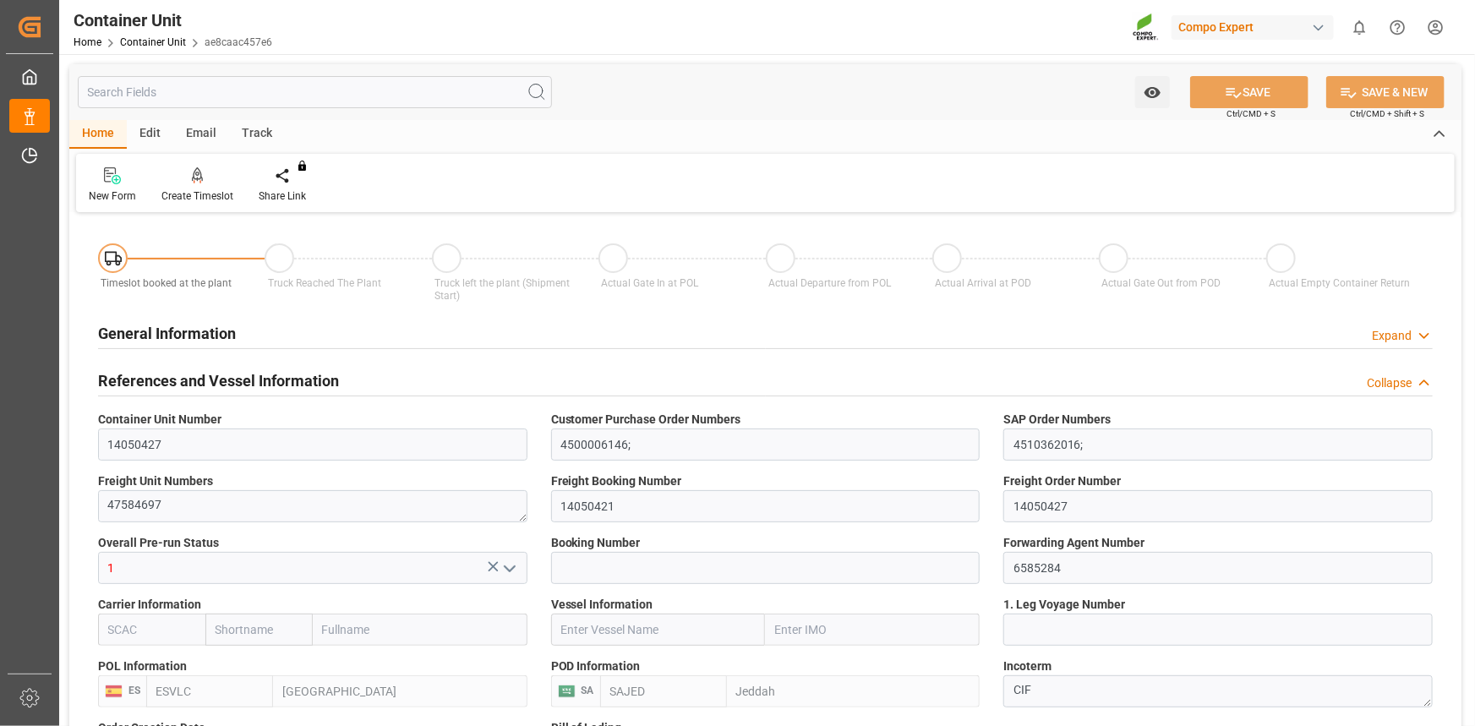
type input "[DATE]"
click at [192, 183] on icon at bounding box center [198, 175] width 12 height 17
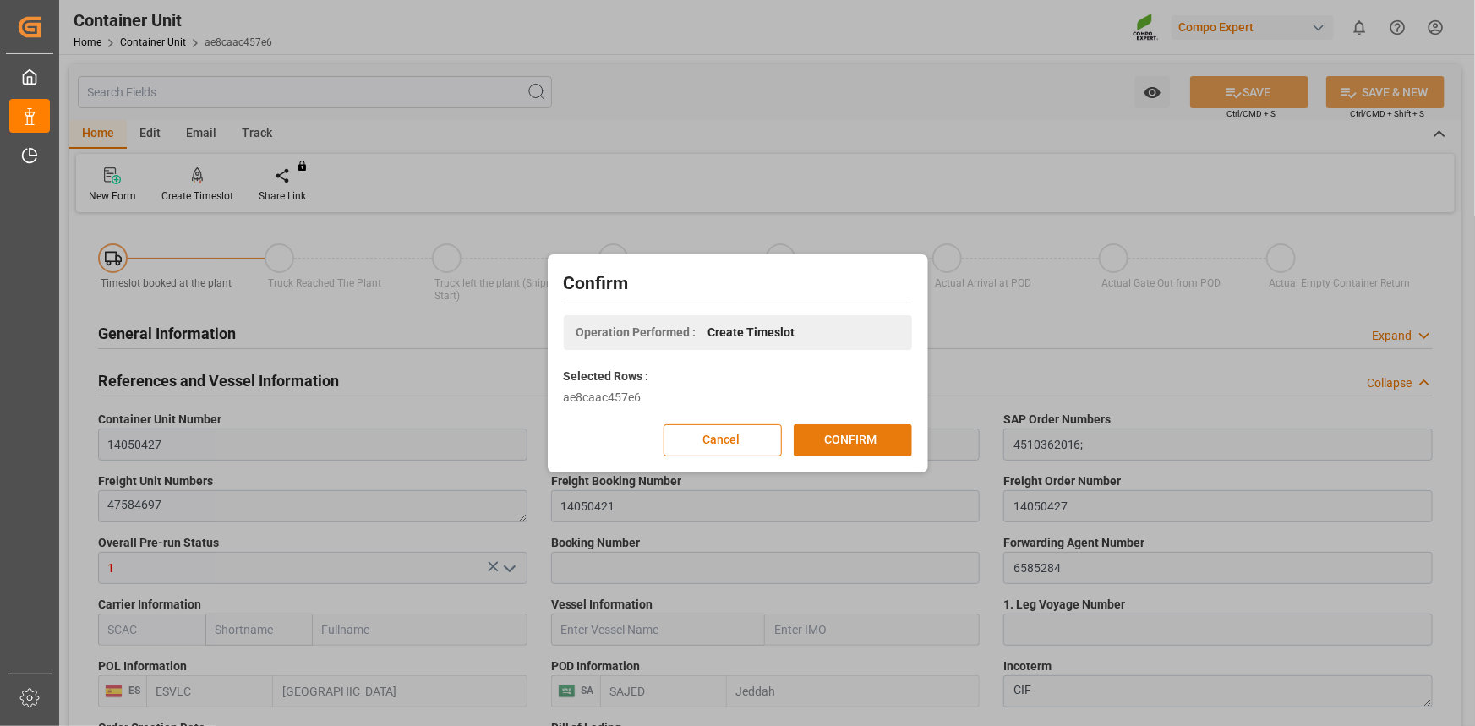
click at [811, 429] on button "CONFIRM" at bounding box center [853, 440] width 118 height 32
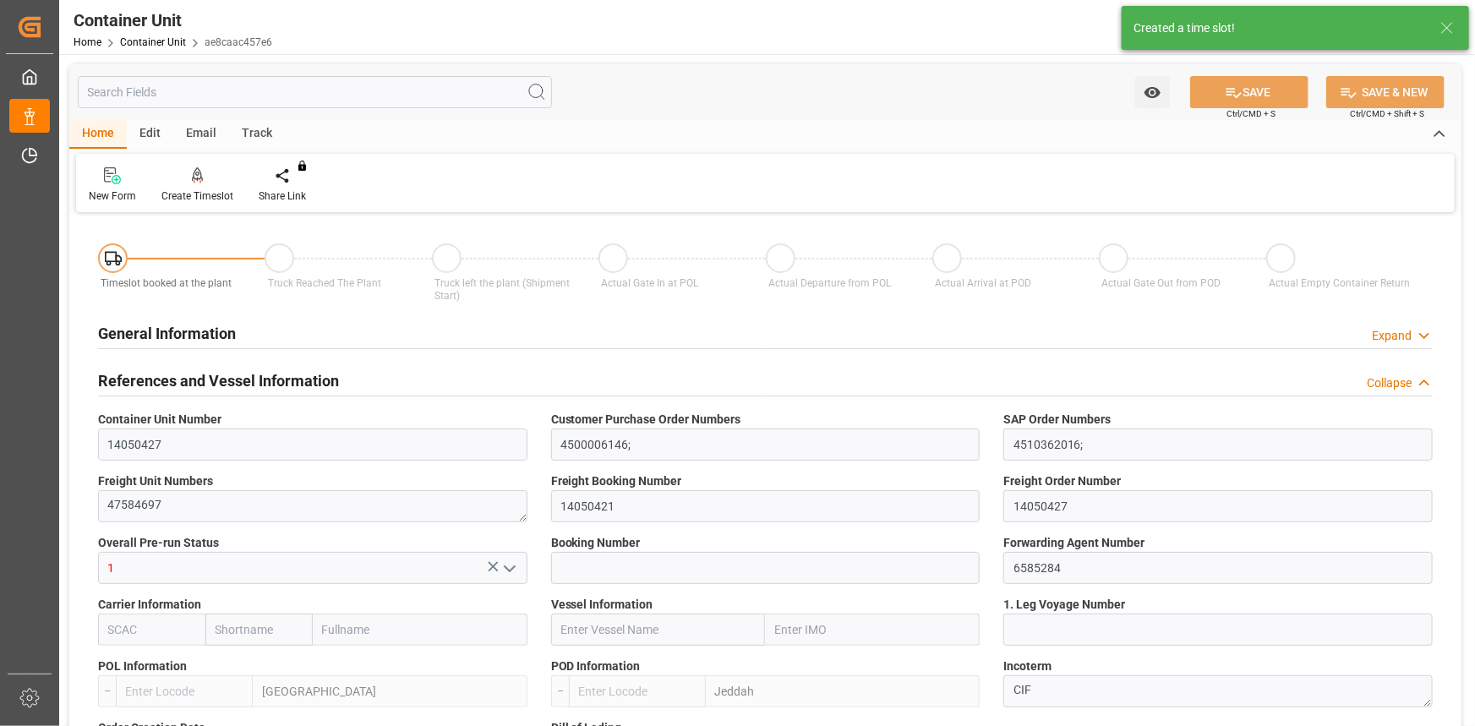
type input "ESVLC"
type input "SAJED"
type input "7"
type input "0"
type input "8"
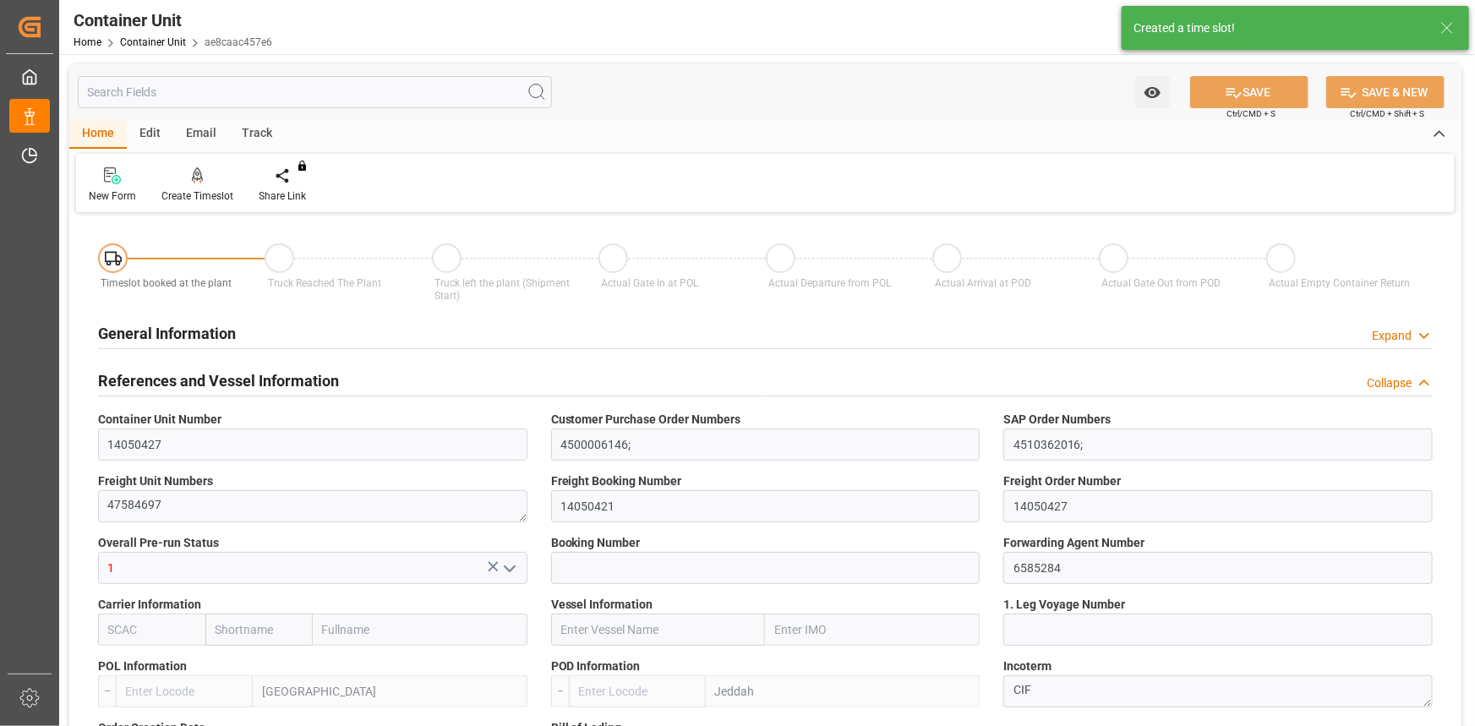
type input "0"
type input "420"
type input "24576"
type input "[DATE] 12:06"
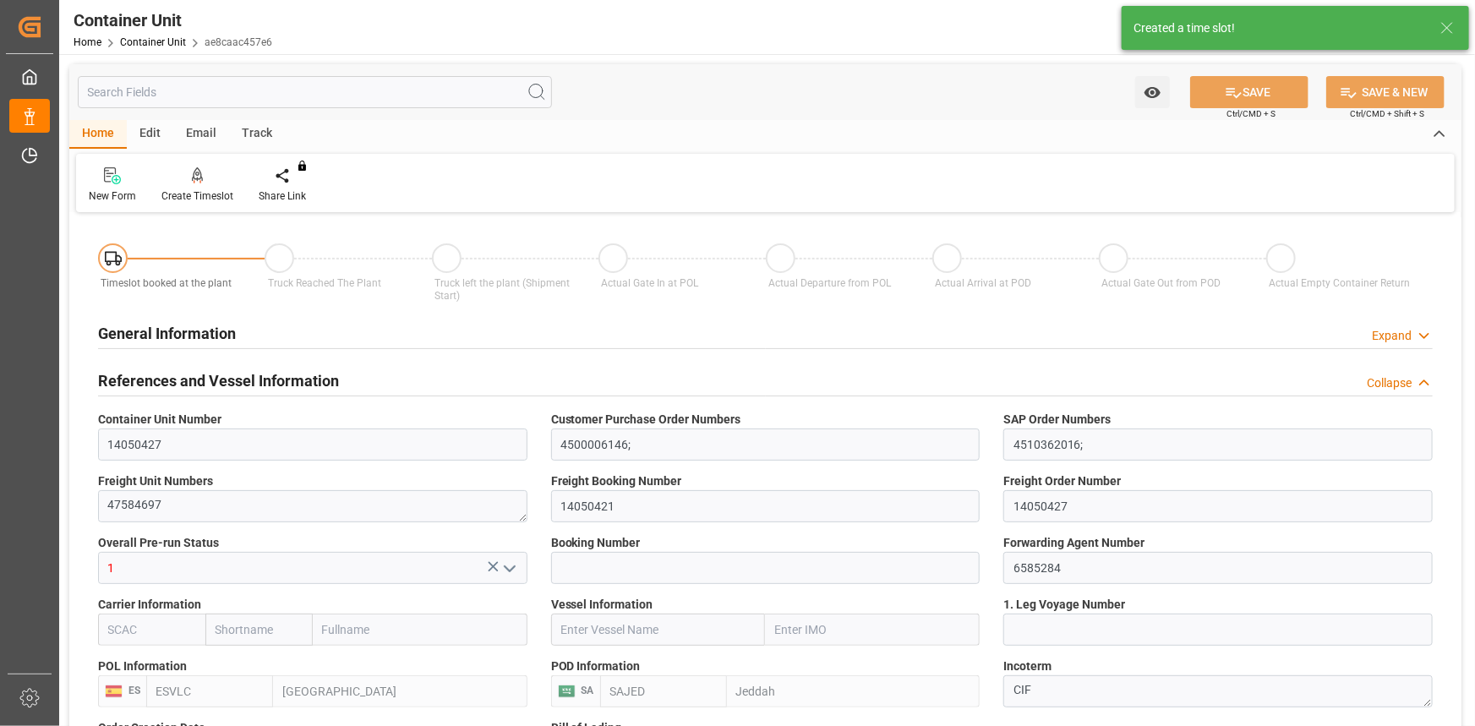
type input "22.09.2025"
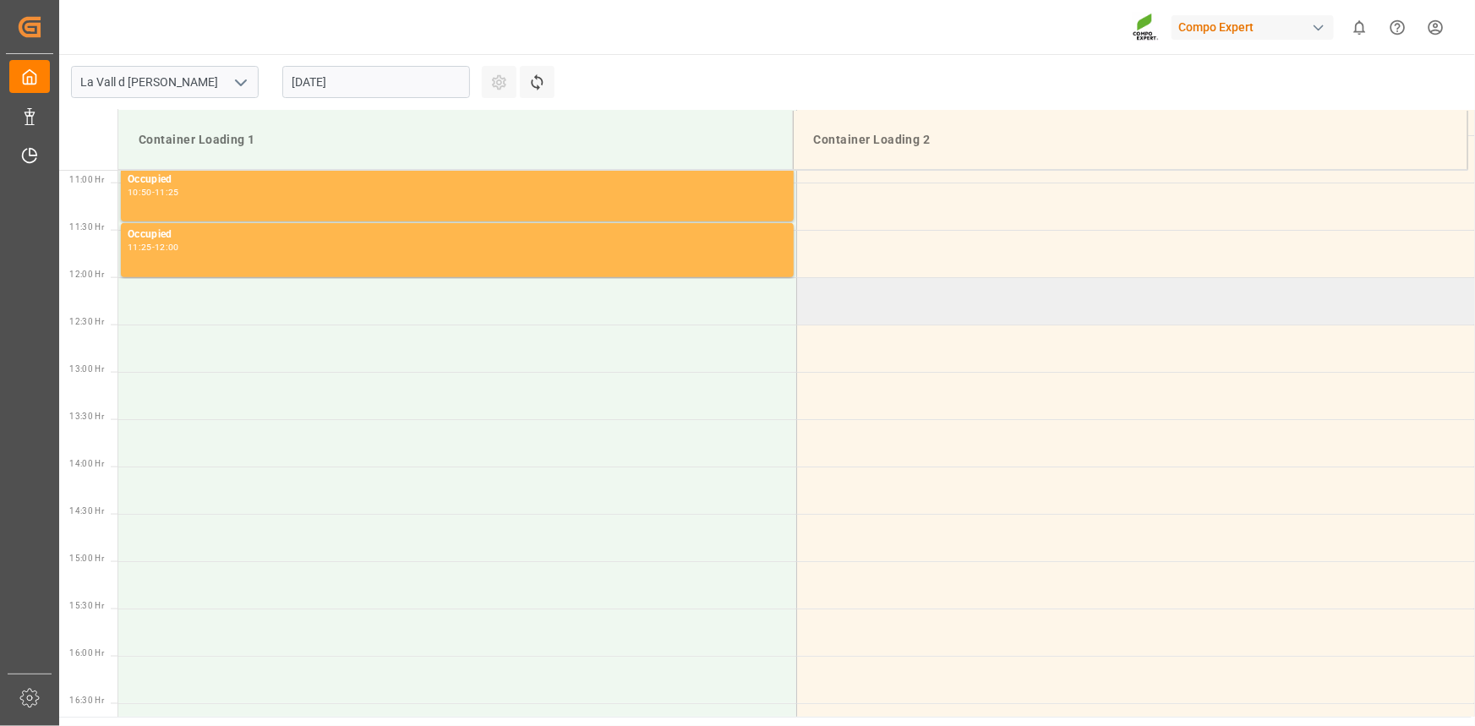
scroll to position [1030, 0]
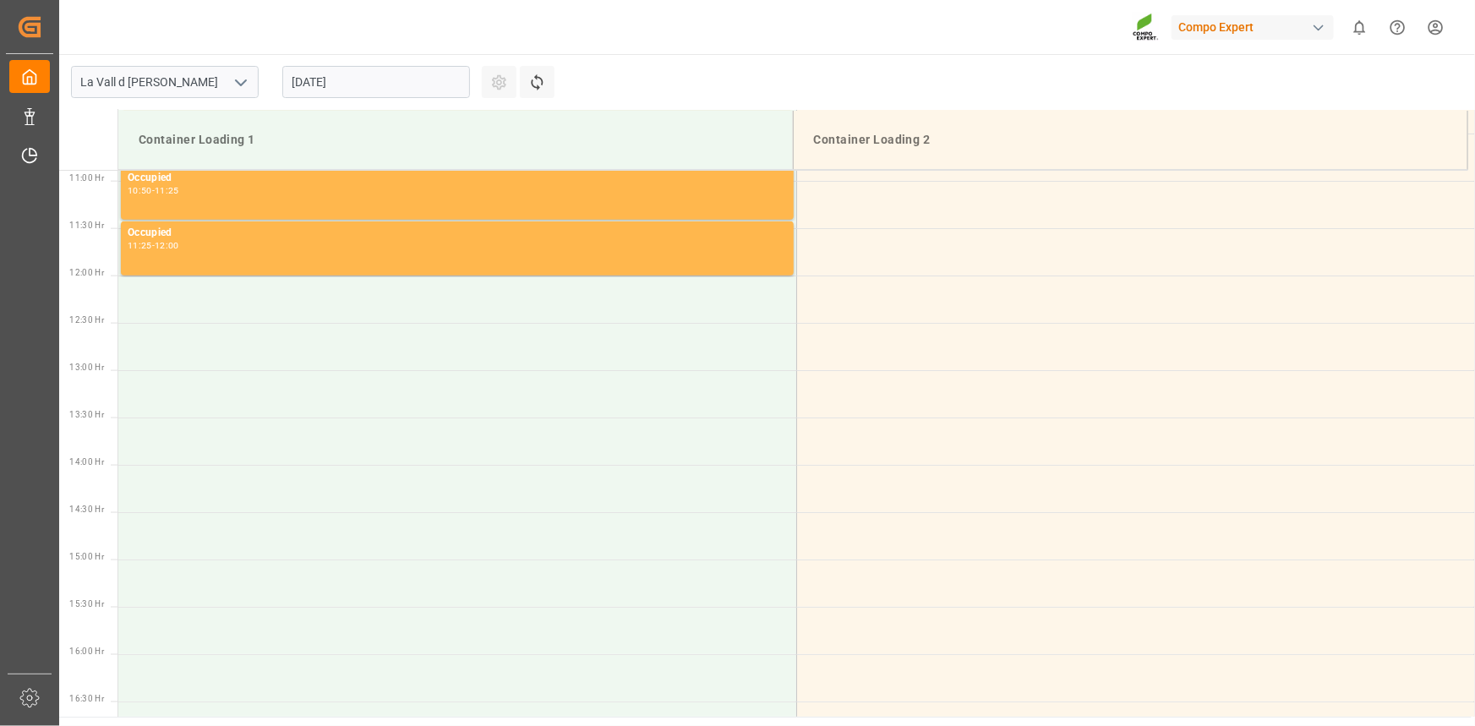
drag, startPoint x: 410, startPoint y: 80, endPoint x: 419, endPoint y: 85, distance: 10.2
click at [410, 80] on input "[DATE]" at bounding box center [376, 82] width 188 height 32
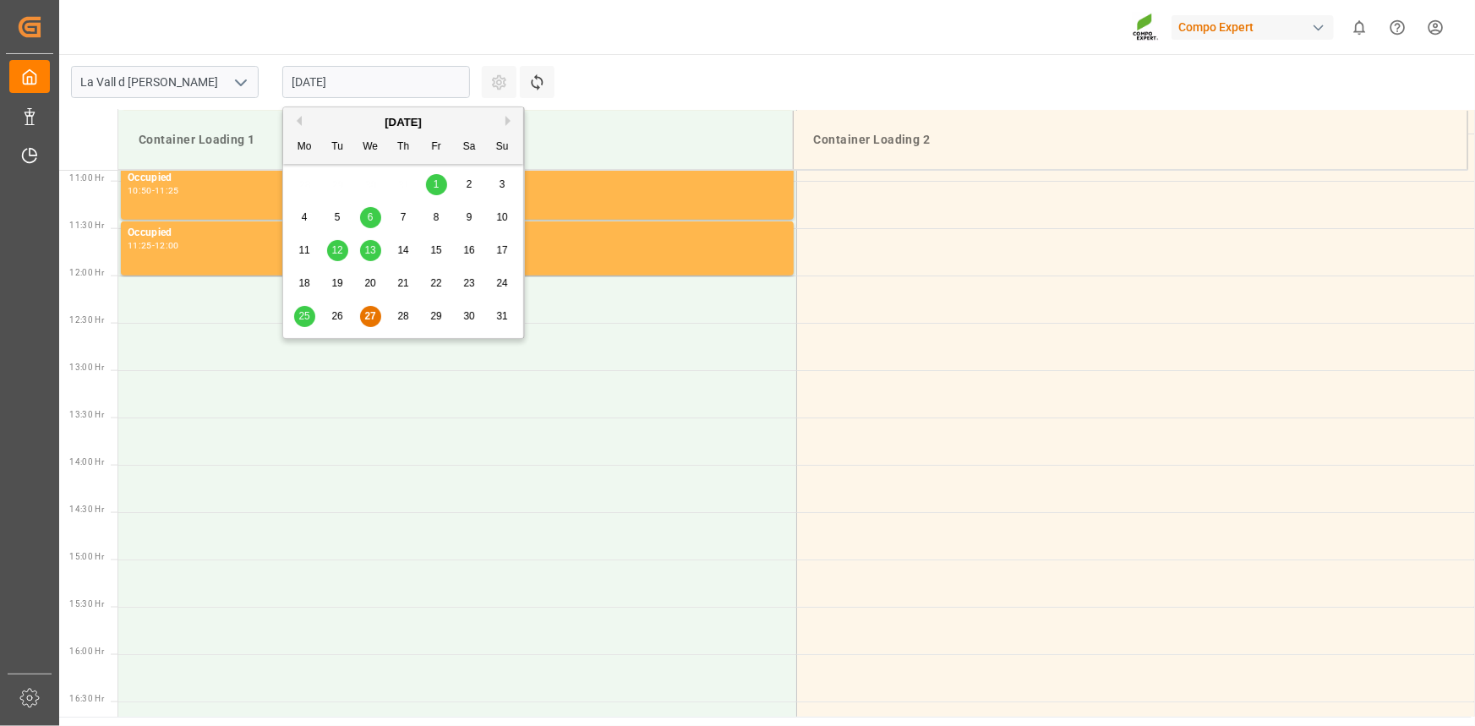
click at [512, 123] on button "Next Month" at bounding box center [510, 121] width 10 height 10
click at [404, 189] on span "4" at bounding box center [404, 184] width 6 height 12
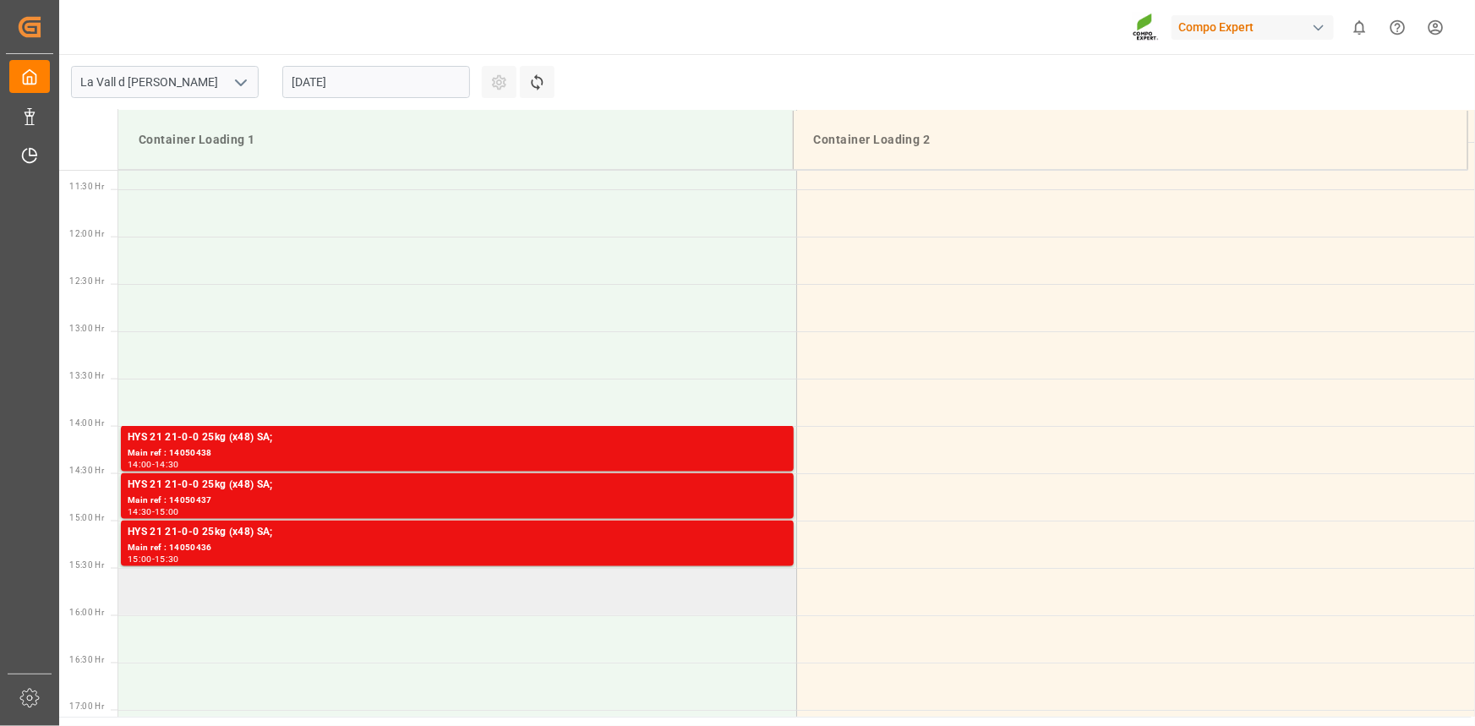
scroll to position [1107, 0]
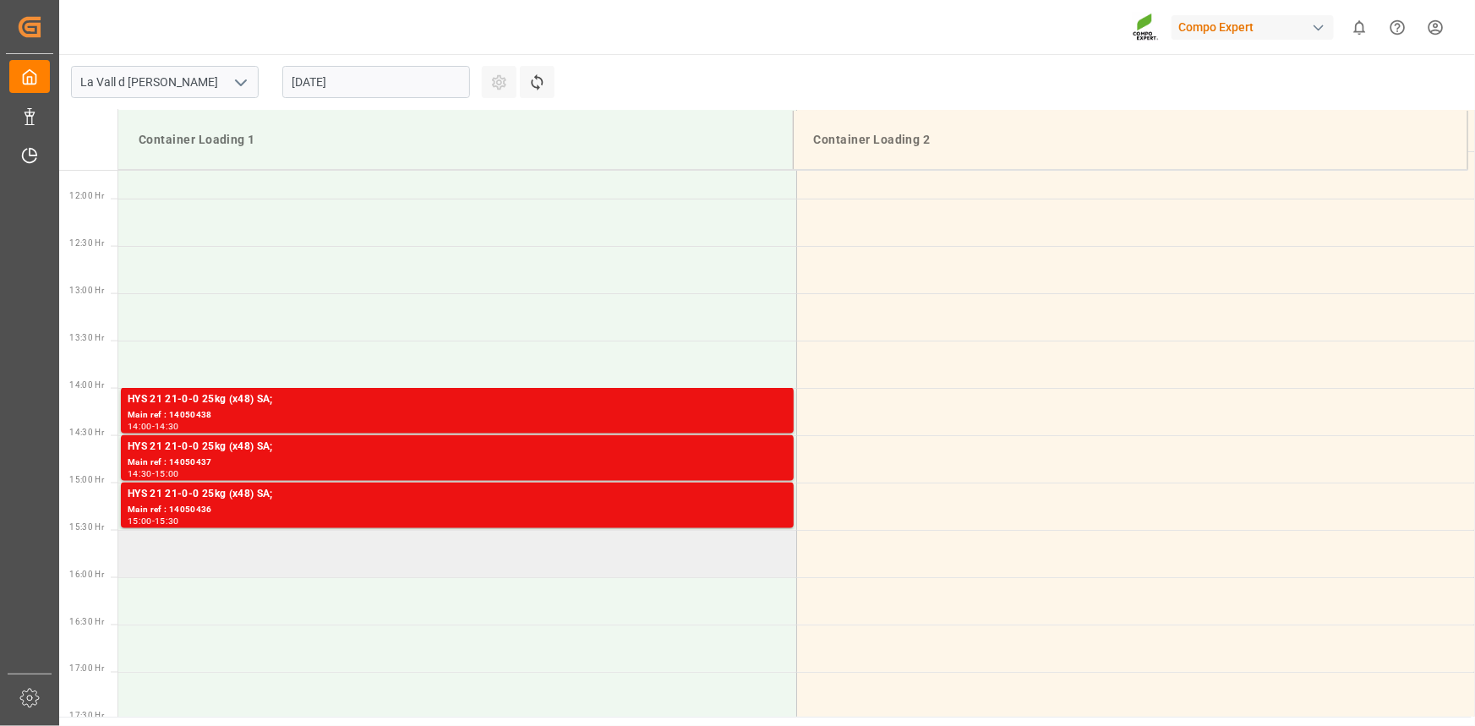
click at [172, 554] on td at bounding box center [457, 553] width 678 height 47
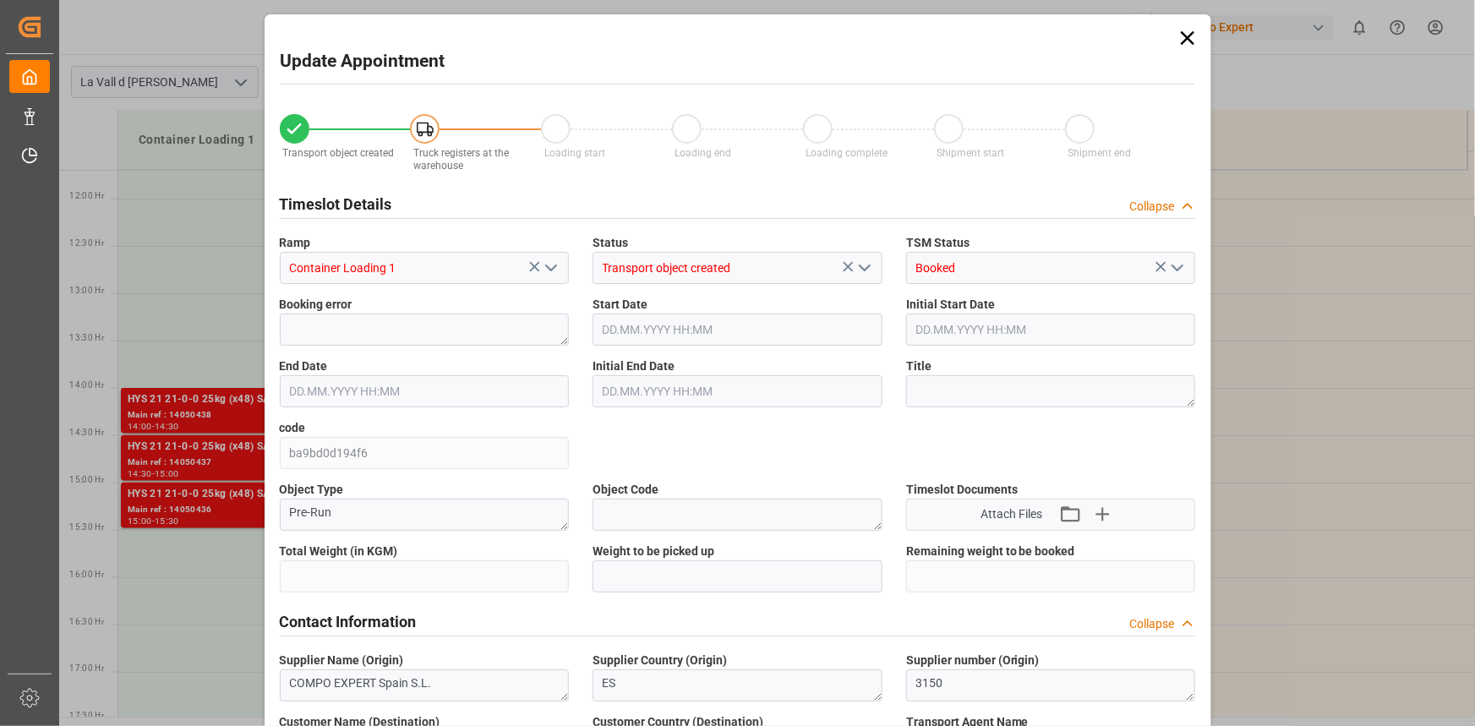
type input "24576"
type input "420"
type input "[DATE] 15:30"
type input "04.09.2025 16:00"
type input "[DATE] 12:06"
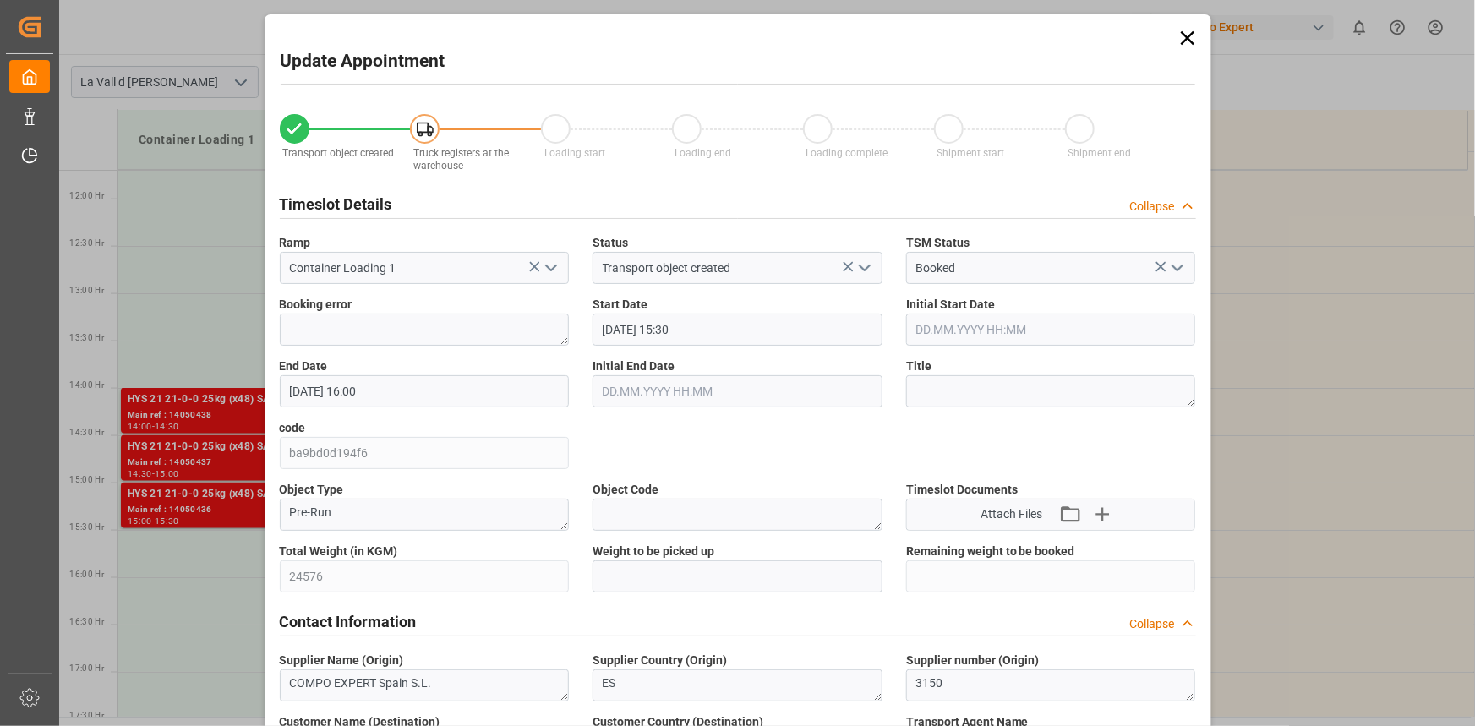
type input "27.08.2025 10:23"
click at [685, 574] on input "text" at bounding box center [738, 576] width 290 height 32
paste input "24576"
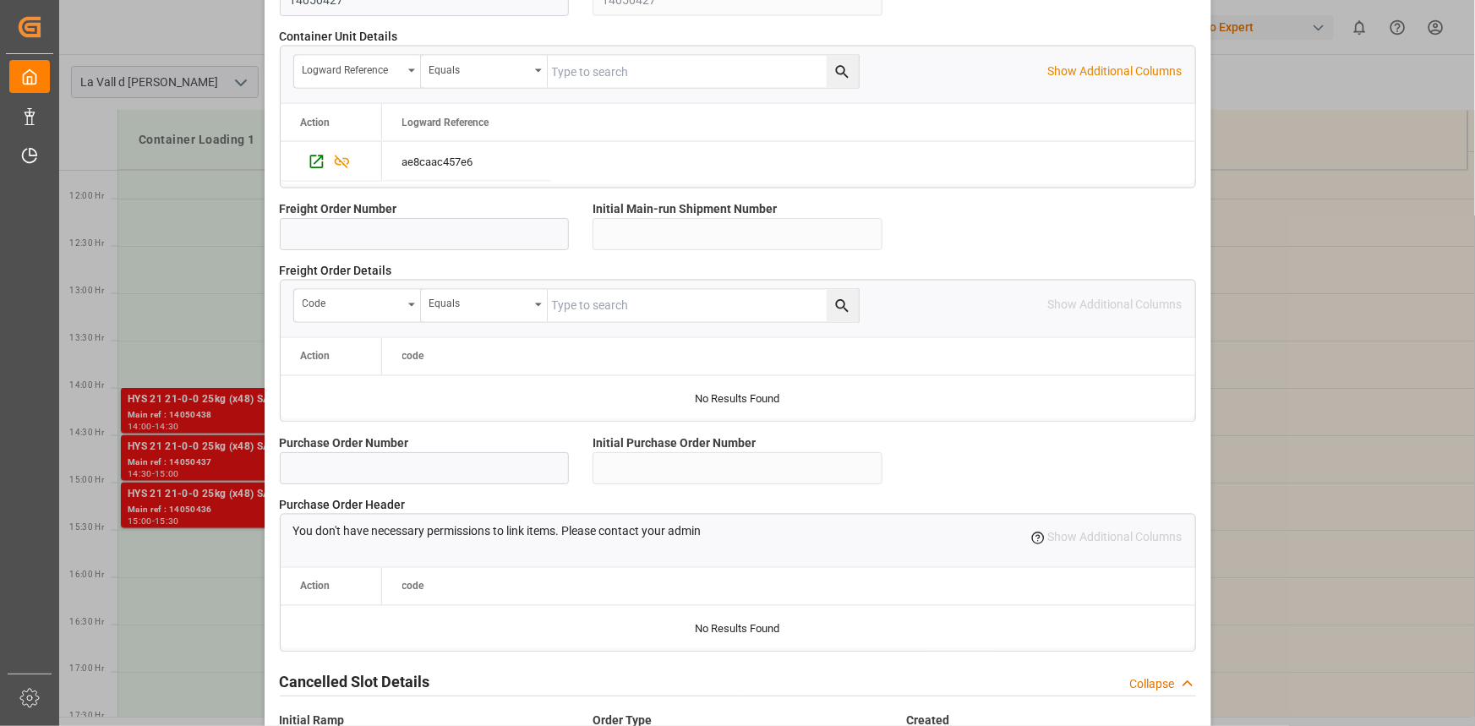
scroll to position [1502, 0]
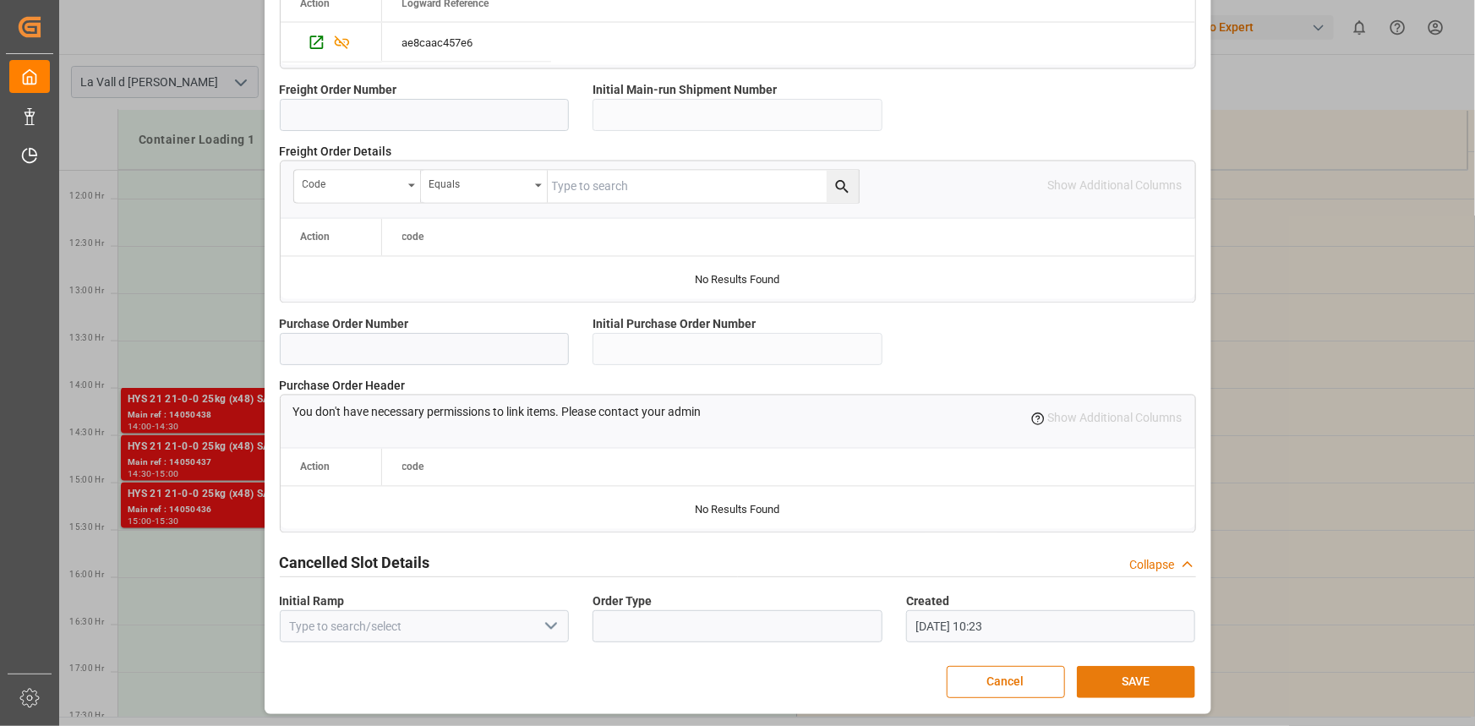
type input "24576"
click at [1162, 680] on button "SAVE" at bounding box center [1136, 682] width 118 height 32
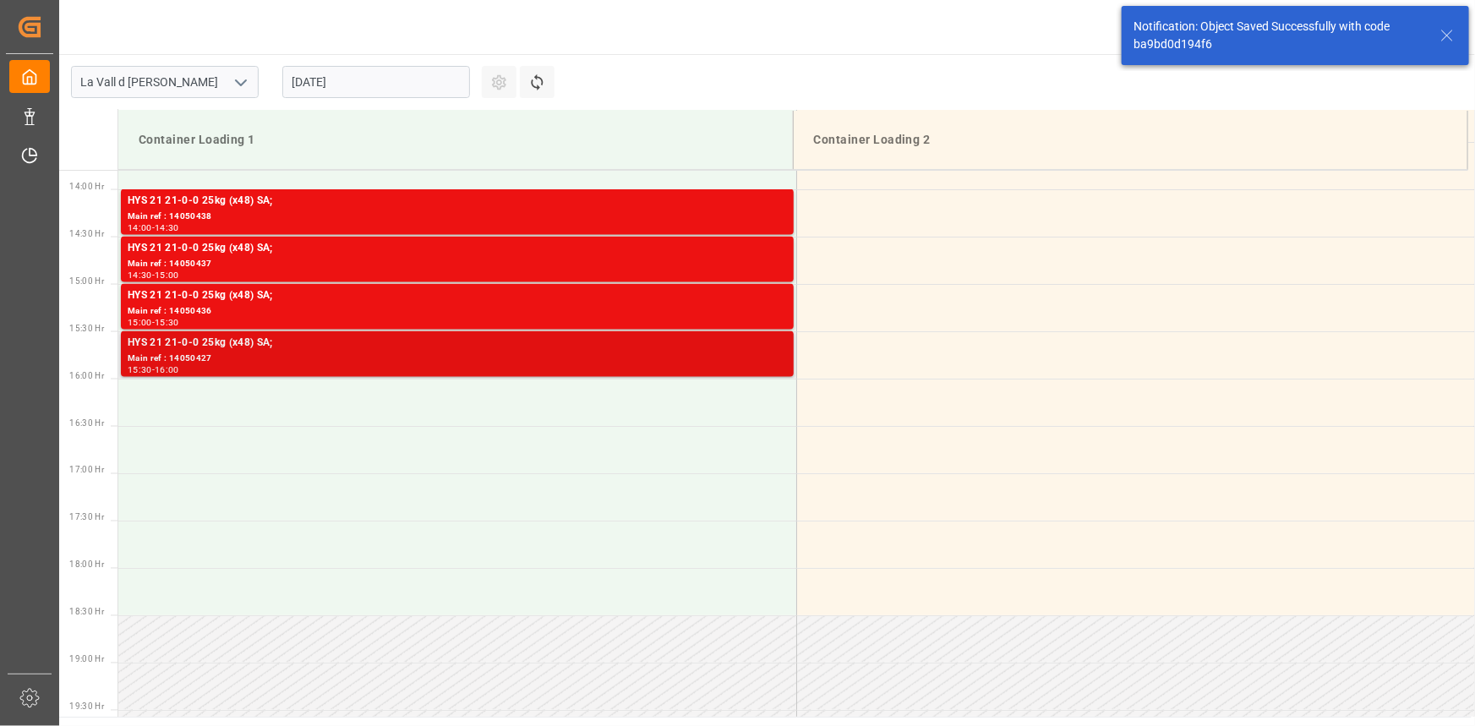
scroll to position [1314, 0]
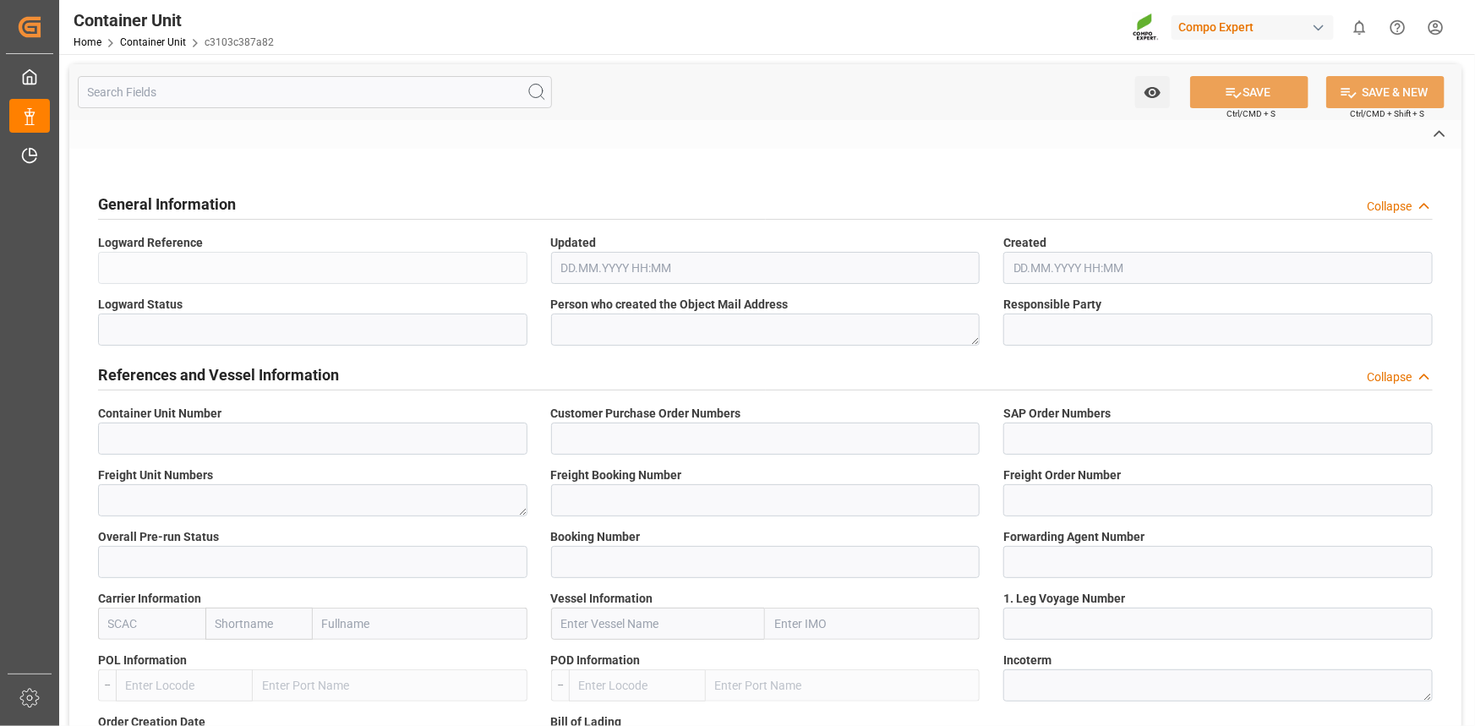
type input "14050426"
type input "4500006146;"
type input "4510362016;"
type textarea "47584693"
type input "14050421"
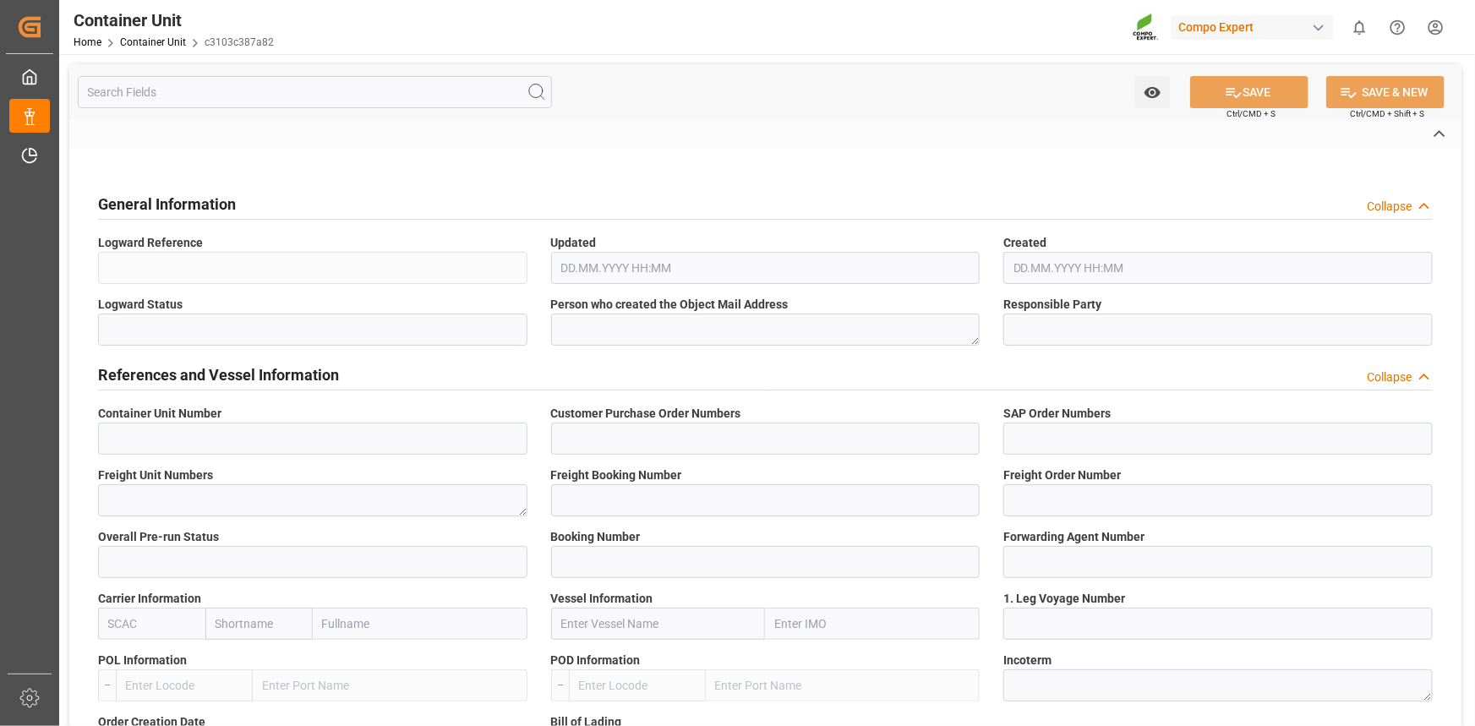
type input "14050426"
type input "1"
type input "6585284"
type input "[GEOGRAPHIC_DATA]"
type input "Jeddah"
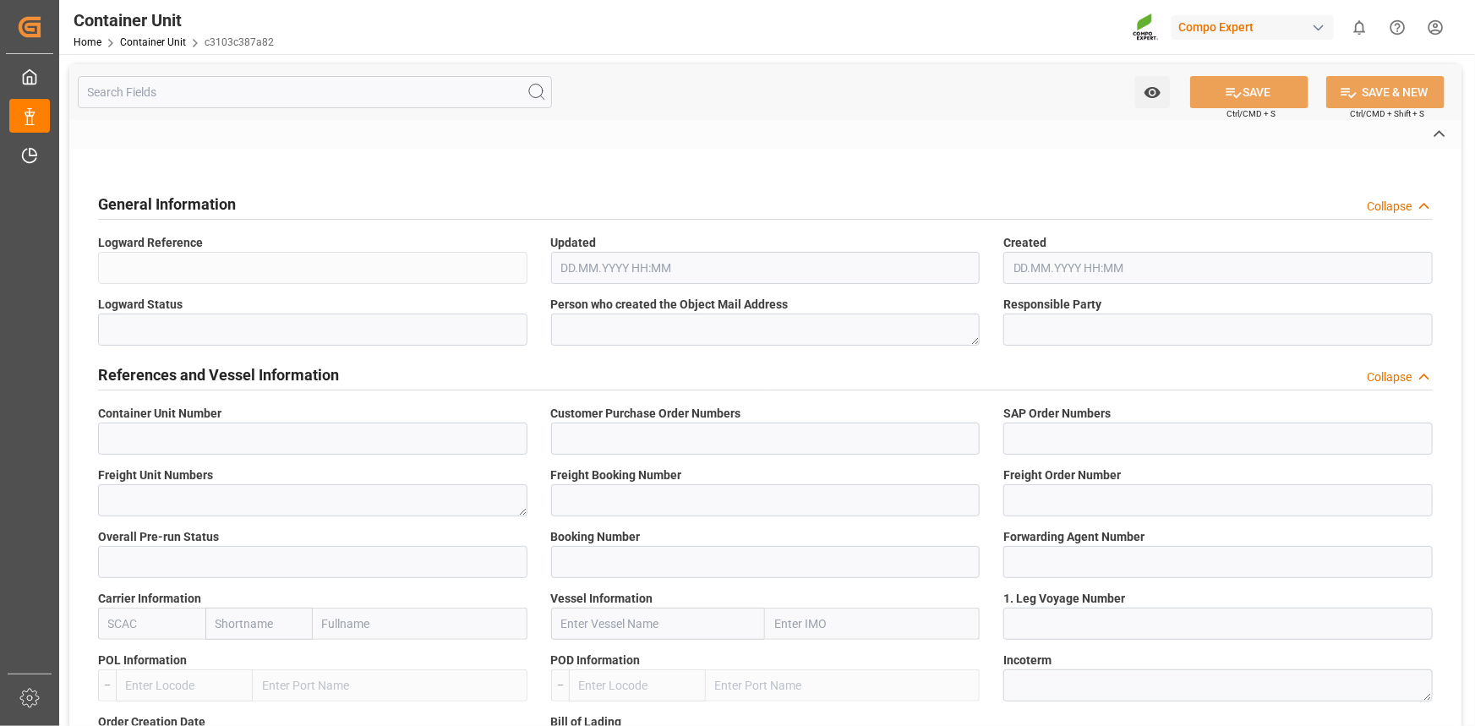
type textarea "CIF"
type input "No"
type input "20GP"
type input "2"
type textarea "30"
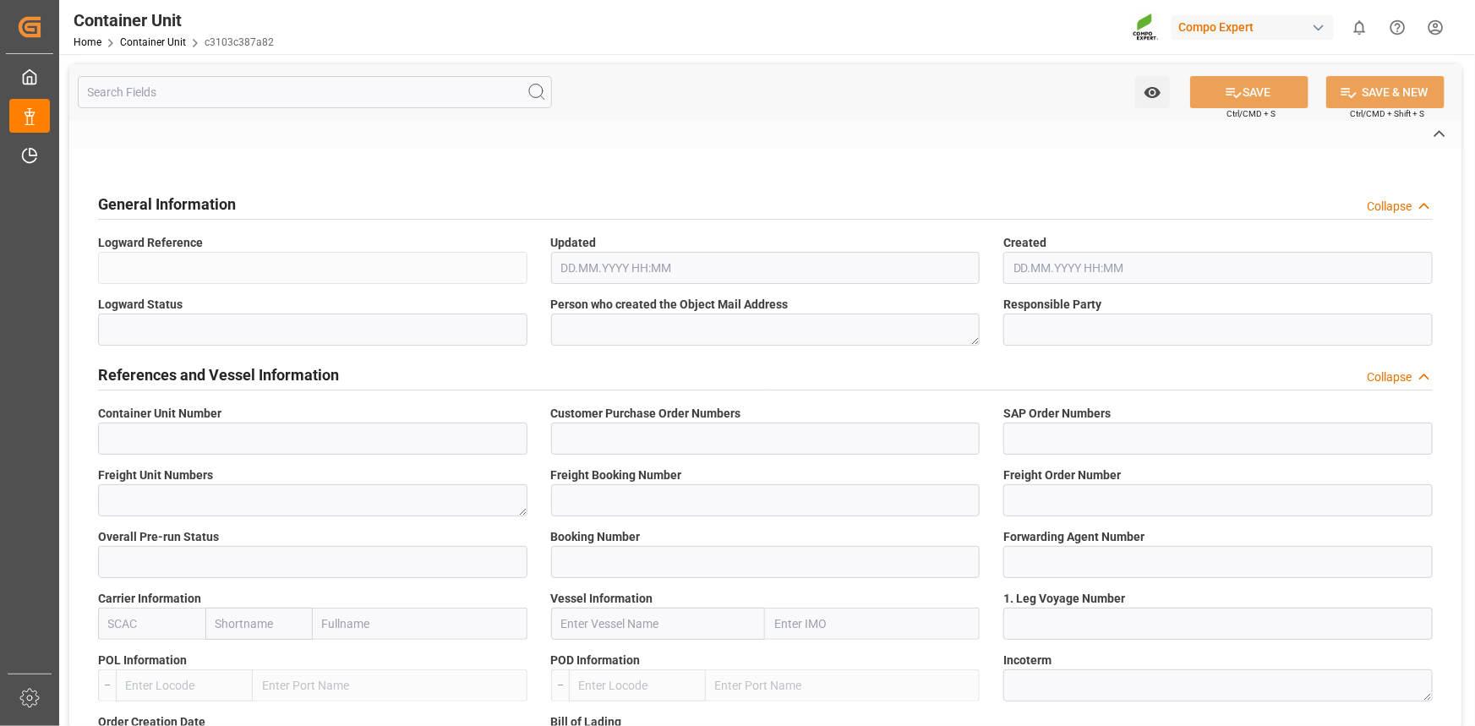
type textarea "Z3"
type input "CE07"
type textarea "COMPO Centro de Producción"
type textarea "12600"
type input "Spain"
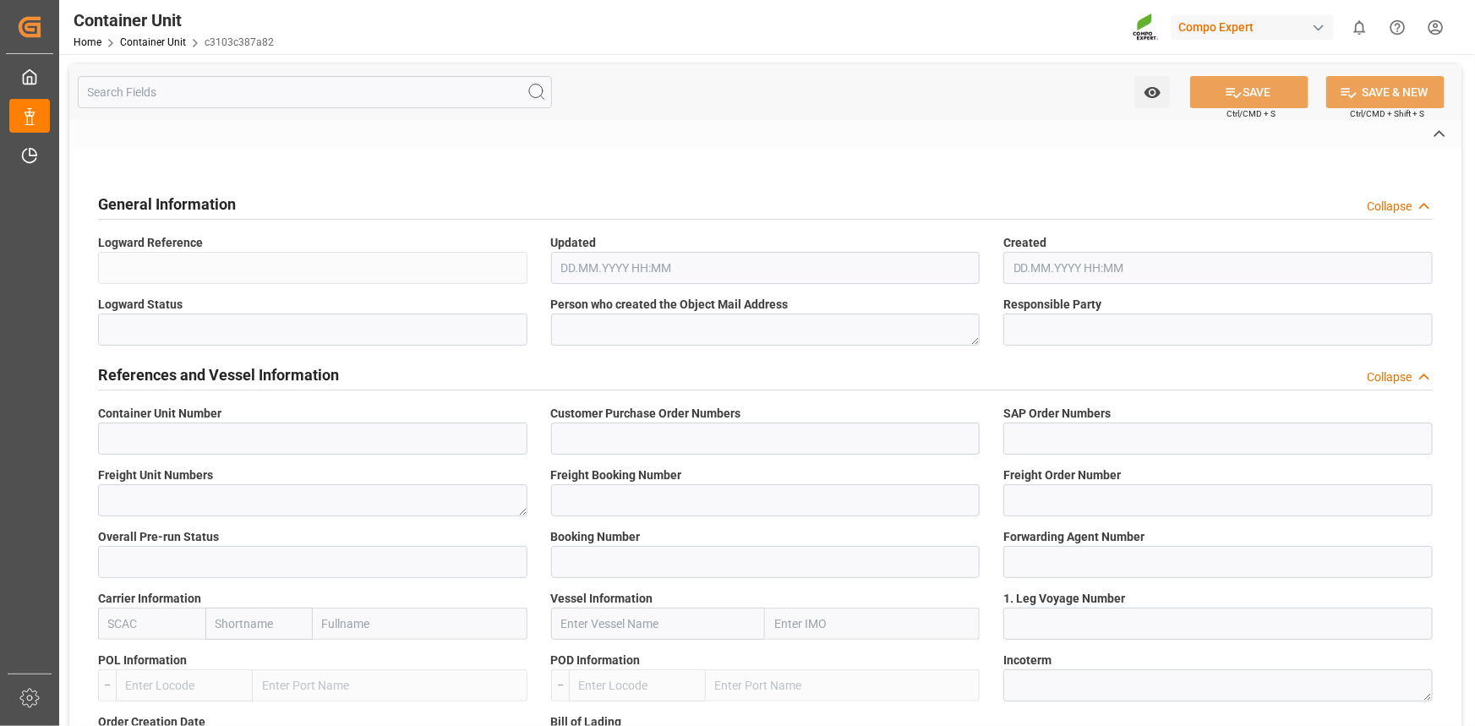
type textarea "00000-1149"
type input "Saudi Arabia"
type input "EUR"
type textarea "CE31"
type textarea "HYS 21 21-0-0 25kg (x48) SA;"
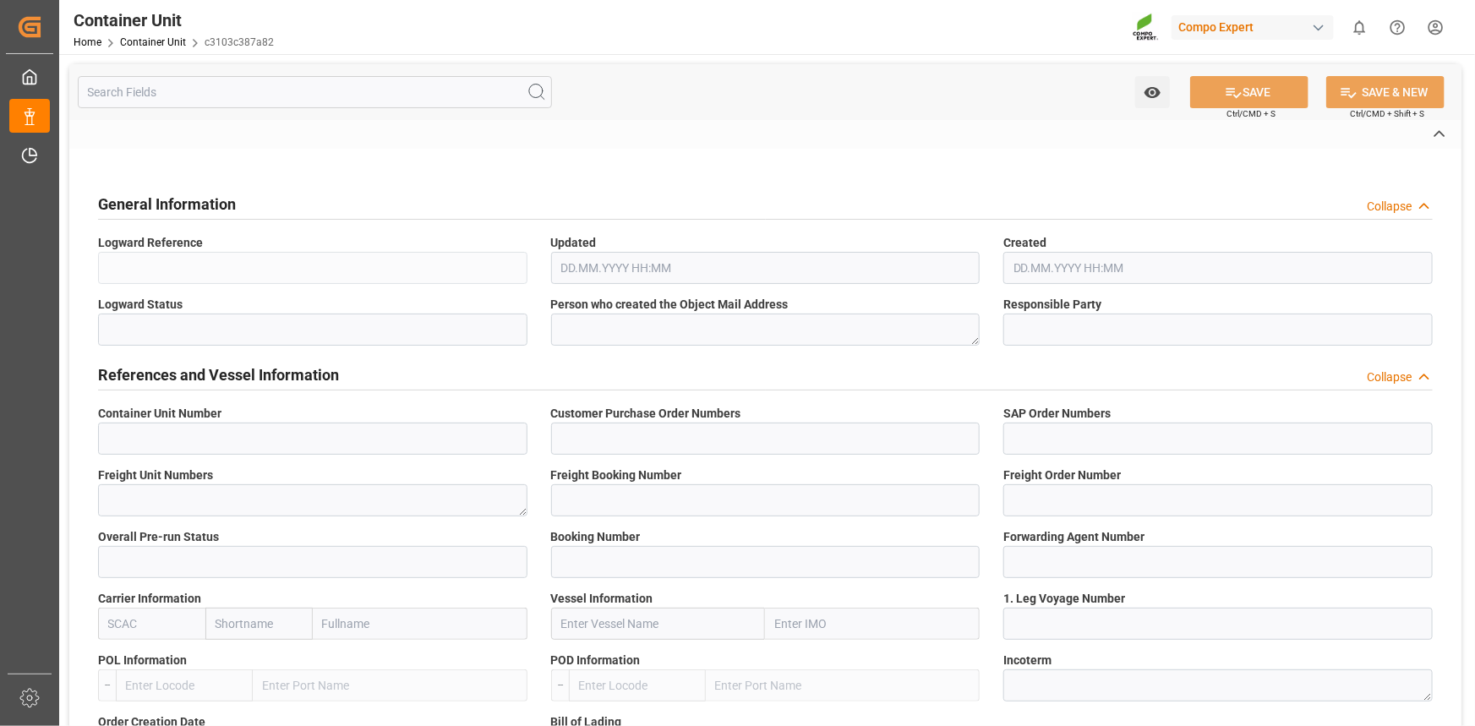
type textarea "2273002899;"
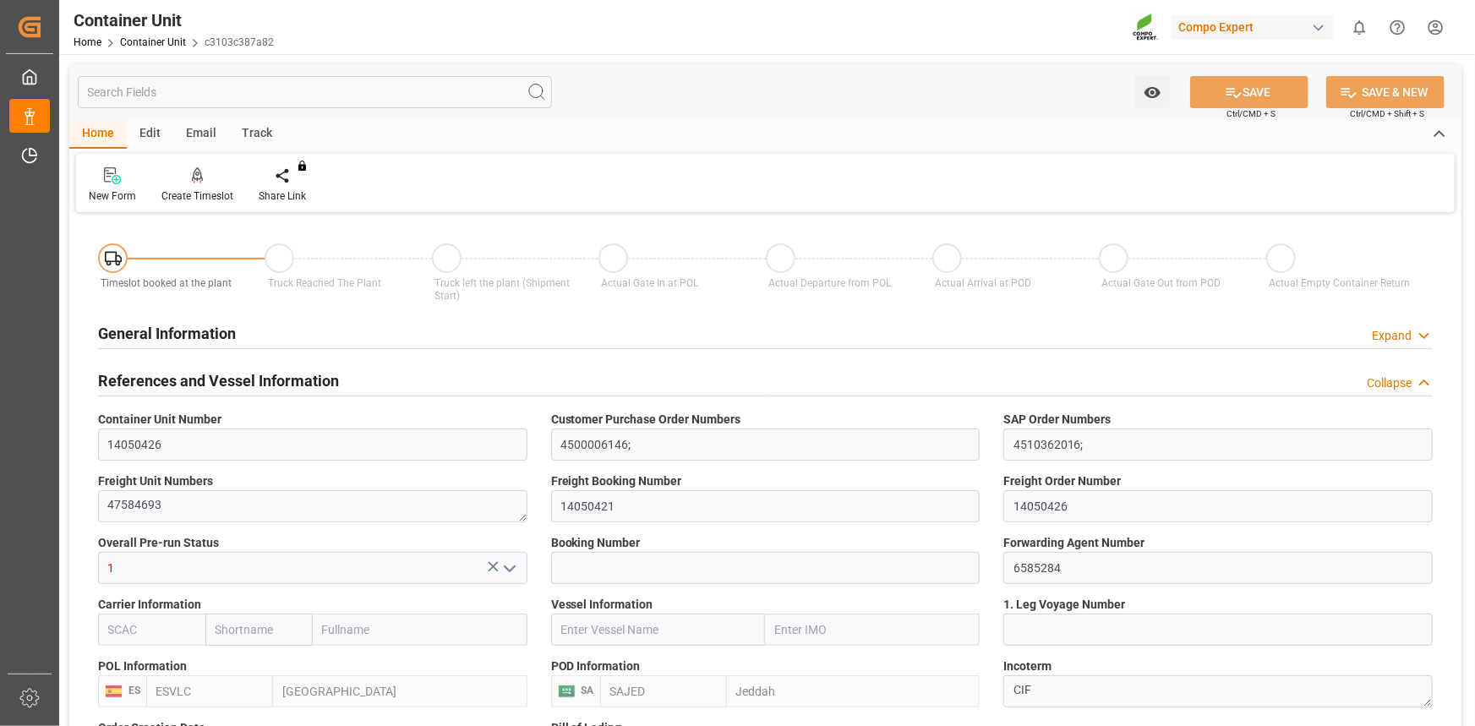
type input "ESVLC"
type input "SAJED"
type input "7"
type input "0"
type input "8"
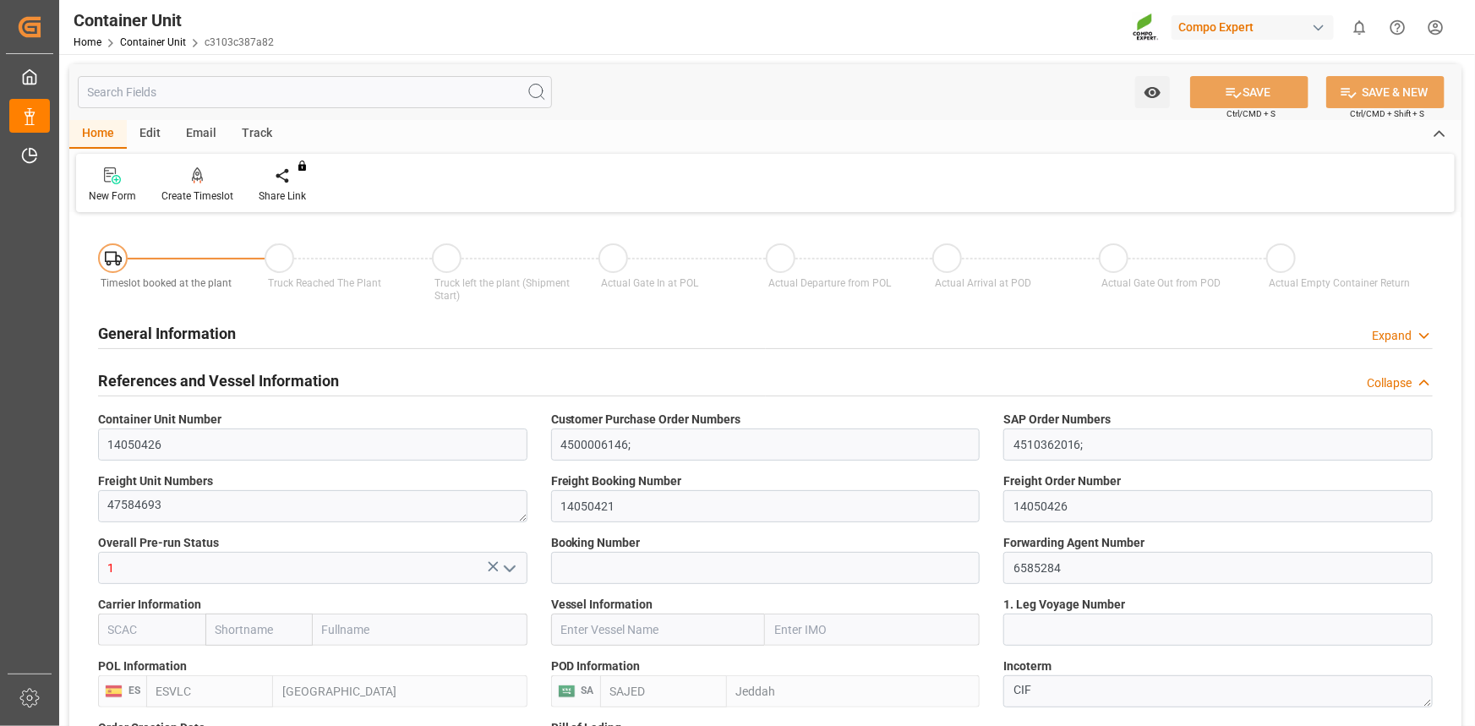
type input "0"
type input "420"
type input "24576"
type input "[DATE] 12:06"
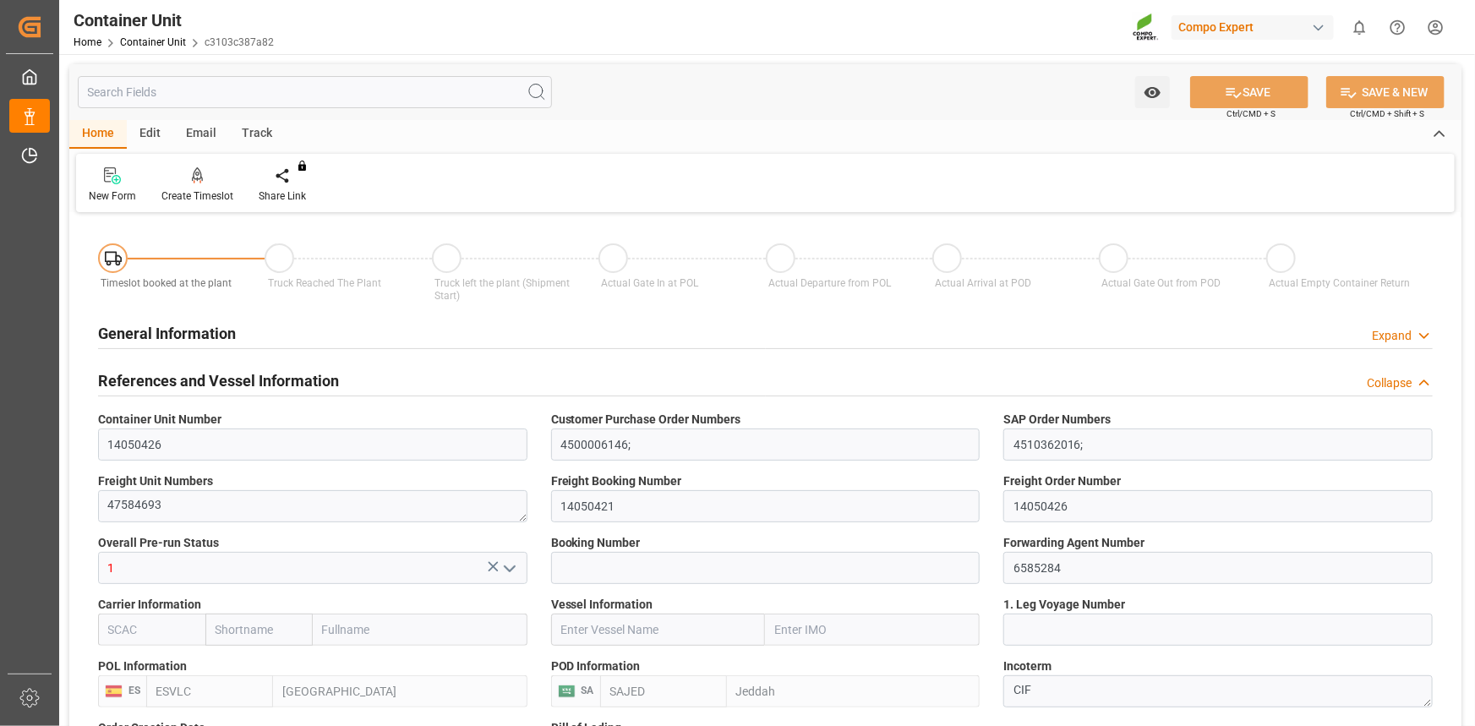
type input "22.09.2025"
click at [188, 191] on div "Create Timeslot" at bounding box center [197, 196] width 72 height 15
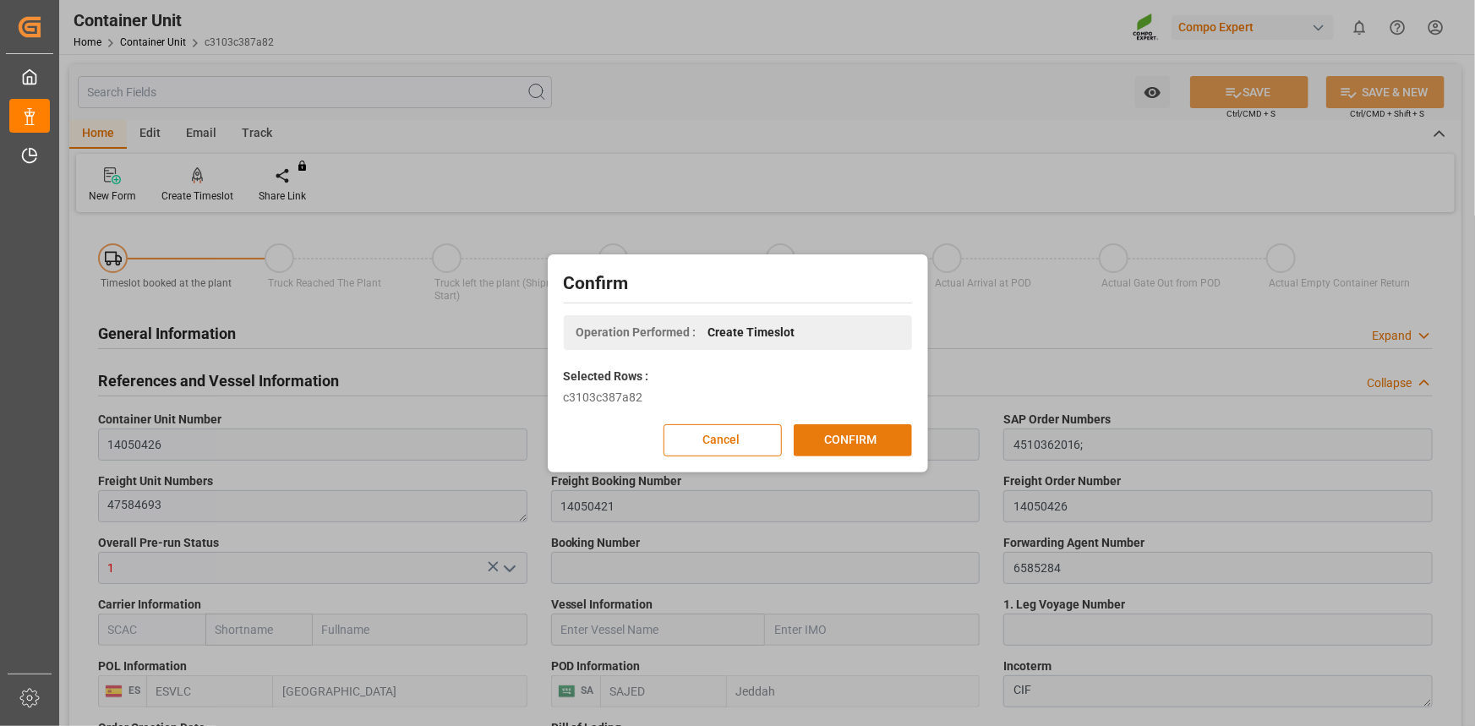
click at [880, 438] on button "CONFIRM" at bounding box center [853, 440] width 118 height 32
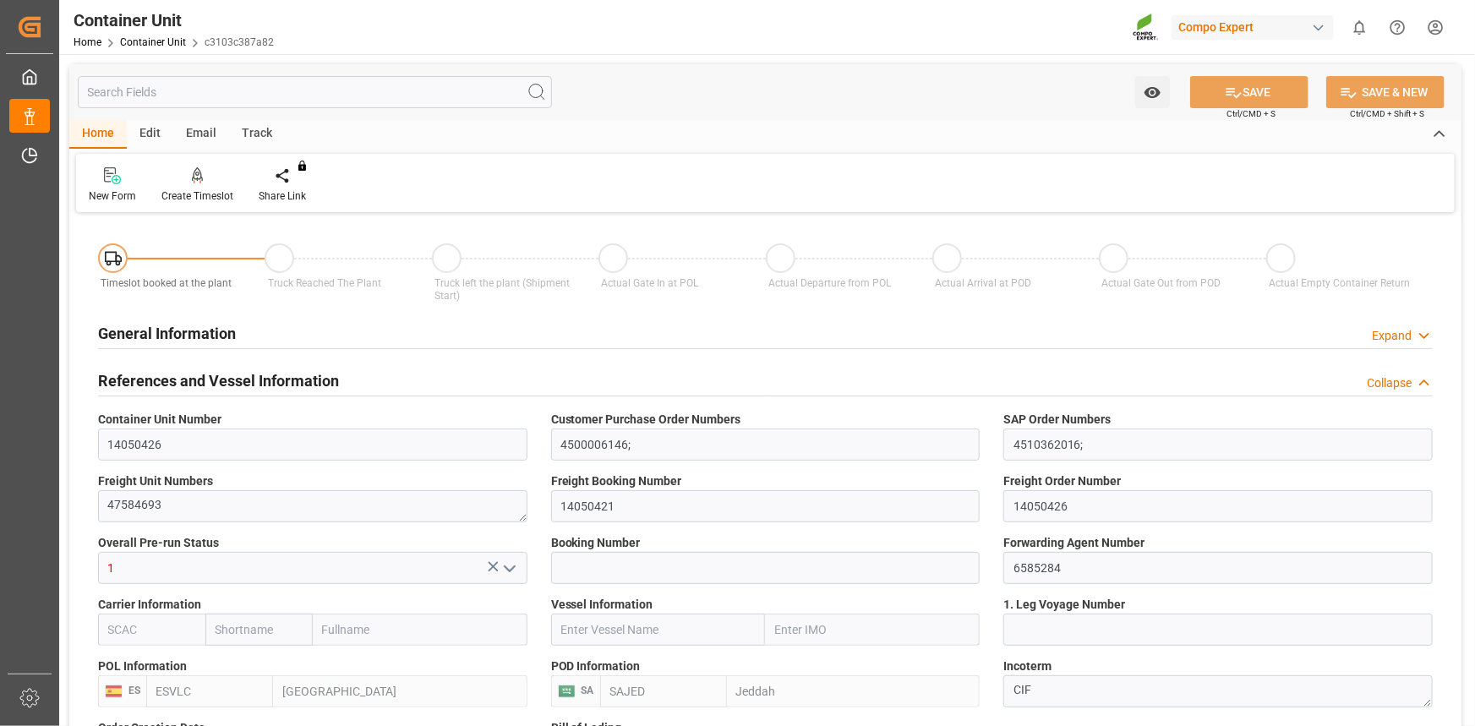
type input "ESVLC"
type input "SAJED"
type input "7"
type input "0"
type input "8"
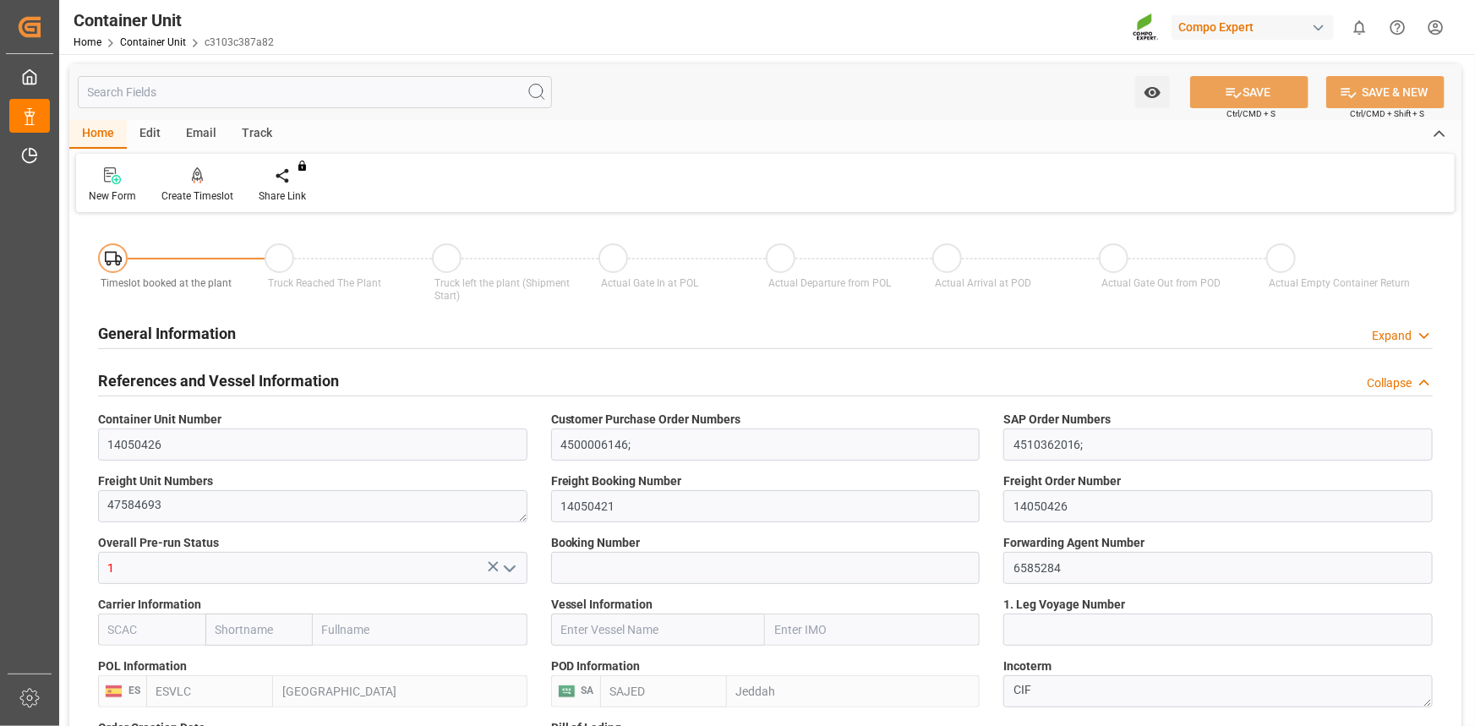
type input "0"
type input "420"
type input "24576"
type input "[DATE] 12:06"
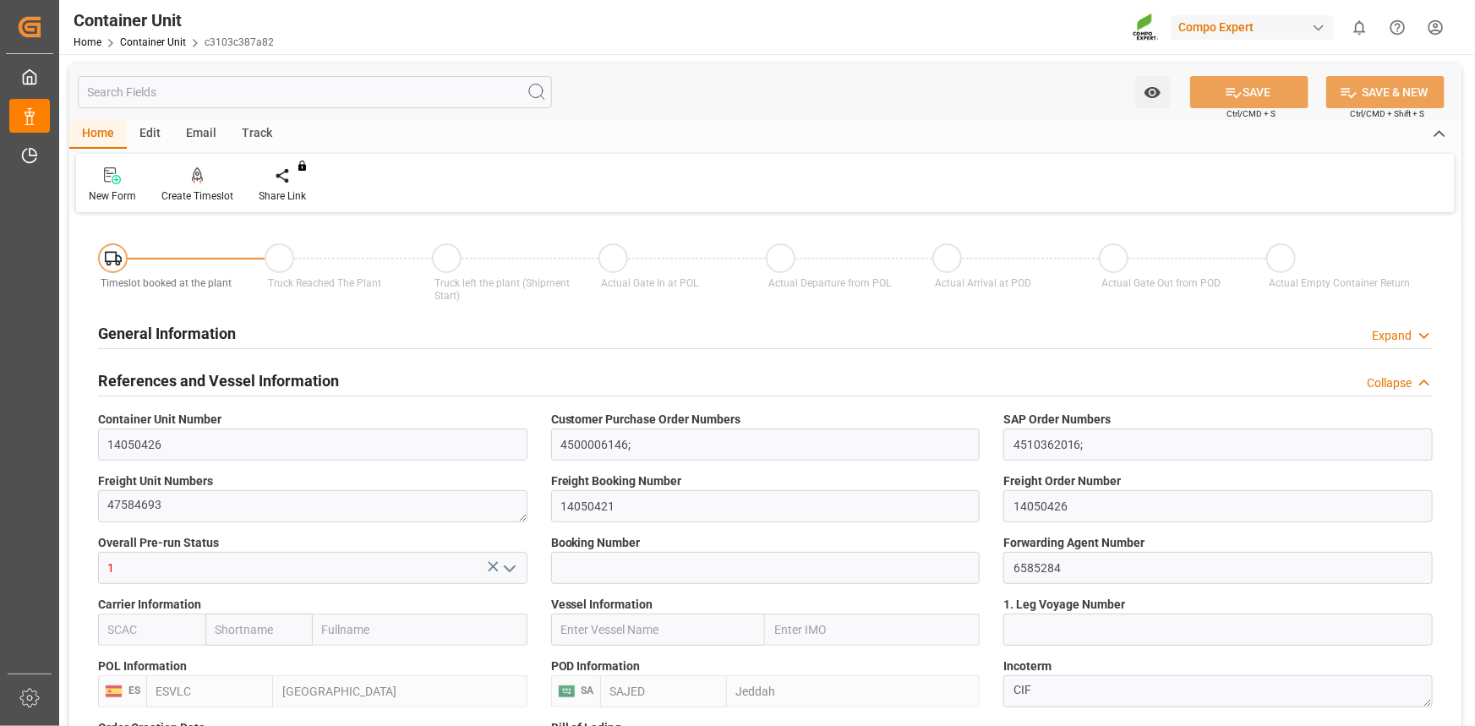
type input "[DATE]"
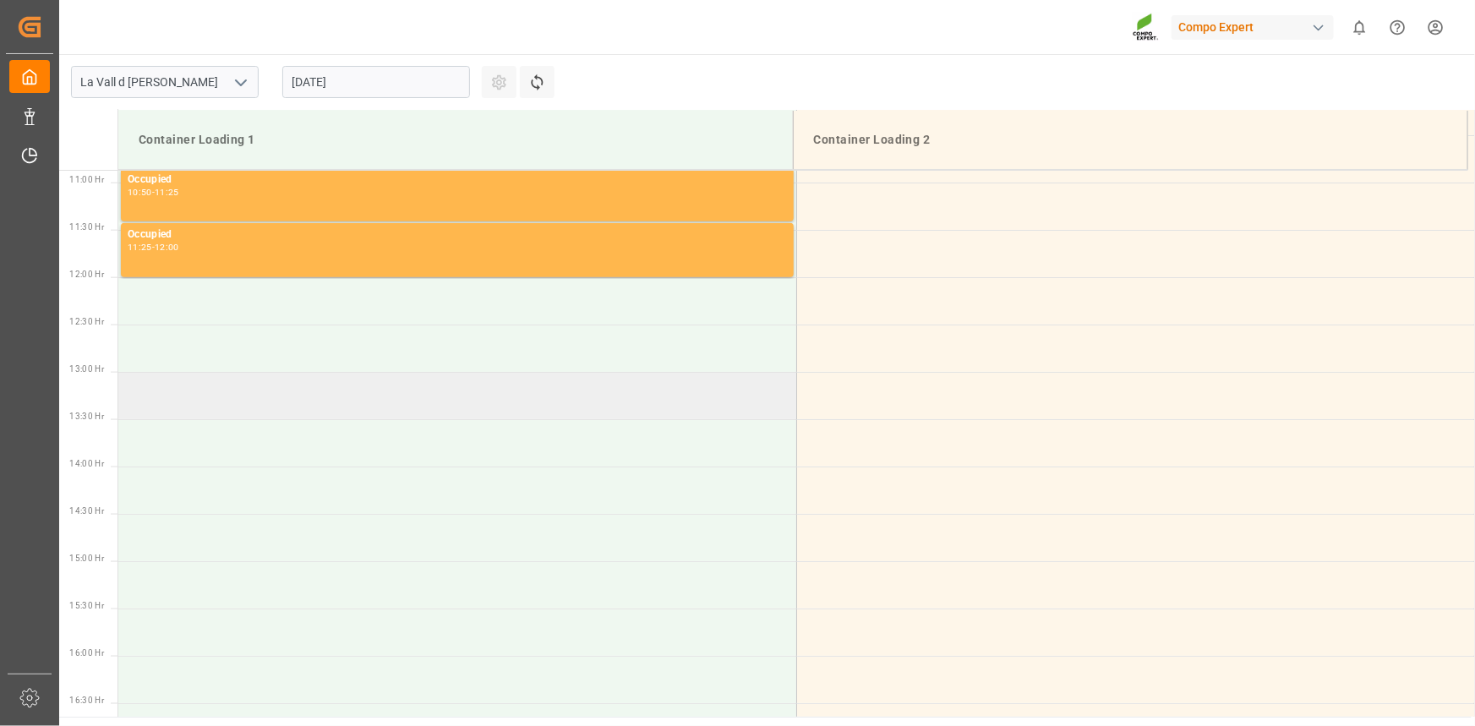
scroll to position [1030, 0]
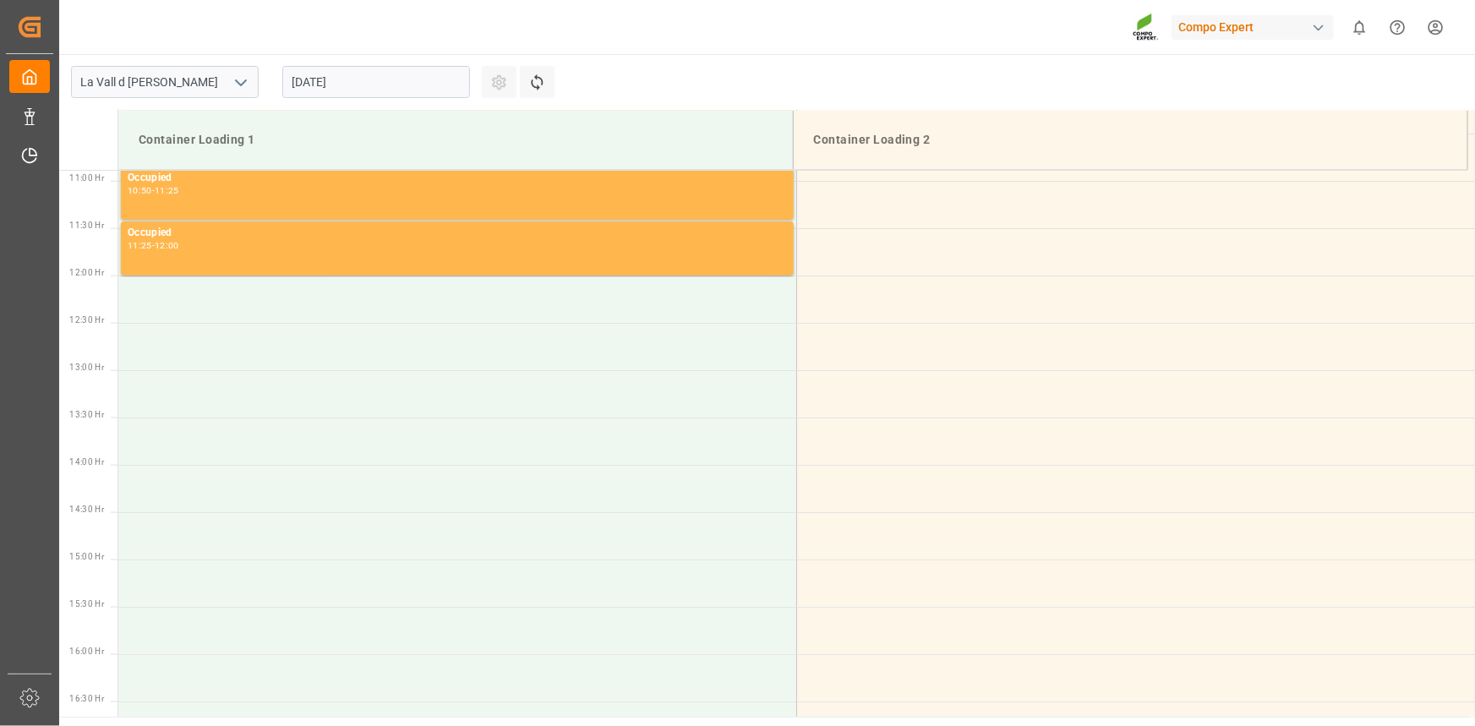
click at [405, 83] on input "[DATE]" at bounding box center [376, 82] width 188 height 32
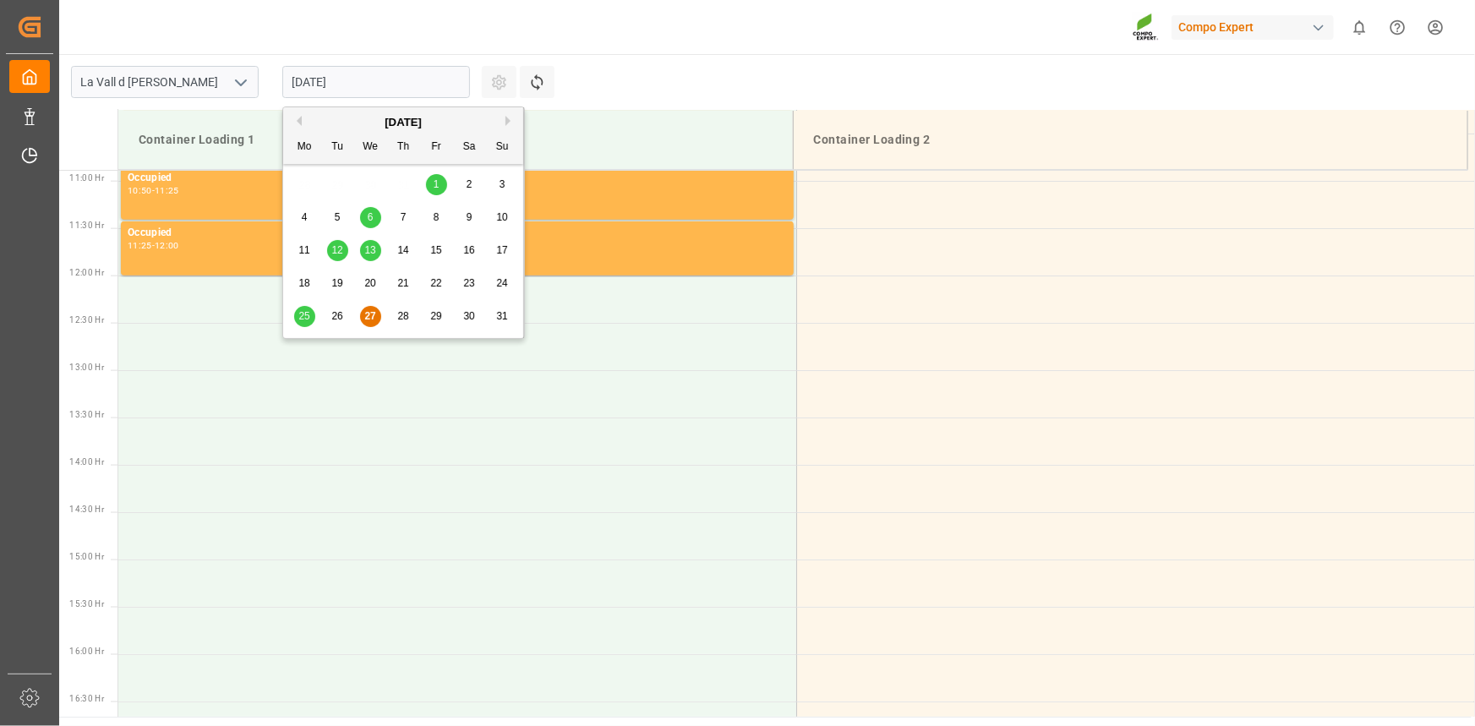
click at [507, 117] on button "Next Month" at bounding box center [510, 121] width 10 height 10
click at [407, 180] on div "4" at bounding box center [403, 185] width 21 height 20
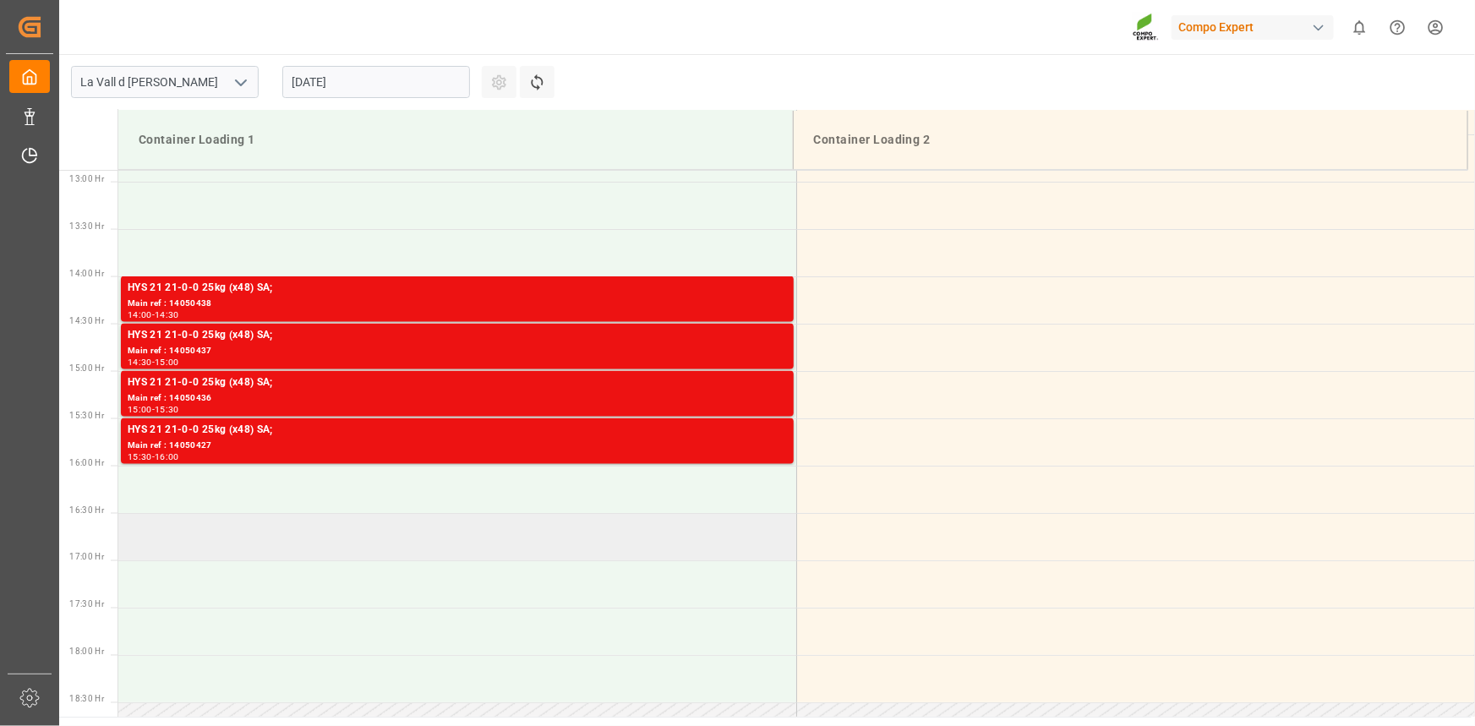
scroll to position [1260, 0]
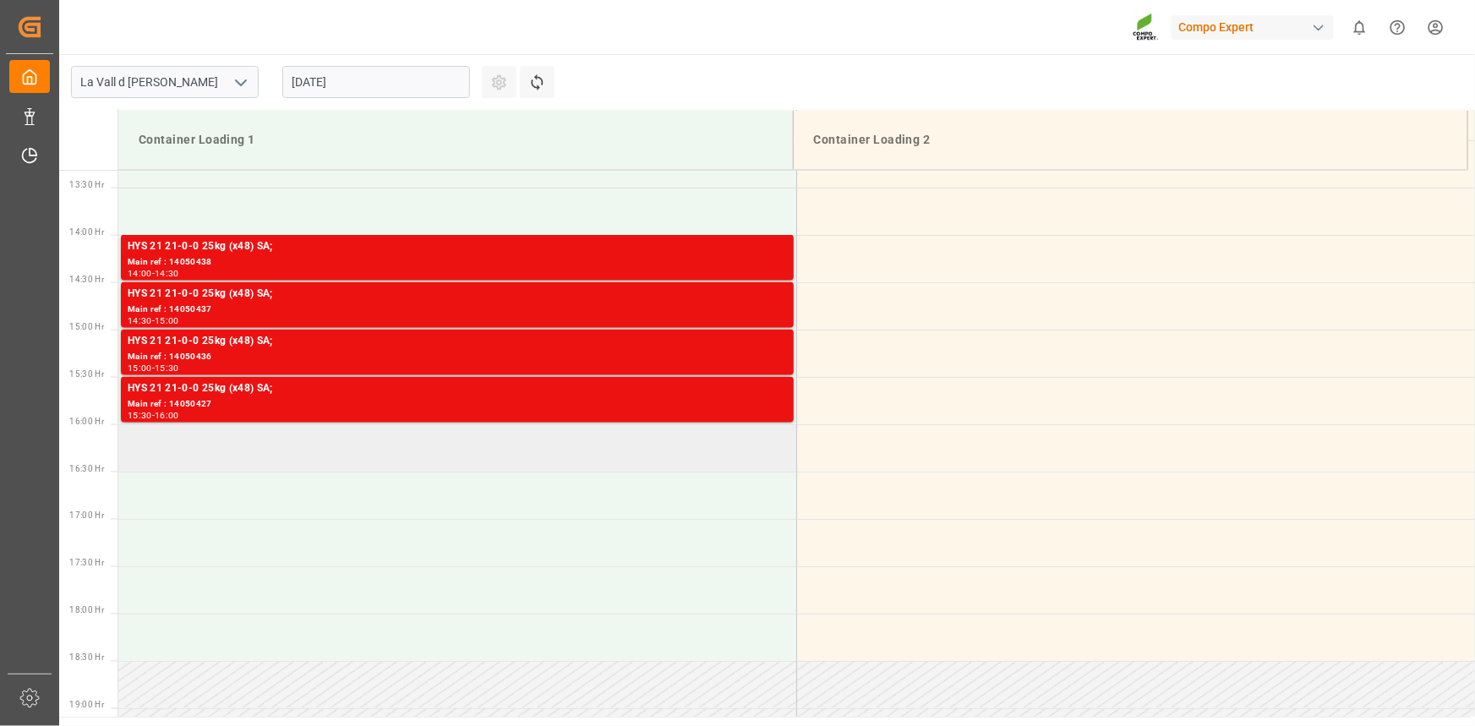
click at [184, 451] on td at bounding box center [457, 447] width 678 height 47
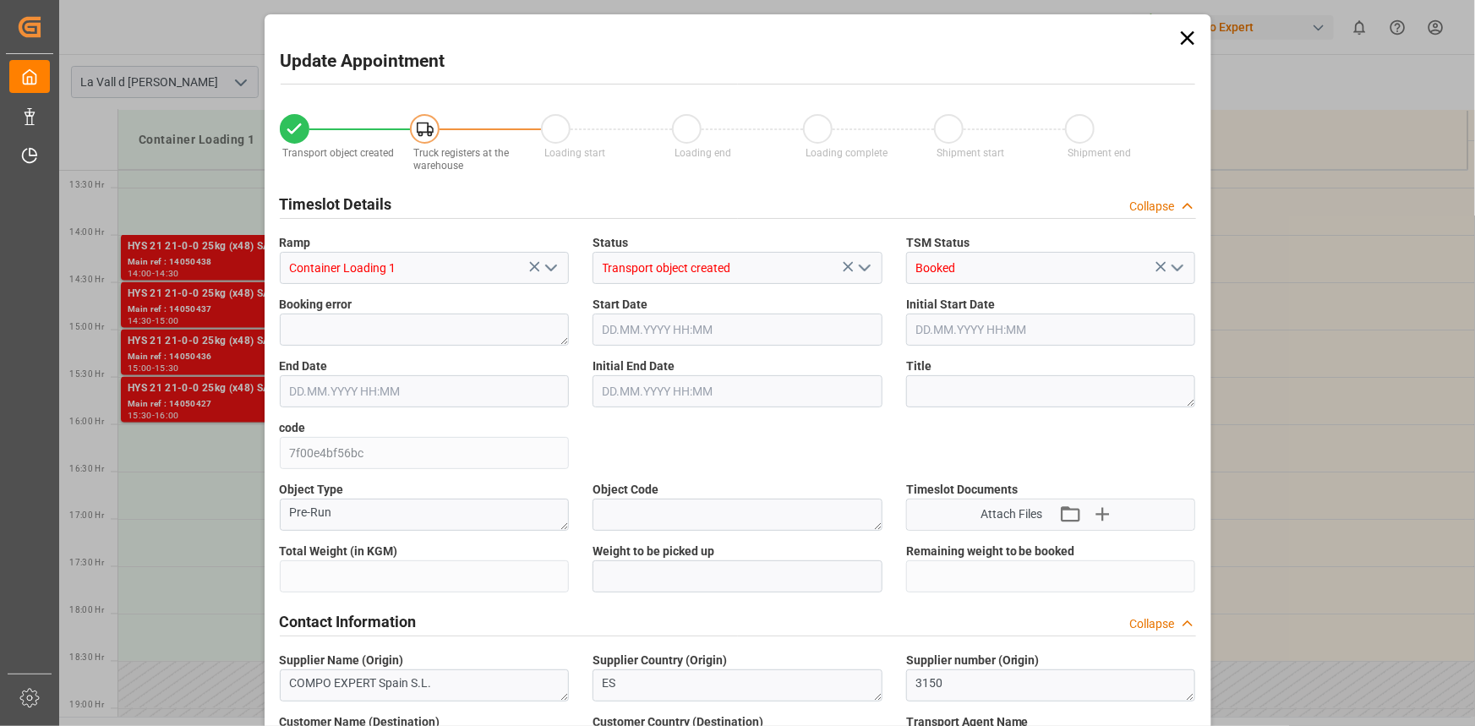
type input "24576"
type input "420"
type input "[DATE] 16:00"
type input "04.09.2025 16:30"
type input "[DATE] 12:06"
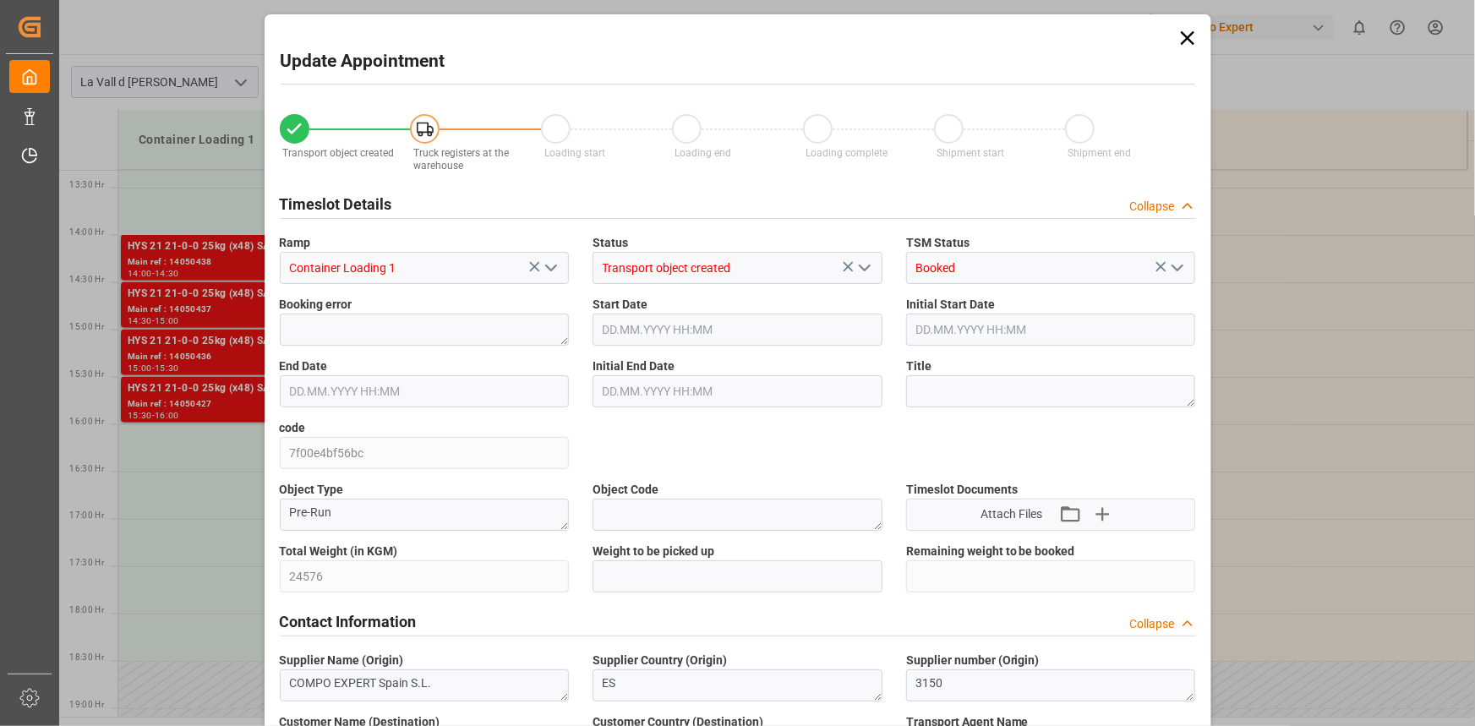
type input "27.08.2025 10:24"
click at [689, 569] on input "text" at bounding box center [738, 576] width 290 height 32
paste input "24576"
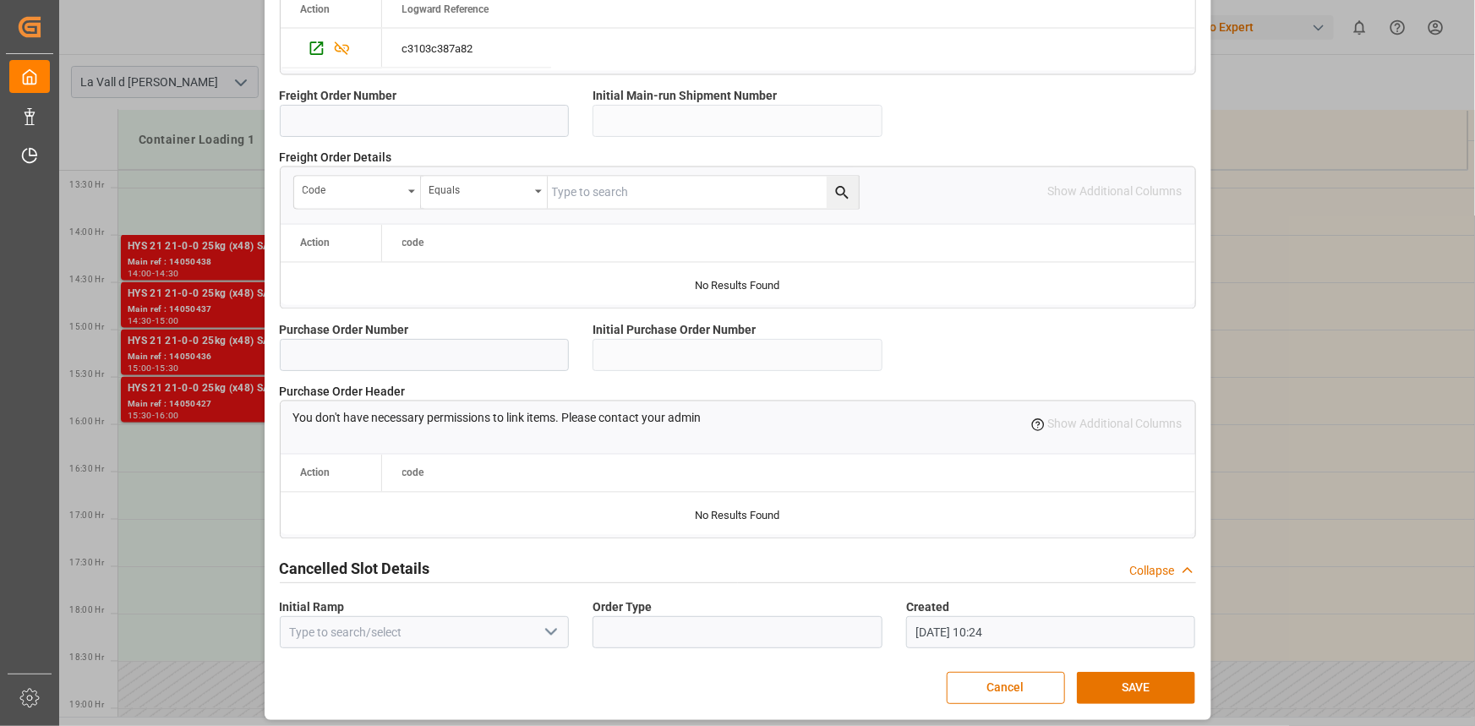
scroll to position [1502, 0]
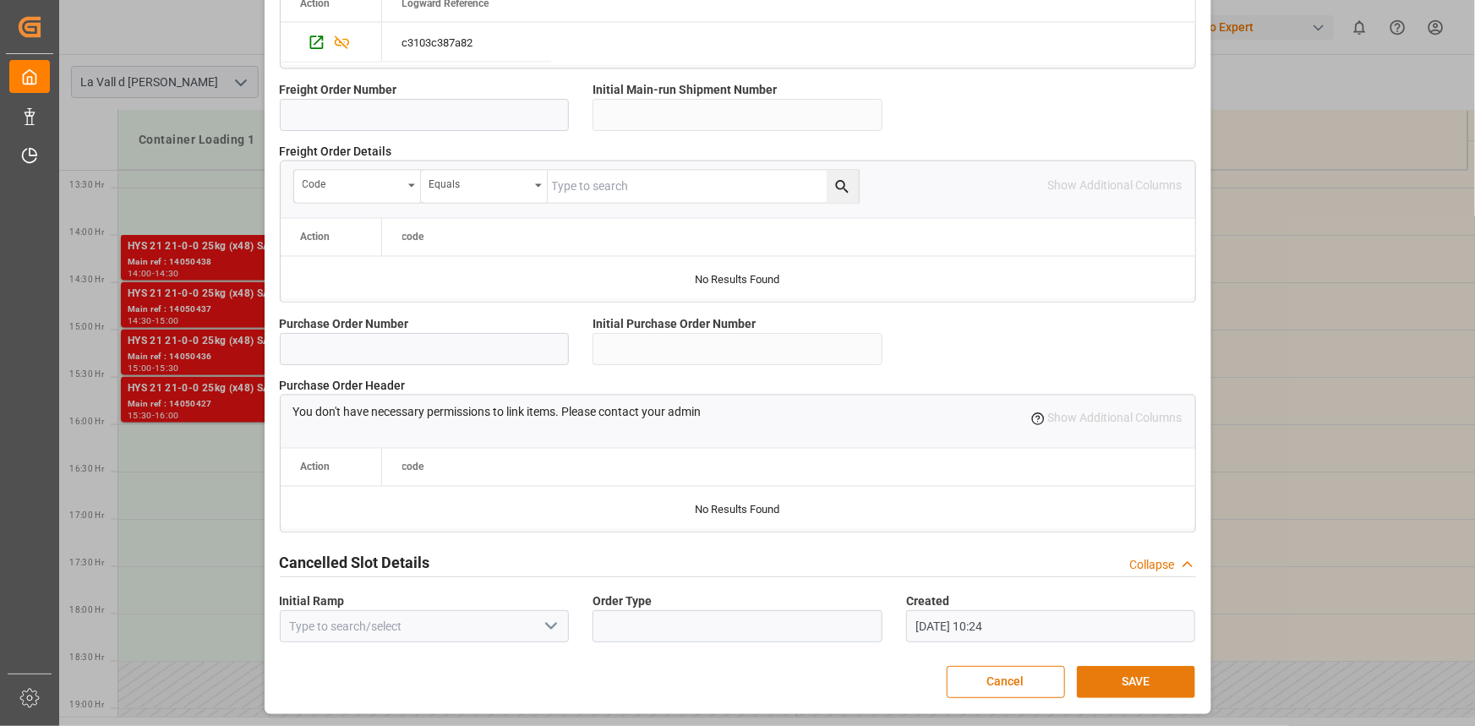
type input "24576"
click at [1134, 671] on button "SAVE" at bounding box center [1136, 682] width 118 height 32
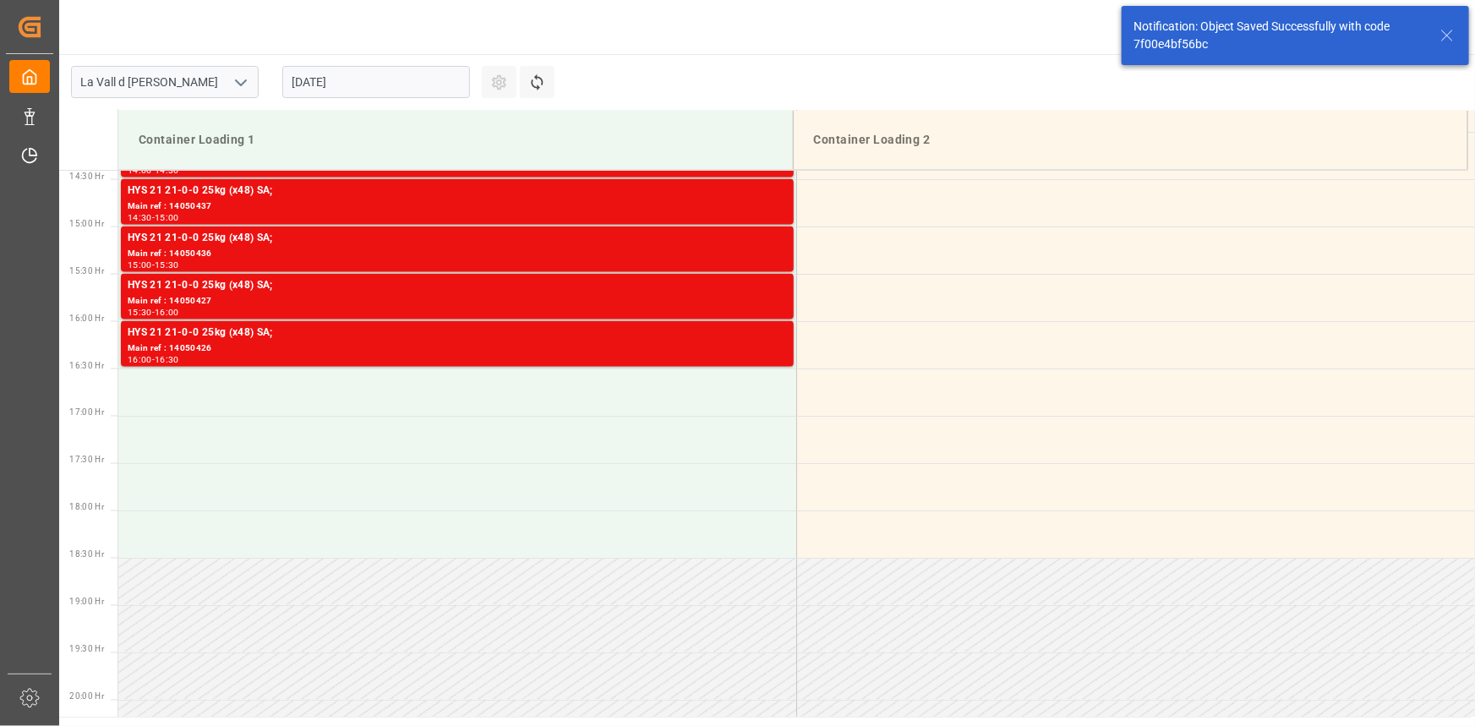
scroll to position [1409, 0]
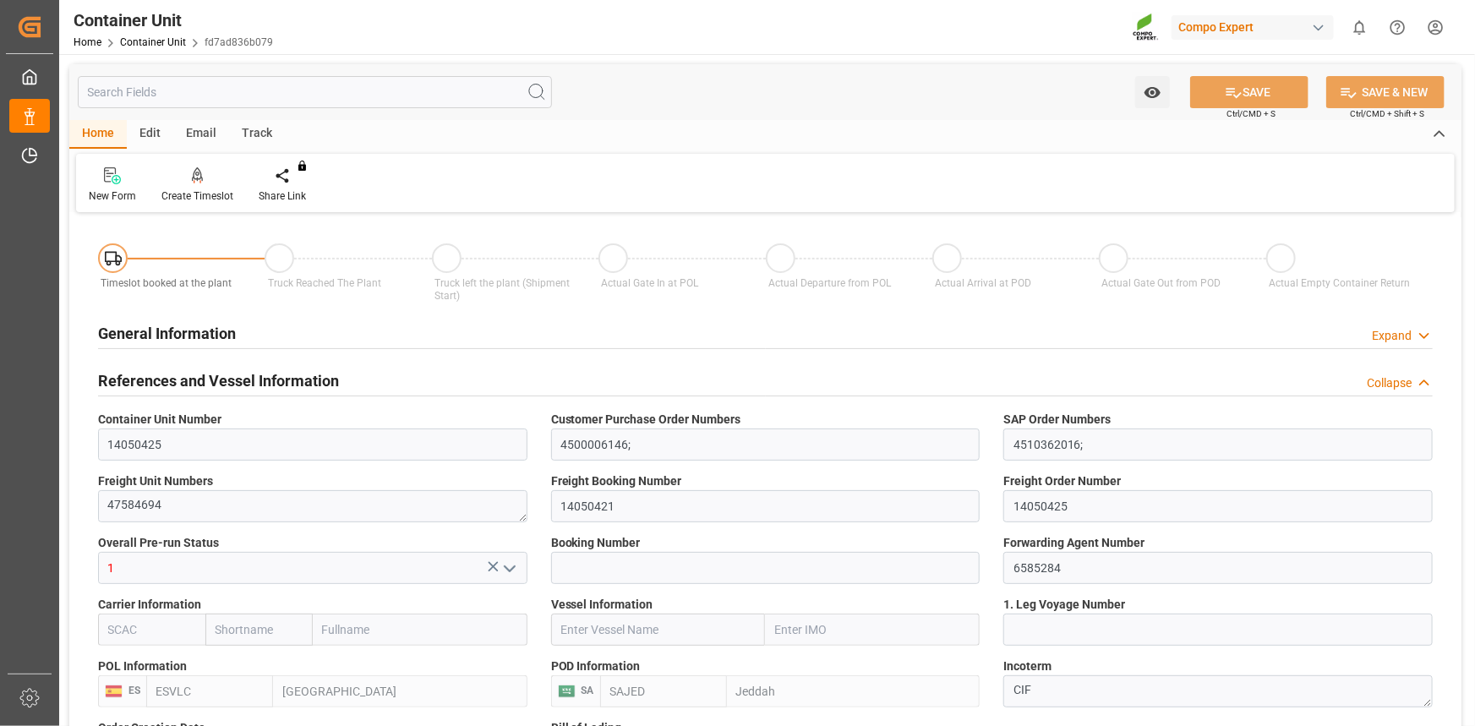
type input "ESVLC"
type input "SAJED"
type input "7"
type input "0"
type input "8"
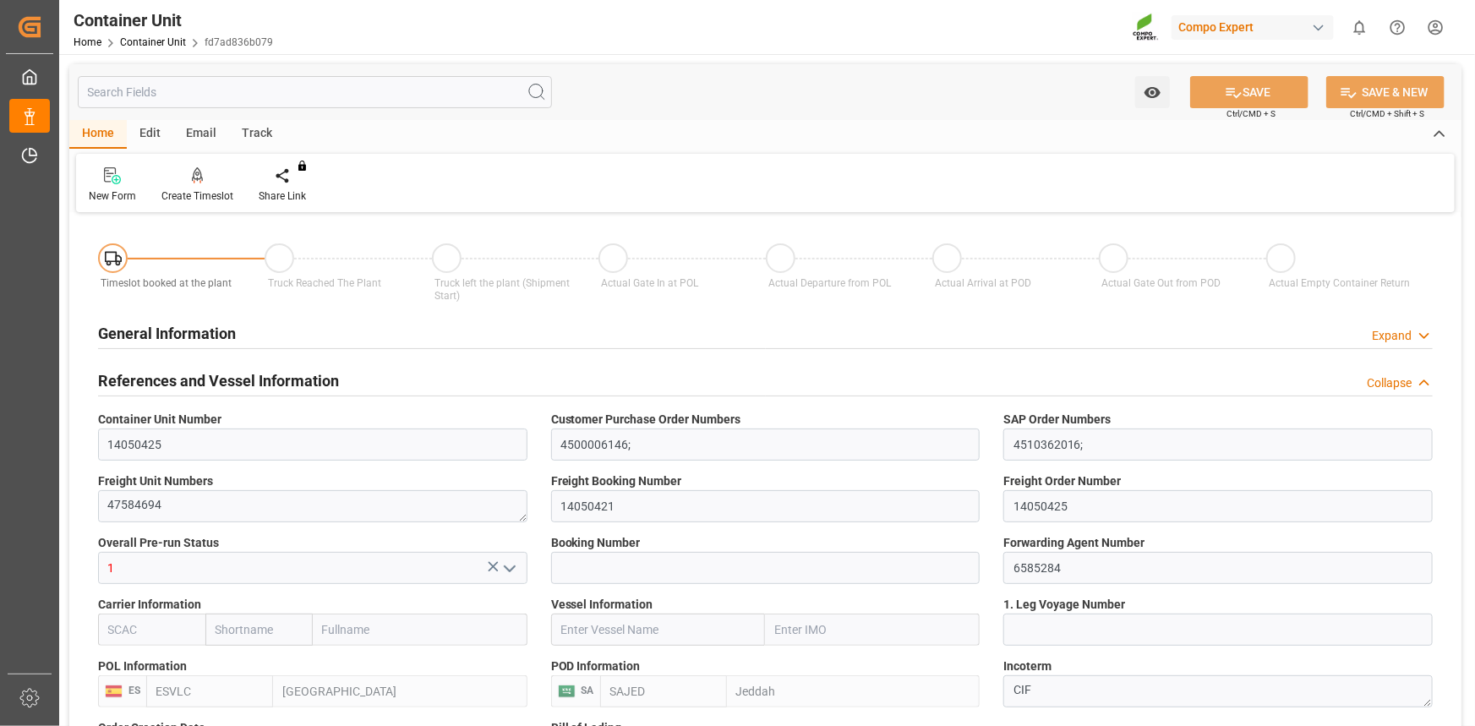
type input "0"
type input "420"
type input "24576"
type input "[DATE] 12:06"
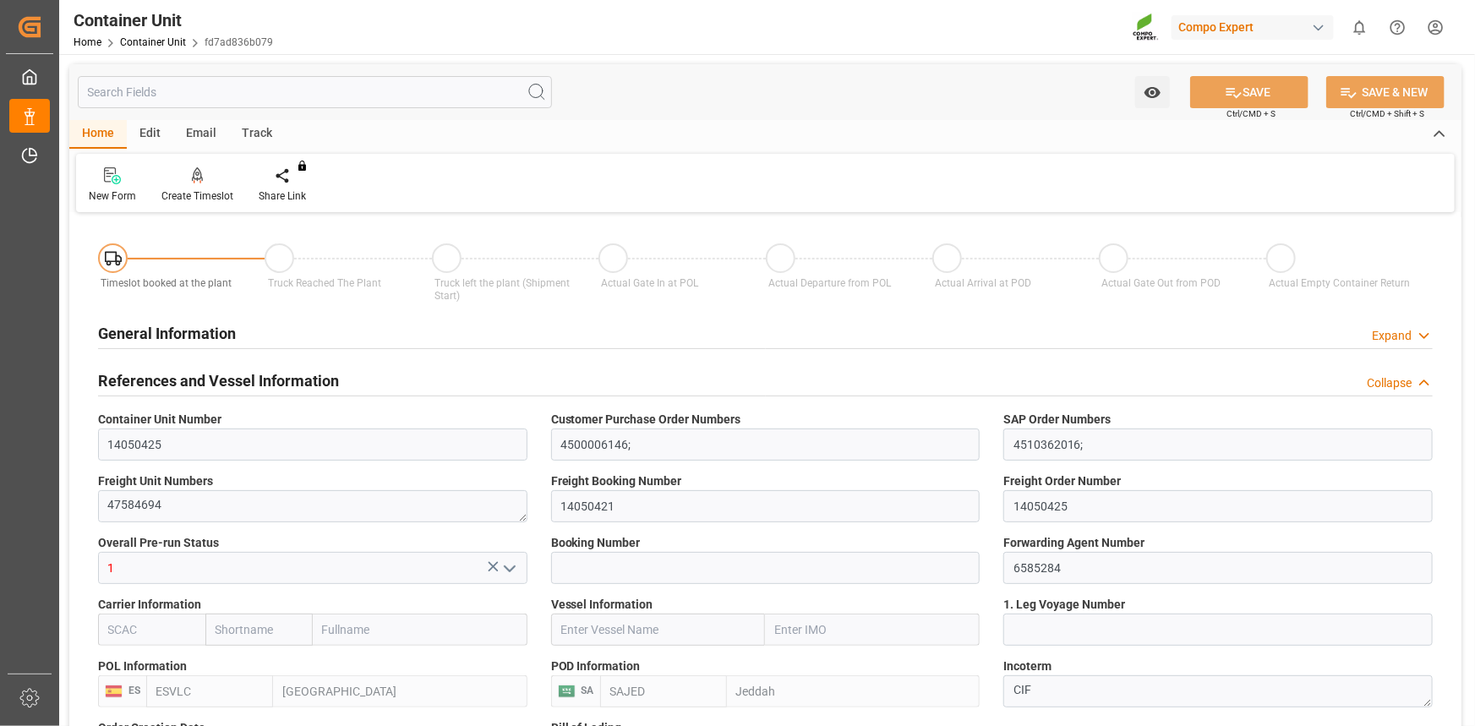
type input "22.09.2025"
click at [213, 195] on div "Create Timeslot" at bounding box center [197, 196] width 72 height 15
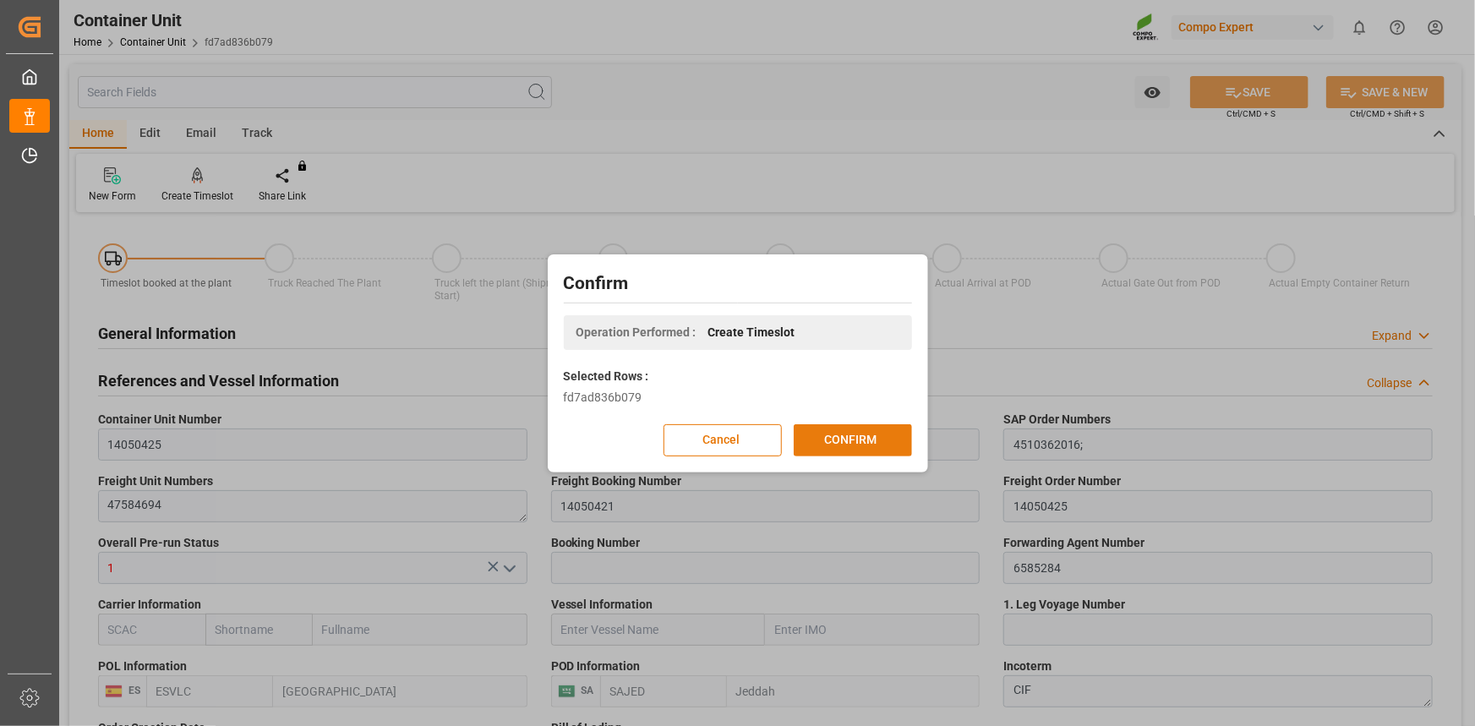
click at [853, 442] on button "CONFIRM" at bounding box center [853, 440] width 118 height 32
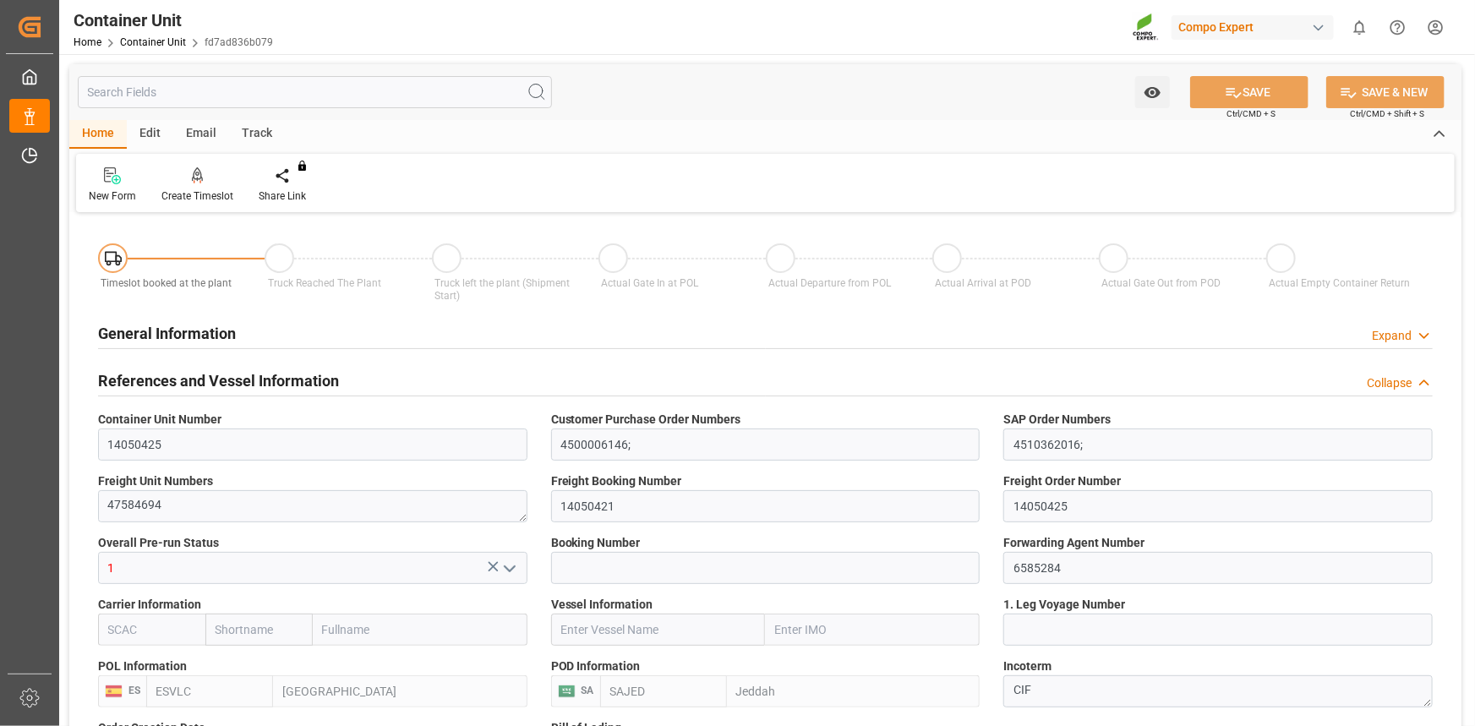
type input "ESVLC"
type input "SAJED"
type input "7"
type input "0"
type input "8"
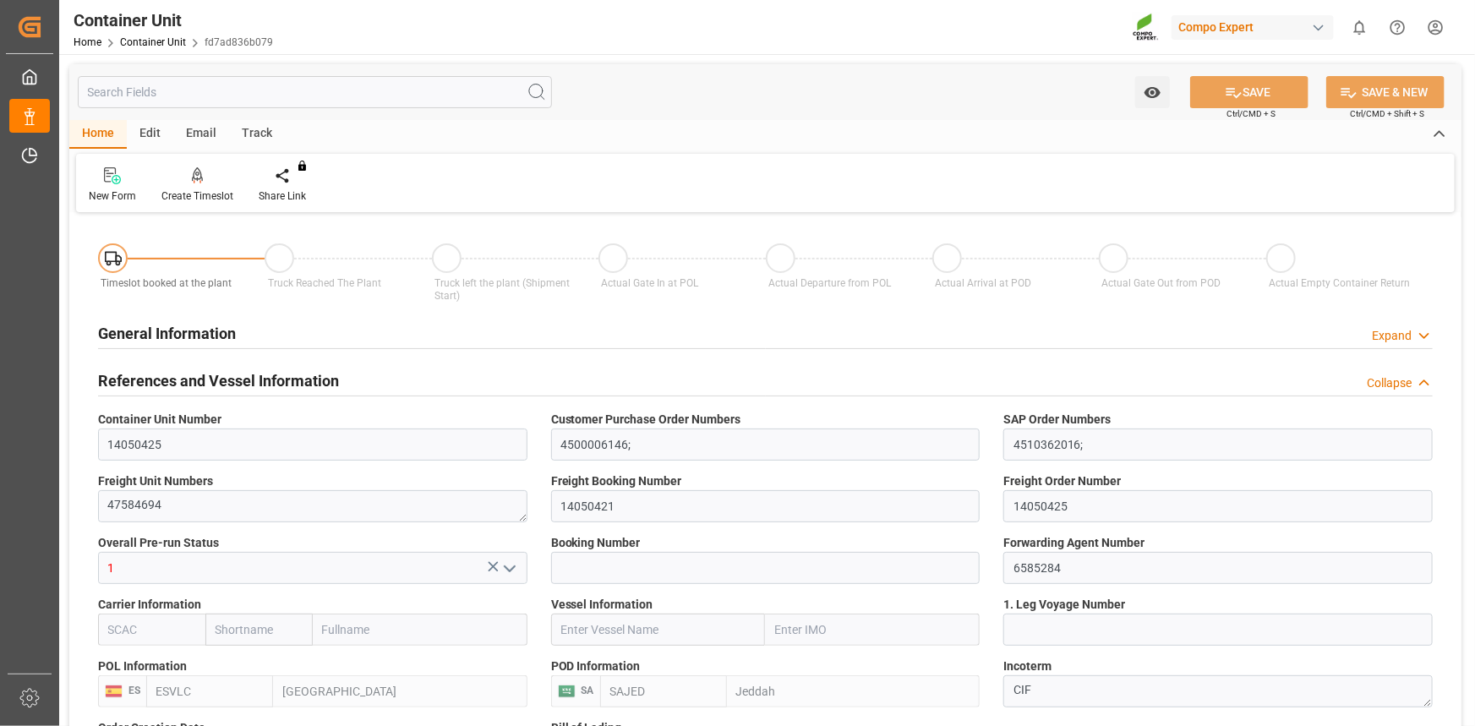
type input "0"
type input "420"
type input "24576"
type input "[DATE] 12:06"
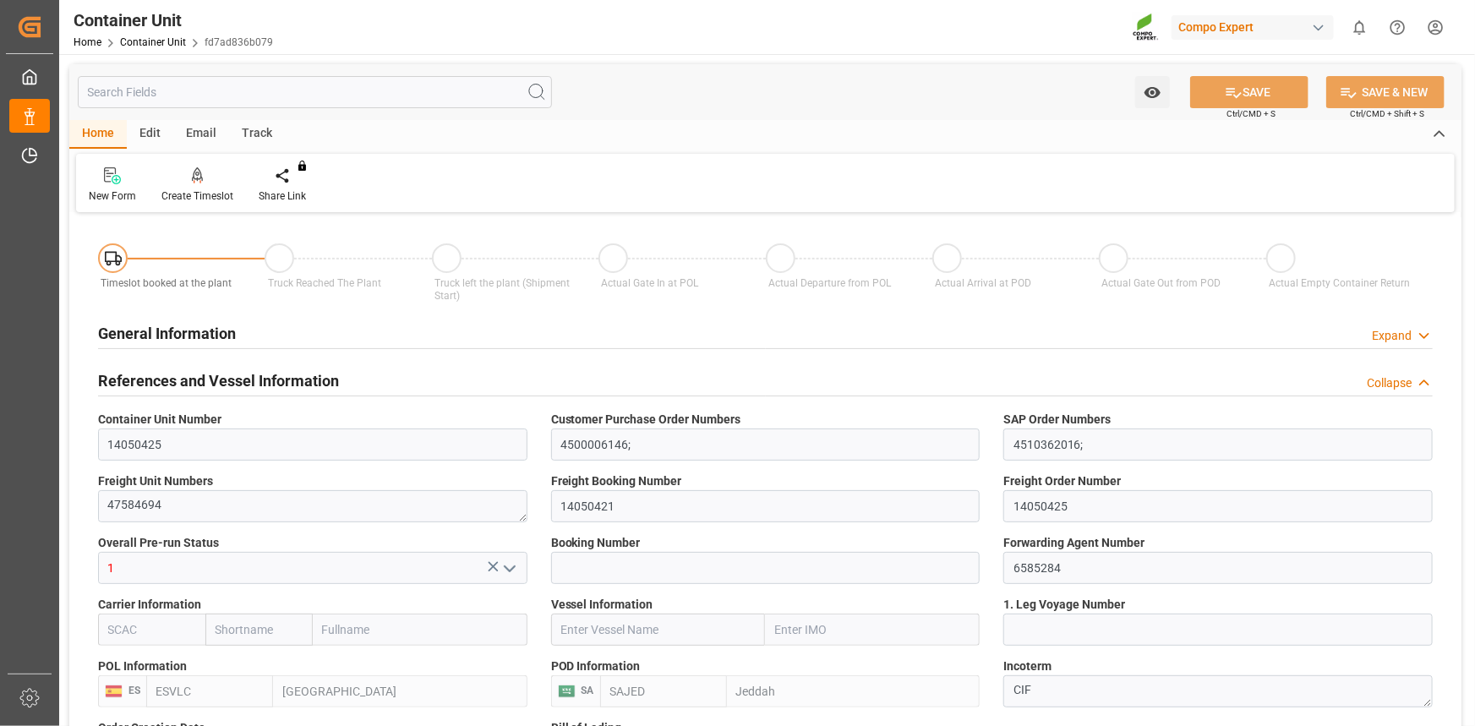
type input "22.09.2025"
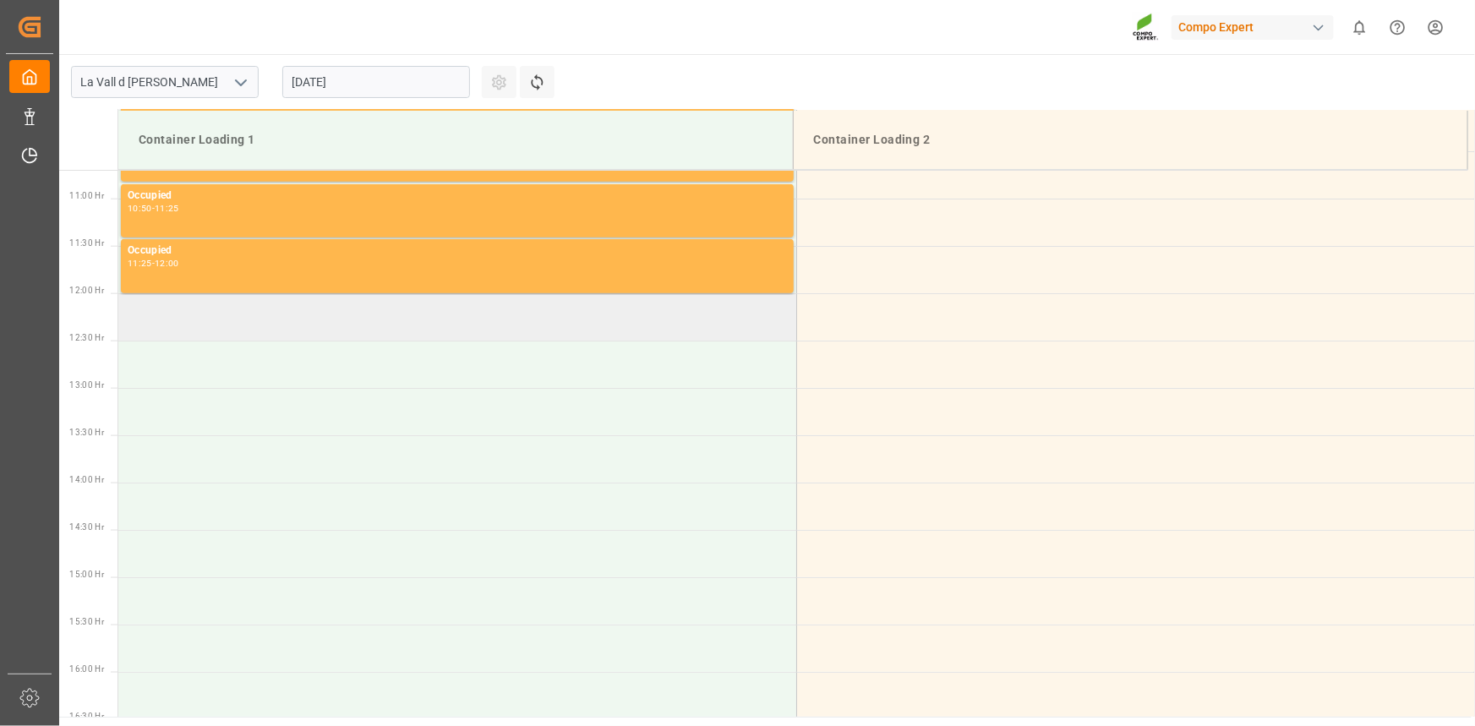
scroll to position [1030, 0]
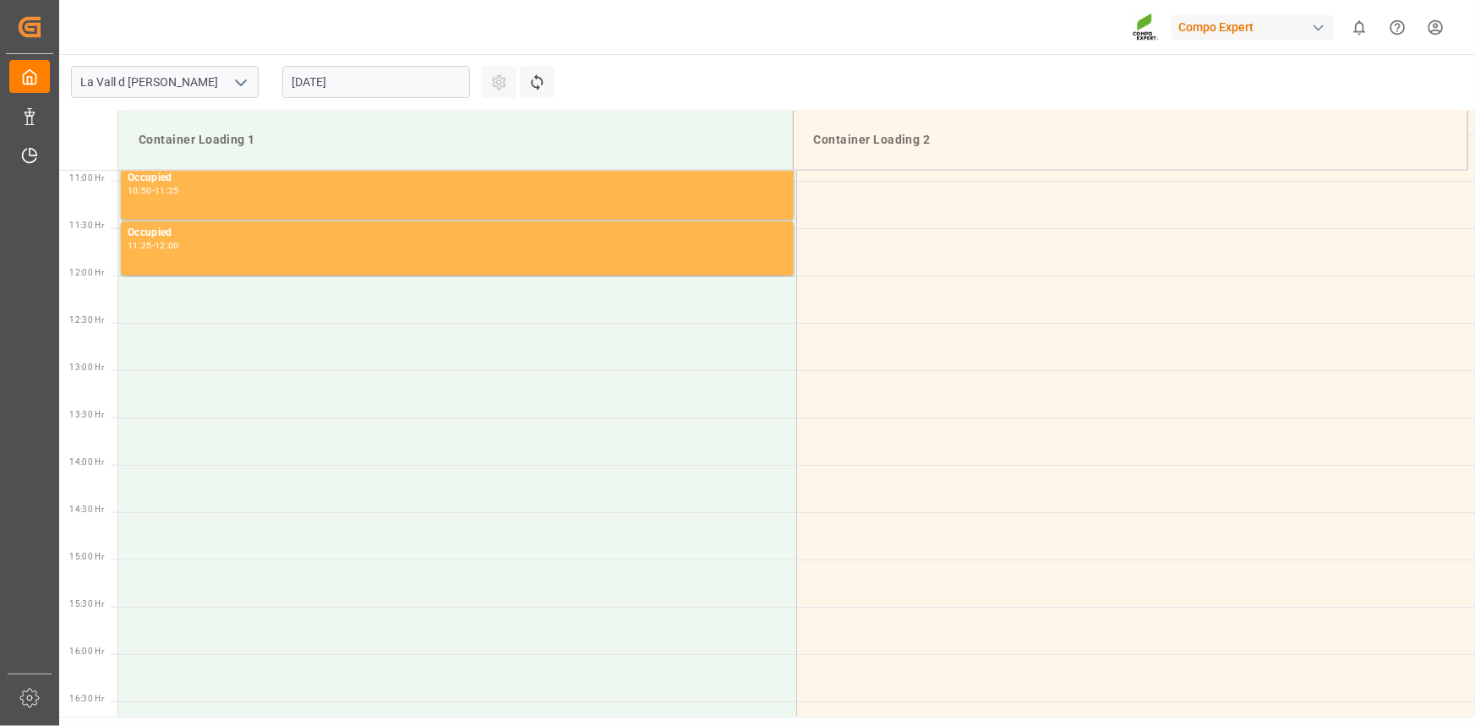
click at [363, 81] on input "[DATE]" at bounding box center [376, 82] width 188 height 32
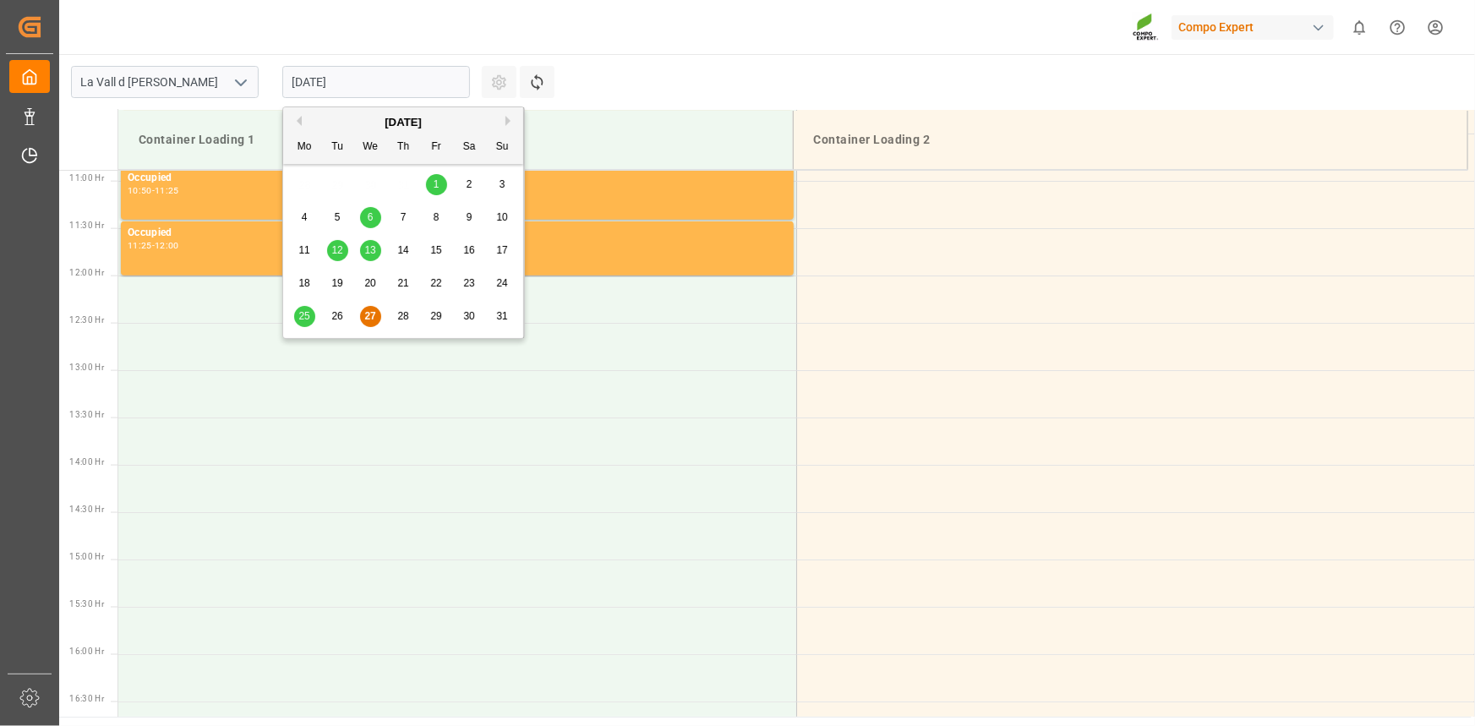
click at [506, 114] on div "[DATE]" at bounding box center [403, 122] width 240 height 17
click at [508, 122] on button "Next Month" at bounding box center [510, 121] width 10 height 10
click at [434, 188] on span "5" at bounding box center [437, 184] width 6 height 12
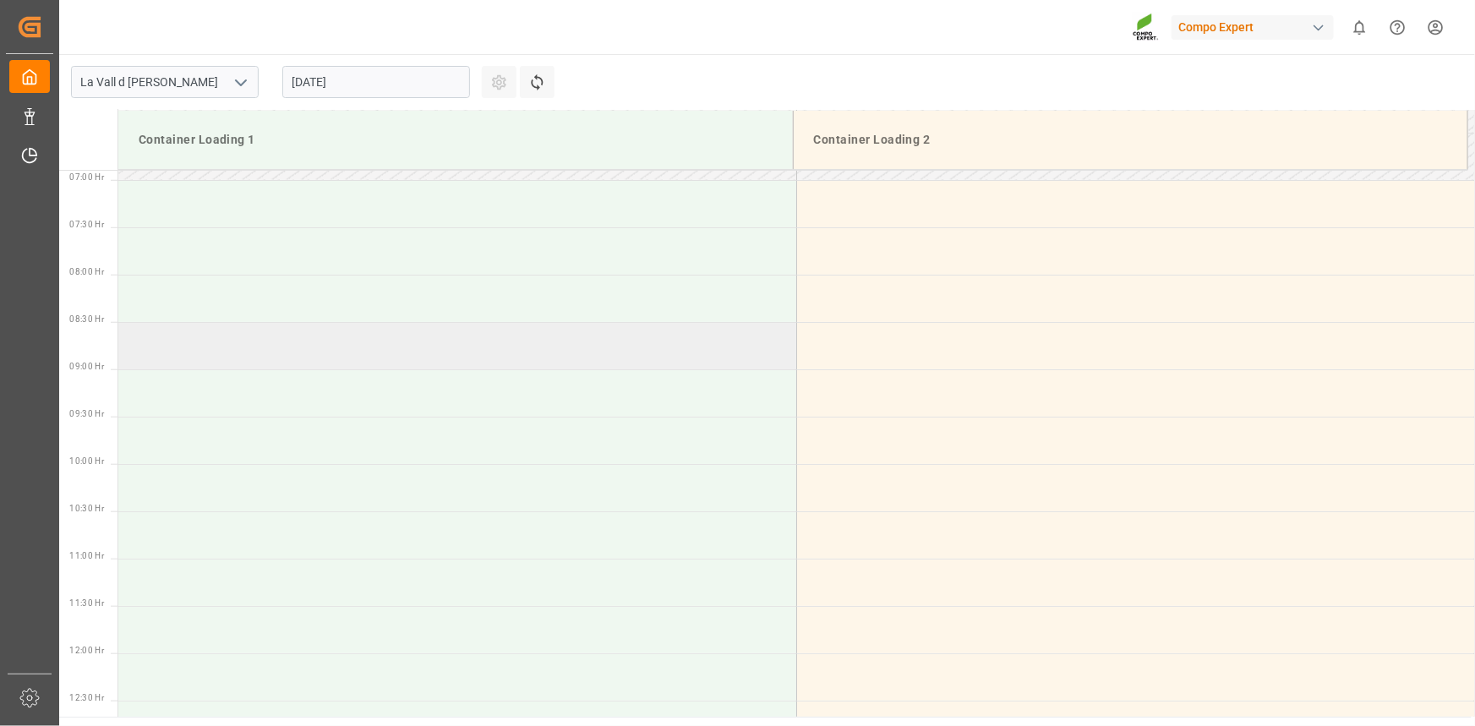
scroll to position [646, 0]
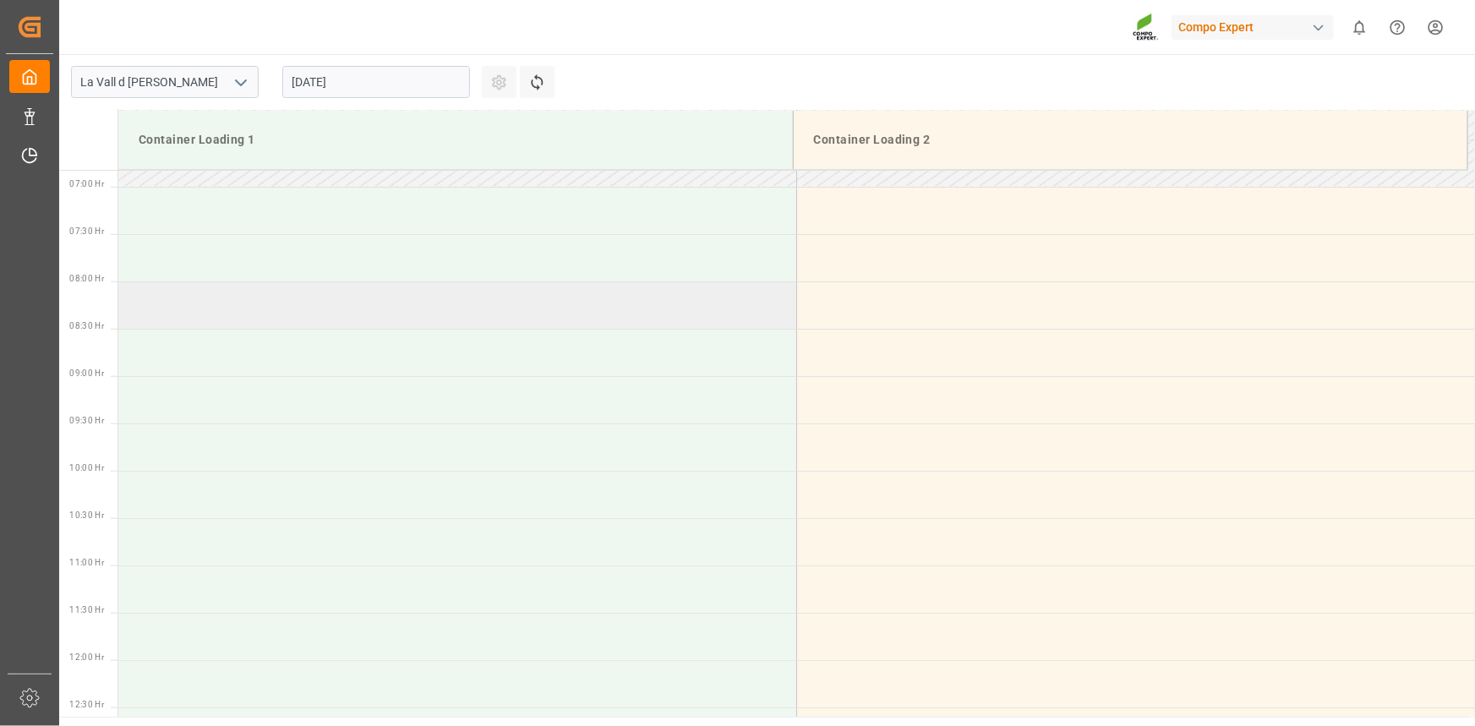
click at [203, 312] on td at bounding box center [457, 304] width 678 height 47
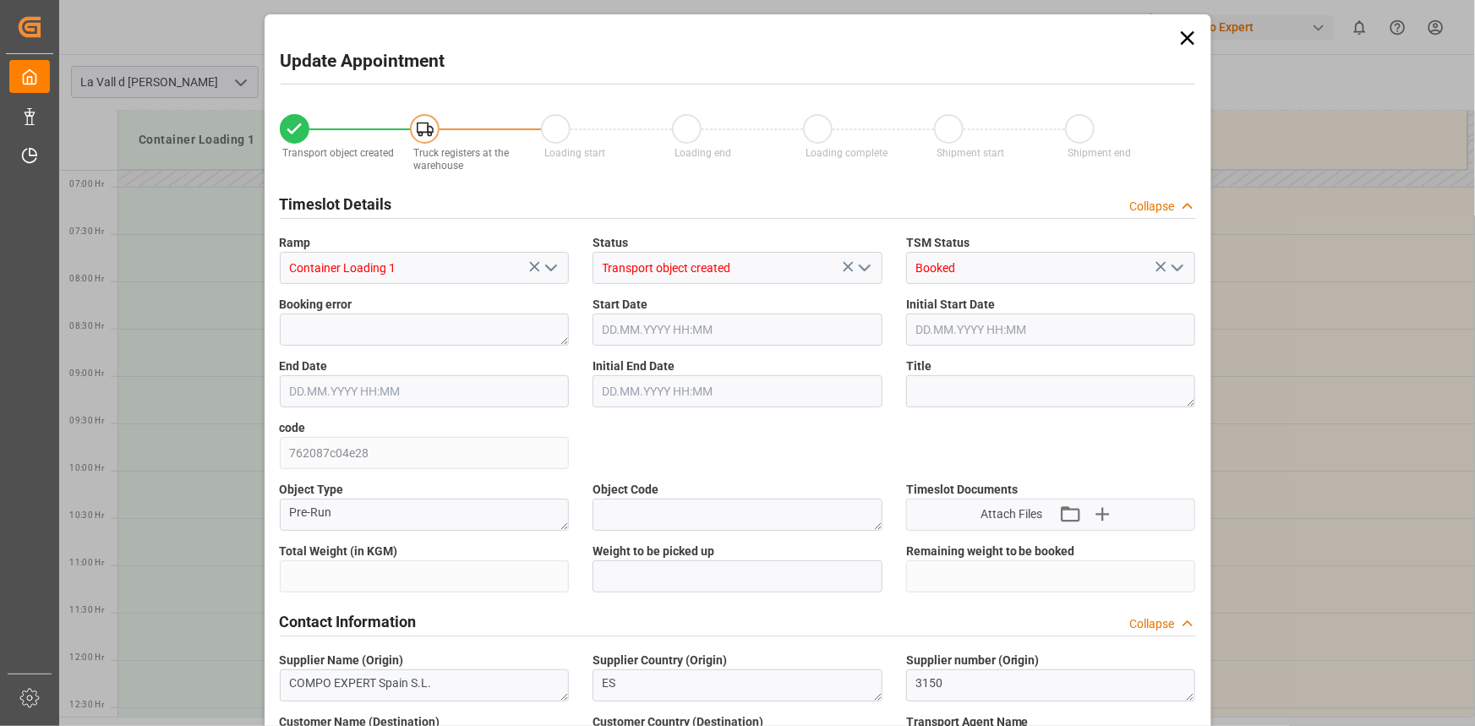
type input "24576"
type input "420"
type input "05.09.2025 08:00"
type input "05.09.2025 08:30"
type input "[DATE] 12:06"
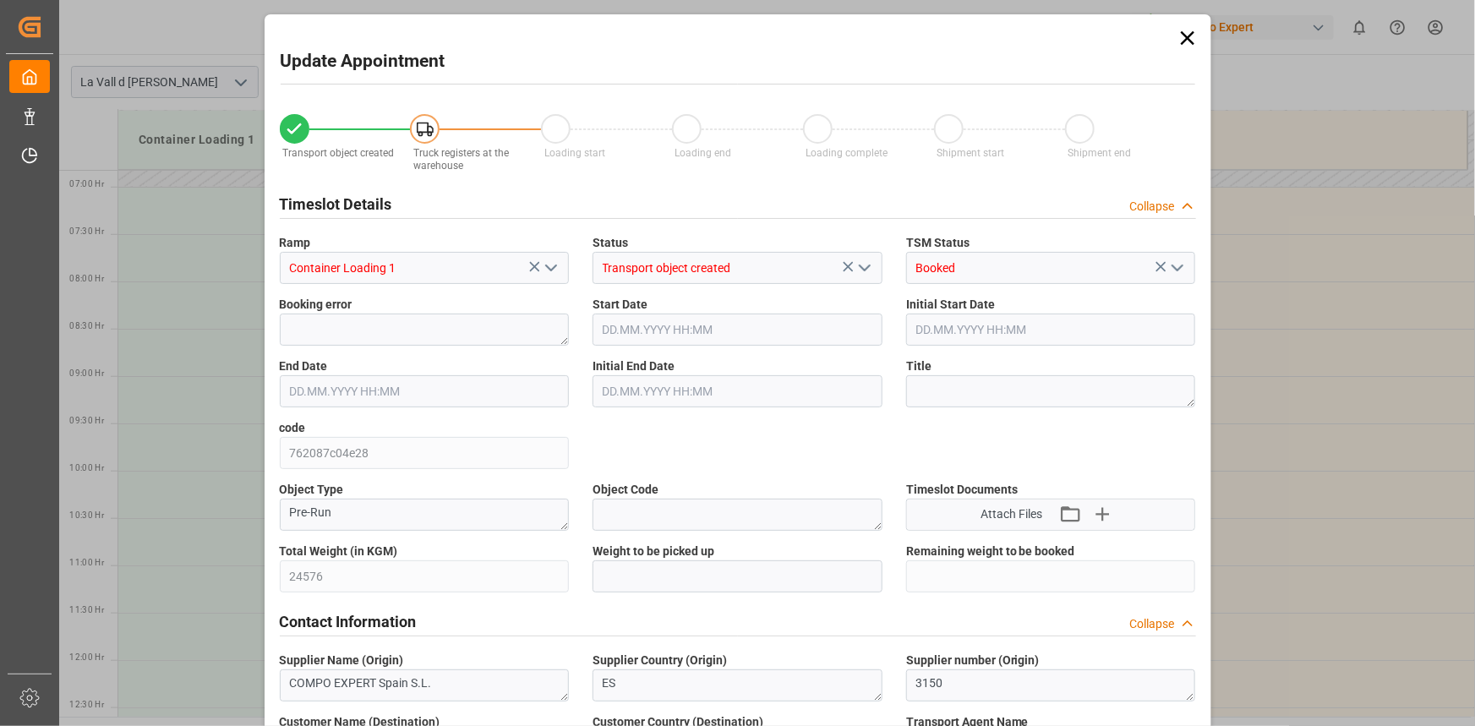
type input "27.08.2025 10:24"
click at [672, 573] on input "text" at bounding box center [738, 576] width 290 height 32
paste input "24576"
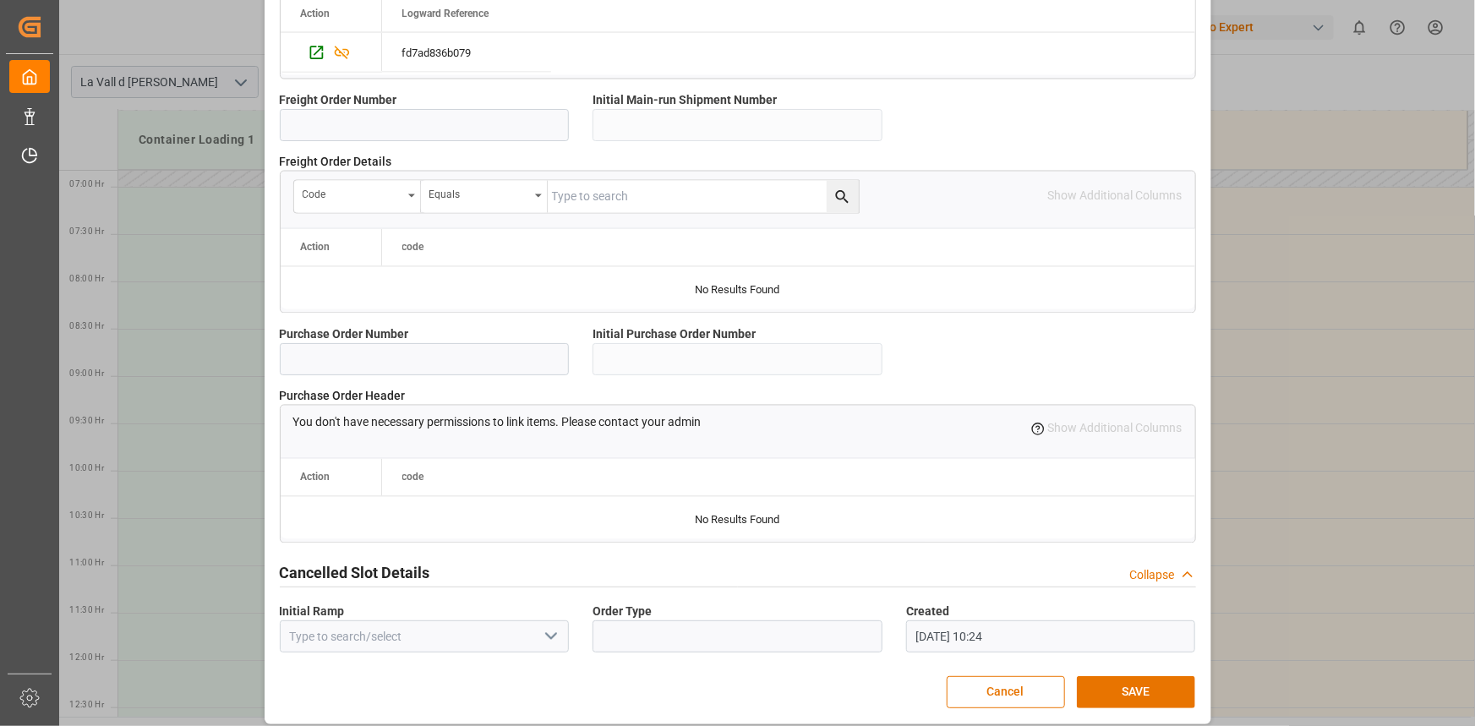
scroll to position [1502, 0]
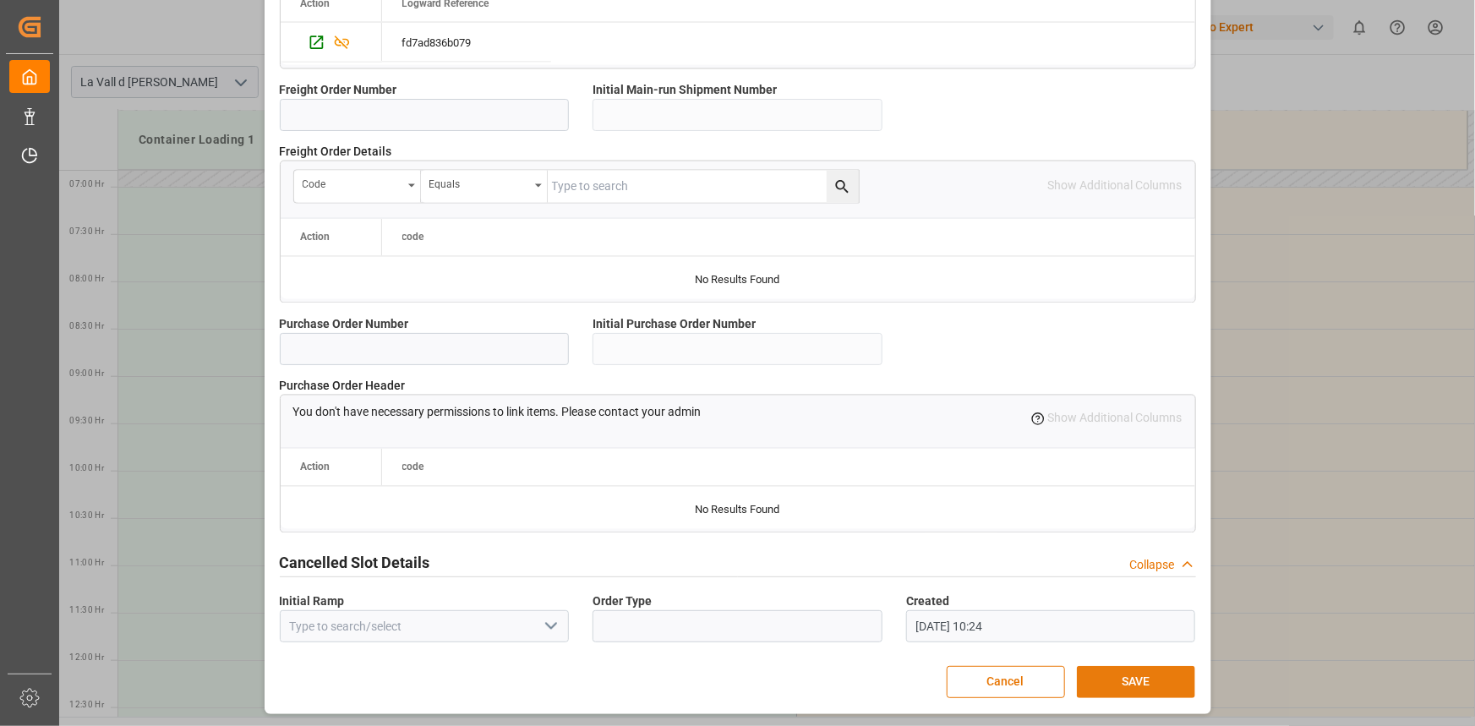
type input "24576"
click at [1132, 689] on button "SAVE" at bounding box center [1136, 682] width 118 height 32
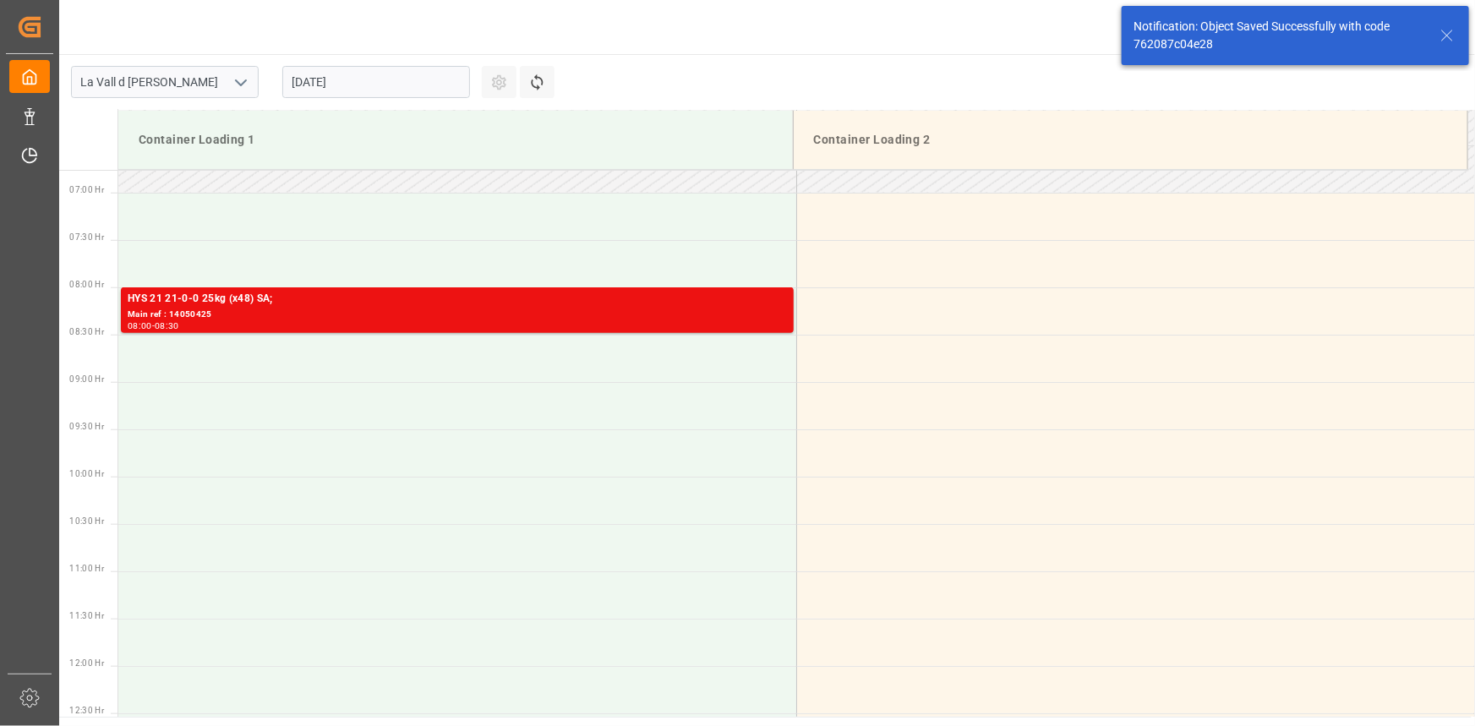
scroll to position [651, 0]
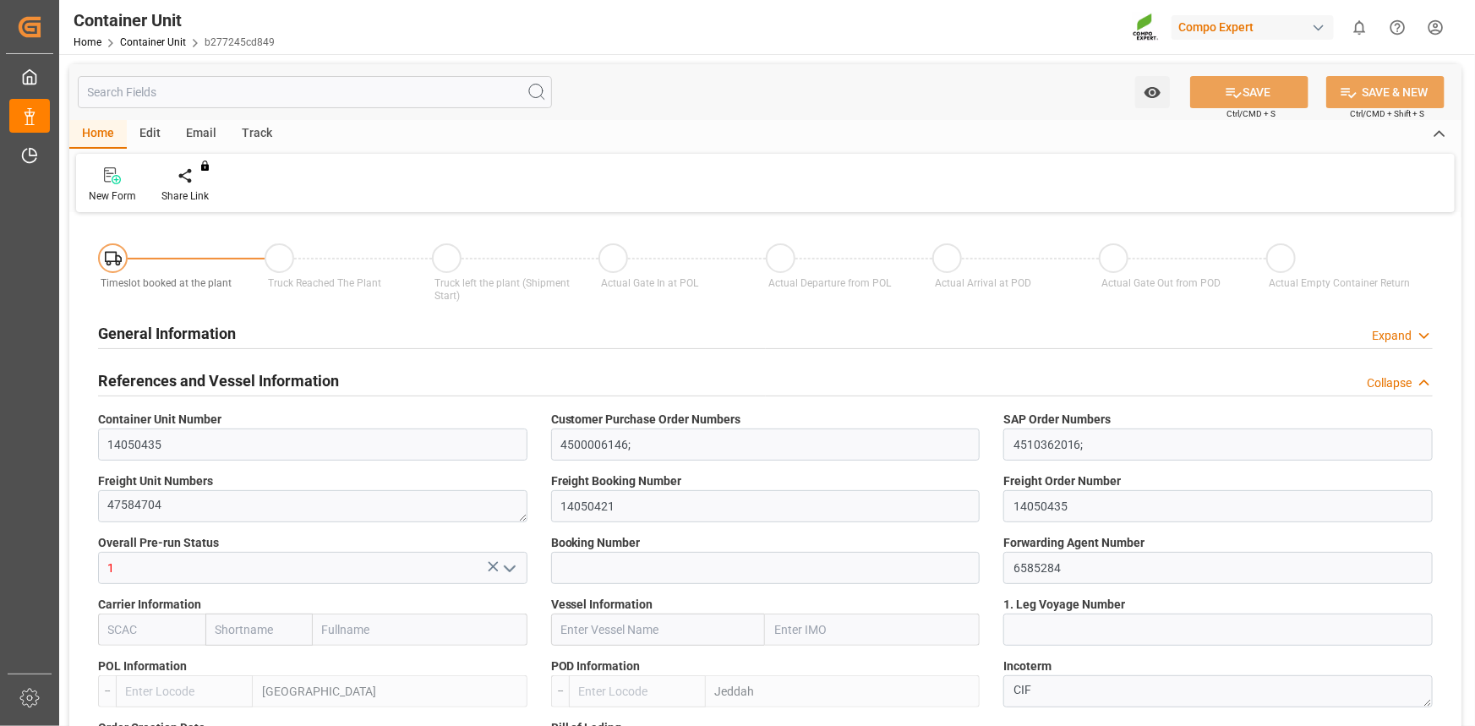
type input "ESVLC"
type input "SAJED"
type input "7"
type input "0"
type input "8"
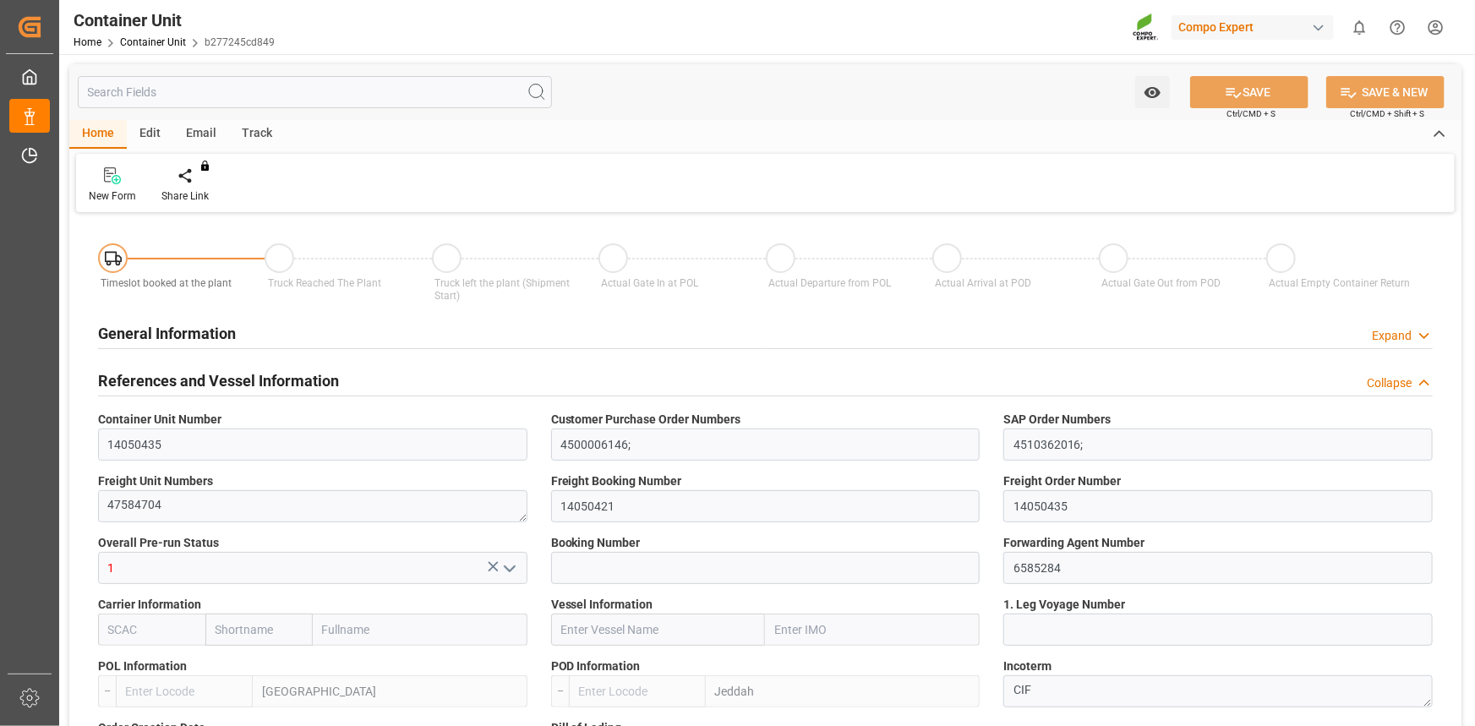
type input "0"
type input "420"
type input "24576"
type input "[DATE] 12:06"
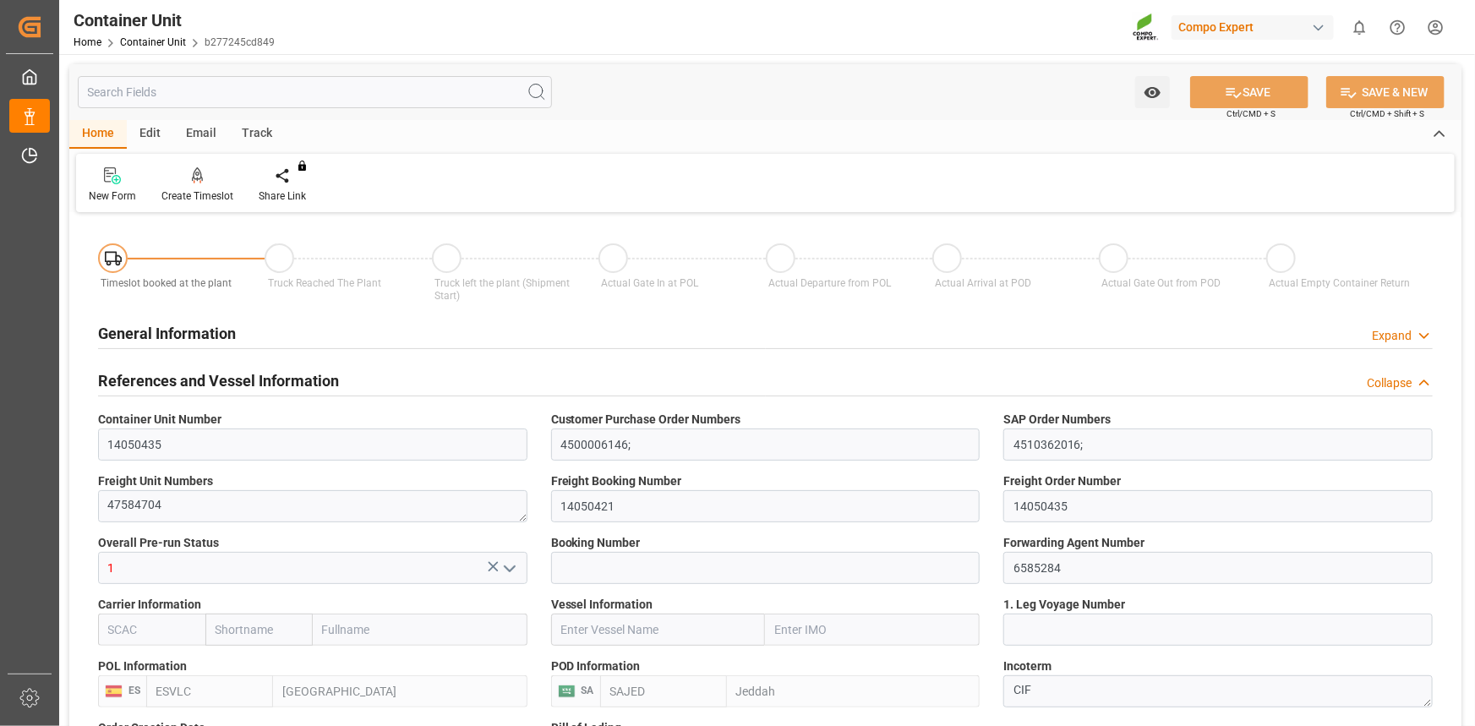
type input "[DATE]"
click at [216, 194] on div "Create Timeslot" at bounding box center [197, 196] width 72 height 15
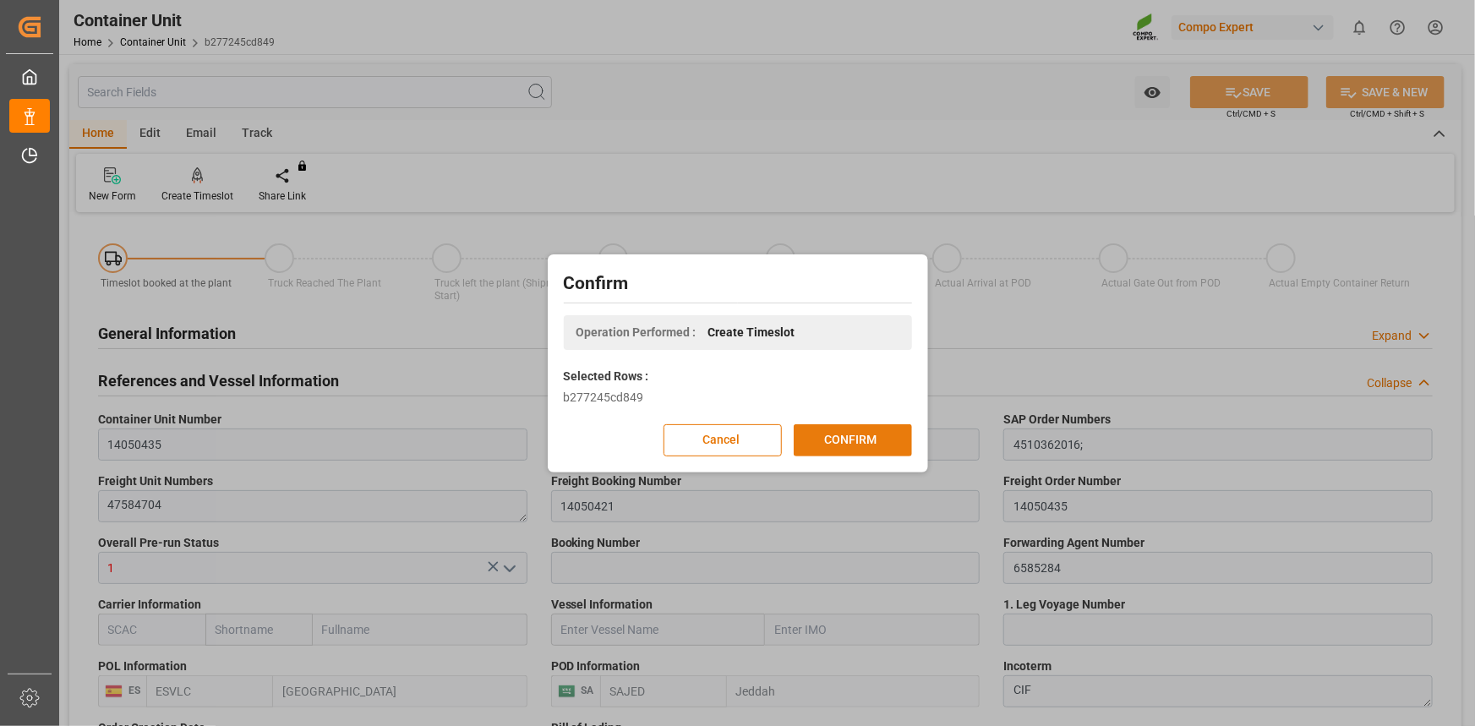
click at [854, 434] on button "CONFIRM" at bounding box center [853, 440] width 118 height 32
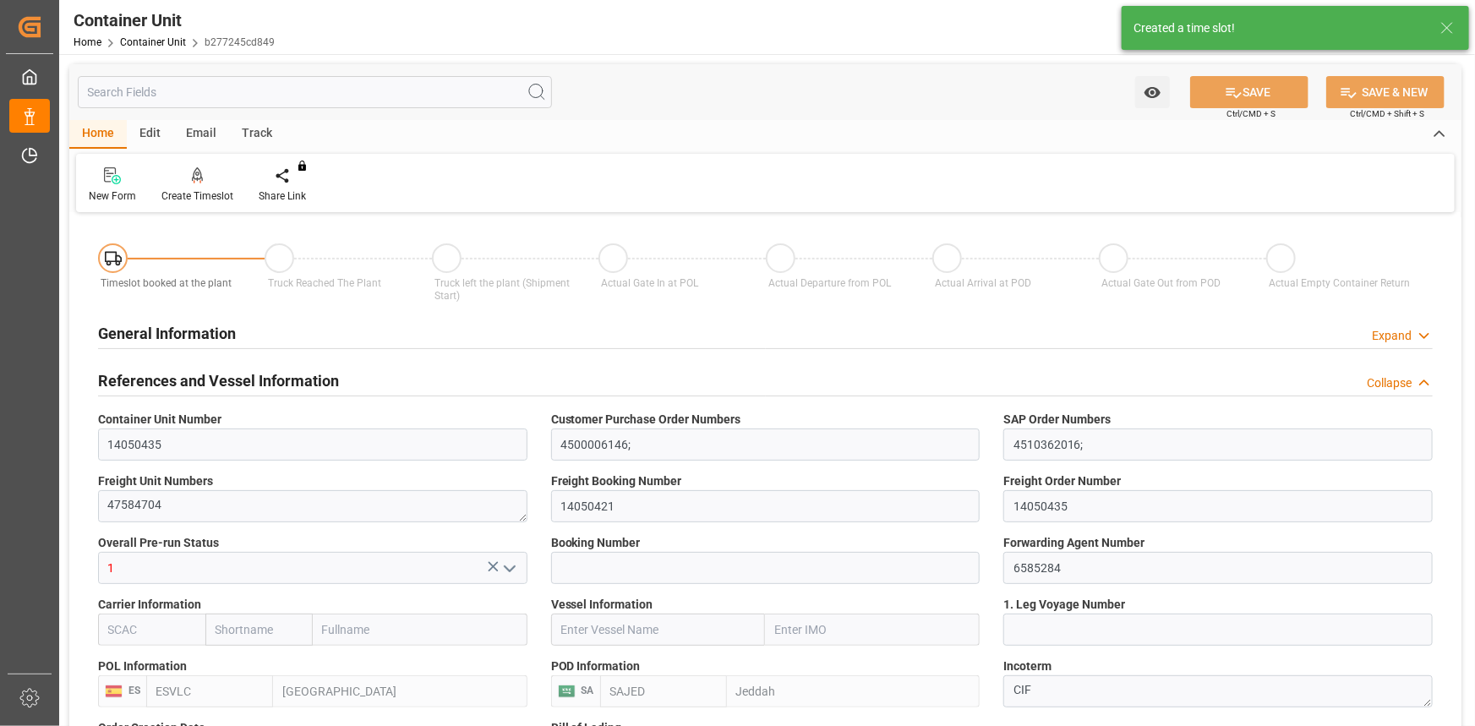
type input "ESVLC"
type input "SAJED"
type input "7"
type input "0"
type input "8"
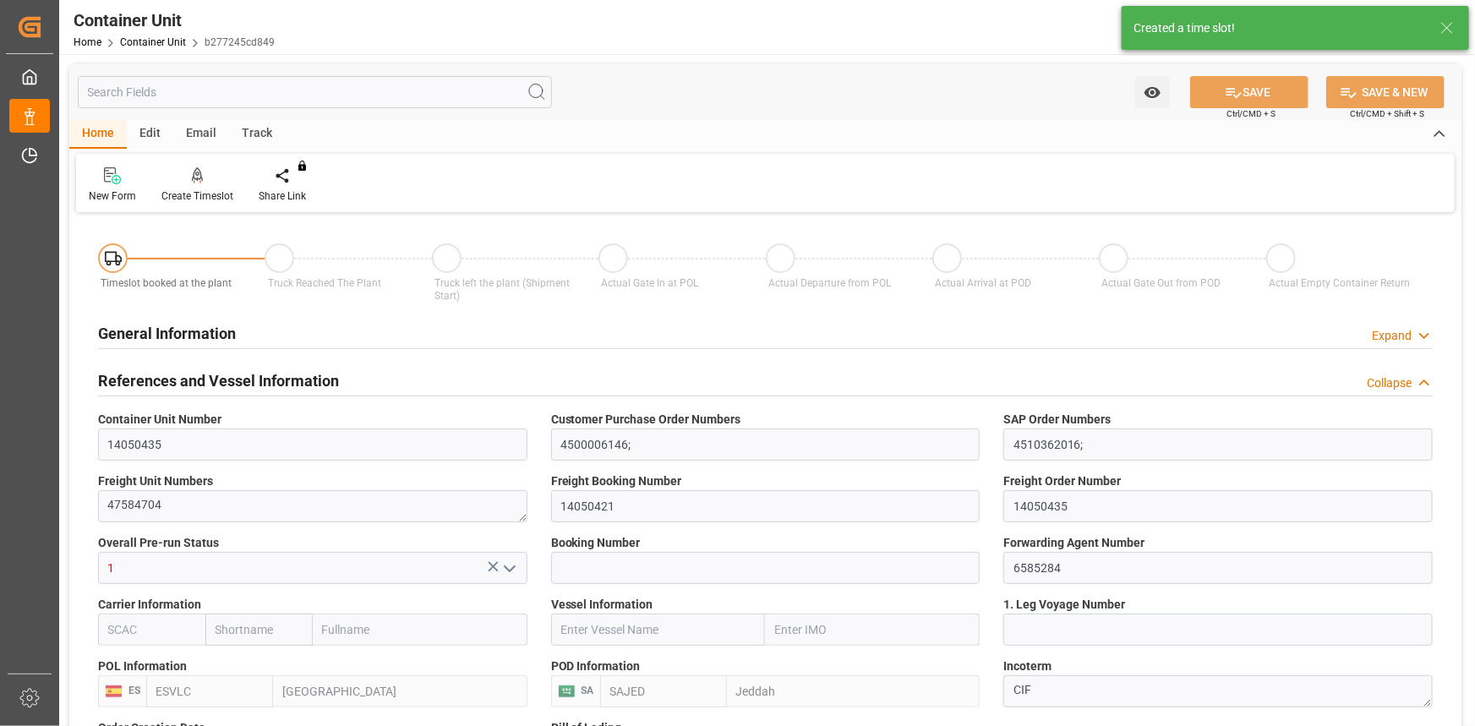
type input "0"
type input "420"
type input "24576"
type input "[DATE] 12:06"
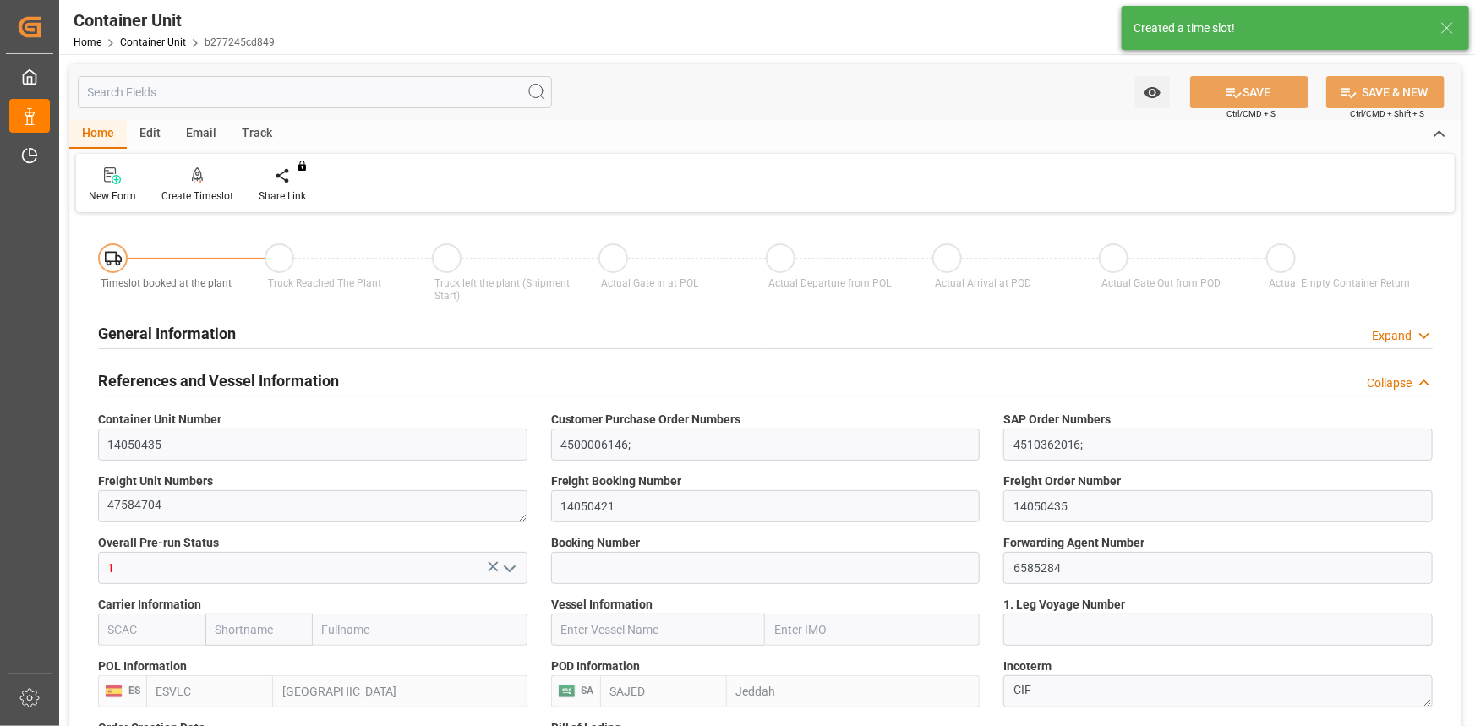
type input "[DATE]"
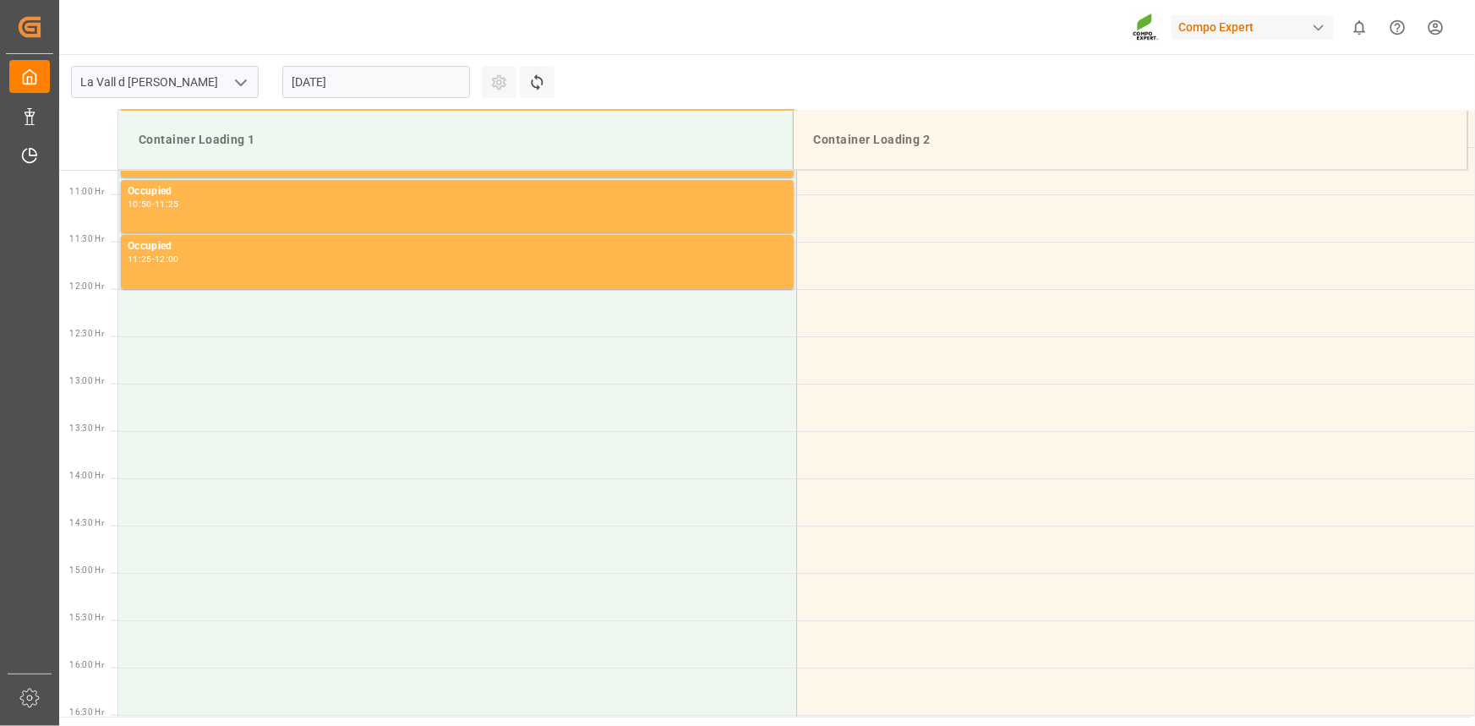
scroll to position [1030, 0]
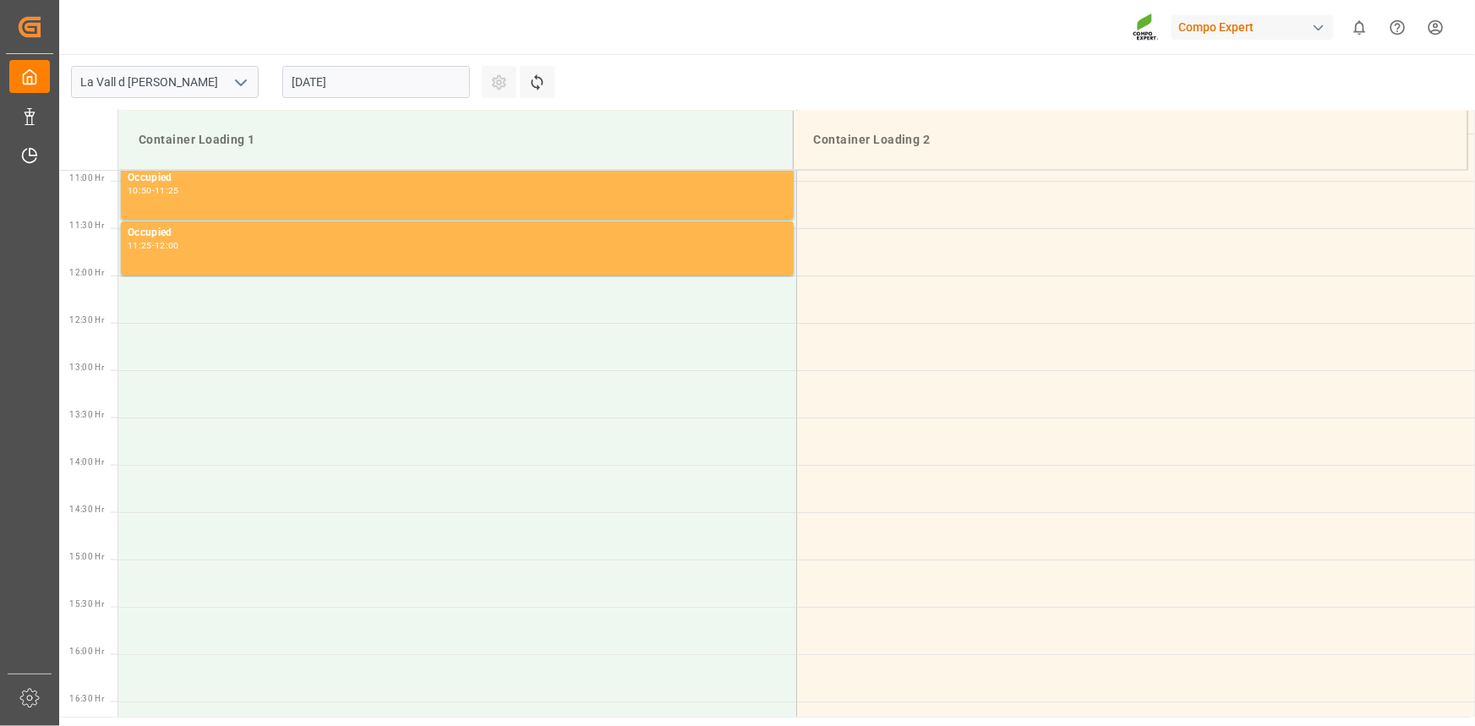
click at [366, 73] on input "[DATE]" at bounding box center [376, 82] width 188 height 32
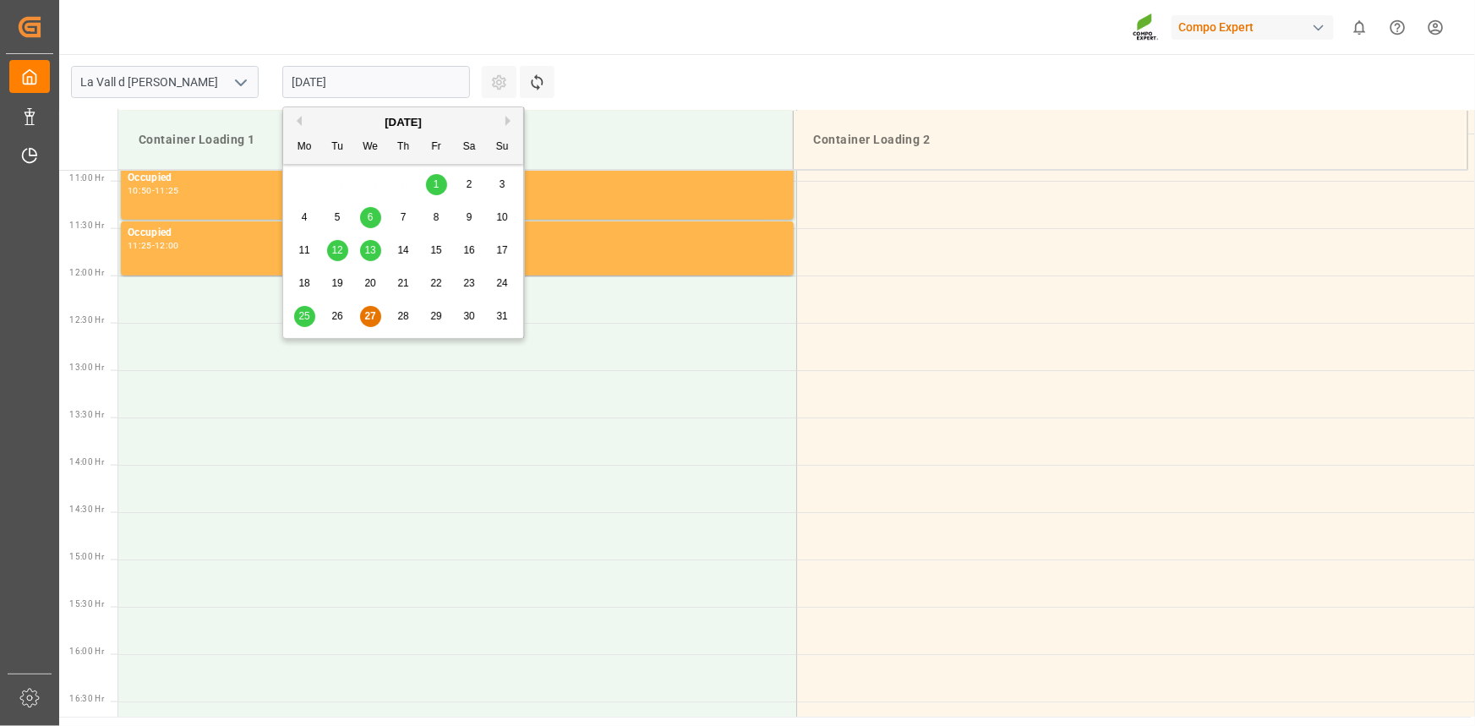
click at [505, 121] on button "Next Month" at bounding box center [510, 121] width 10 height 10
click at [440, 185] on div "5" at bounding box center [436, 185] width 21 height 20
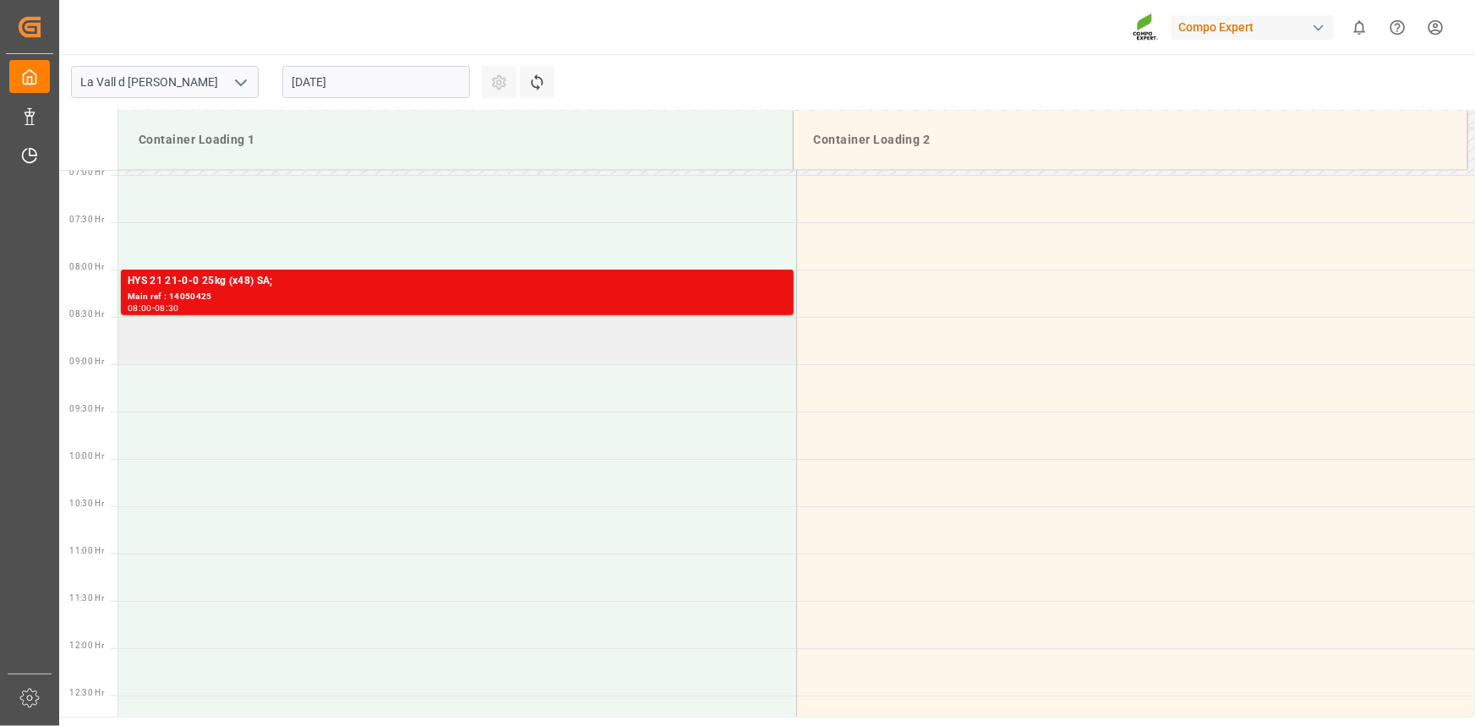
scroll to position [646, 0]
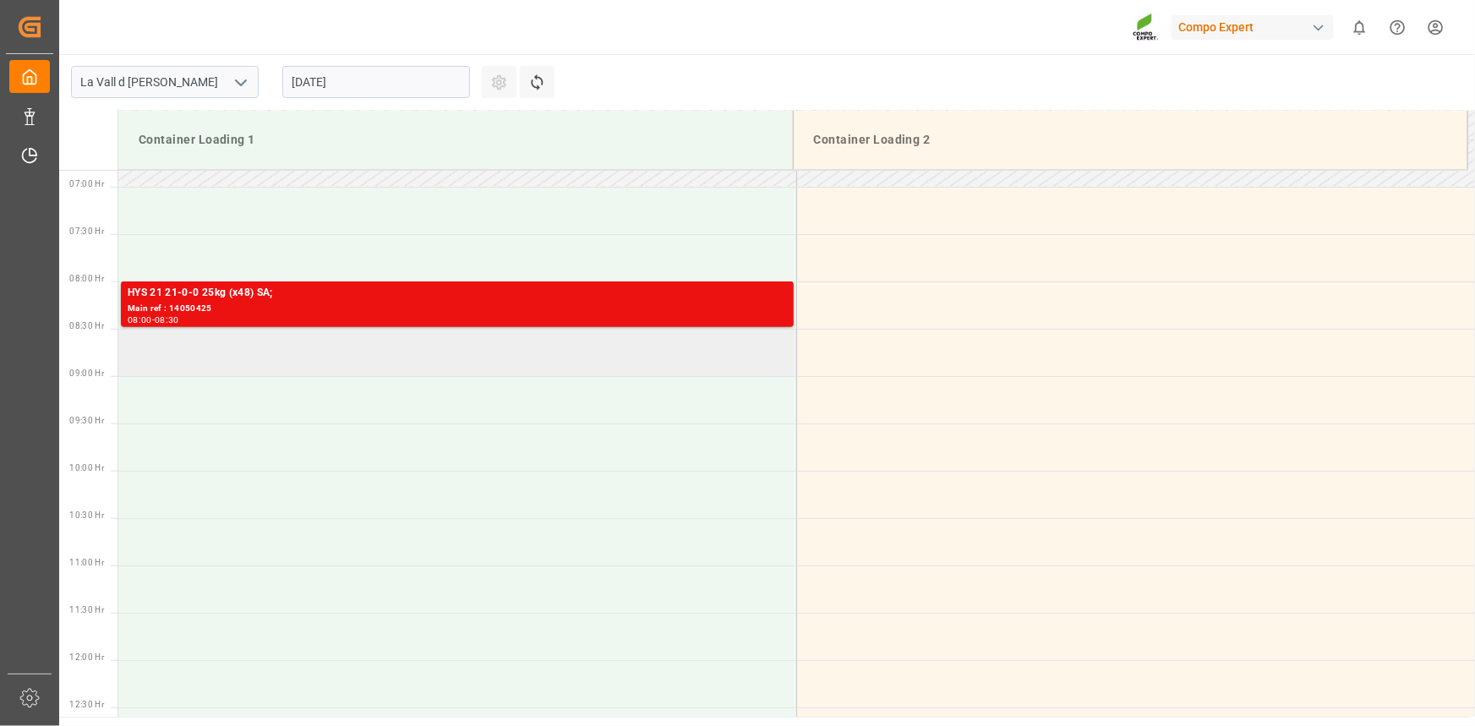
click at [167, 359] on td at bounding box center [457, 352] width 678 height 47
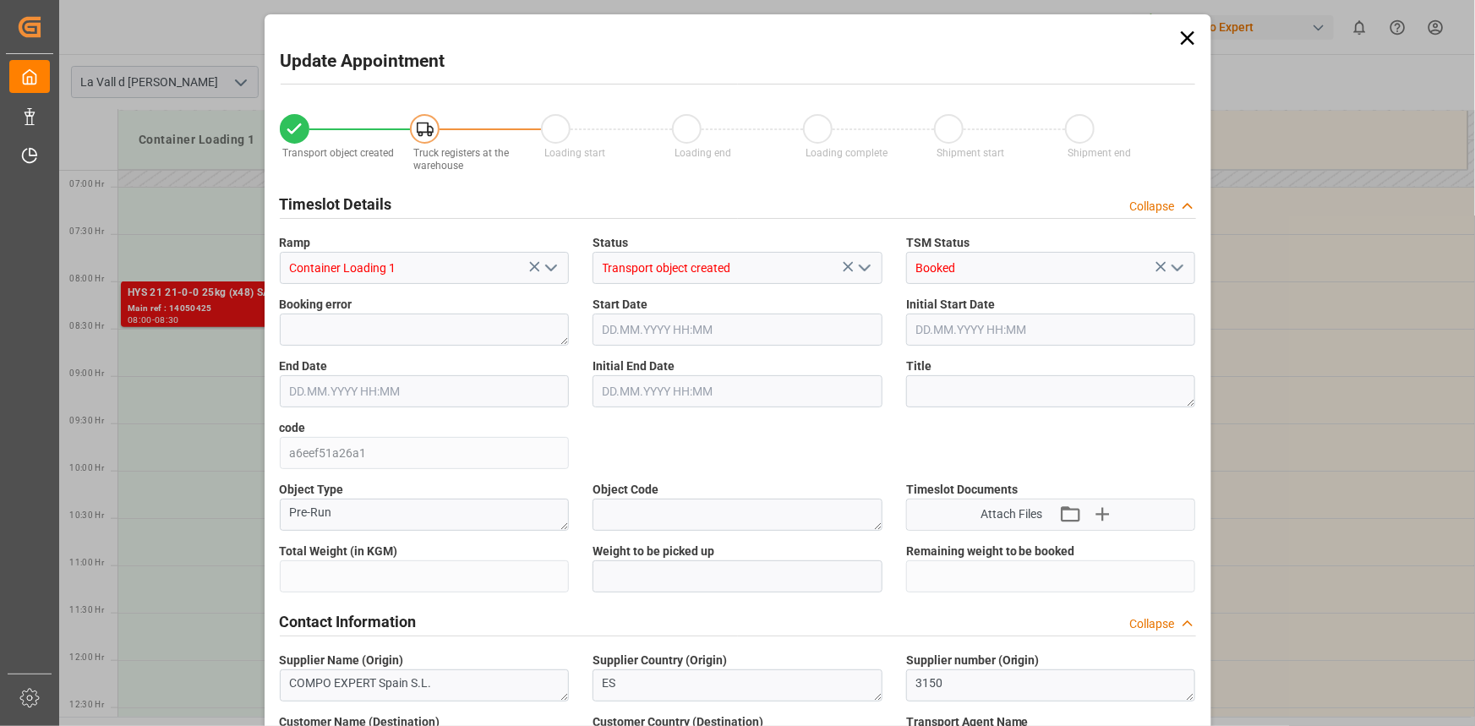
type input "24576"
type input "420"
type input "[DATE] 08:30"
type input "[DATE] 09:00"
type input "[DATE] 12:06"
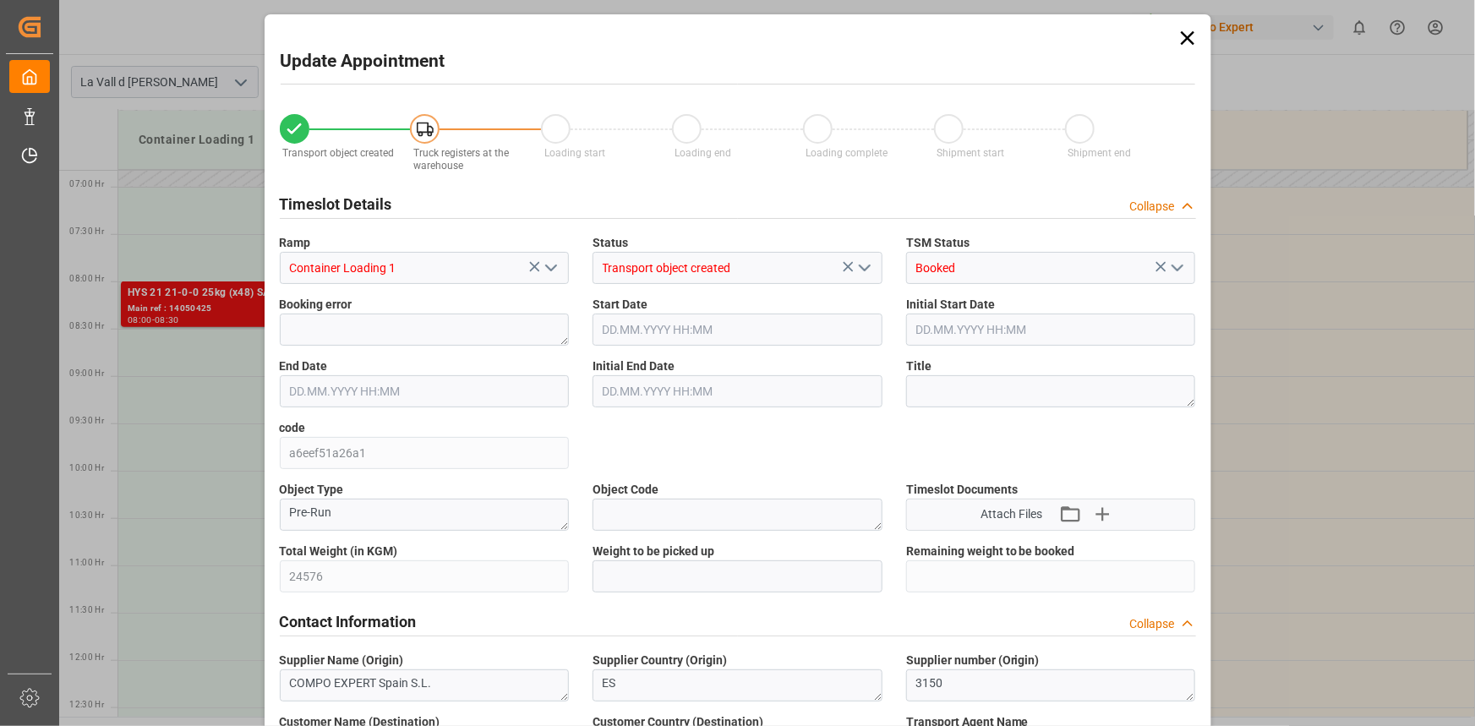
type input "[DATE] 10:25"
click at [635, 568] on input "text" at bounding box center [738, 576] width 290 height 32
paste input "24576"
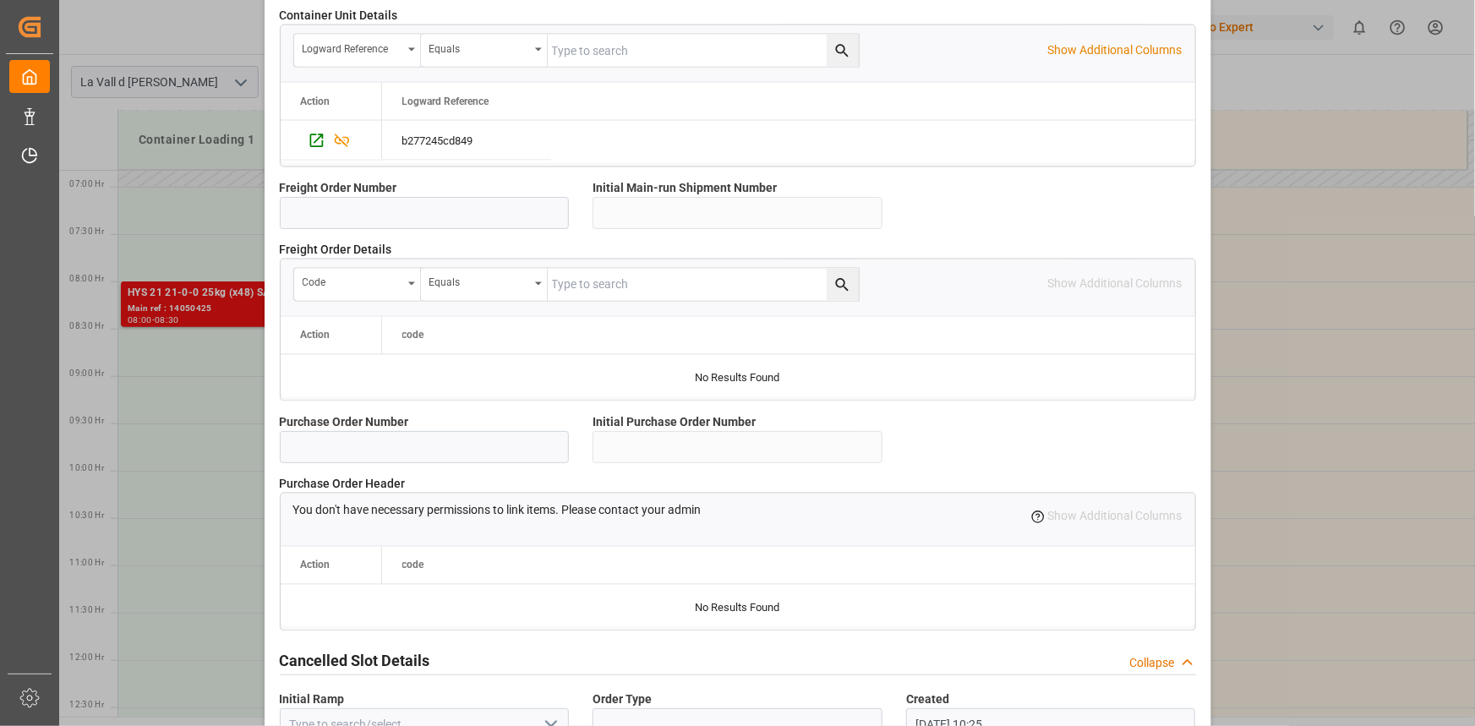
scroll to position [1502, 0]
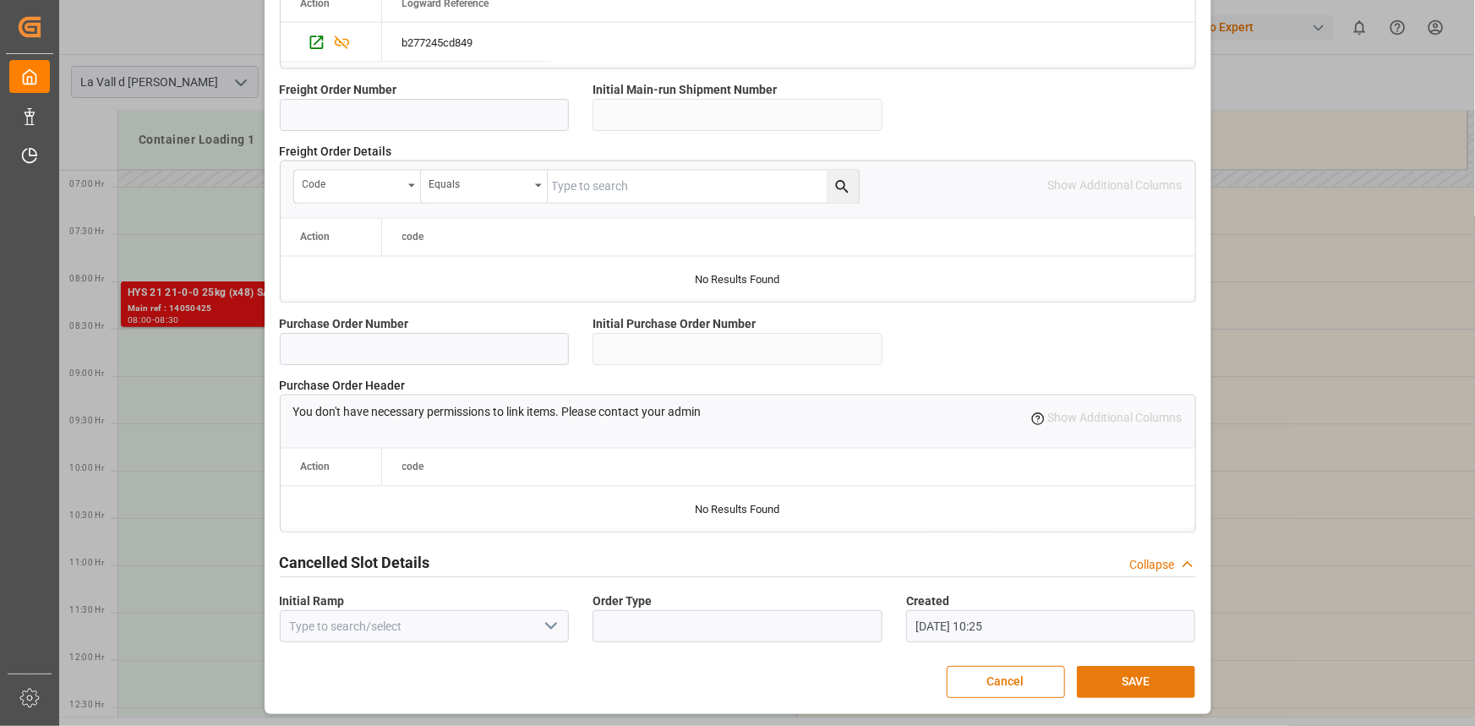
type input "24576"
click at [1138, 668] on button "SAVE" at bounding box center [1136, 682] width 118 height 32
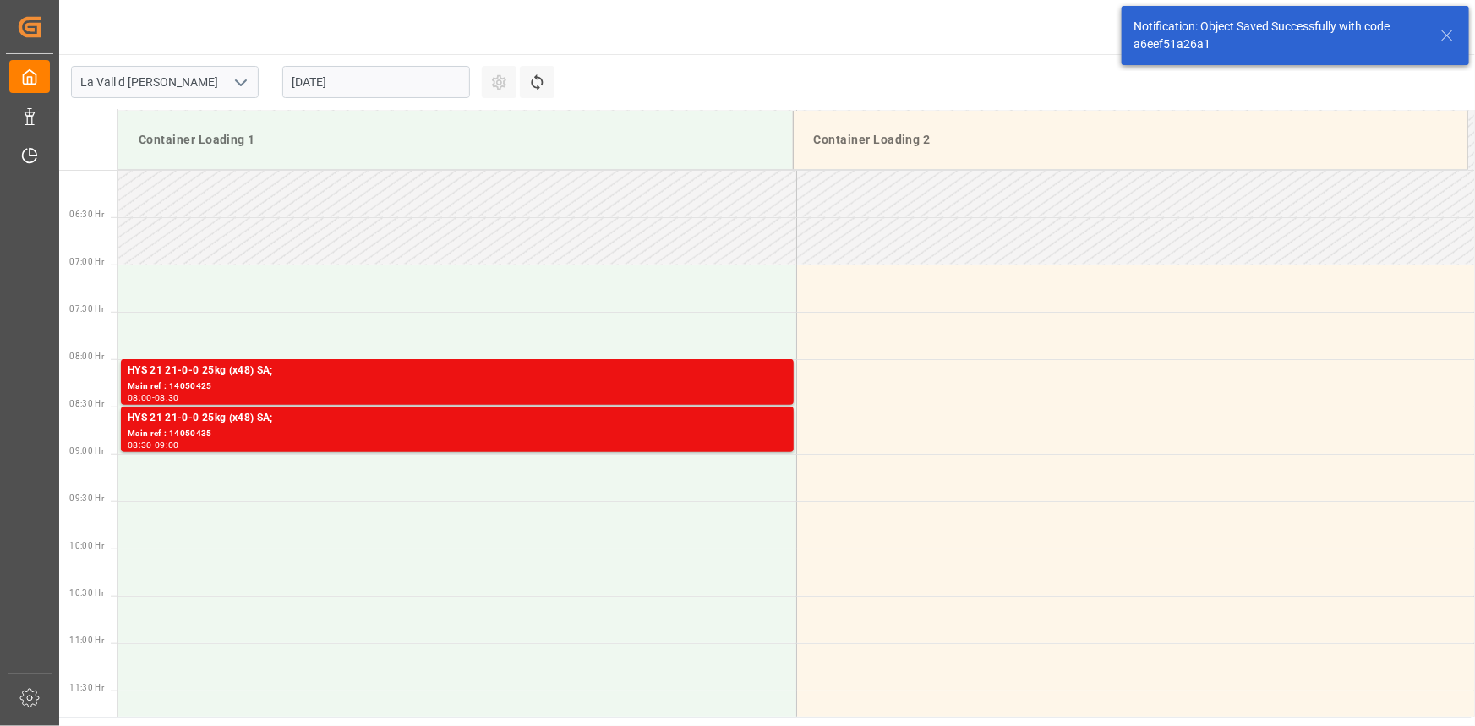
scroll to position [651, 0]
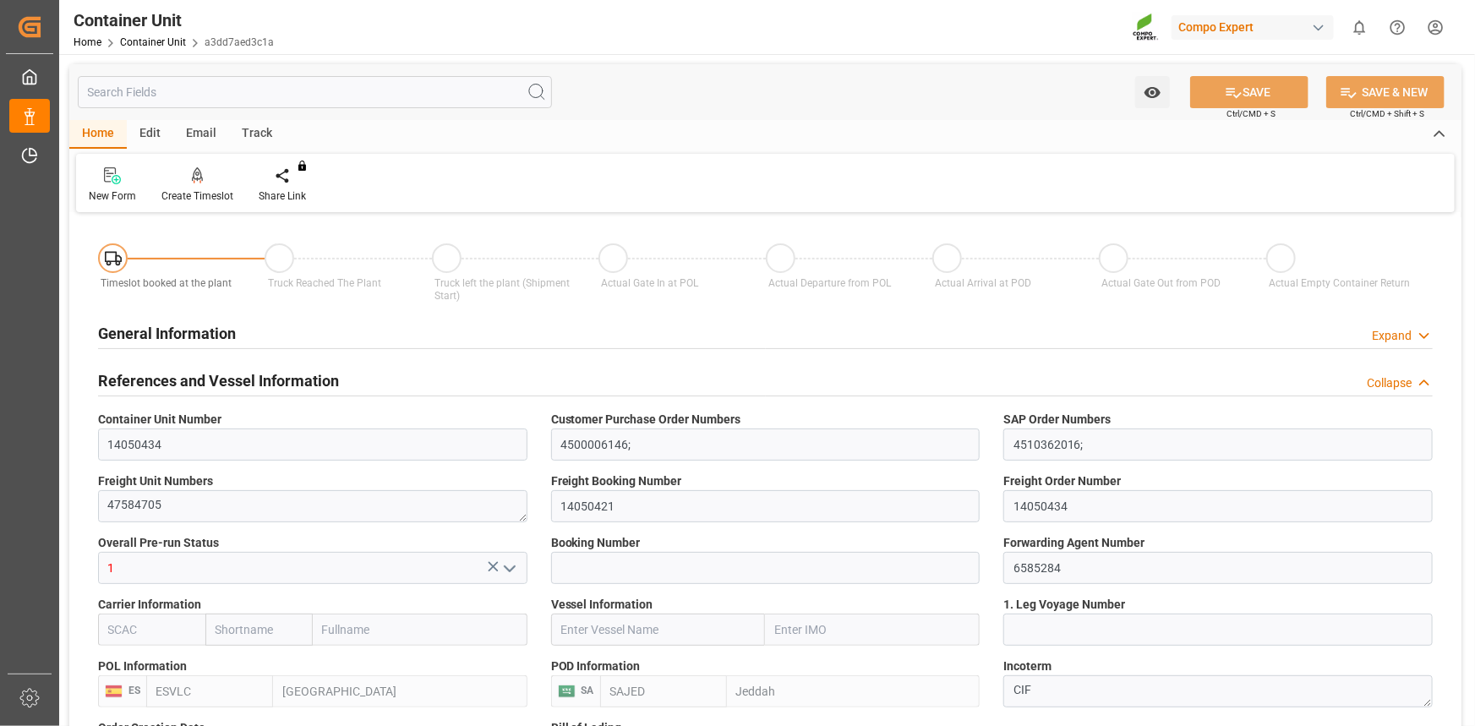
type input "ESVLC"
type input "SAJED"
type input "7"
type input "0"
type input "8"
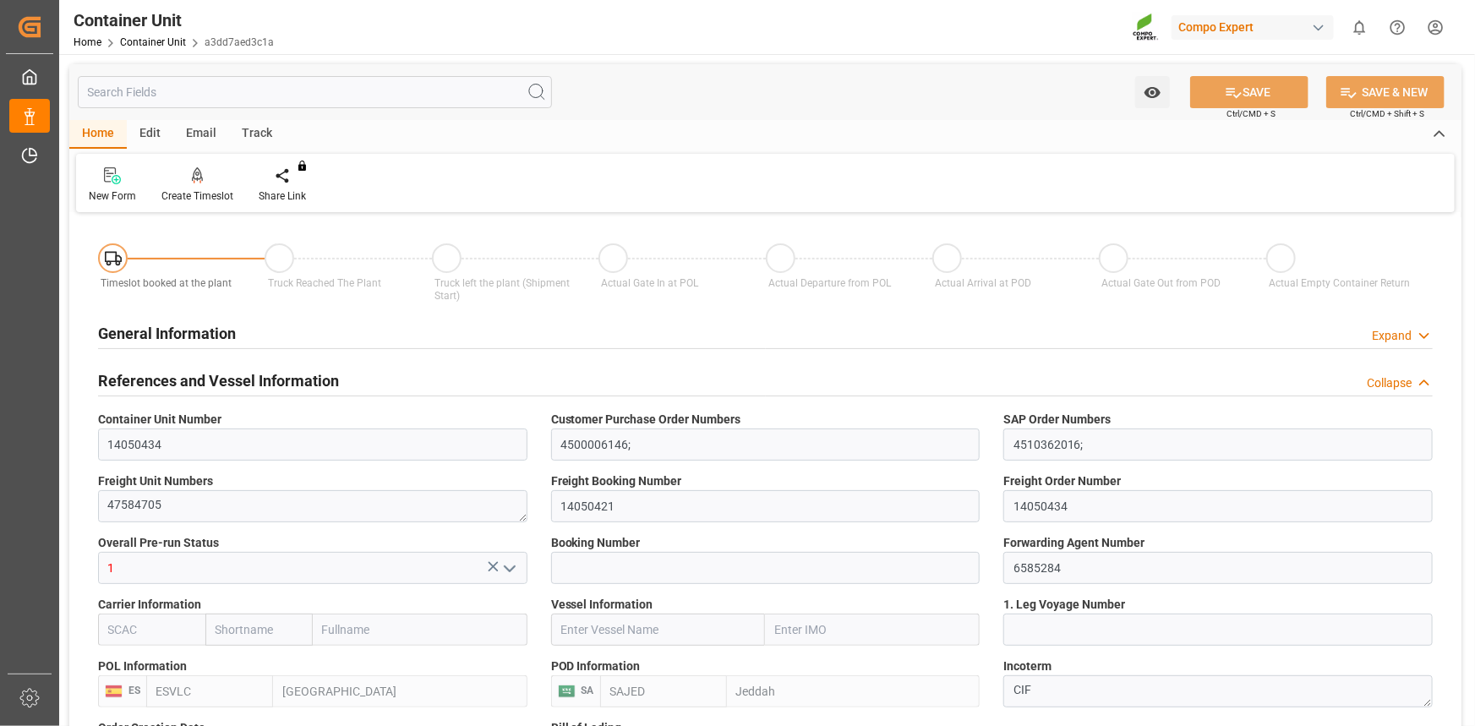
type input "0"
type input "420"
type input "24576"
type input "[DATE] 12:06"
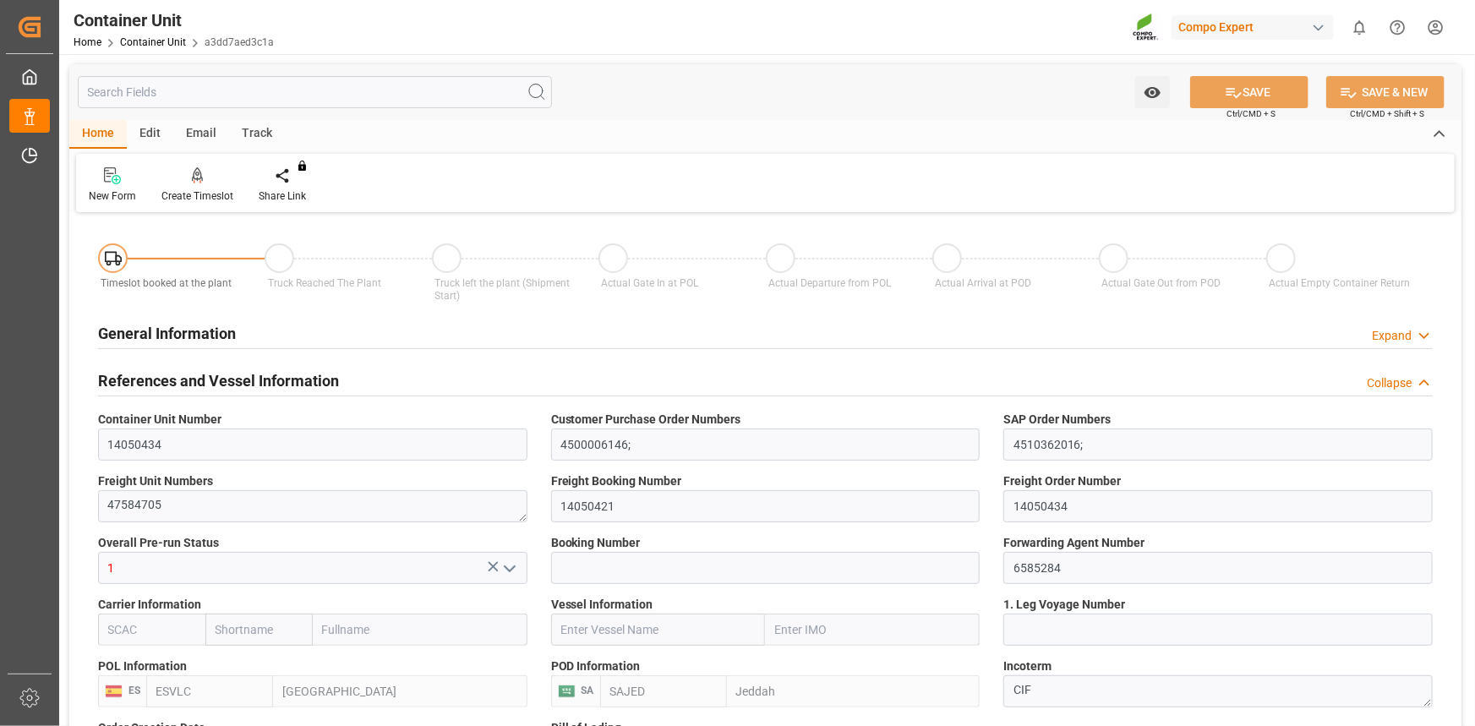
type input "[DATE]"
click at [202, 183] on div at bounding box center [197, 176] width 72 height 18
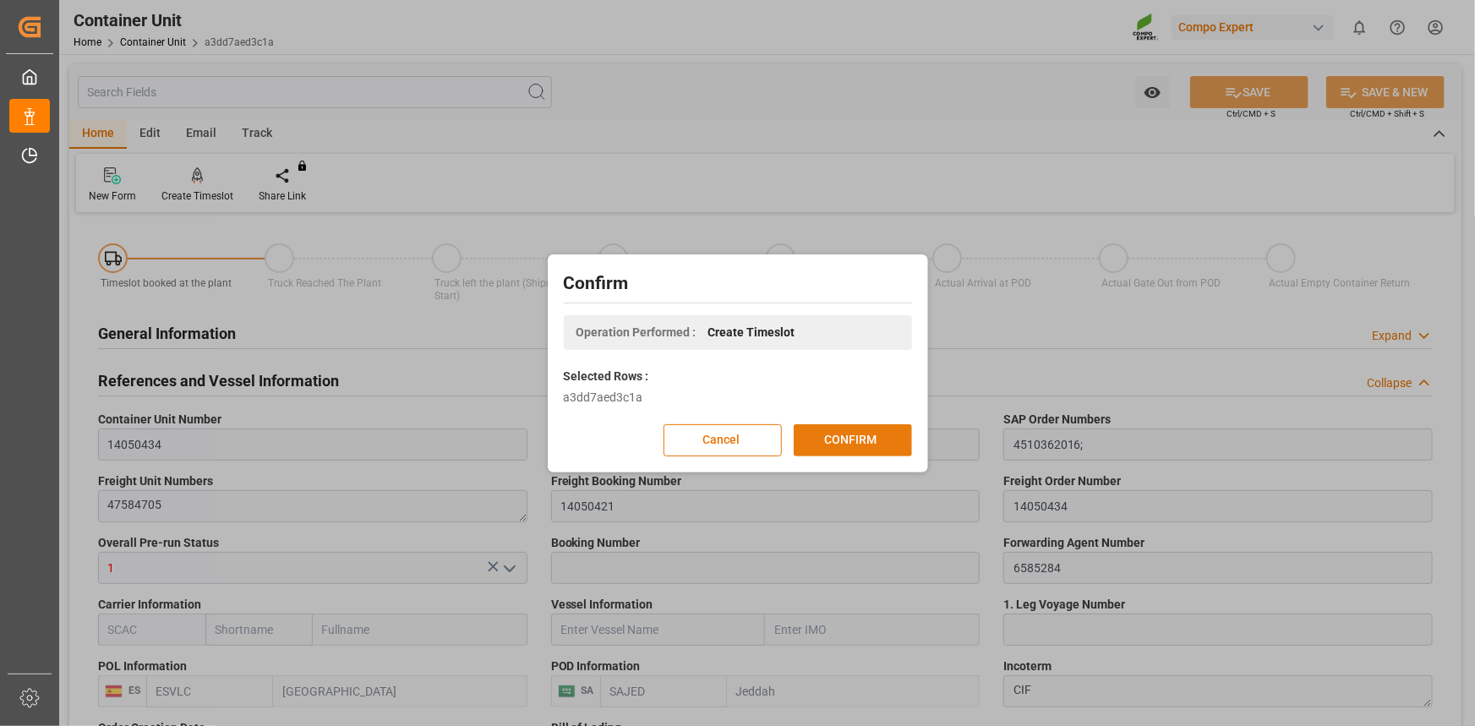
click at [896, 442] on button "CONFIRM" at bounding box center [853, 440] width 118 height 32
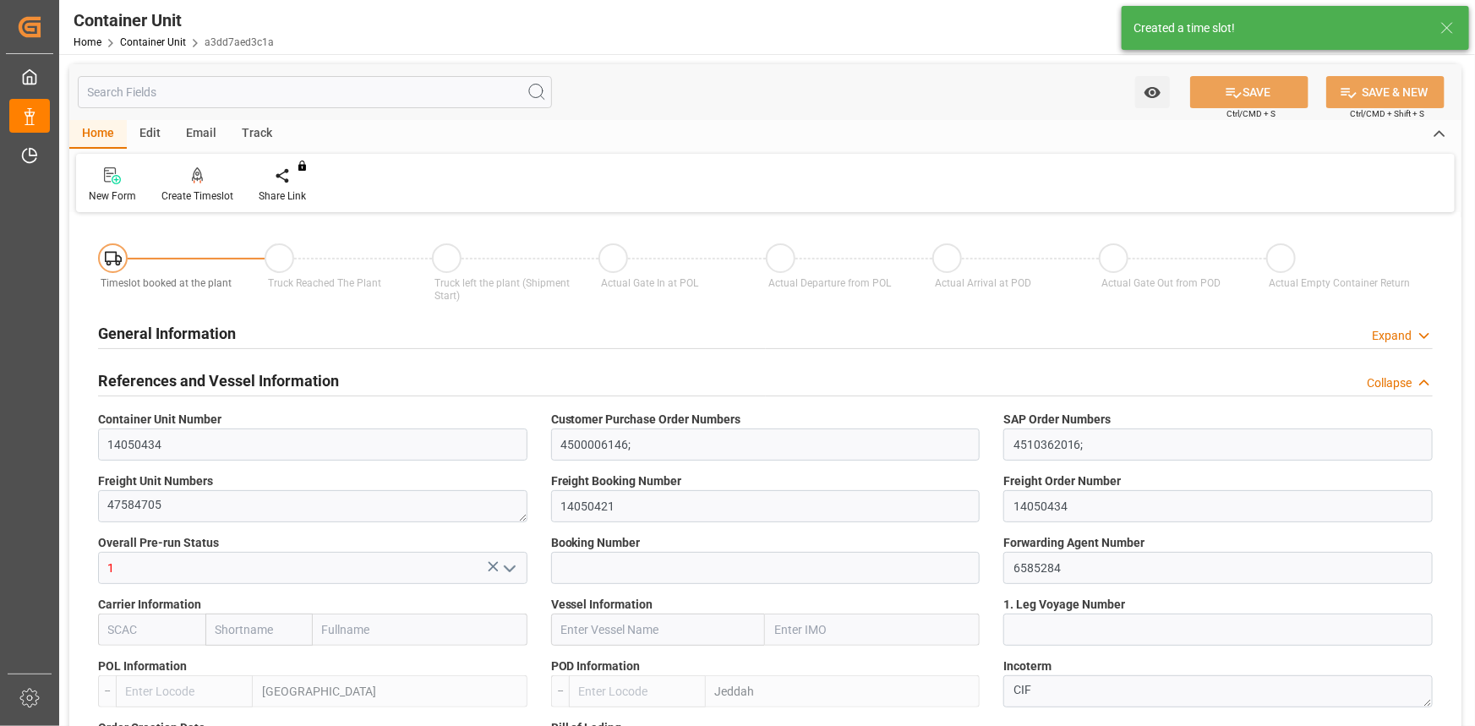
type input "ESVLC"
type input "SAJED"
type input "7"
type input "0"
type input "8"
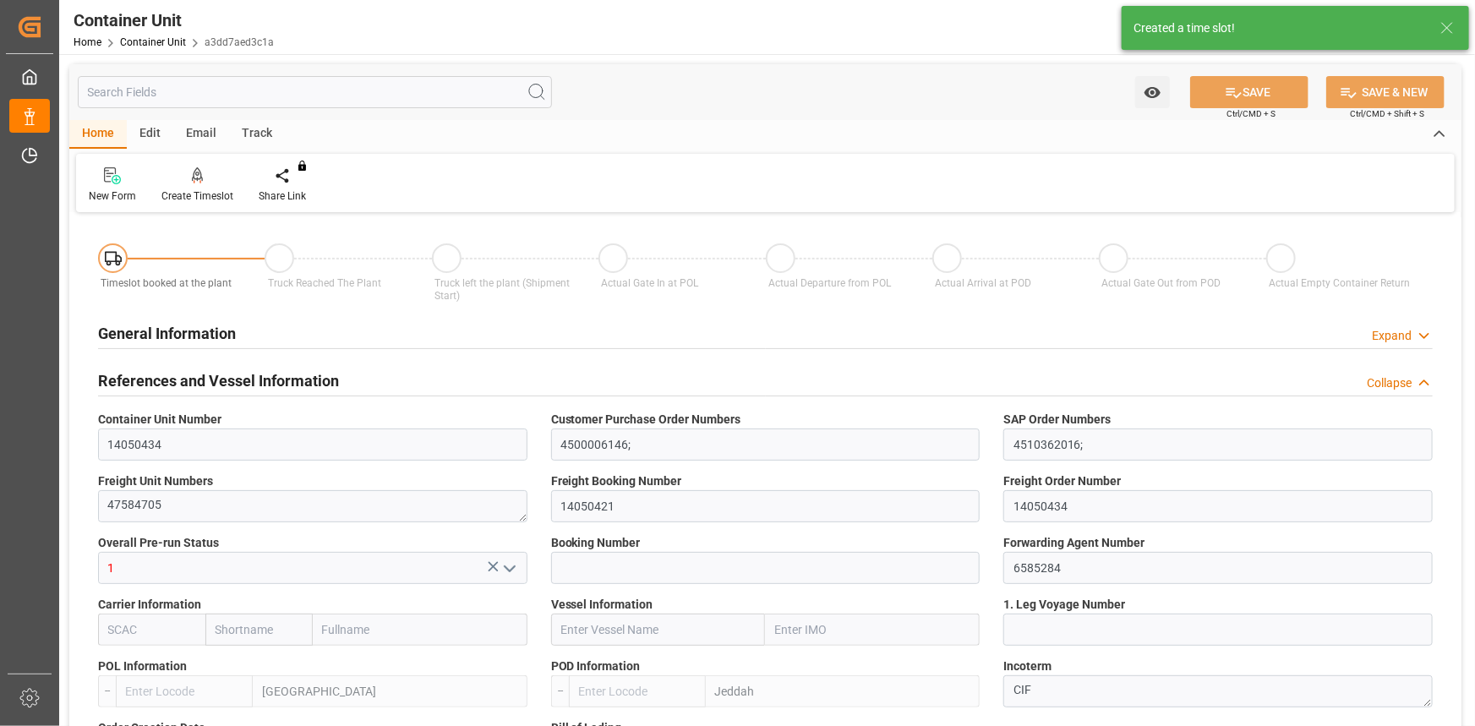
type input "0"
type input "420"
type input "24576"
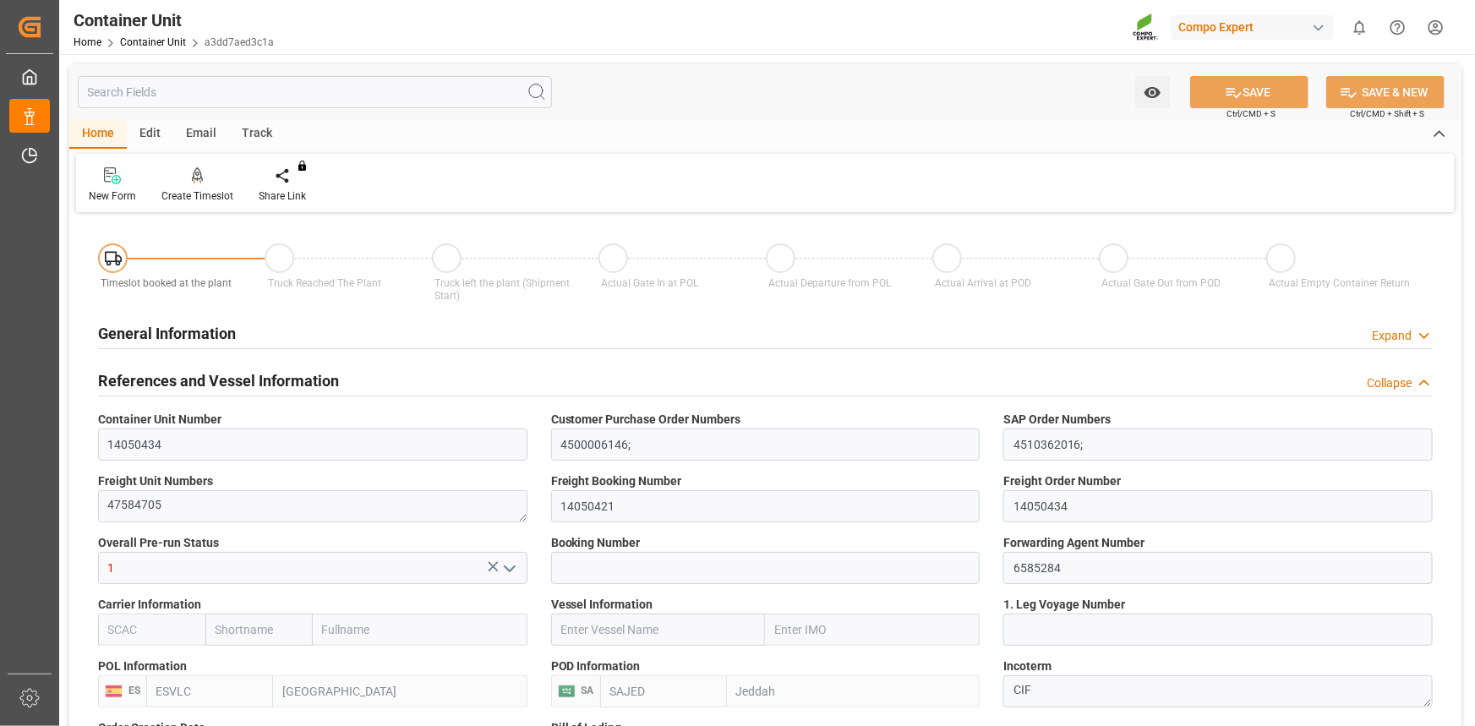
type input "[DATE] 12:06"
type input "[DATE]"
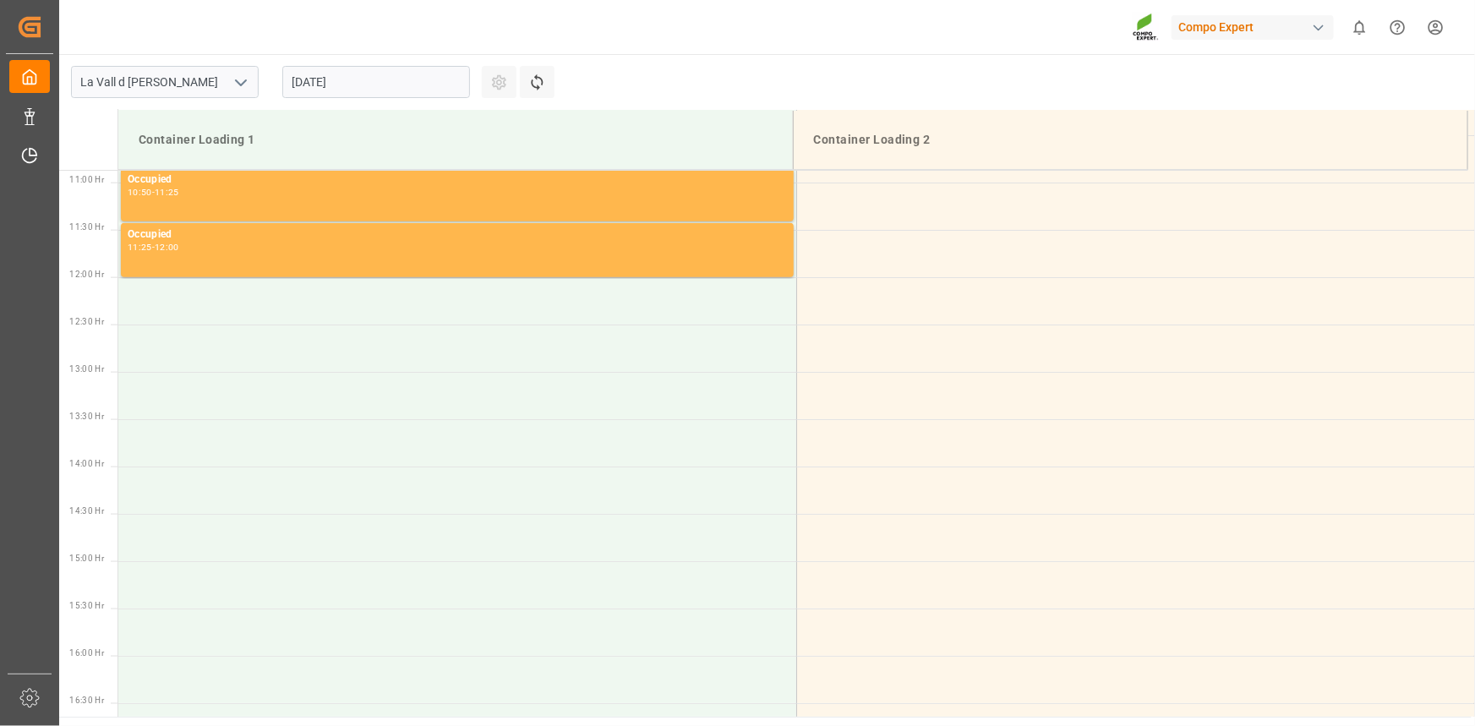
scroll to position [1030, 0]
click at [418, 88] on input "27.08.2025" at bounding box center [376, 82] width 188 height 32
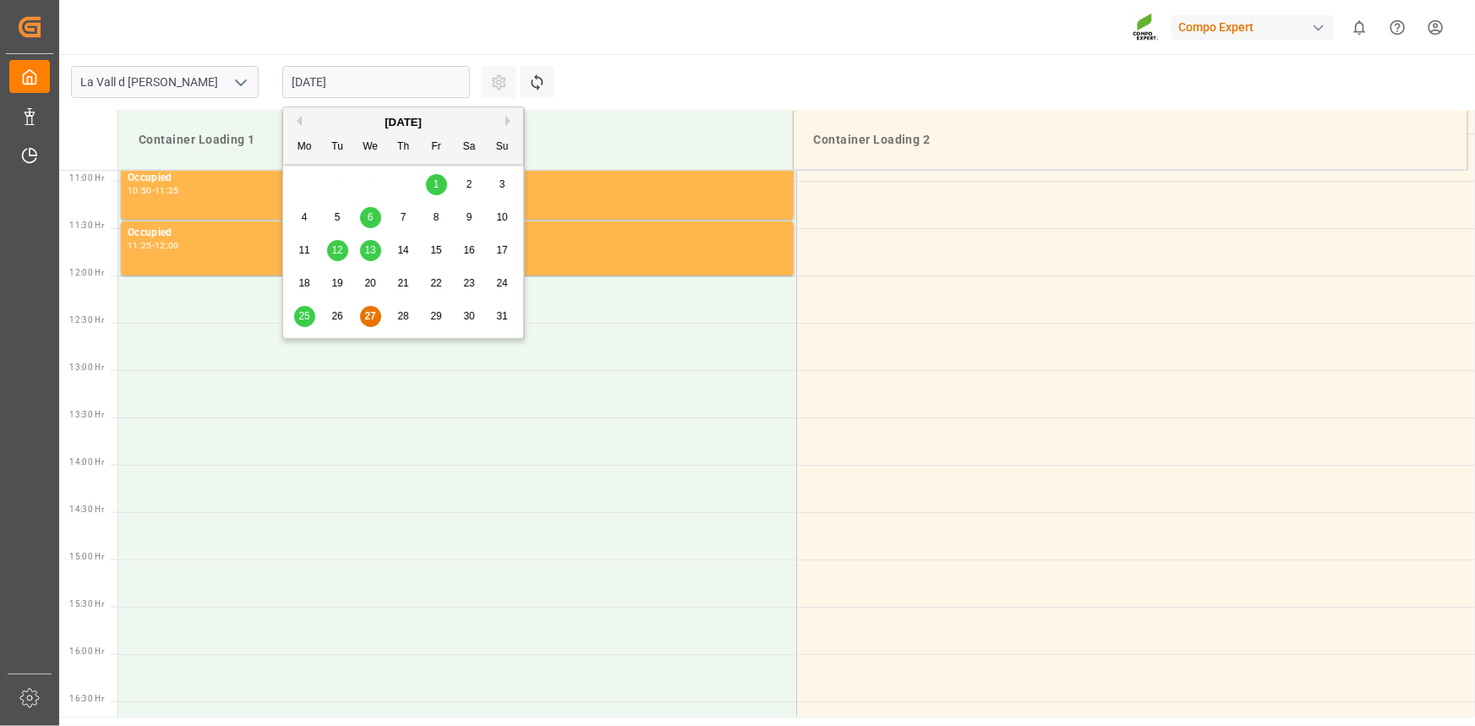
click at [510, 123] on button "Next Month" at bounding box center [510, 121] width 10 height 10
click at [440, 188] on div "5" at bounding box center [436, 185] width 21 height 20
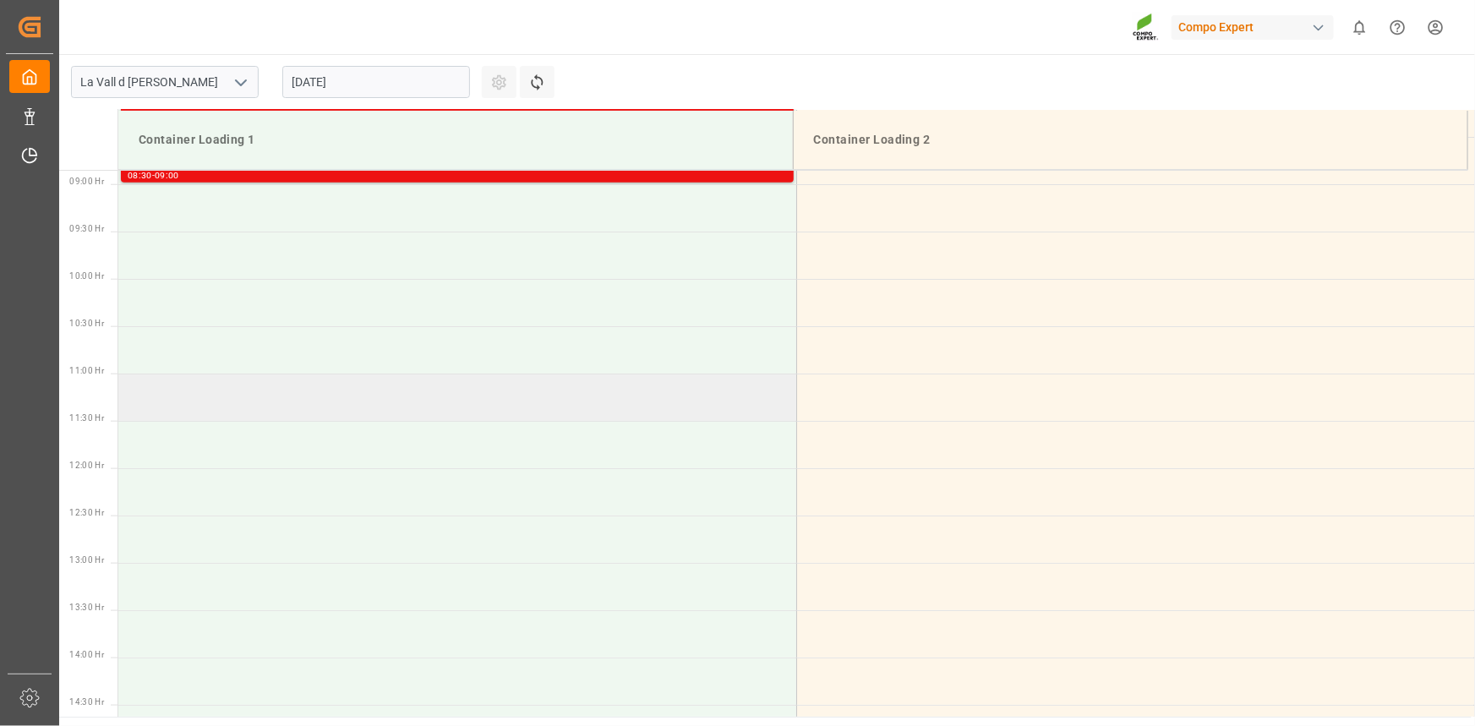
scroll to position [723, 0]
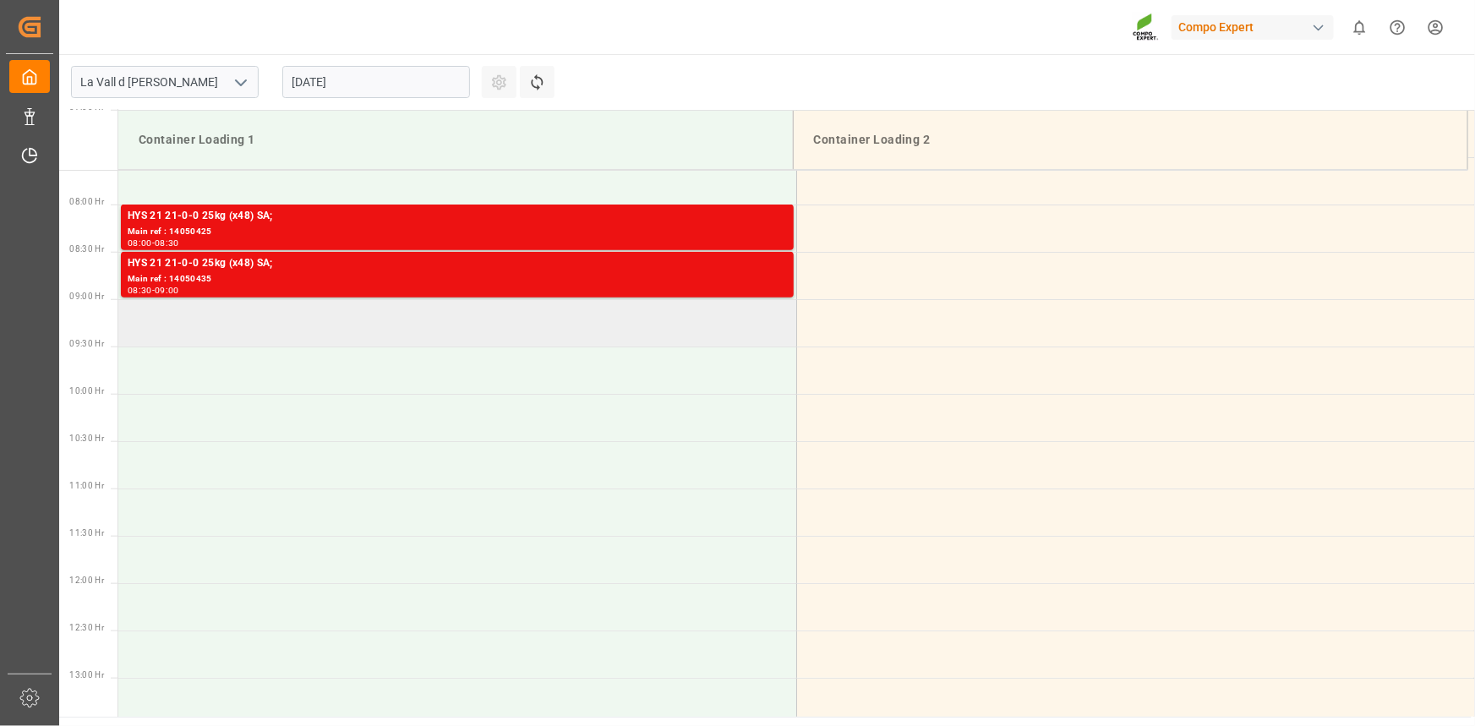
click at [202, 328] on td at bounding box center [457, 322] width 678 height 47
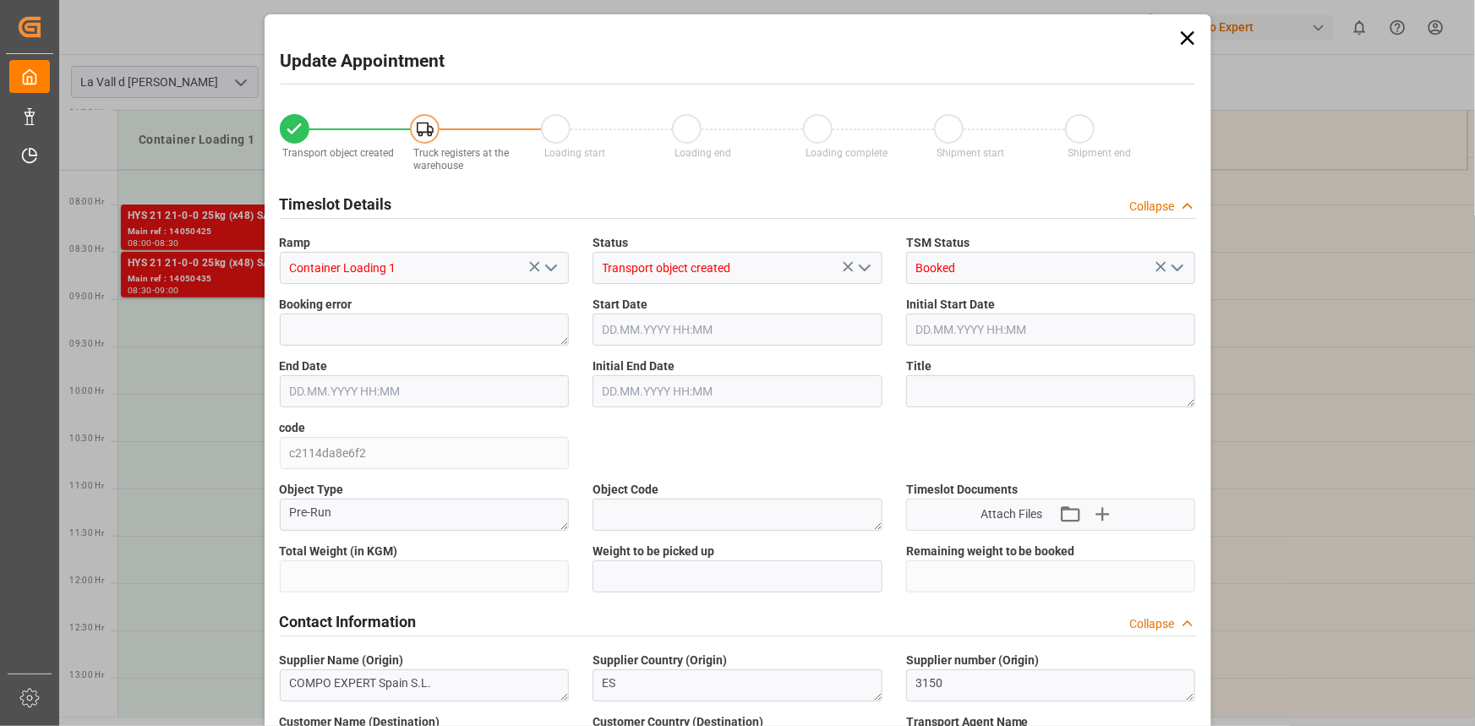
type input "24576"
type input "420"
type input "05.09.2025 09:00"
type input "05.09.2025 09:30"
type input "[DATE] 12:06"
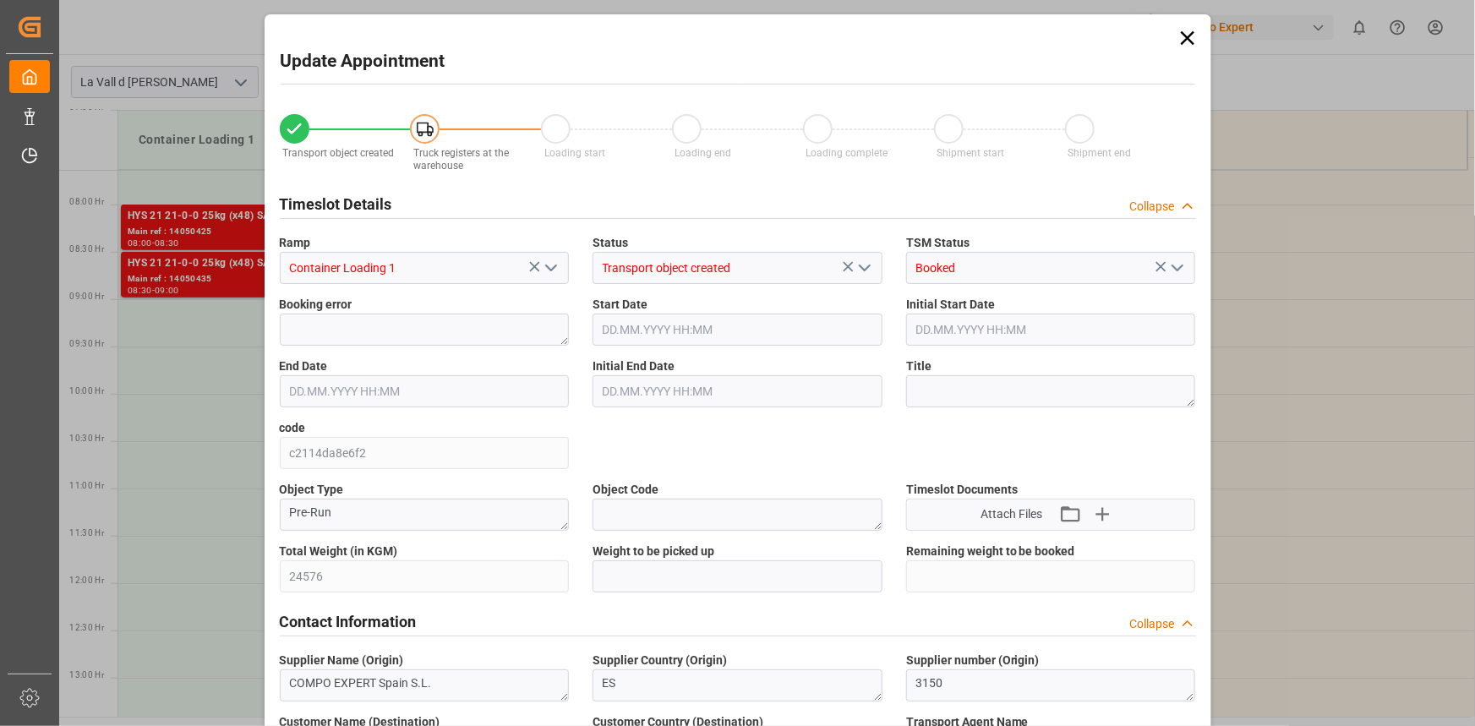
type input "27.08.2025 10:26"
click at [620, 576] on input "text" at bounding box center [738, 576] width 290 height 32
paste input "24576"
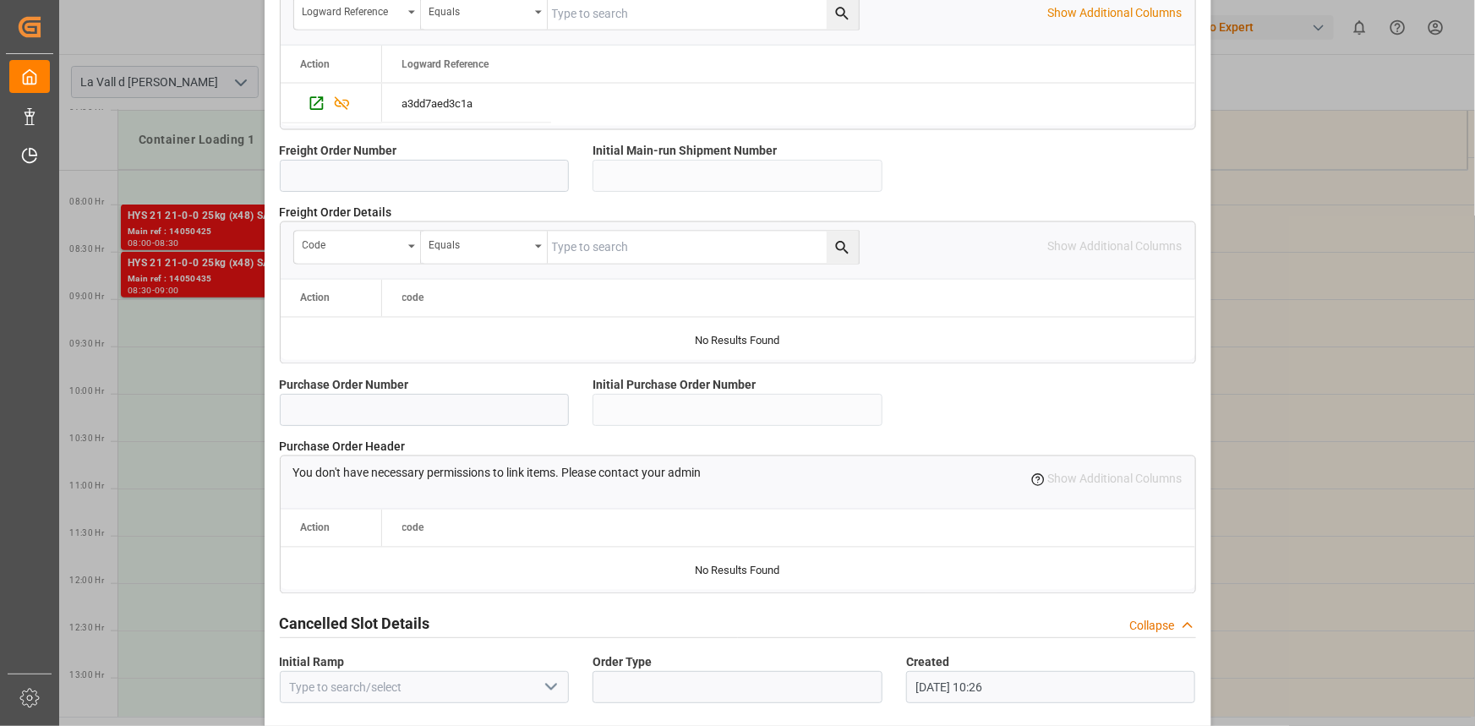
scroll to position [1502, 0]
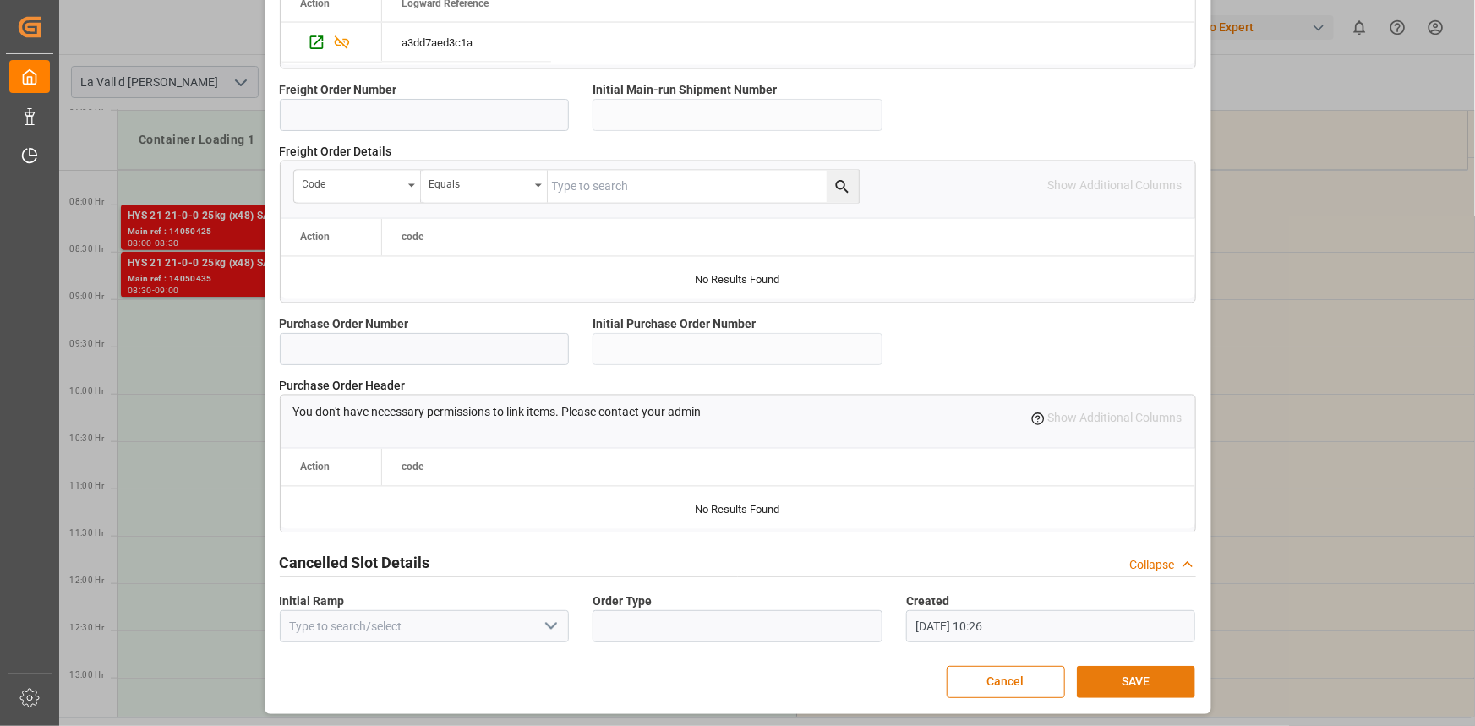
type input "24576"
click at [1155, 675] on button "SAVE" at bounding box center [1136, 682] width 118 height 32
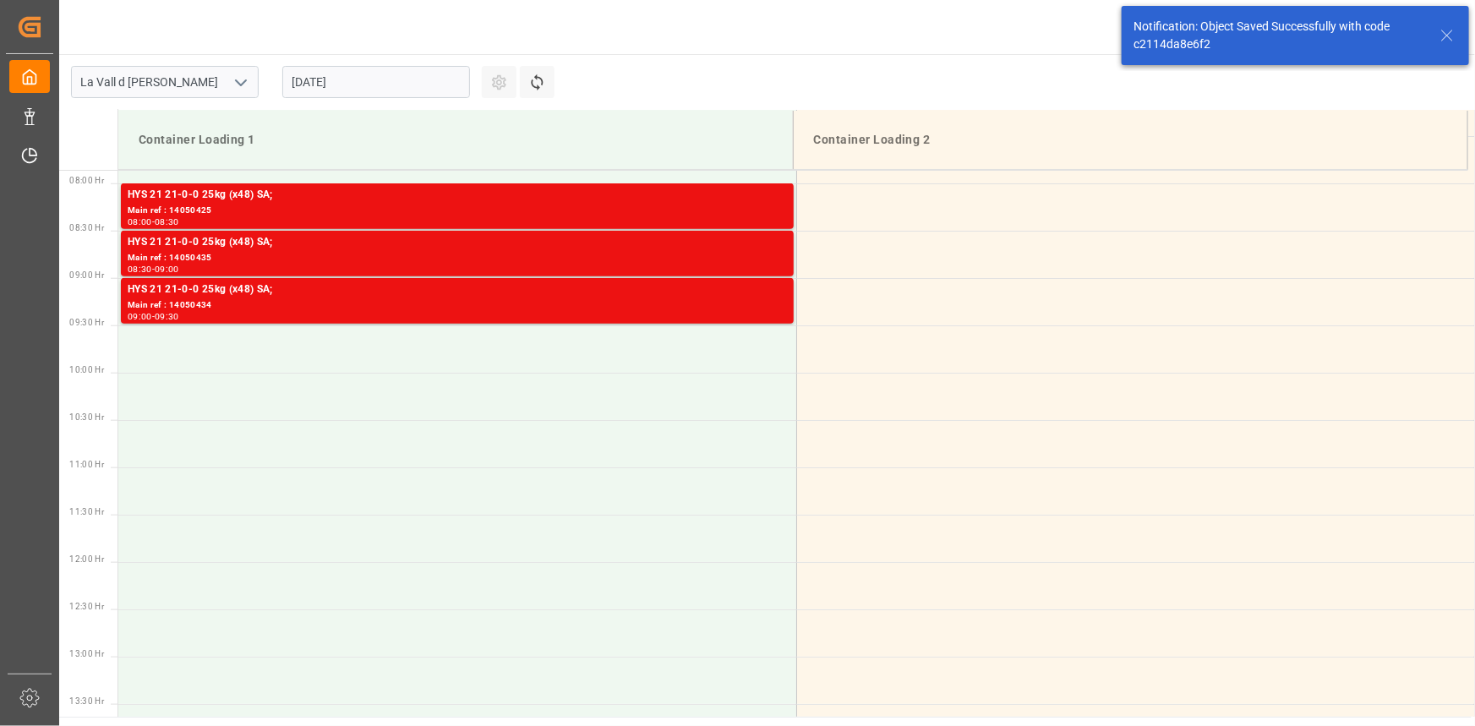
scroll to position [746, 0]
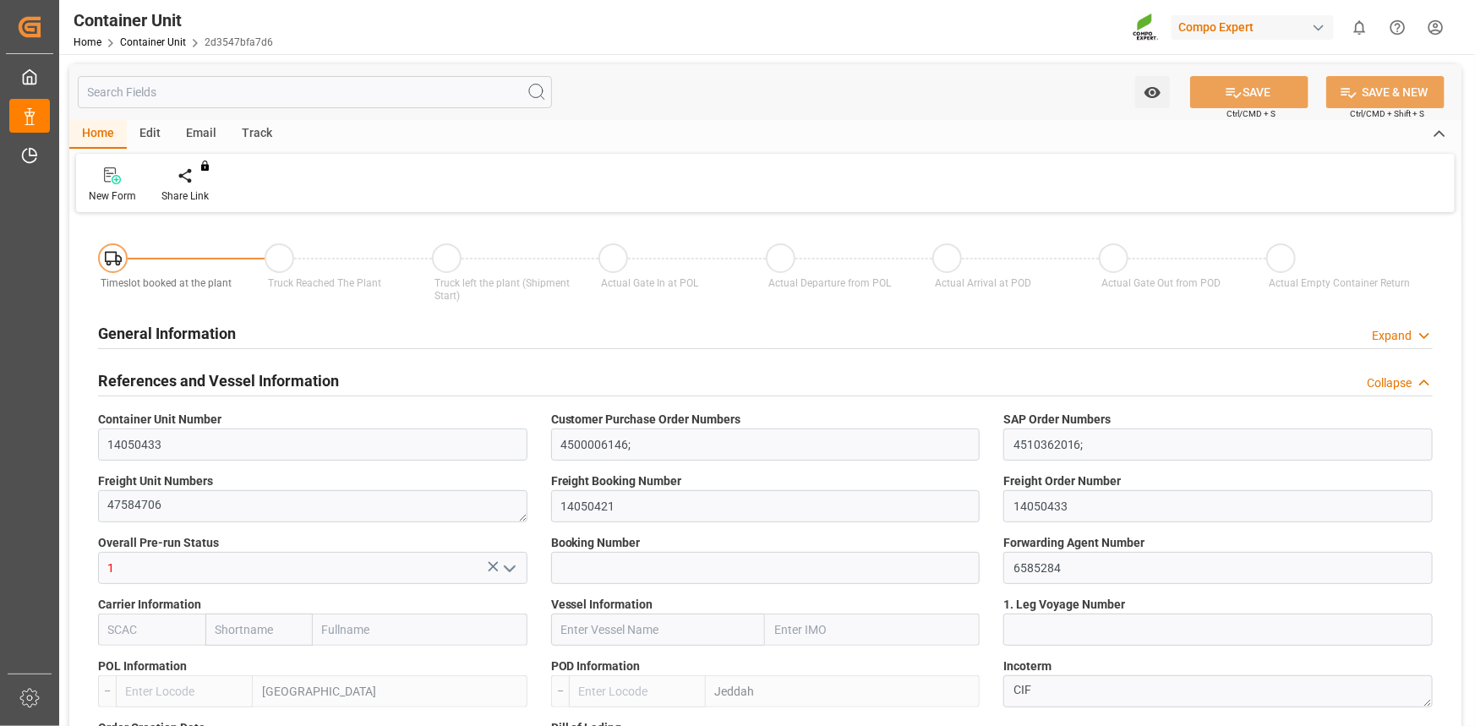
type input "ESVLC"
type input "SAJED"
type input "7"
type input "0"
type input "8"
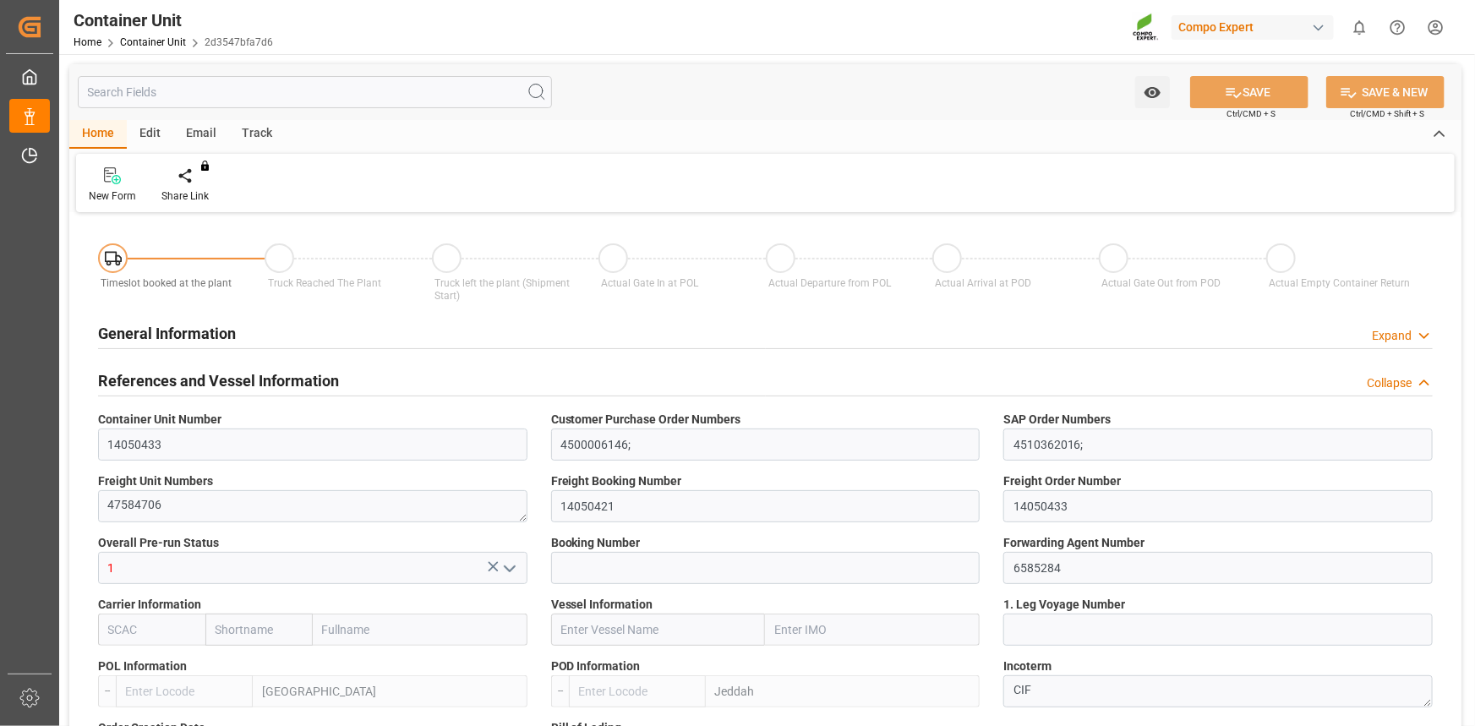
type input "0"
type input "420"
type input "24576"
type input "[DATE] 12:06"
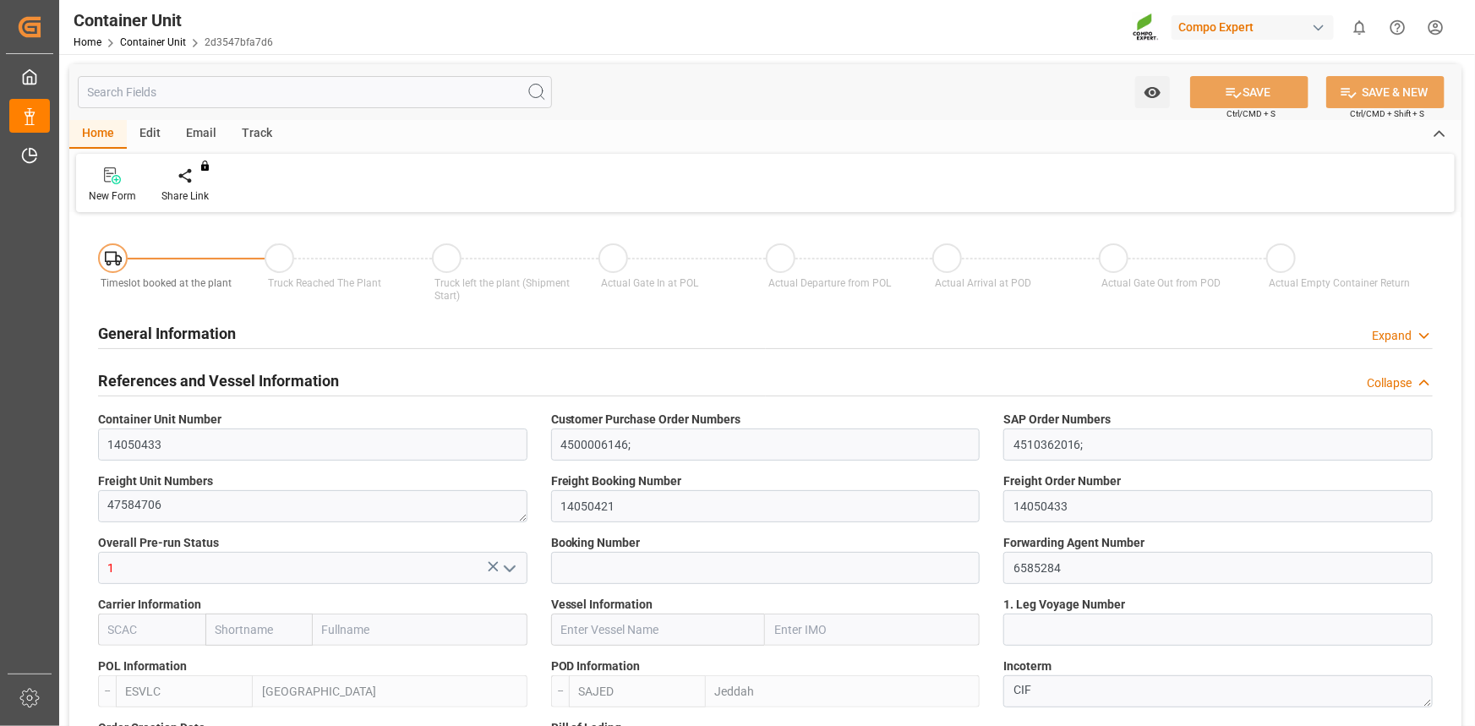
type input "[DATE]"
click at [205, 183] on div at bounding box center [197, 176] width 72 height 18
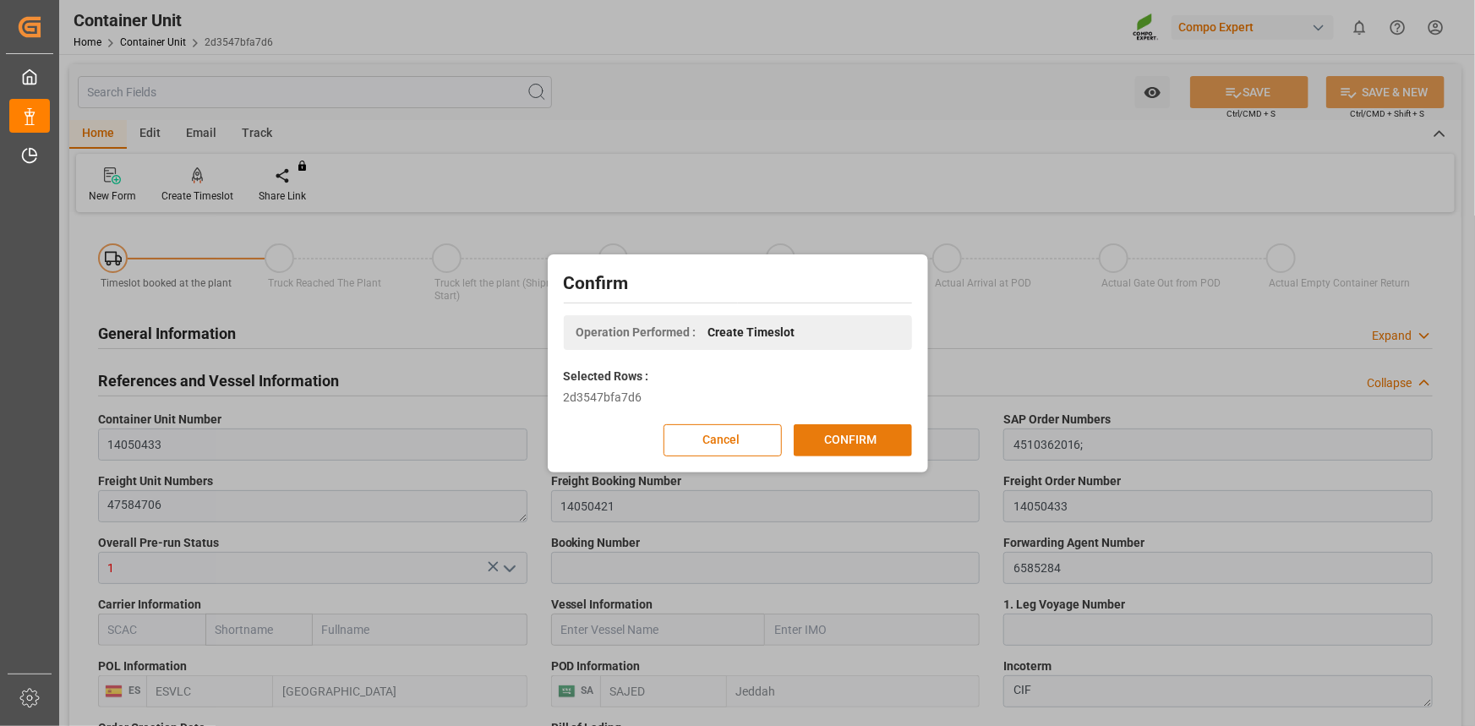
click at [831, 436] on button "CONFIRM" at bounding box center [853, 440] width 118 height 32
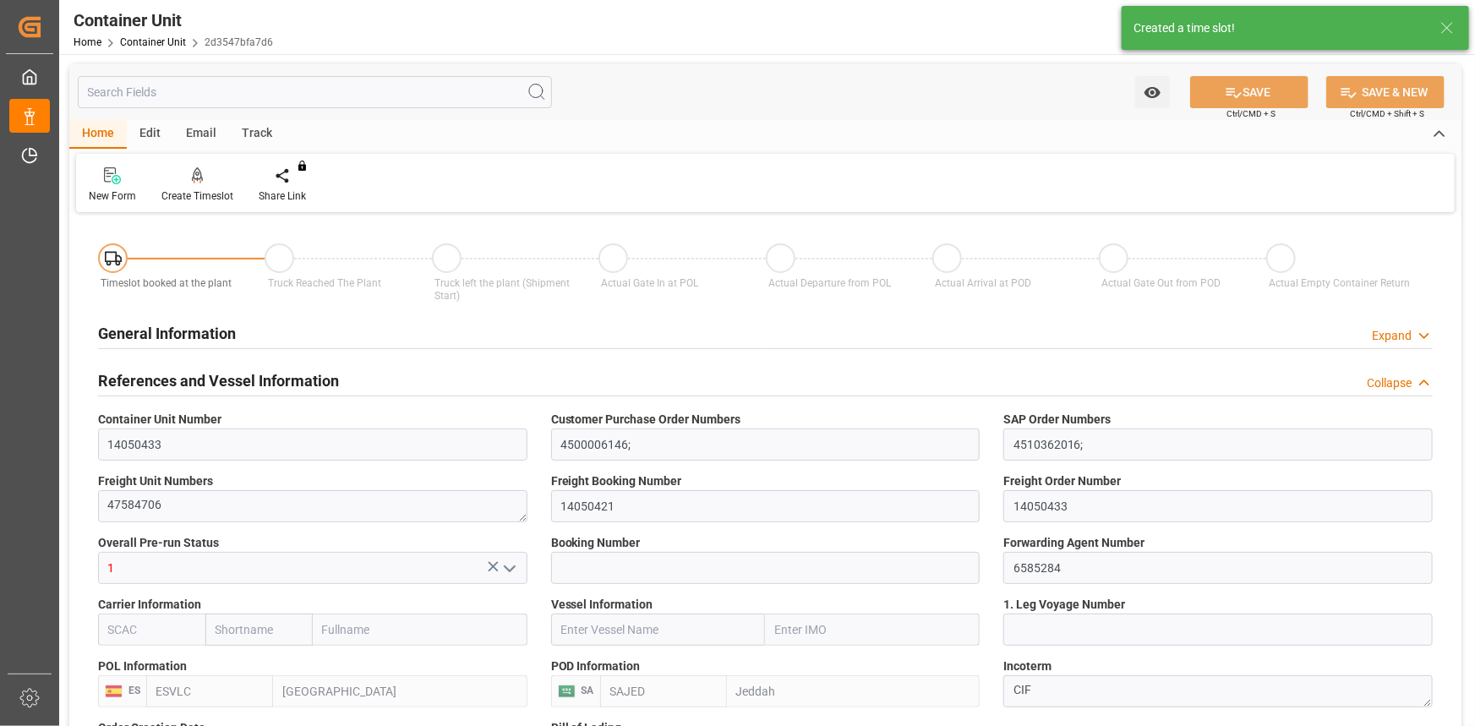
type input "ESVLC"
type input "SAJED"
type input "7"
type input "0"
type input "8"
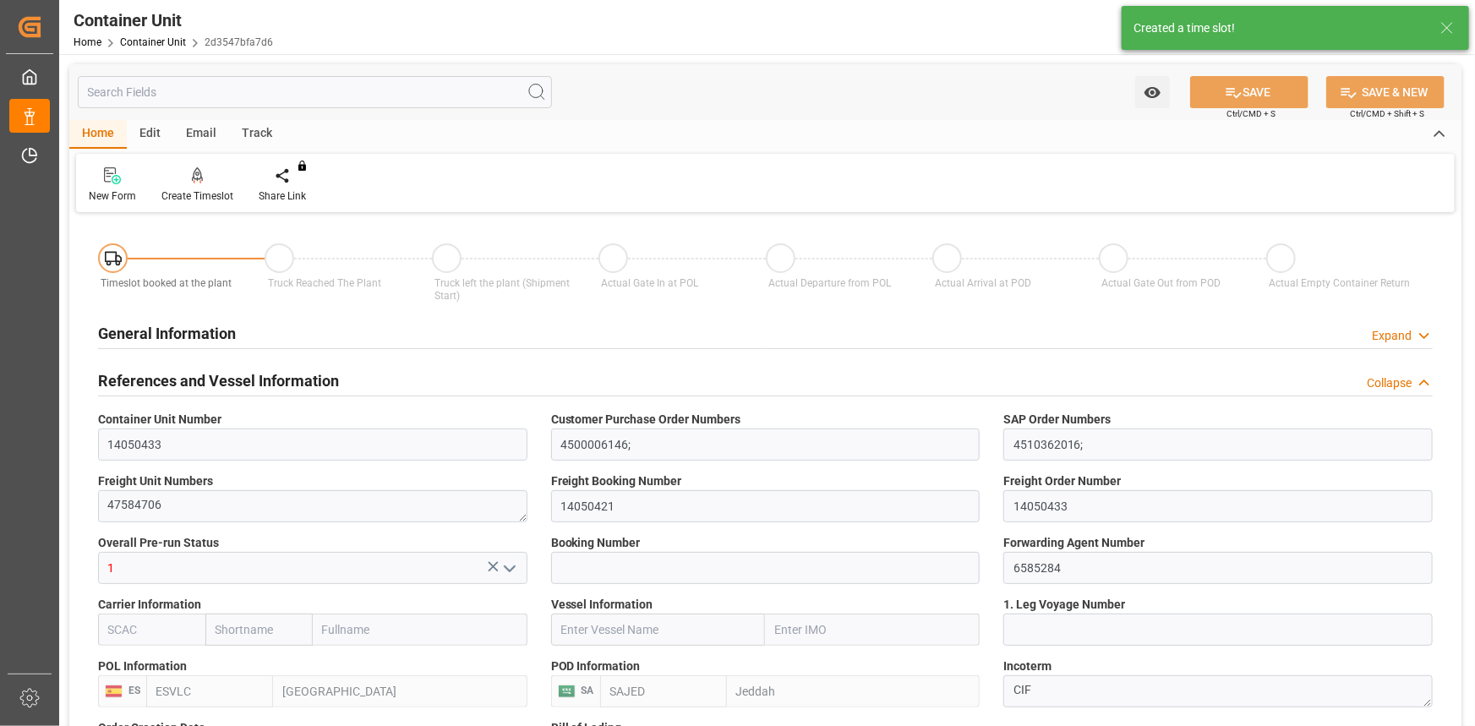
type input "0"
type input "420"
type input "24576"
type input "[DATE] 12:06"
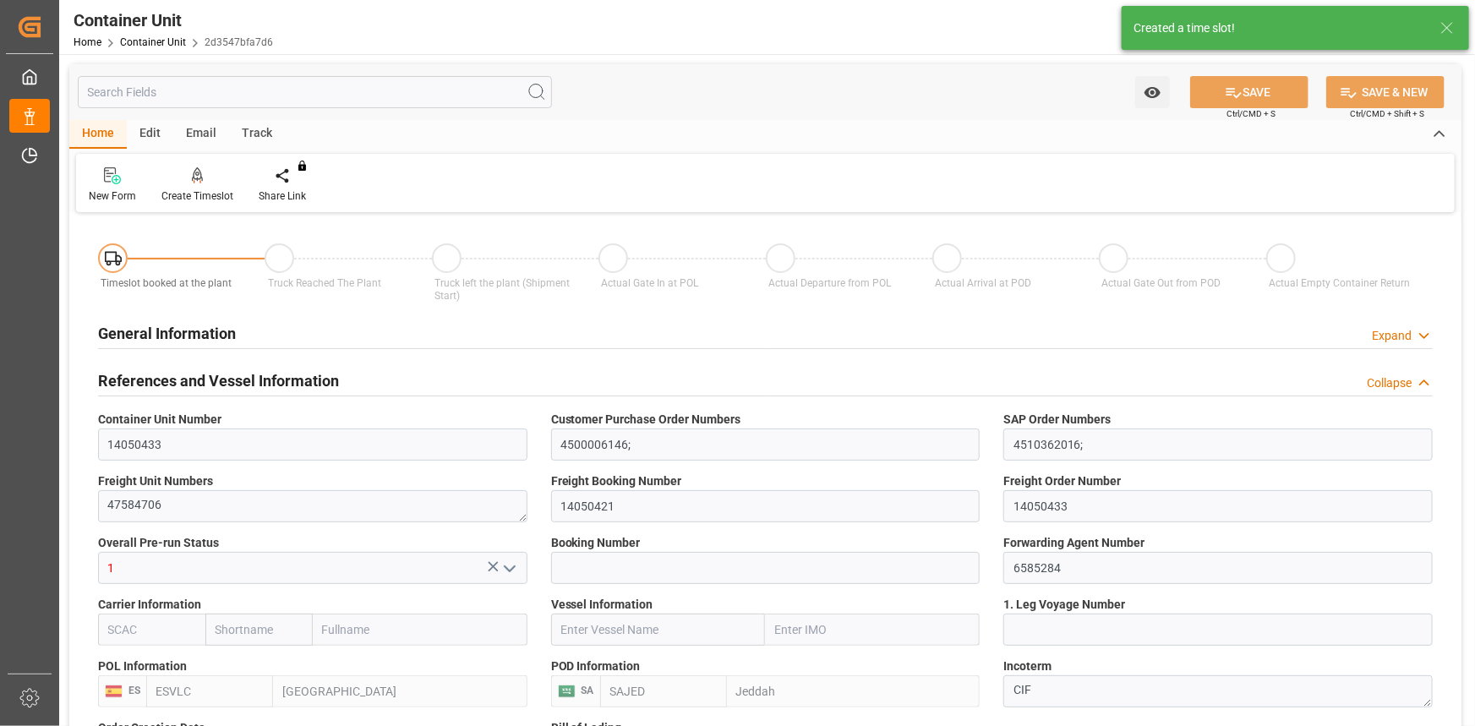
type input "[DATE]"
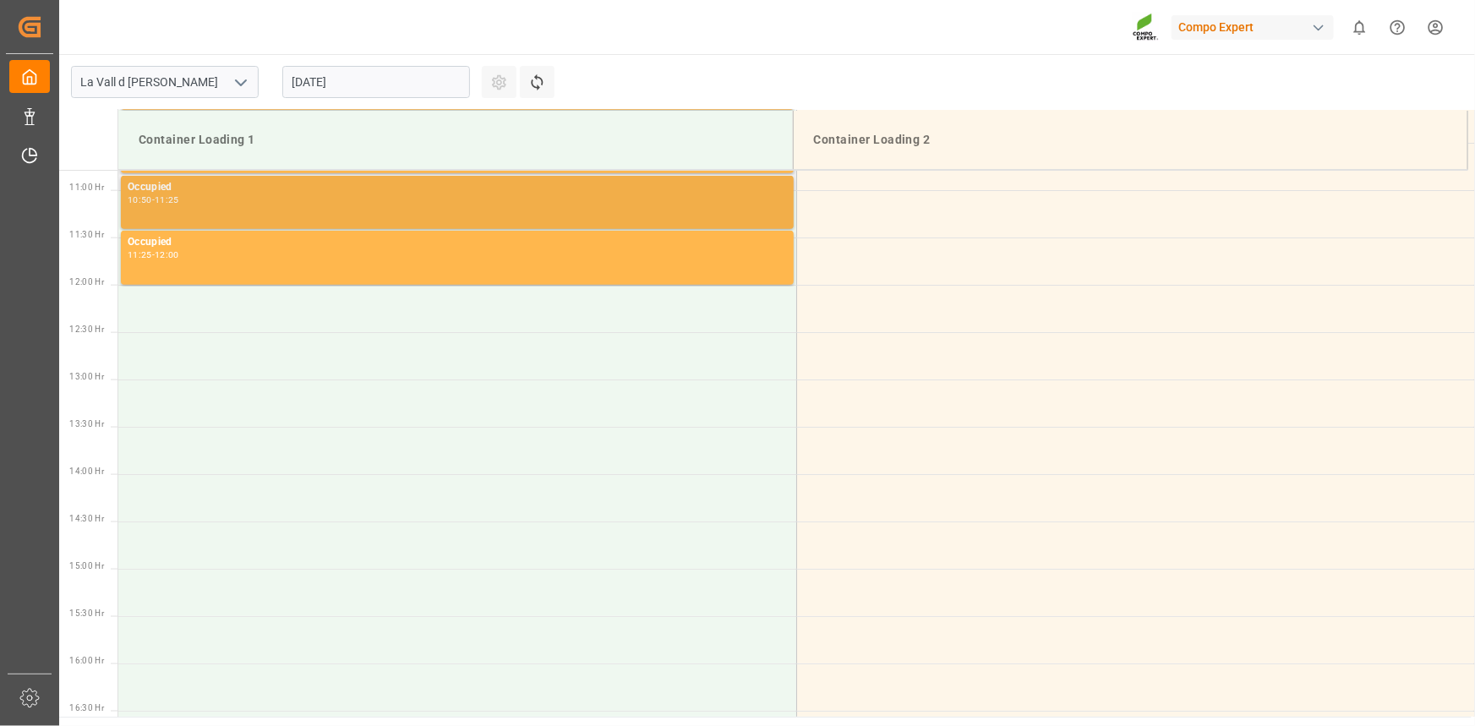
scroll to position [1030, 0]
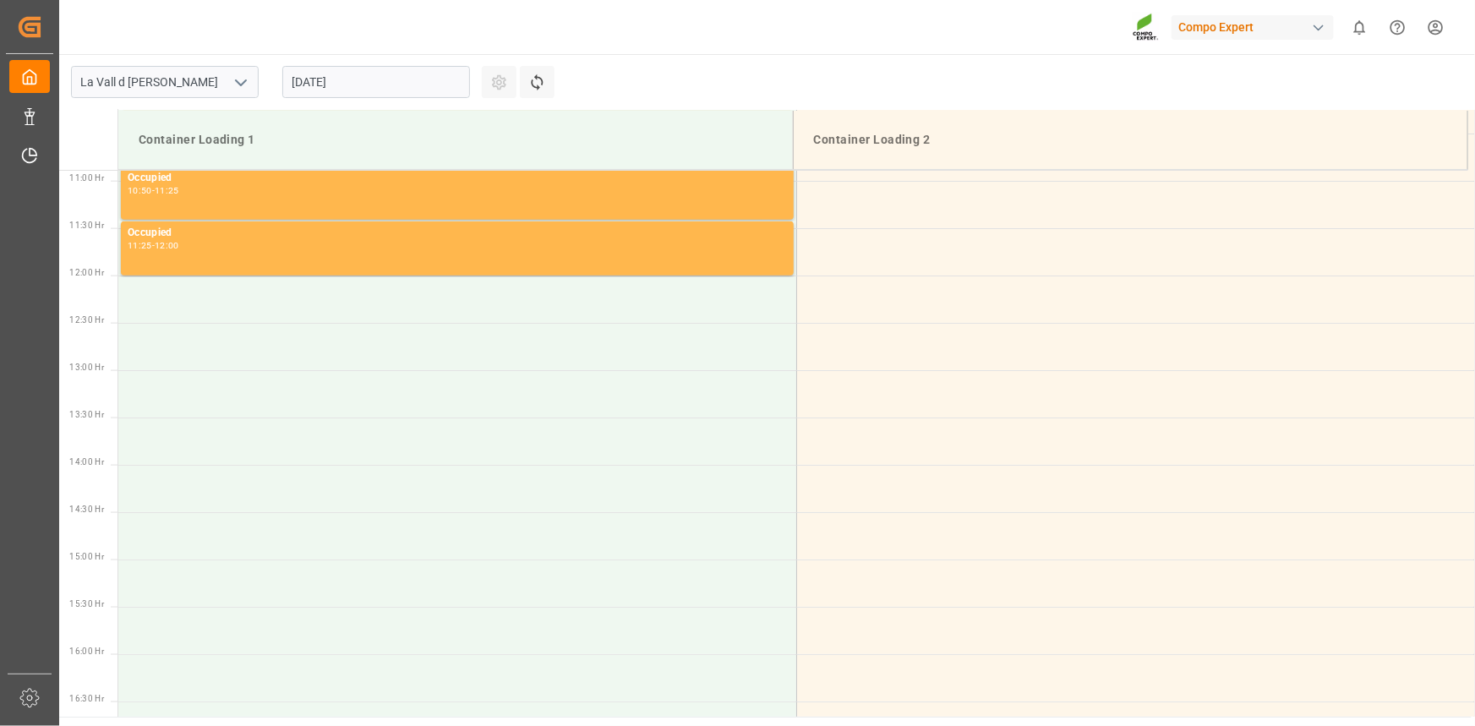
click at [403, 90] on input "27.08.2025" at bounding box center [376, 82] width 188 height 32
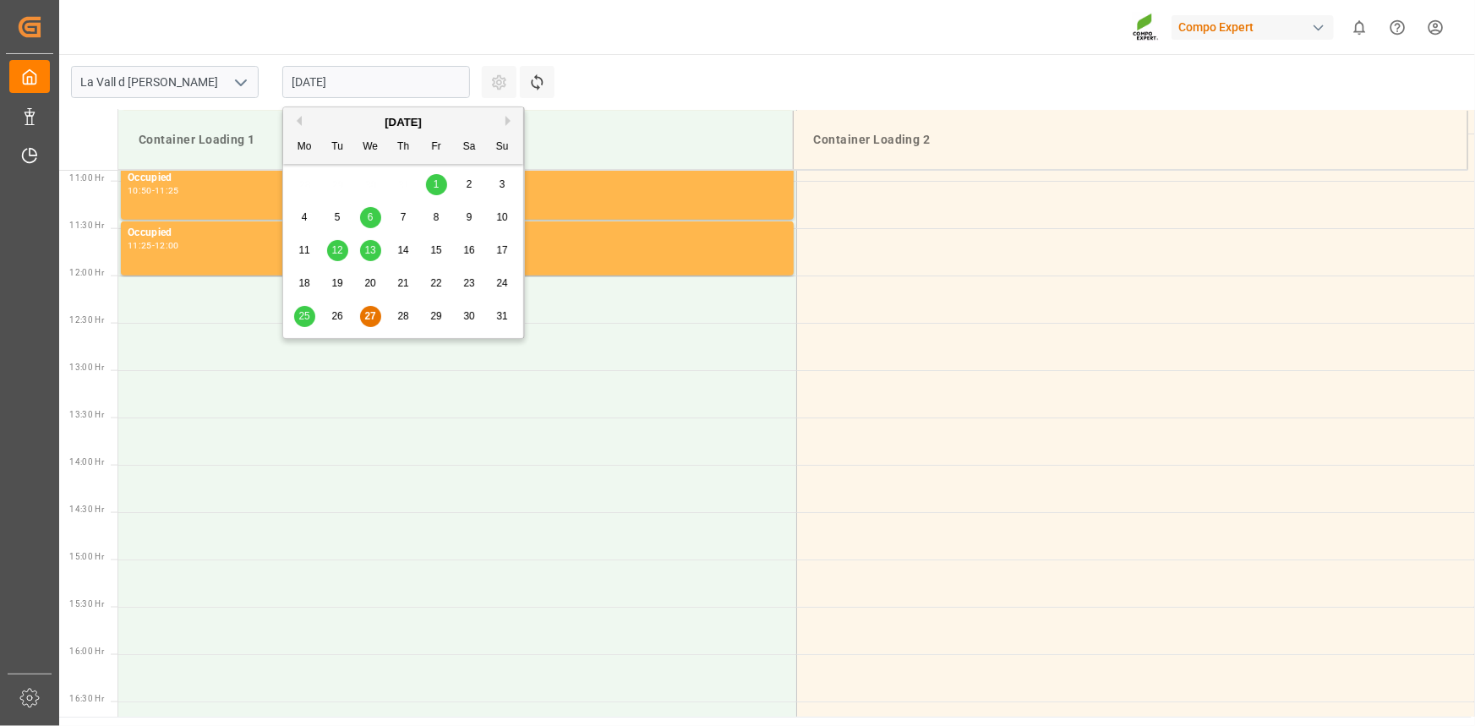
click at [509, 123] on button "Next Month" at bounding box center [510, 121] width 10 height 10
click at [440, 185] on div "5" at bounding box center [436, 185] width 21 height 20
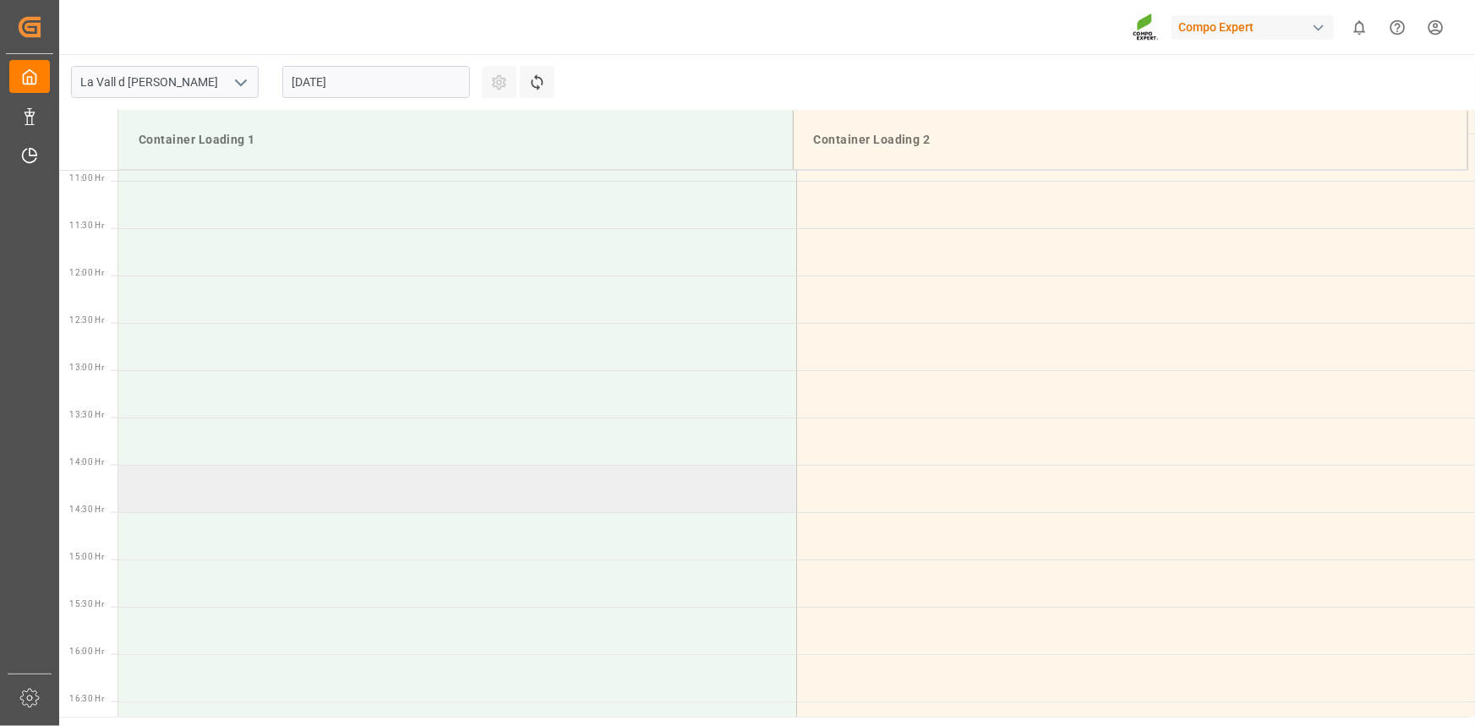
click at [189, 481] on td at bounding box center [457, 488] width 678 height 47
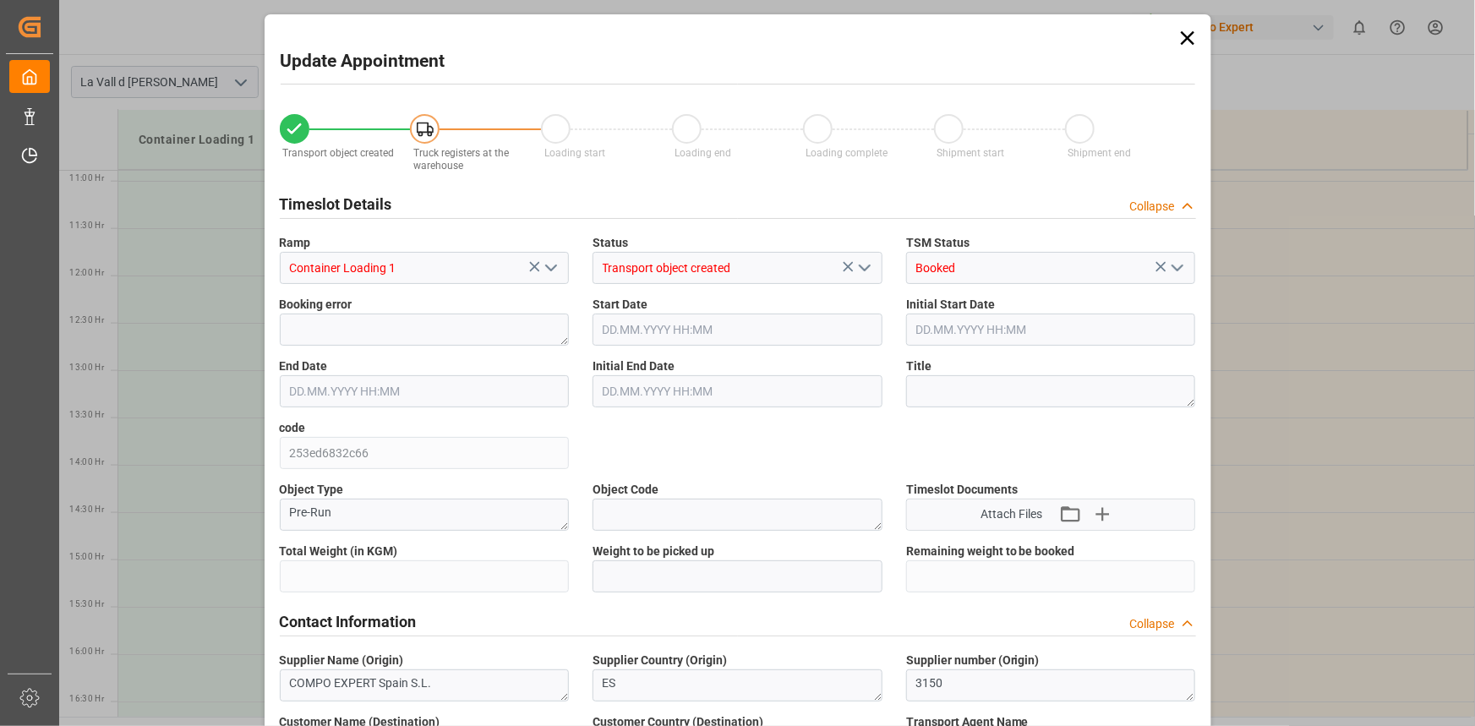
type input "24576"
type input "420"
type input "05.09.2025 14:00"
type input "05.09.2025 14:30"
type input "[DATE] 12:06"
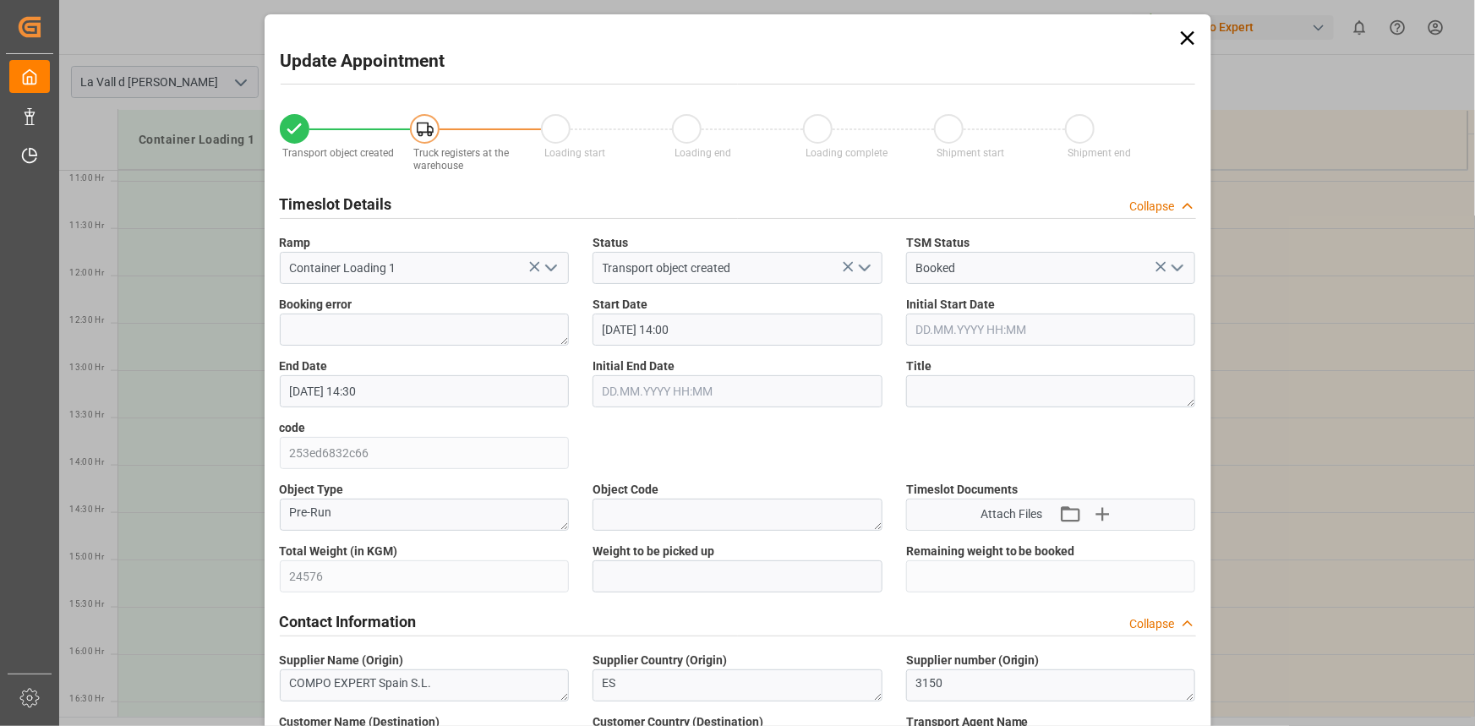
type input "27.08.2025 10:27"
click at [292, 558] on div "Total Weight (in KGM) 24576" at bounding box center [425, 568] width 314 height 62
click at [624, 572] on input "text" at bounding box center [738, 576] width 290 height 32
paste input "24576"
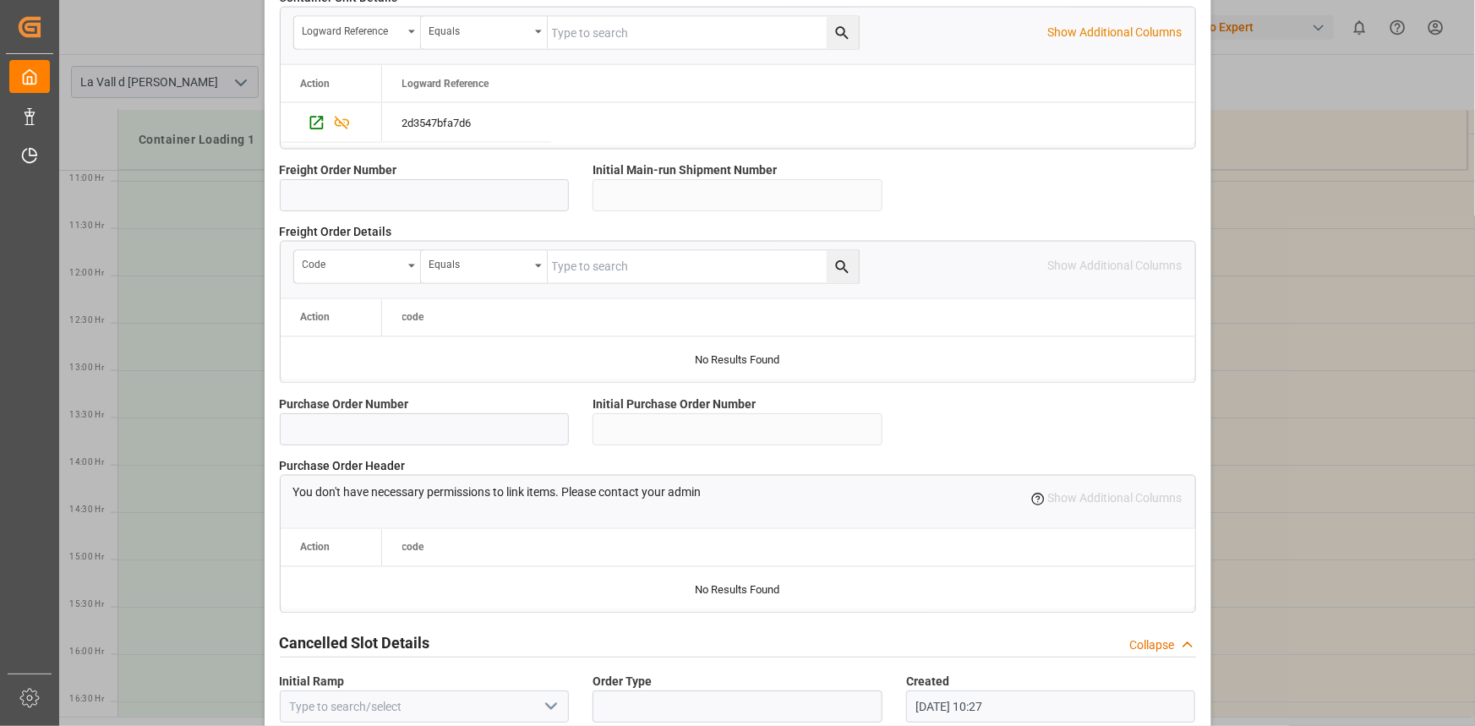
scroll to position [1502, 0]
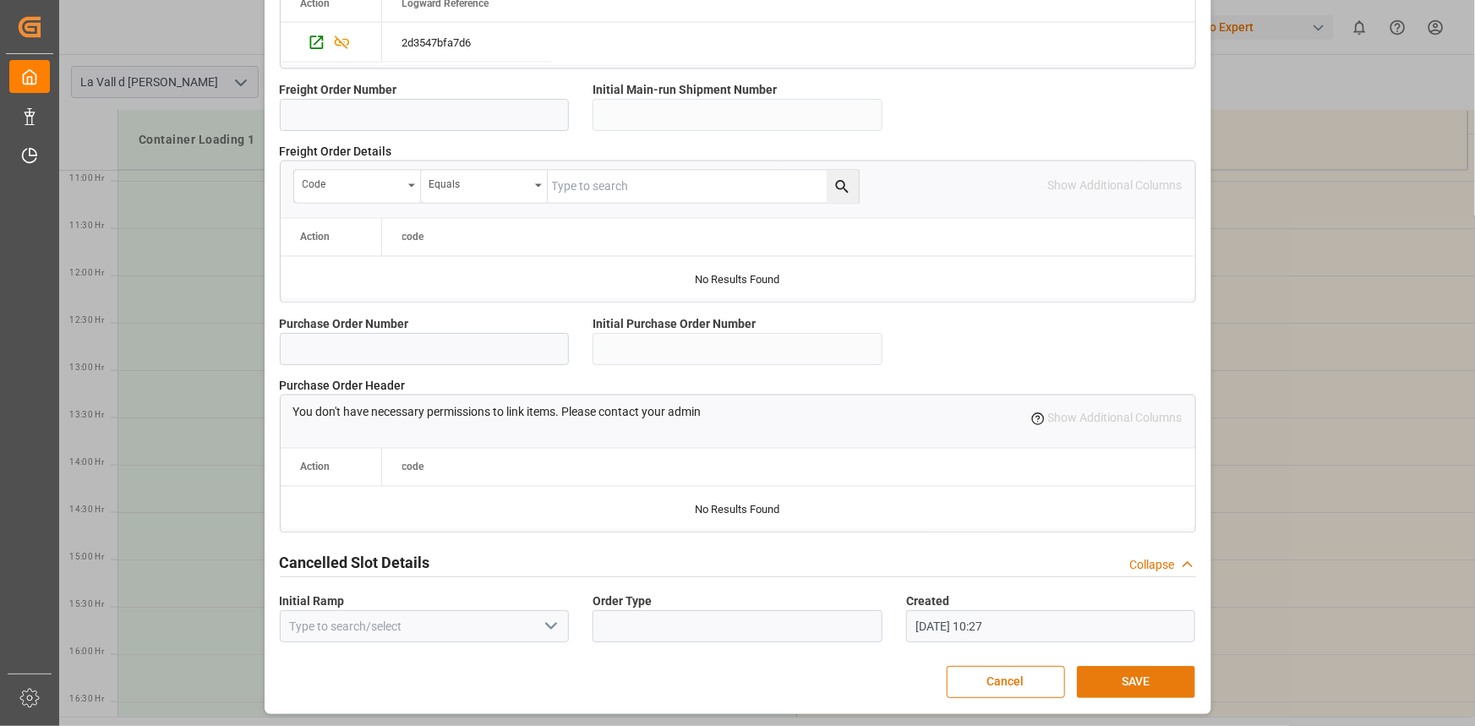
type input "24576"
click at [1103, 683] on button "SAVE" at bounding box center [1136, 682] width 118 height 32
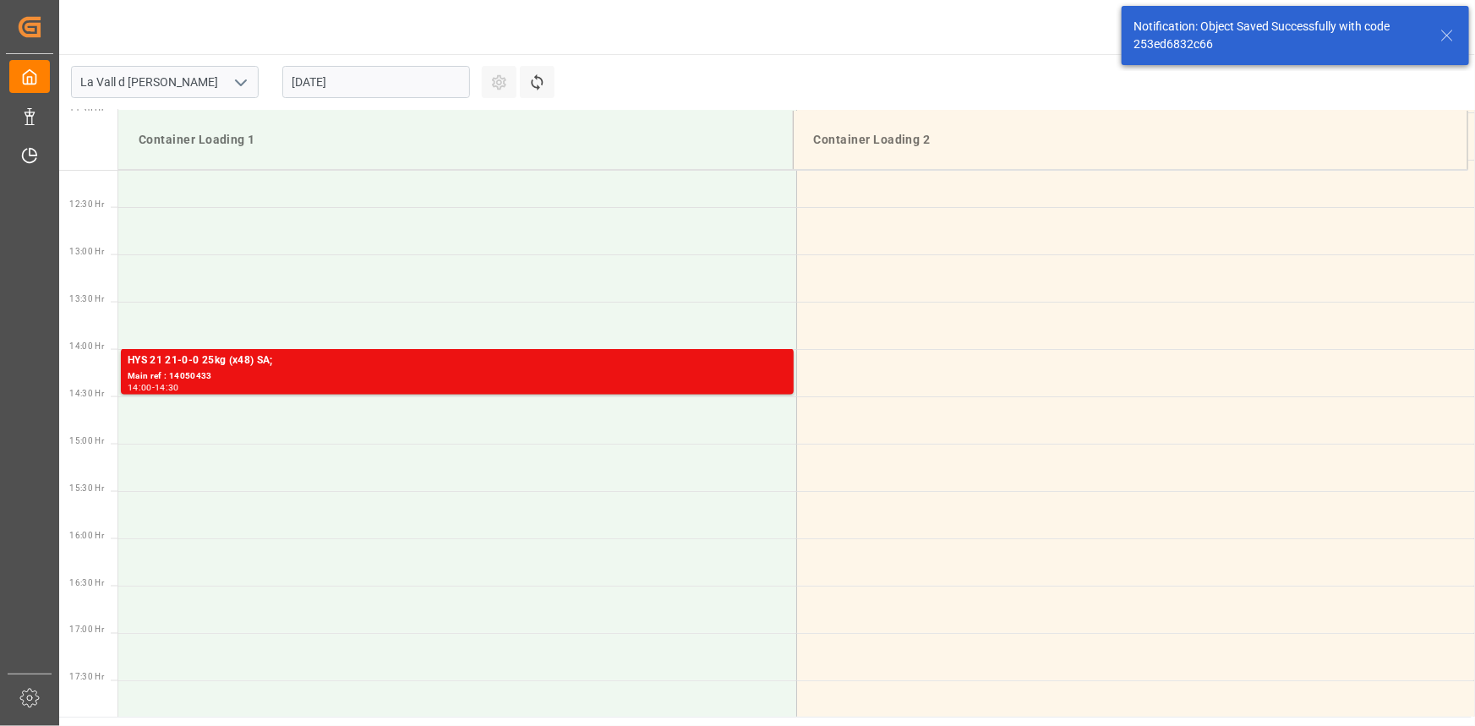
scroll to position [1160, 0]
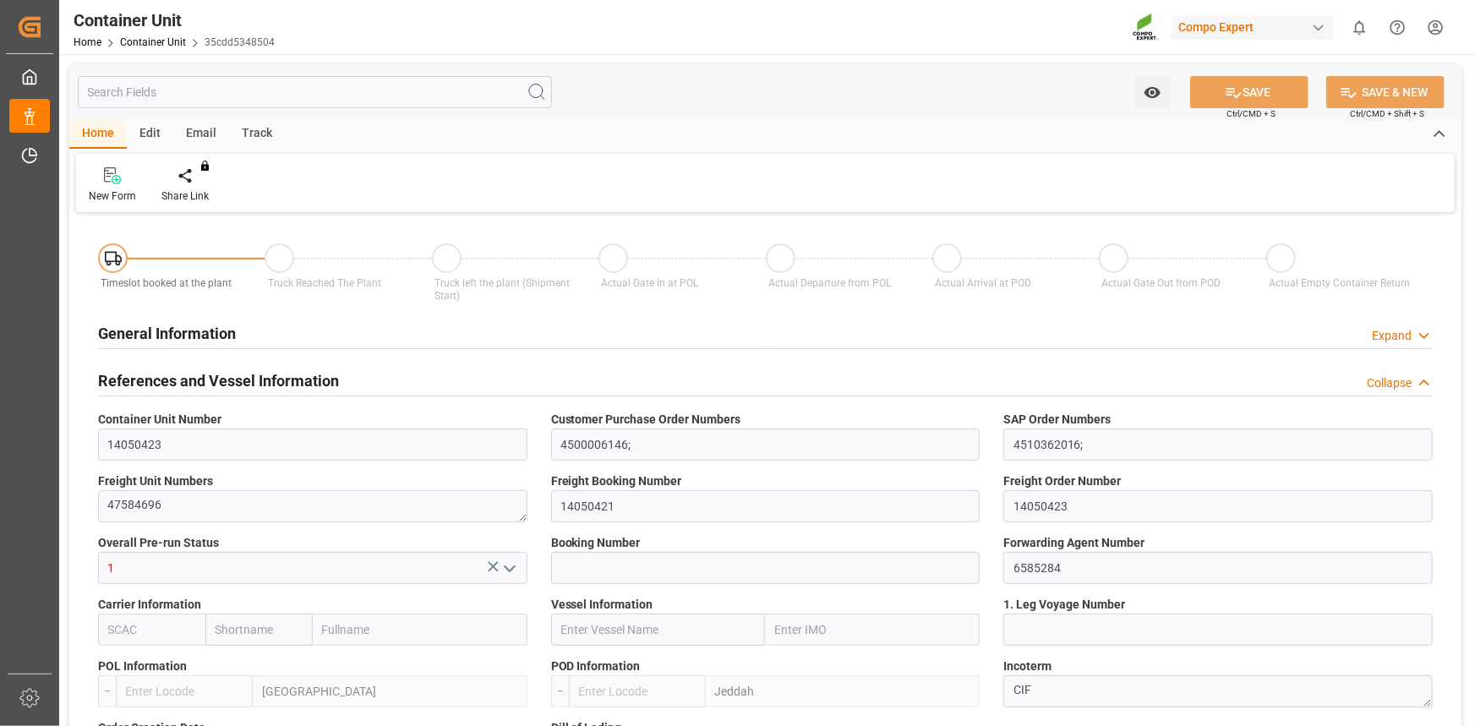
type input "ESVLC"
type input "SAJED"
type input "7"
type input "0"
type input "8"
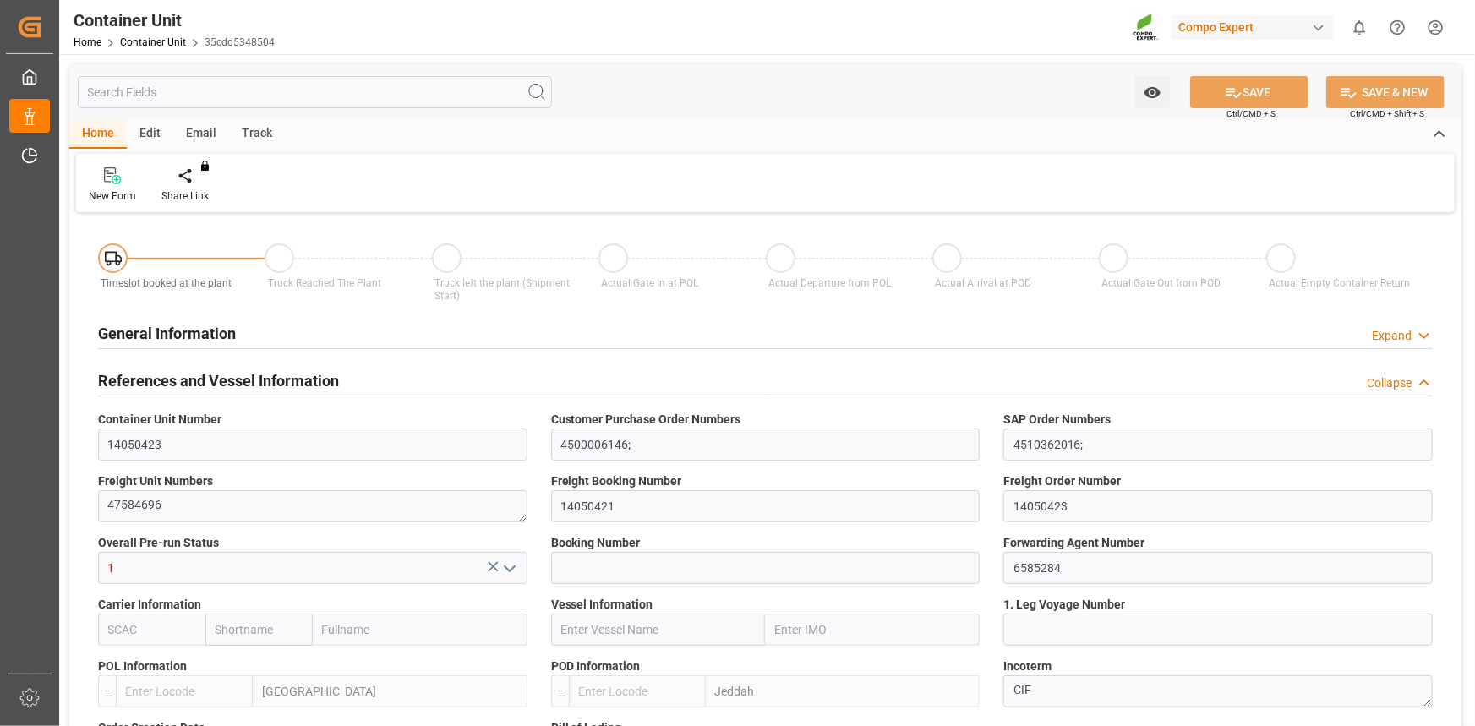
type input "0"
type input "420"
type input "24576"
type input "[DATE] 12:06"
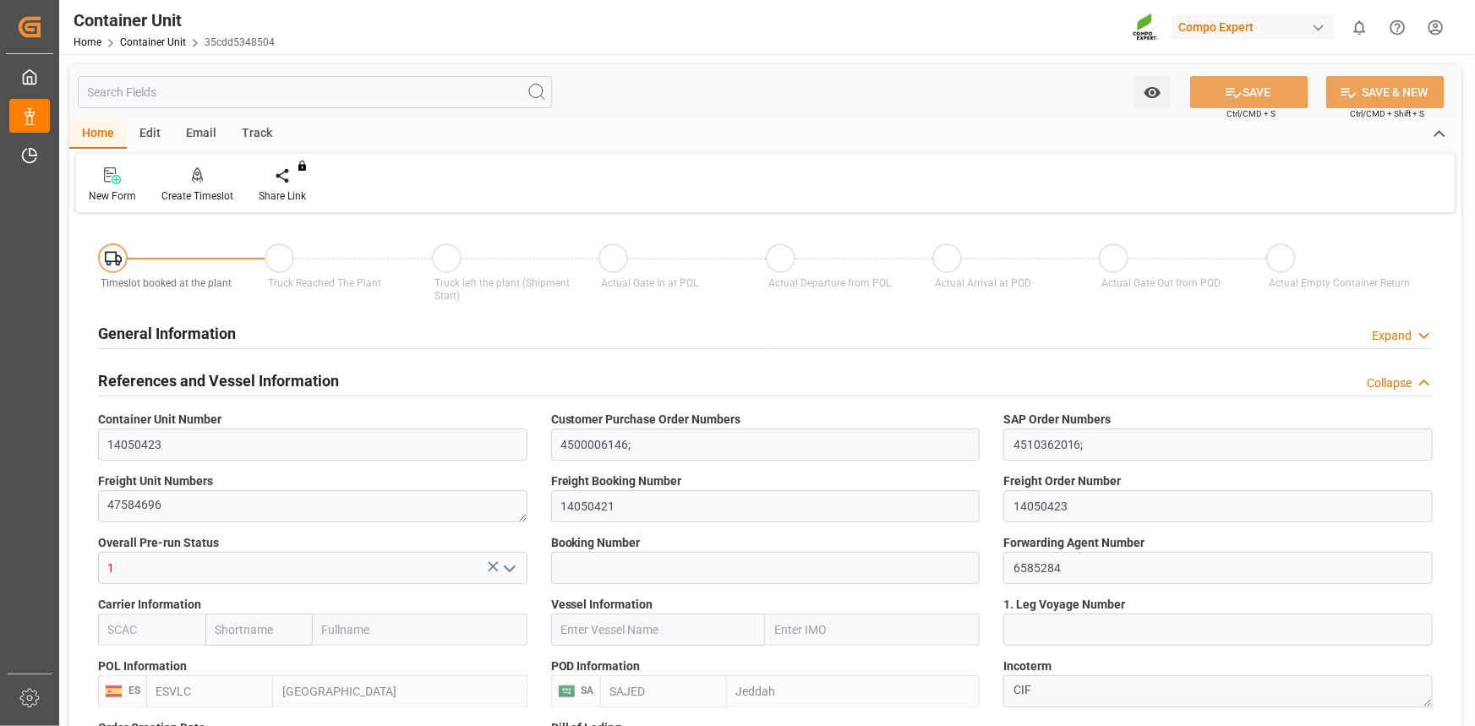
type input "[DATE]"
click at [202, 188] on div "Create Timeslot" at bounding box center [197, 185] width 97 height 37
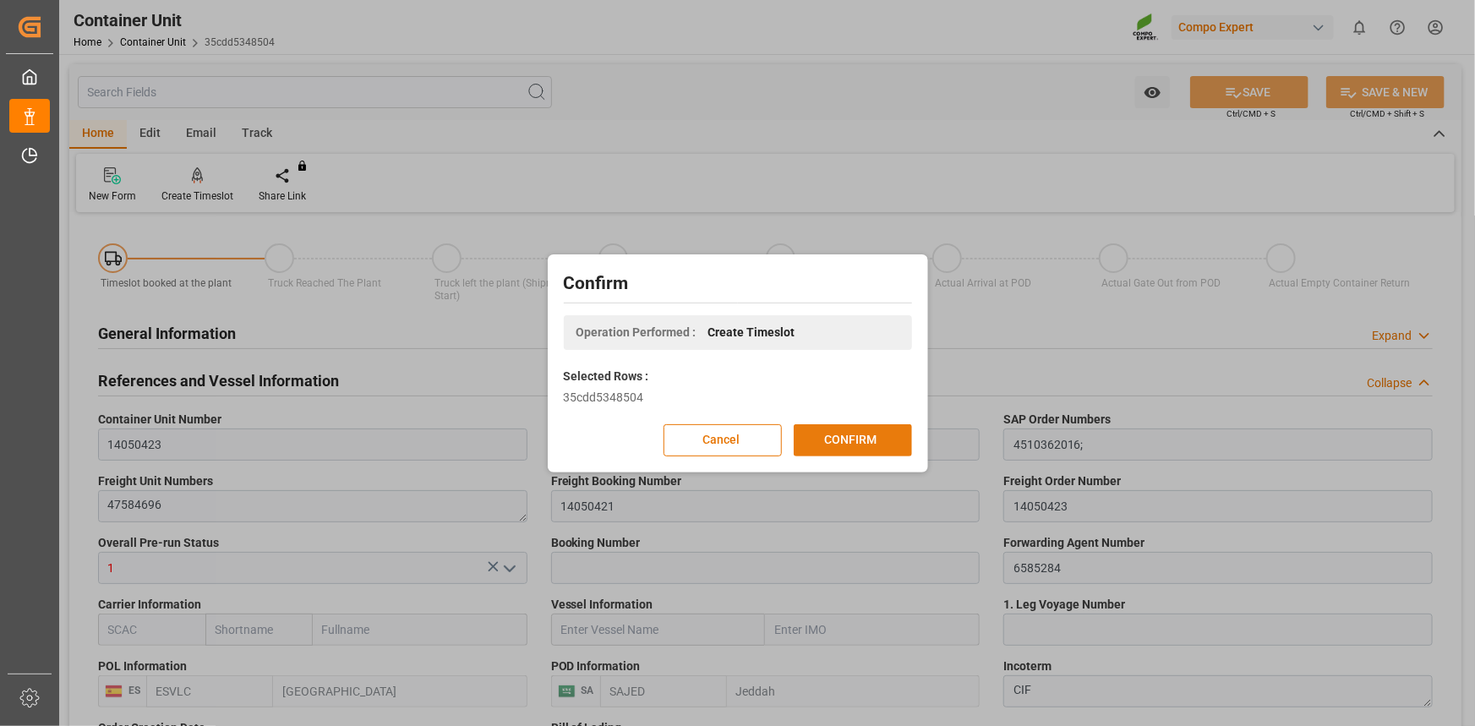
click at [893, 444] on button "CONFIRM" at bounding box center [853, 440] width 118 height 32
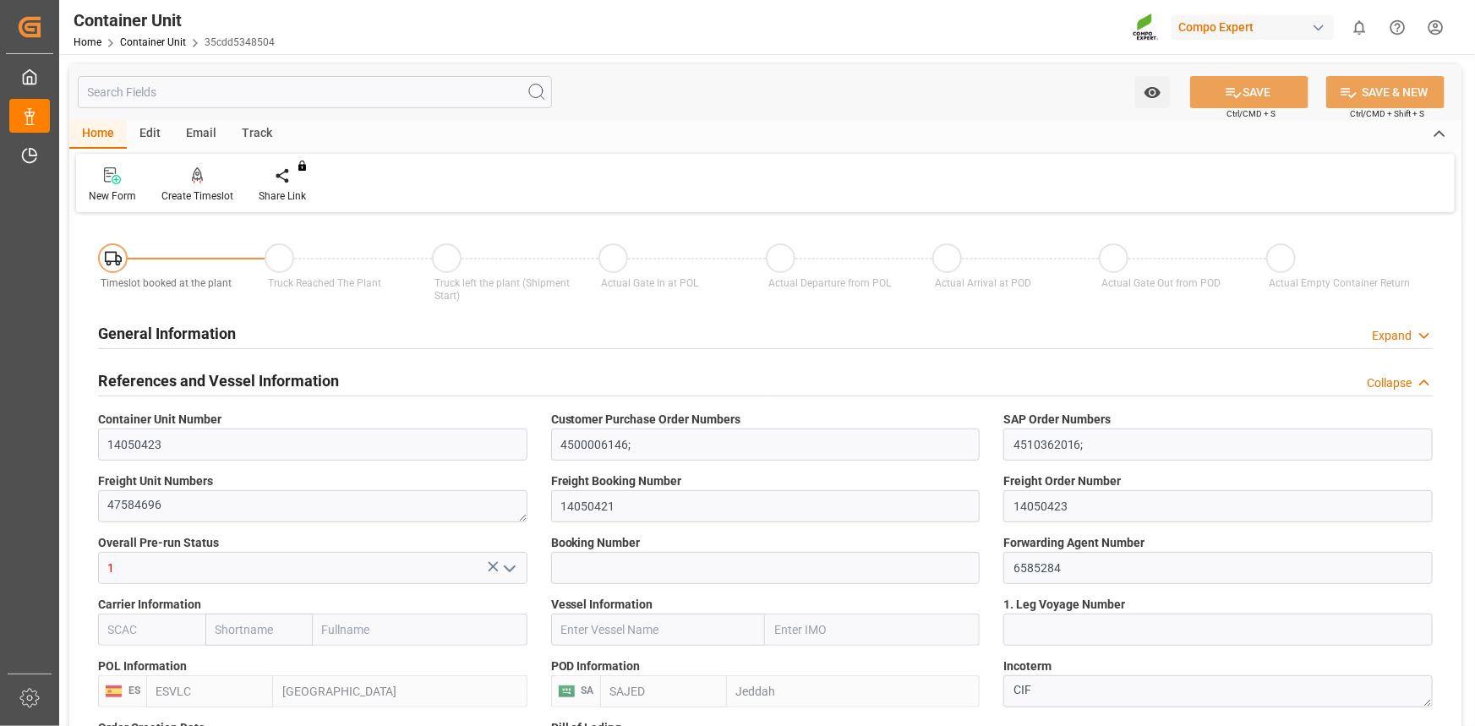
type input "ESVLC"
type input "SAJED"
type input "7"
type input "0"
type input "8"
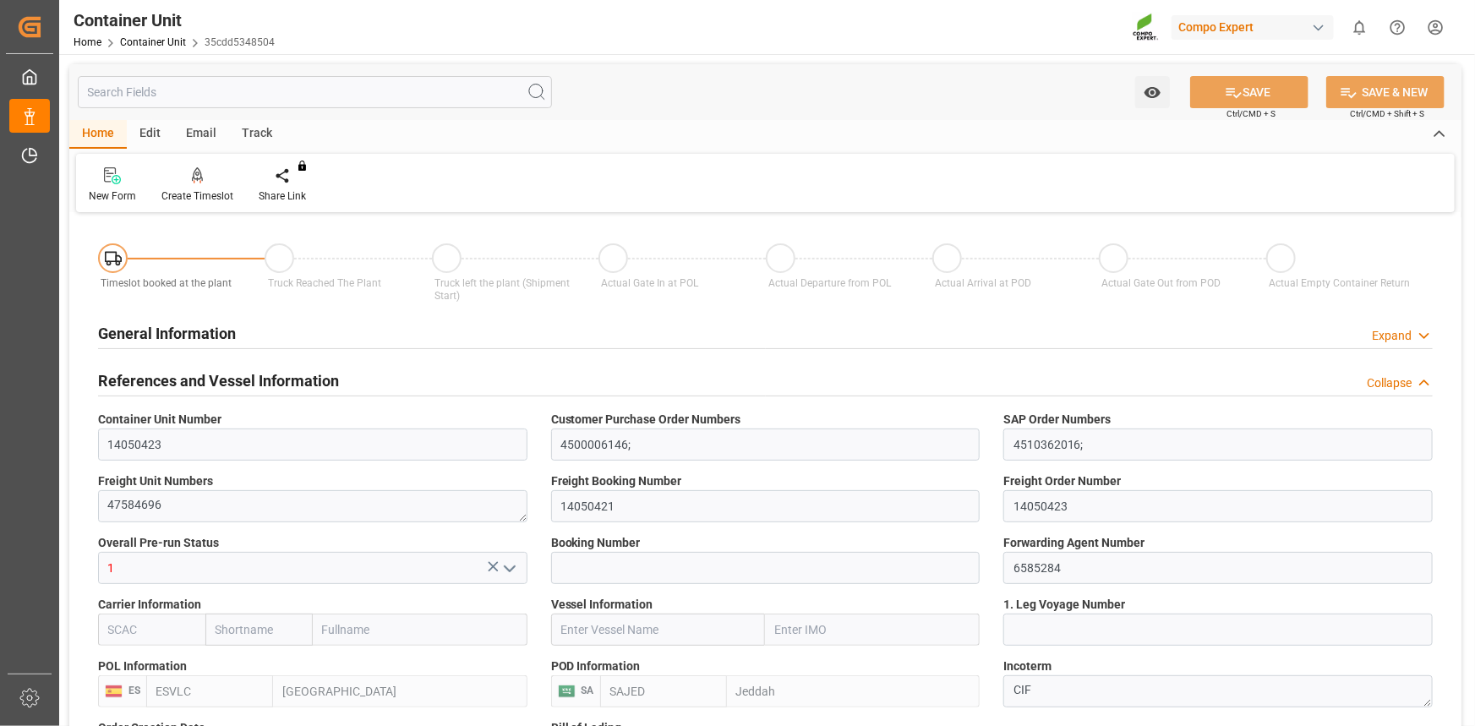
type input "0"
type input "420"
type input "24576"
type input "[DATE] 12:06"
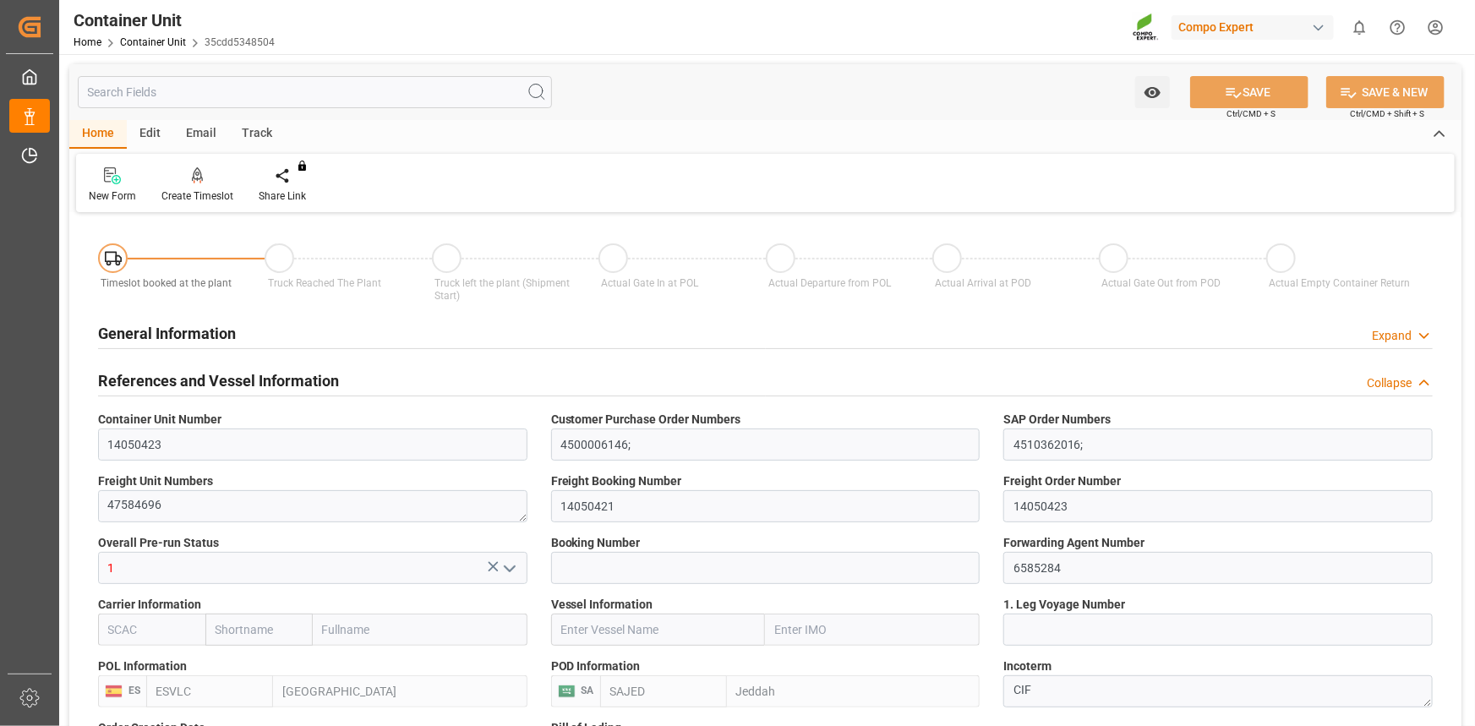
type input "22.09.2025"
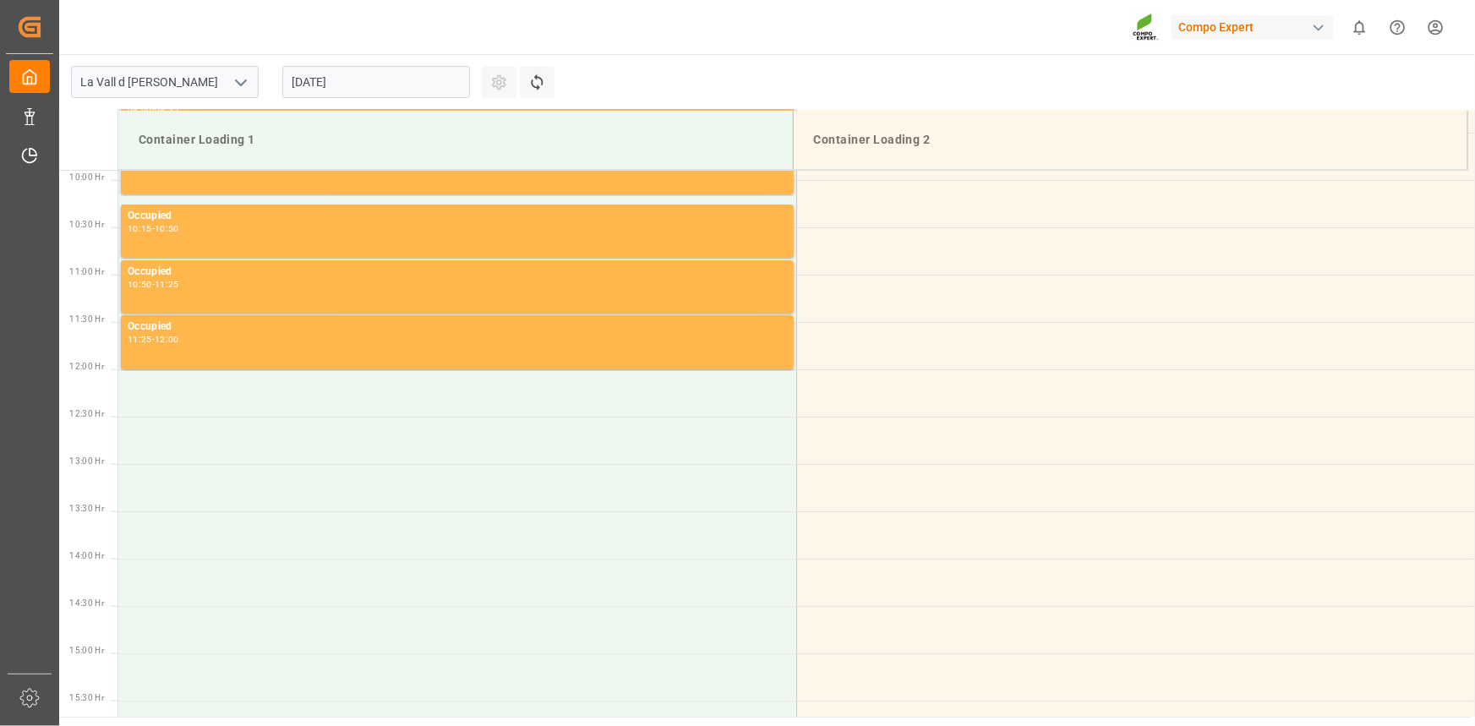
click at [369, 85] on input "[DATE]" at bounding box center [376, 82] width 188 height 32
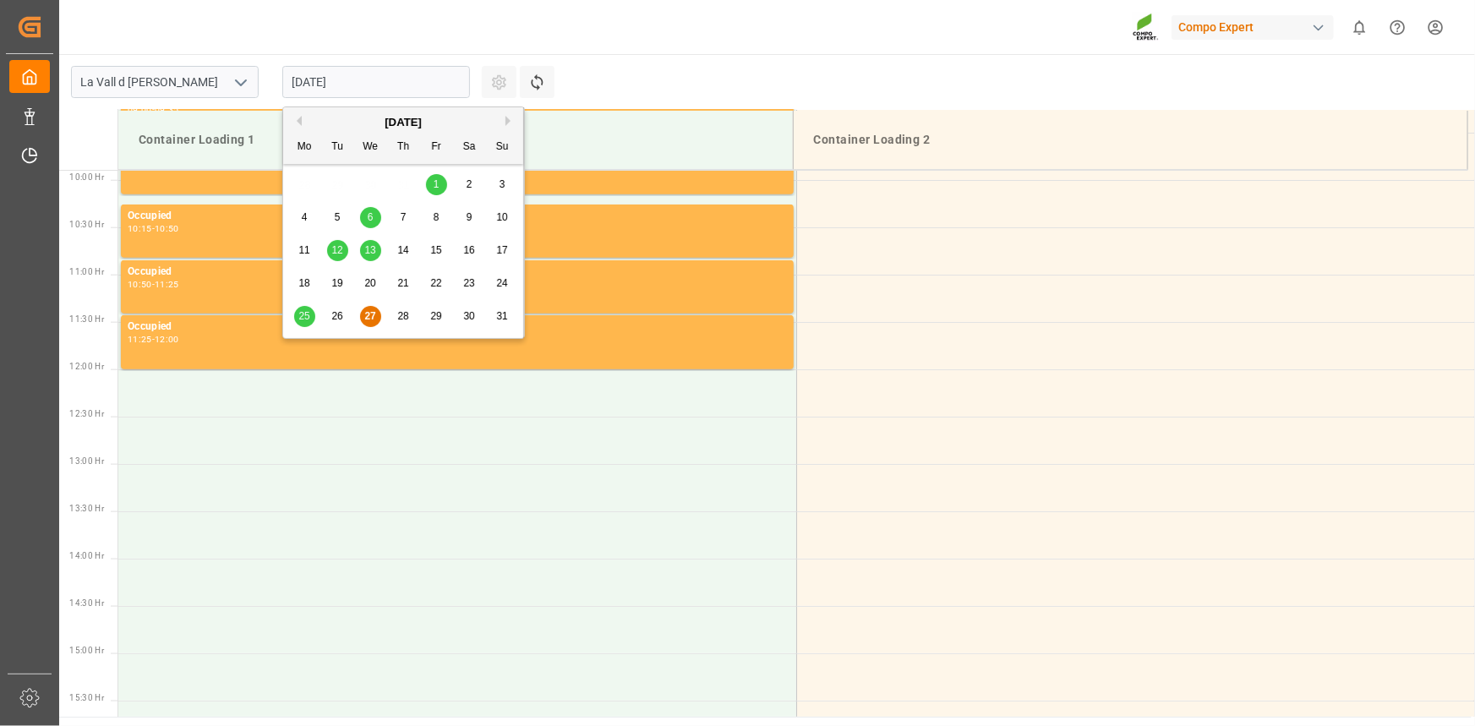
scroll to position [1030, 0]
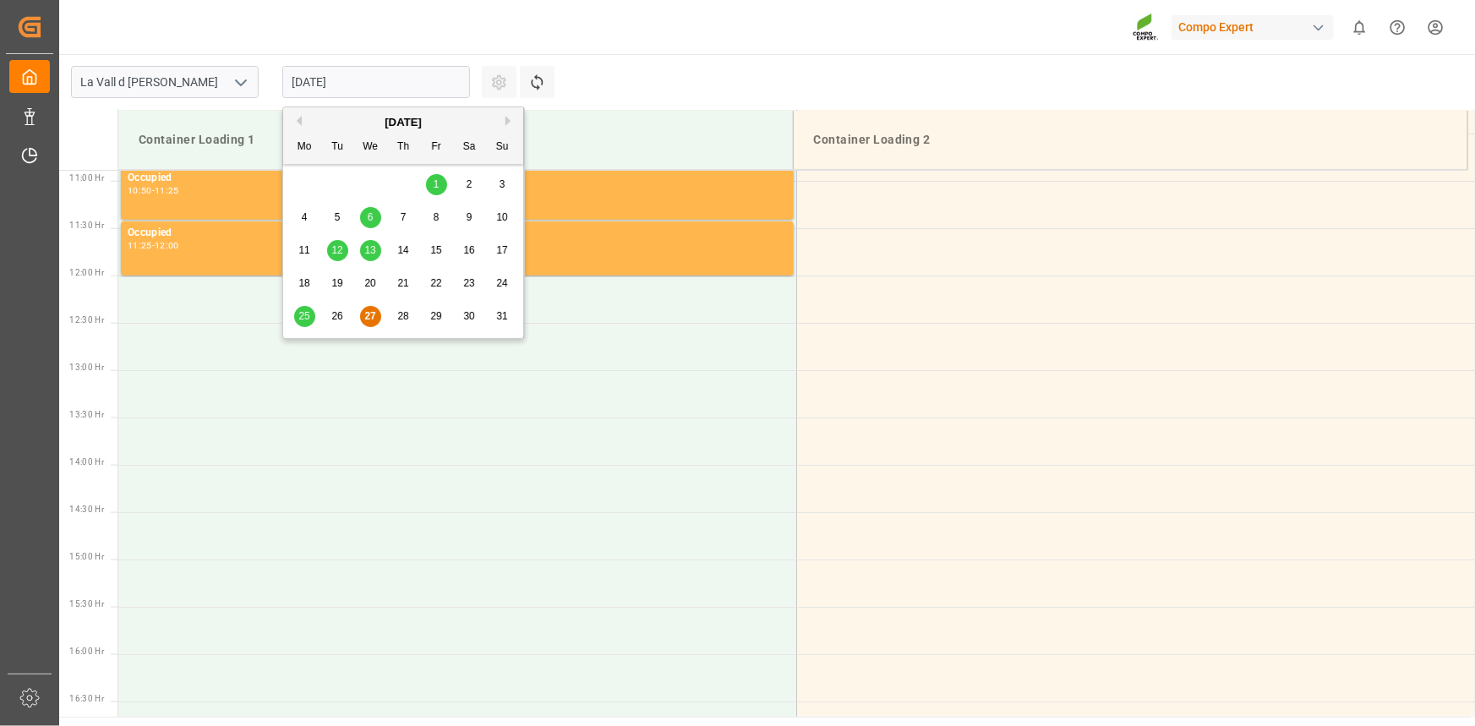
click at [505, 123] on button "Next Month" at bounding box center [510, 121] width 10 height 10
click at [437, 188] on span "5" at bounding box center [437, 184] width 6 height 12
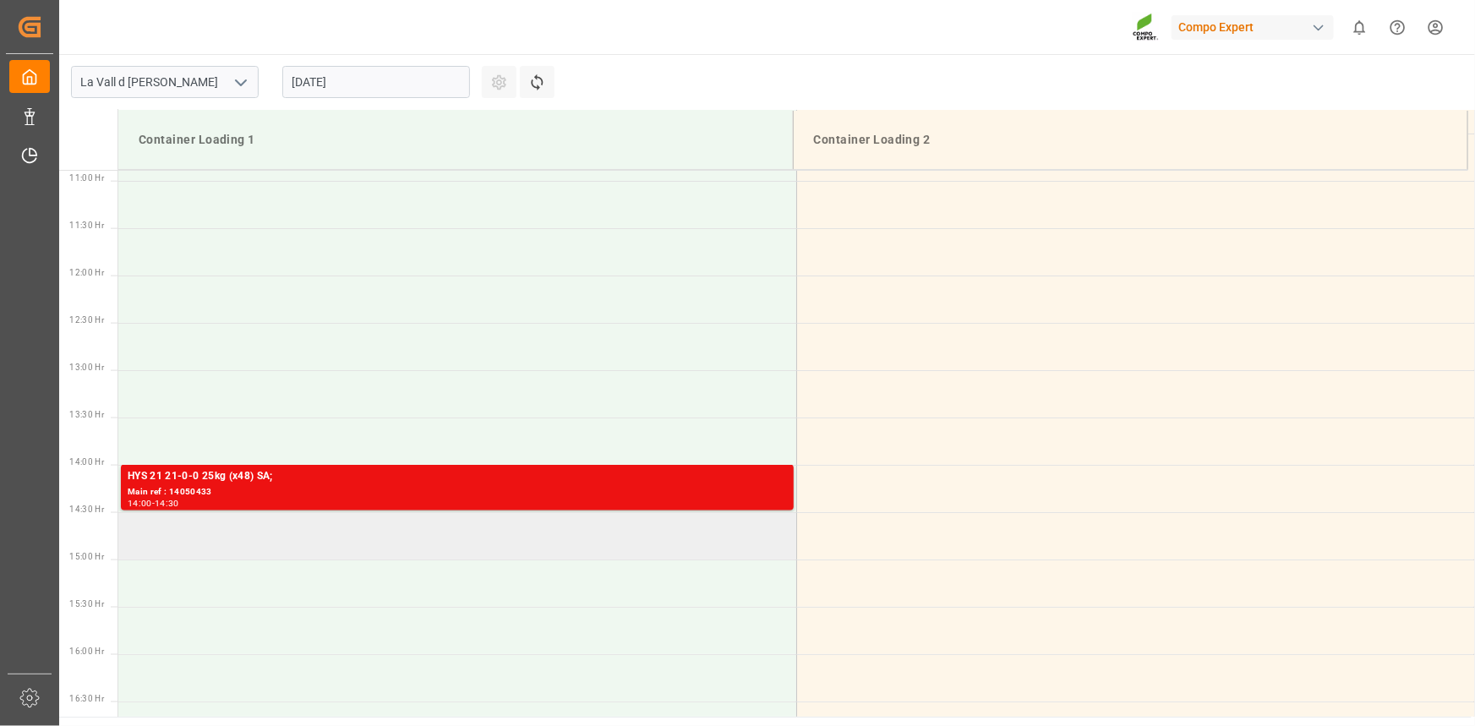
click at [241, 539] on td at bounding box center [457, 535] width 678 height 47
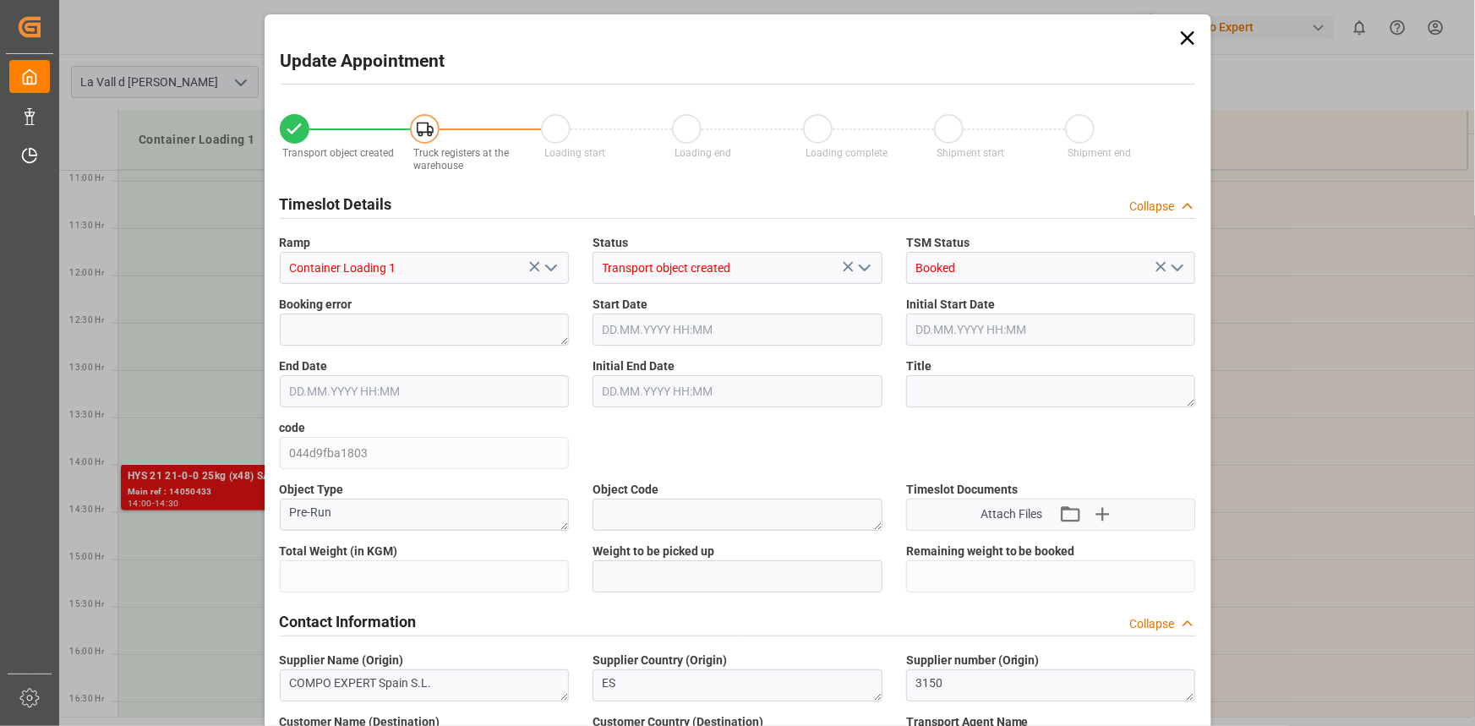
type input "24576"
type input "420"
type input "[DATE] 14:30"
type input "[DATE] 15:00"
type input "[DATE] 12:06"
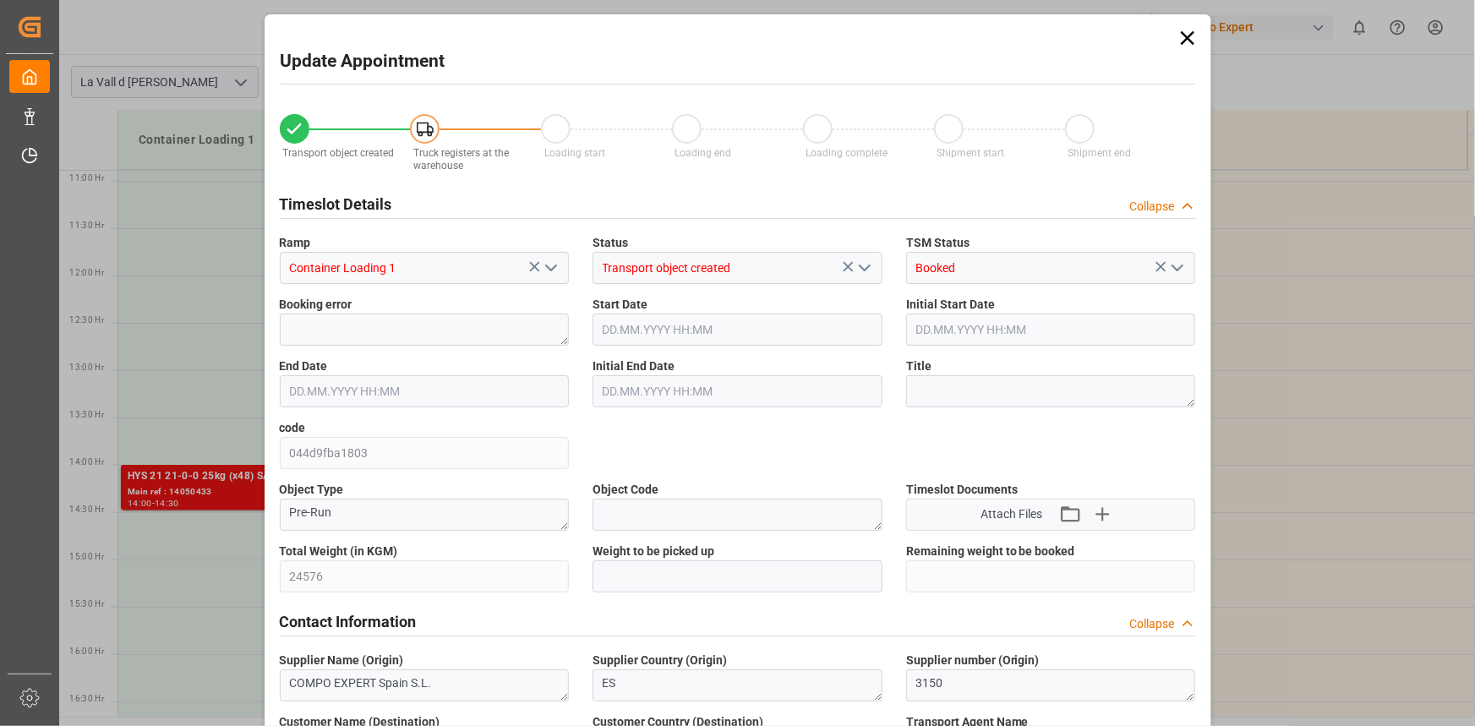
type input "[DATE] 10:28"
click at [585, 571] on div "Weight to be picked up" at bounding box center [738, 568] width 314 height 62
click at [629, 575] on input "text" at bounding box center [738, 576] width 290 height 32
paste input "24576"
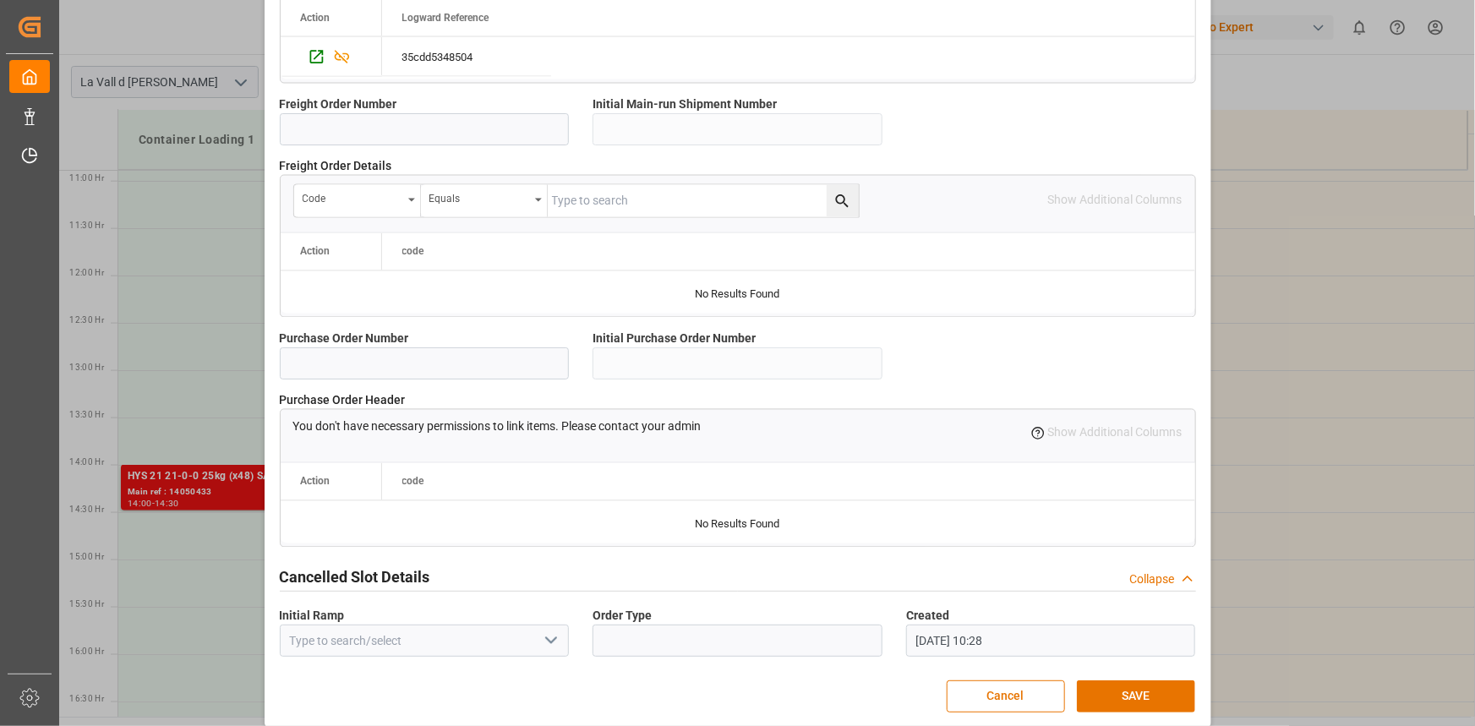
scroll to position [1502, 0]
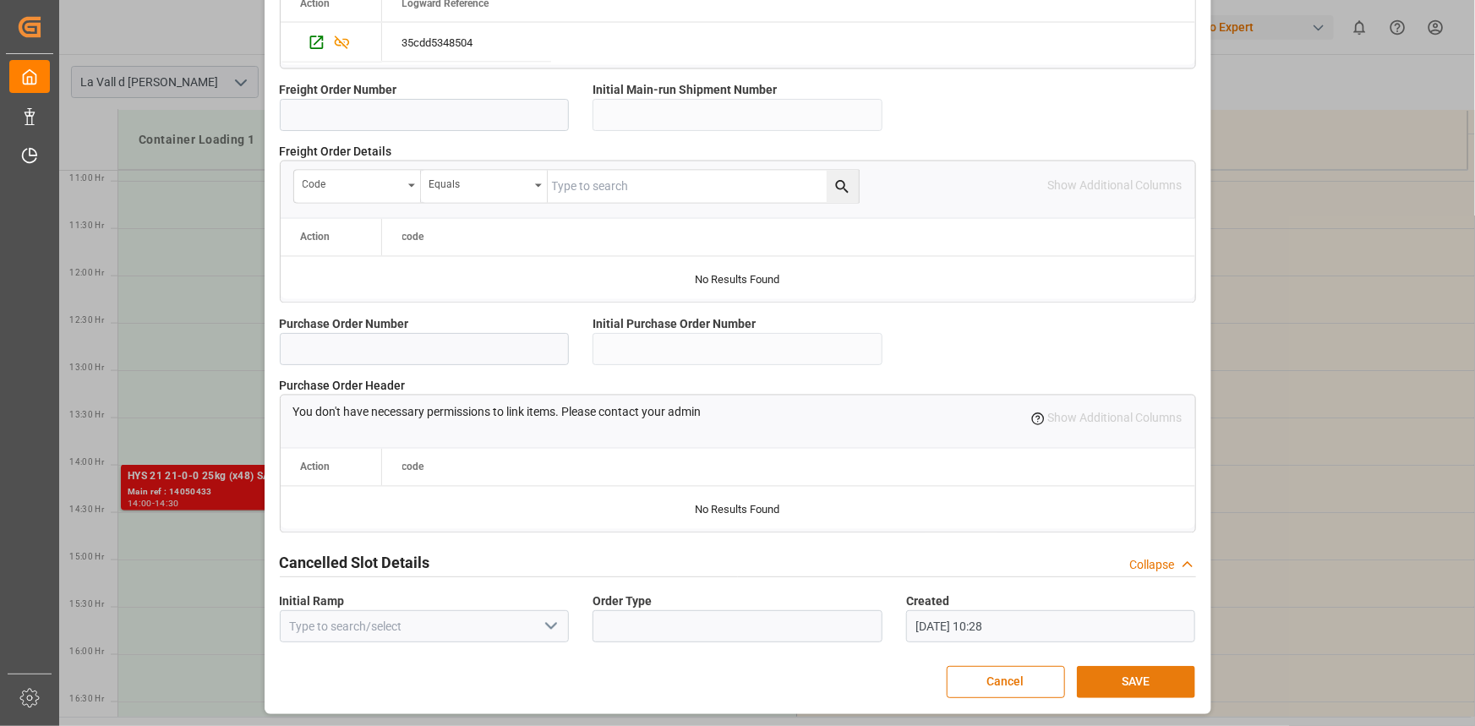
type input "24576"
click at [1106, 670] on button "SAVE" at bounding box center [1136, 682] width 118 height 32
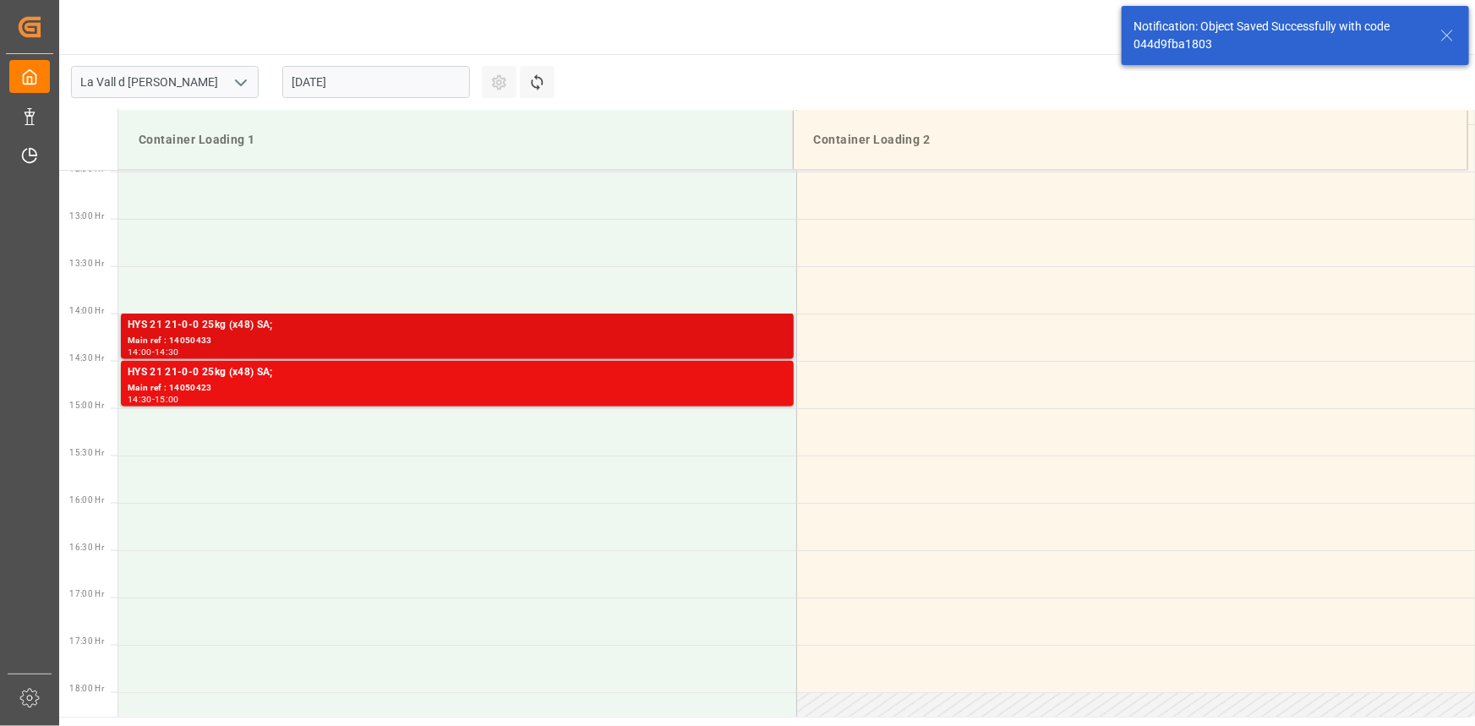
scroll to position [1219, 0]
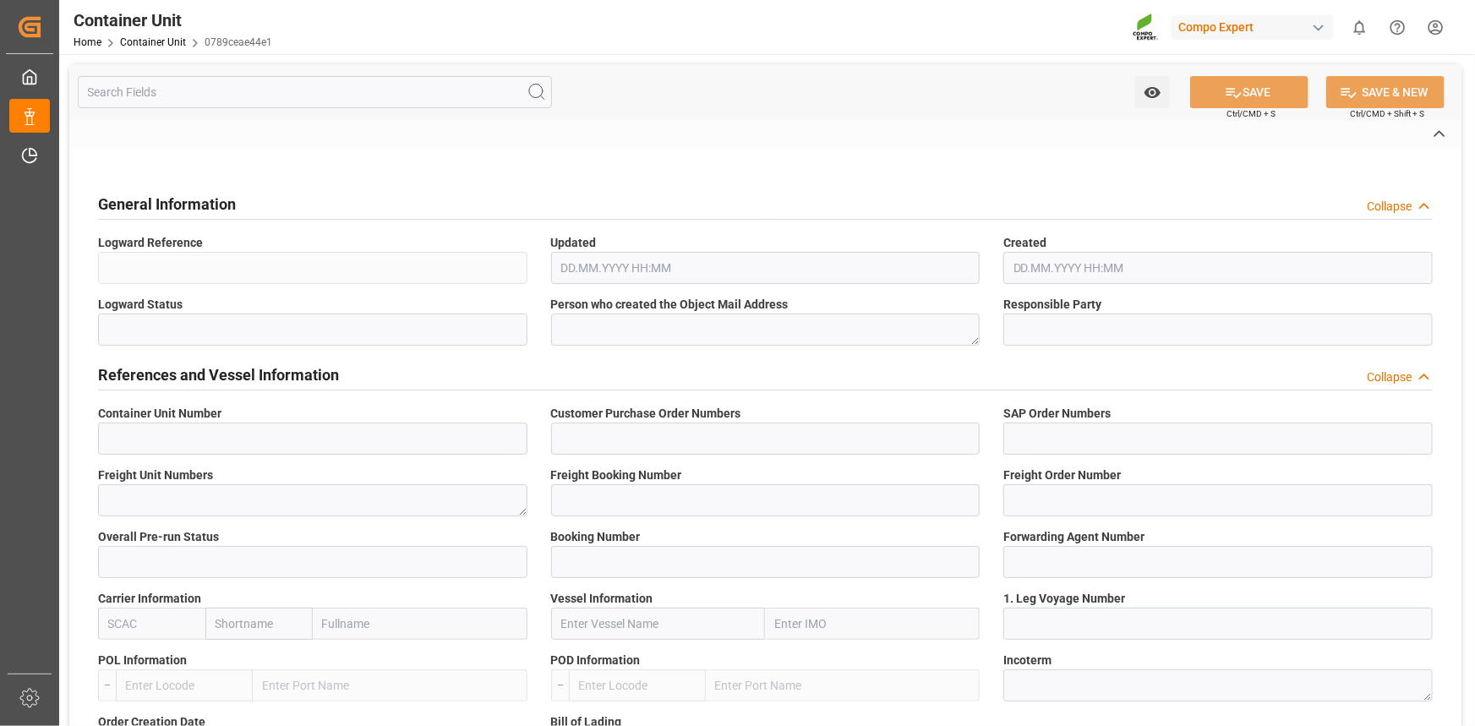
type input "14050432"
type input "4500006146;"
type input "4510362016;"
type textarea "47584702"
type input "14050421"
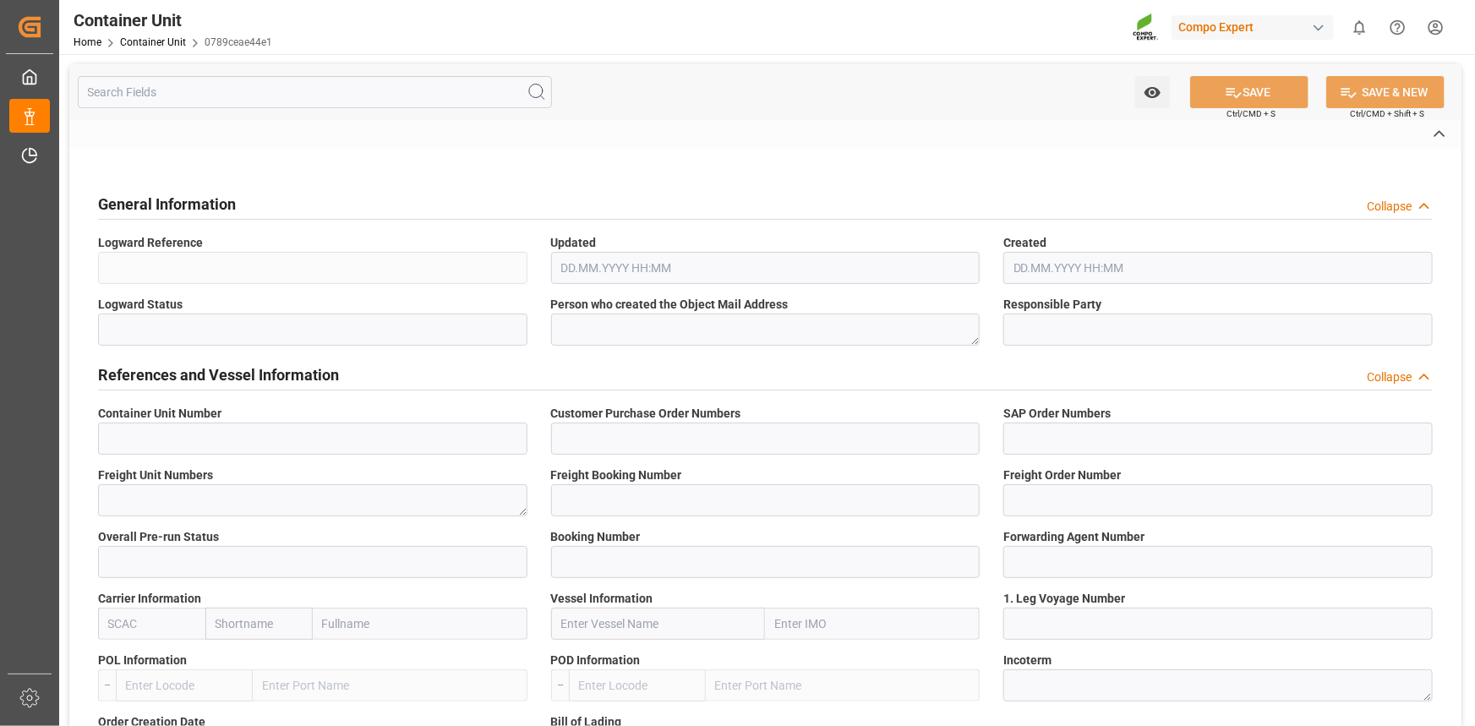
type input "14050432"
type input "1"
type input "6585284"
type input "[GEOGRAPHIC_DATA]"
type input "Jeddah"
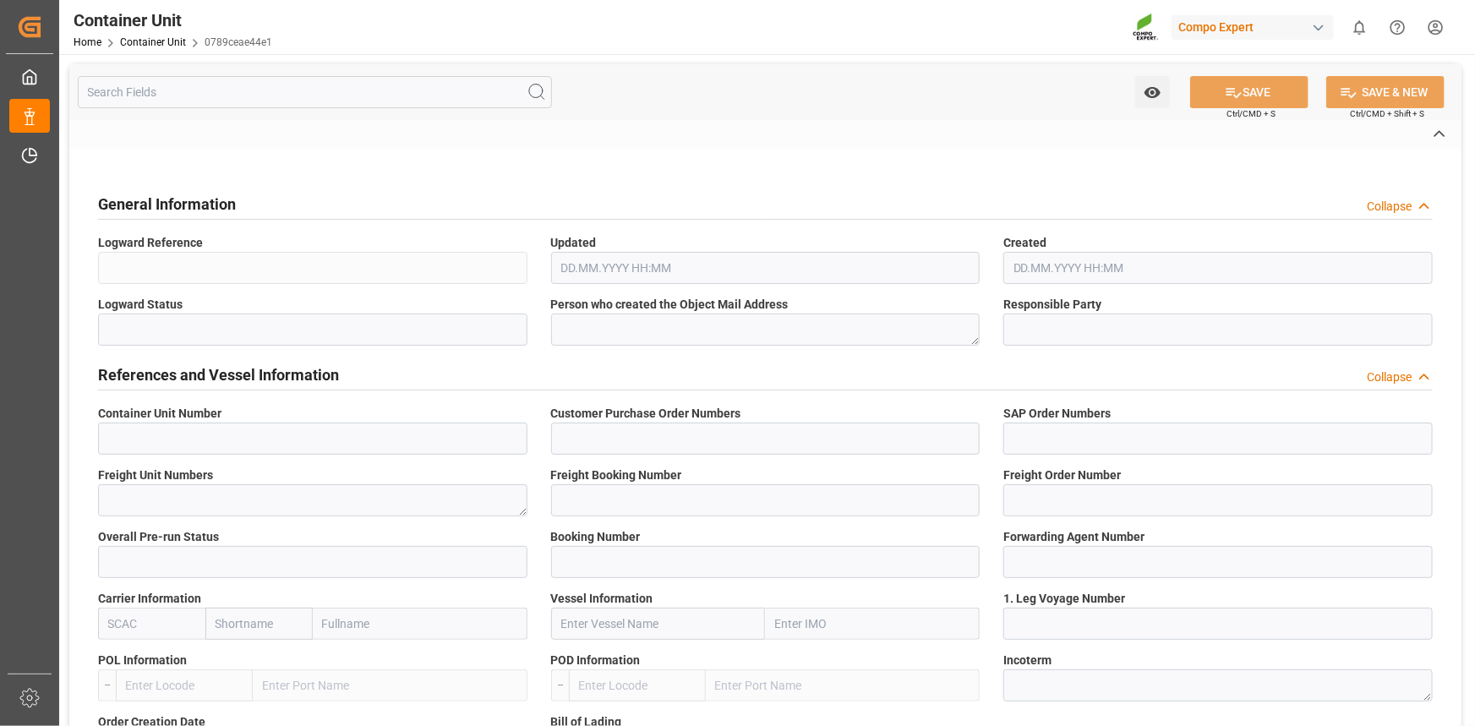
type textarea "CIF"
type input "No"
type input "20GP"
type input "2"
type textarea "30"
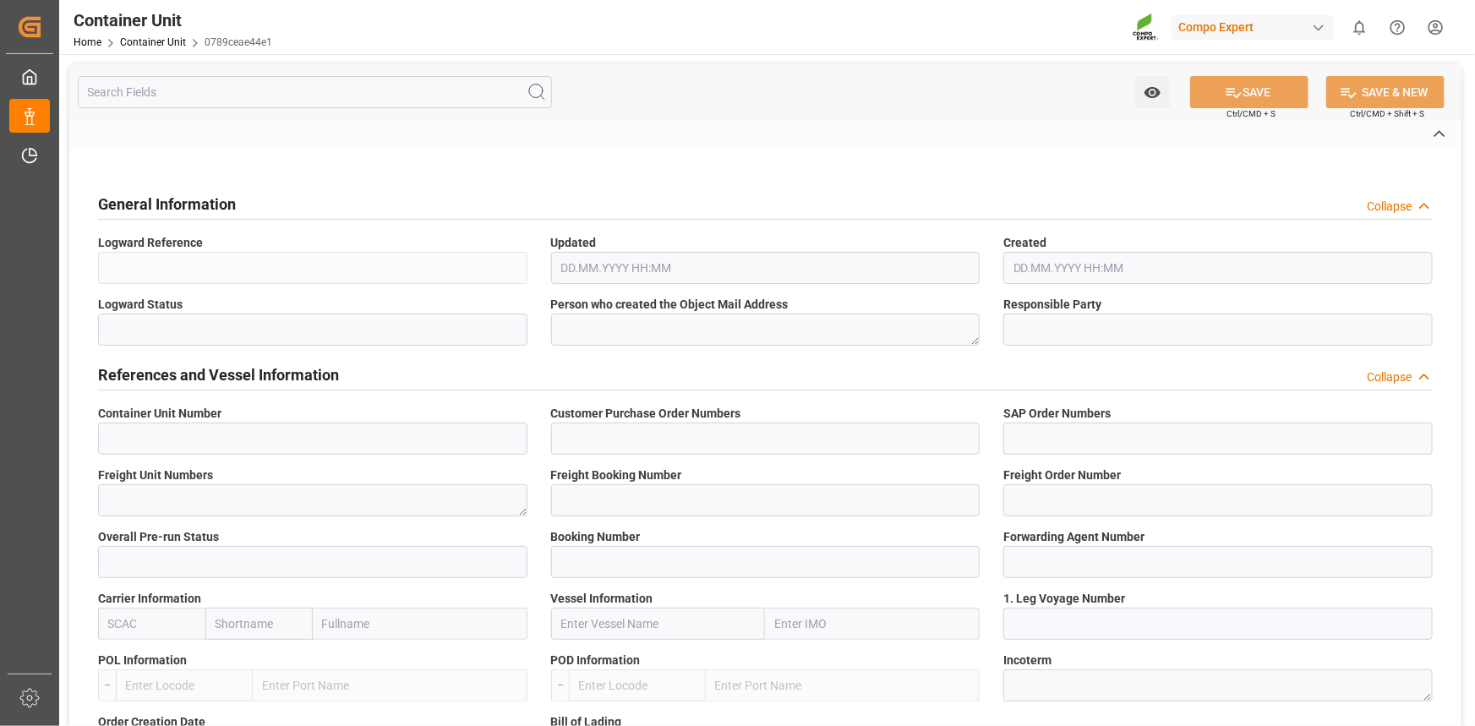
type textarea "Z3"
type input "[DATE]"
type textarea "COMPO Centro de Producción"
type textarea "12600"
type input "[GEOGRAPHIC_DATA]"
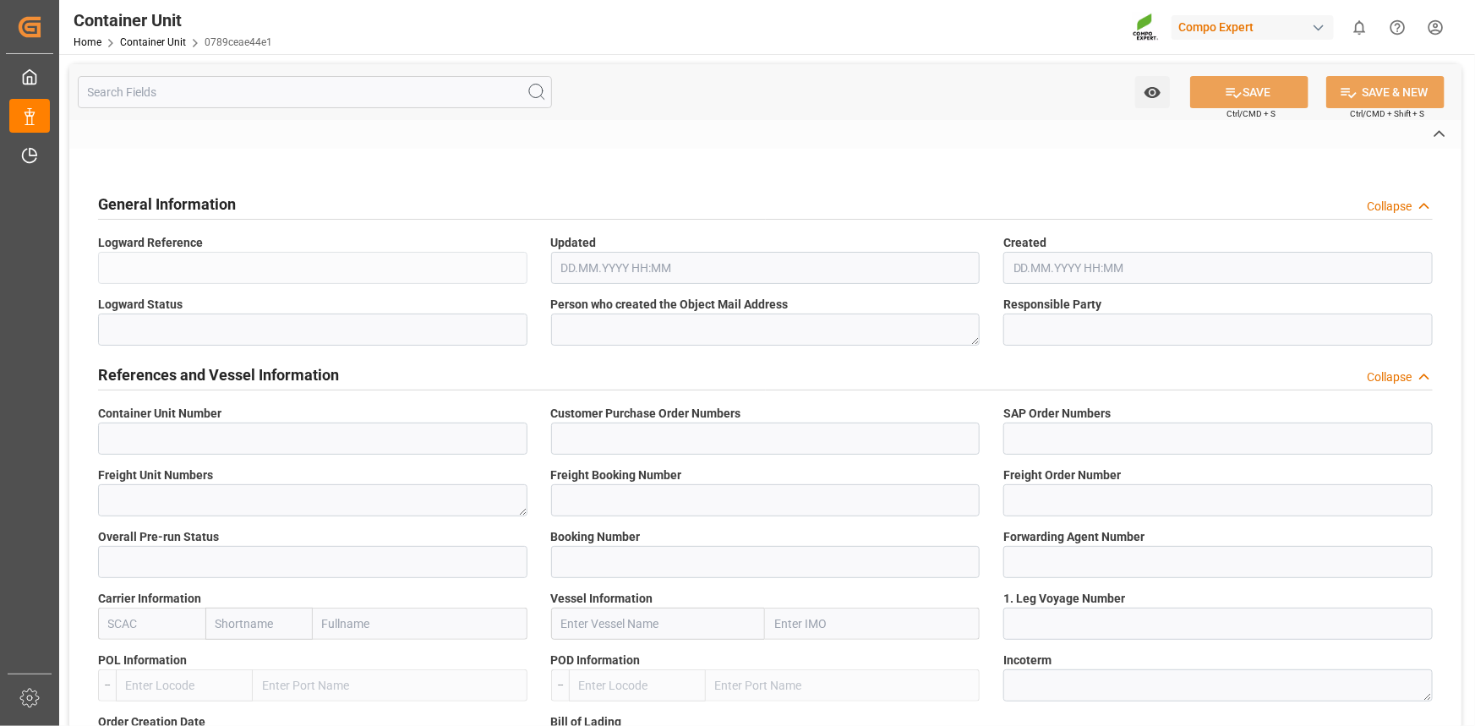
type textarea "00000-1149"
type input "[GEOGRAPHIC_DATA]"
type input "EUR"
type textarea "[DATE]"
type textarea "HYS 21 21-0-0 25kg (x48) SA;"
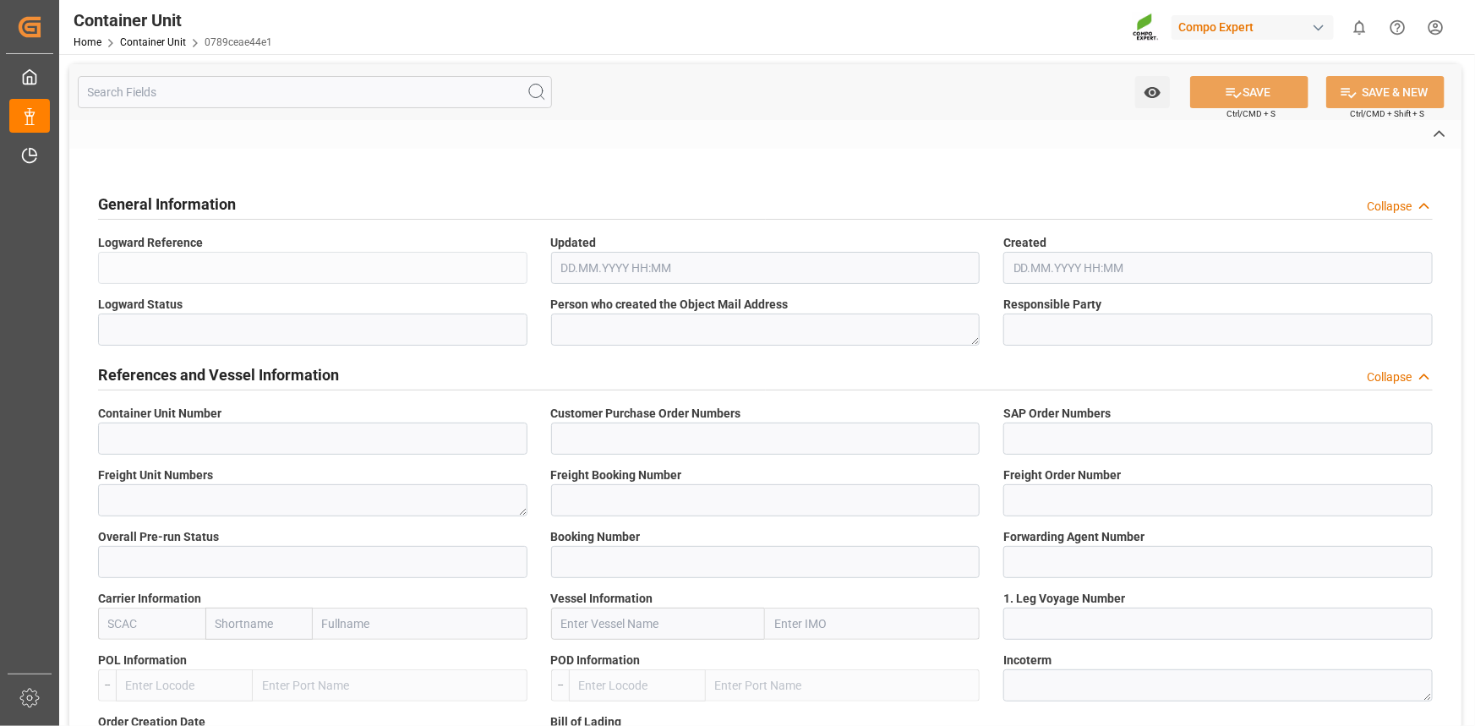
type textarea "2273002899;"
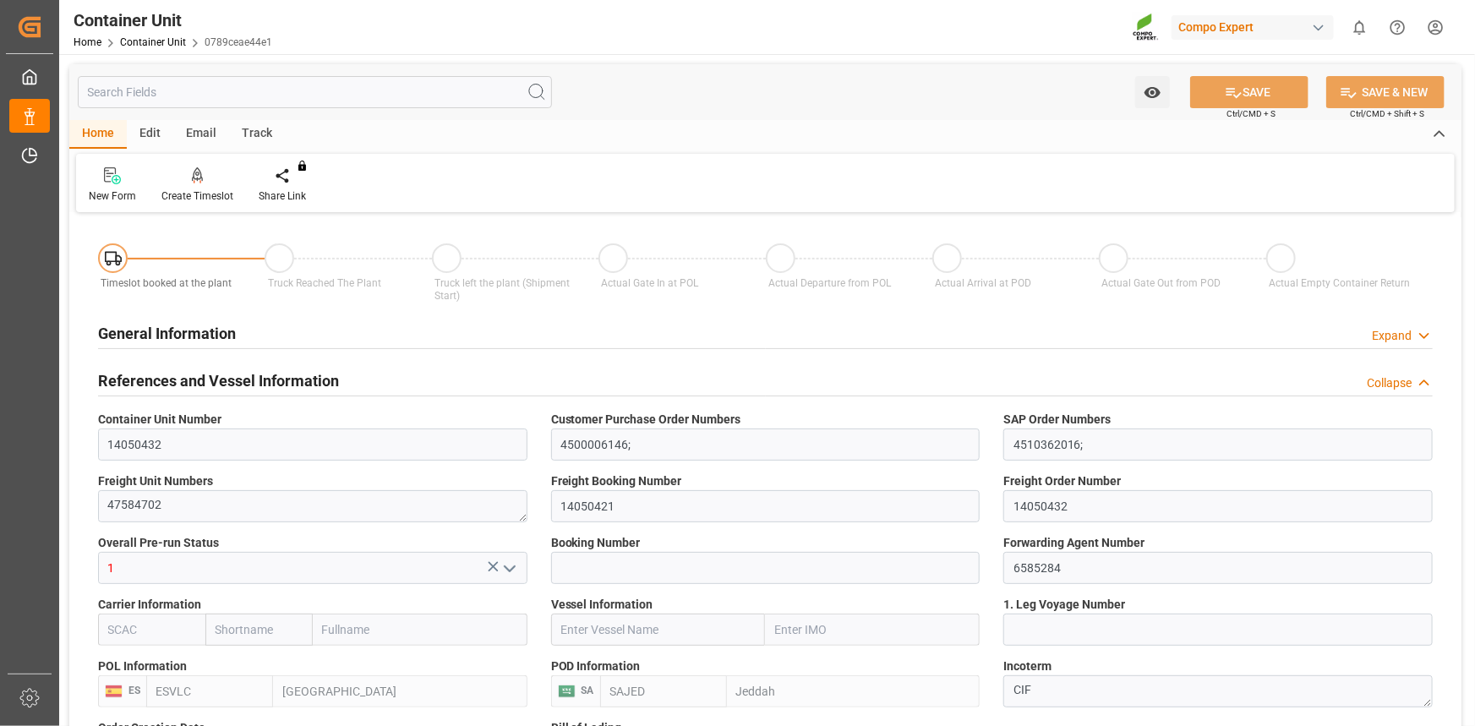
type input "ESVLC"
type input "SAJED"
type input "7"
type input "0"
type input "8"
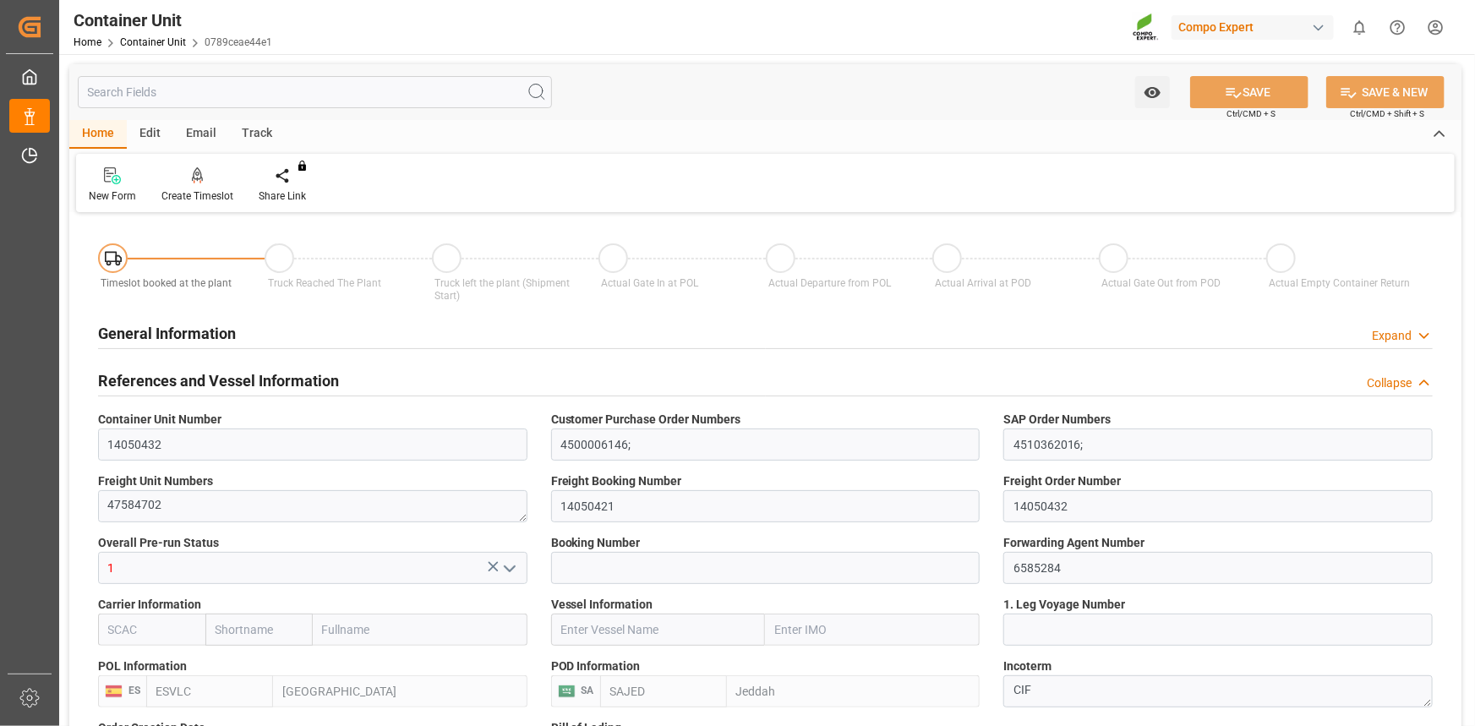
type input "0"
type input "420"
type input "24576"
type input "[DATE] 12:06"
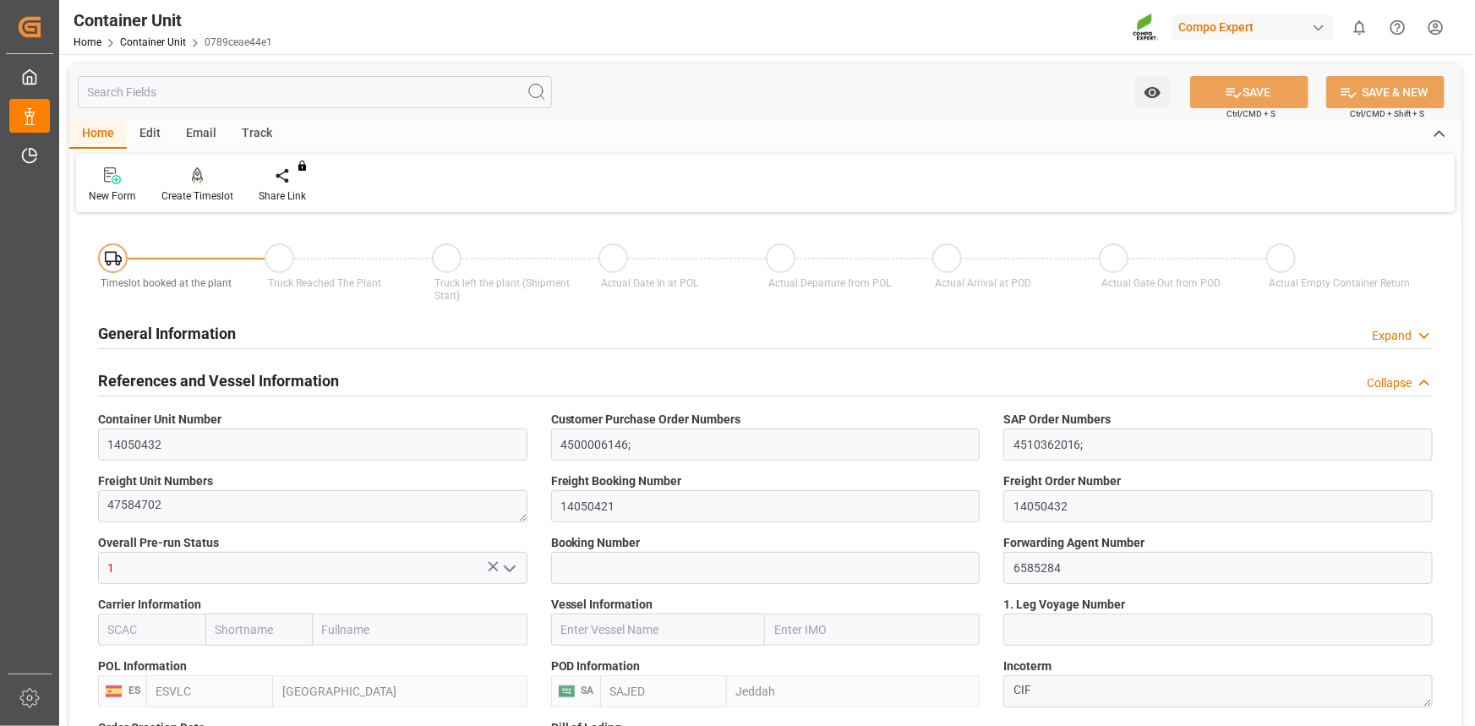
type input "22.09.2025"
click at [213, 201] on div "Create Timeslot" at bounding box center [197, 196] width 72 height 15
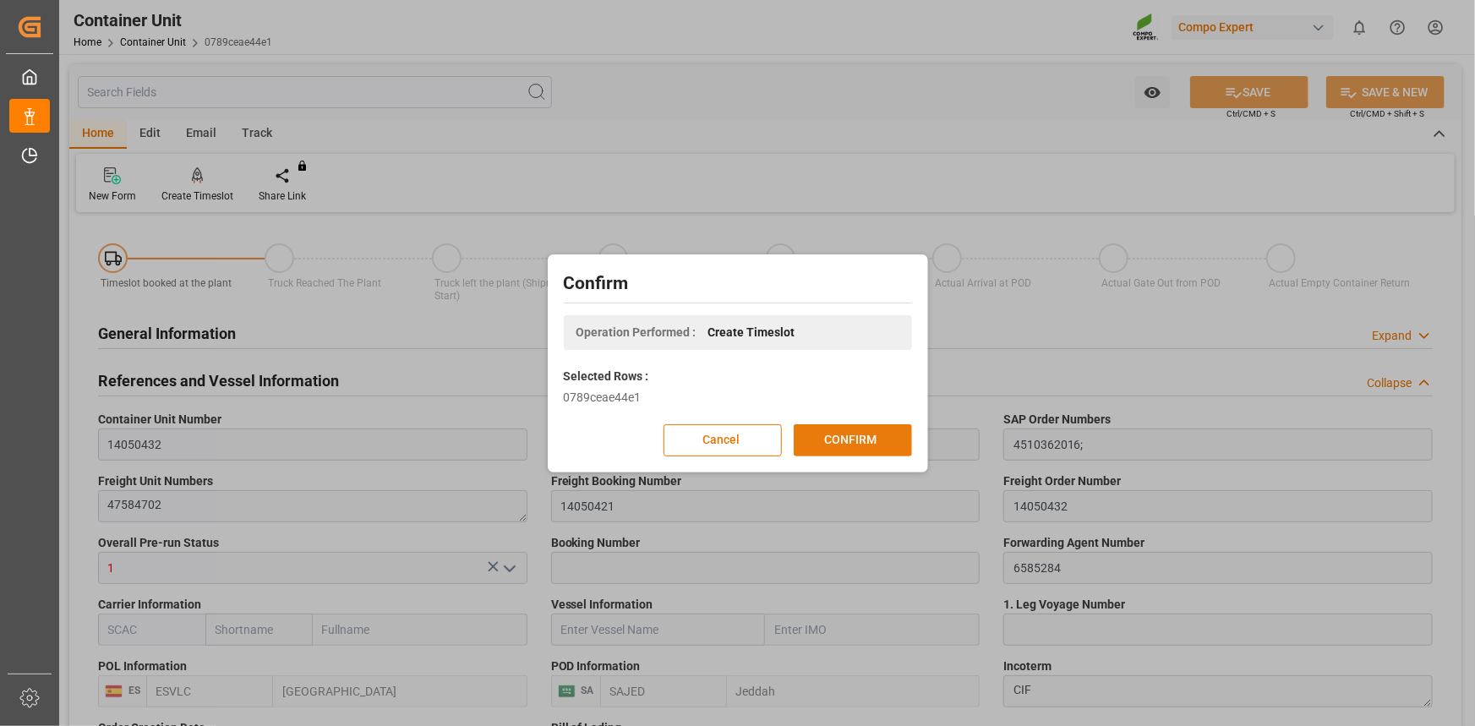
click at [872, 452] on button "CONFIRM" at bounding box center [853, 440] width 118 height 32
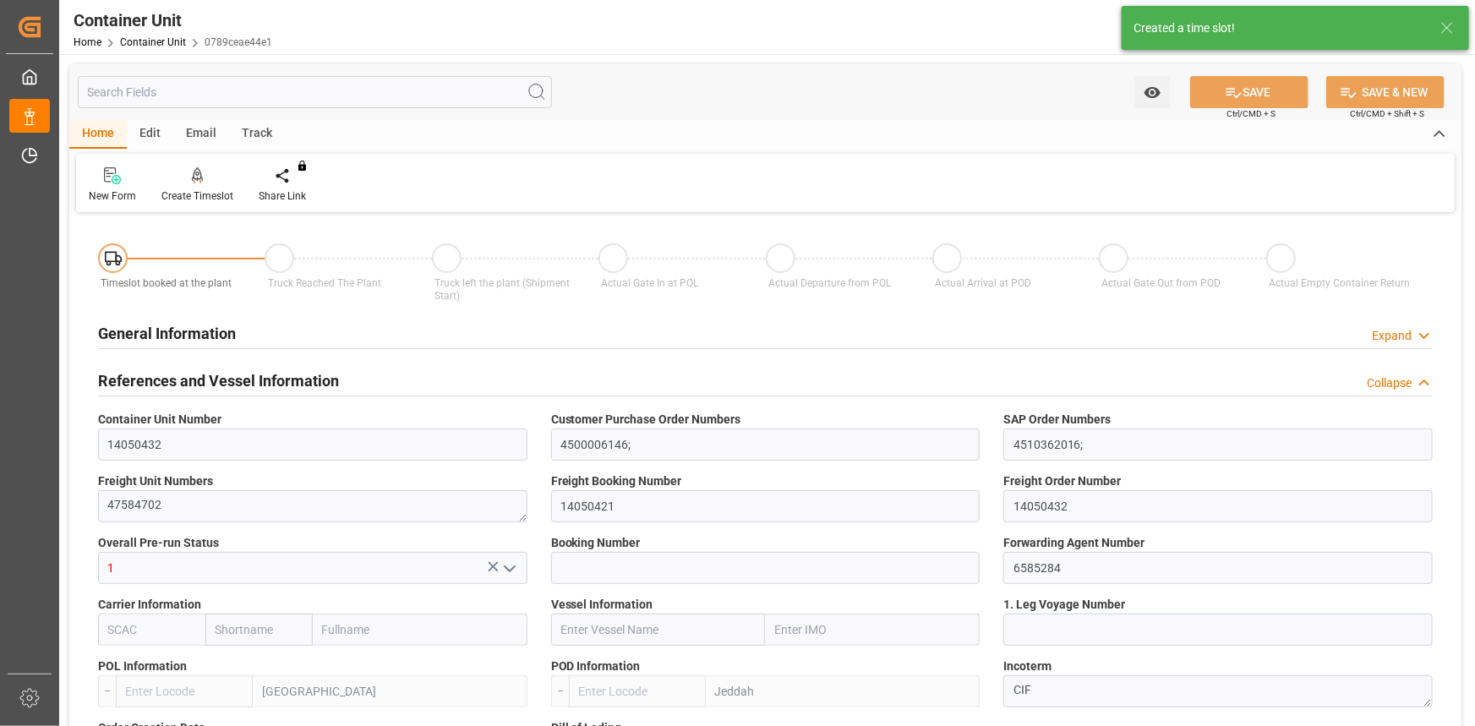
type input "ESVLC"
type input "SAJED"
type input "7"
type input "0"
type input "8"
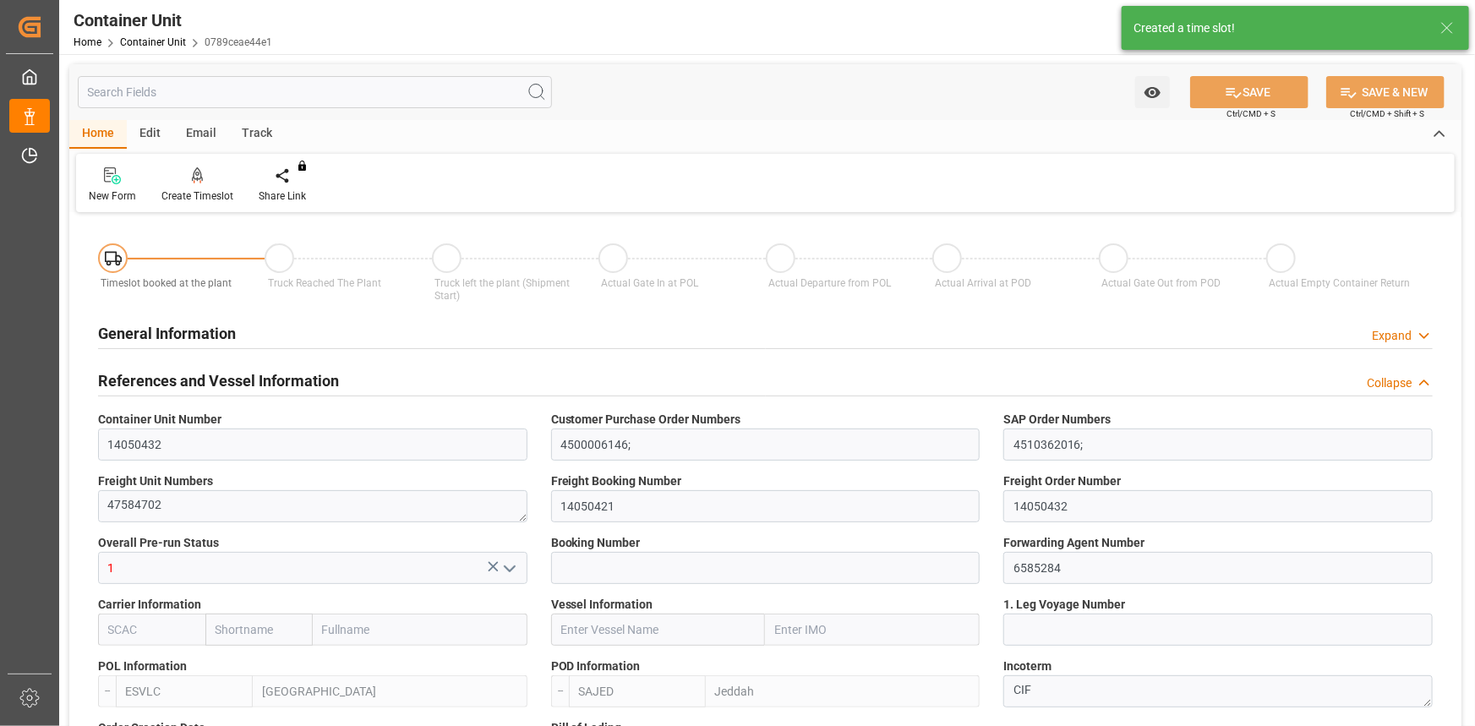
type input "0"
type input "420"
type input "24576"
type input "[DATE] 12:06"
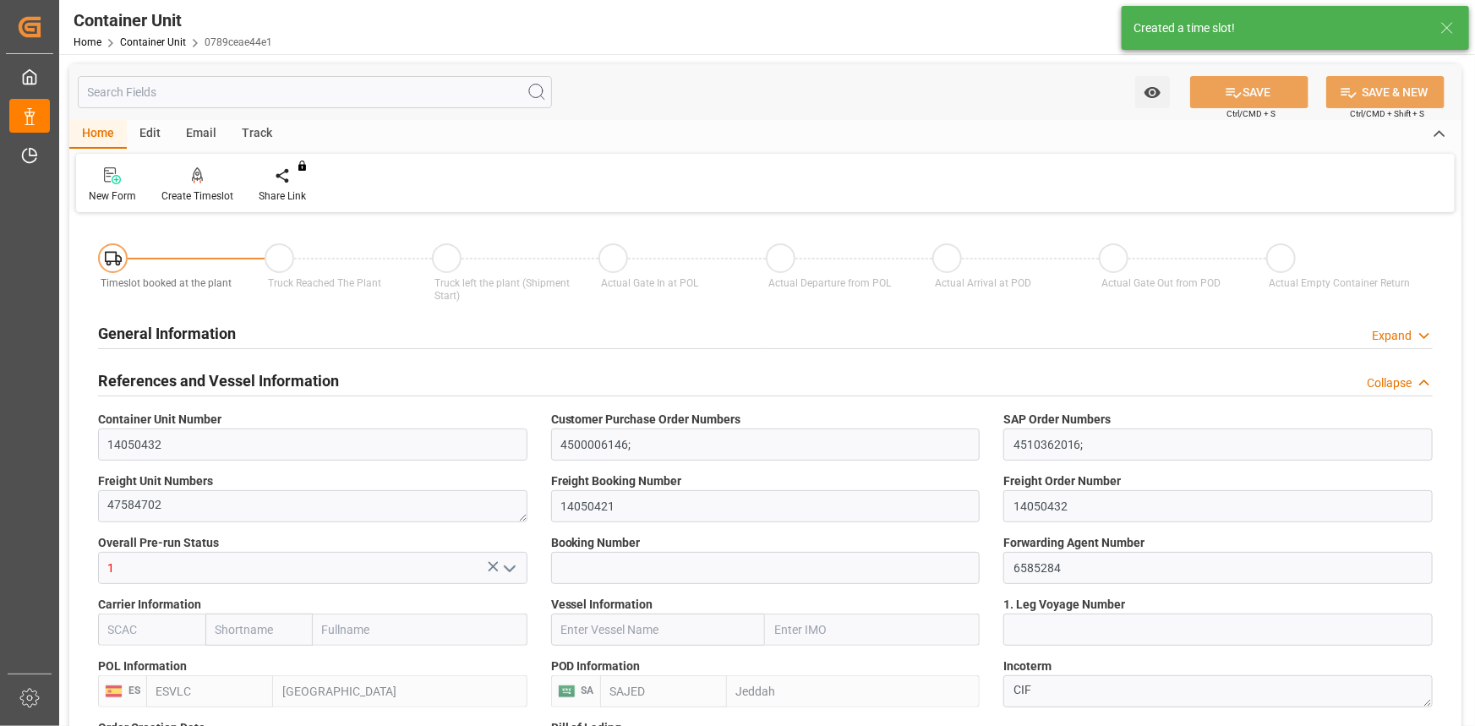
type input "22.09.2025"
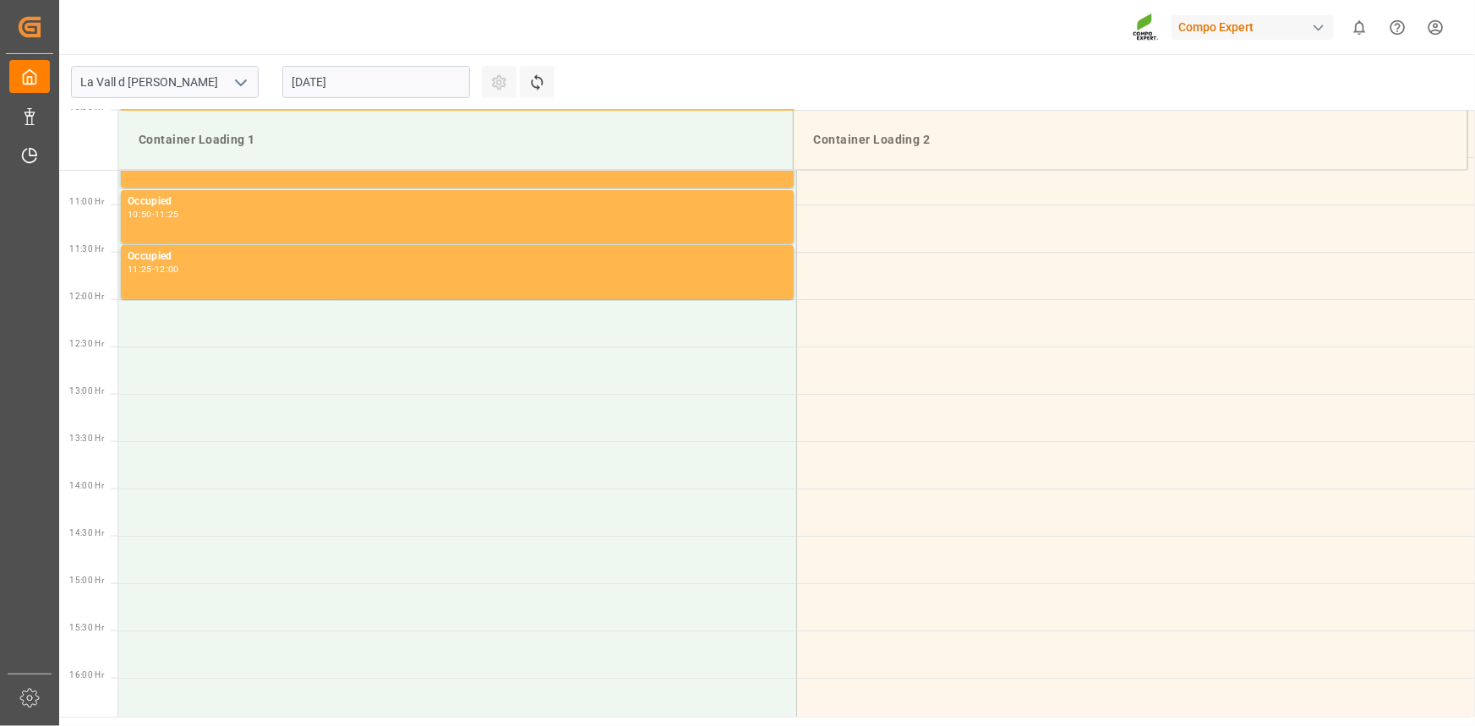
scroll to position [1030, 0]
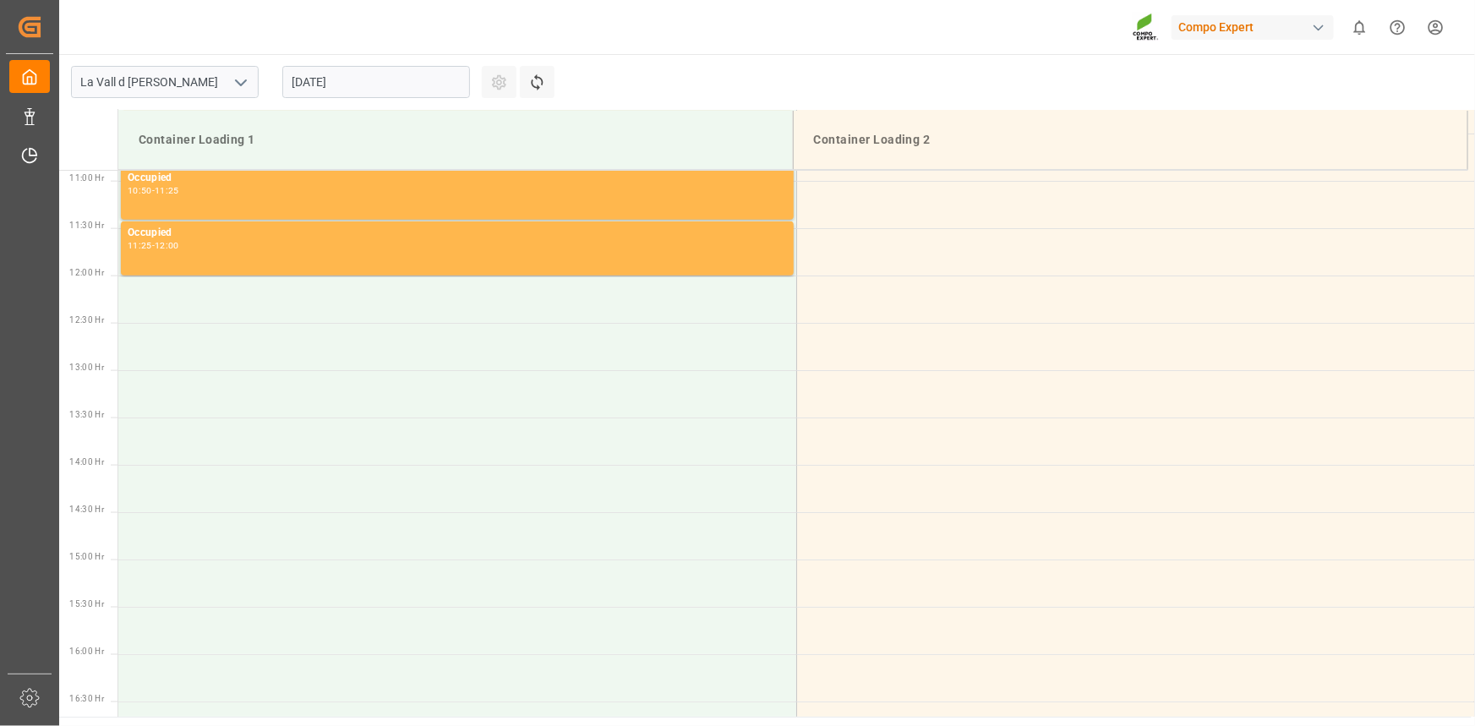
click at [424, 74] on input "27.08.2025" at bounding box center [376, 82] width 188 height 32
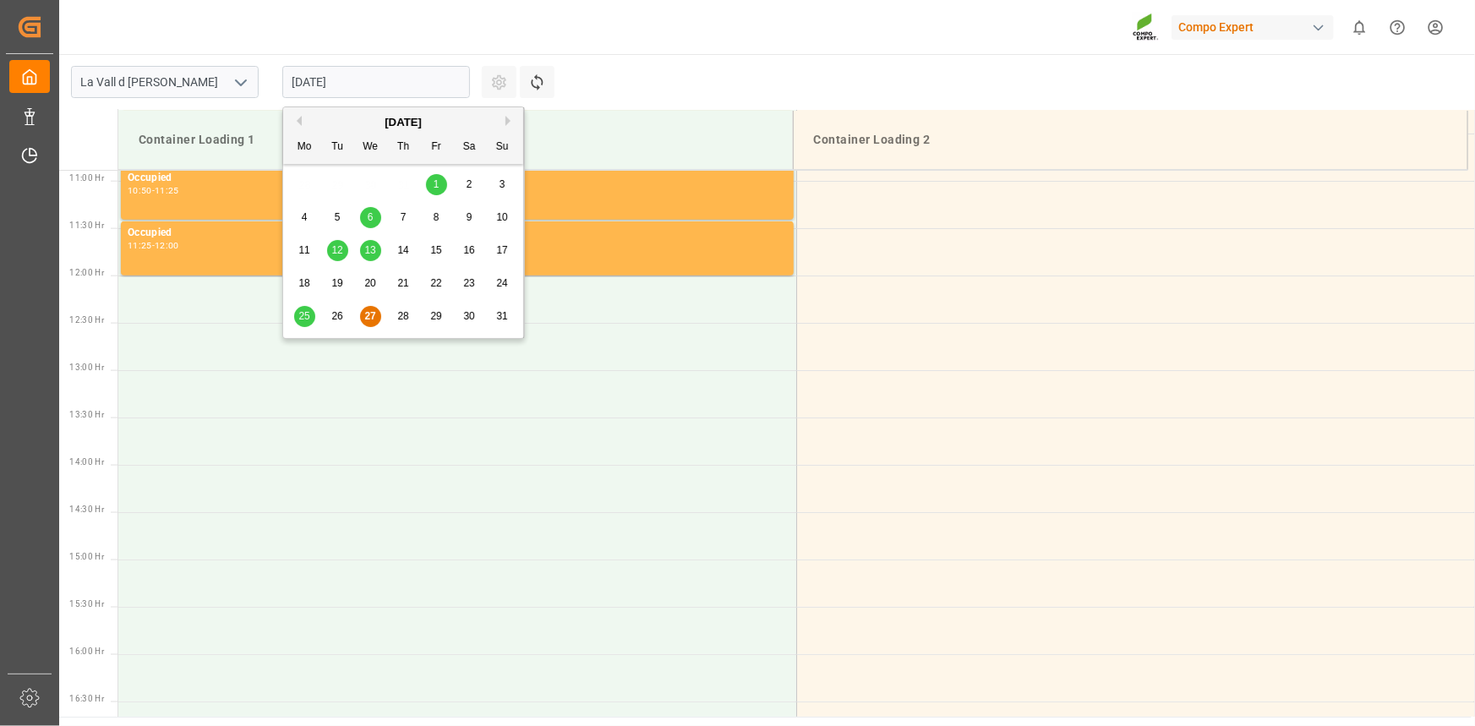
click at [505, 121] on button "Next Month" at bounding box center [510, 121] width 10 height 10
click at [440, 189] on div "5" at bounding box center [436, 185] width 21 height 20
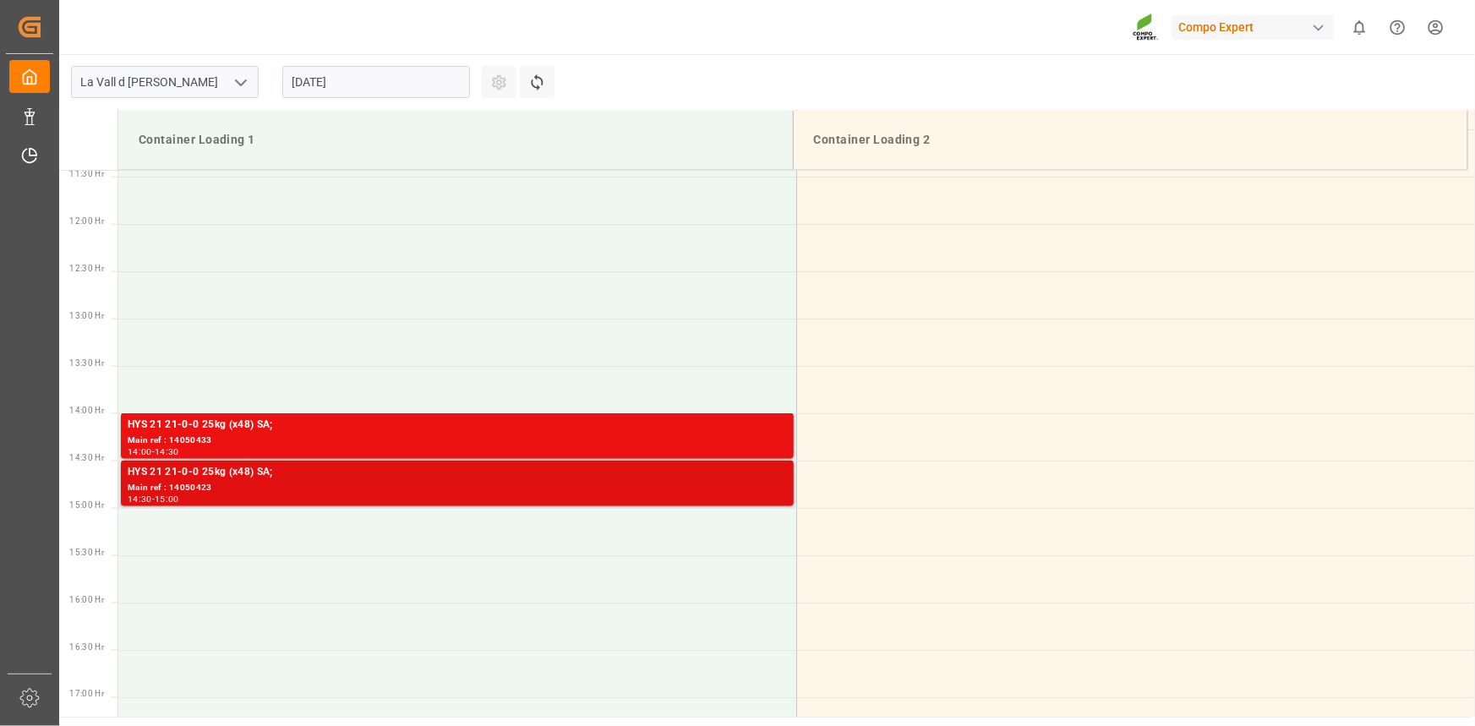
scroll to position [1107, 0]
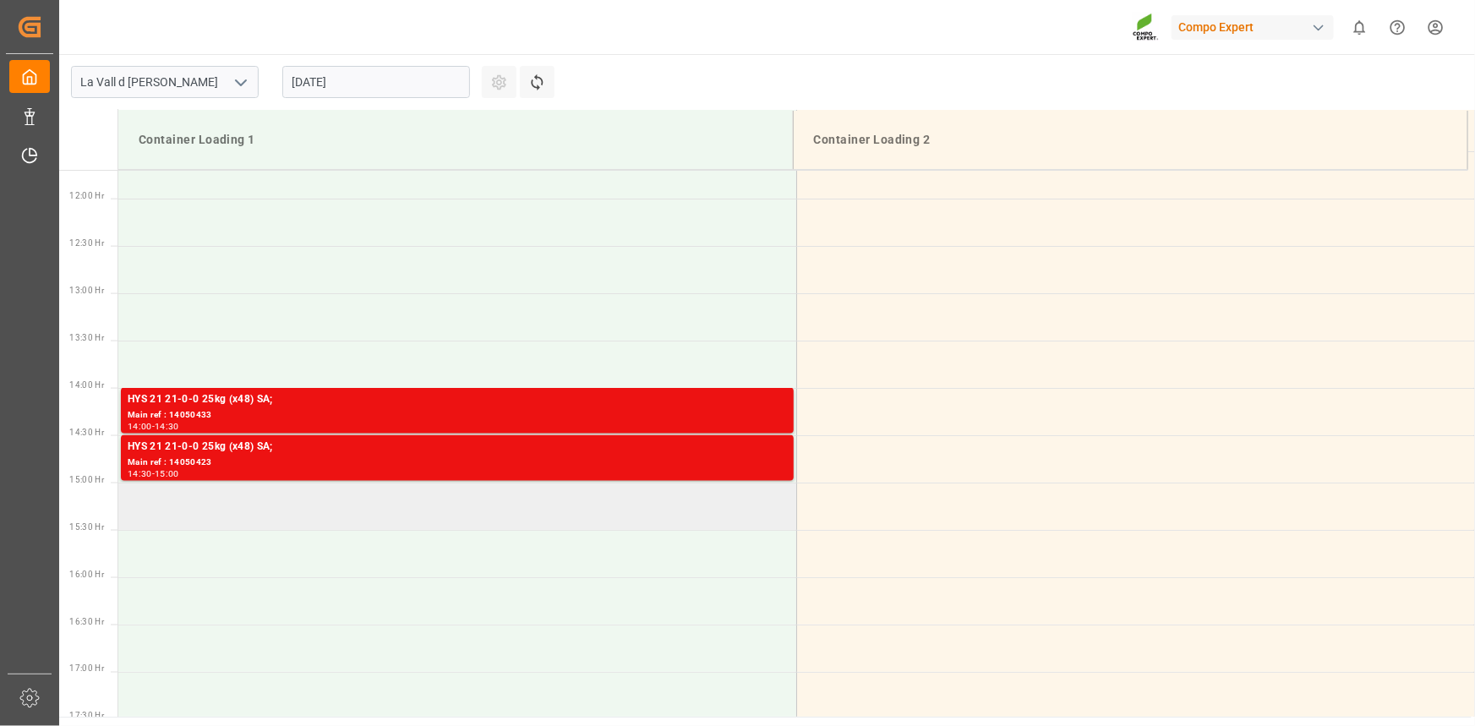
click at [245, 514] on td at bounding box center [457, 506] width 678 height 47
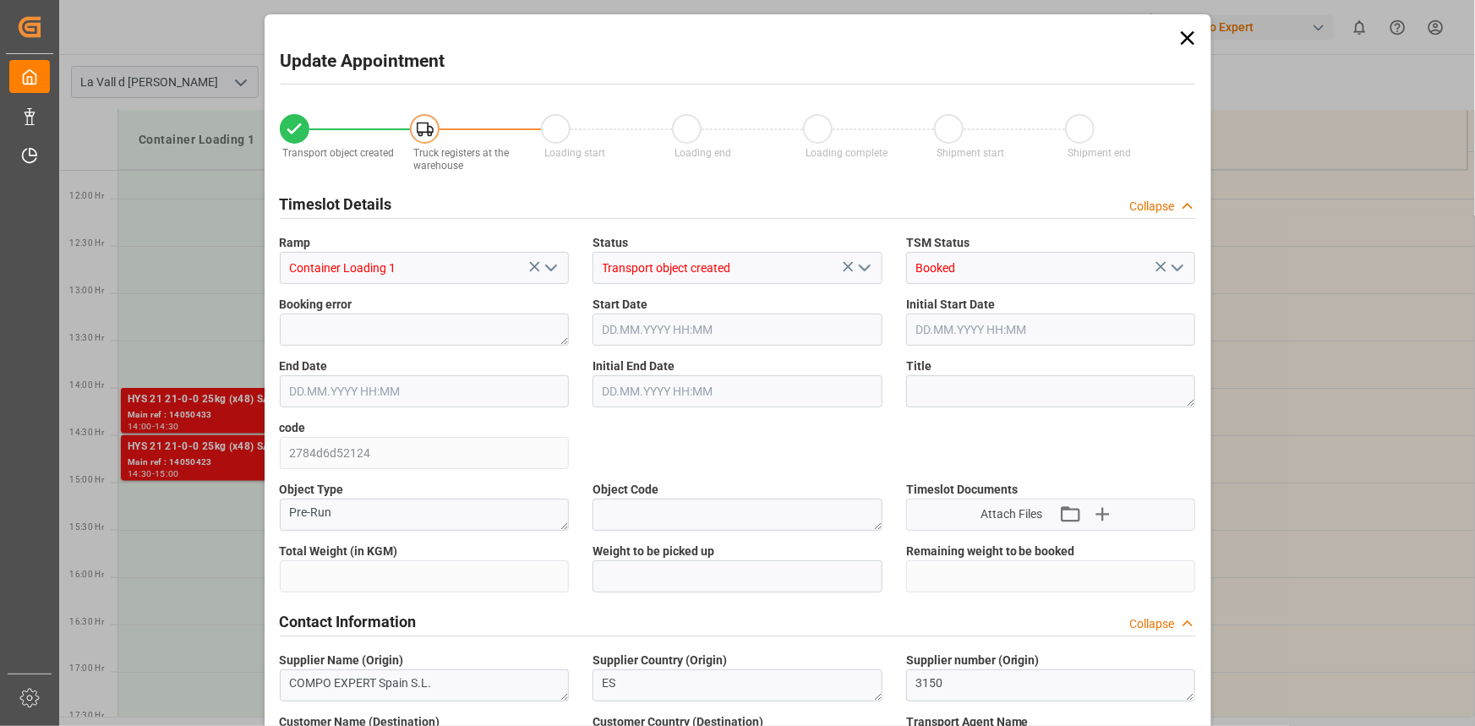
type input "24576"
type input "420"
type input "05.09.2025 15:00"
type input "05.09.2025 15:30"
type input "[DATE] 12:06"
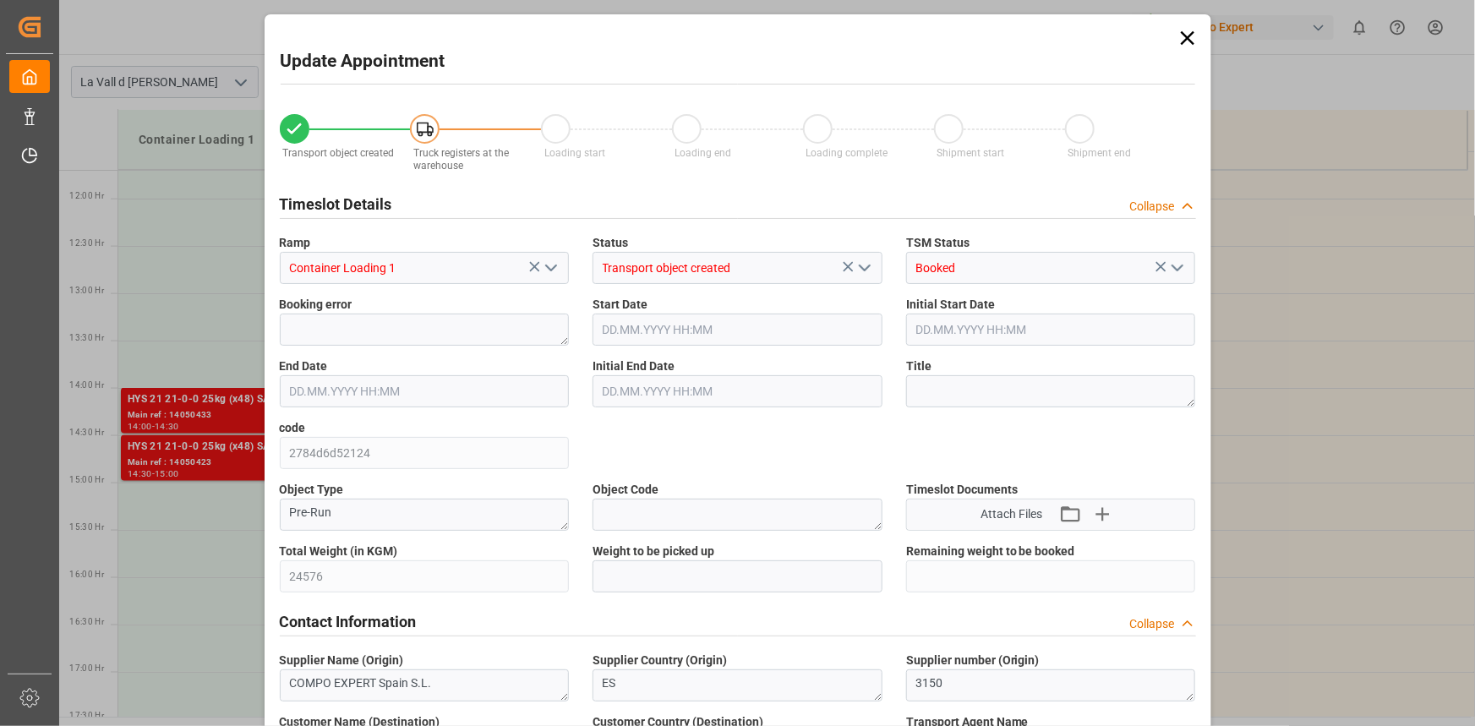
type input "27.08.2025 10:28"
click at [268, 572] on div "Total Weight (in KGM) 24576" at bounding box center [425, 568] width 314 height 62
click at [655, 580] on input "text" at bounding box center [738, 576] width 290 height 32
paste input "24576"
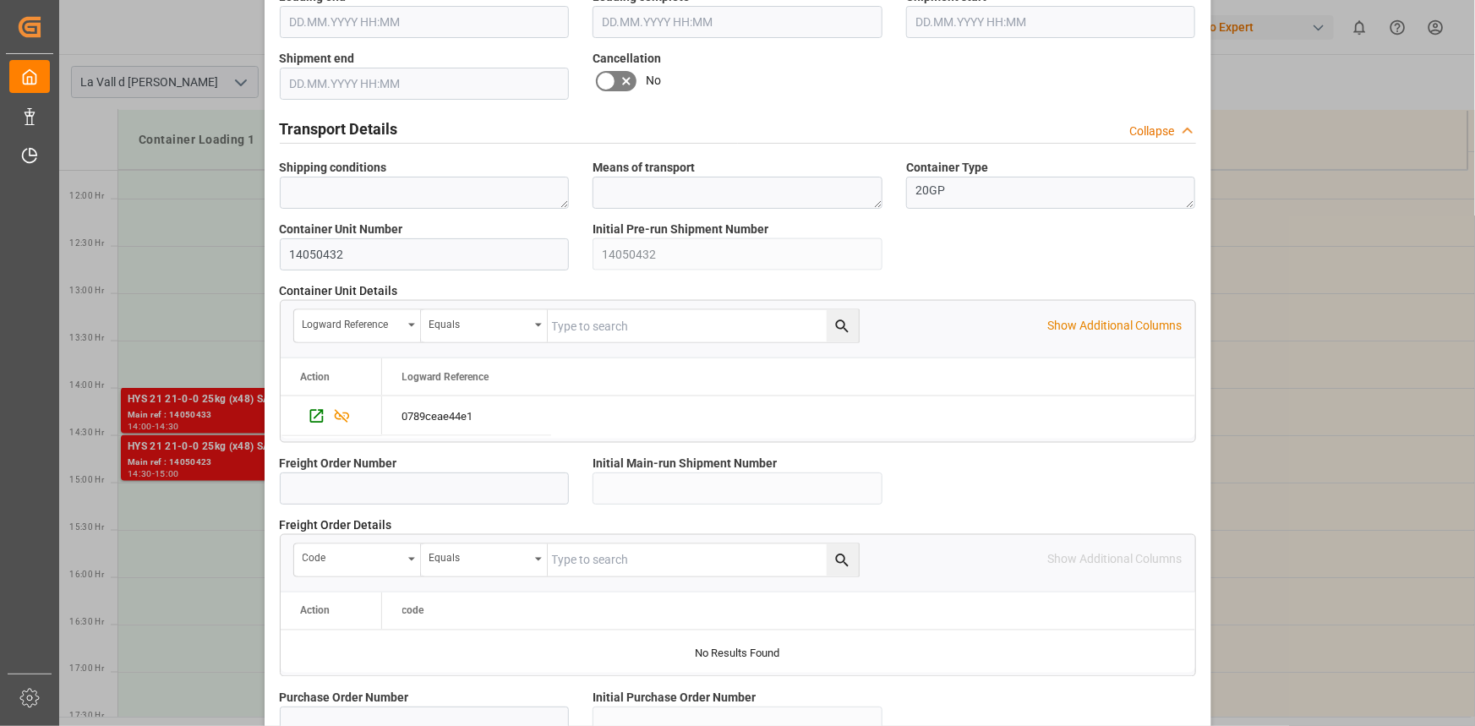
scroll to position [1502, 0]
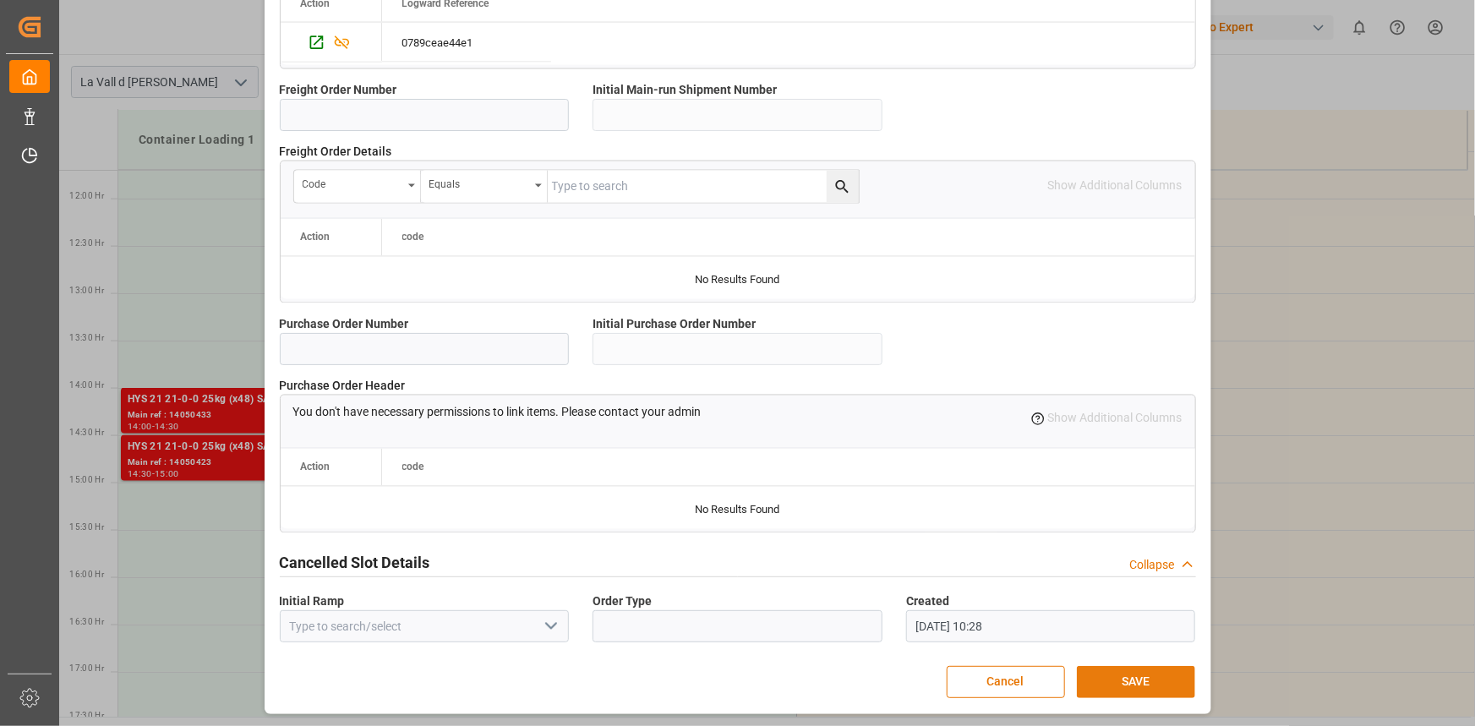
type input "24576"
click at [1137, 685] on button "SAVE" at bounding box center [1136, 682] width 118 height 32
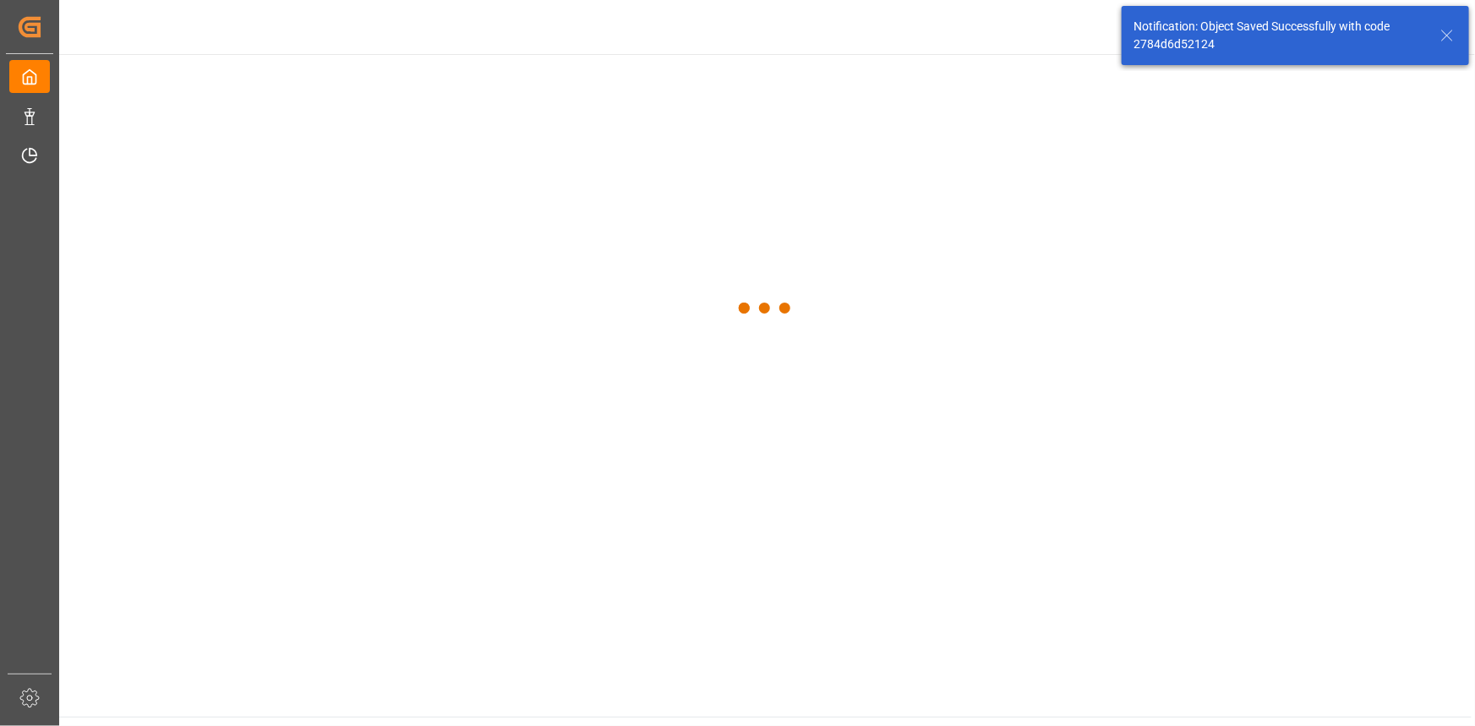
click at [1139, 683] on main at bounding box center [765, 385] width 1412 height 663
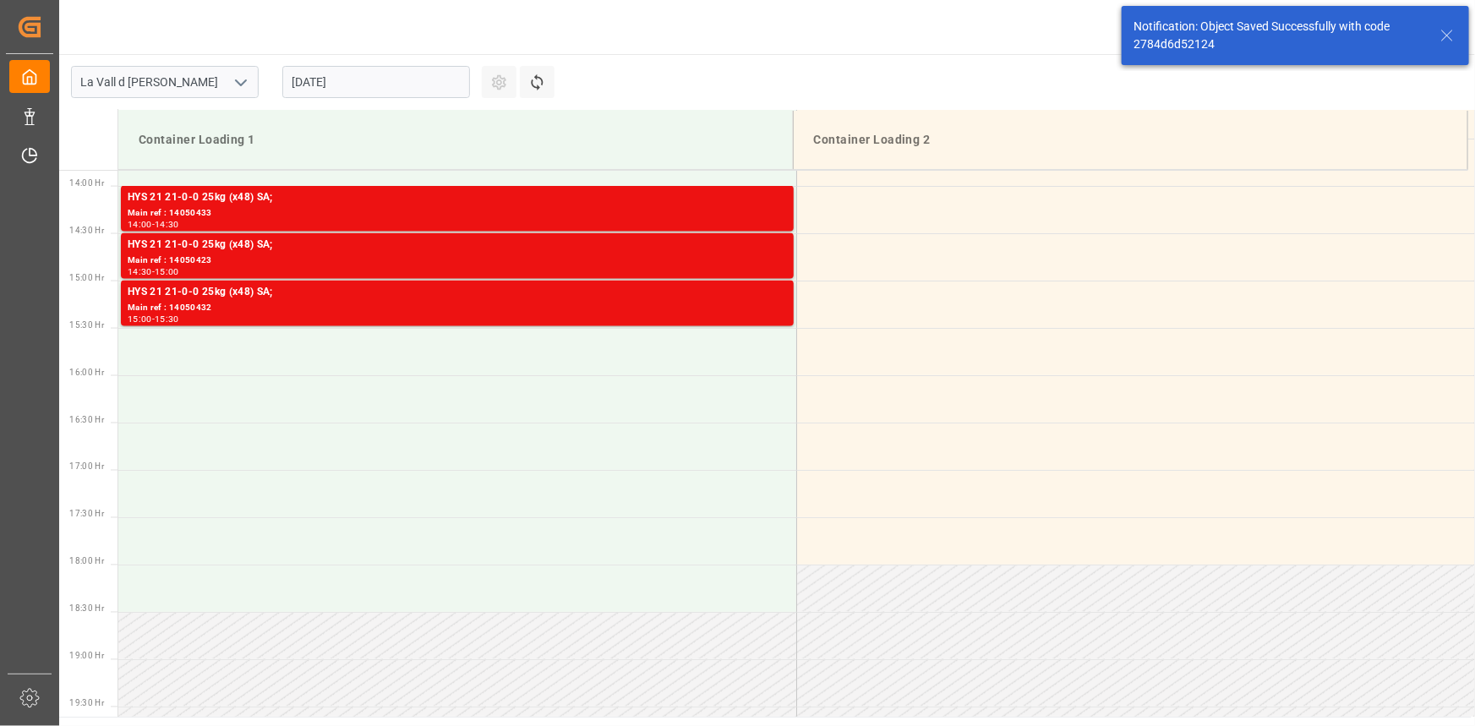
scroll to position [1314, 0]
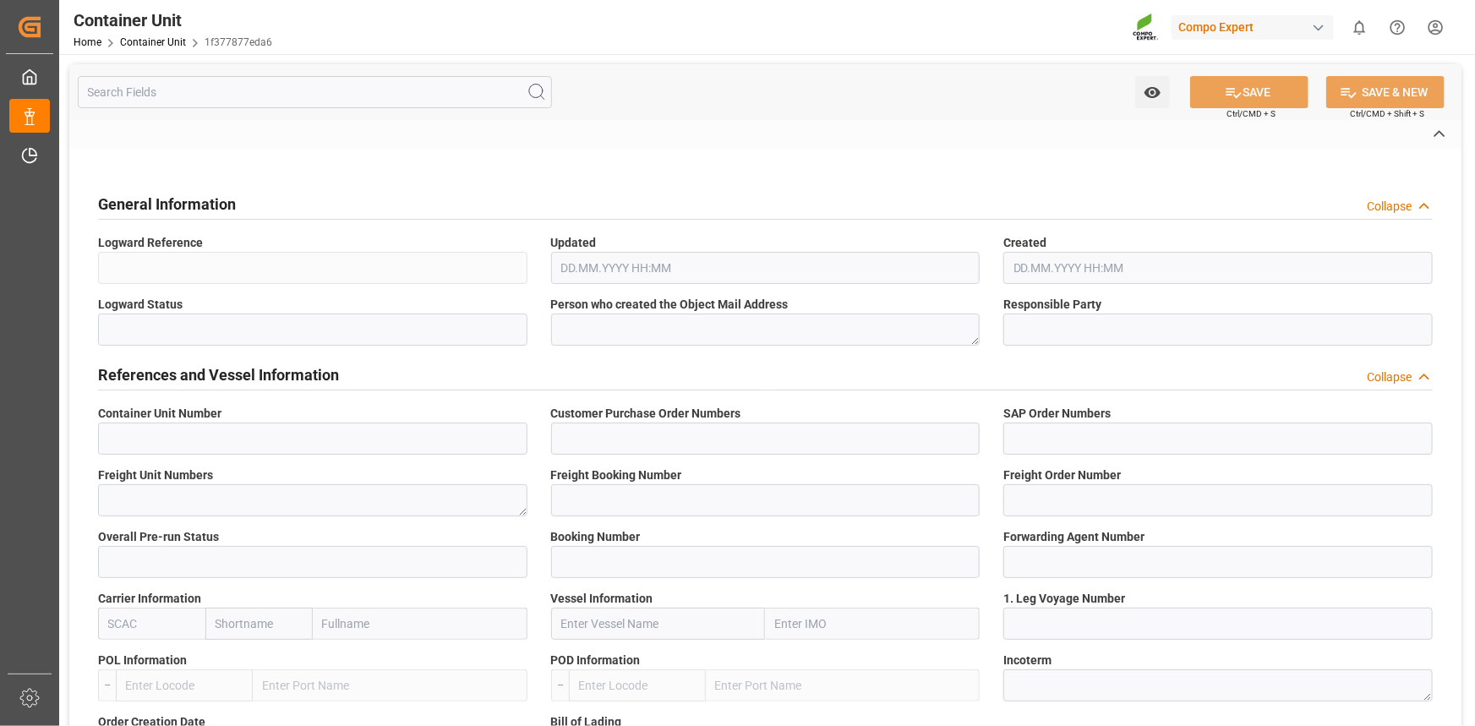
type input "14050429"
type input "4500006146;"
type input "4510362016;"
type textarea "47584700"
type input "14050421"
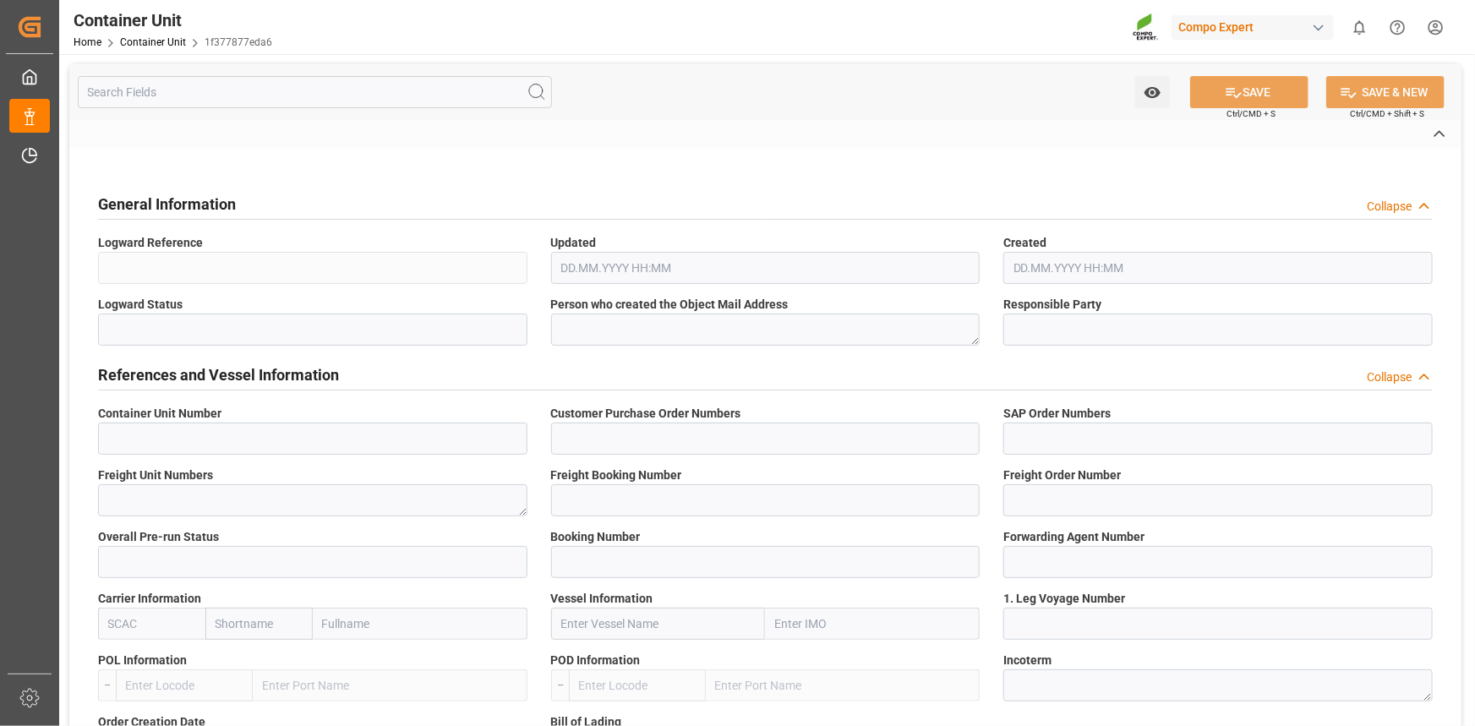
type input "14050429"
type input "1"
type input "6585284"
type input "[GEOGRAPHIC_DATA]"
type input "Jeddah"
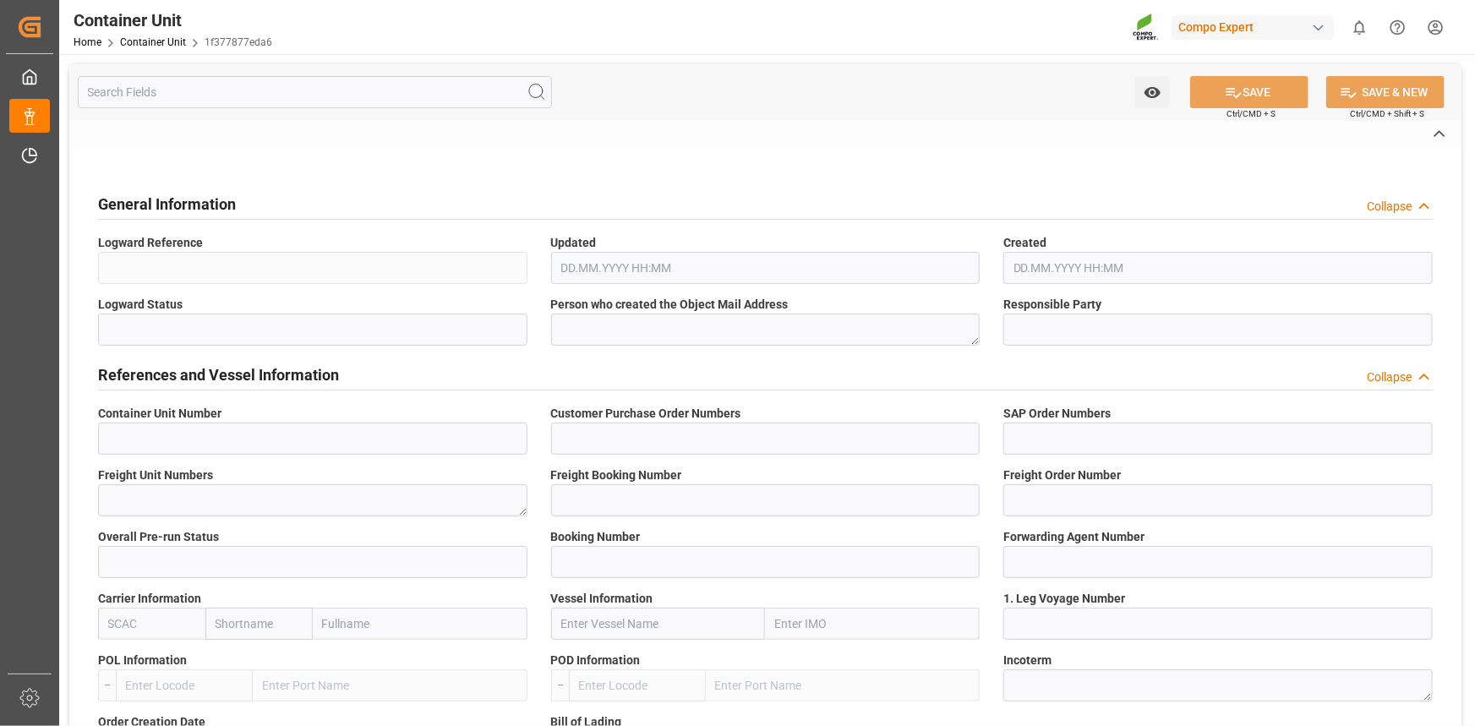
type textarea "CIF"
type input "No"
type input "20GP"
type input "2"
type textarea "30"
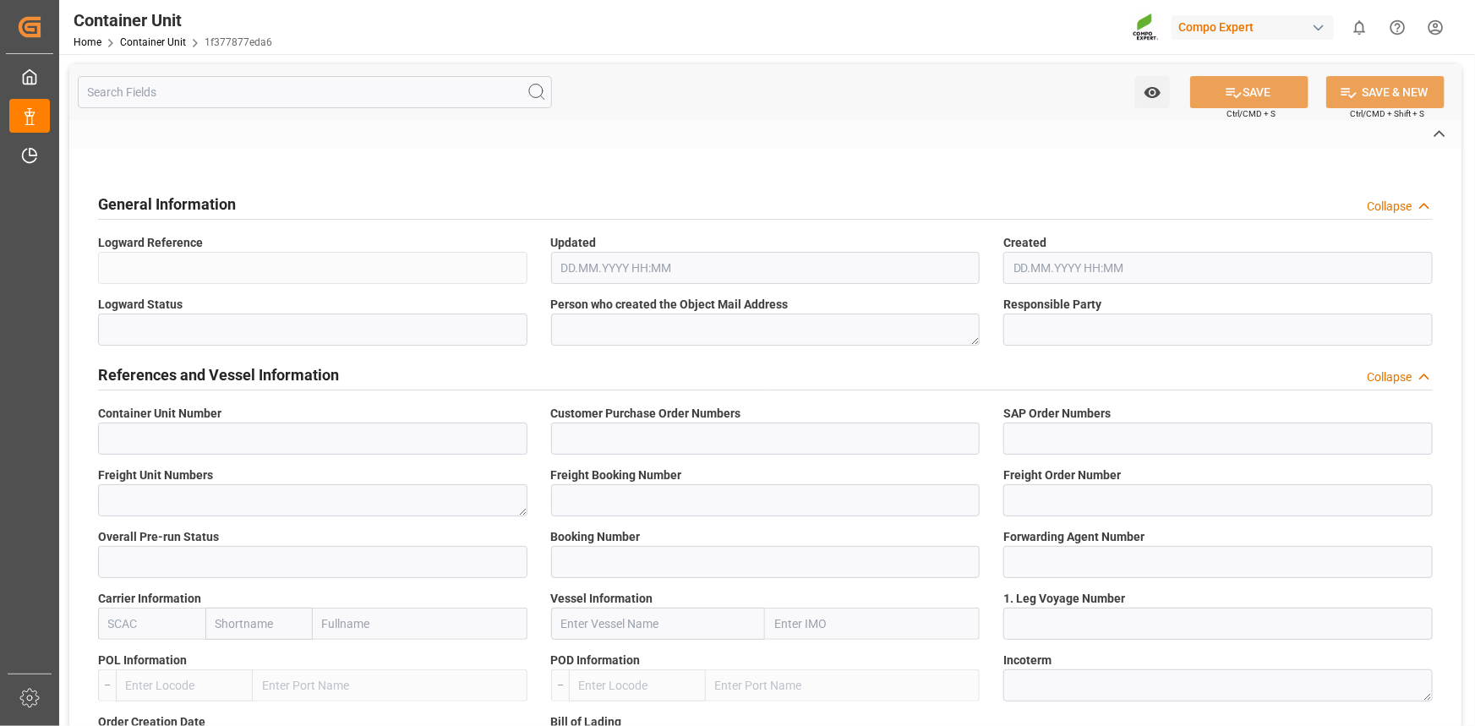
type textarea "Z3"
type input "[DATE]"
type textarea "COMPO Centro de Producción"
type textarea "12600"
type input "[GEOGRAPHIC_DATA]"
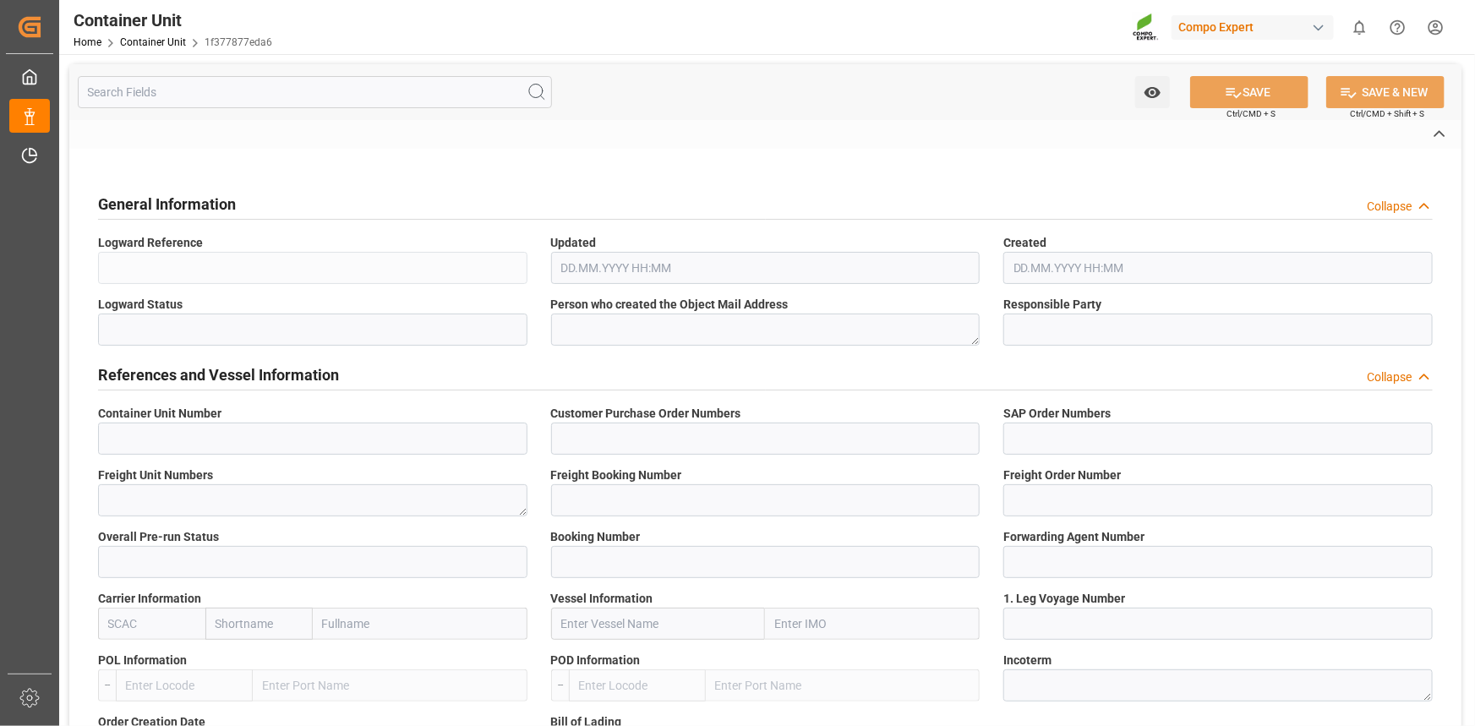
type textarea "00000-1149"
type input "[GEOGRAPHIC_DATA]"
type input "EUR"
type textarea "[DATE]"
type textarea "HYS 21 21-0-0 25kg (x48) SA;"
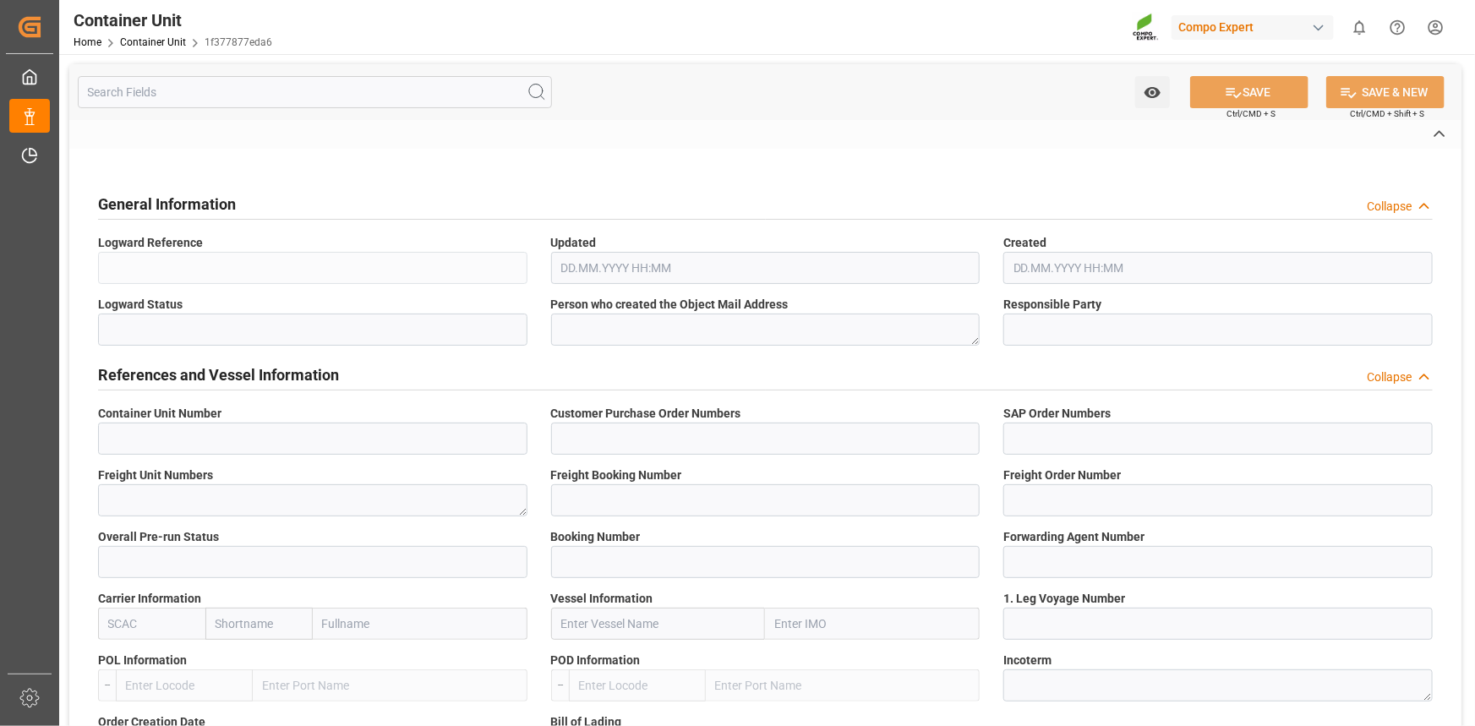
type textarea "2273002899;"
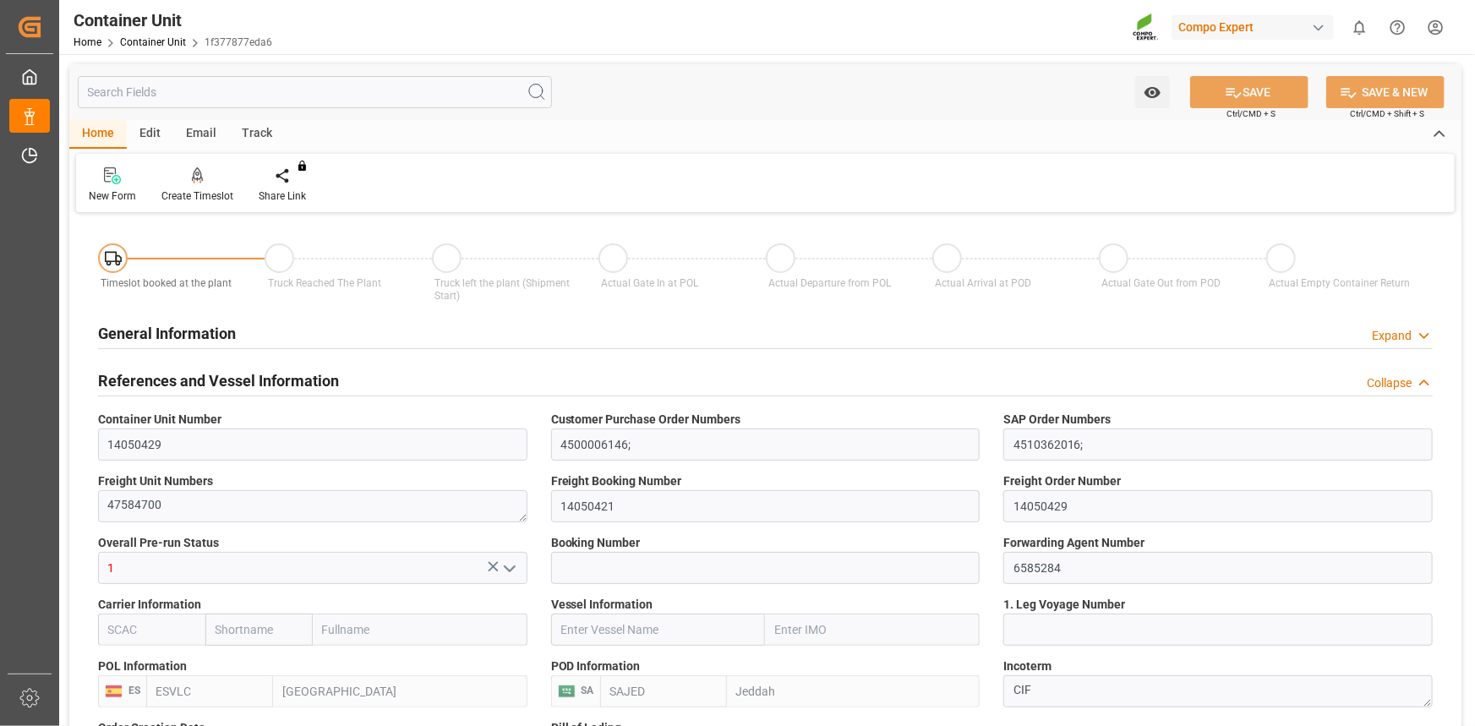
type input "ESVLC"
type input "SAJED"
type input "7"
type input "0"
type input "8"
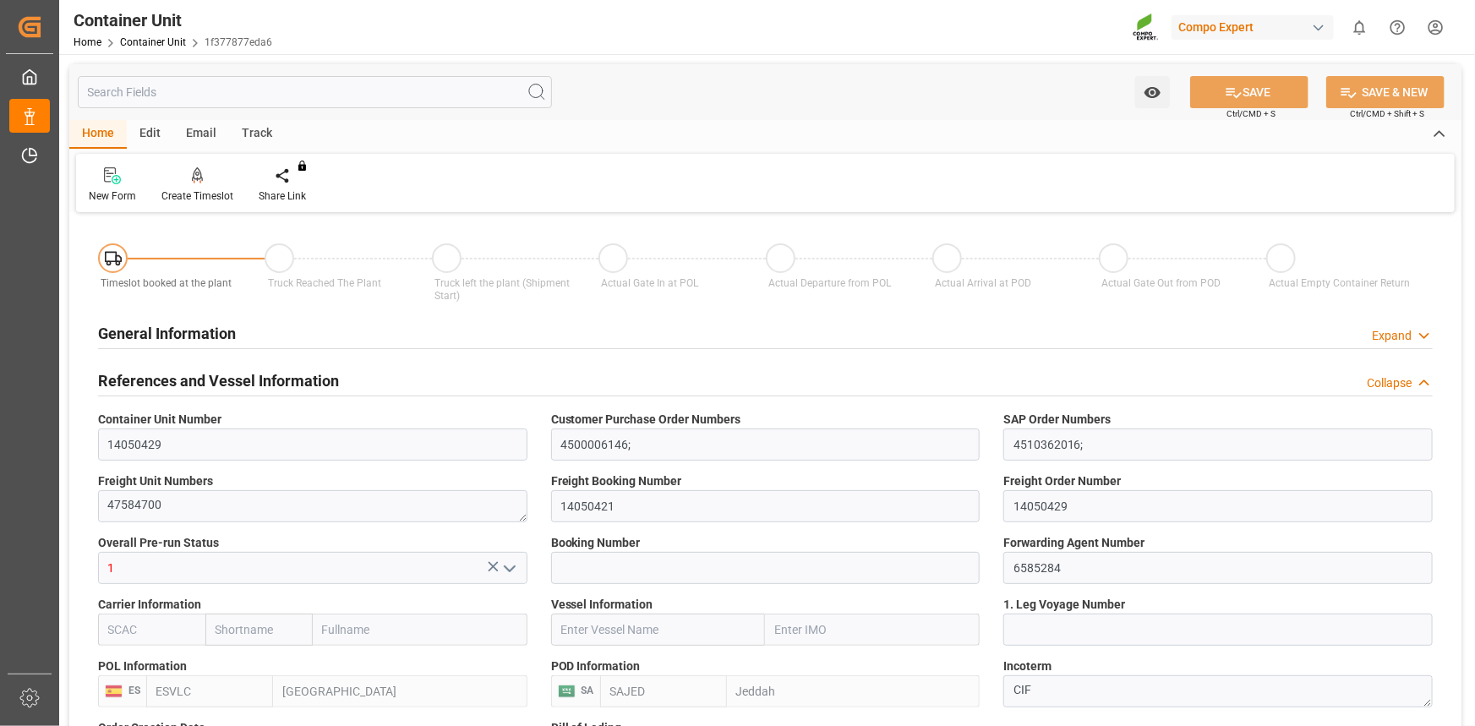
type input "0"
type input "420"
type input "24576"
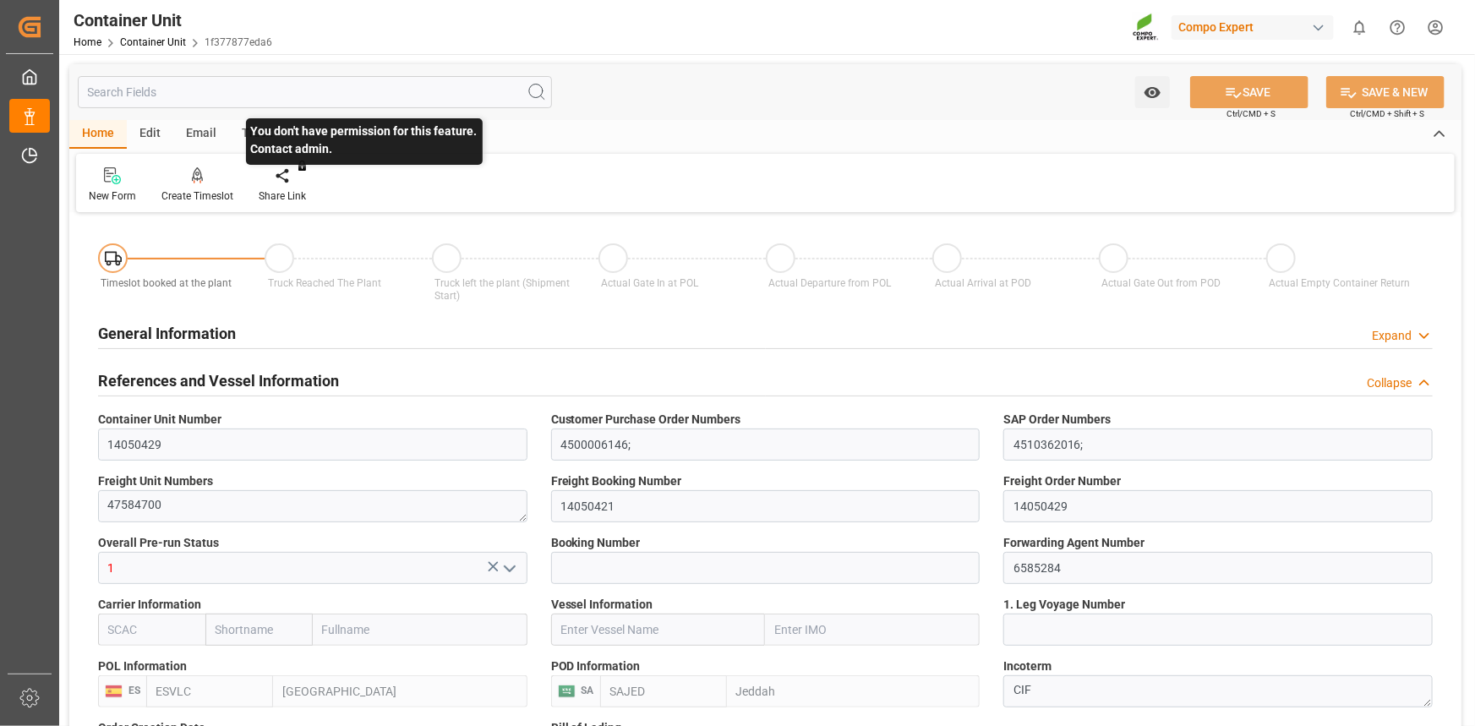
type input "[DATE] 12:06"
type input "[DATE]"
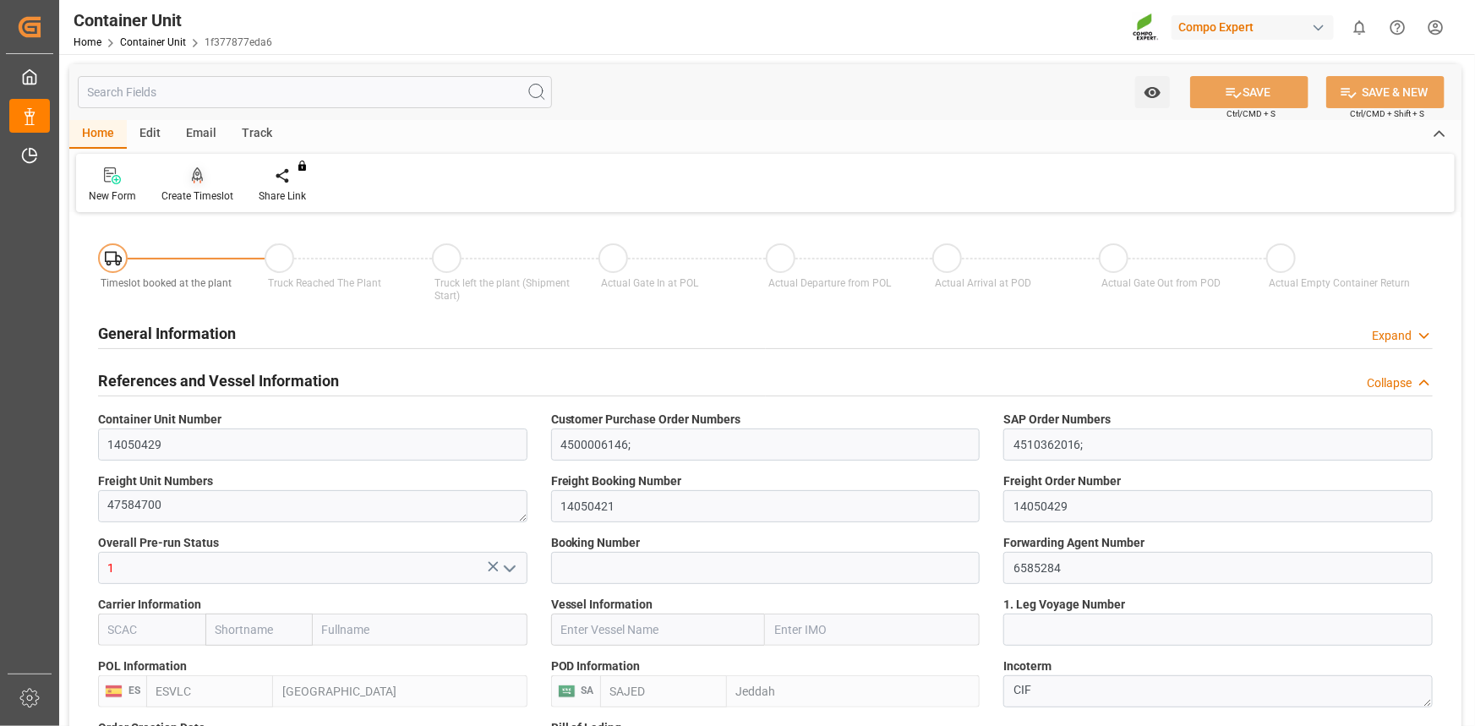
click at [201, 194] on div "Create Timeslot" at bounding box center [197, 196] width 72 height 15
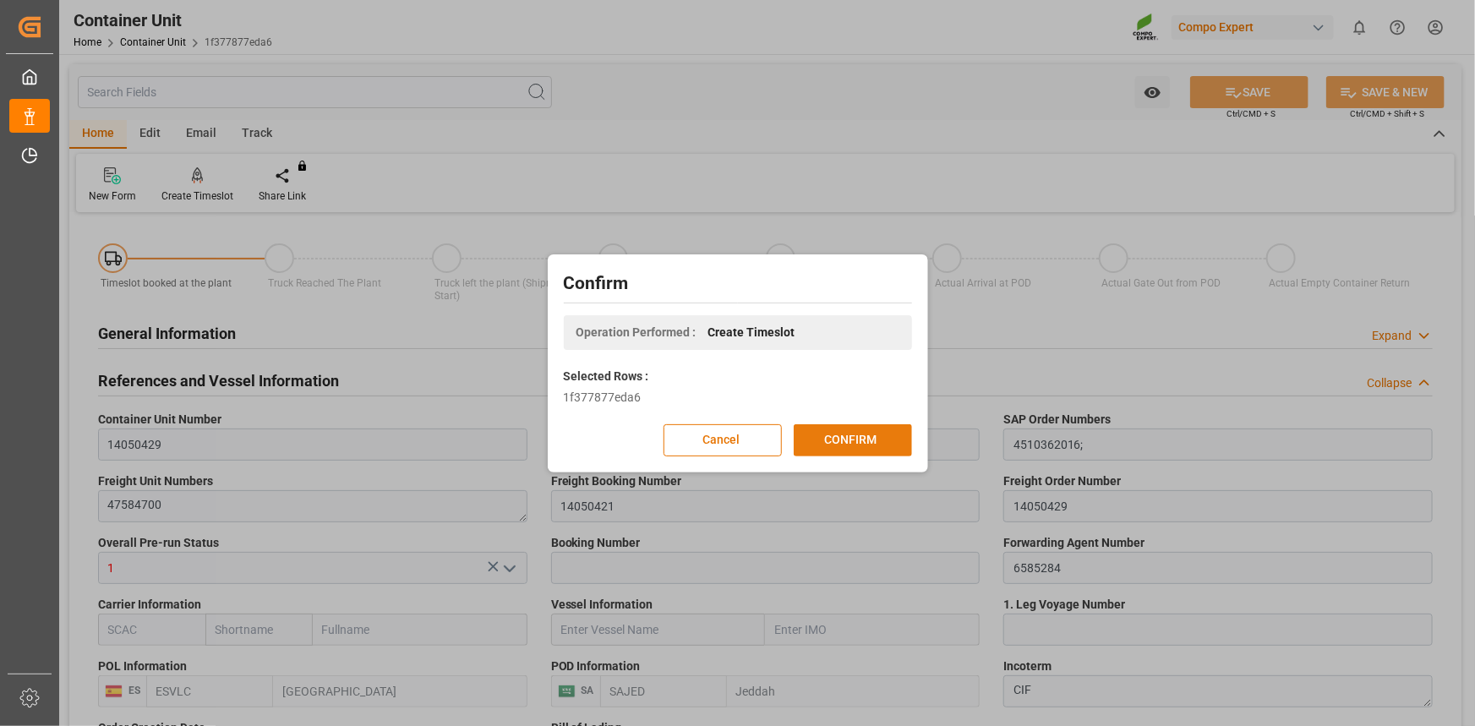
click at [871, 450] on button "CONFIRM" at bounding box center [853, 440] width 118 height 32
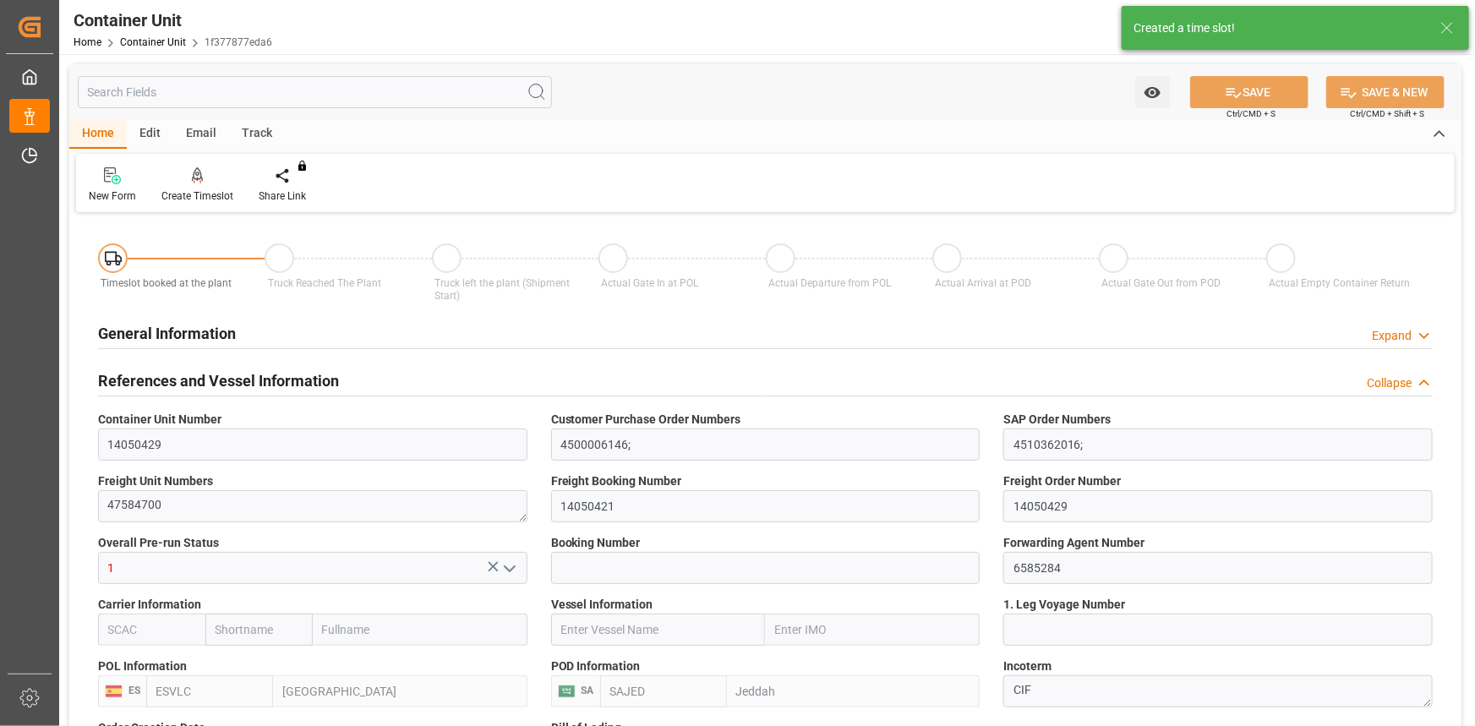
type input "ESVLC"
type input "SAJED"
type input "7"
type input "0"
type input "8"
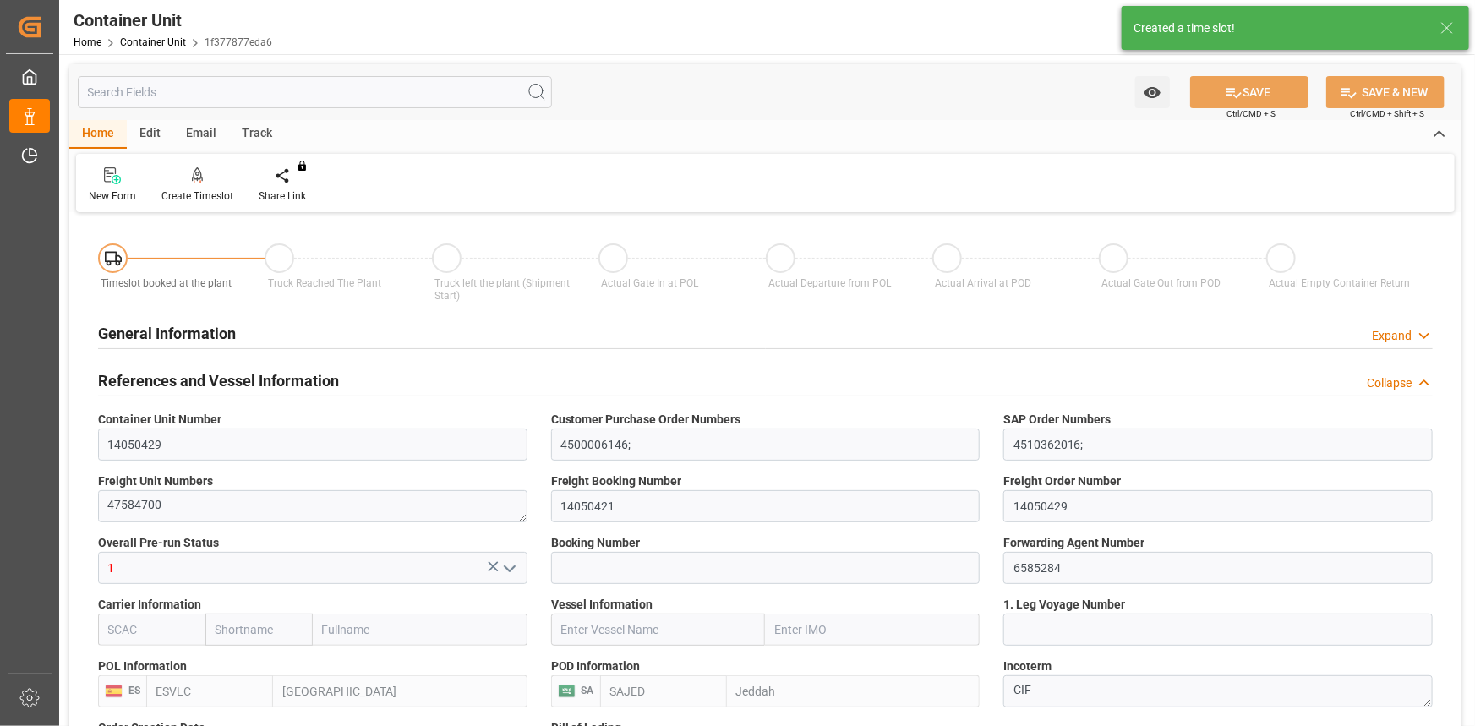
type input "0"
type input "420"
type input "24576"
type input "[DATE] 12:06"
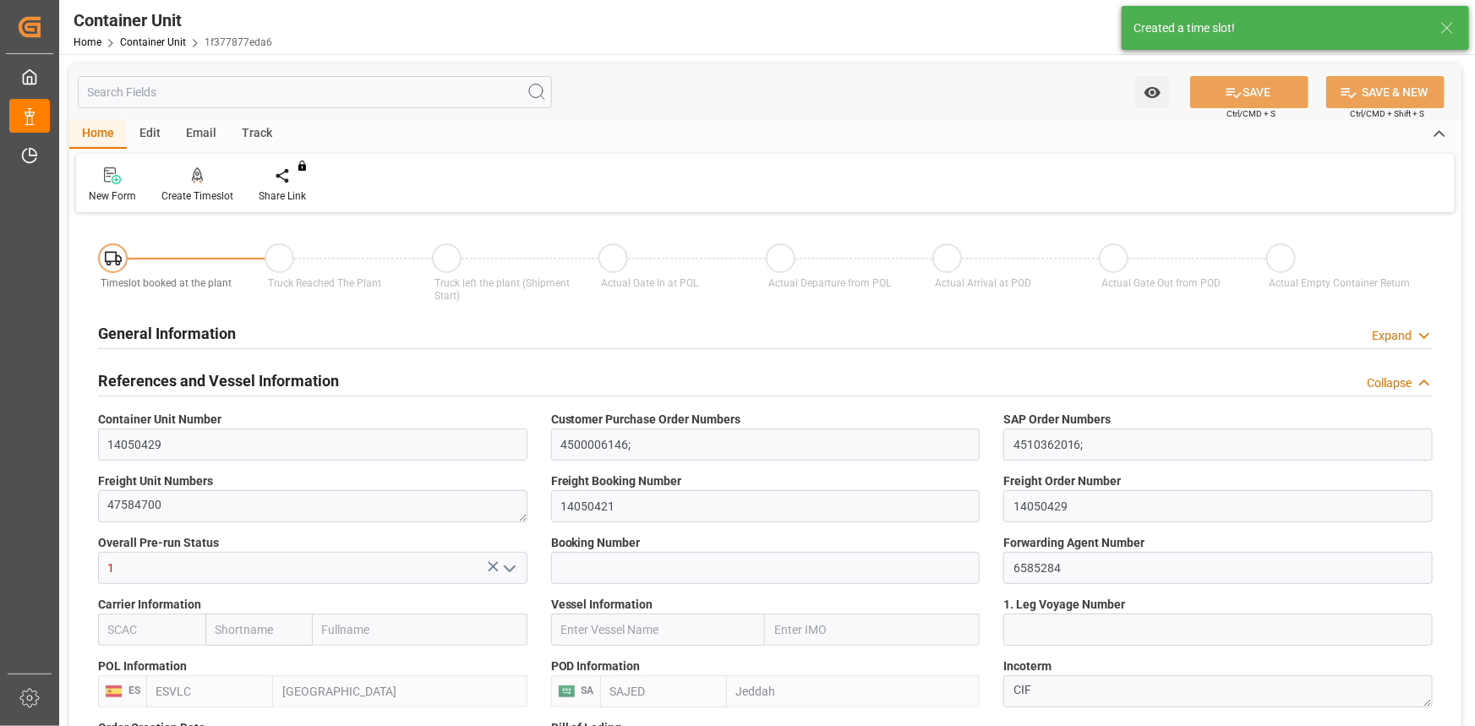
type input "[DATE]"
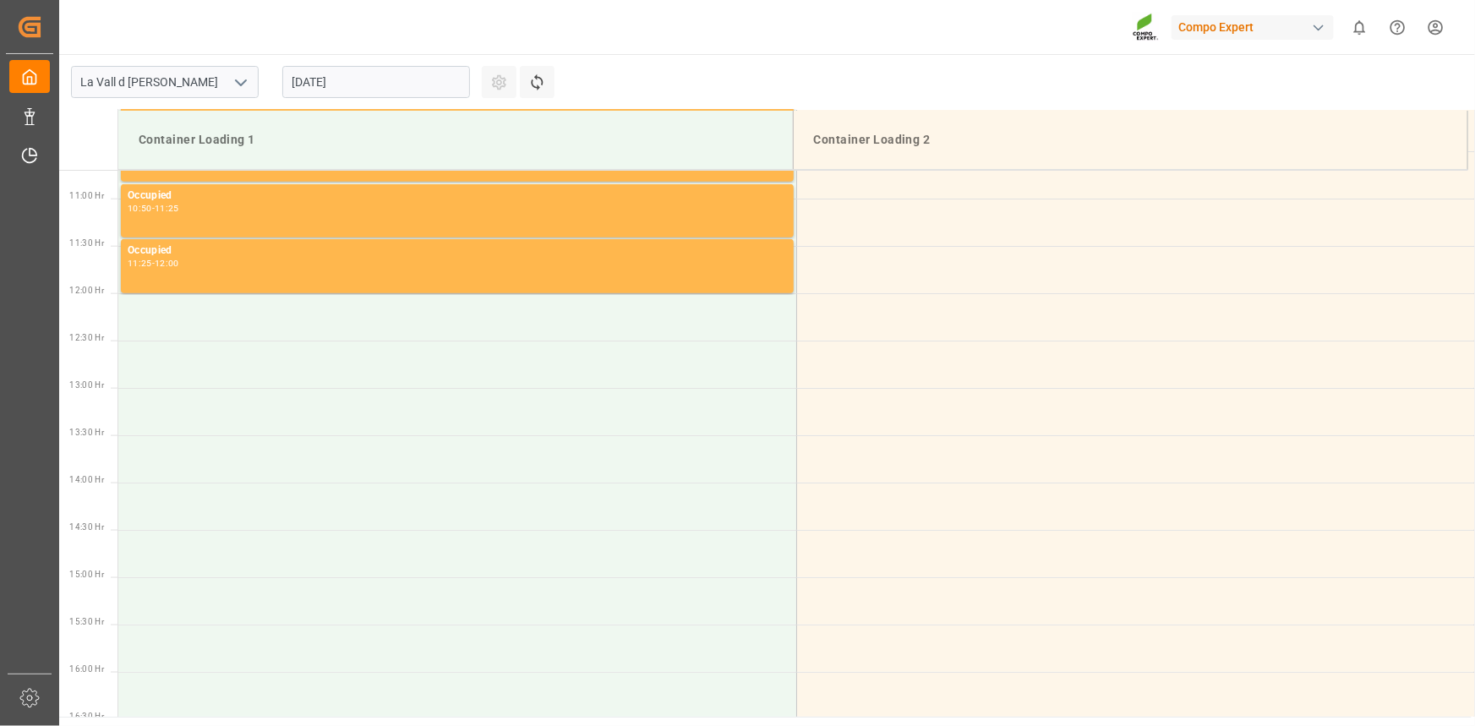
scroll to position [1030, 0]
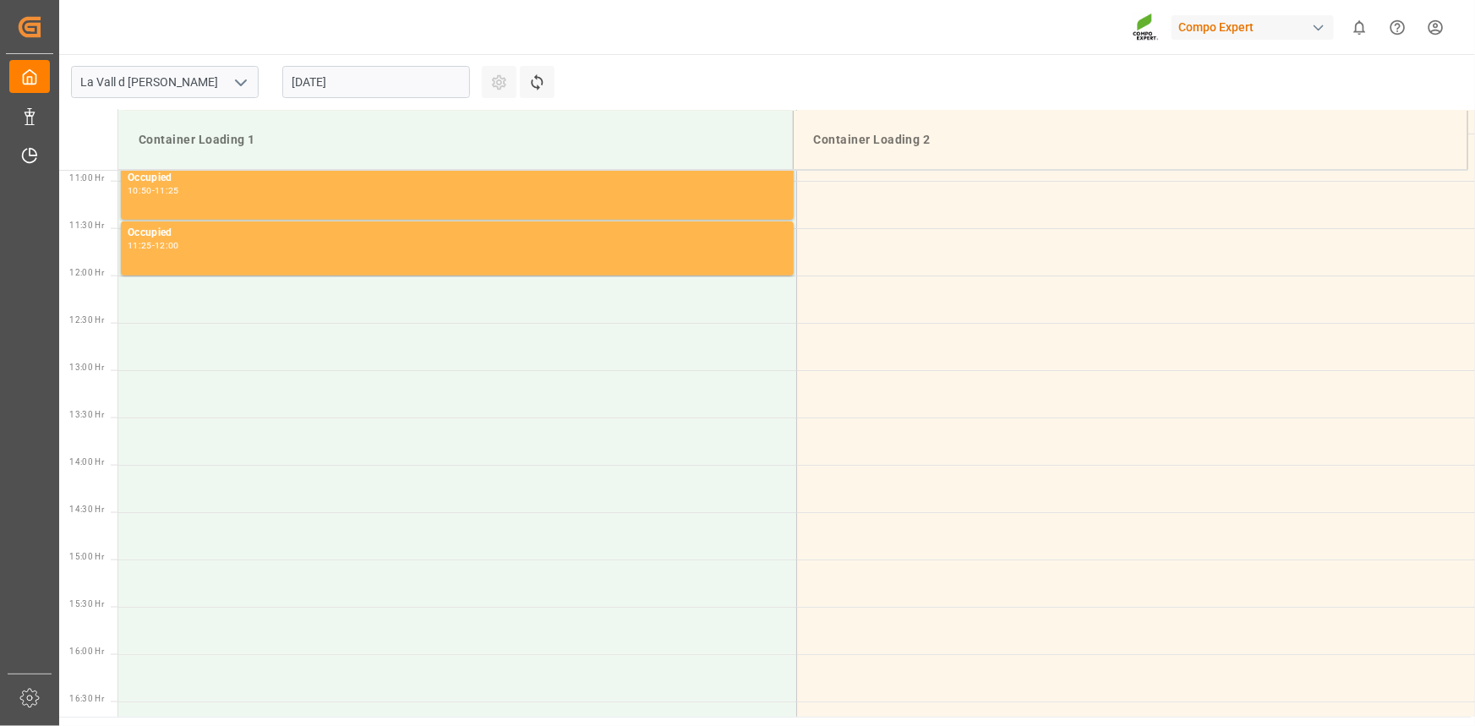
drag, startPoint x: 427, startPoint y: 68, endPoint x: 446, endPoint y: 79, distance: 22.3
click at [427, 68] on input "[DATE]" at bounding box center [376, 82] width 188 height 32
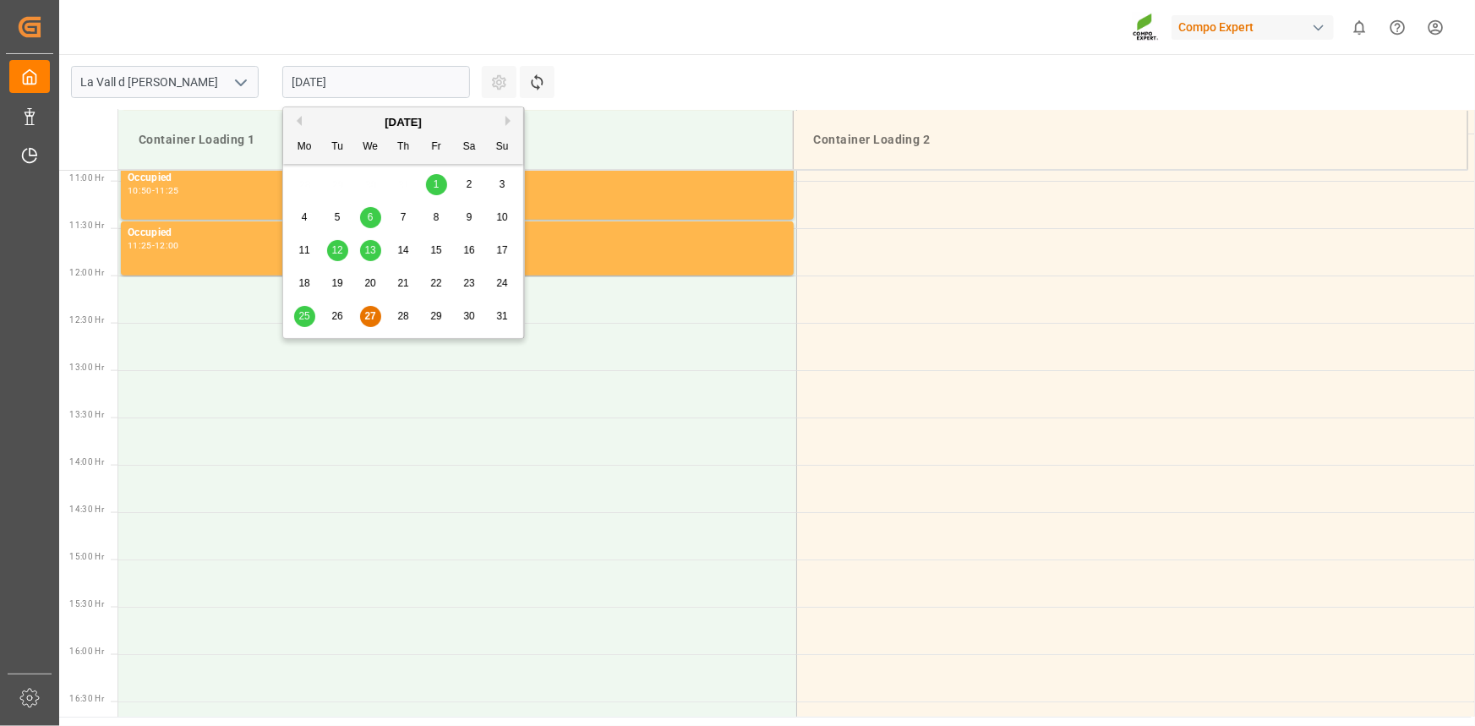
click at [510, 122] on button "Next Month" at bounding box center [510, 121] width 10 height 10
click at [435, 183] on span "5" at bounding box center [437, 184] width 6 height 12
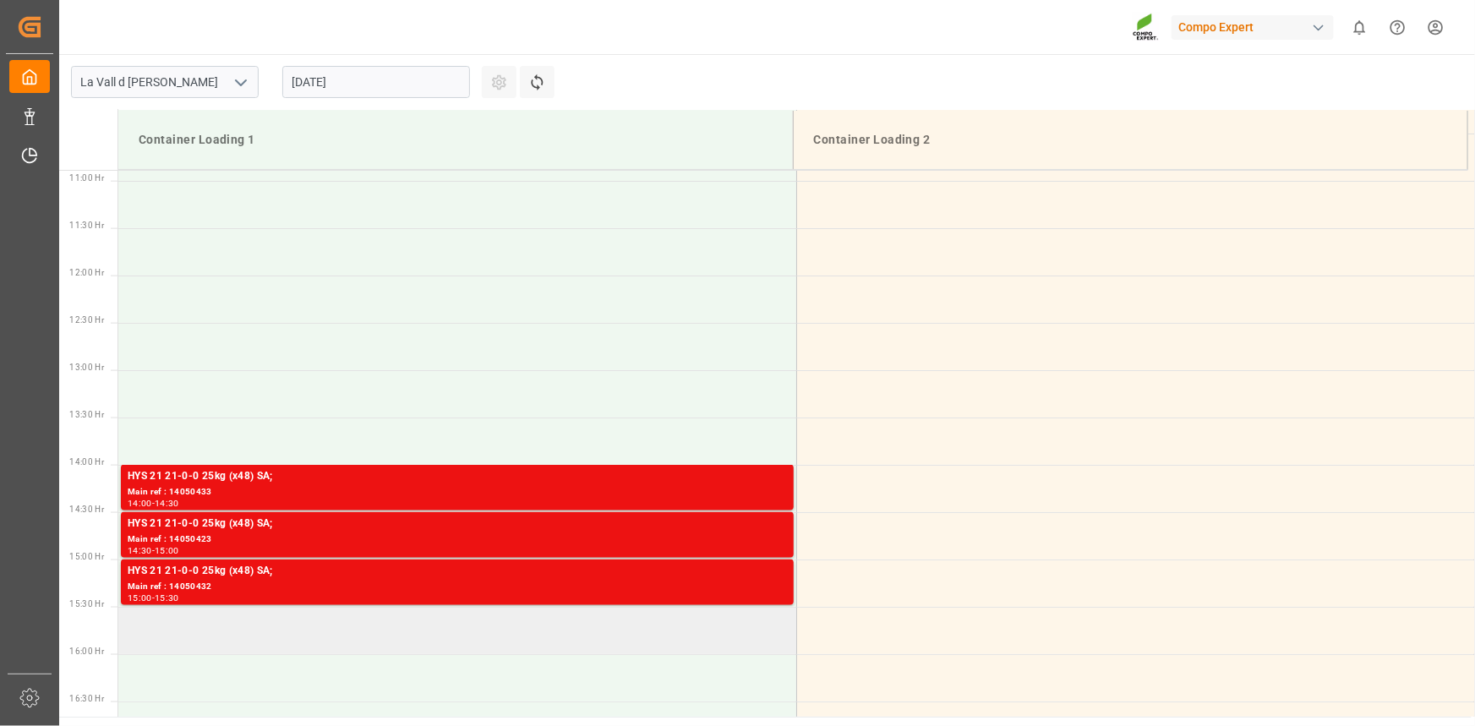
click at [160, 627] on td at bounding box center [457, 630] width 678 height 47
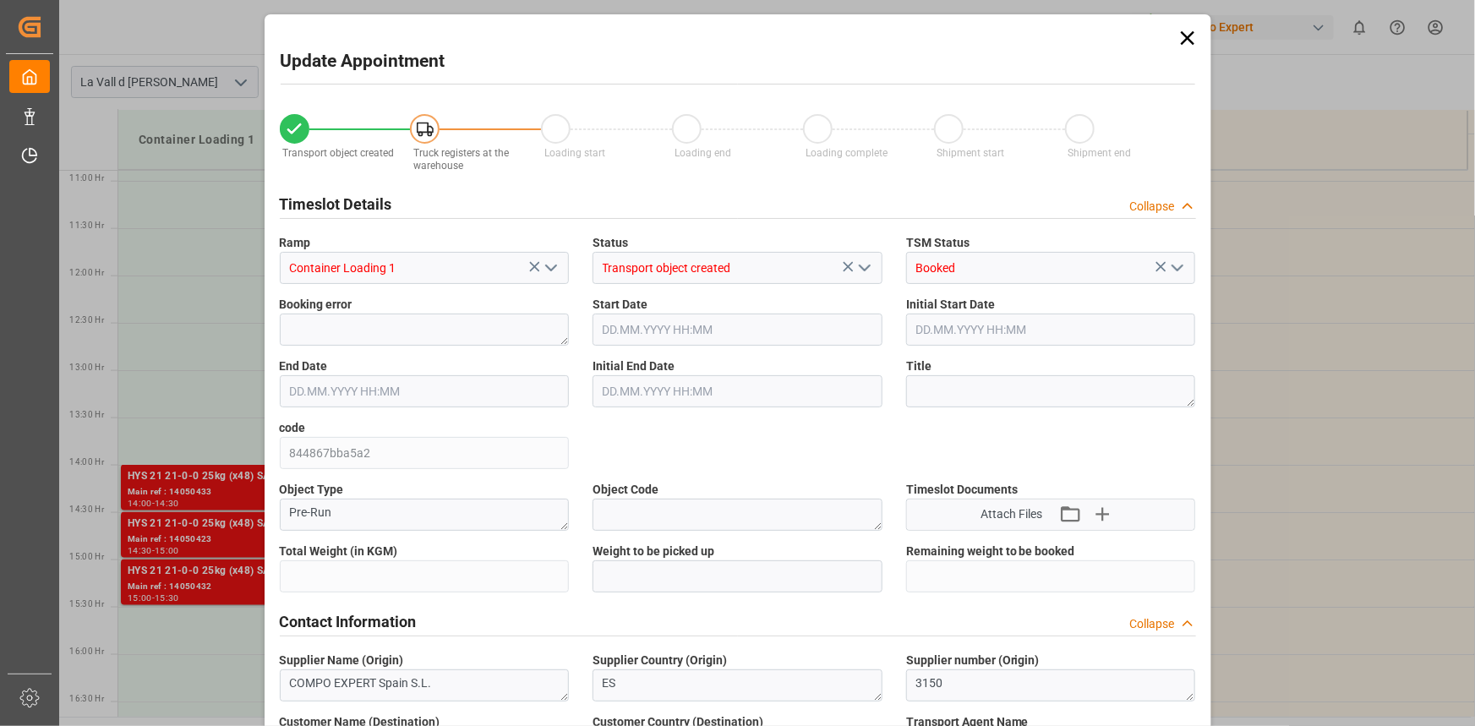
type input "24576"
type input "420"
type input "[DATE] 15:30"
type input "[DATE] 16:00"
type input "[DATE] 12:06"
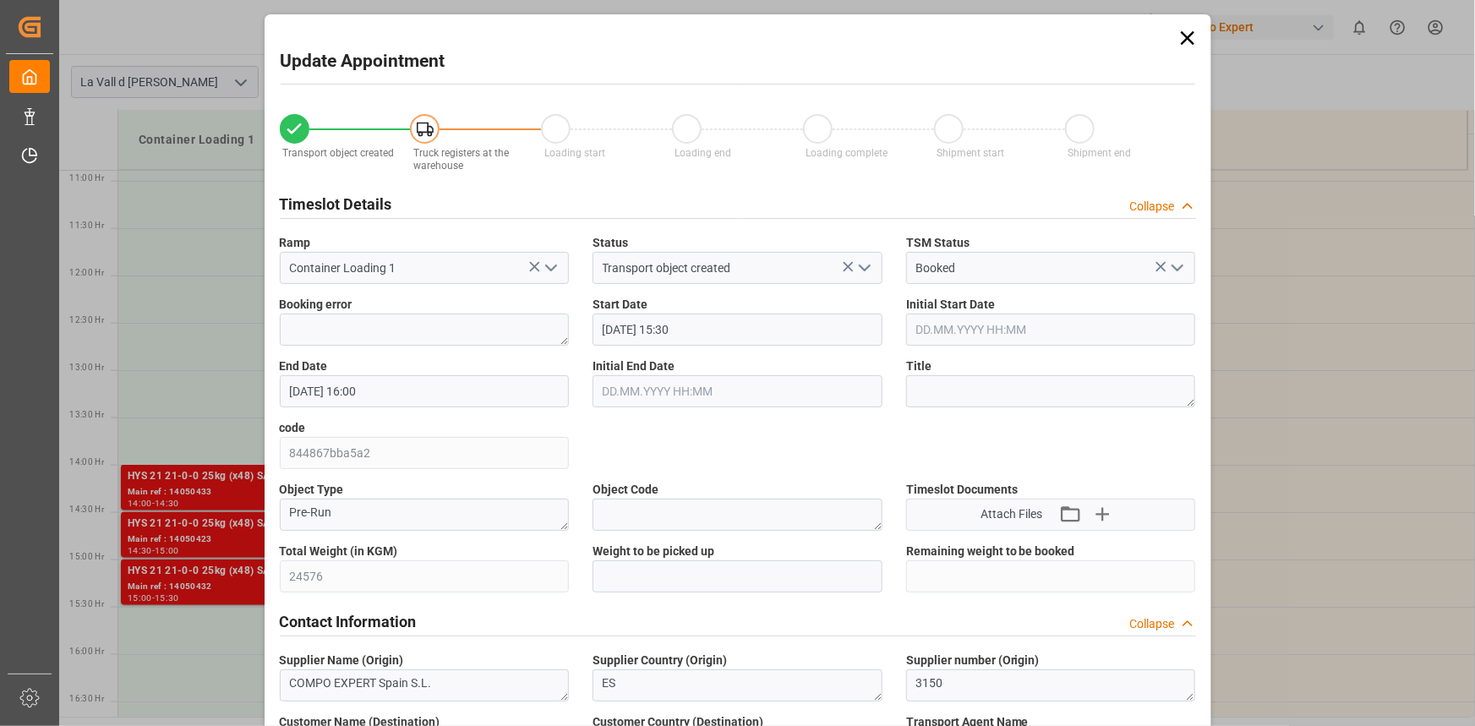
type input "27.08.2025 10:29"
drag, startPoint x: 615, startPoint y: 582, endPoint x: 673, endPoint y: 583, distance: 57.5
click at [615, 582] on input "text" at bounding box center [738, 576] width 290 height 32
paste input "24576"
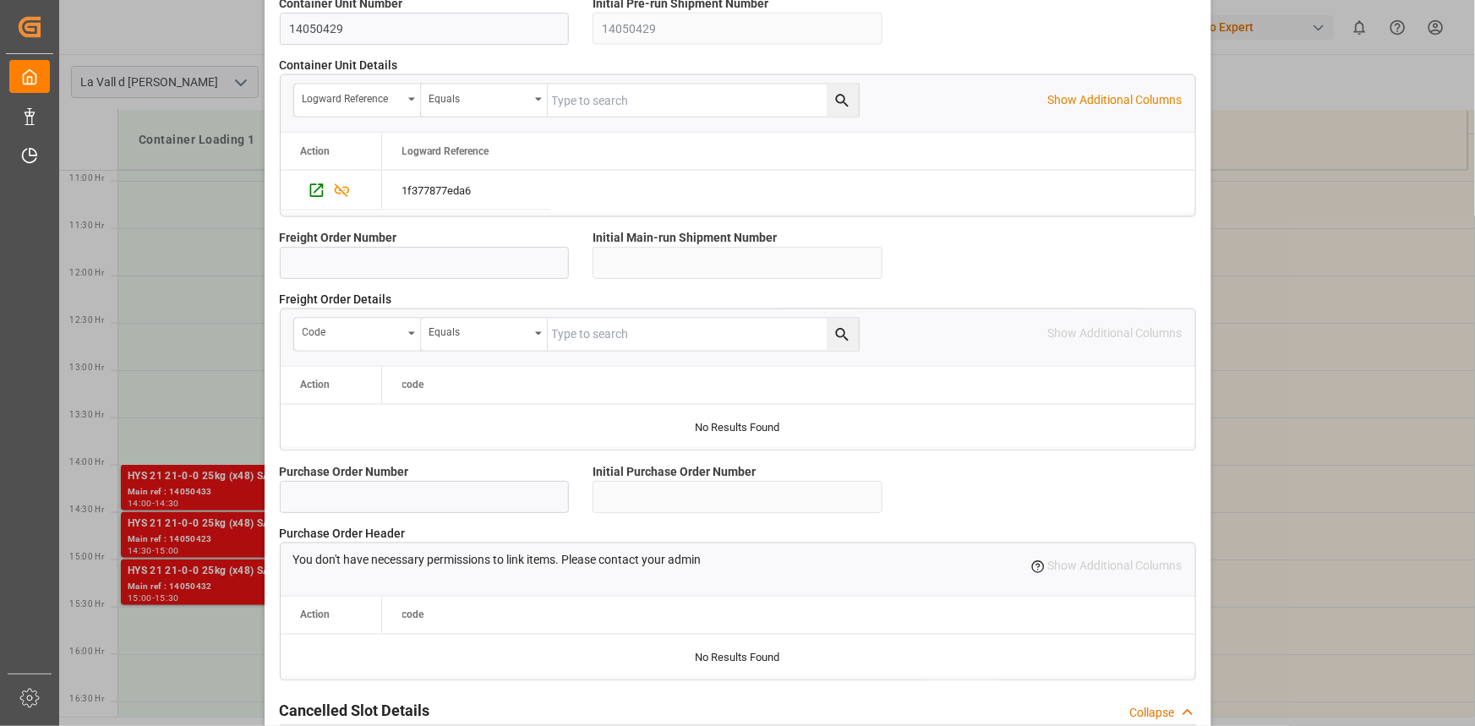
scroll to position [1502, 0]
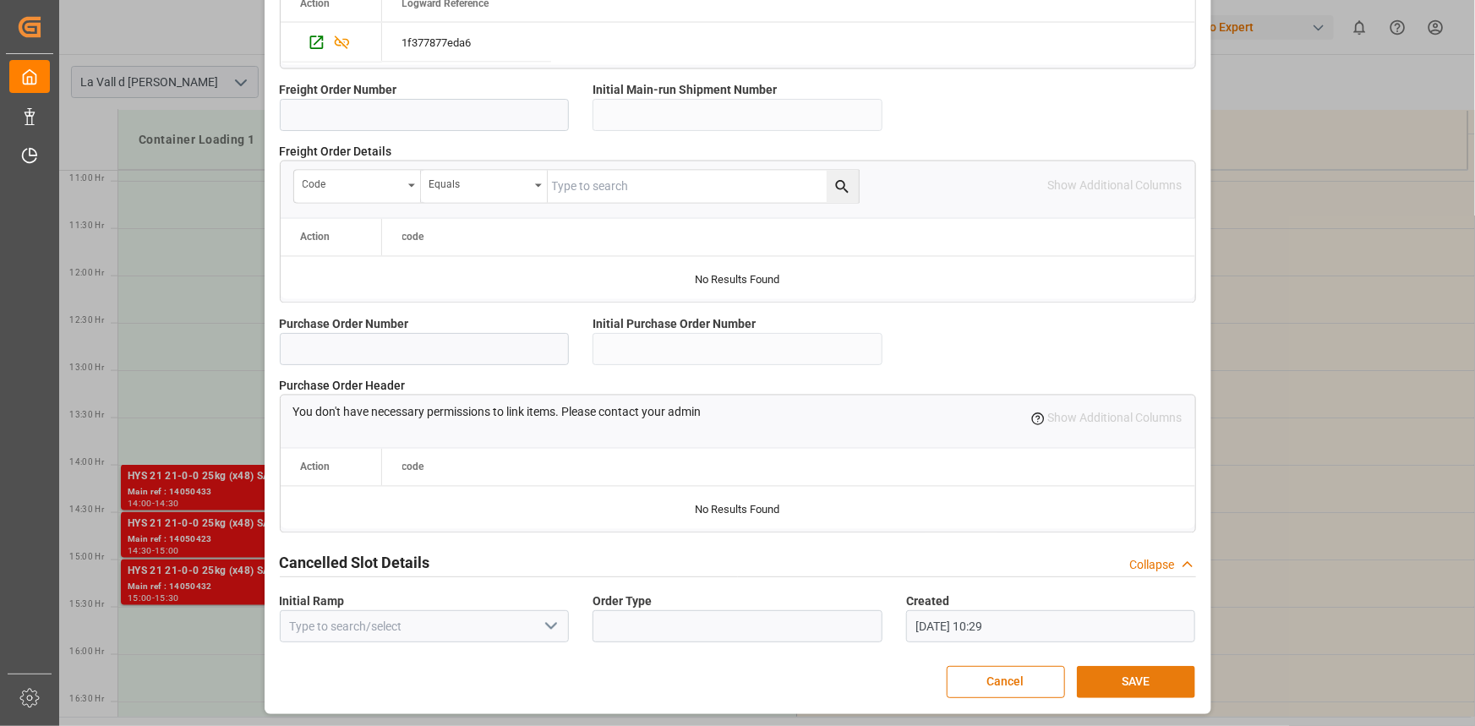
type input "24576"
click at [1139, 693] on button "SAVE" at bounding box center [1136, 682] width 118 height 32
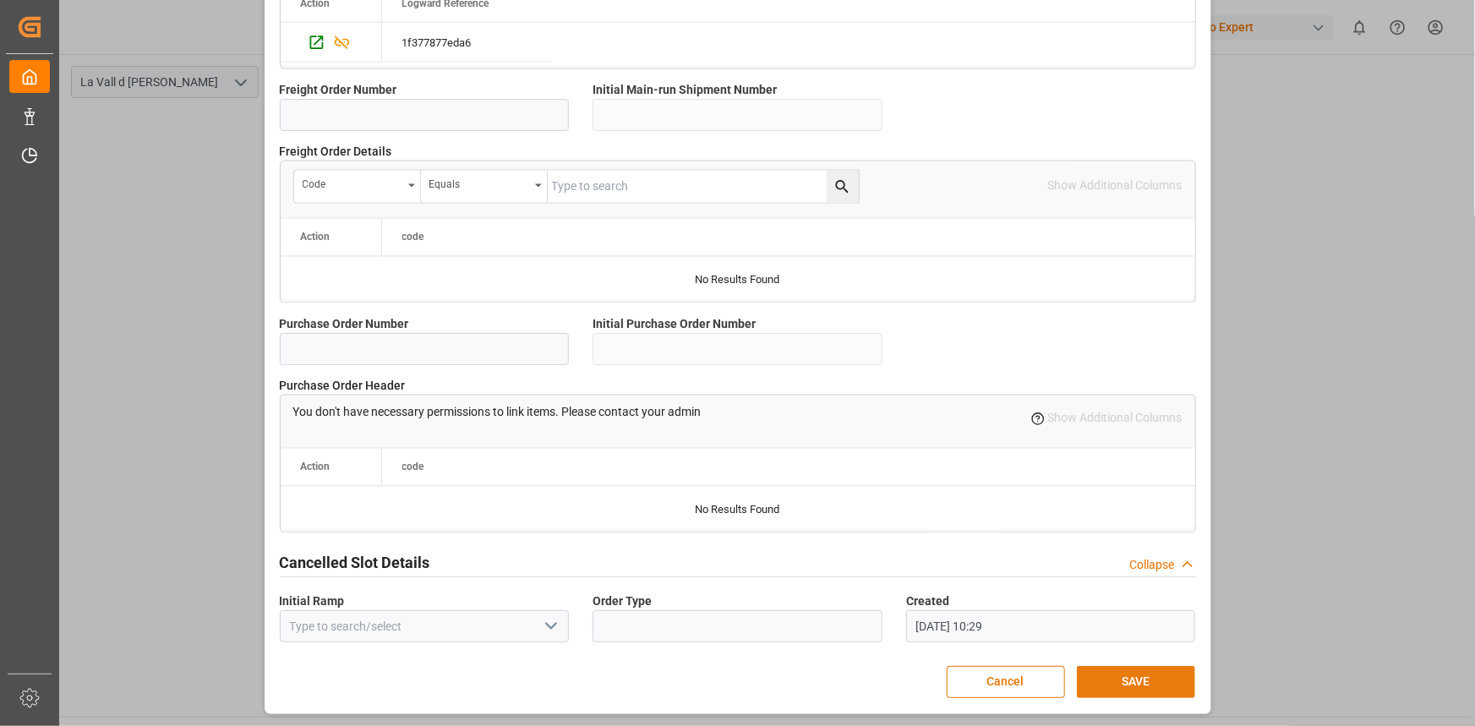
click at [1155, 684] on button "SAVE" at bounding box center [1136, 682] width 118 height 32
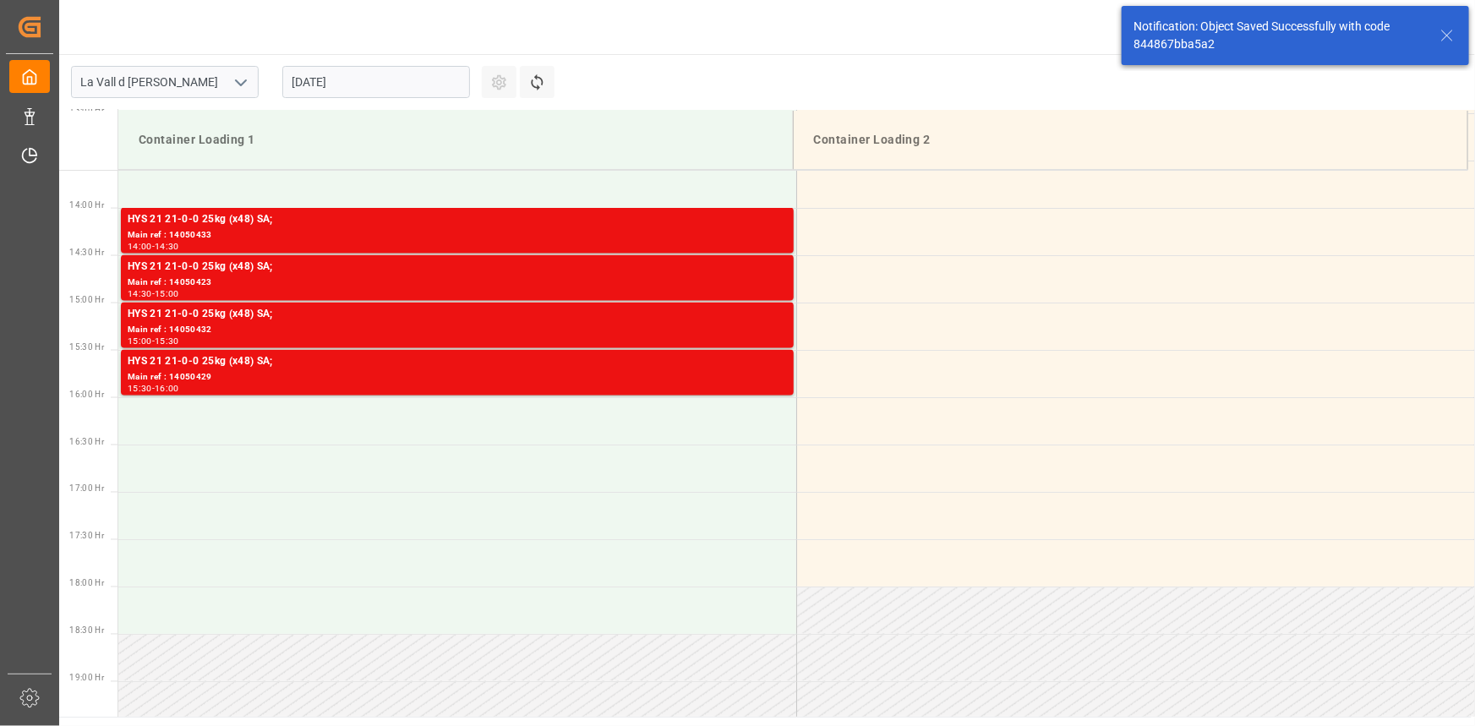
scroll to position [1314, 0]
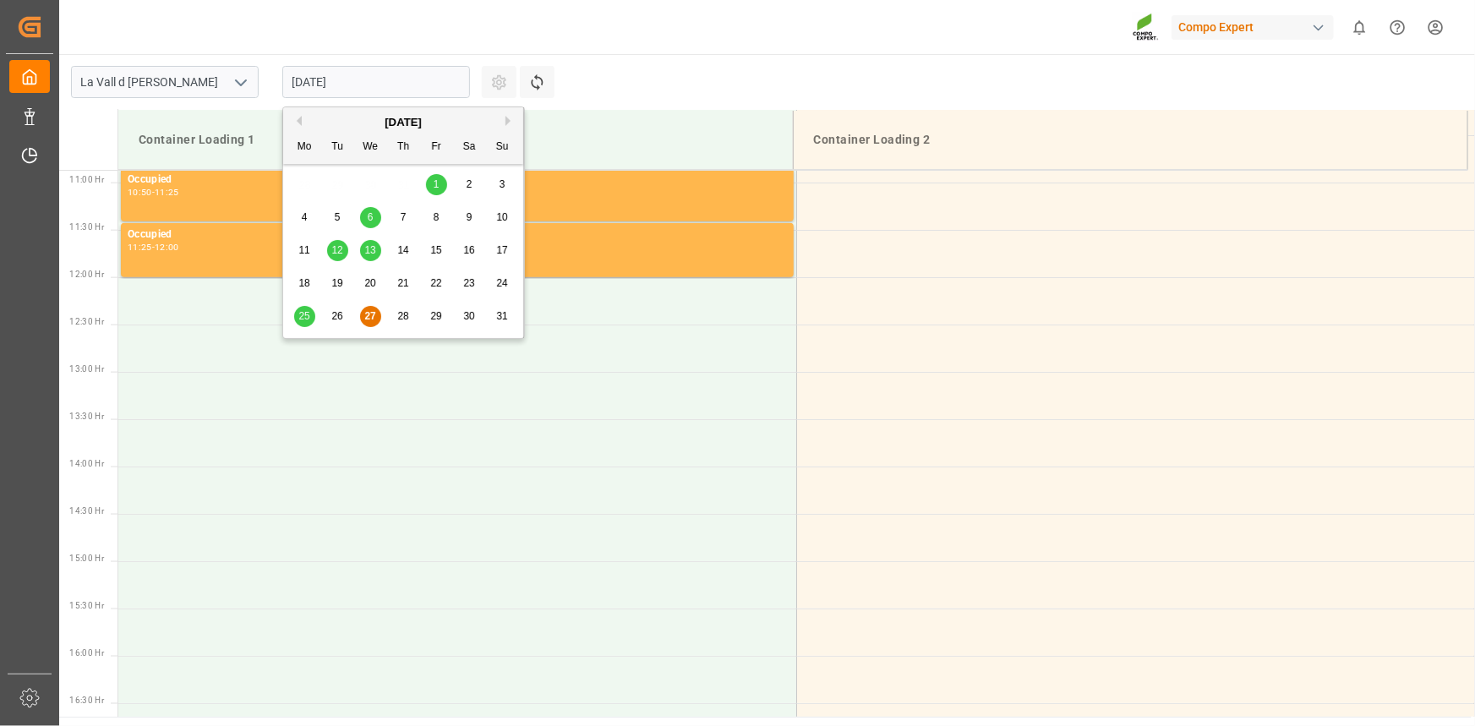
click at [331, 85] on input "[DATE]" at bounding box center [376, 82] width 188 height 32
click at [505, 123] on div "Previous Month Next Month [DATE] Mo Tu We Th Fr Sa Su 28 29 30 31 1 2 3 4 5 6 7…" at bounding box center [403, 223] width 243 height 232
click at [512, 120] on button "Next Month" at bounding box center [510, 121] width 10 height 10
click at [428, 189] on div "5" at bounding box center [436, 185] width 21 height 20
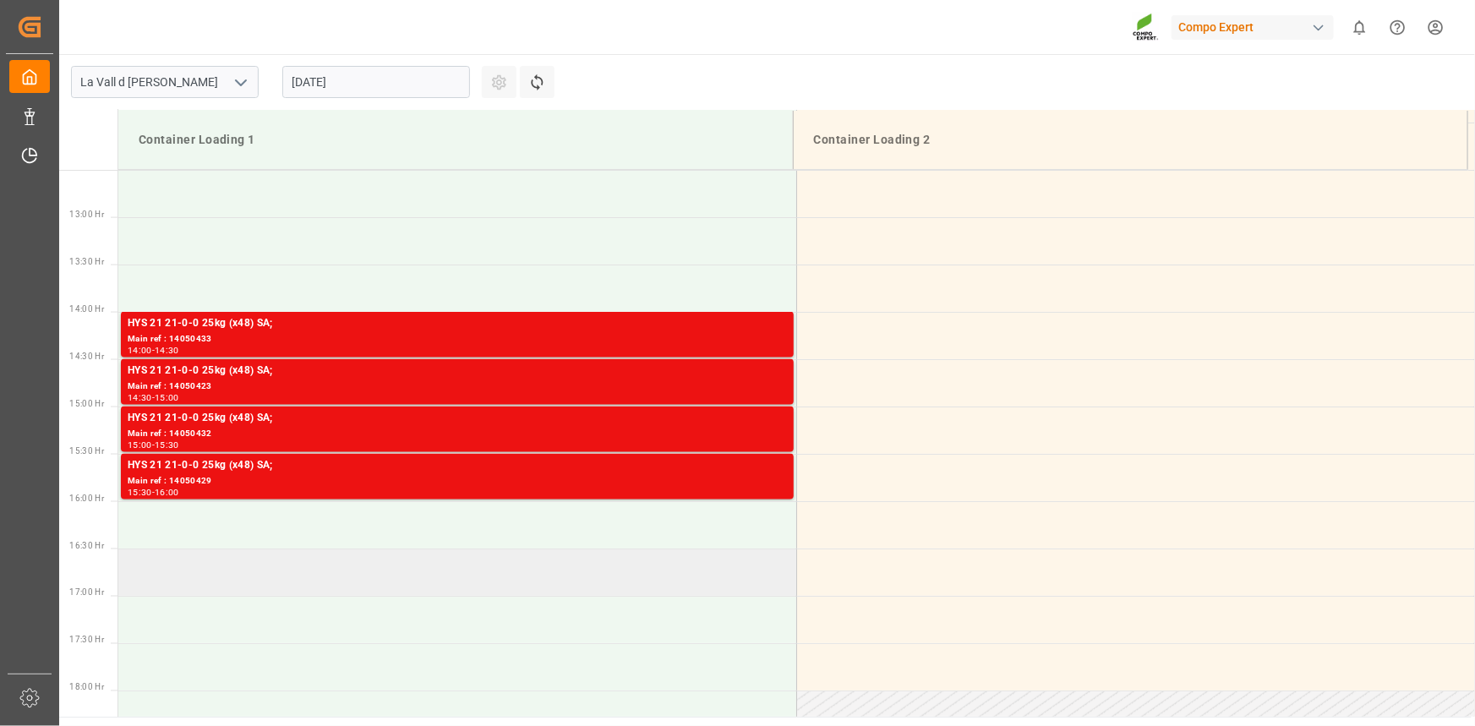
scroll to position [1337, 0]
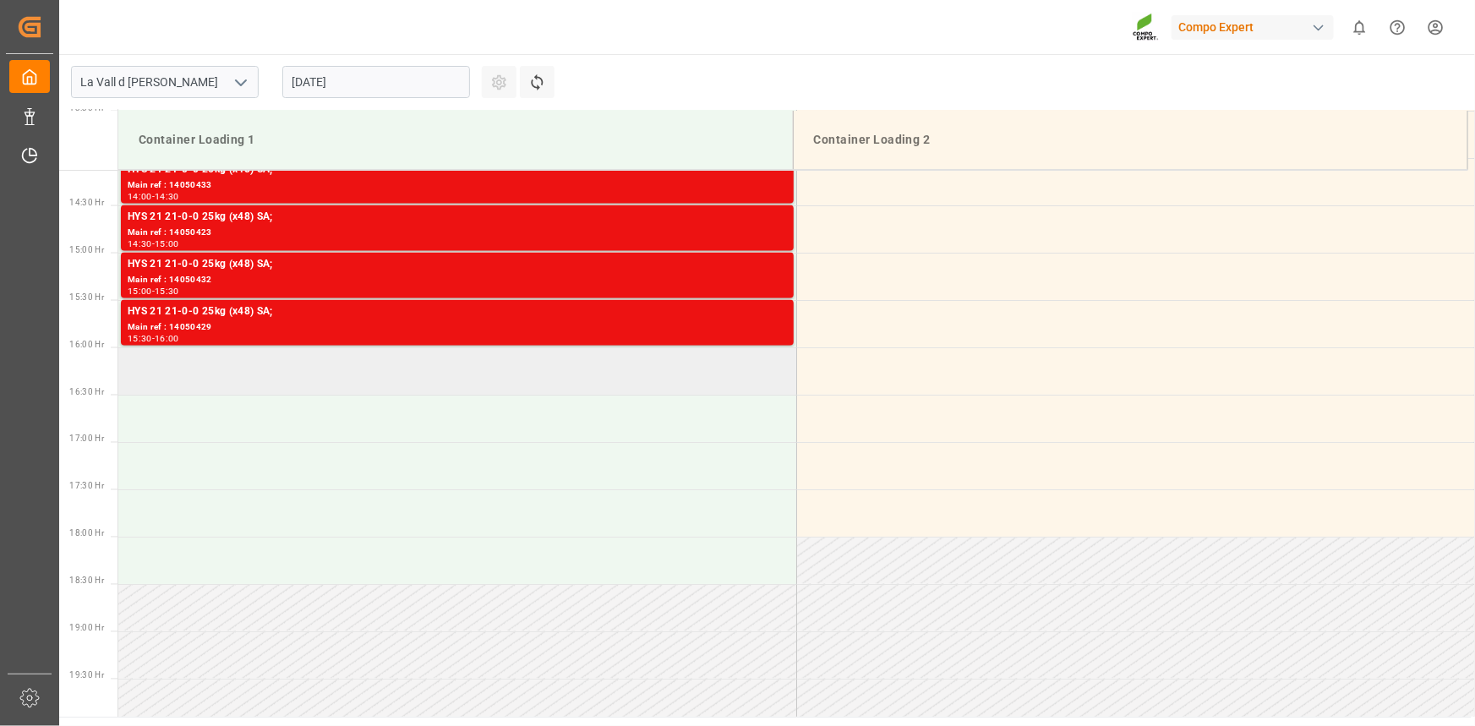
click at [189, 373] on td at bounding box center [457, 370] width 678 height 47
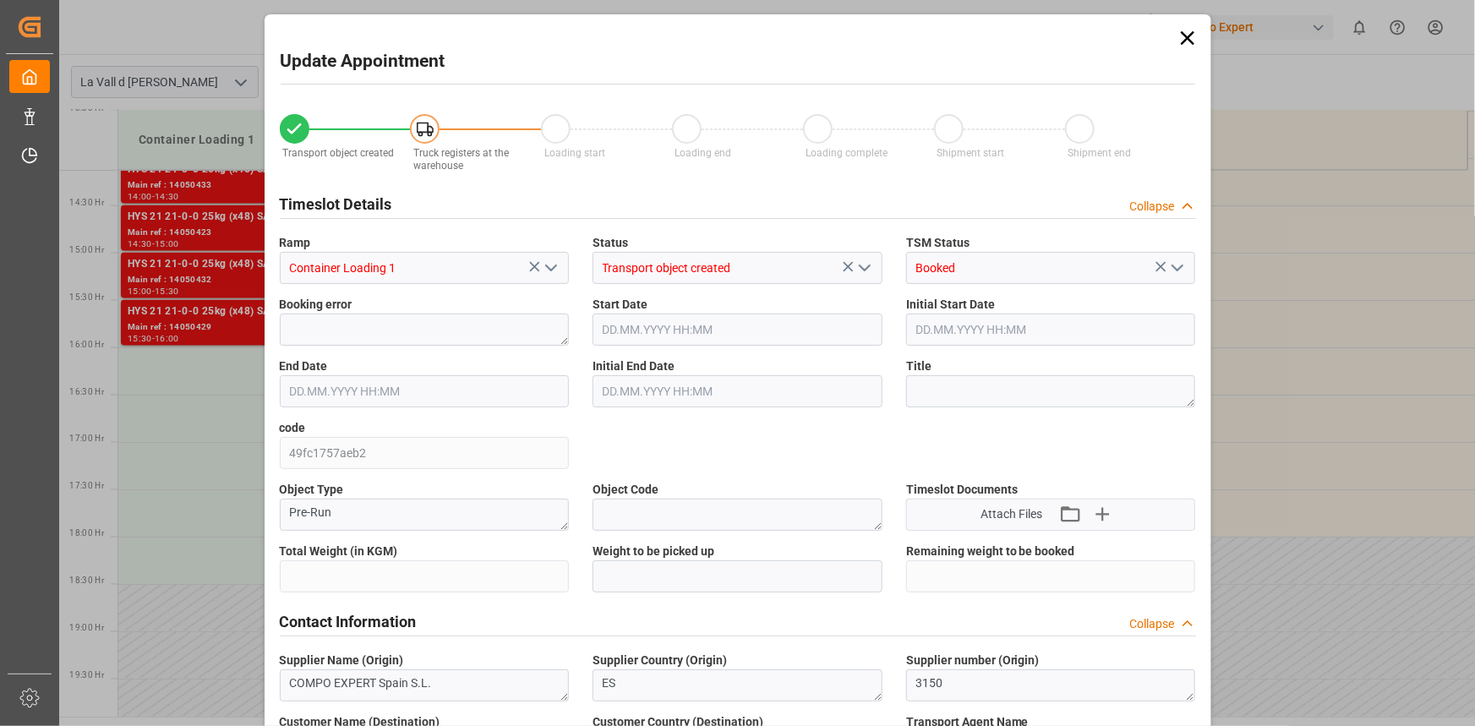
type input "24576"
type input "420"
type input "[DATE] 16:00"
type input "[DATE] 16:30"
type input "[DATE] 12:06"
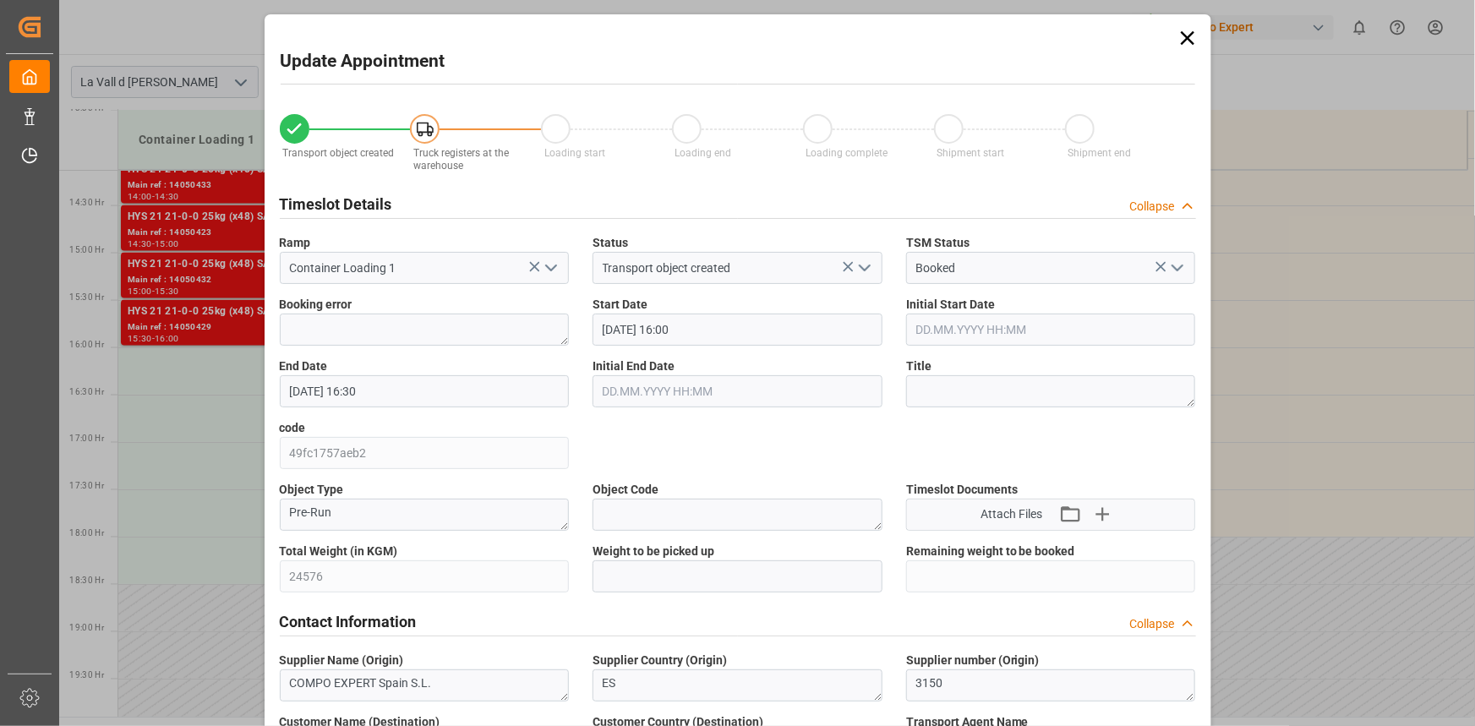
type input "[DATE] 10:30"
click at [663, 558] on span "Weight to be picked up" at bounding box center [654, 552] width 122 height 18
click at [675, 577] on input "text" at bounding box center [738, 576] width 290 height 32
paste input "24576"
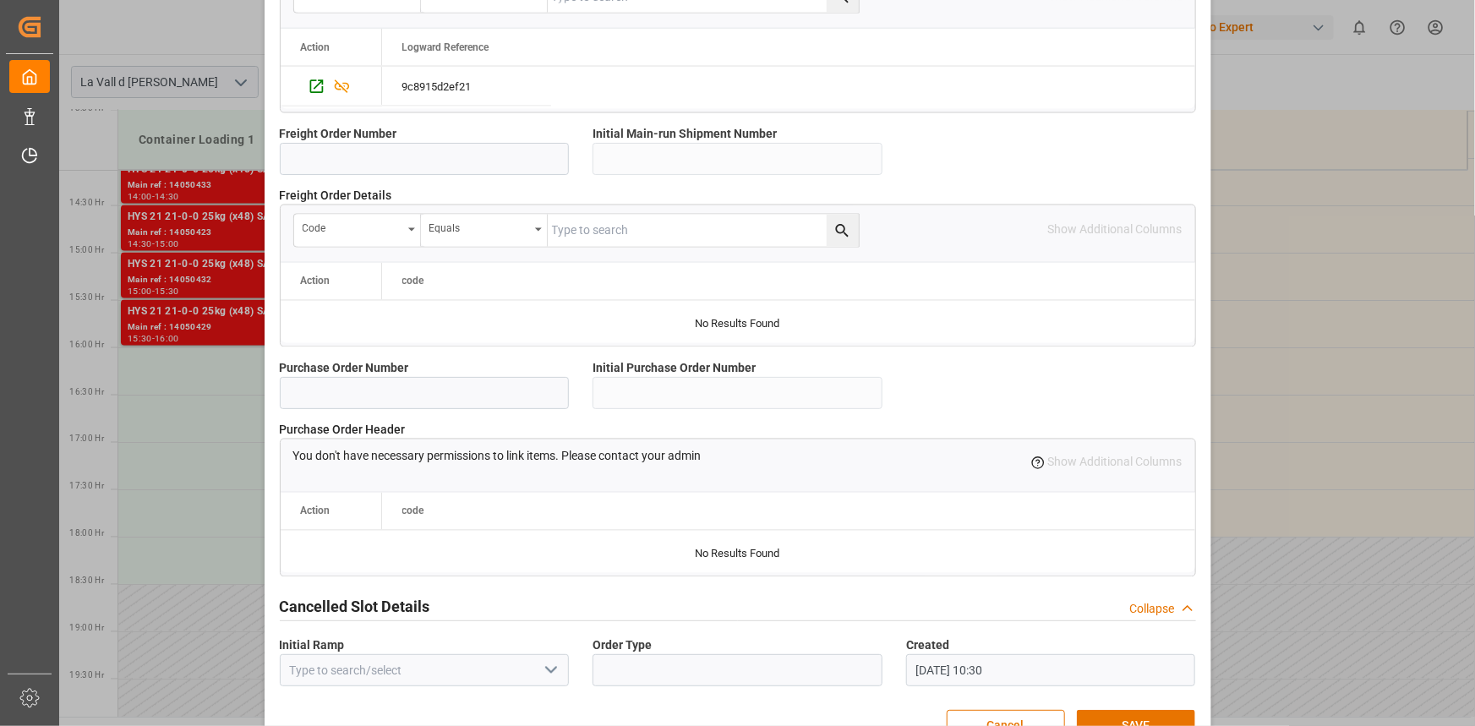
scroll to position [1502, 0]
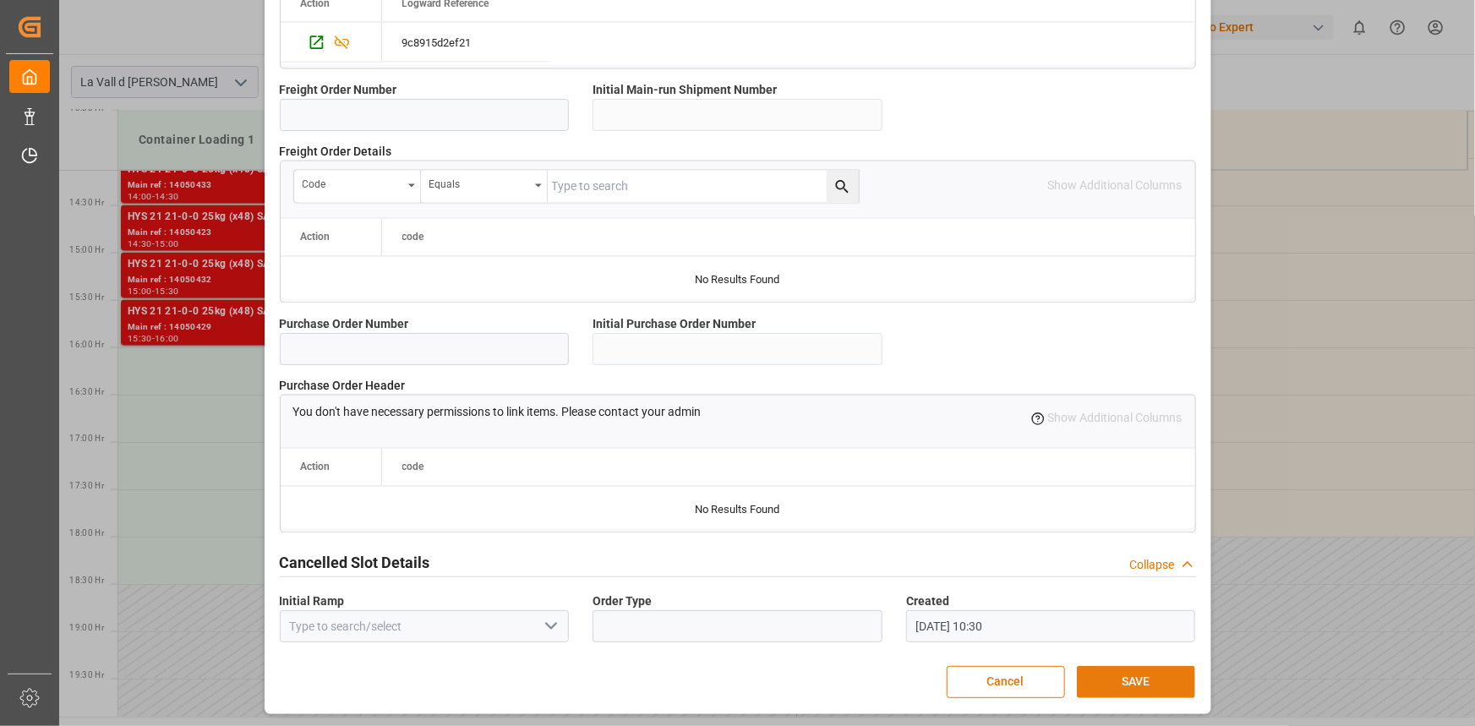
type input "24576"
click at [1161, 686] on button "SAVE" at bounding box center [1136, 682] width 118 height 32
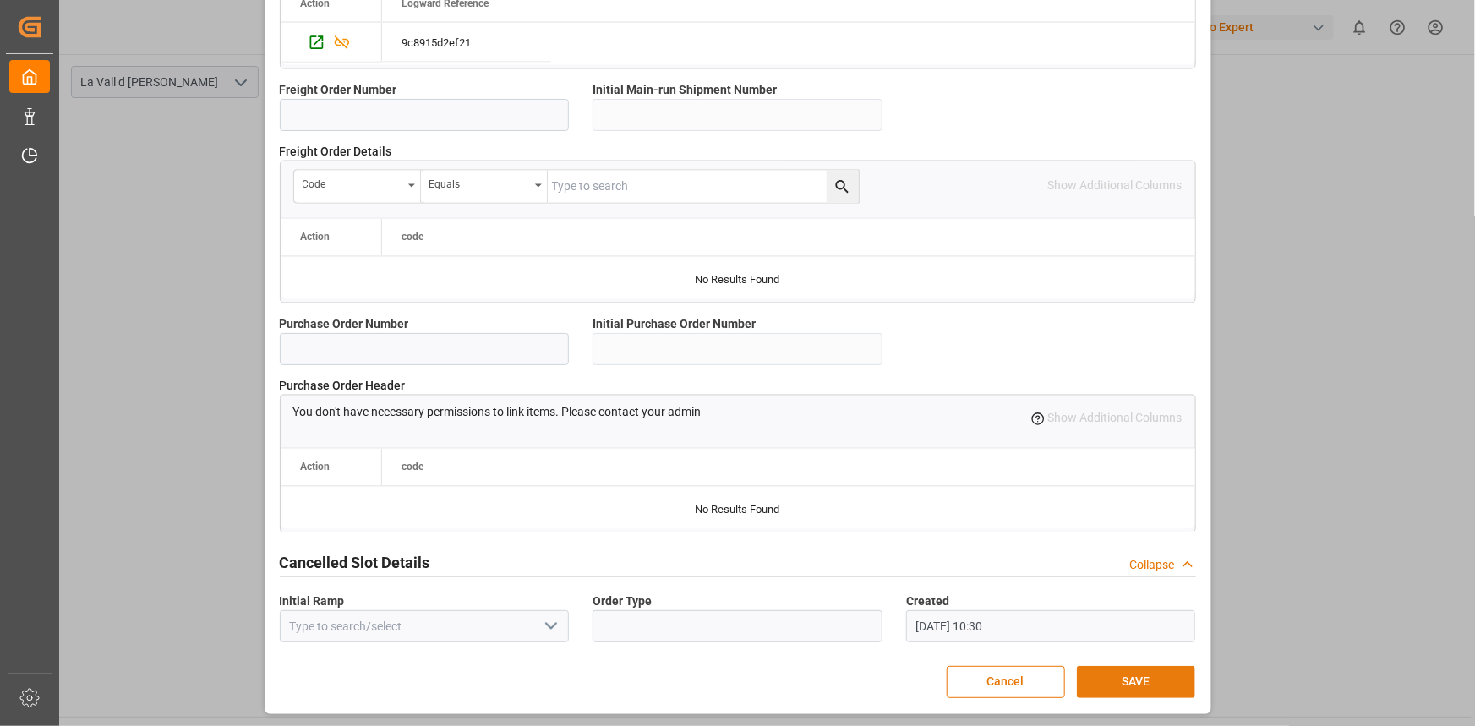
click at [1132, 677] on button "SAVE" at bounding box center [1136, 682] width 118 height 32
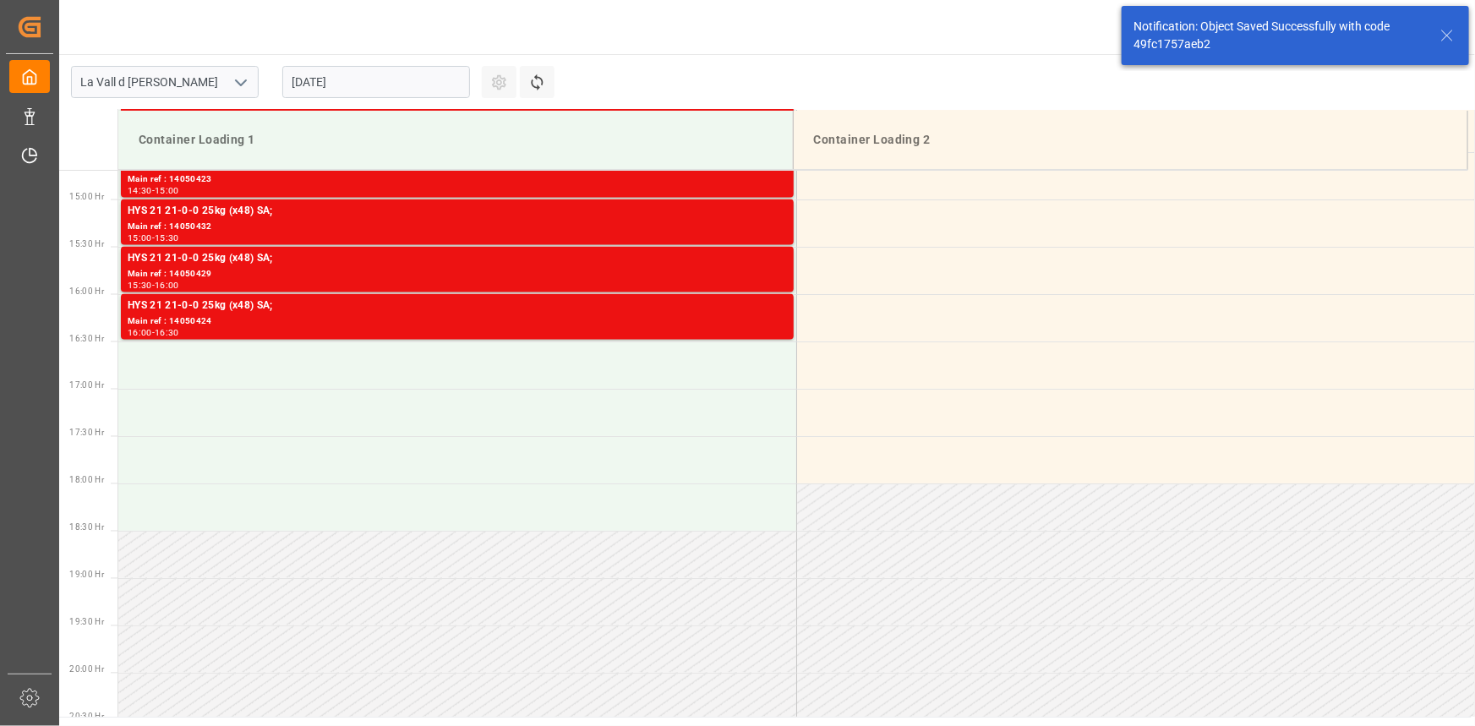
scroll to position [1409, 0]
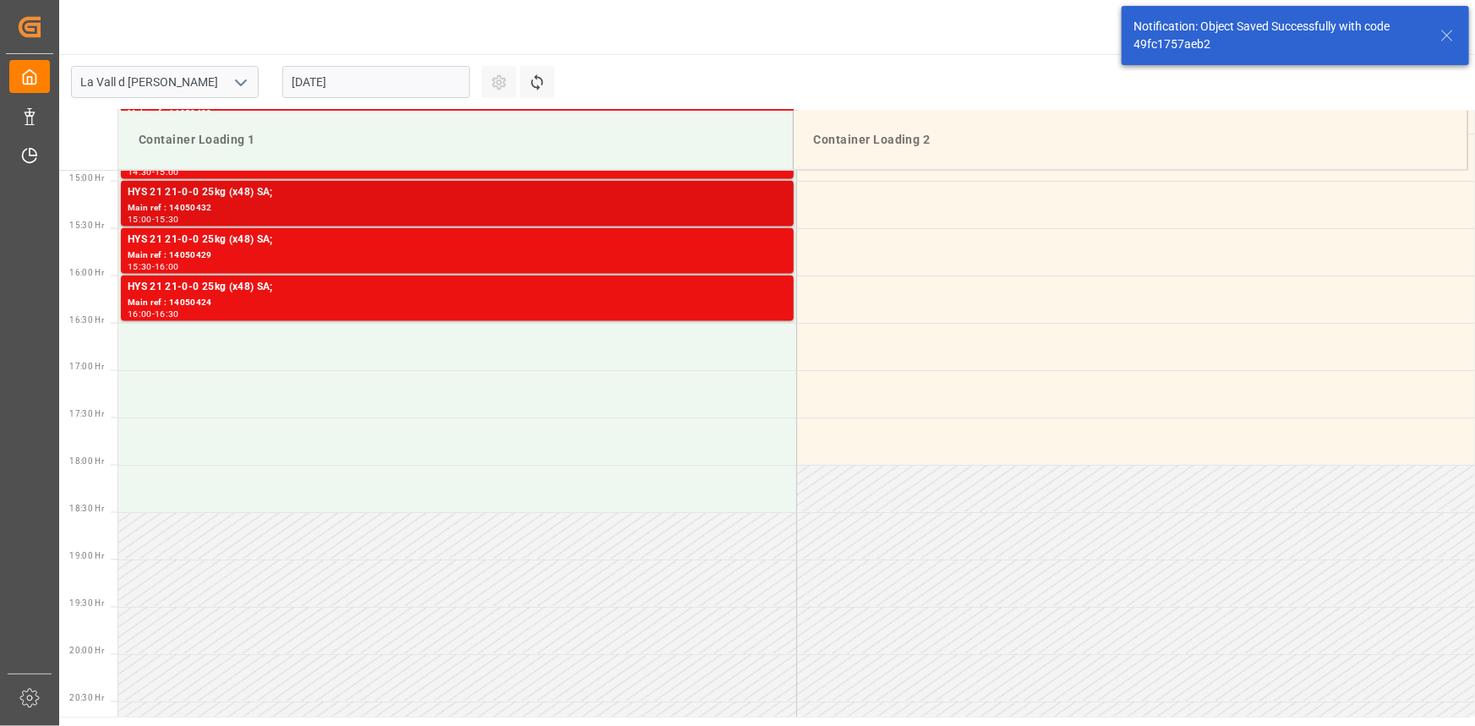
drag, startPoint x: 399, startPoint y: 205, endPoint x: 410, endPoint y: 212, distance: 12.9
click at [410, 212] on div "Main ref : 14050432" at bounding box center [457, 208] width 659 height 14
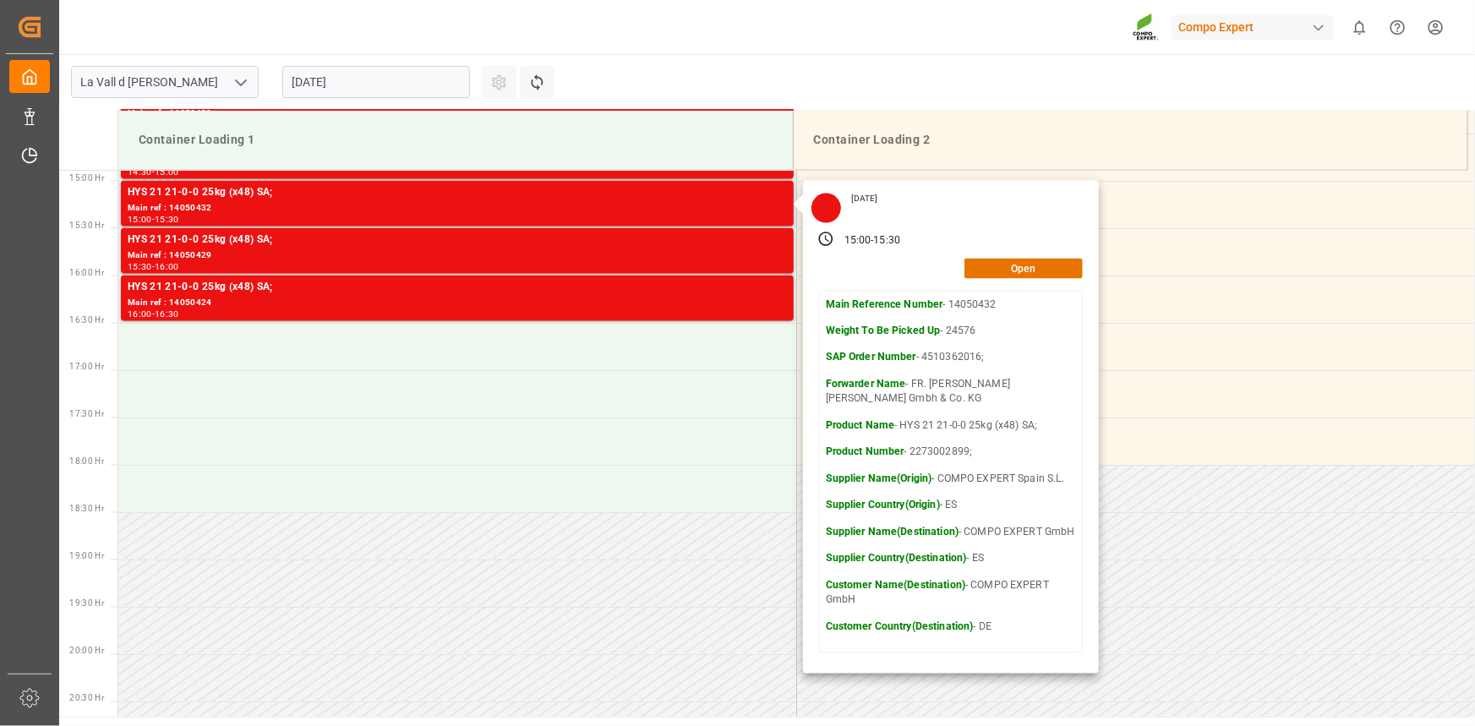
drag, startPoint x: 986, startPoint y: 359, endPoint x: 921, endPoint y: 363, distance: 64.3
click at [921, 363] on p "SAP Order Number - 4510362016;" at bounding box center [951, 358] width 250 height 15
copy p "4510362016;"
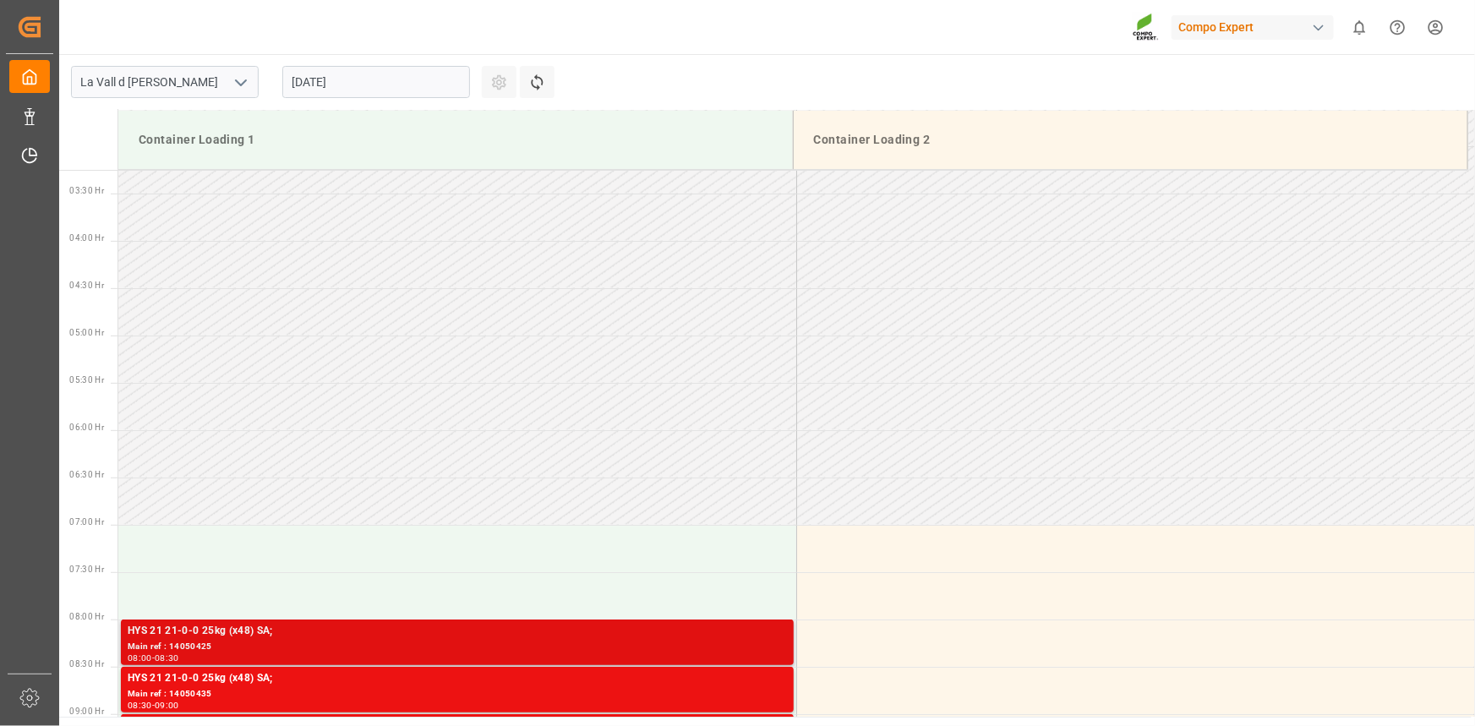
scroll to position [538, 0]
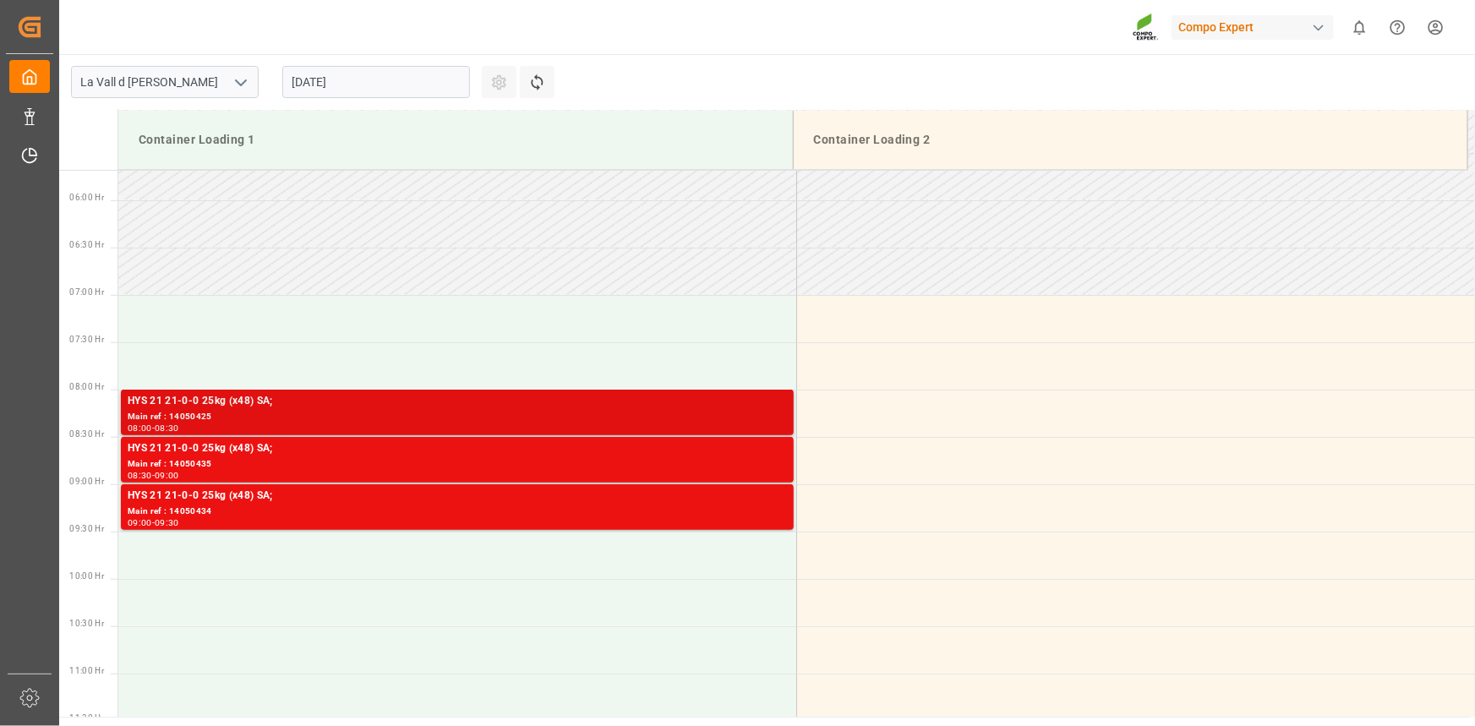
click at [480, 393] on div "HYS 21 21-0-0 25kg (x48) SA;" at bounding box center [457, 401] width 659 height 17
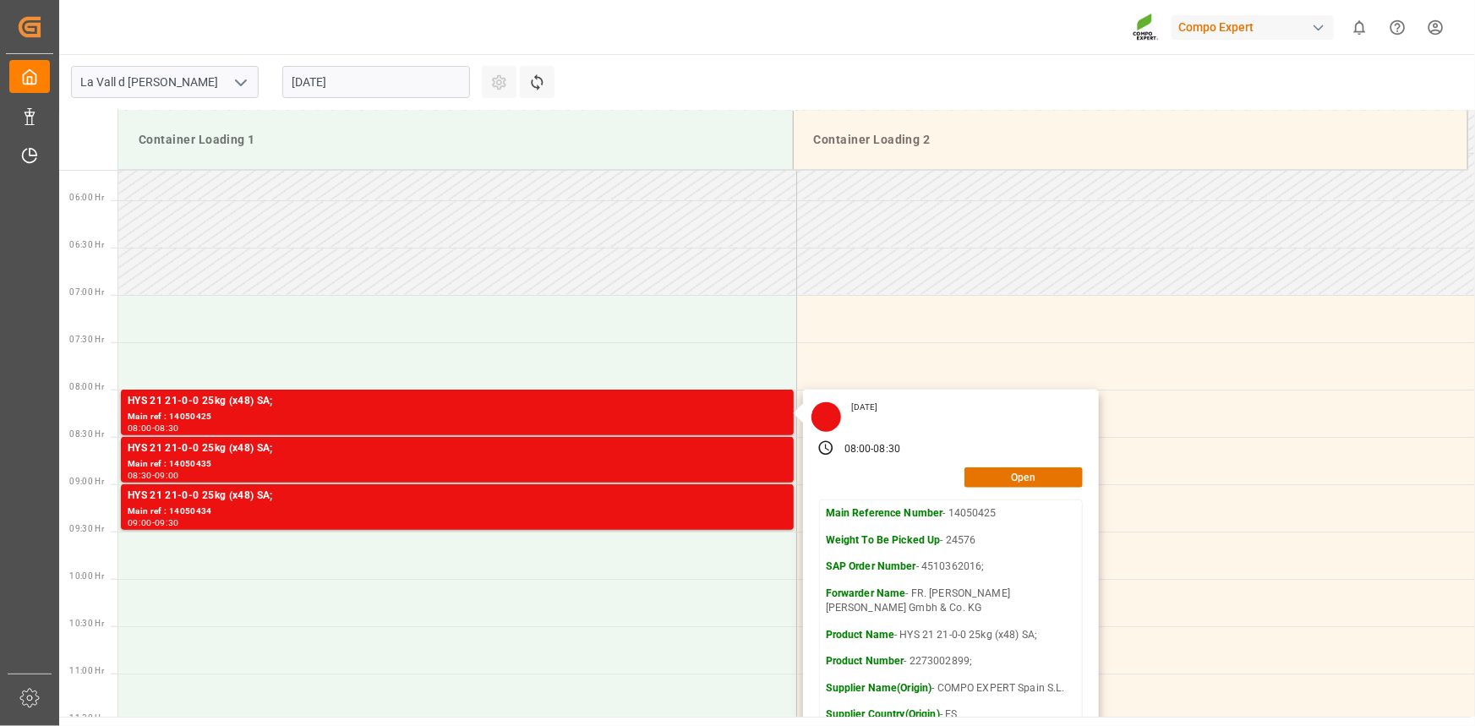
copy p "4510362016;"
drag, startPoint x: 983, startPoint y: 566, endPoint x: 921, endPoint y: 571, distance: 62.8
click at [921, 571] on p "SAP Order Number - 4510362016;" at bounding box center [951, 567] width 250 height 15
